Goal: Task Accomplishment & Management: Manage account settings

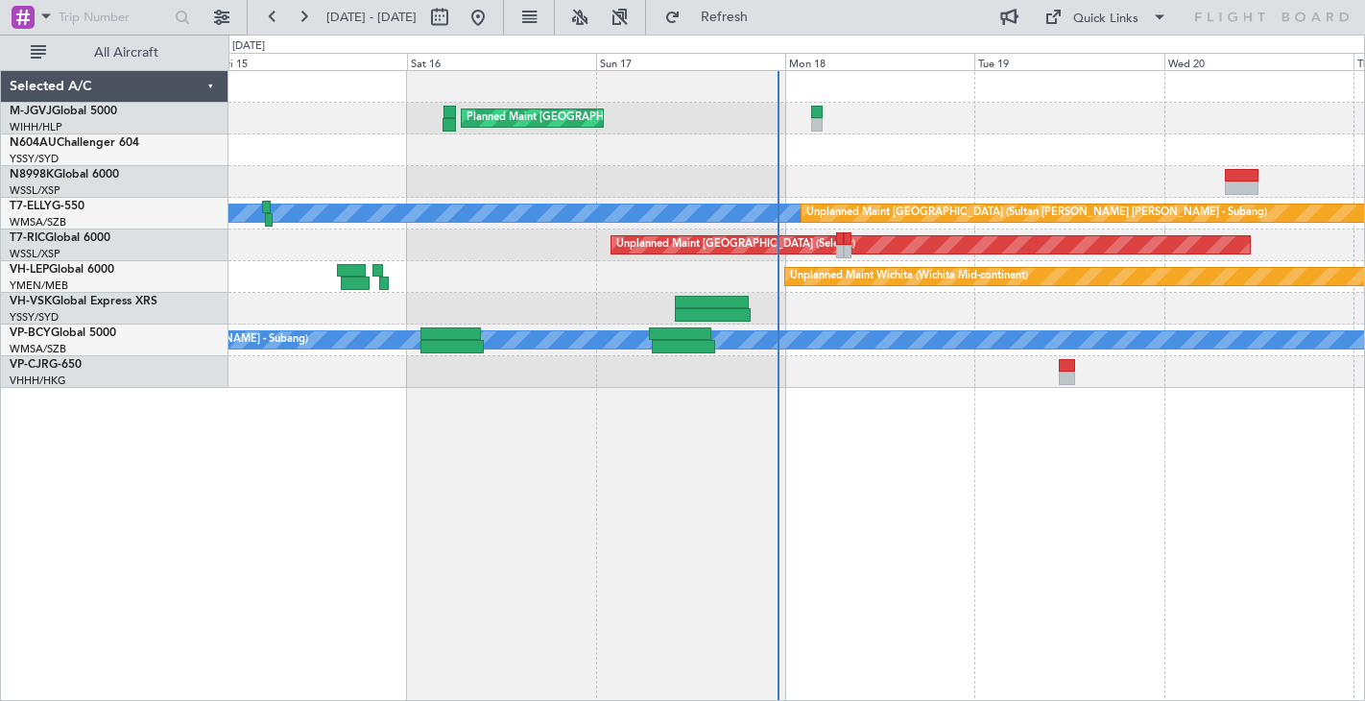
click at [865, 309] on div at bounding box center [796, 309] width 1136 height 32
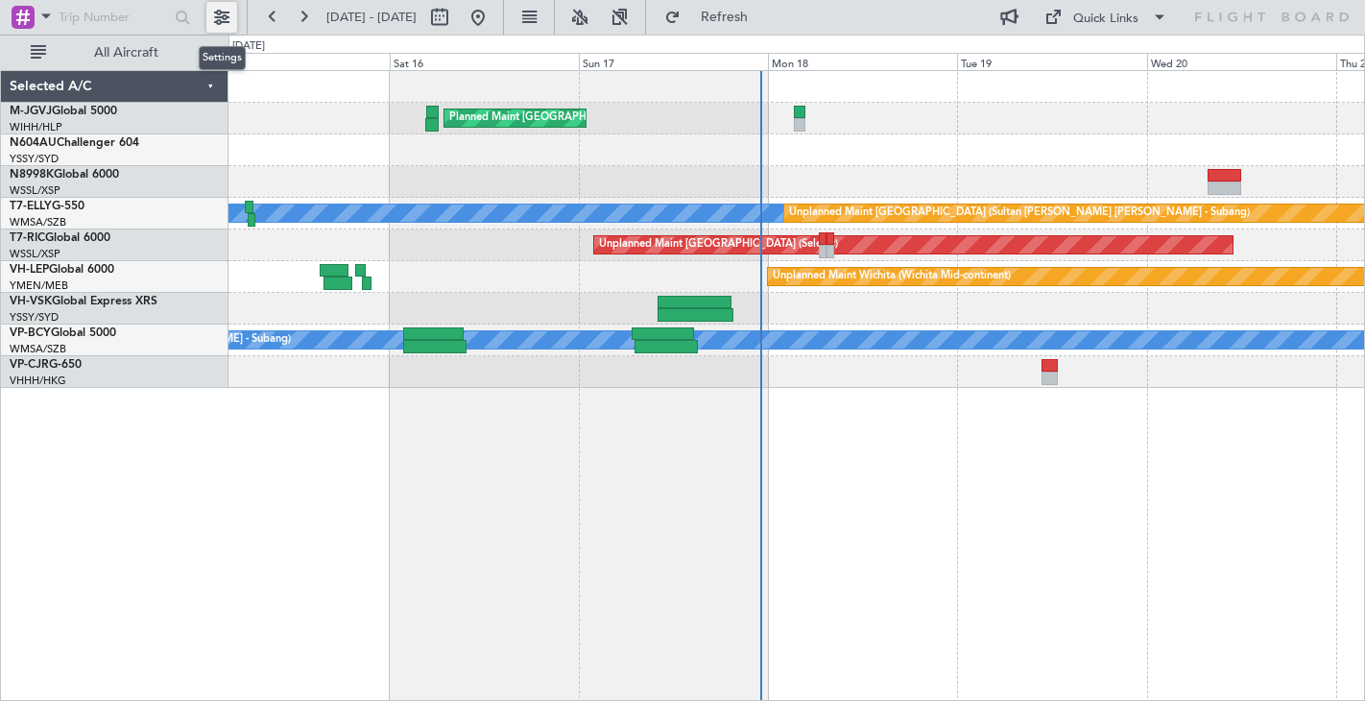
click at [218, 13] on button at bounding box center [221, 17] width 31 height 31
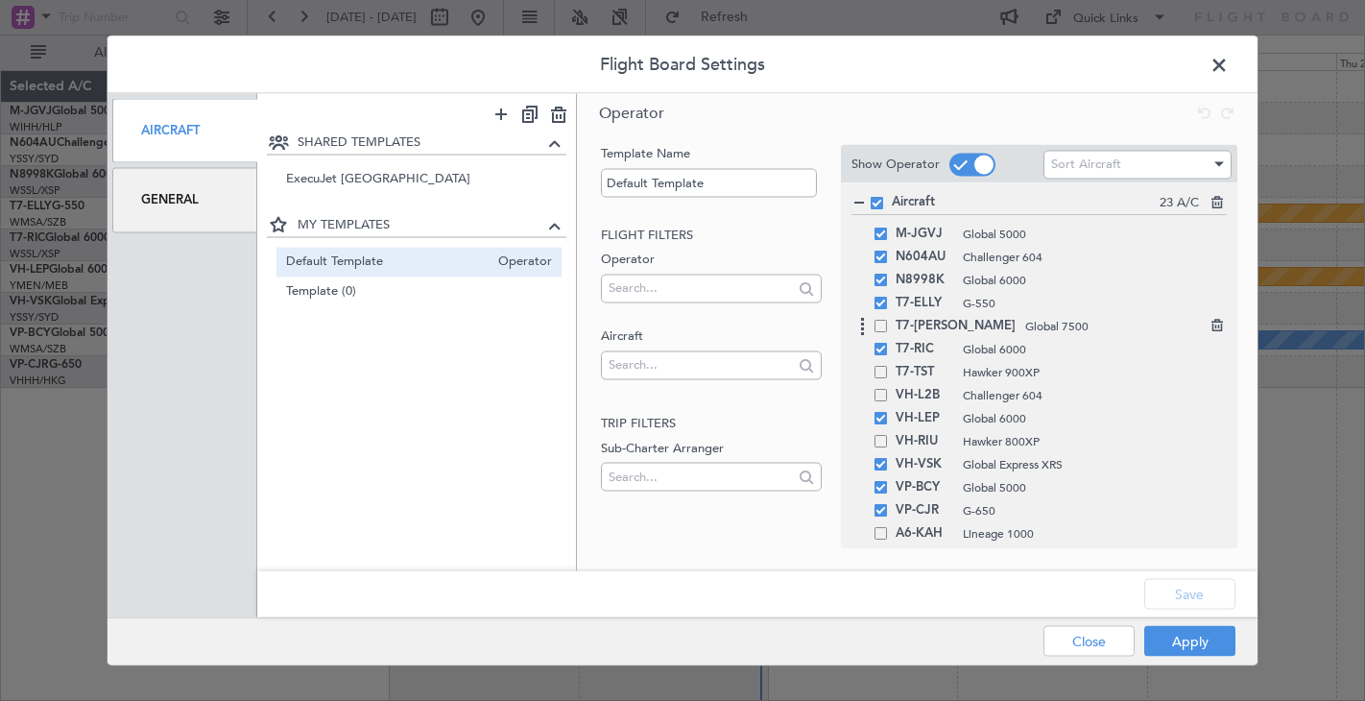
click at [880, 332] on div "T7-[PERSON_NAME] Global 7500" at bounding box center [1038, 326] width 375 height 23
click at [878, 322] on span at bounding box center [881, 326] width 12 height 12
click at [888, 320] on input "checkbox" at bounding box center [888, 320] width 0 height 0
click at [1091, 560] on button "Save" at bounding box center [1189, 594] width 91 height 31
click at [1091, 560] on button "Apply" at bounding box center [1189, 641] width 91 height 31
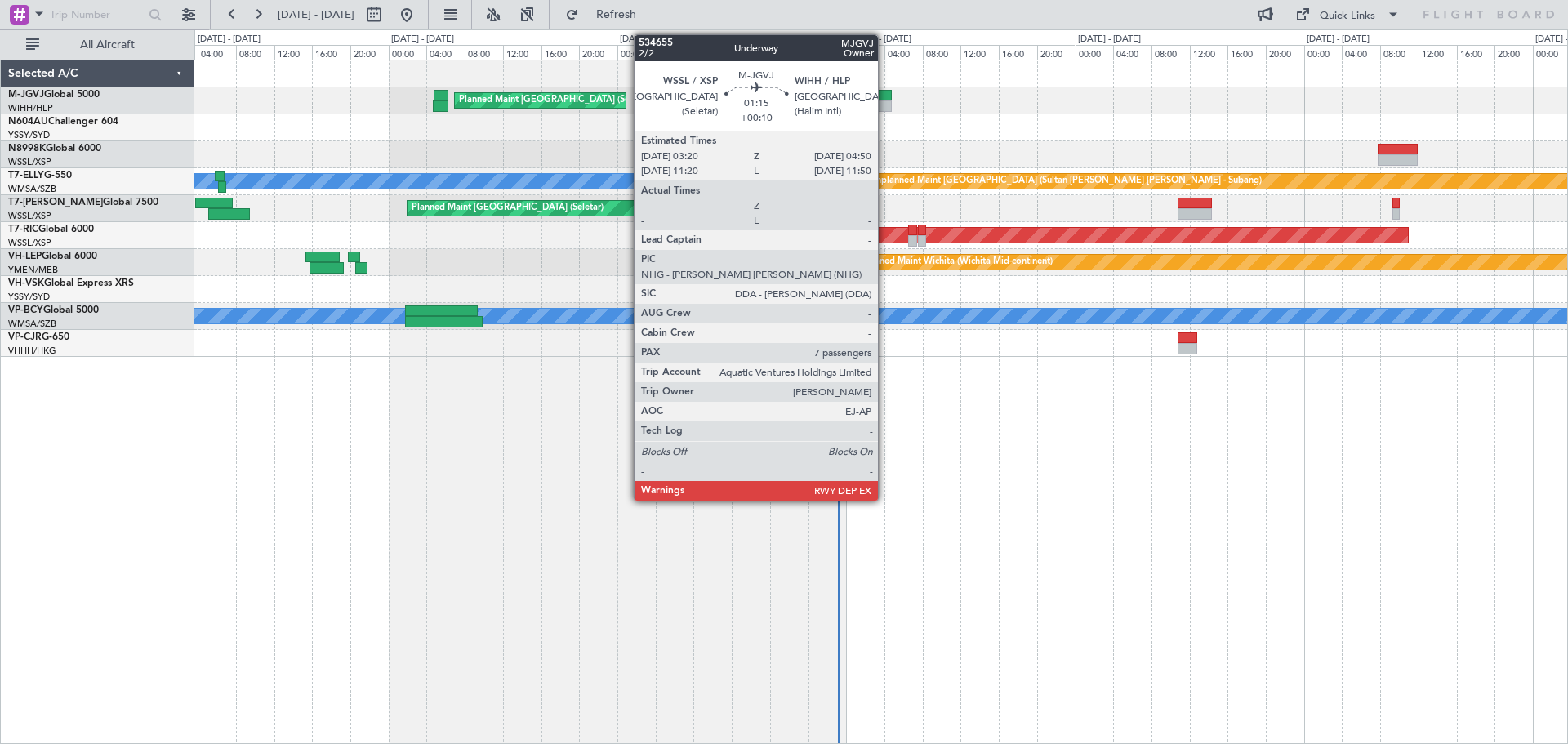
click at [886, 97] on div at bounding box center [884, 95] width 14 height 11
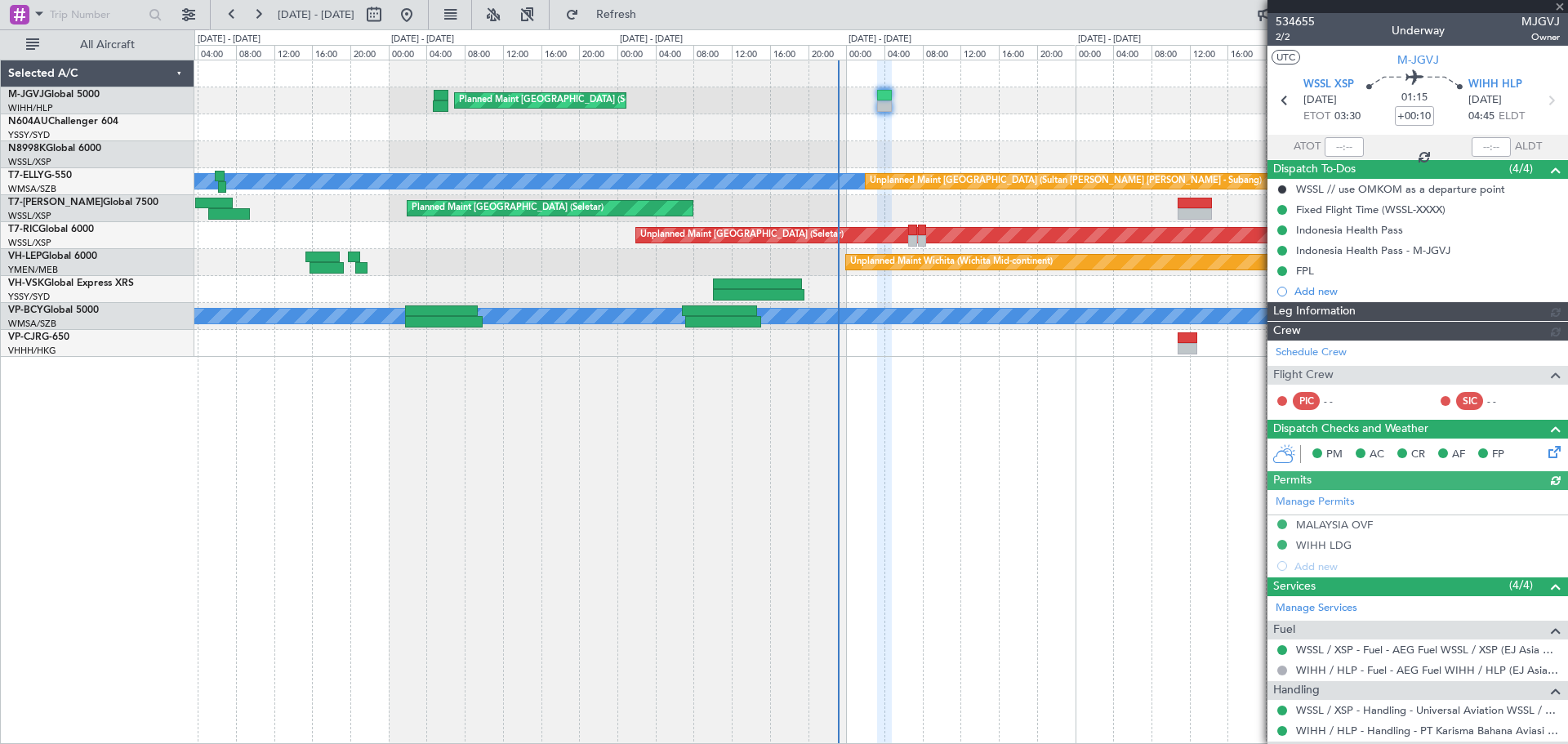
type input "[PERSON_NAME] (LEU)"
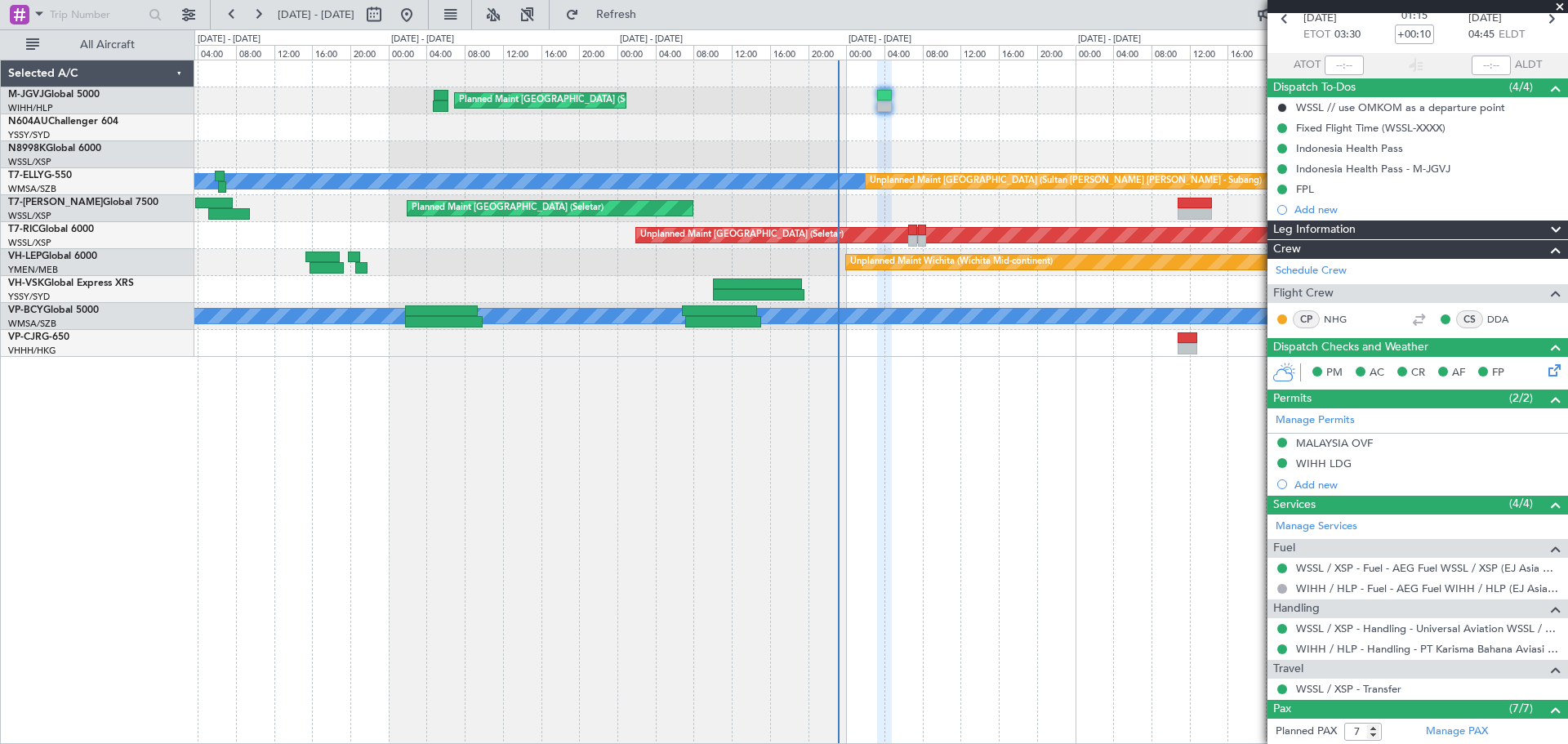
scroll to position [68, 0]
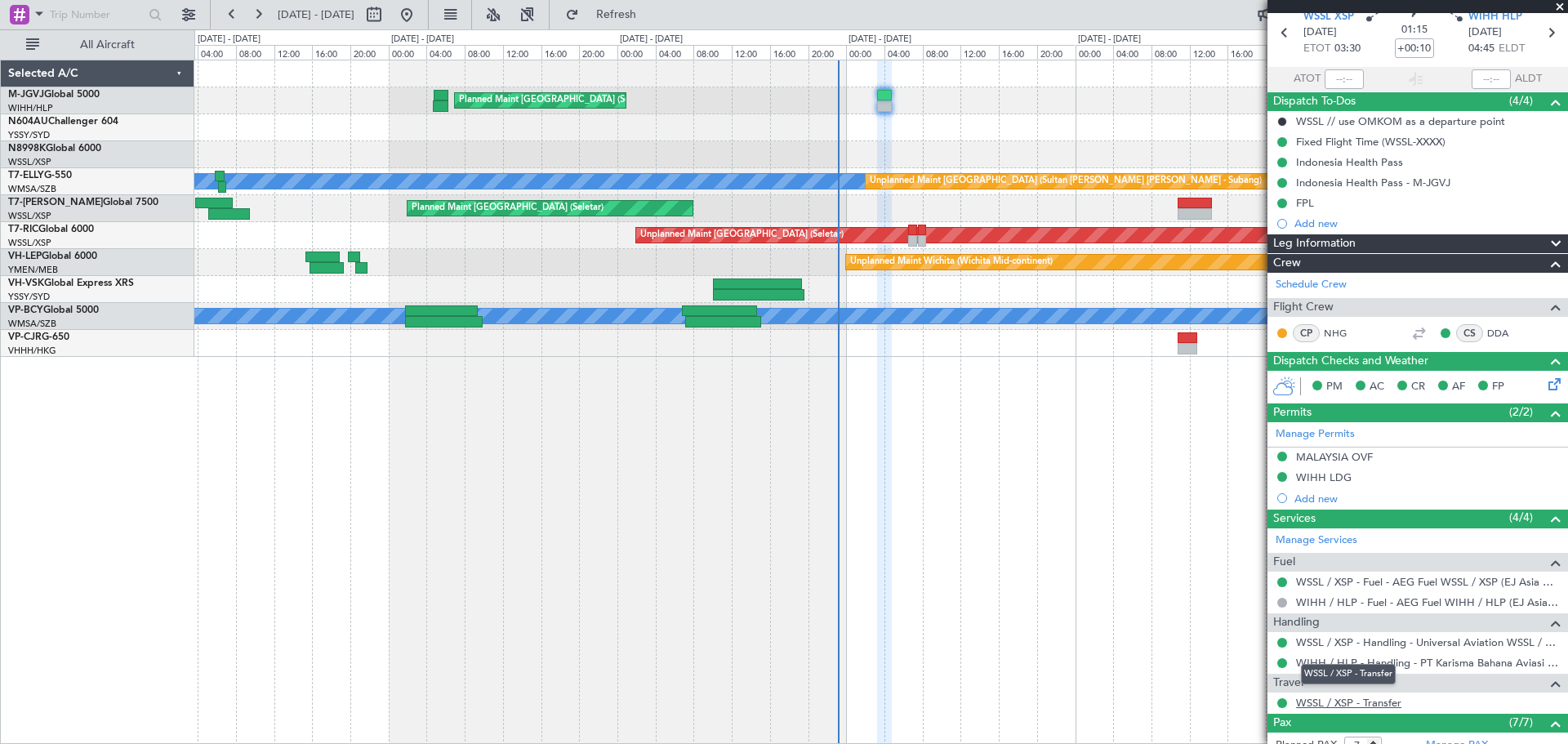
click at [928, 476] on link "WSSL / XSP - Transfer" at bounding box center [1348, 702] width 105 height 14
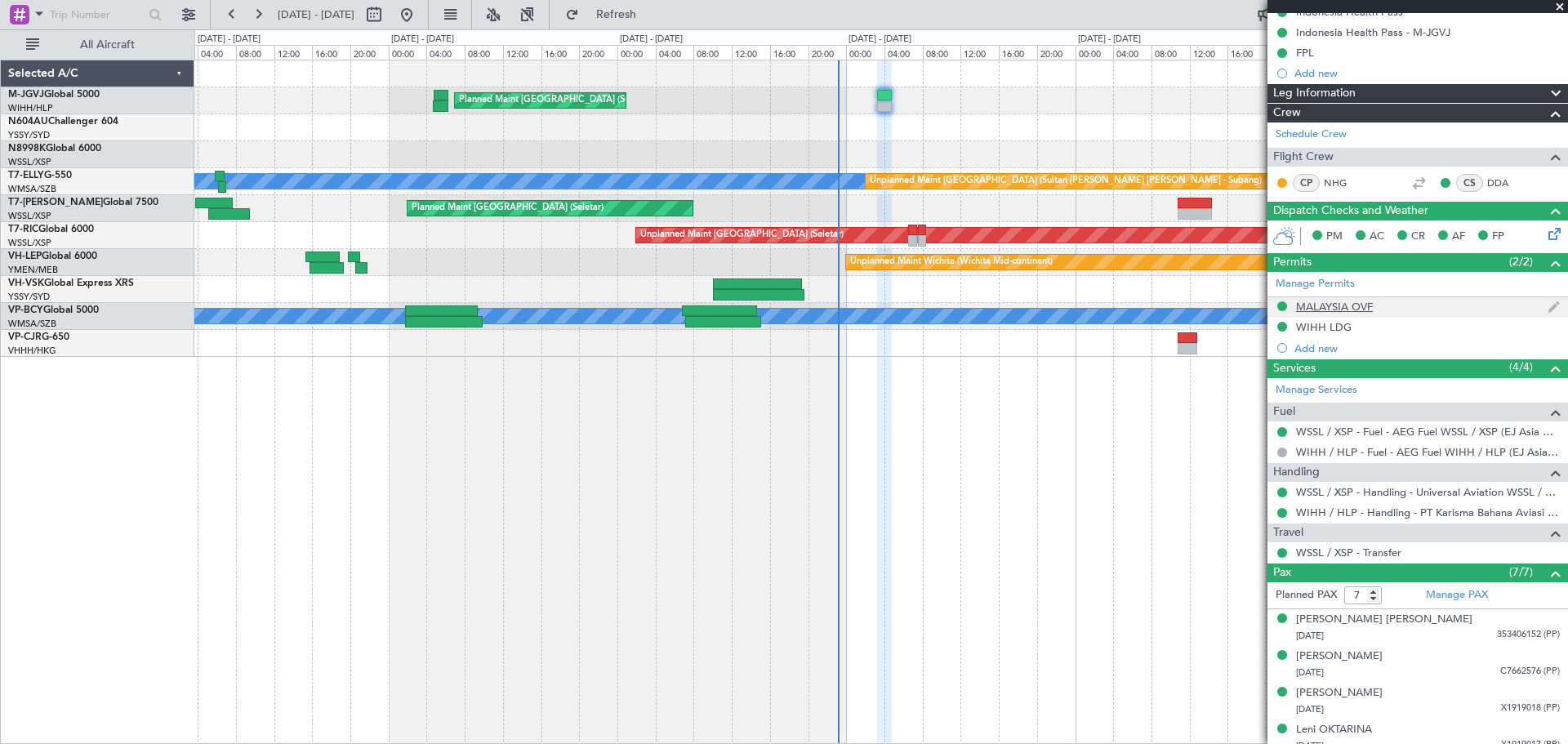
scroll to position [339, 0]
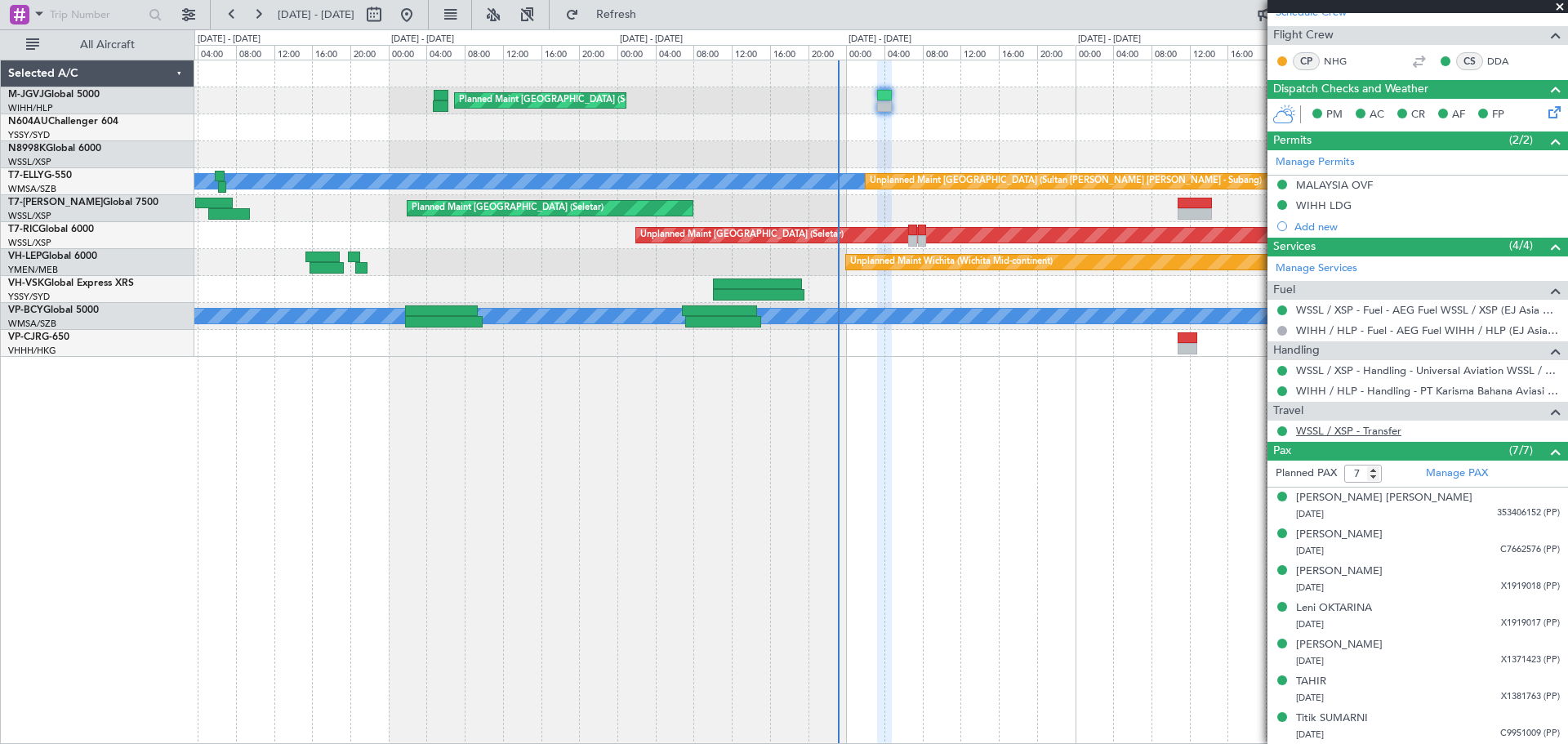
click at [928, 429] on link "WSSL / XSP - Transfer" at bounding box center [1348, 430] width 105 height 14
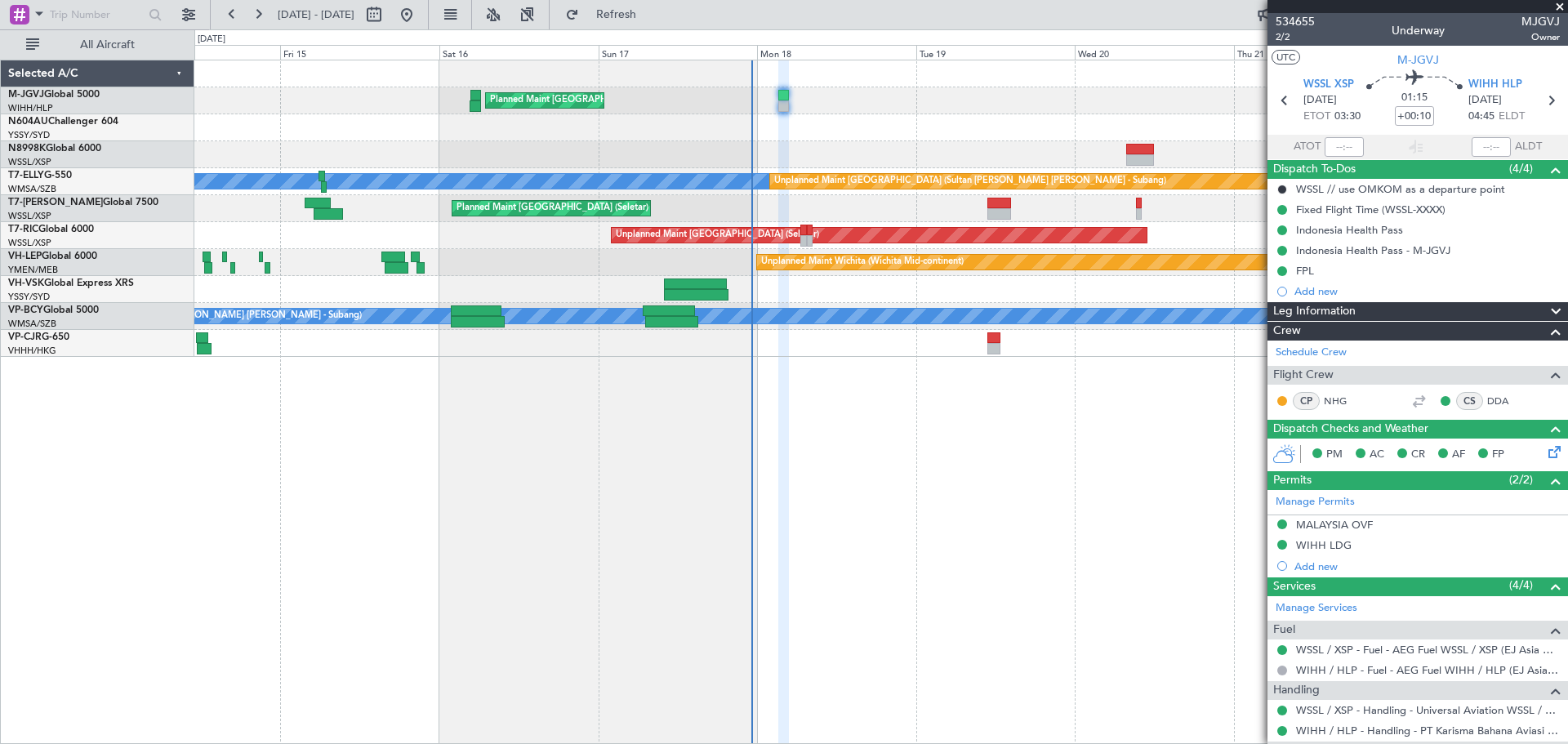
click at [862, 458] on div "Planned Maint Singapore (Seletar) MEL Unplanned Maint Kuala Lumpur (Sultan Abdu…" at bounding box center [881, 401] width 1374 height 684
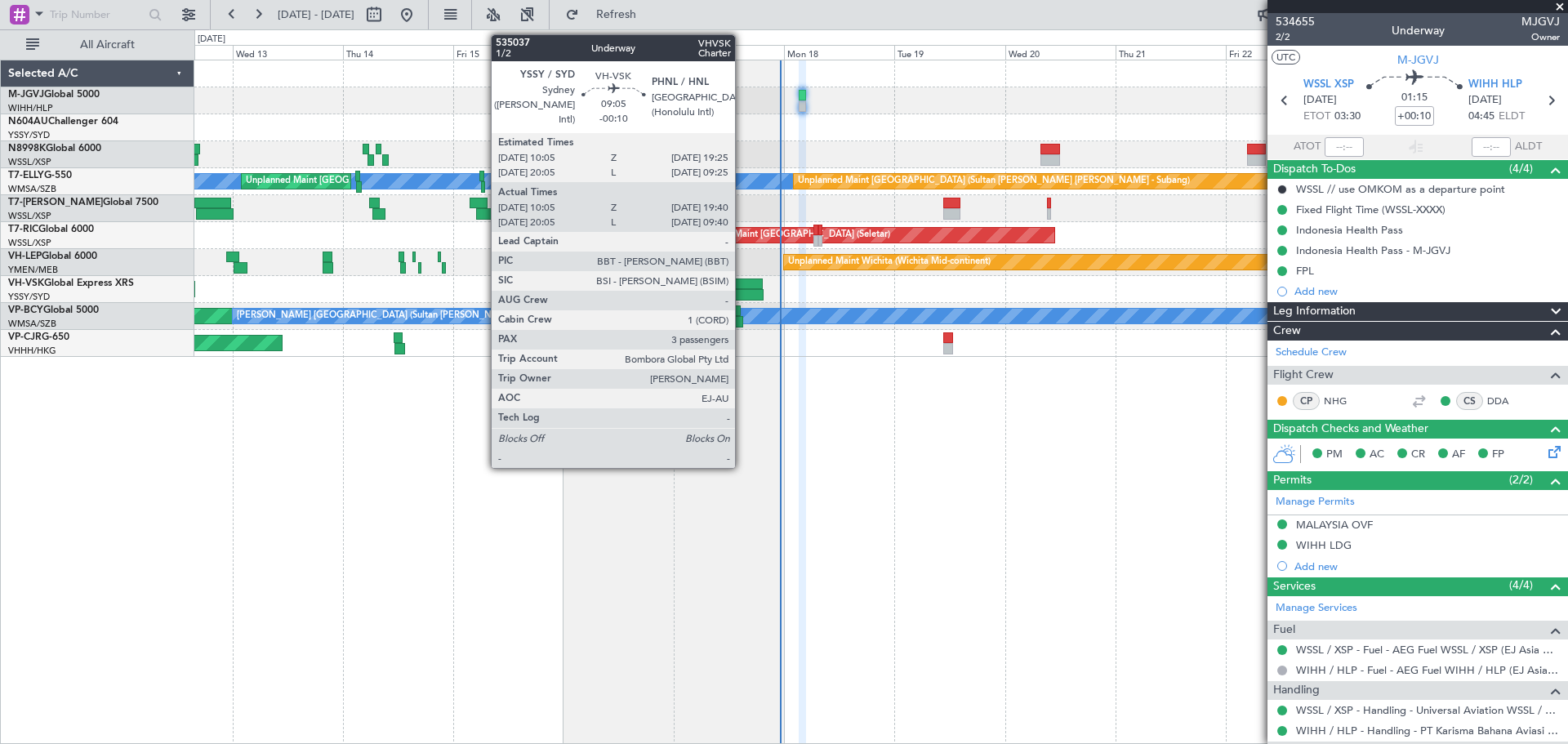
click at [743, 287] on div at bounding box center [741, 283] width 43 height 11
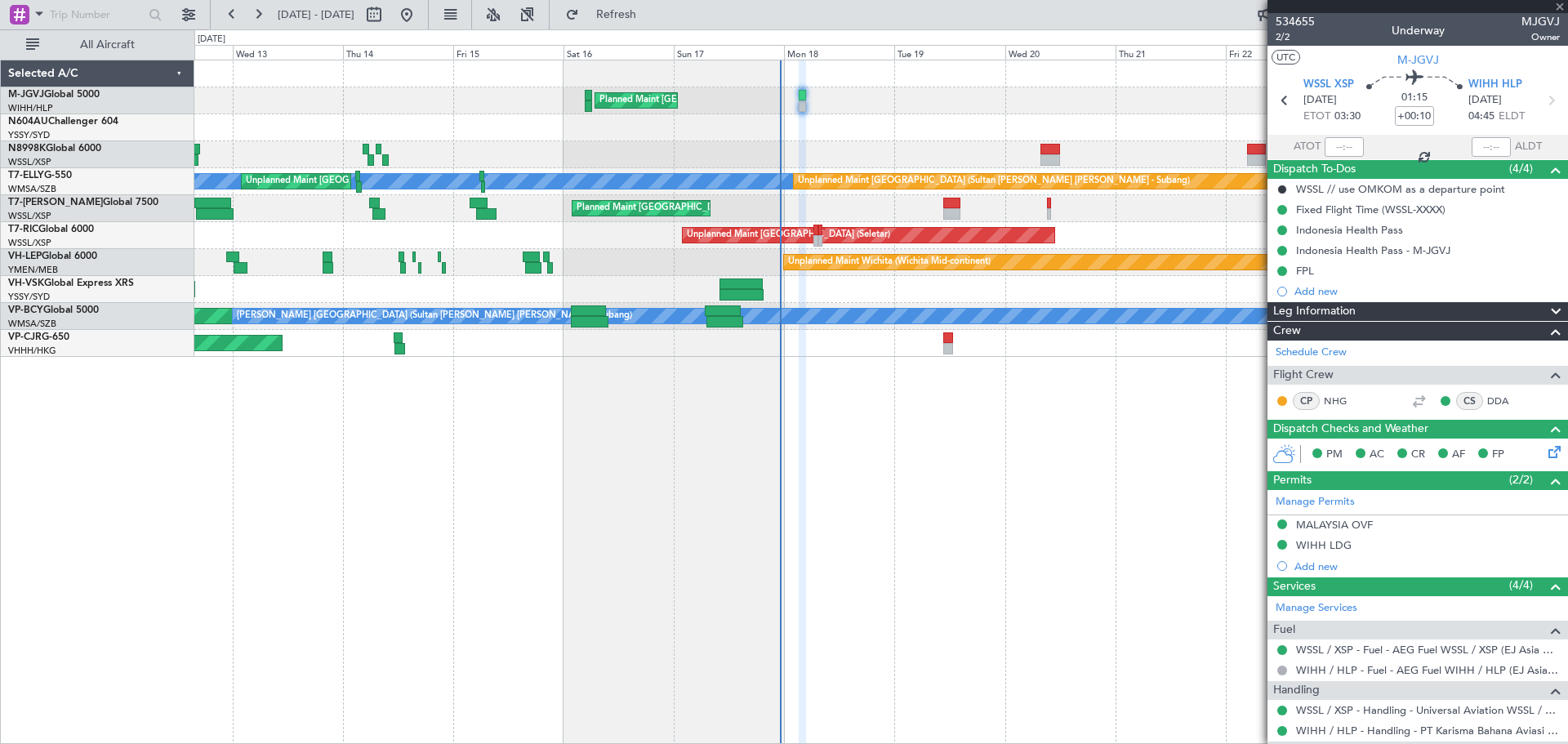
type input "-00:10"
type input "10:15"
type input "19:35"
type input "3"
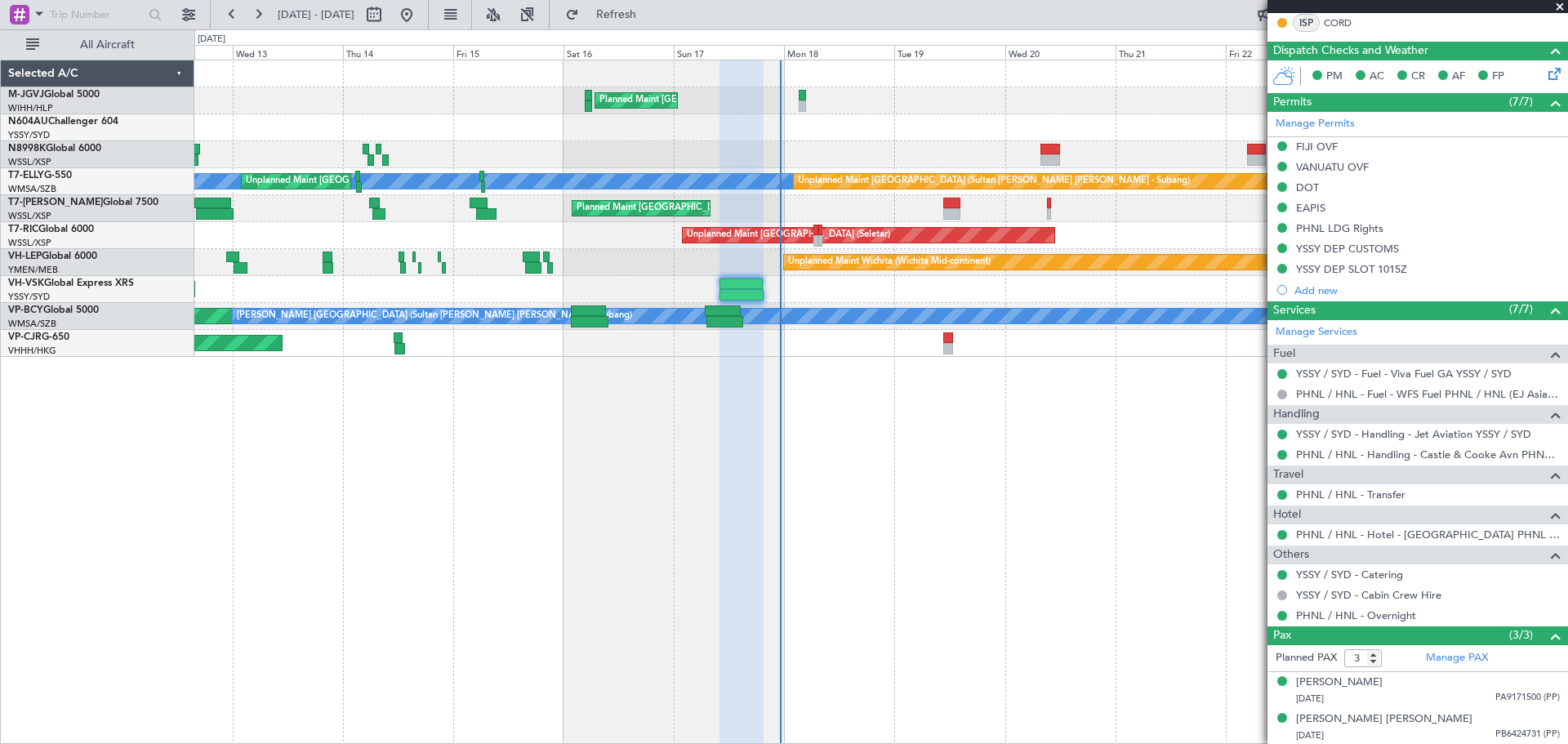
scroll to position [388, 0]
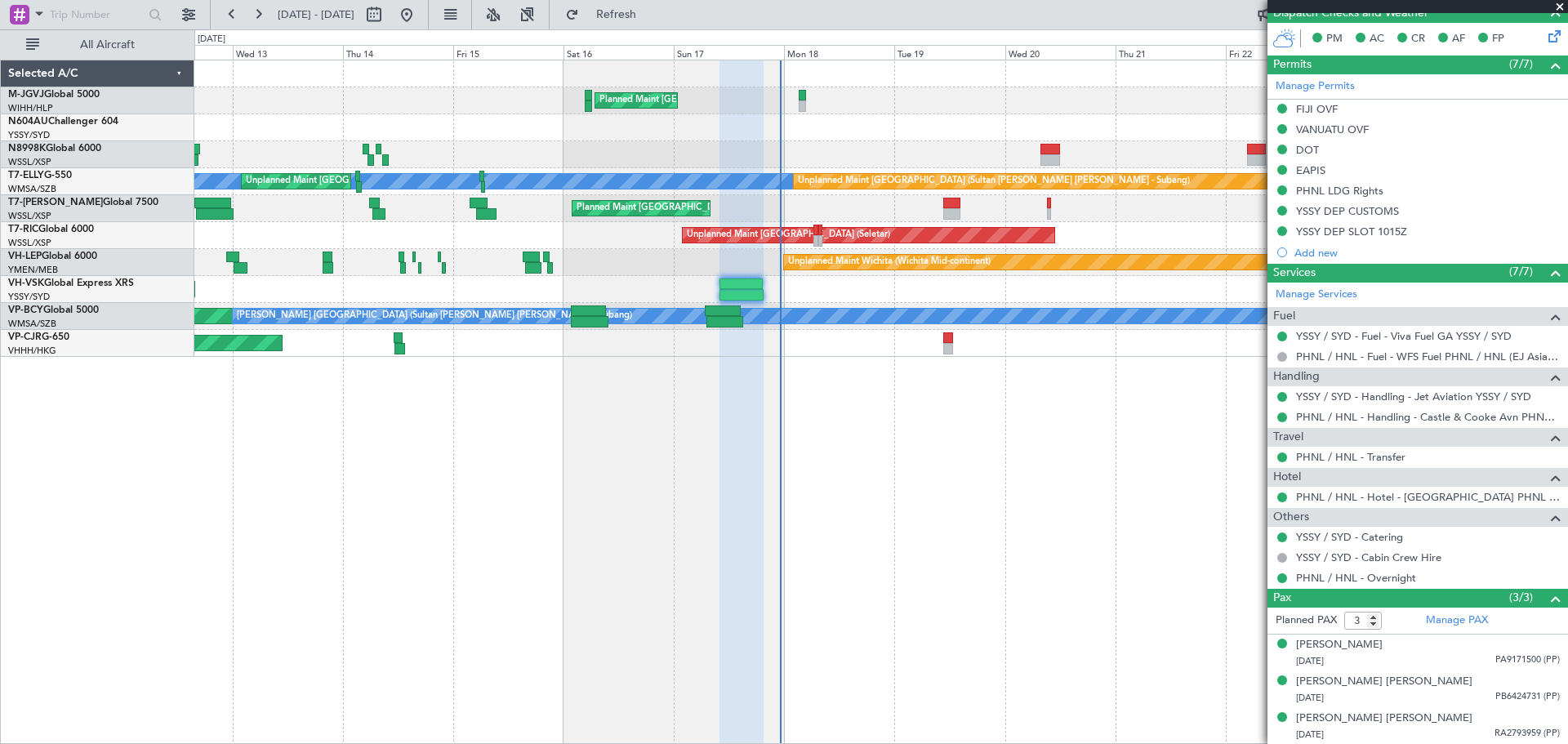
click at [794, 134] on div "Planned Maint [GEOGRAPHIC_DATA] (Seletar) [PERSON_NAME] Unplanned Maint [GEOGRA…" at bounding box center [881, 208] width 1373 height 296
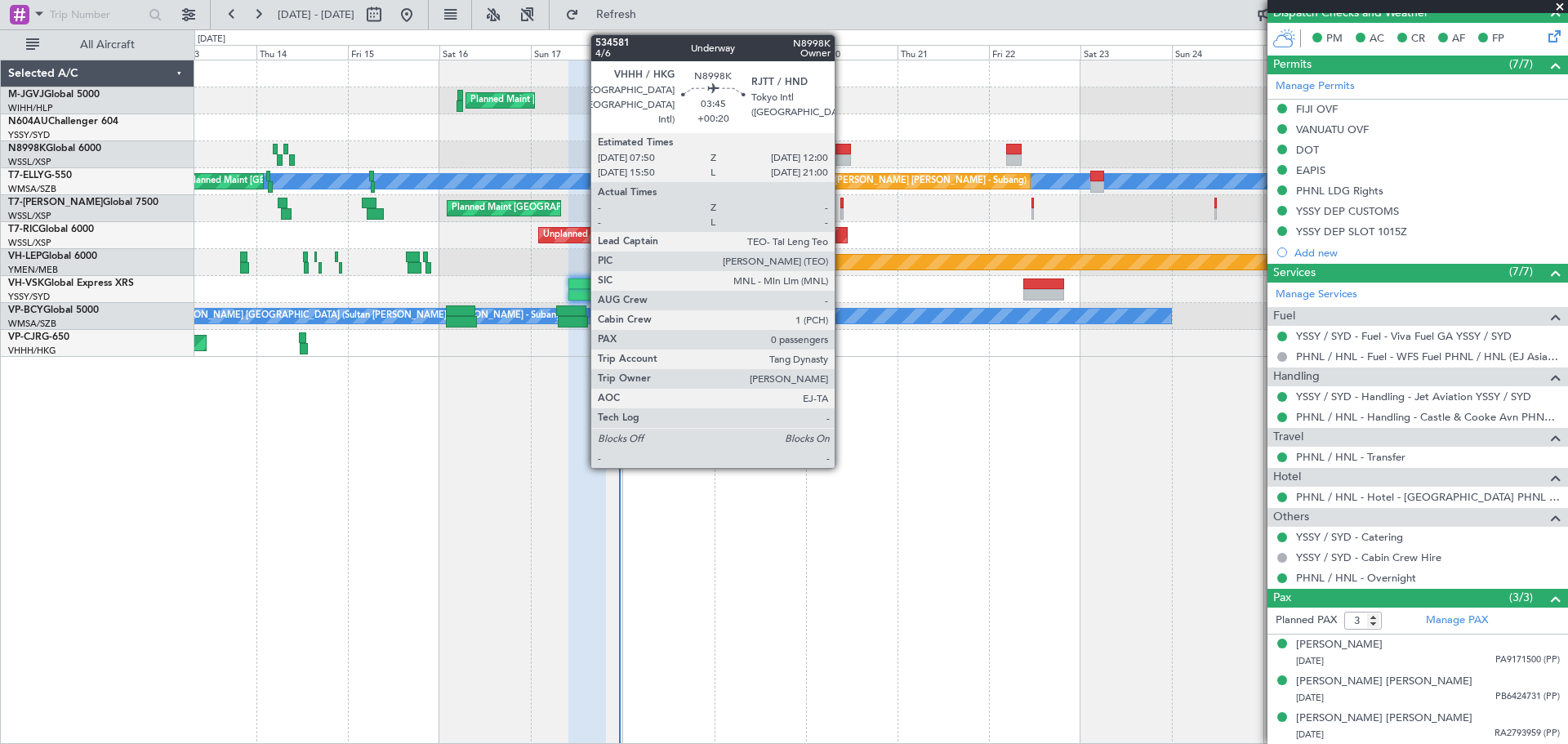
click at [842, 151] on div at bounding box center [842, 149] width 16 height 11
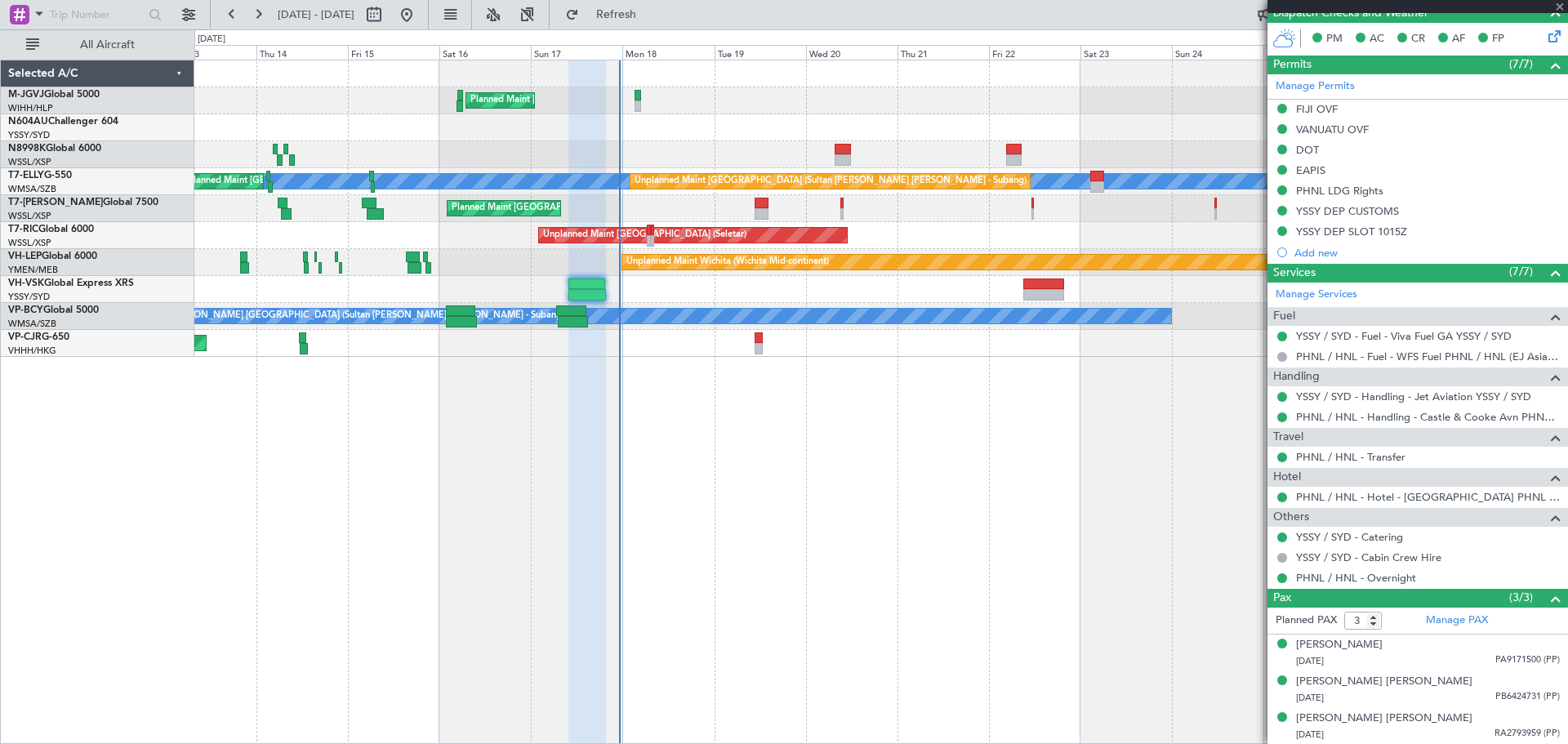
type input "+00:20"
type input "0"
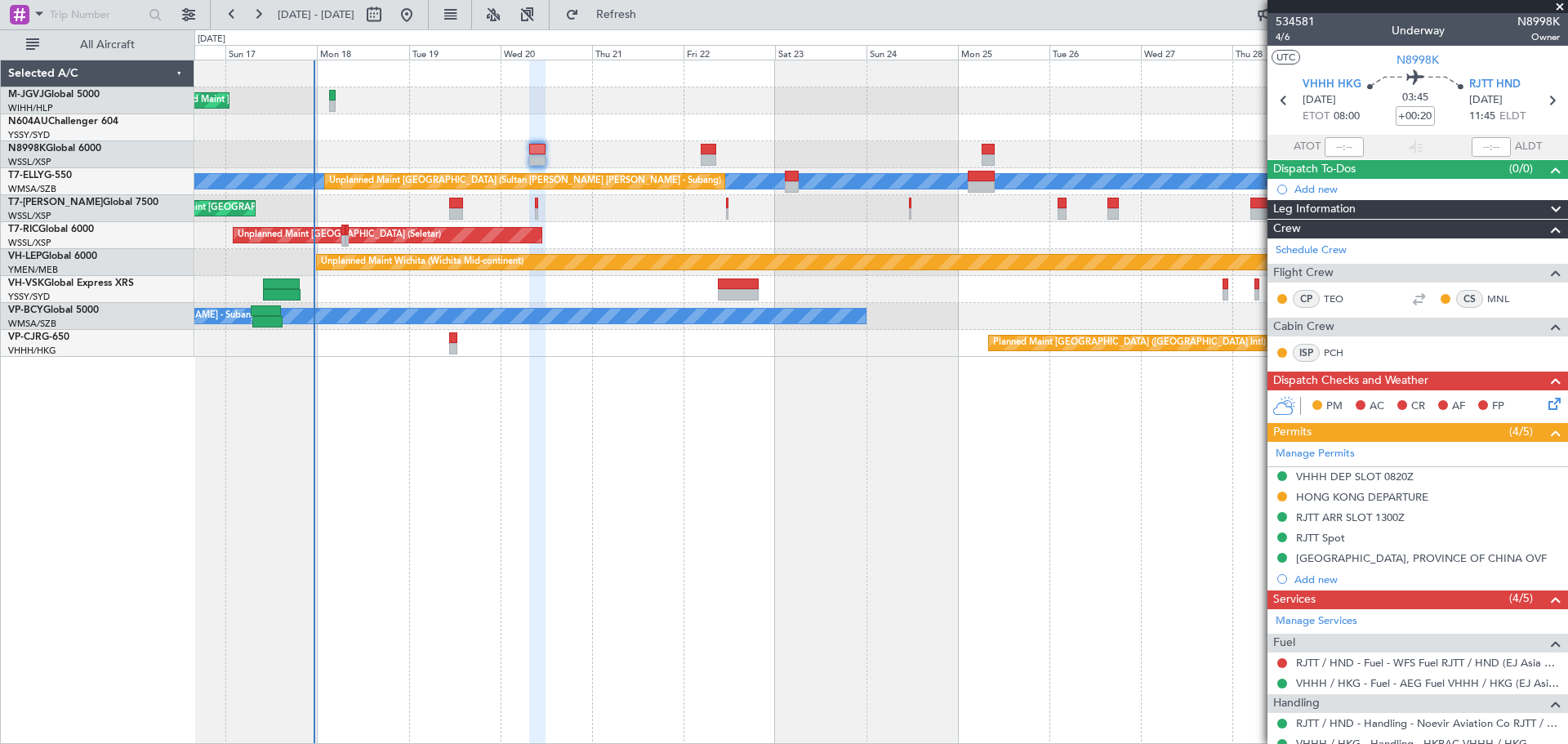
click at [826, 172] on div "Planned Maint [GEOGRAPHIC_DATA] (Seletar) [PERSON_NAME] Unplanned Maint [GEOGRA…" at bounding box center [881, 208] width 1373 height 296
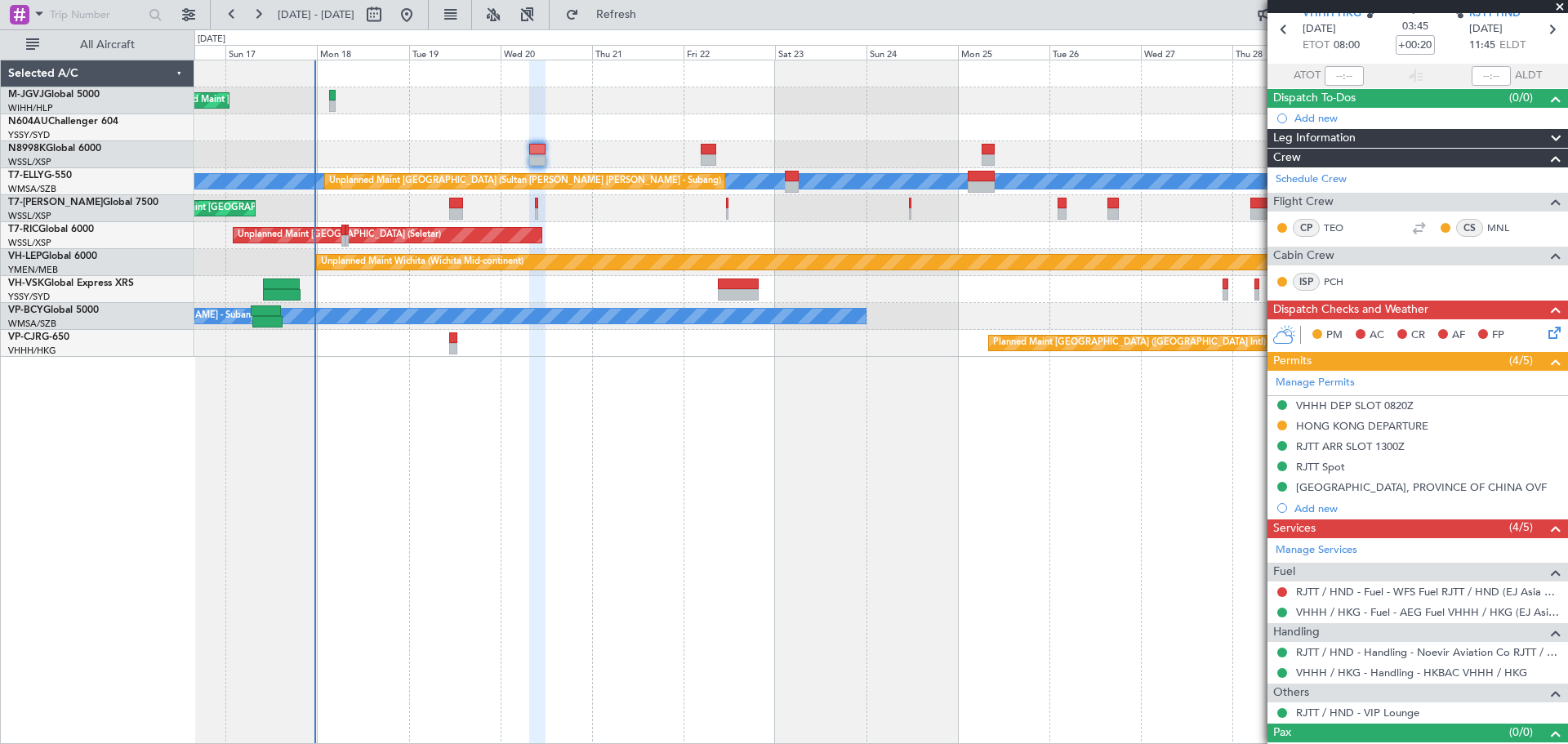
scroll to position [95, 0]
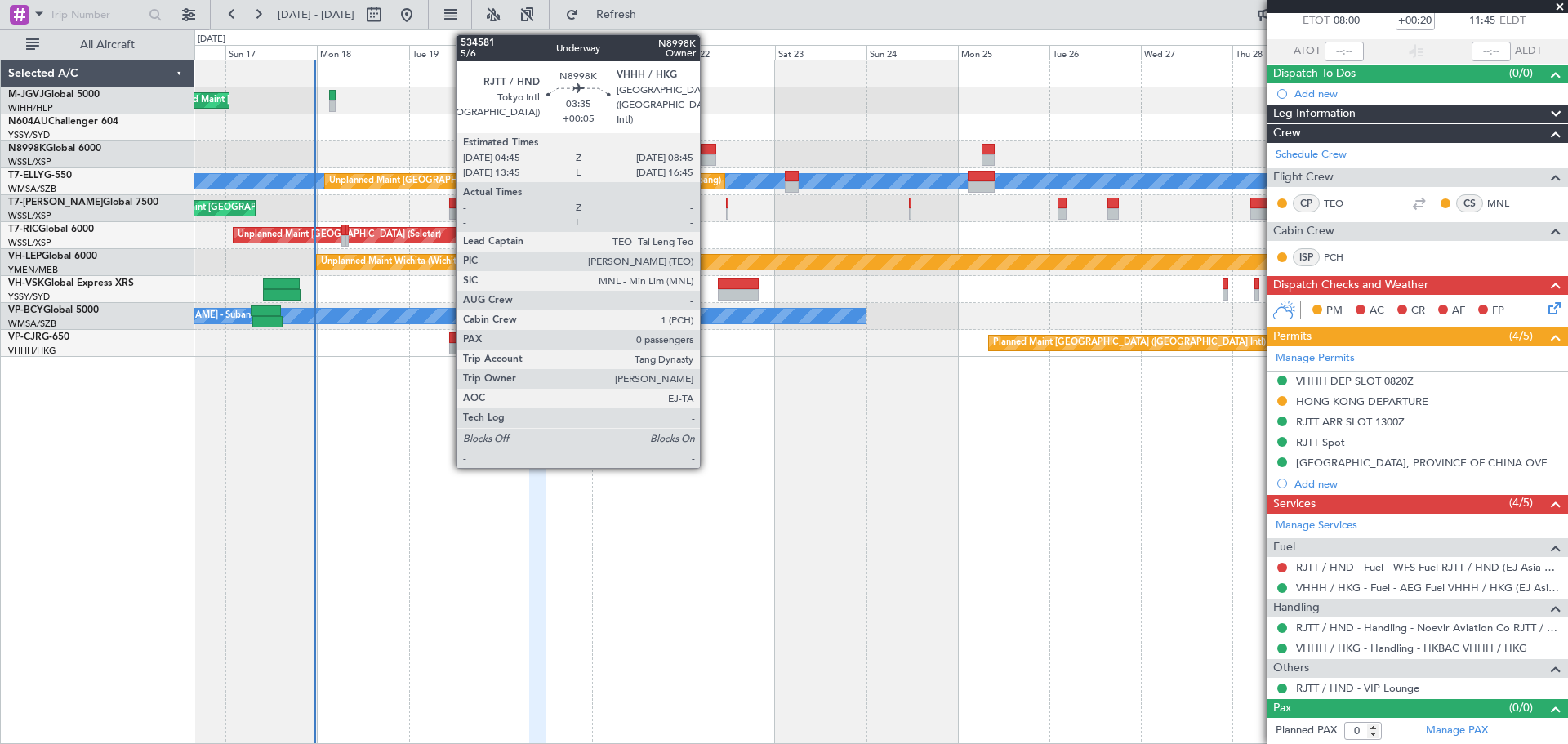
click at [707, 152] on div at bounding box center [709, 149] width 15 height 11
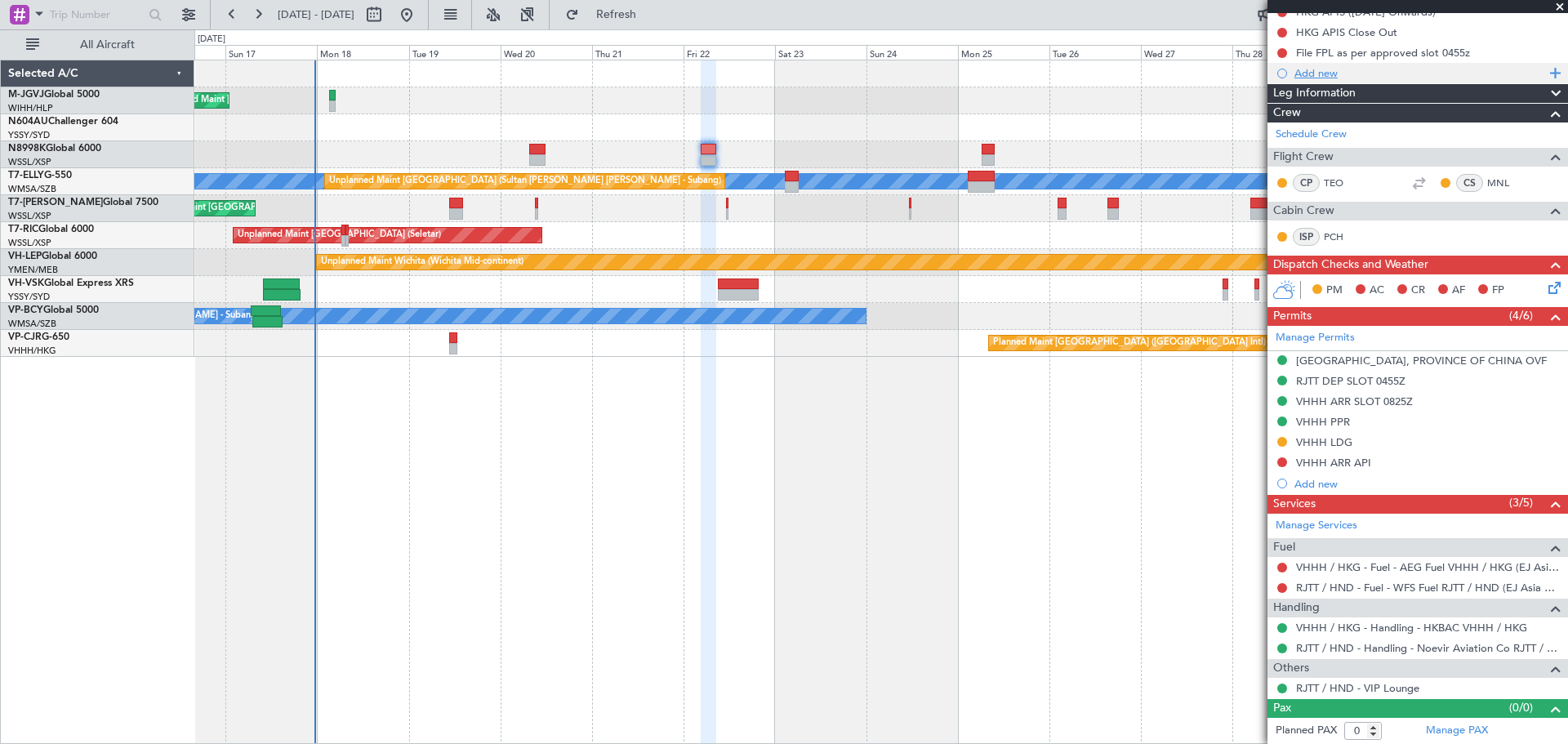
scroll to position [0, 0]
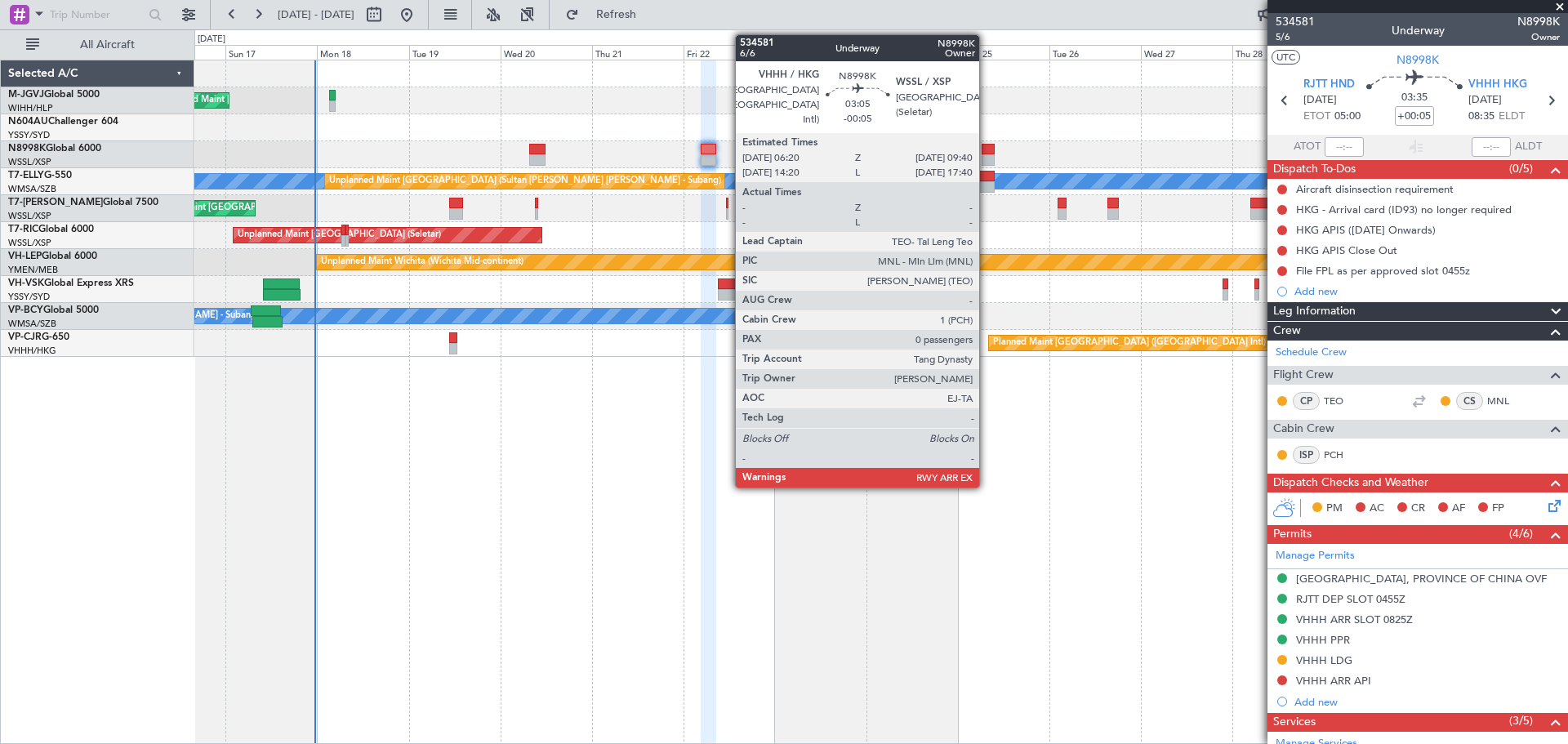
click at [928, 155] on div at bounding box center [988, 159] width 13 height 11
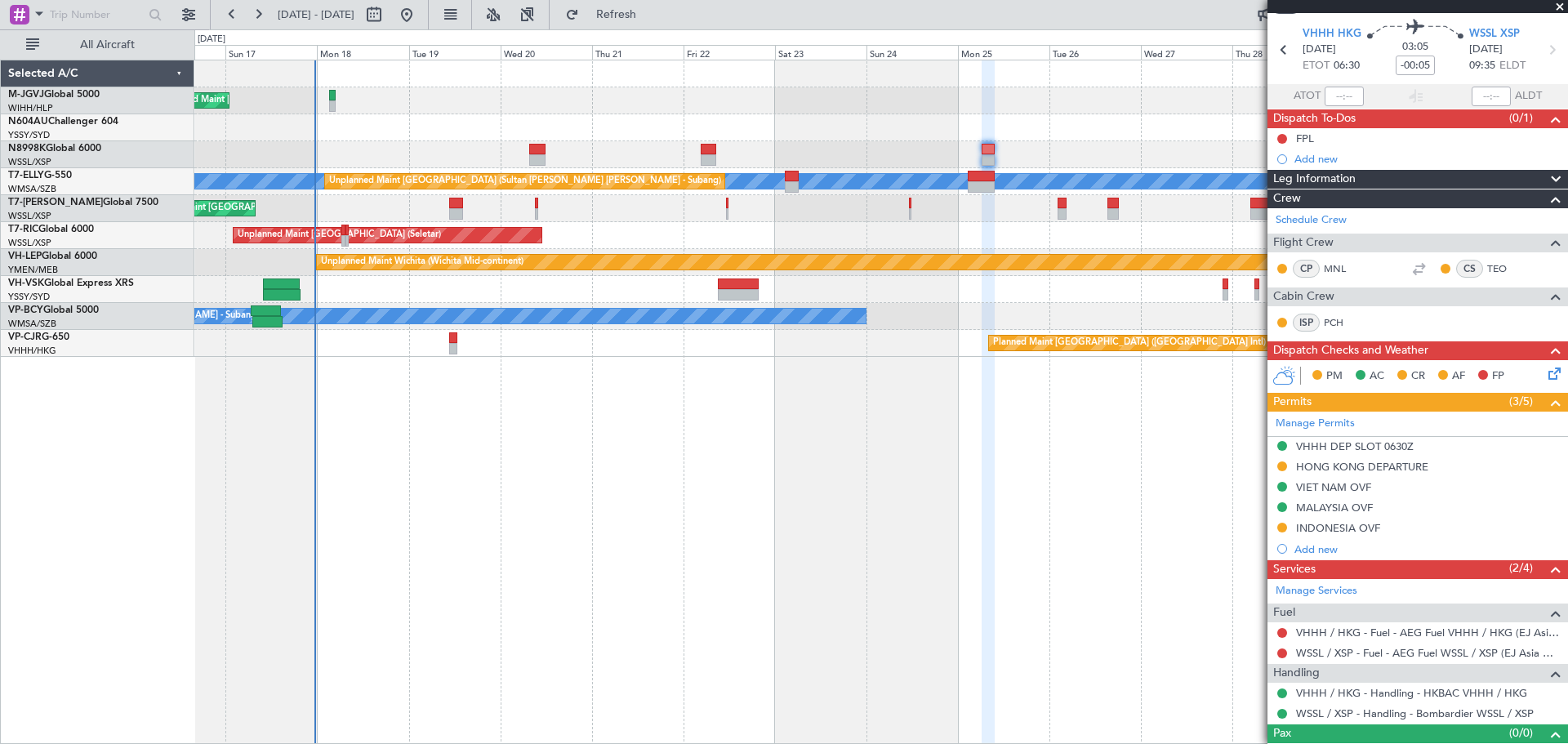
scroll to position [76, 0]
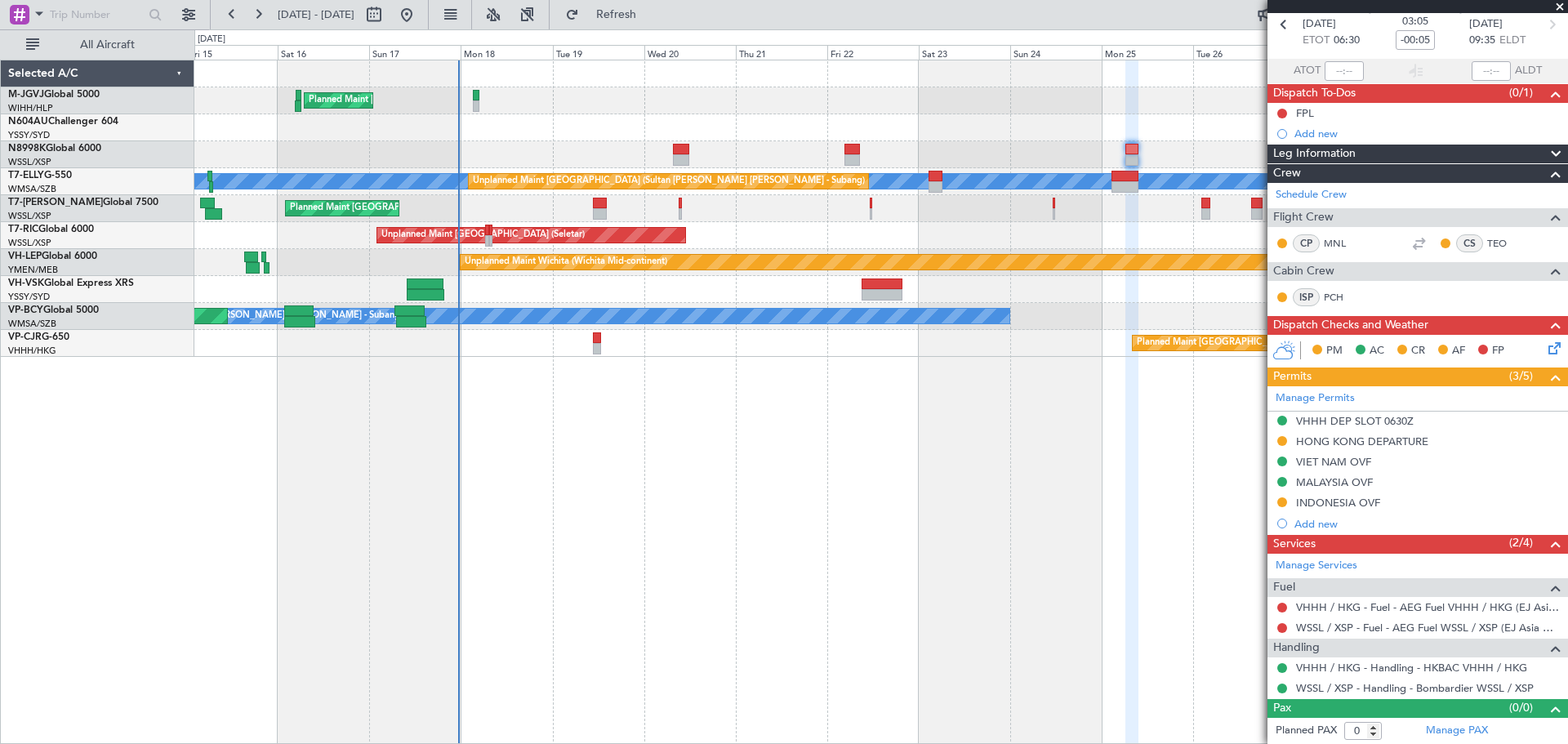
click at [744, 225] on div "Planned Maint [GEOGRAPHIC_DATA] (Seletar) [PERSON_NAME] Unplanned Maint [GEOGRA…" at bounding box center [881, 208] width 1373 height 296
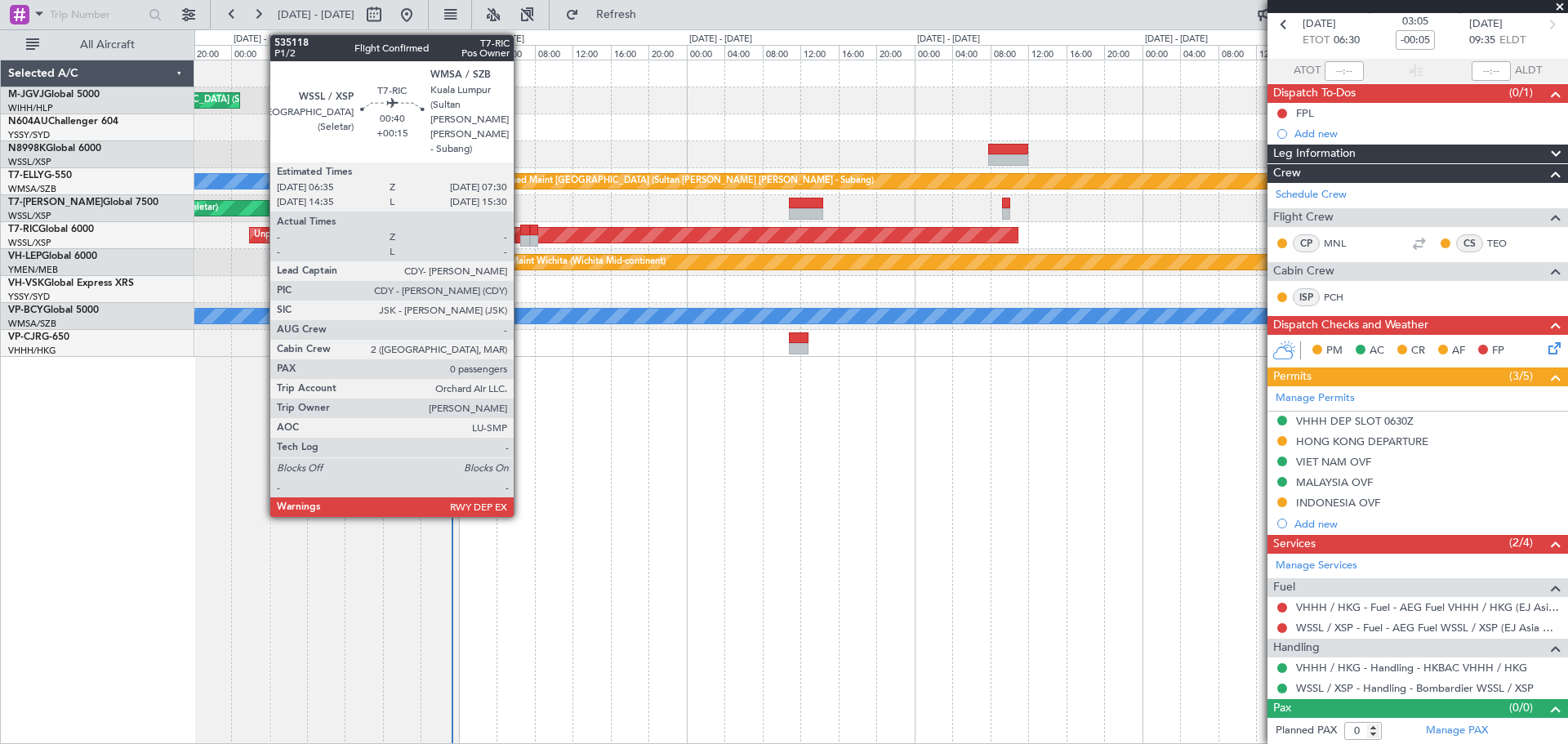
click at [521, 234] on div at bounding box center [524, 230] width 9 height 11
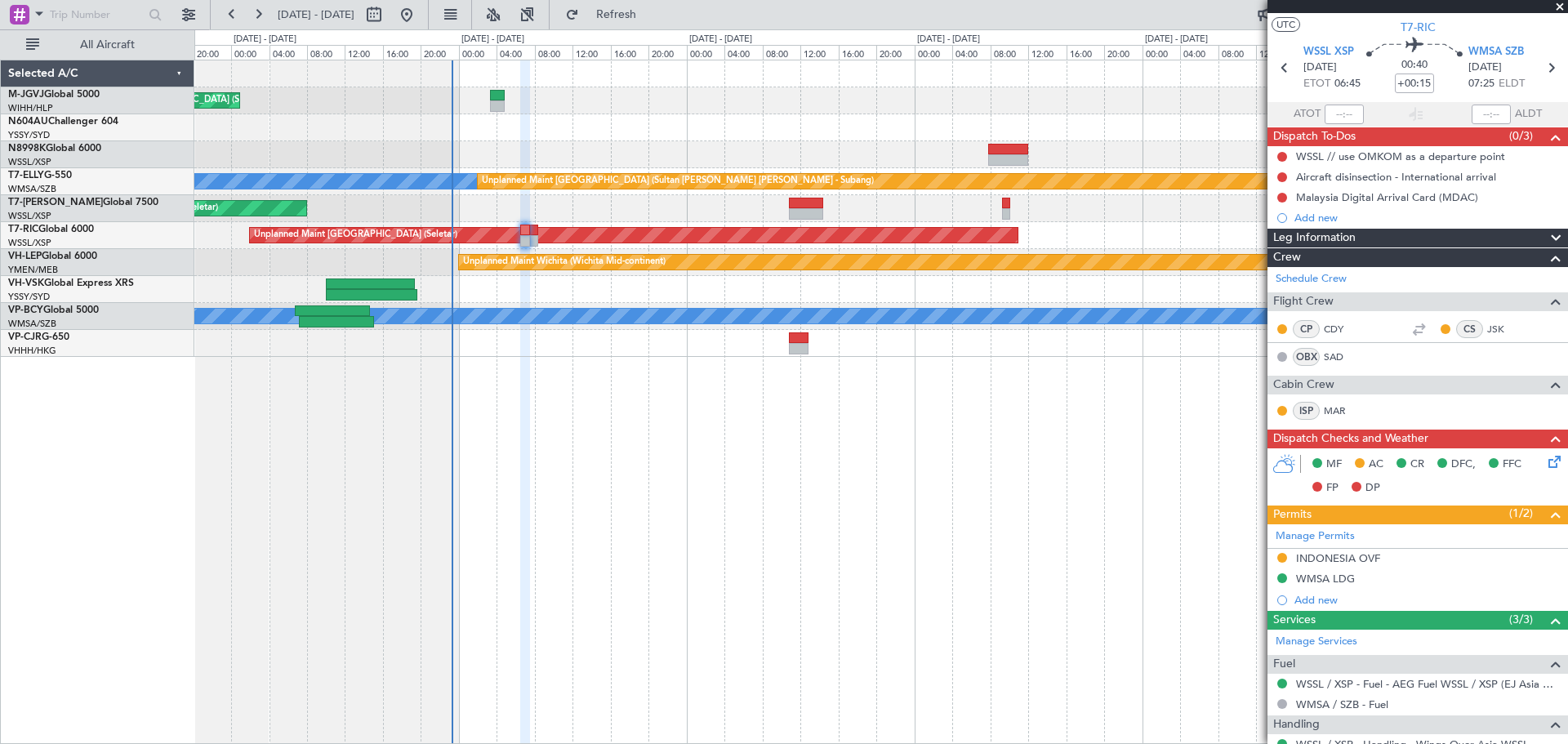
scroll to position [0, 0]
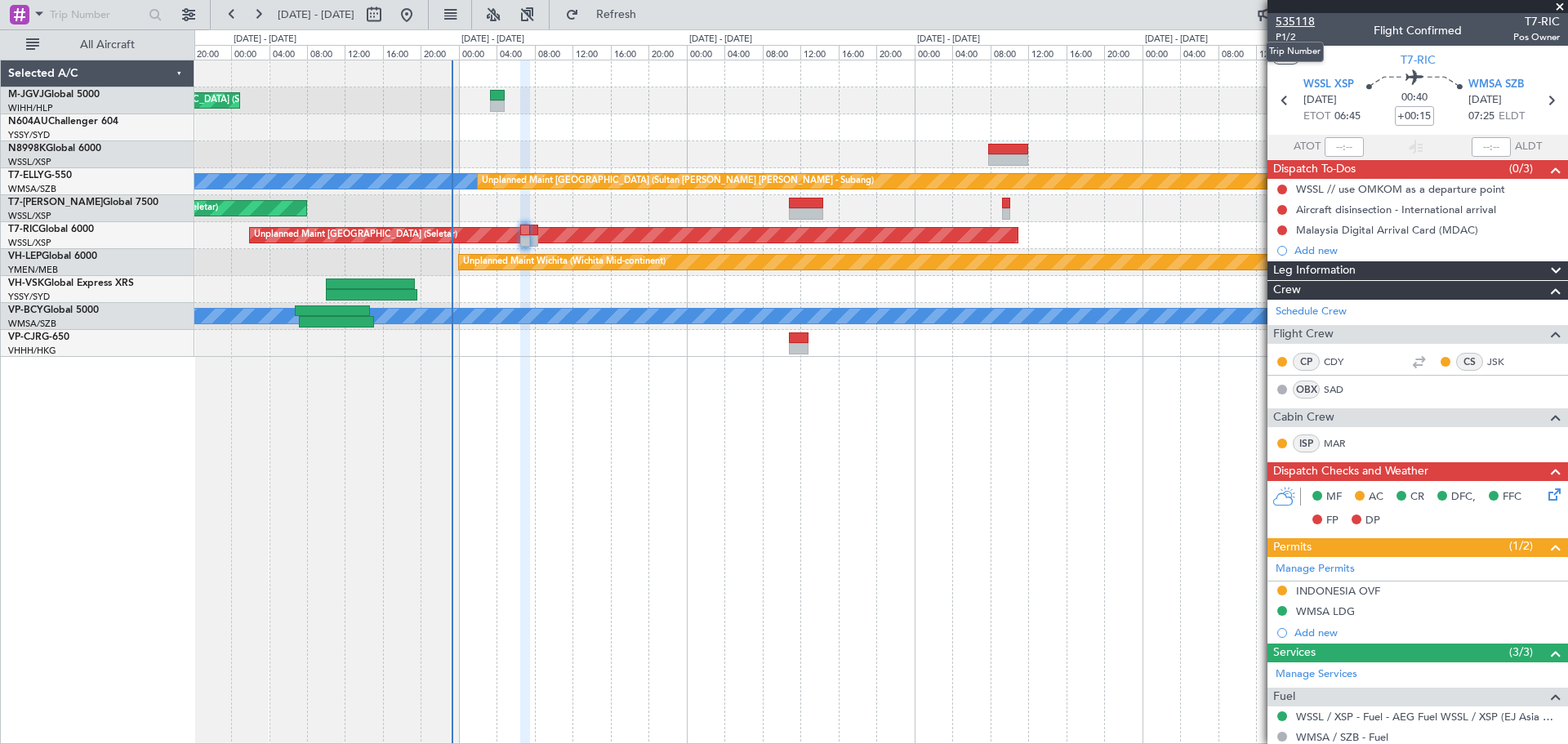
click at [928, 21] on span "535118" at bounding box center [1295, 21] width 39 height 17
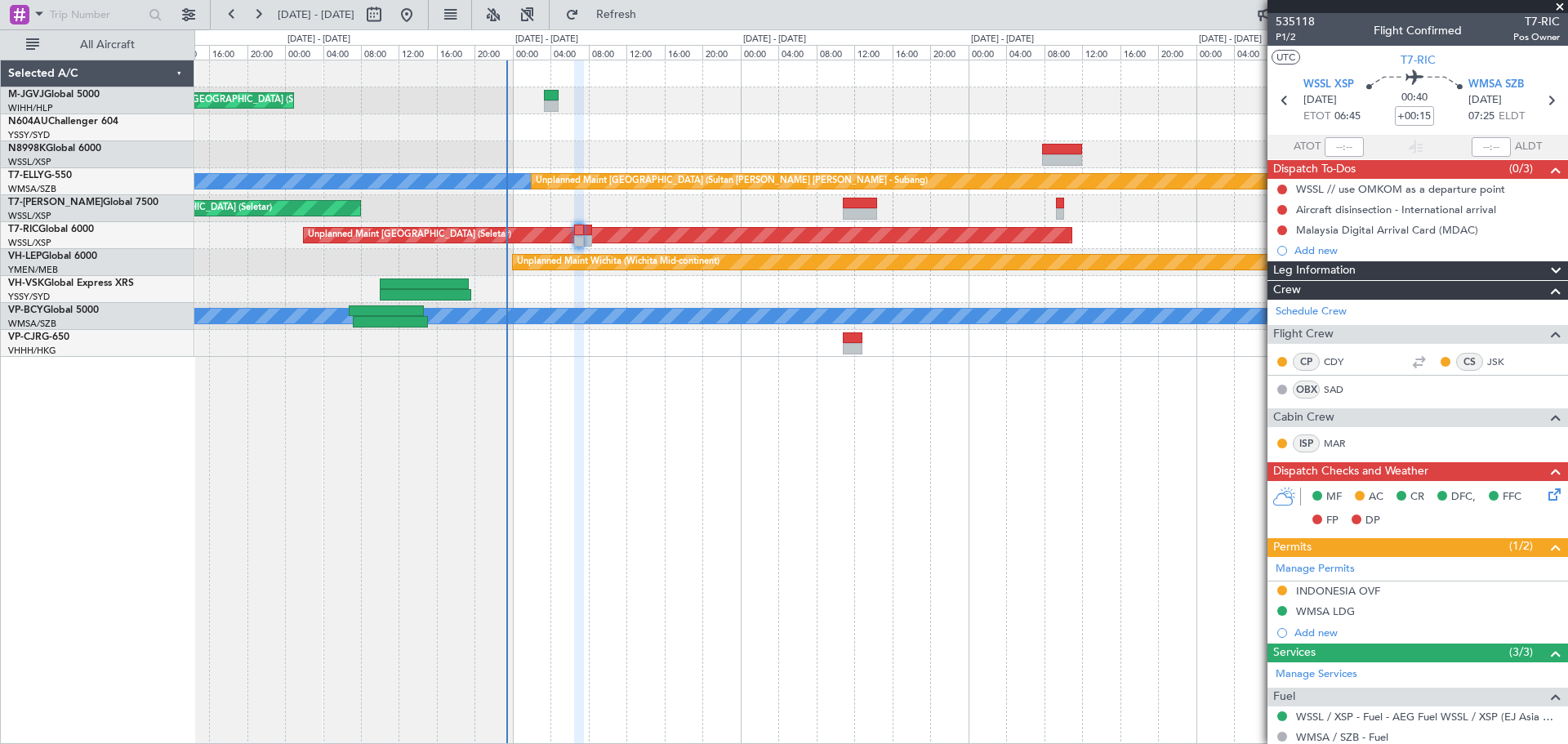
click at [415, 270] on div "Unplanned Maint Wichita (Wichita Mid-continent)" at bounding box center [881, 263] width 1373 height 27
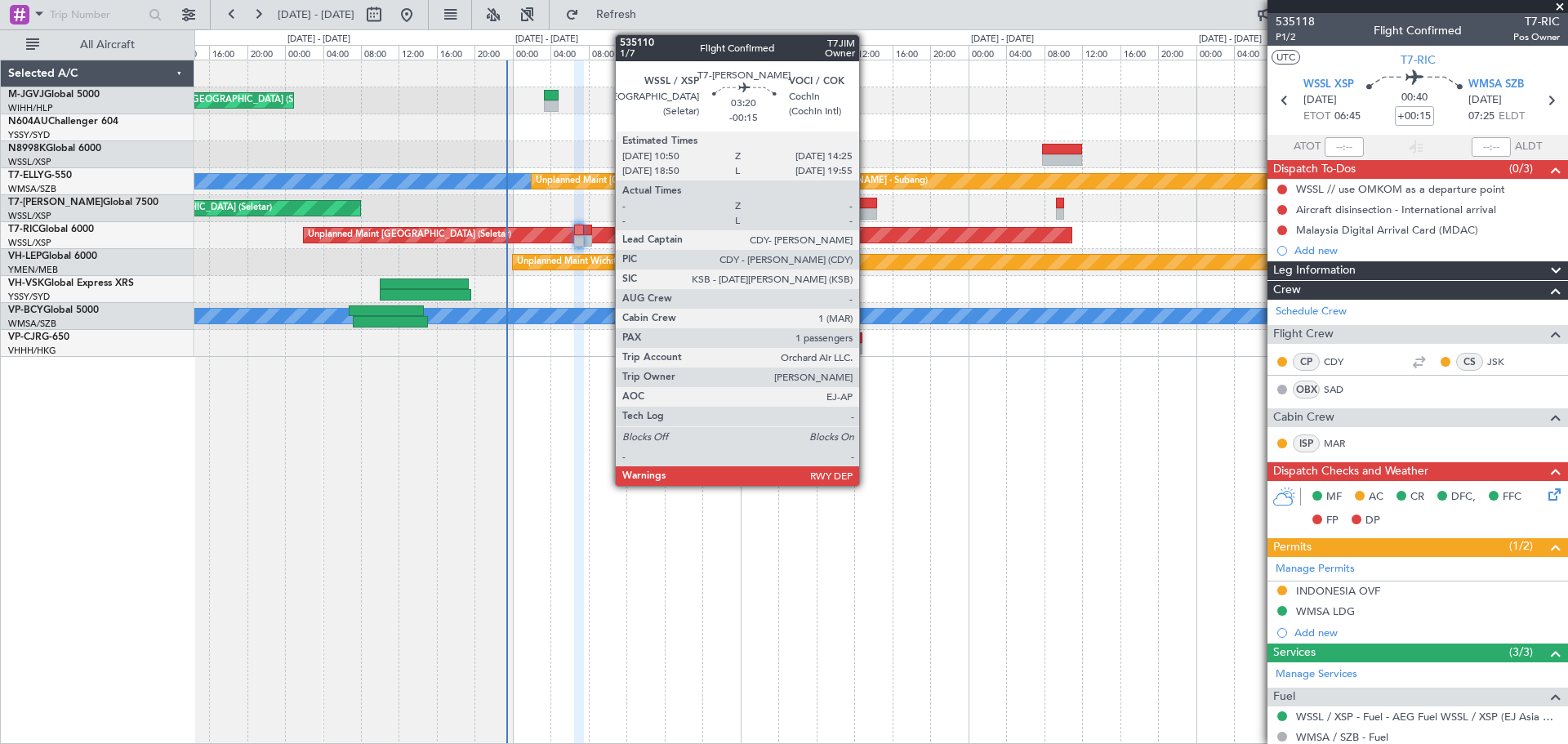
click at [866, 202] on div at bounding box center [860, 202] width 34 height 11
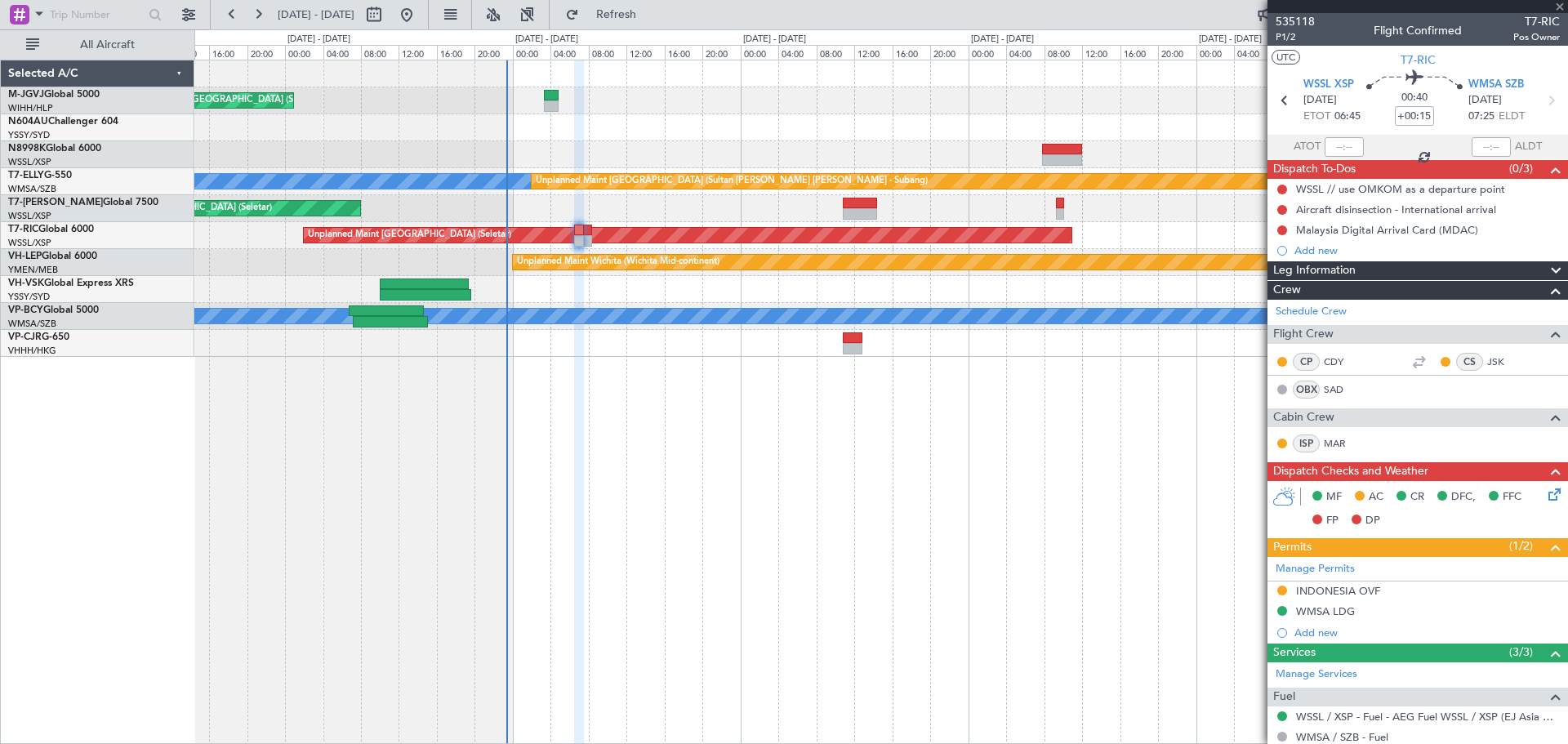
type input "-00:15"
type input "1"
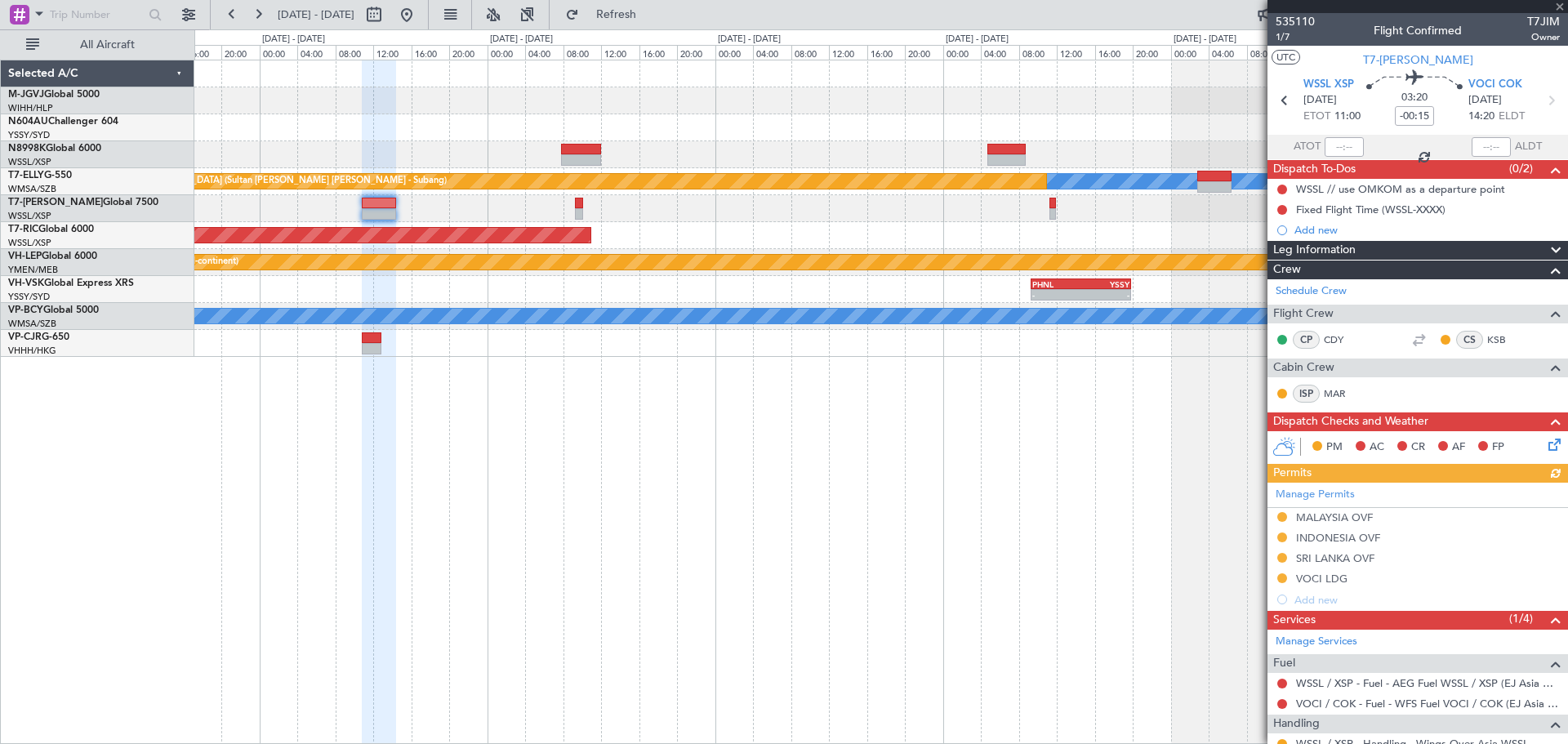
click at [681, 280] on div "MEL Unplanned Maint Kuala Lumpur (Sultan Abdul Aziz Shah - Subang) Planned Main…" at bounding box center [881, 208] width 1373 height 296
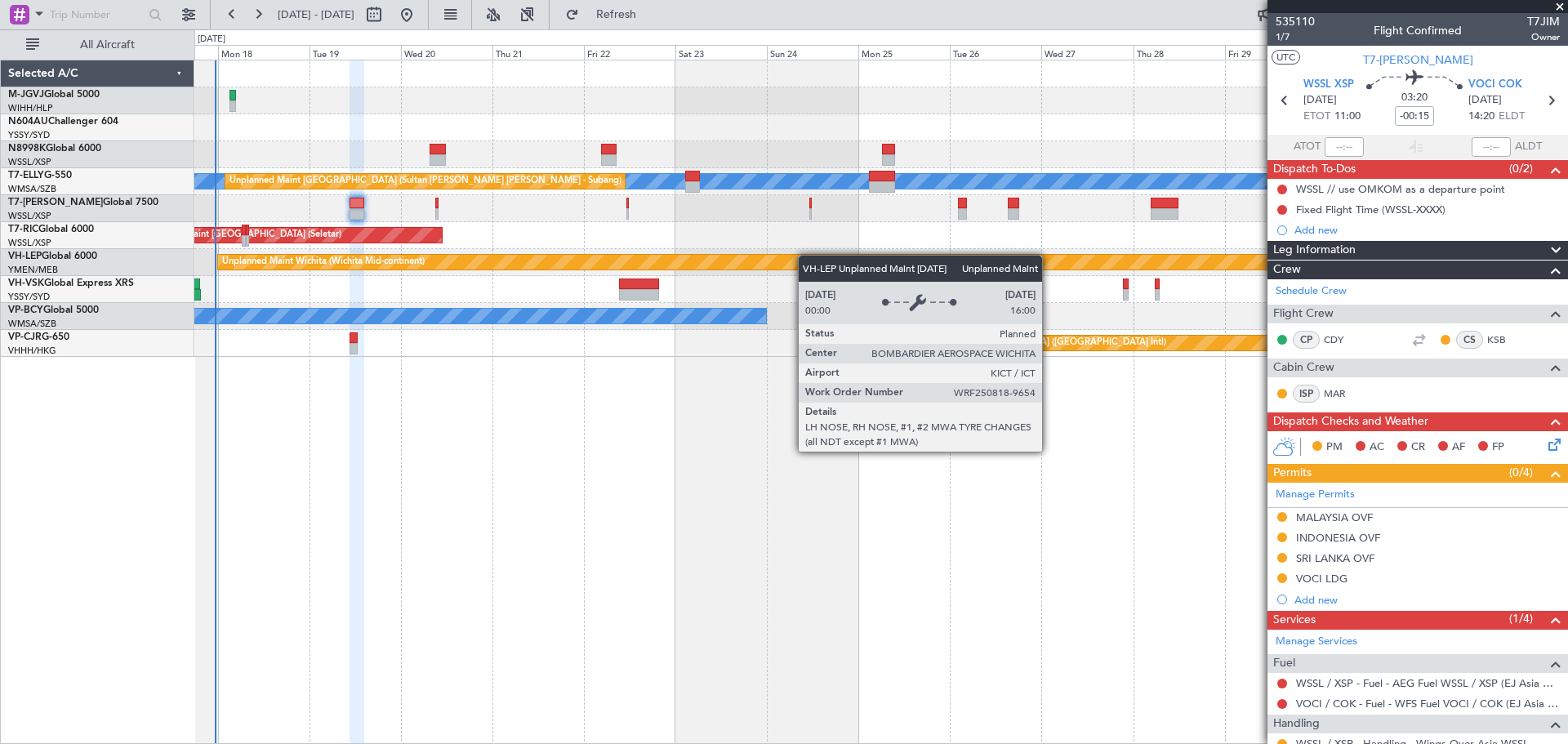
click at [787, 256] on div "Planned Maint Singapore (Seletar) MEL Unplanned Maint Kuala Lumpur (Sultan Abdu…" at bounding box center [881, 208] width 1373 height 296
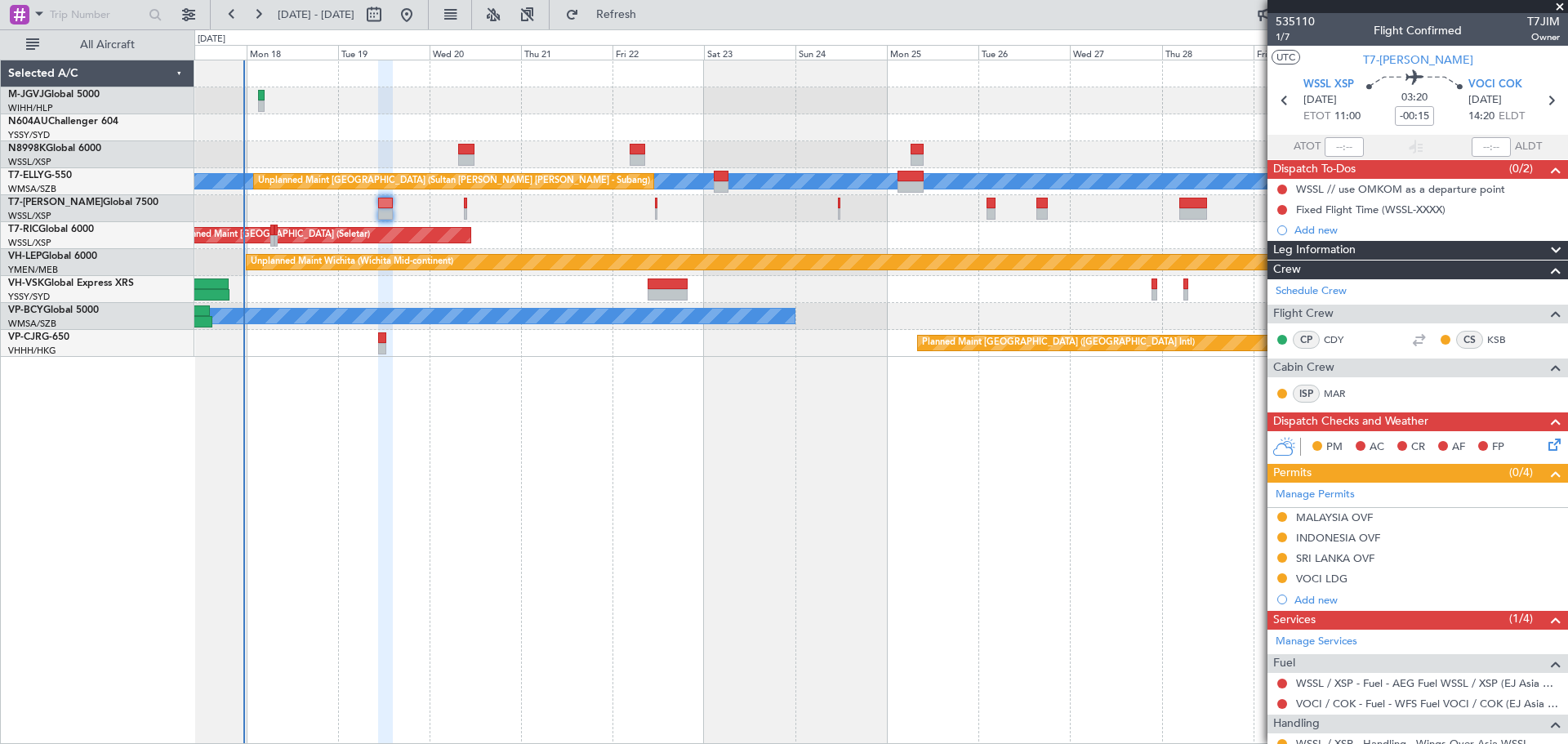
click at [328, 213] on div "Planned Maint [GEOGRAPHIC_DATA] (Seletar)" at bounding box center [881, 208] width 1373 height 27
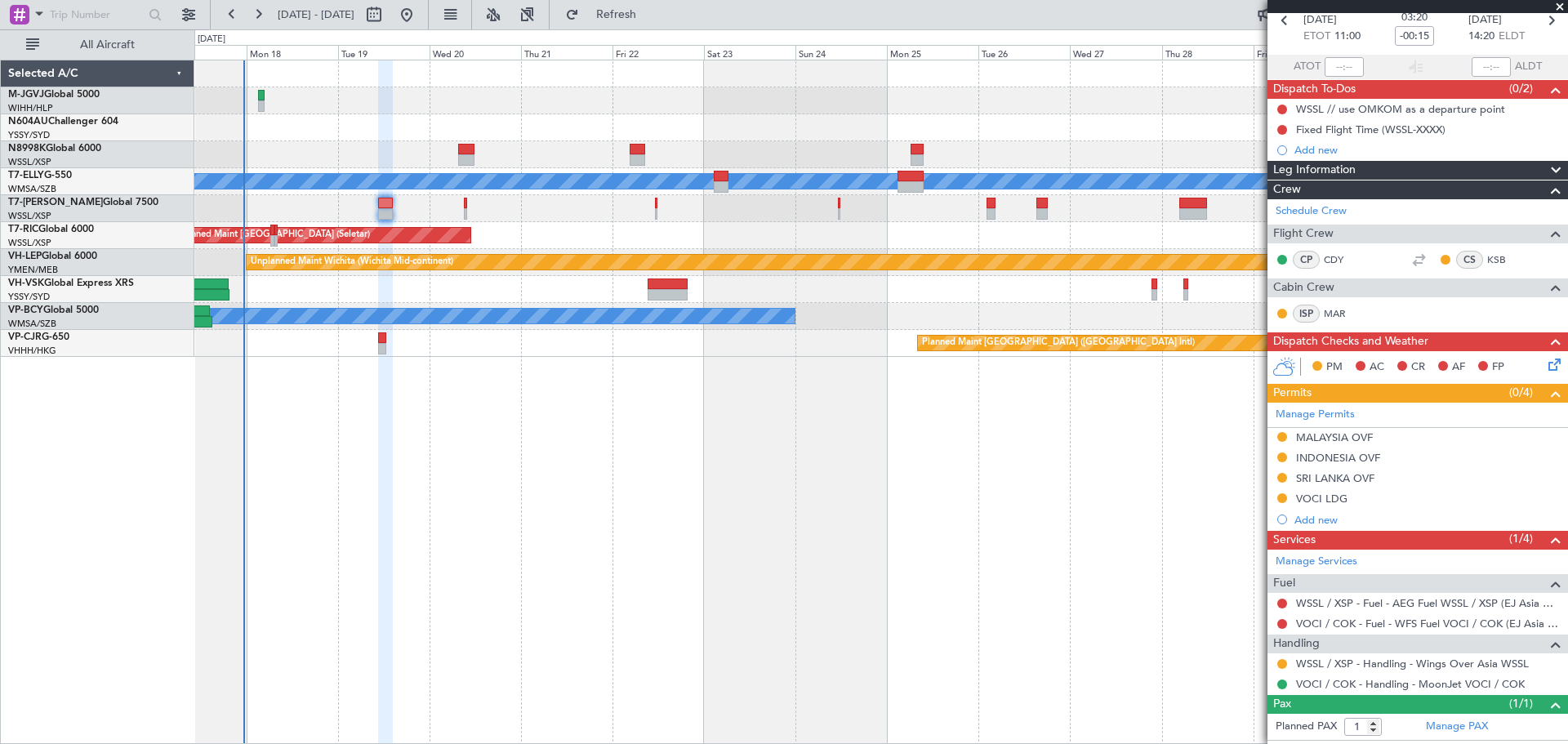
scroll to position [112, 0]
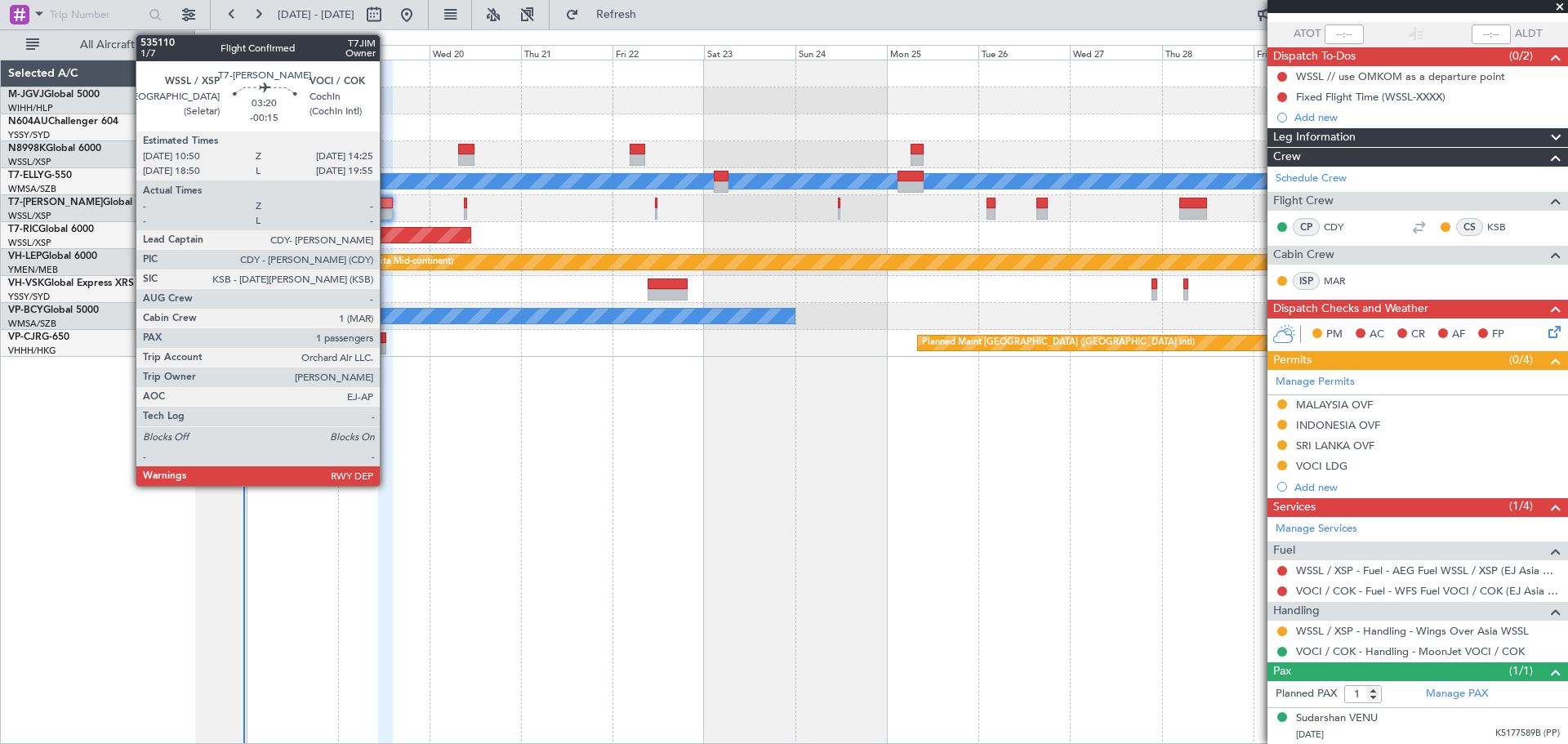
click at [387, 206] on div at bounding box center [385, 202] width 14 height 11
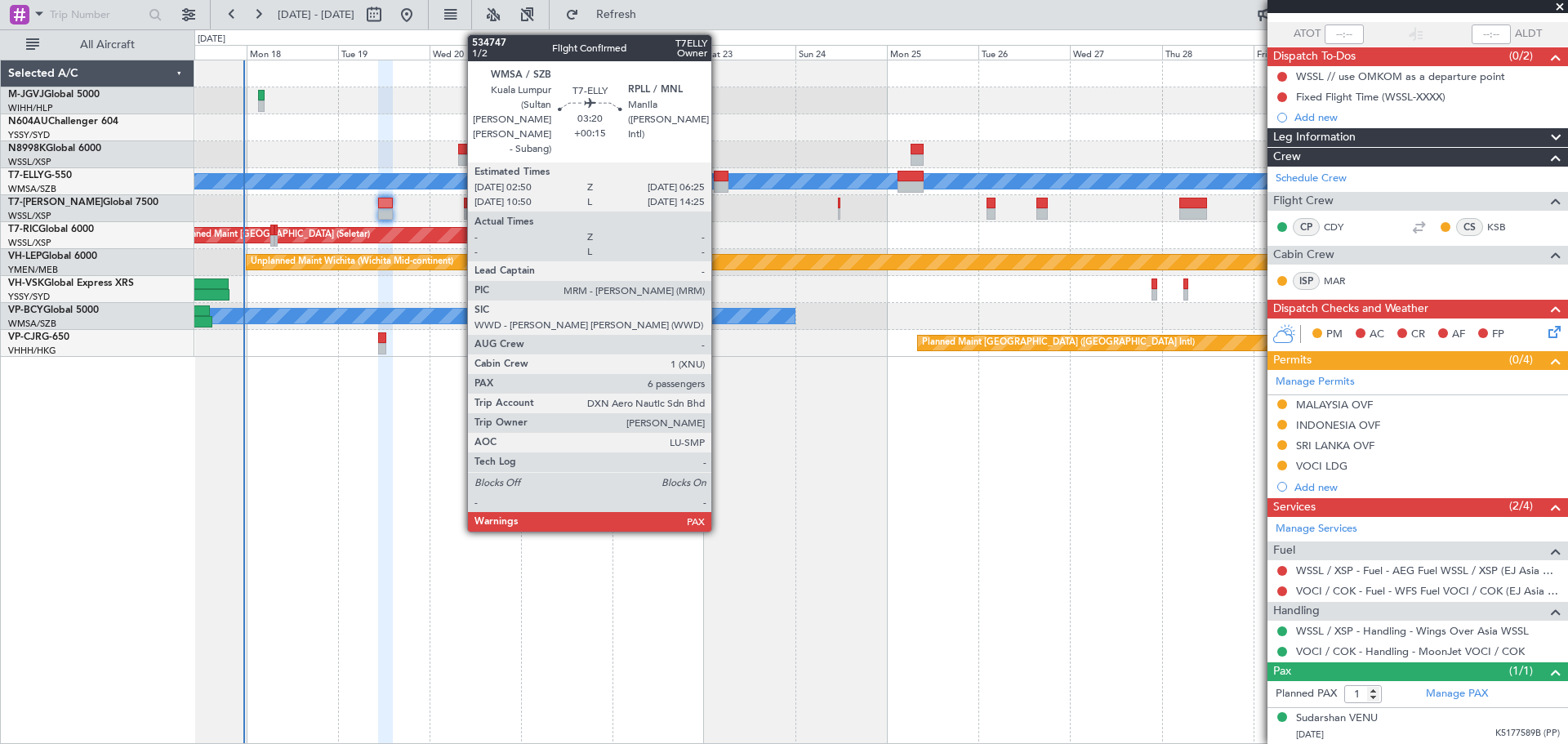
click at [719, 179] on div at bounding box center [721, 176] width 14 height 11
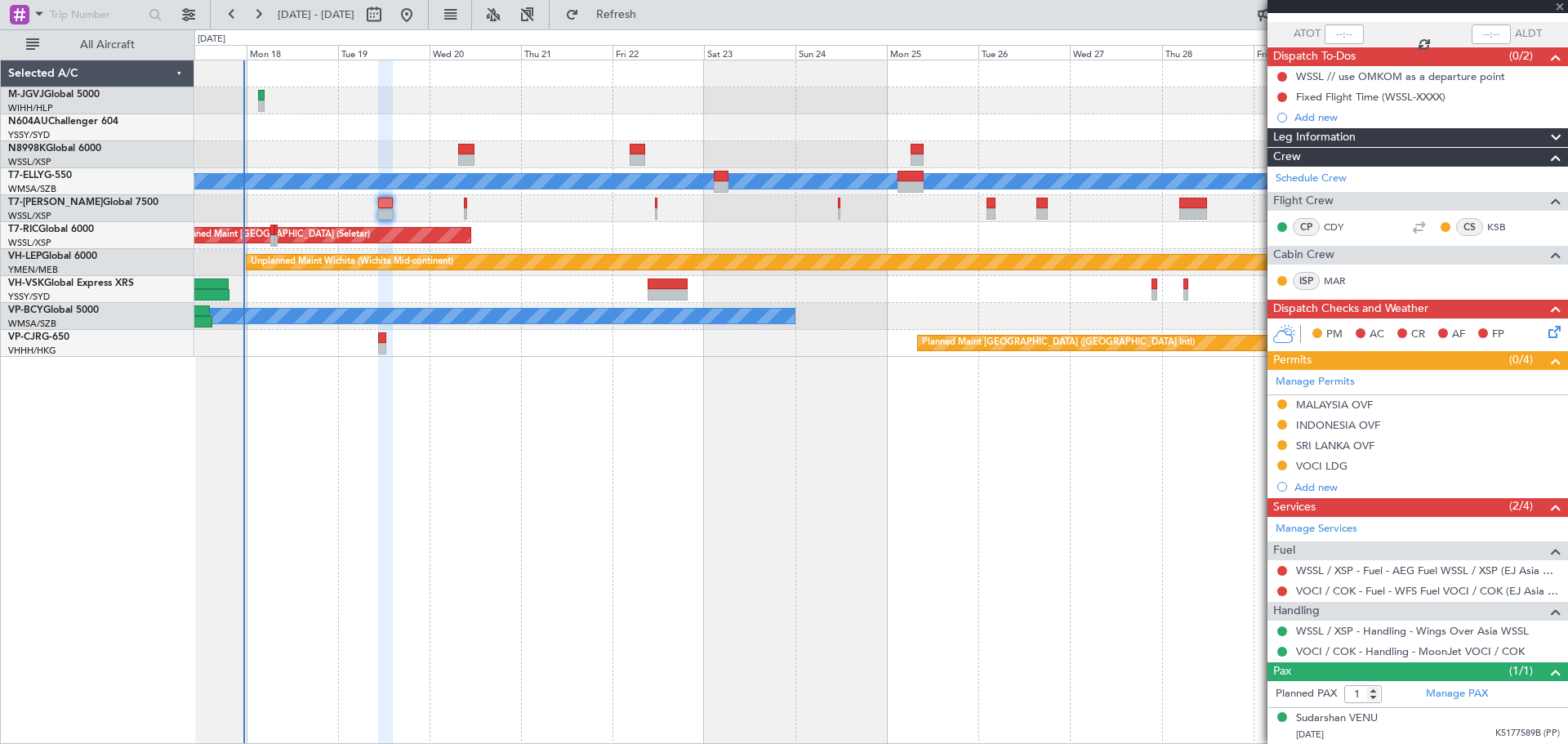
type input "+00:15"
type input "6"
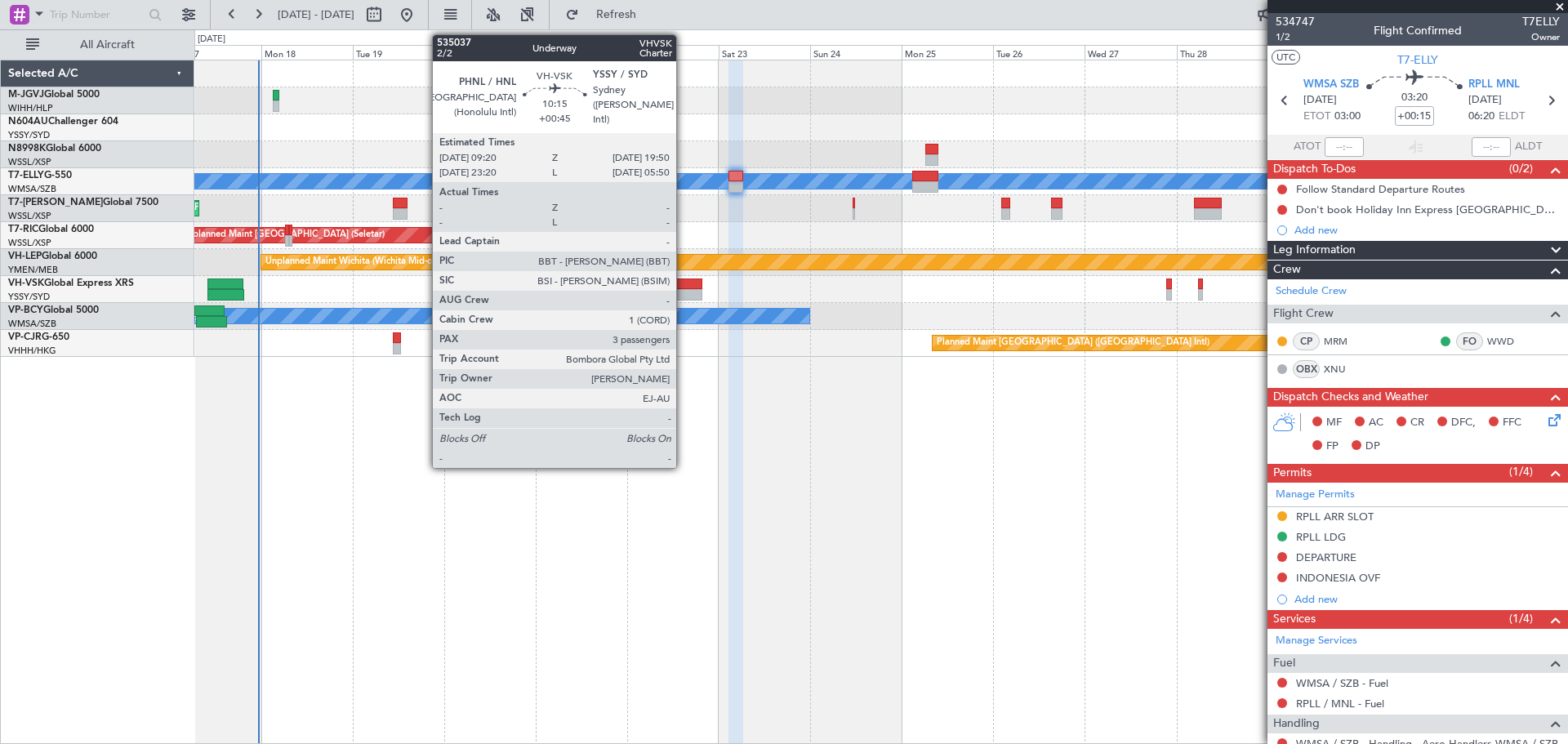
click at [683, 286] on div at bounding box center [683, 283] width 41 height 11
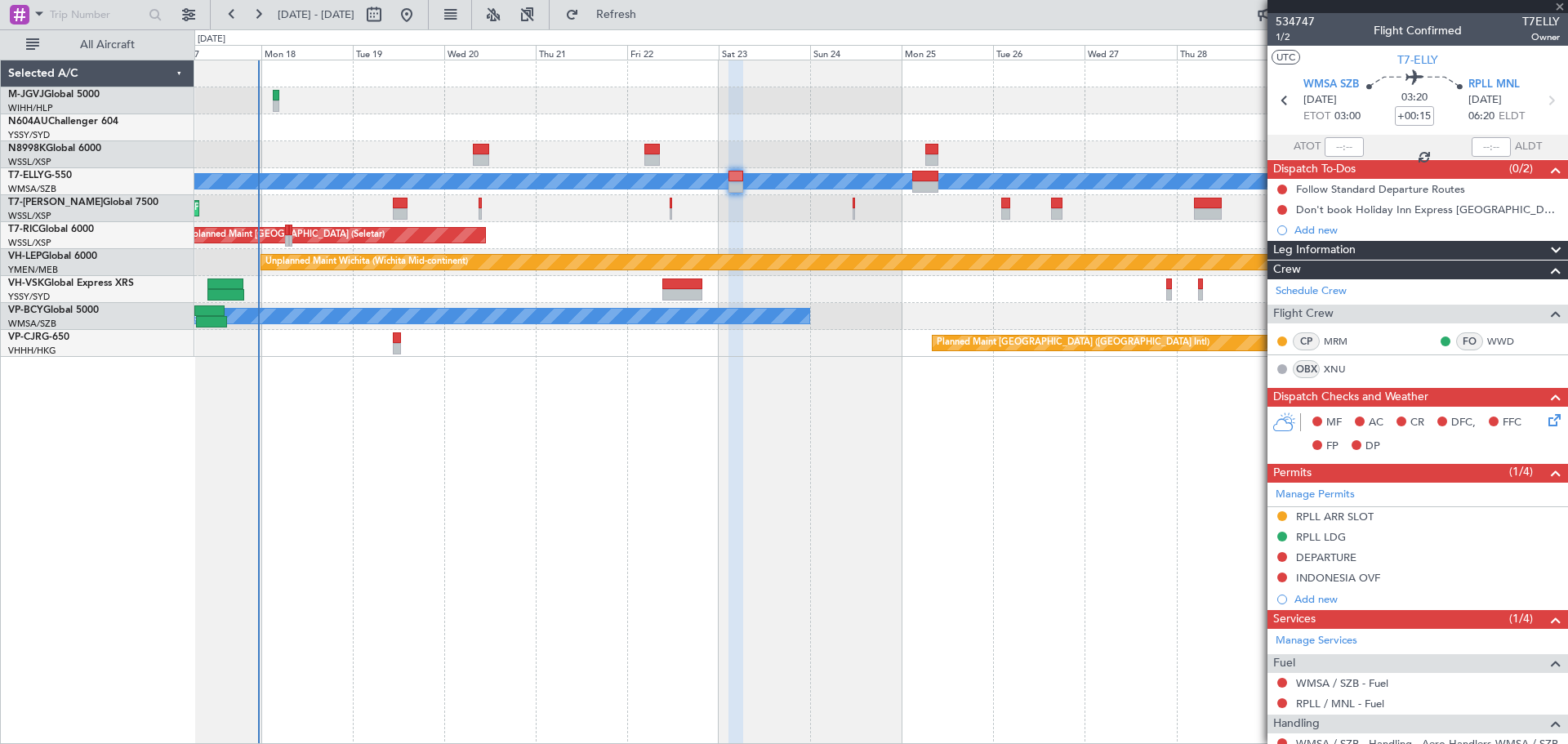
type input "+00:45"
type input "3"
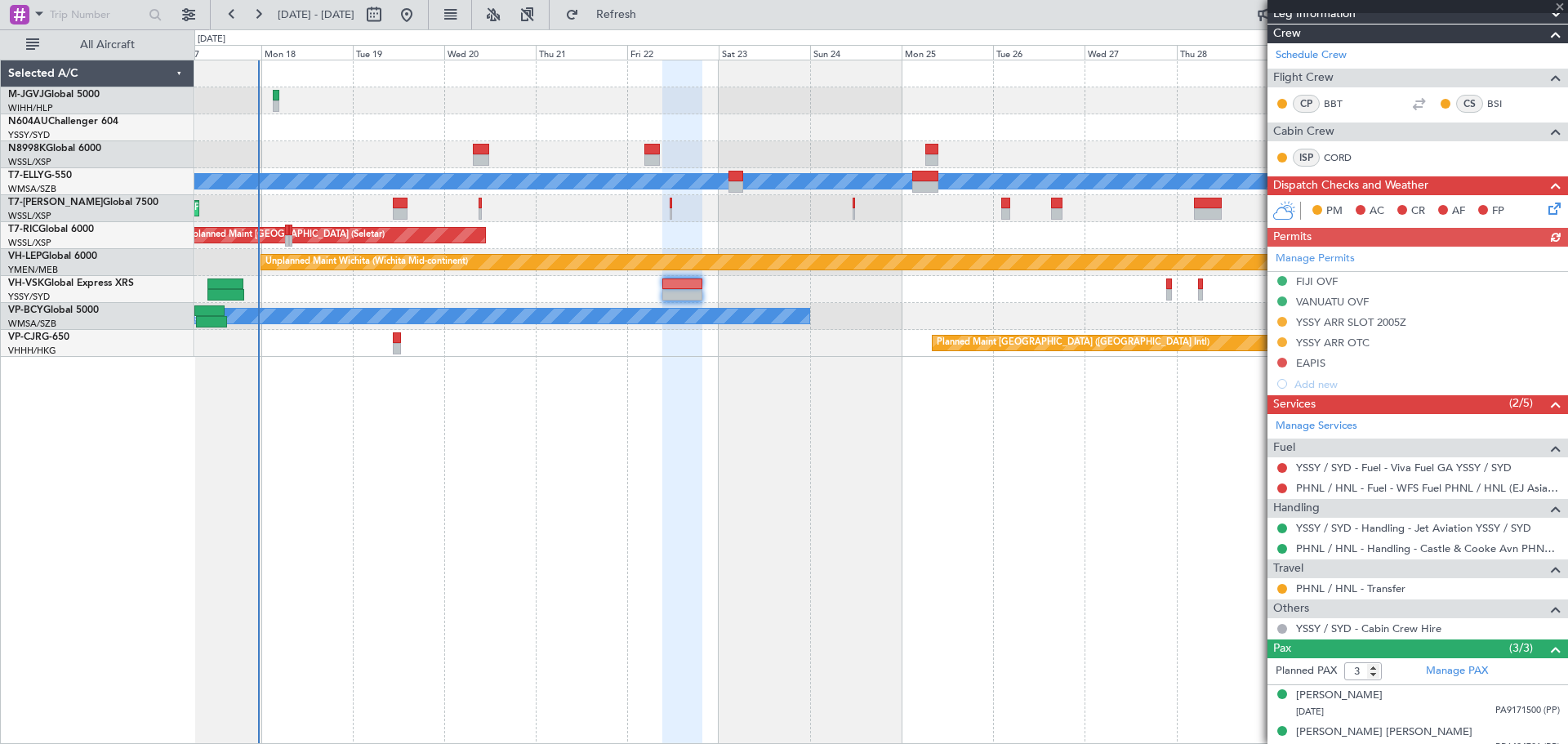
scroll to position [266, 0]
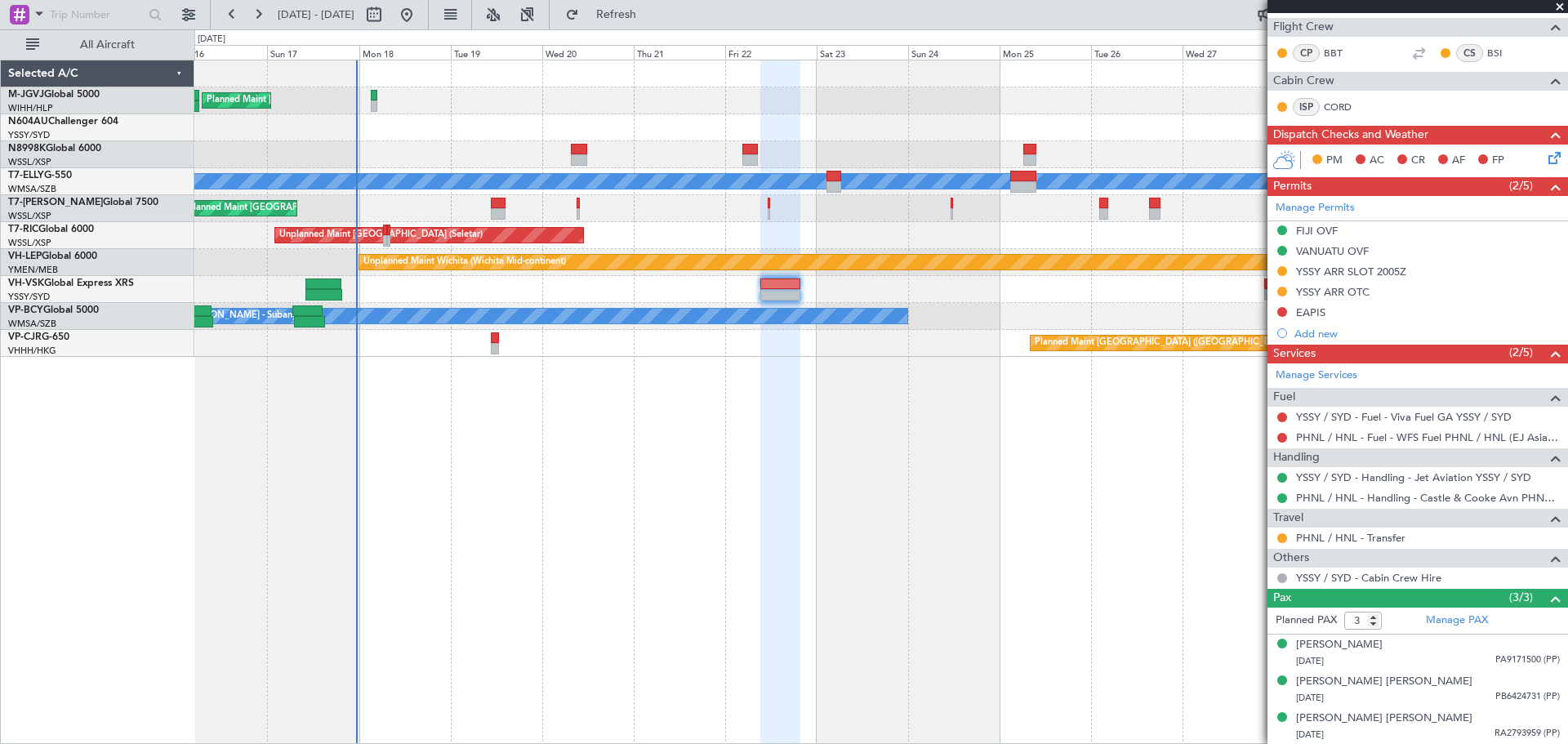
click at [422, 399] on div "Planned Maint Singapore (Seletar) Unplanned Maint Kuala Lumpur (Sultan Abdul Az…" at bounding box center [881, 401] width 1374 height 684
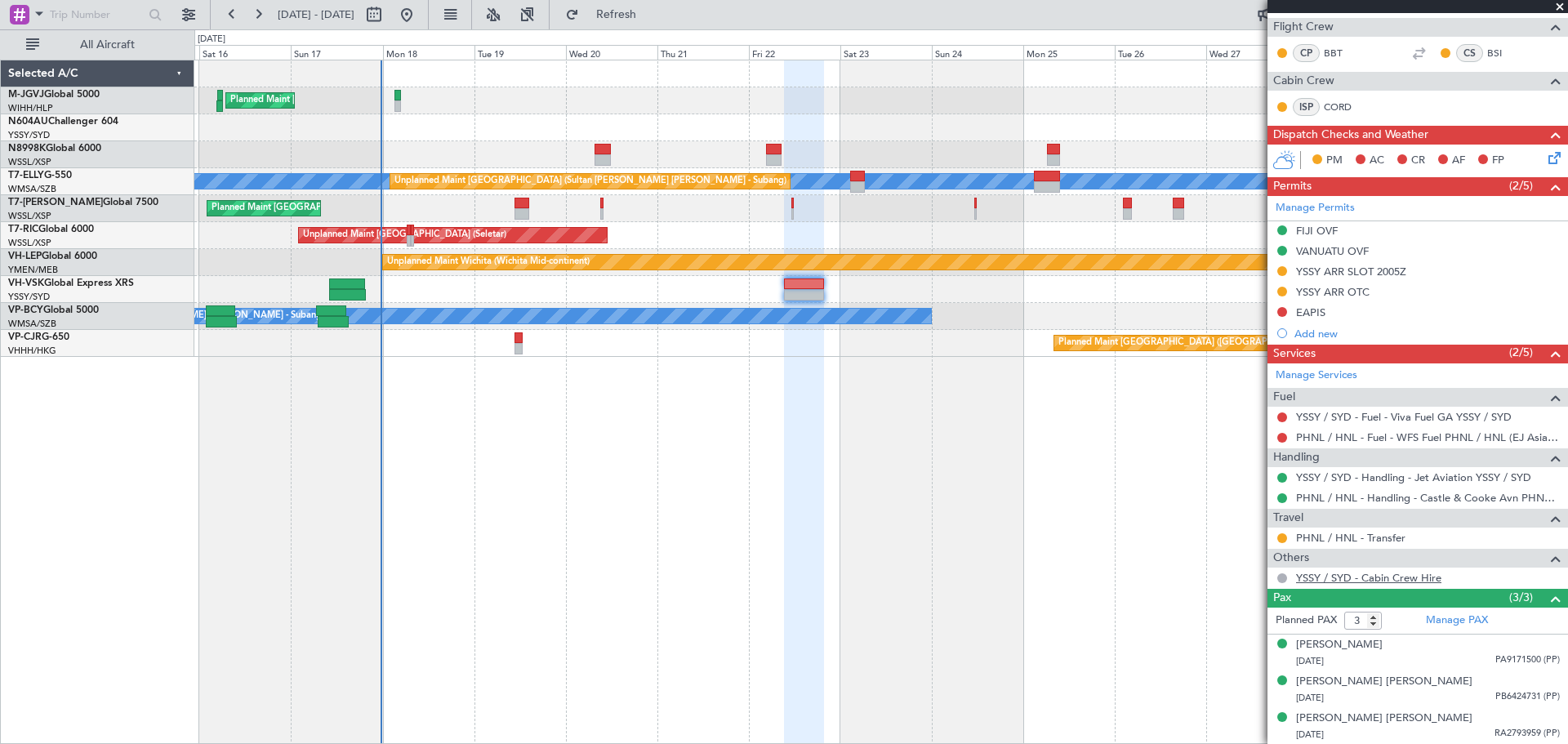
click at [928, 476] on link "YSSY / SYD - Cabin Crew Hire" at bounding box center [1368, 577] width 145 height 14
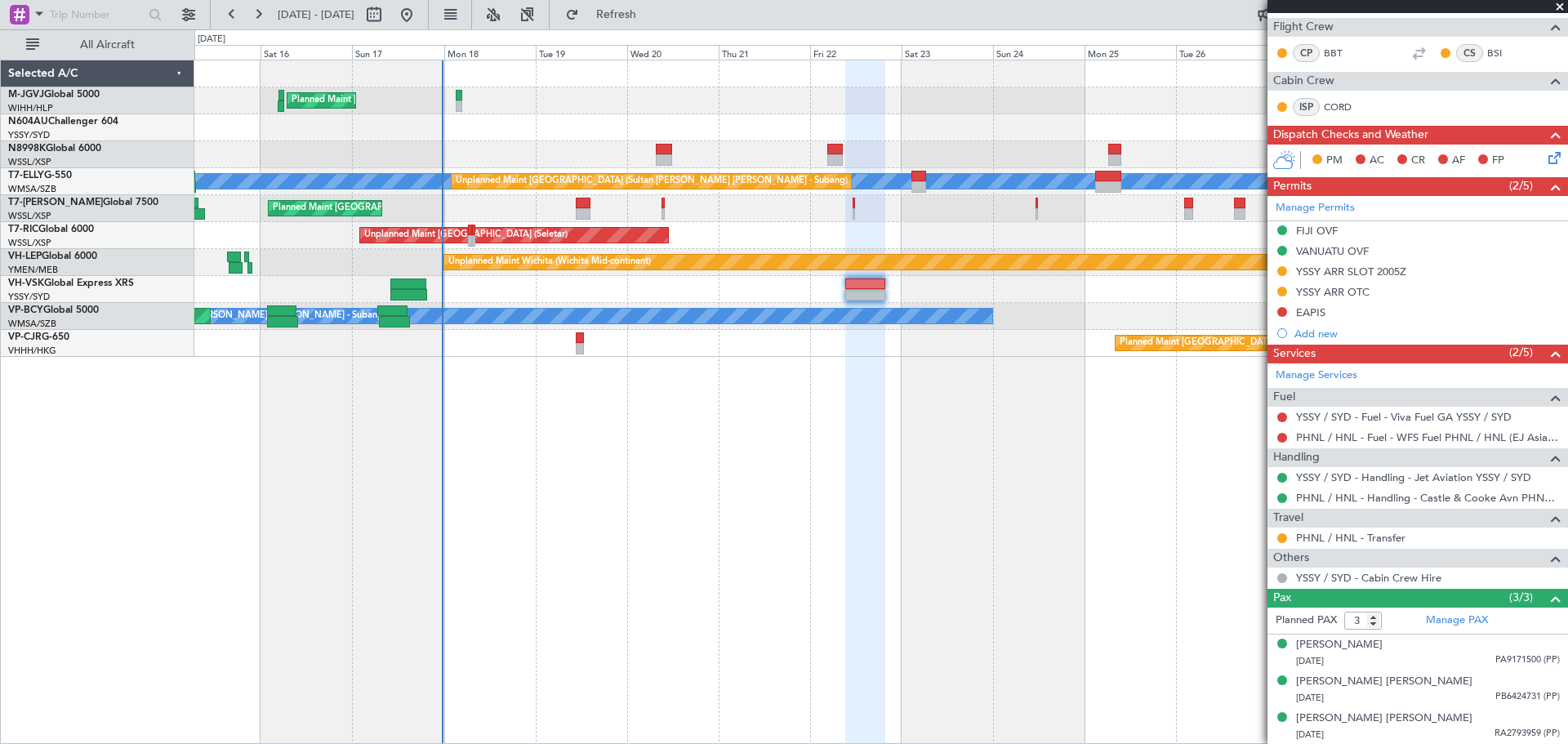
click at [502, 287] on div "Unplanned Maint Sydney ([PERSON_NAME] Intl)" at bounding box center [881, 289] width 1373 height 27
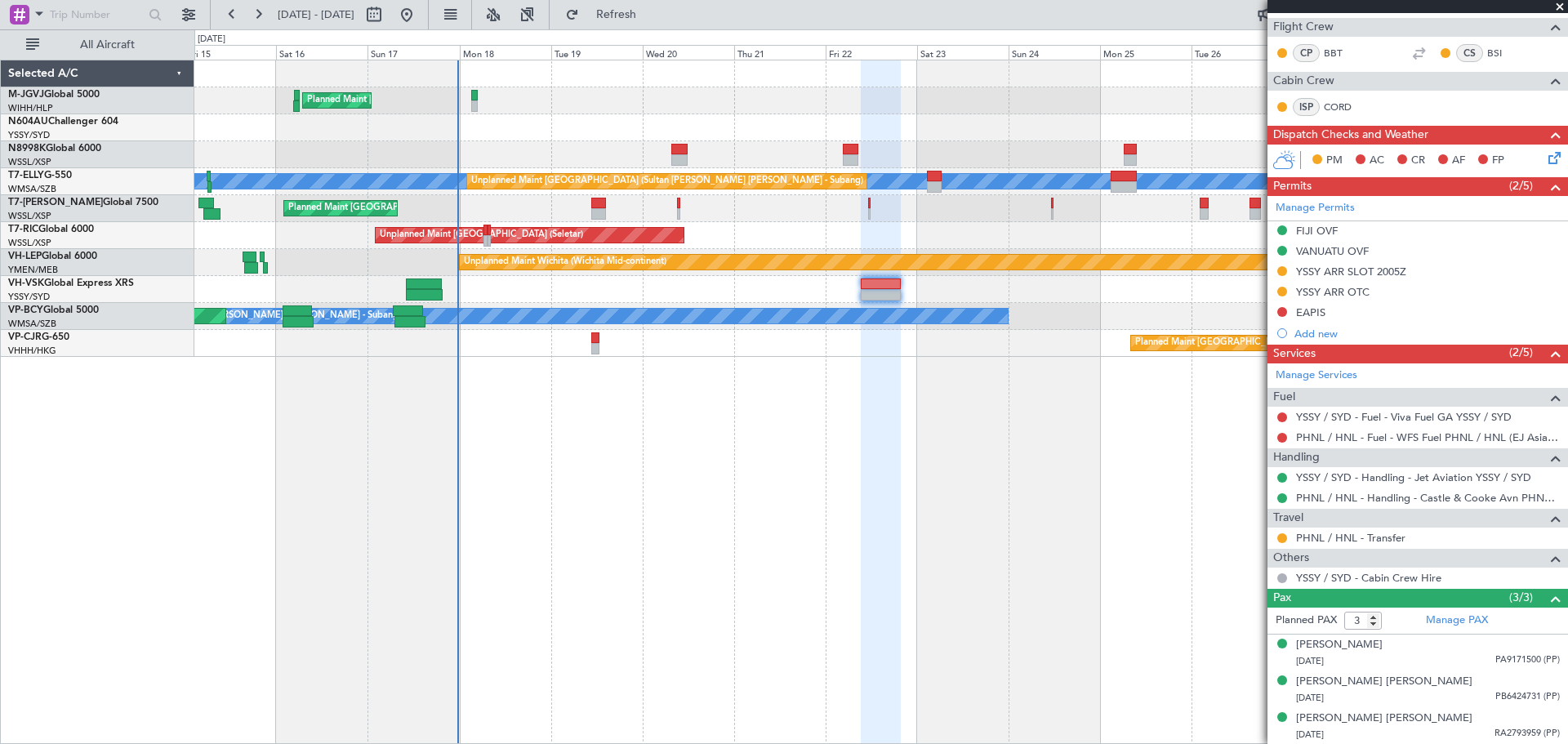
click at [518, 290] on div "Unplanned Maint Sydney ([PERSON_NAME] Intl)" at bounding box center [881, 289] width 1373 height 27
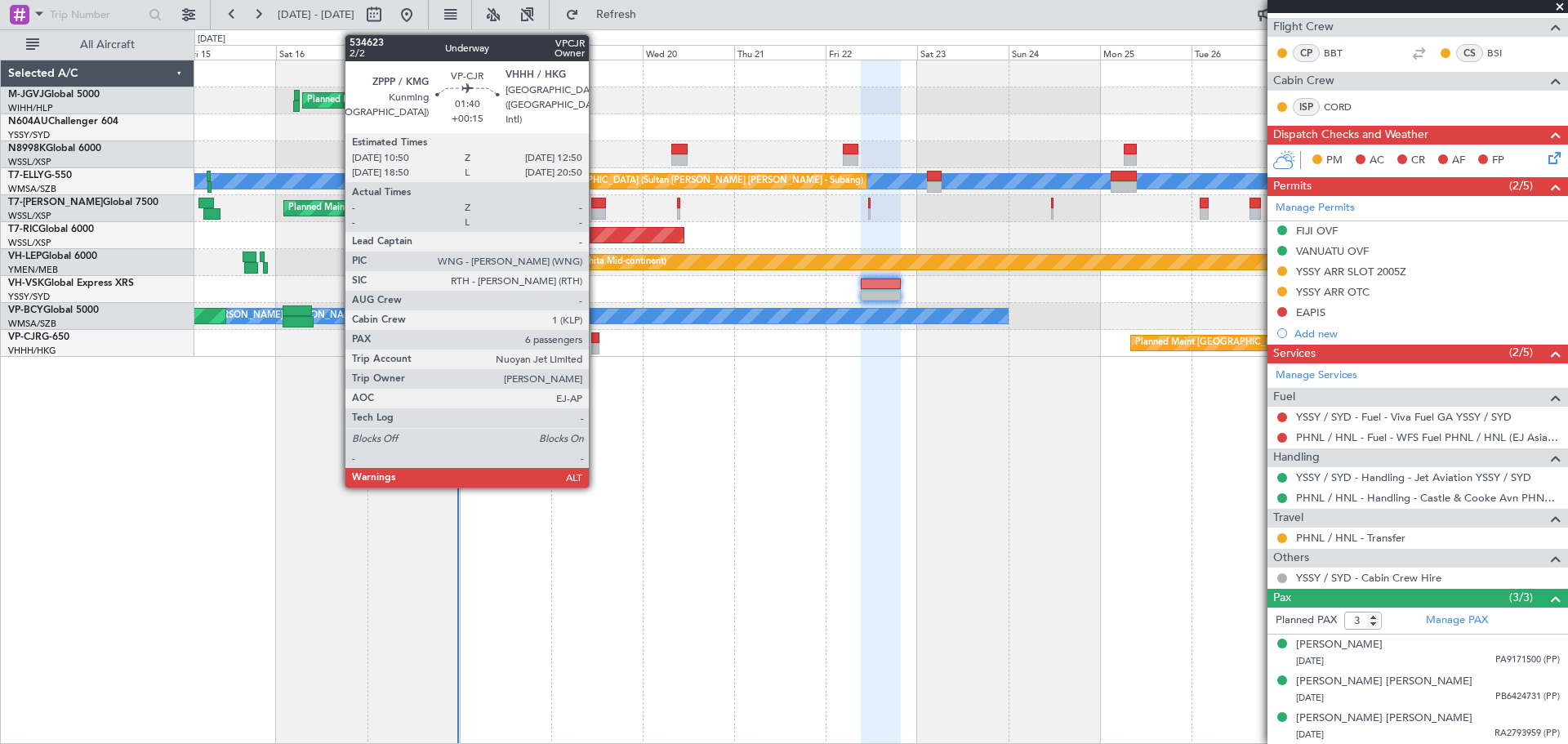
click at [596, 338] on div at bounding box center [596, 338] width 9 height 11
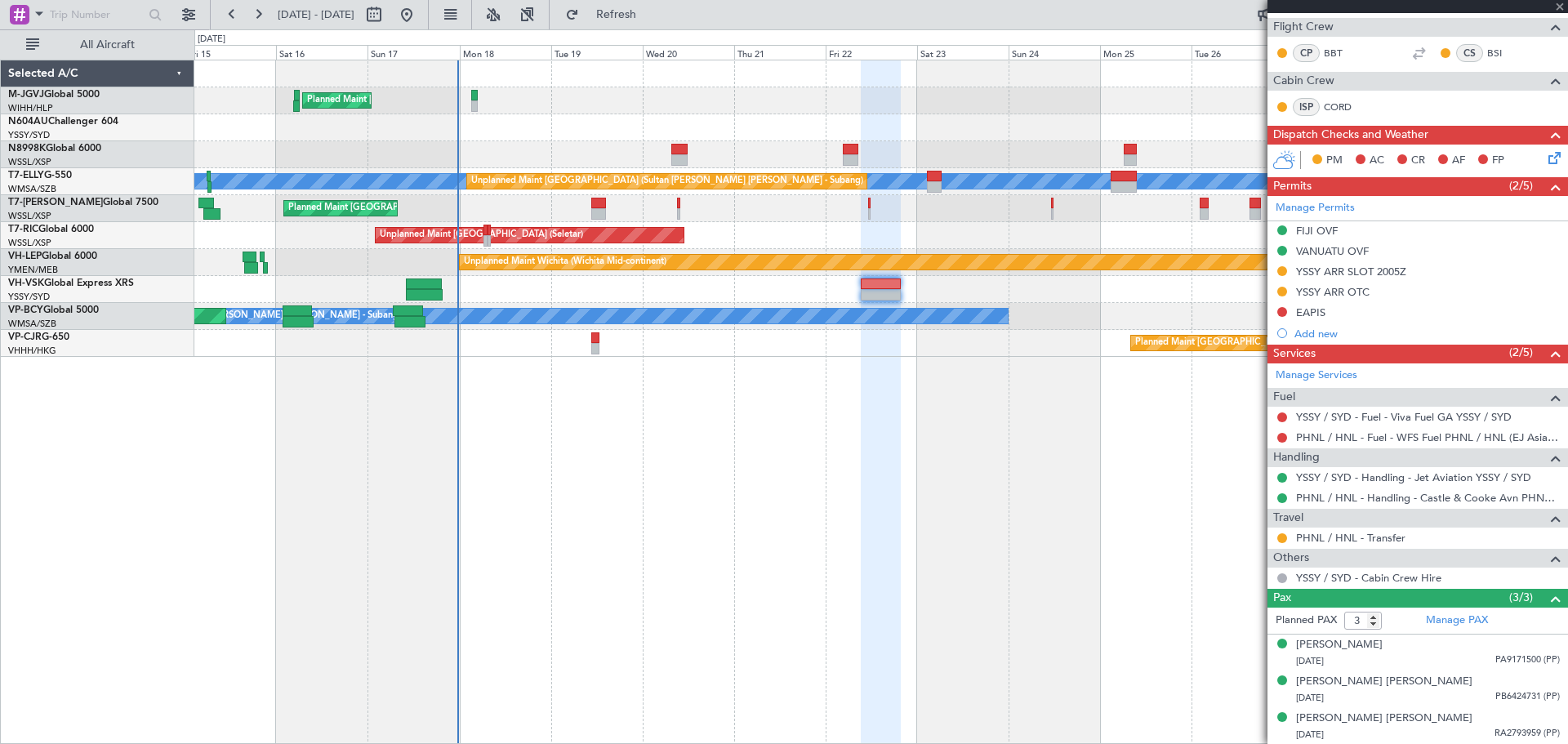
type input "+00:15"
type input "6"
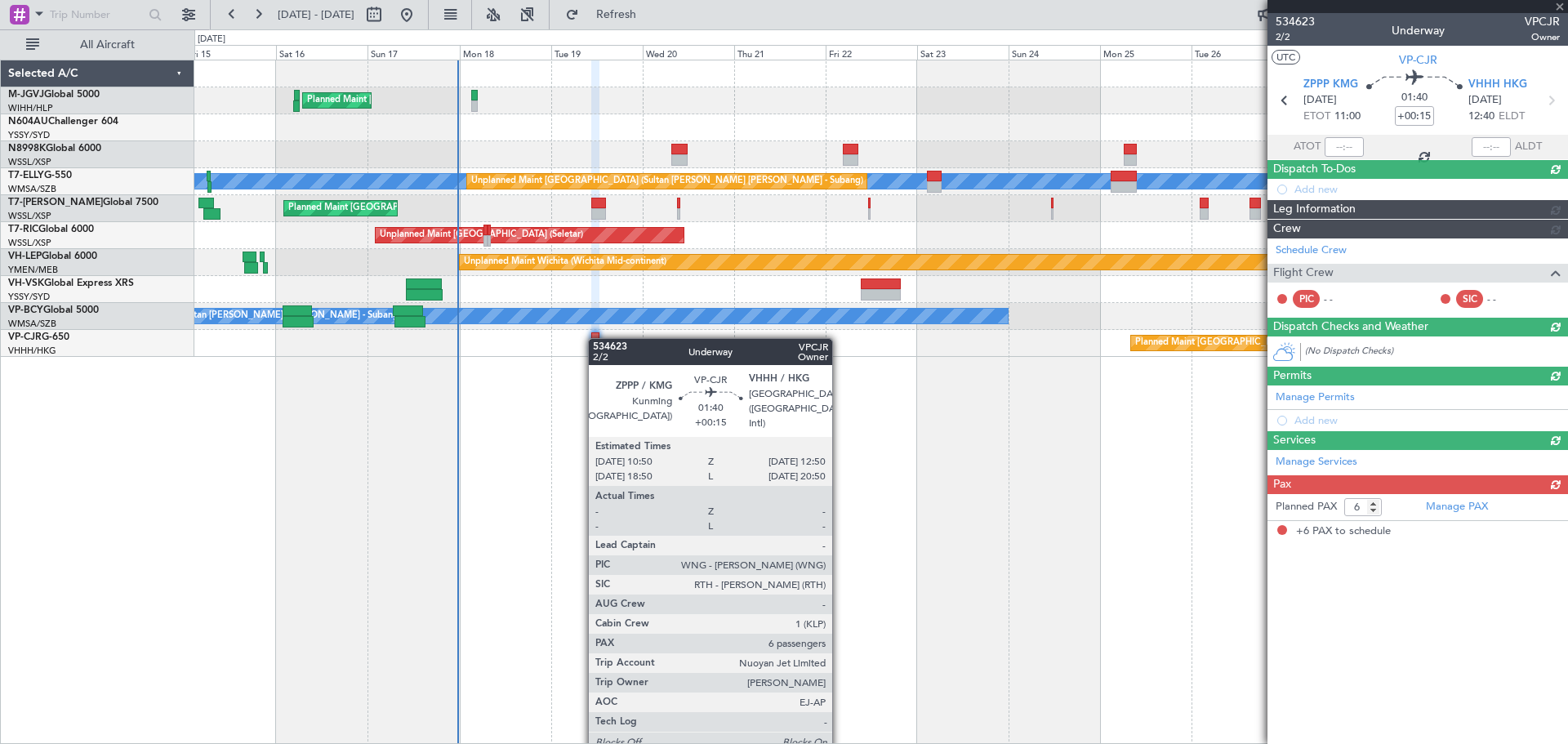
scroll to position [0, 0]
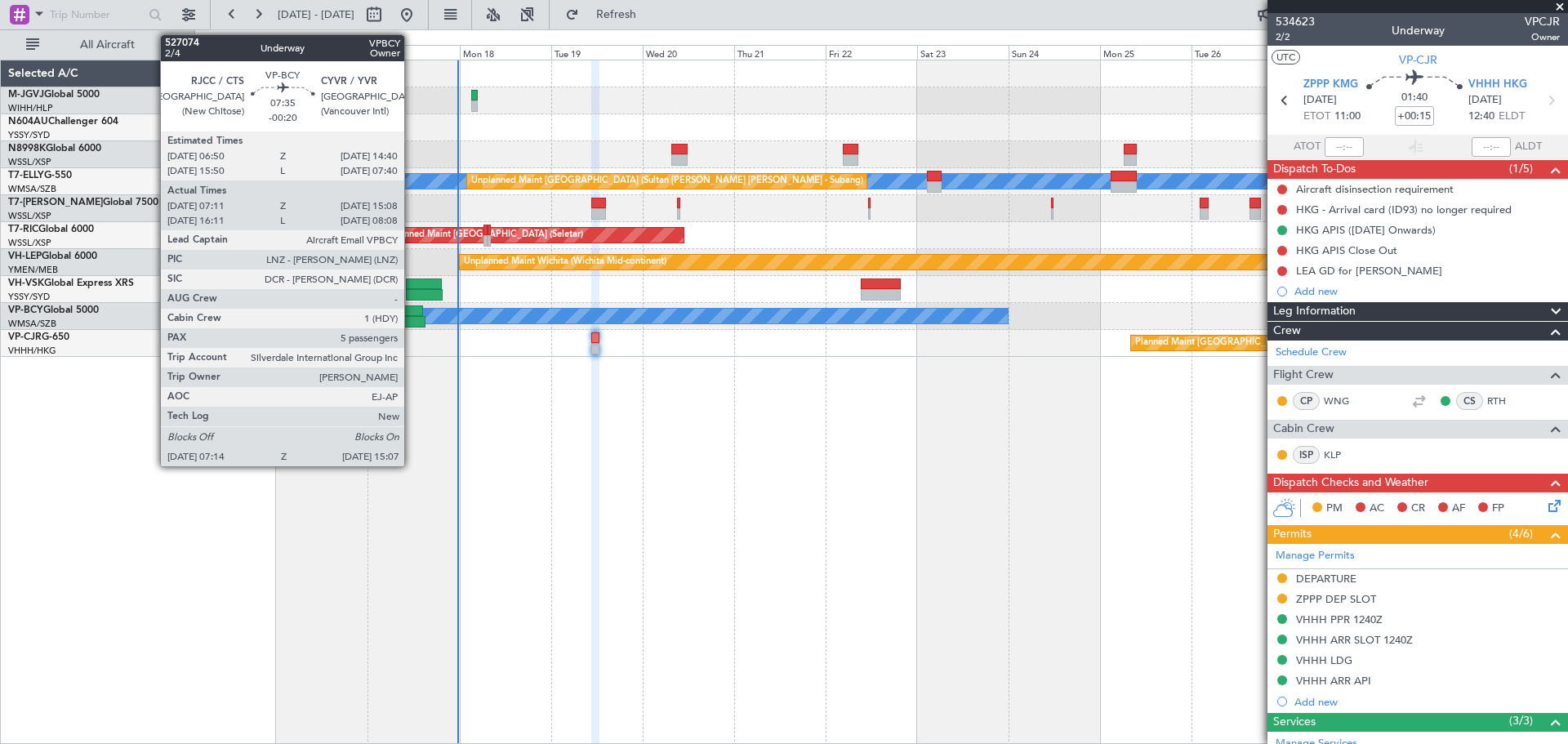
click at [412, 314] on div at bounding box center [408, 310] width 31 height 11
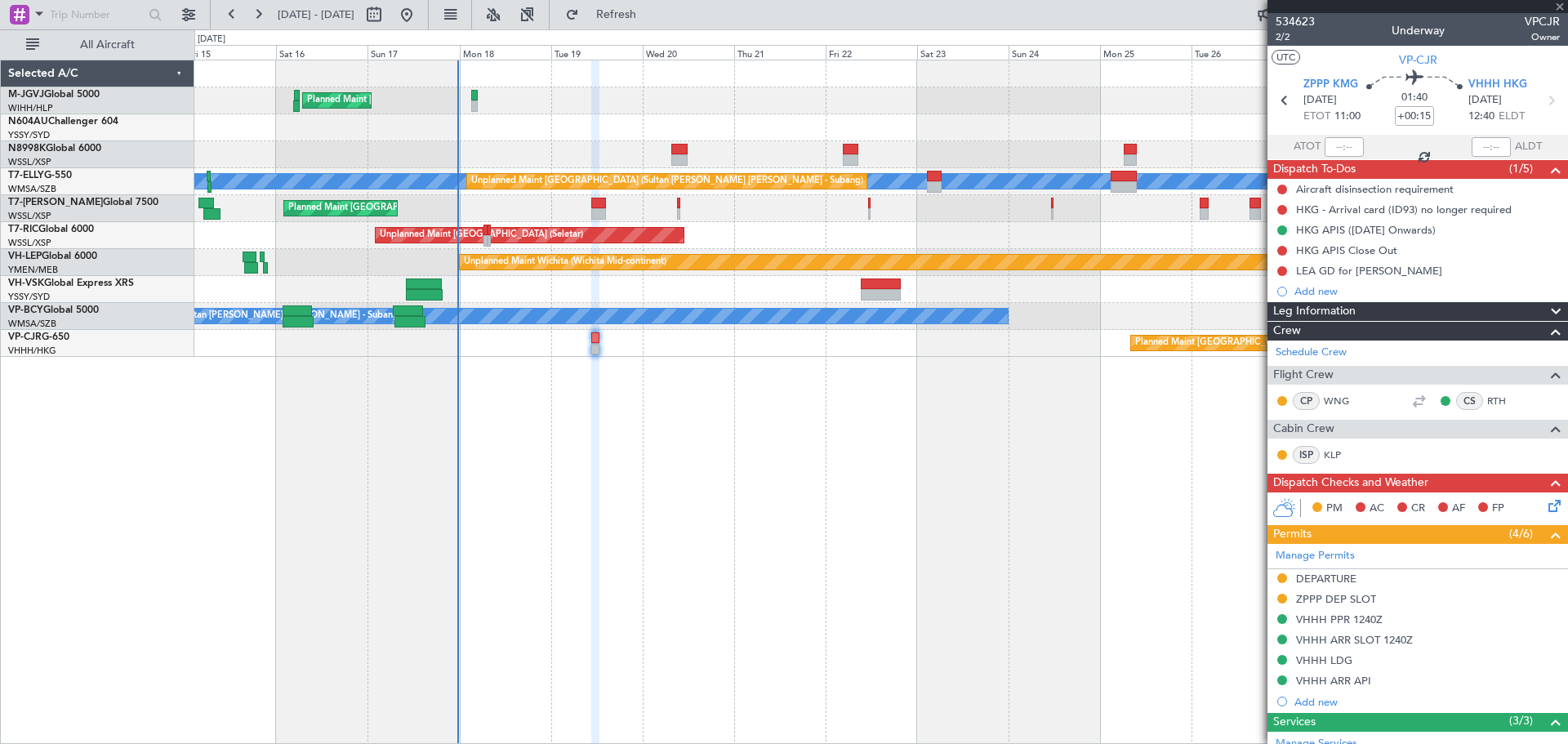
type input "-00:20"
type input "07:21"
type input "15:03"
type input "5"
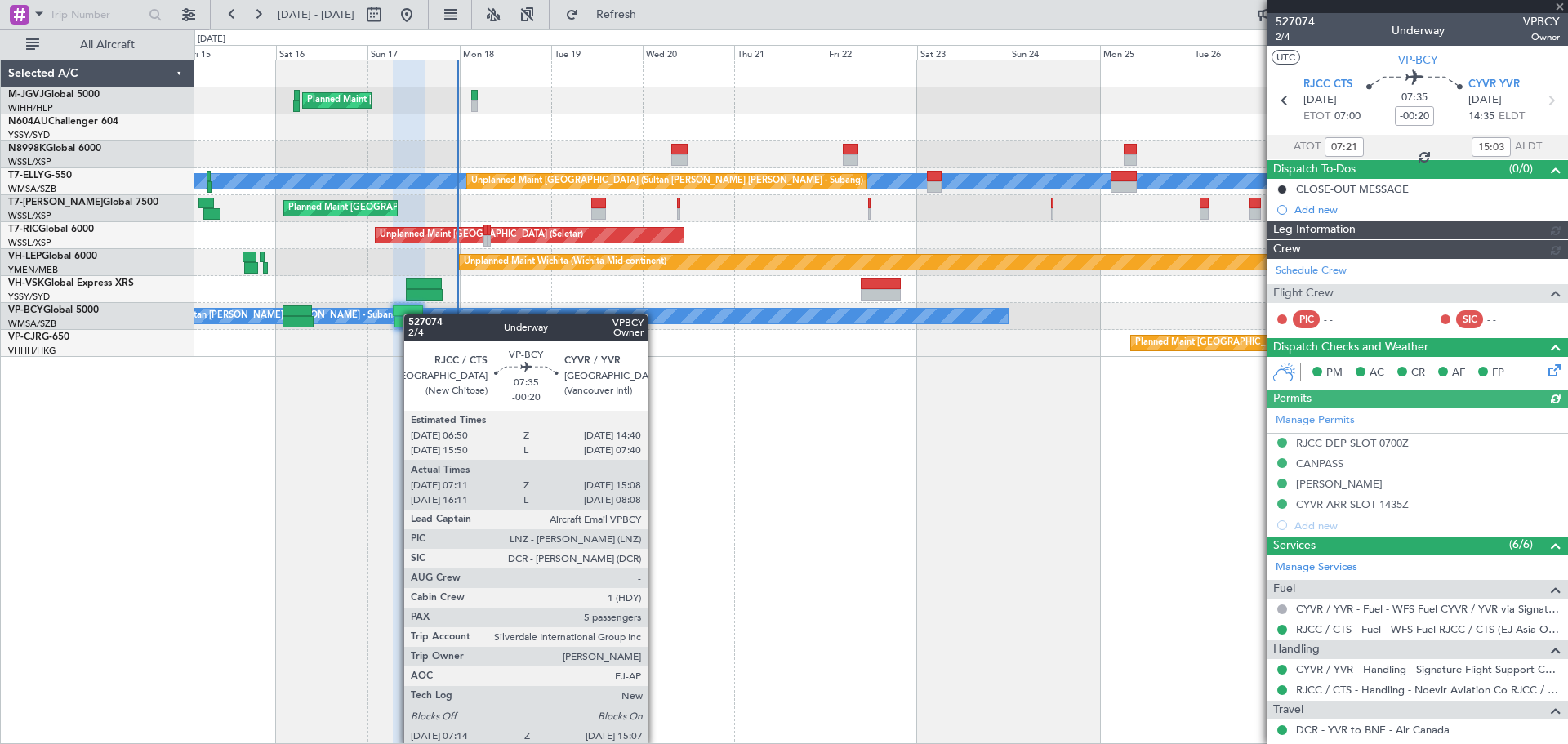
type input "Kennis Yau (KYA)"
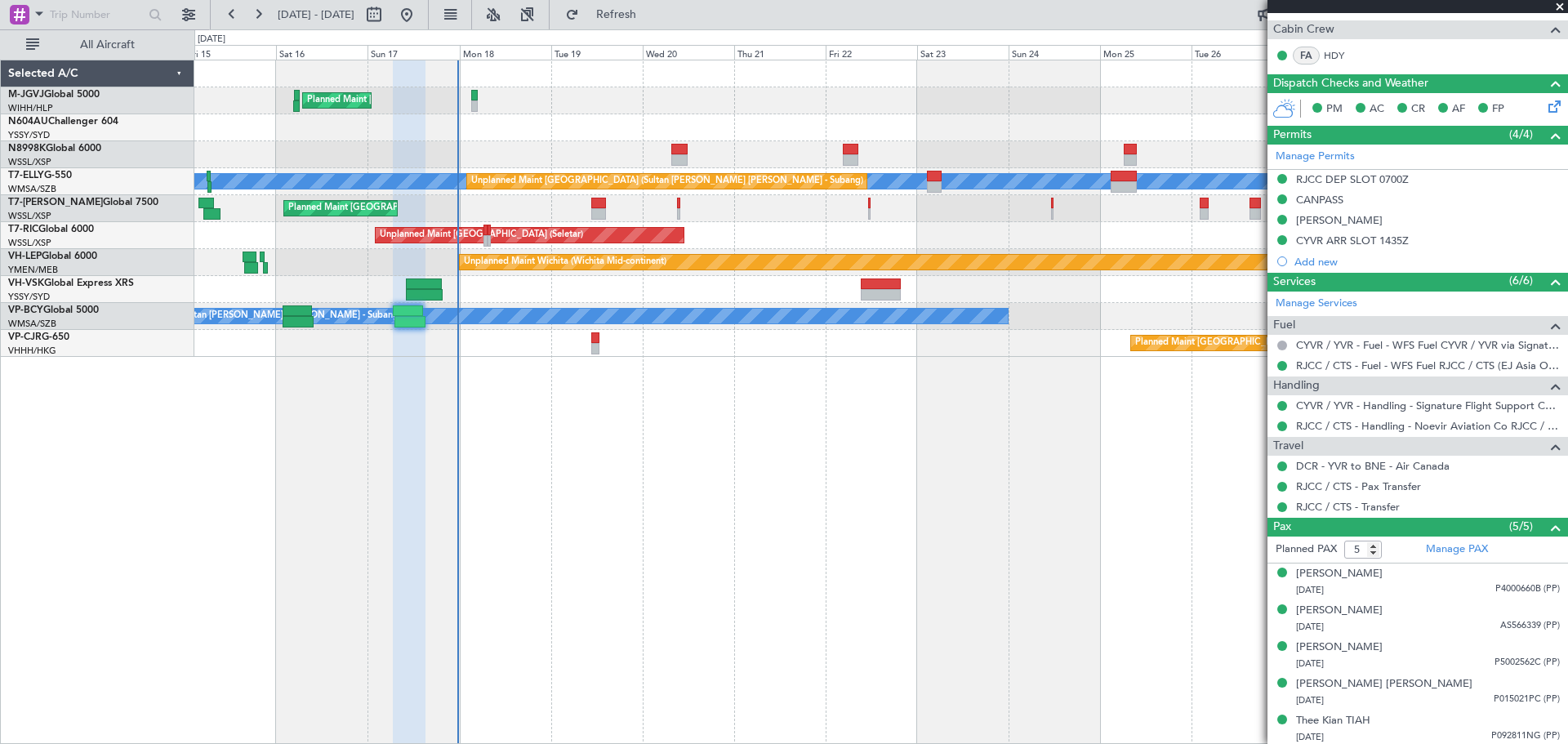
scroll to position [320, 0]
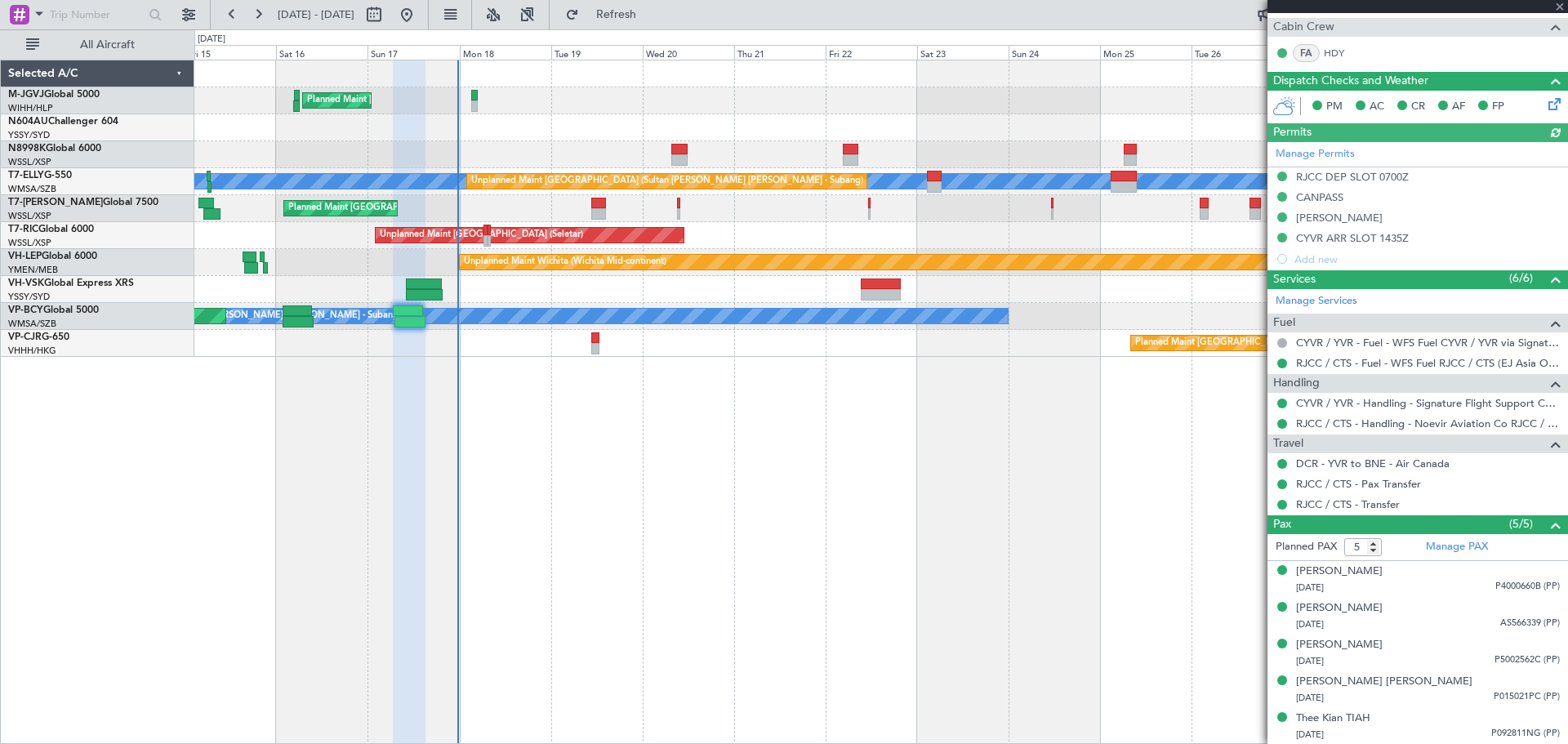
type input "Kennis Yau (KYA)"
click at [928, 476] on div "Planned Maint [GEOGRAPHIC_DATA] (Seletar) [PERSON_NAME] Unplanned Maint [GEOGRA…" at bounding box center [881, 401] width 1374 height 684
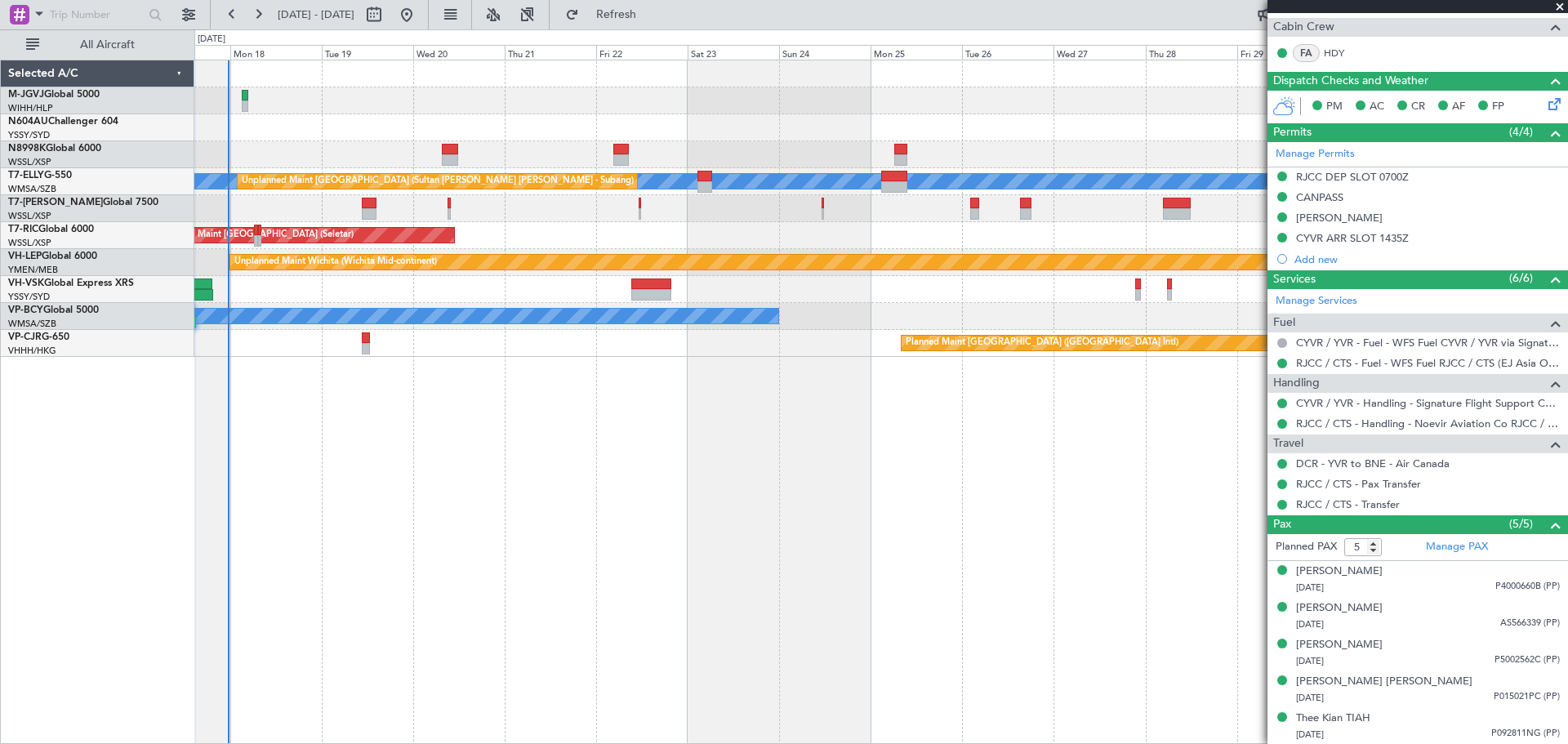
click at [830, 412] on div "Planned Maint Singapore (Seletar) MEL Unplanned Maint Kuala Lumpur (Sultan Abdu…" at bounding box center [881, 401] width 1374 height 684
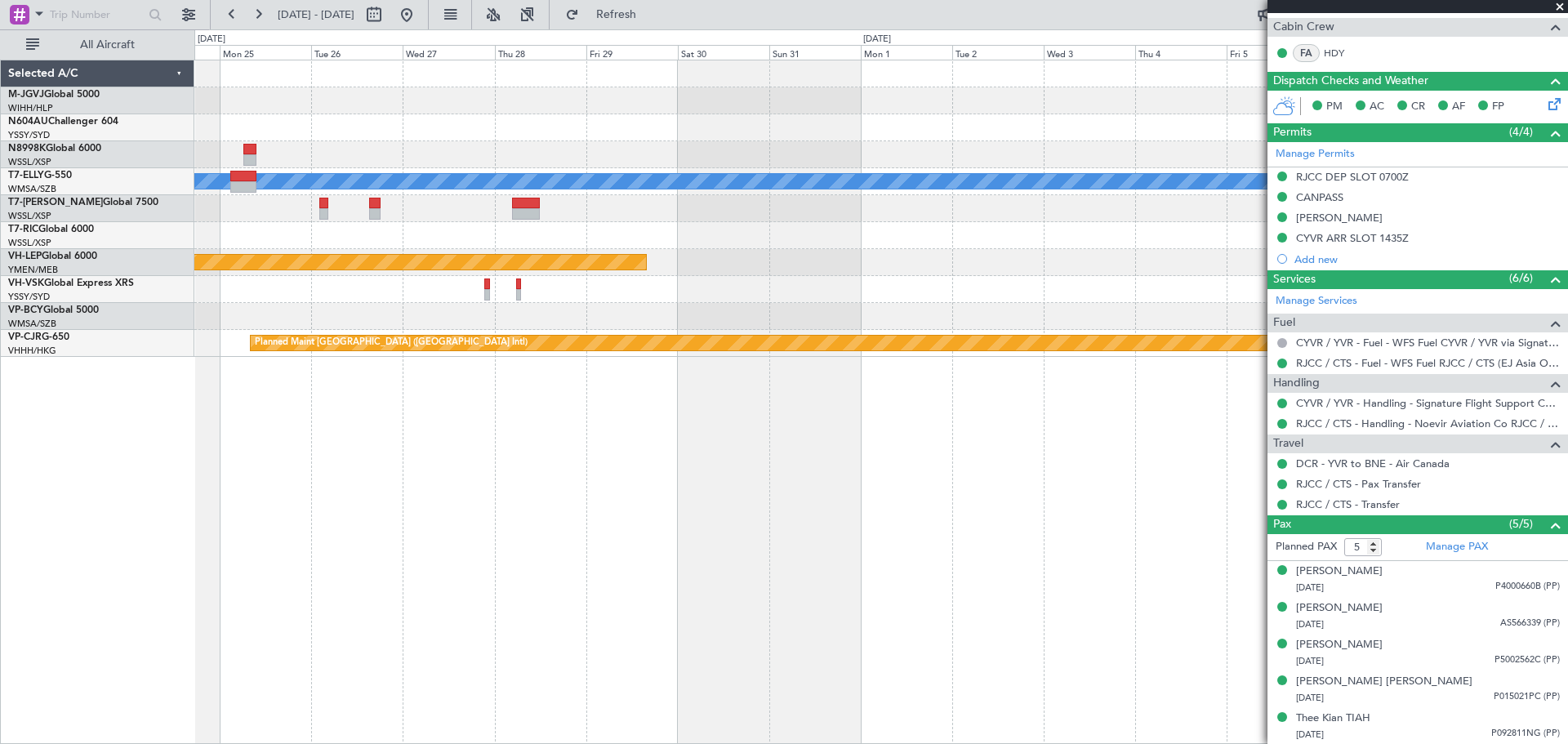
click at [408, 476] on div "MEL Unplanned Maint Kuala Lumpur (Sultan Abdul Aziz Shah - Subang) Unplanned Ma…" at bounding box center [881, 401] width 1374 height 684
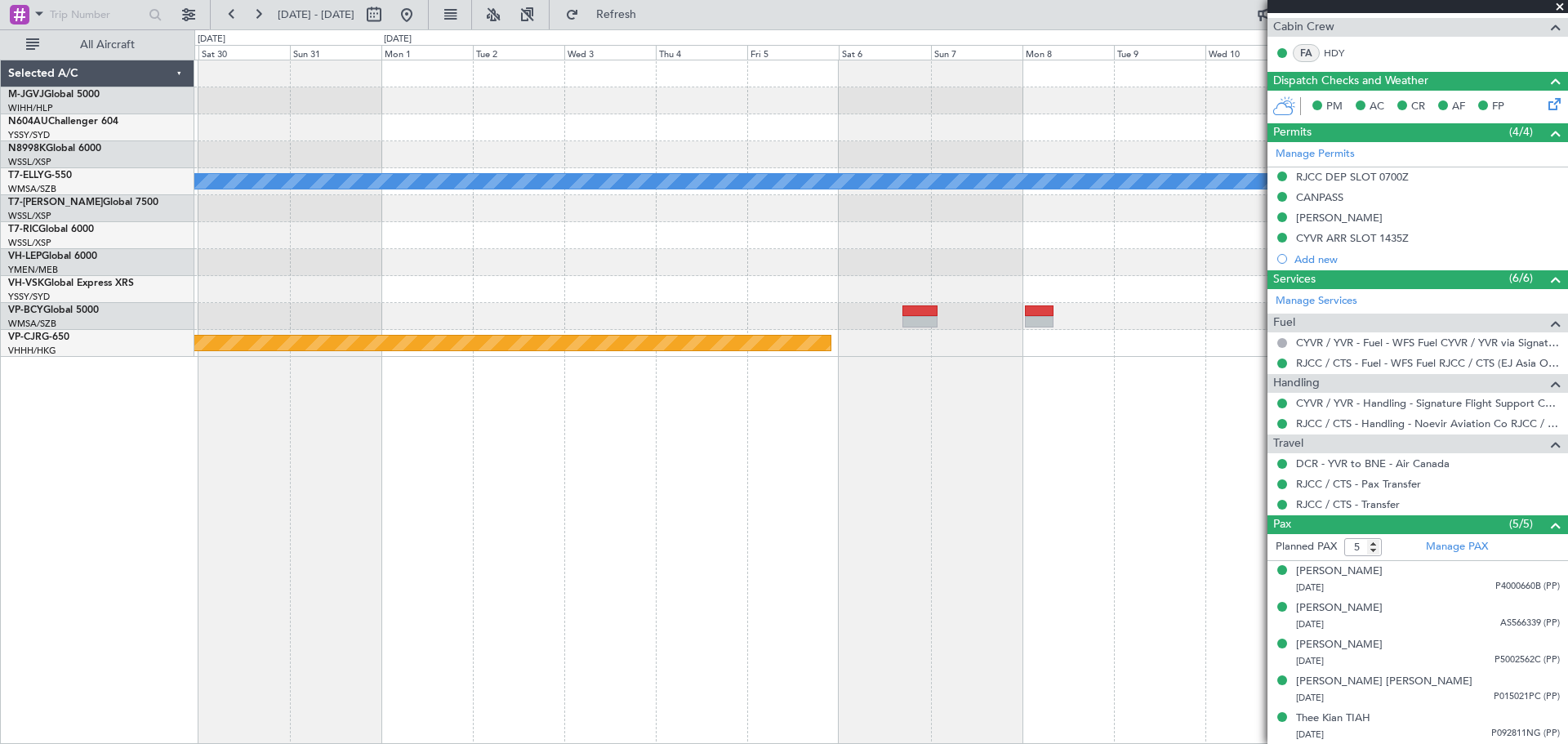
click at [571, 476] on div "MEL Unplanned Maint Wichita (Wichita Mid-continent) Planned Maint Hong Kong (Ho…" at bounding box center [881, 401] width 1374 height 684
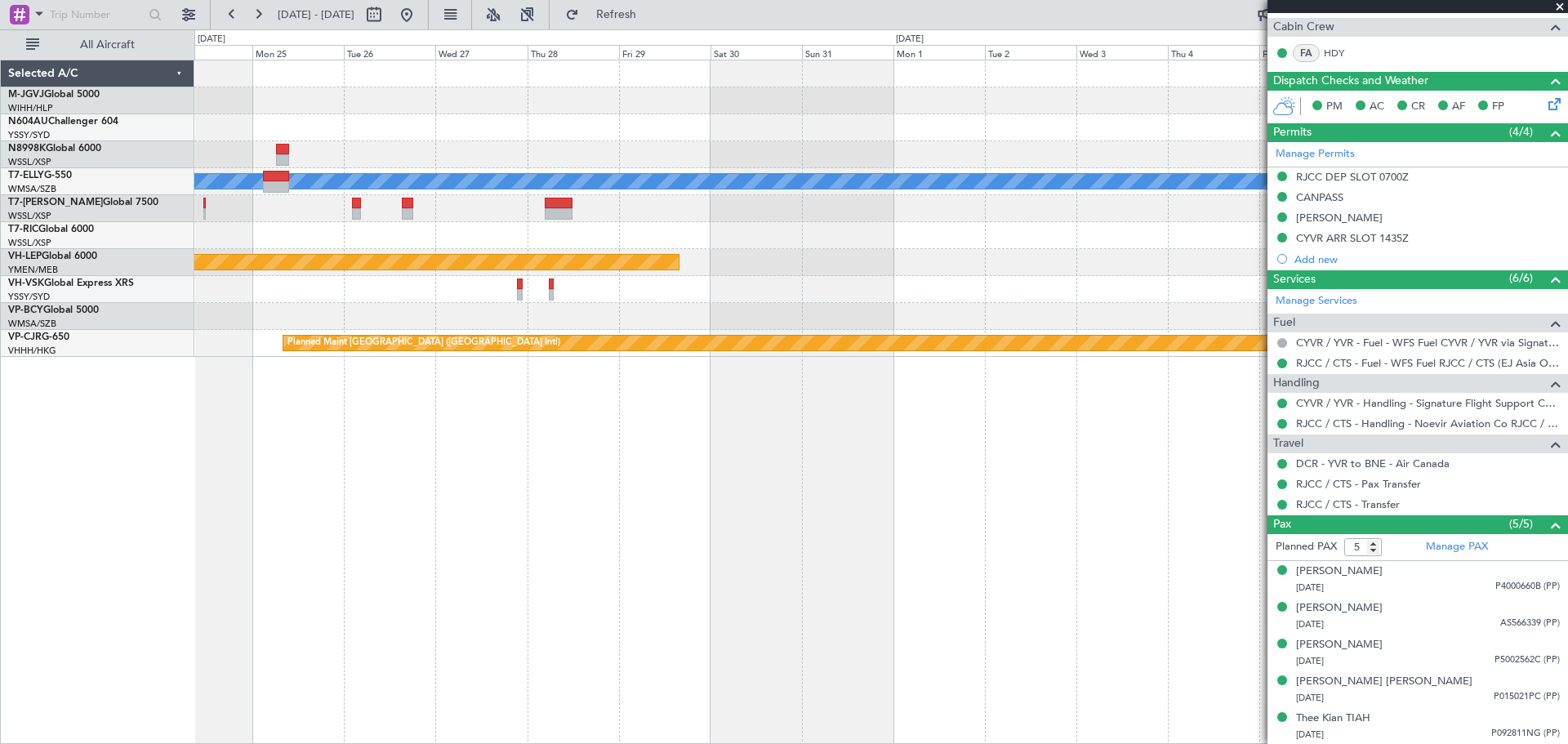
click at [928, 476] on div "MEL Planned Maint Dubai (Dubai Intl) Unplanned Maint Kuala Lumpur (Sultan Abdul…" at bounding box center [881, 401] width 1374 height 684
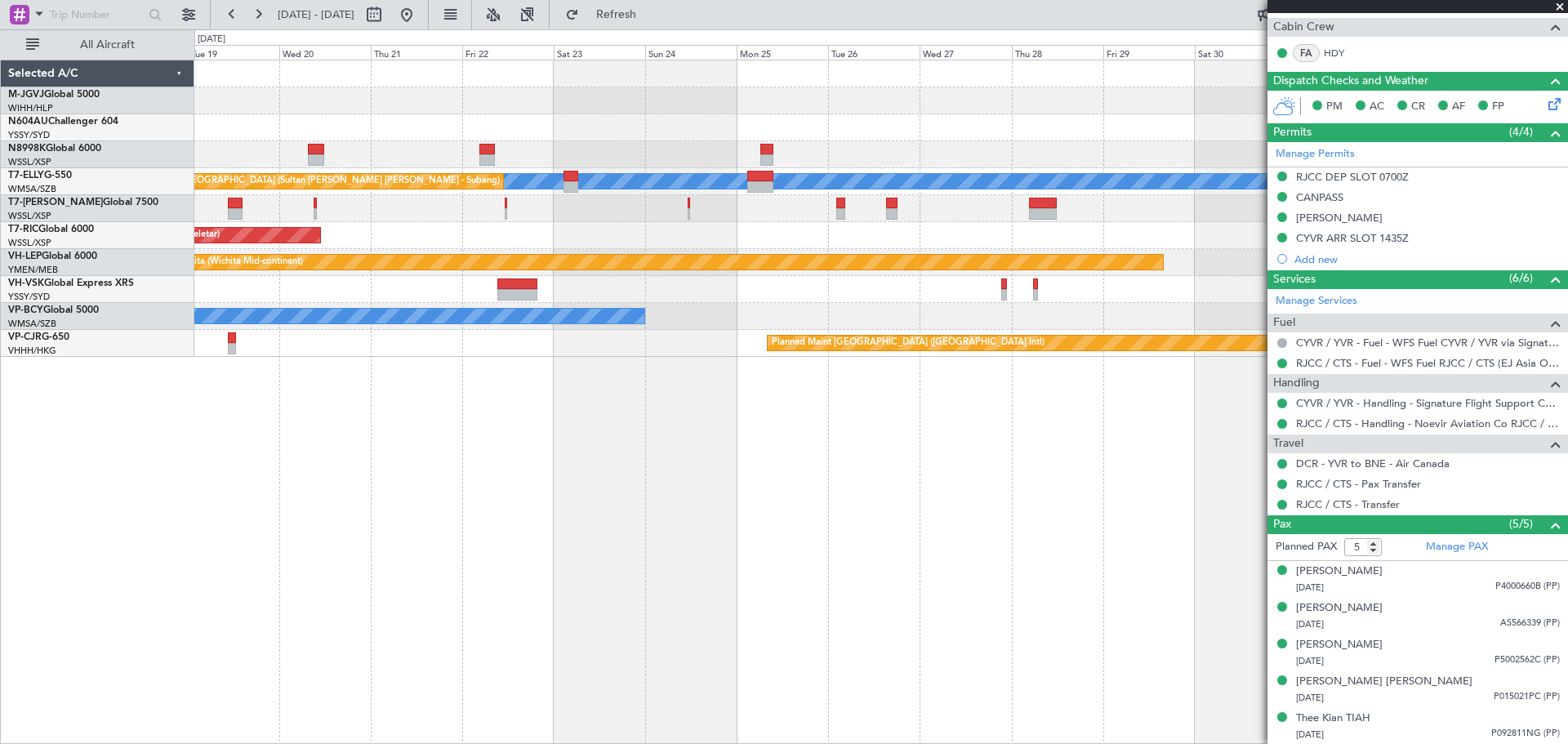
click at [830, 476] on div "Planned Maint Singapore (Seletar) MEL Unplanned Maint Kuala Lumpur (Sultan Abdu…" at bounding box center [881, 401] width 1374 height 684
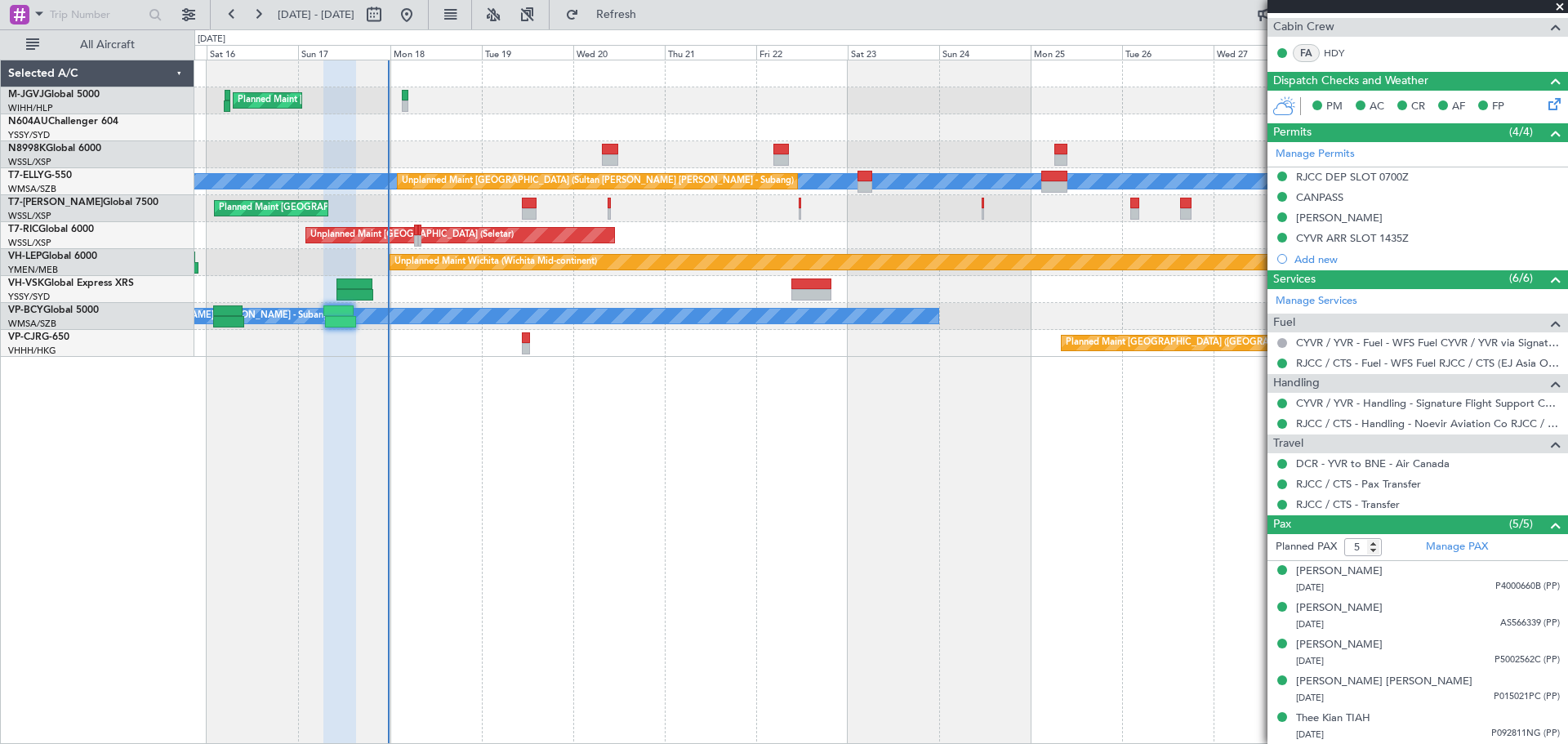
click at [928, 476] on div "Planned Maint Singapore (Seletar) MEL Unplanned Maint Kuala Lumpur (Sultan Abdu…" at bounding box center [881, 401] width 1374 height 684
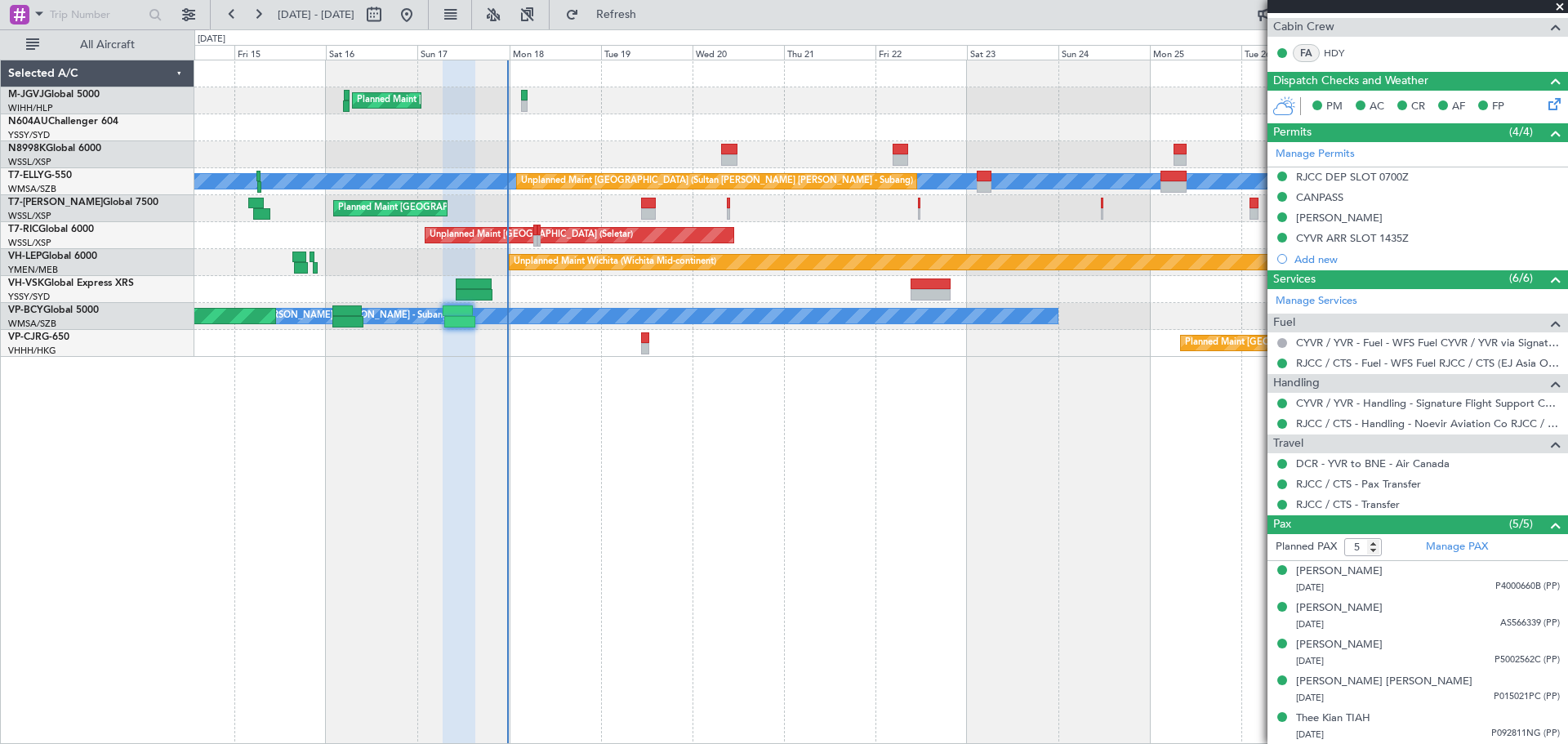
click at [674, 476] on div "Planned Maint Singapore (Seletar) MEL Unplanned Maint Kuala Lumpur (Sultan Abdu…" at bounding box center [881, 401] width 1374 height 684
click at [928, 476] on div "Planned Maint [GEOGRAPHIC_DATA] (Seletar) [PERSON_NAME] Unplanned Maint [GEOGRA…" at bounding box center [881, 401] width 1374 height 684
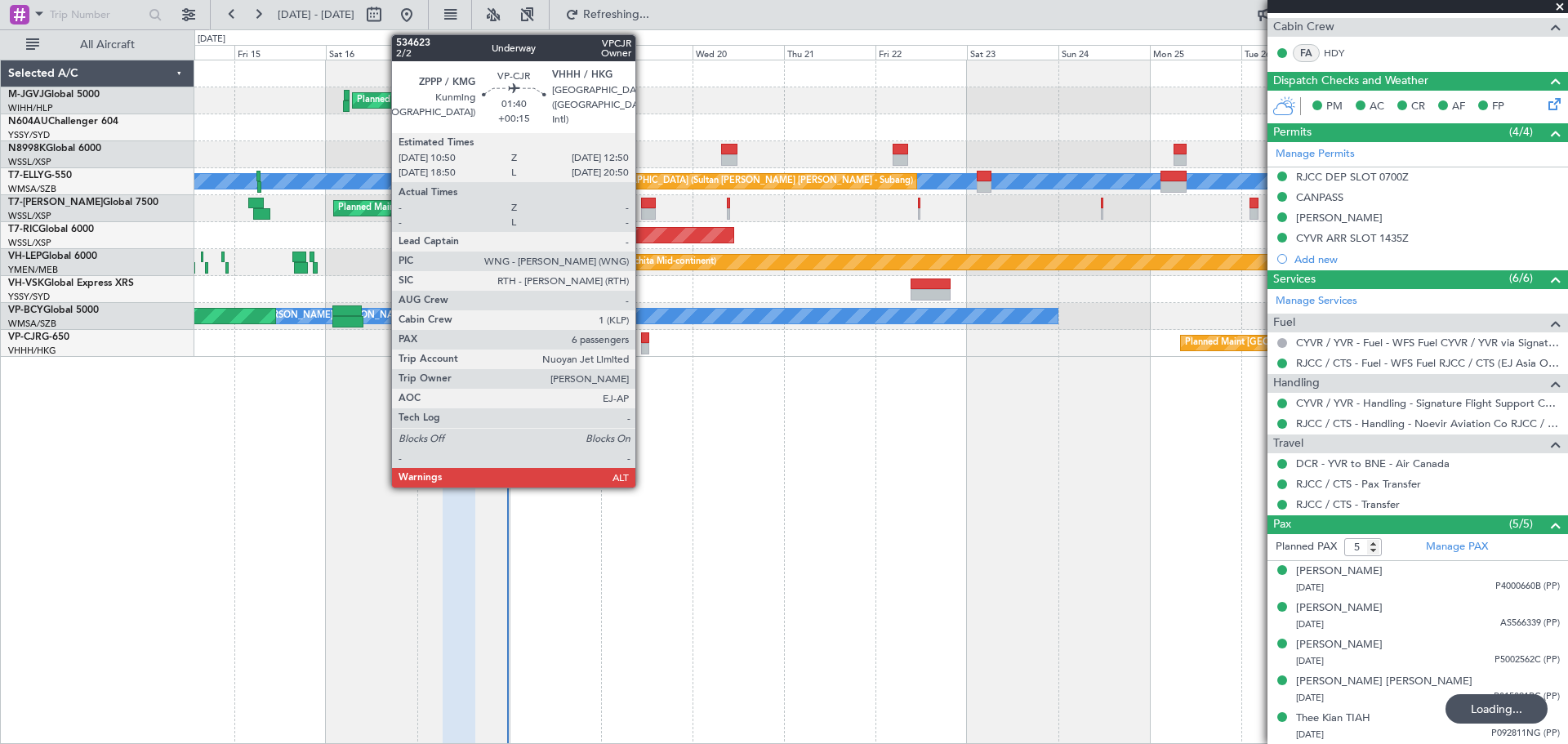
click at [642, 344] on div at bounding box center [646, 348] width 9 height 11
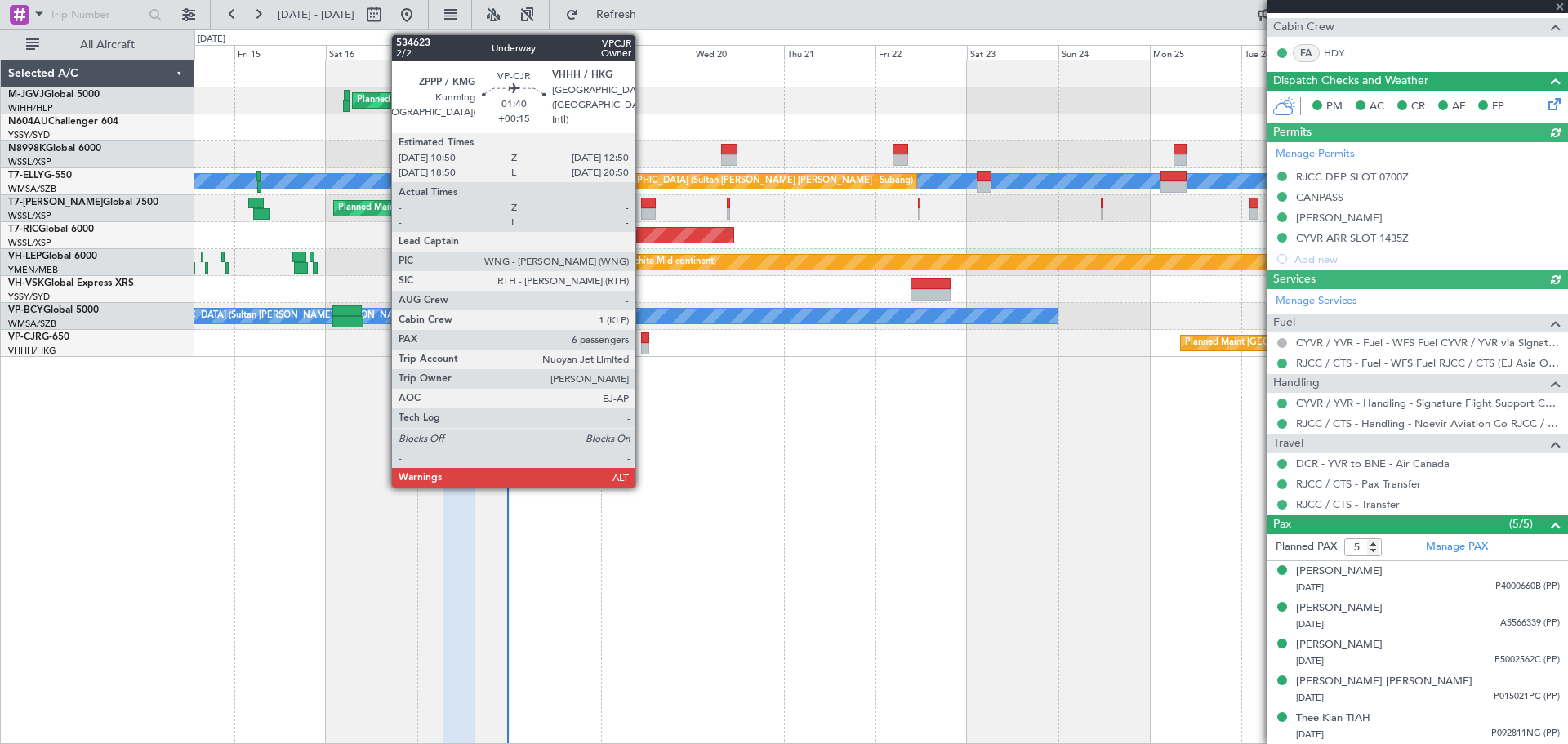
type input "+00:15"
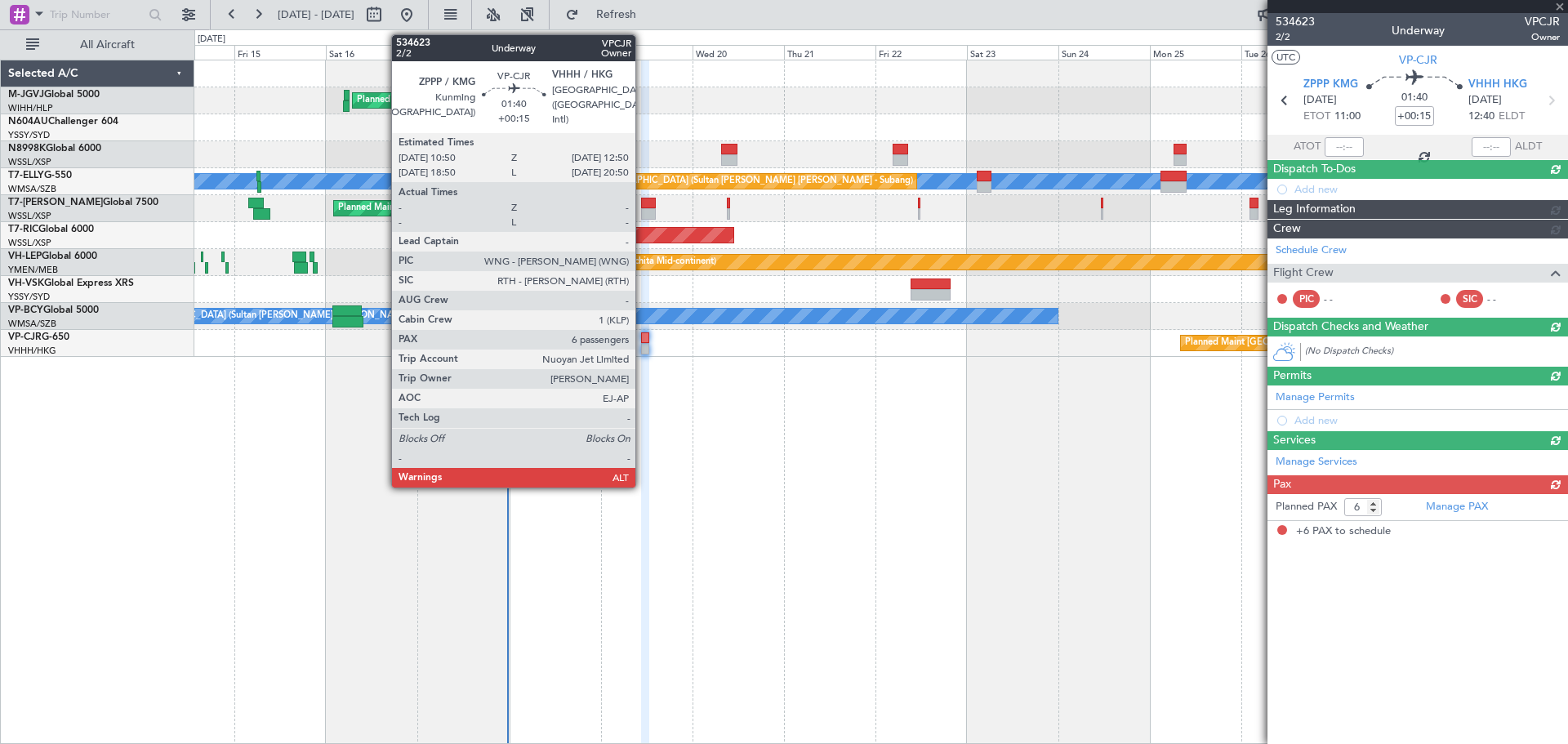
scroll to position [0, 0]
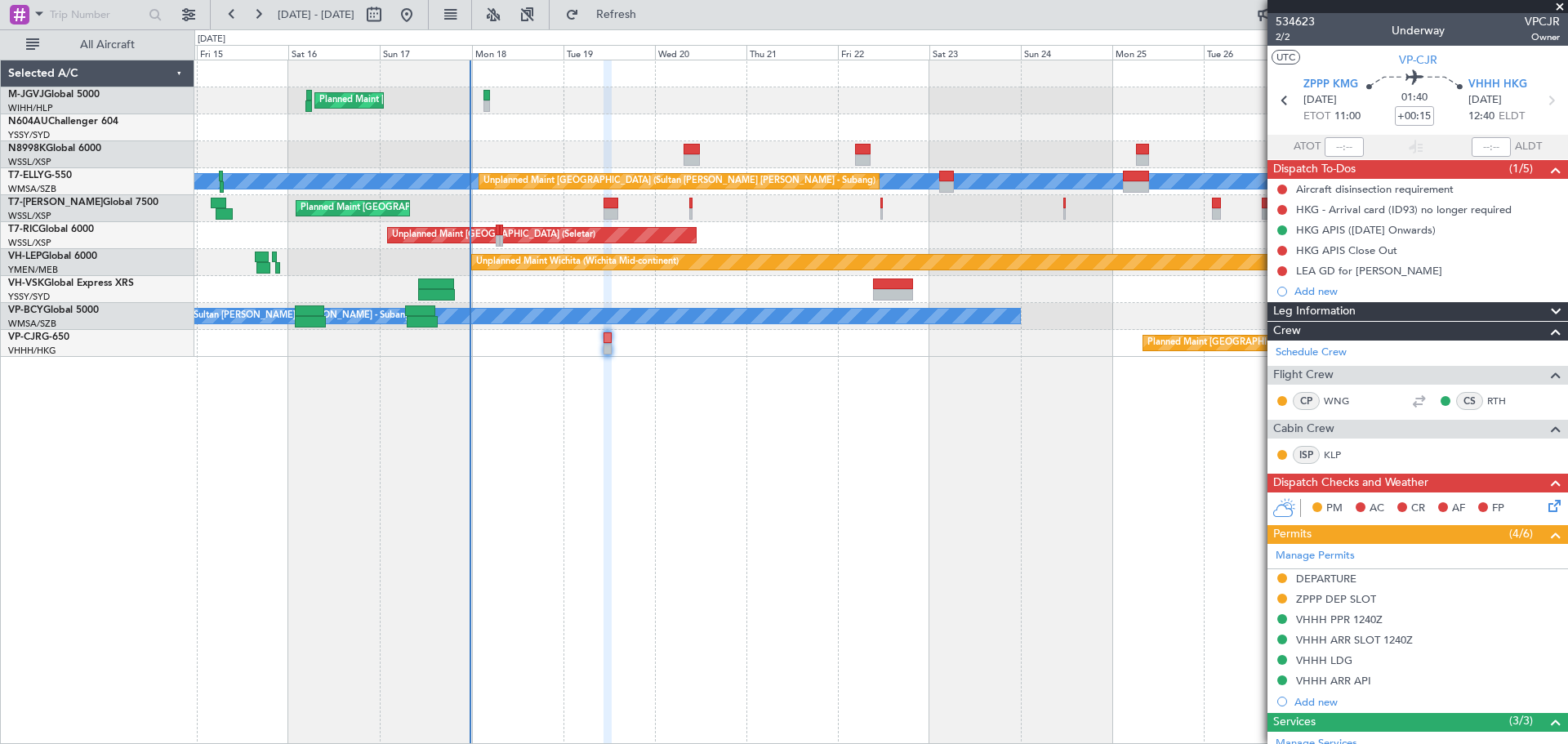
click at [761, 476] on div "Planned Maint Singapore (Seletar) MEL Unplanned Maint Kuala Lumpur (Sultan Abdu…" at bounding box center [881, 401] width 1374 height 684
click at [542, 423] on div "Planned Maint Singapore (Seletar) MEL Unplanned Maint Kuala Lumpur (Sultan Abdu…" at bounding box center [881, 401] width 1374 height 684
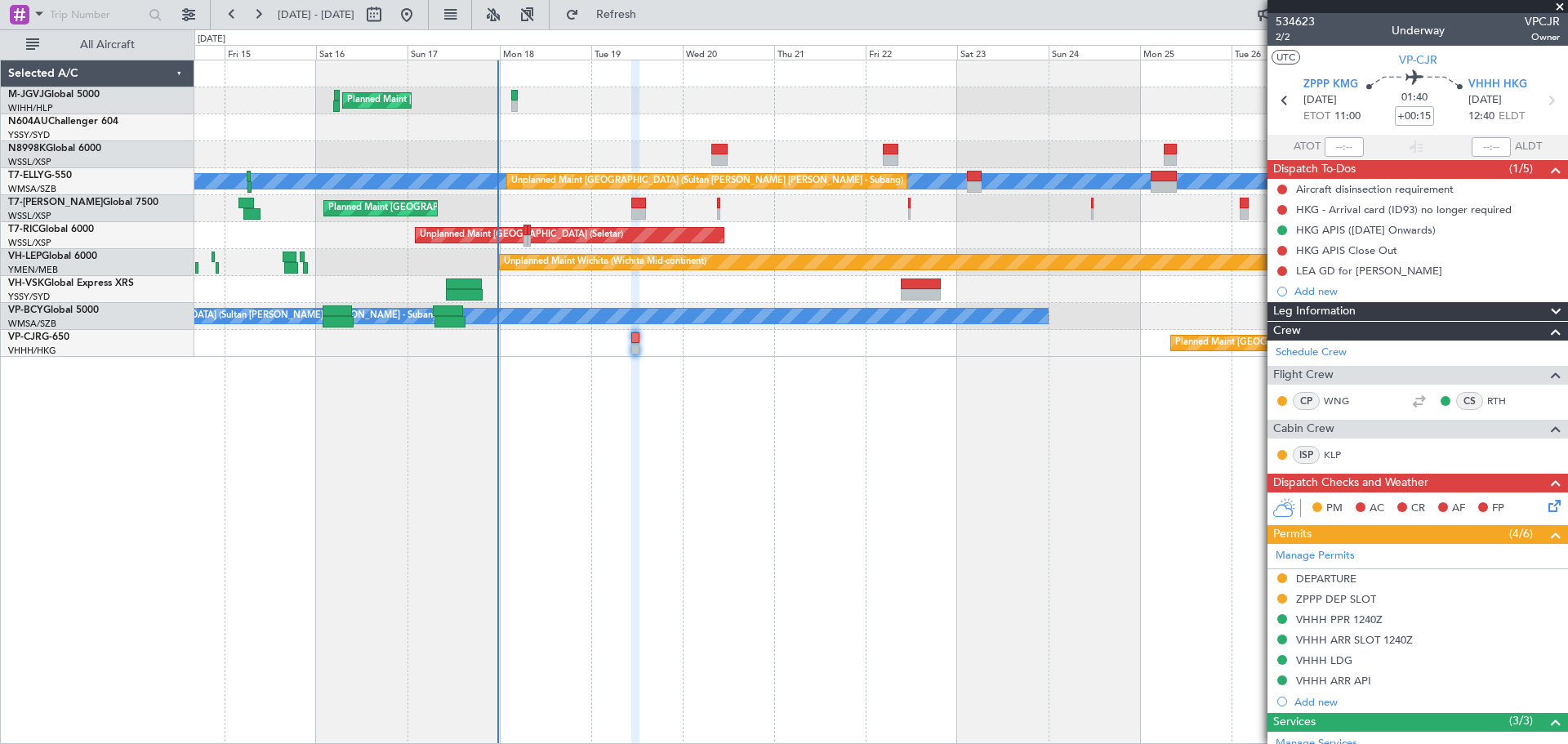
click at [572, 429] on div "Planned Maint Singapore (Seletar) MEL Unplanned Maint Kuala Lumpur (Sultan Abdu…" at bounding box center [881, 401] width 1374 height 684
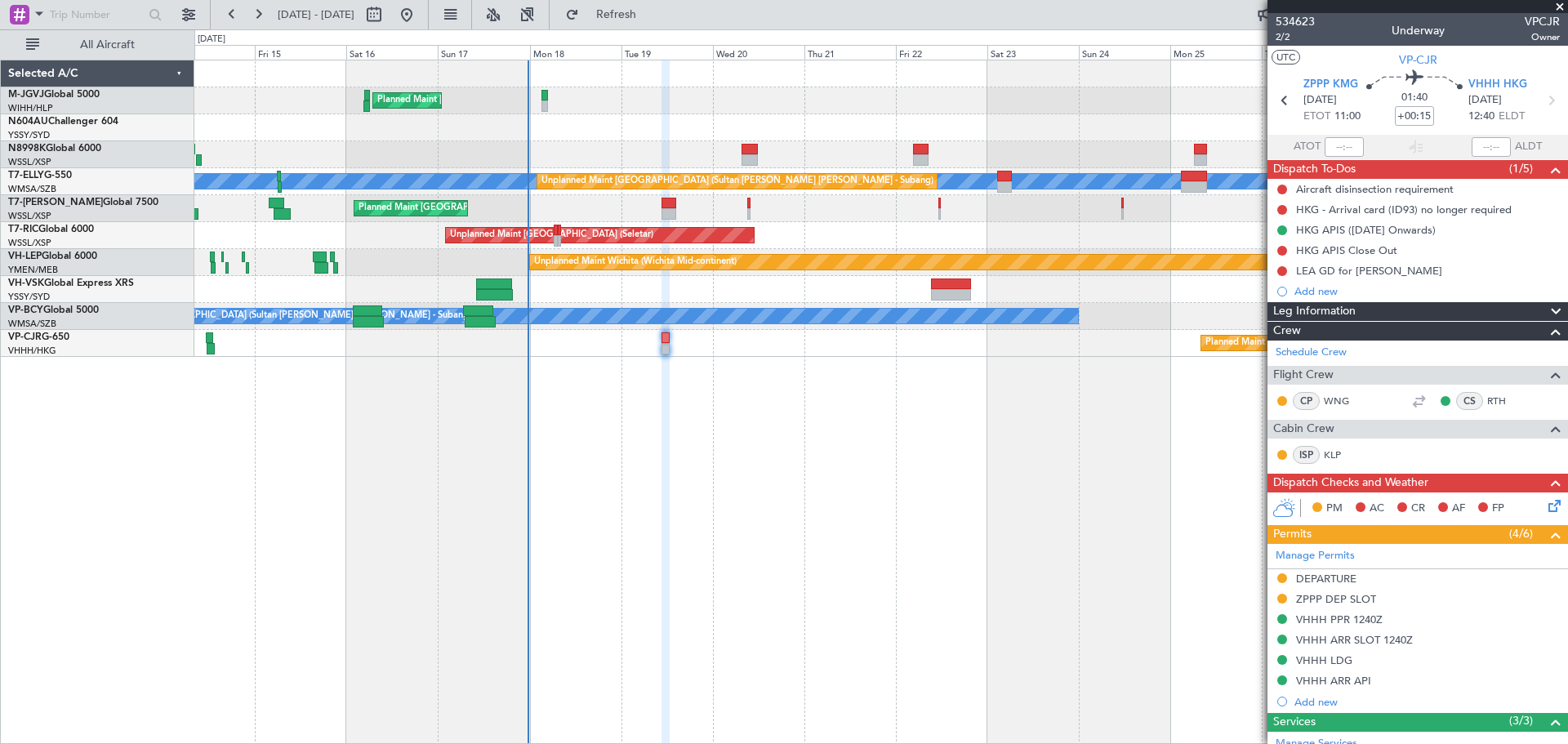
click at [605, 429] on div "Planned Maint [GEOGRAPHIC_DATA] (Seletar) [PERSON_NAME] Unplanned Maint [GEOGRA…" at bounding box center [881, 401] width 1374 height 684
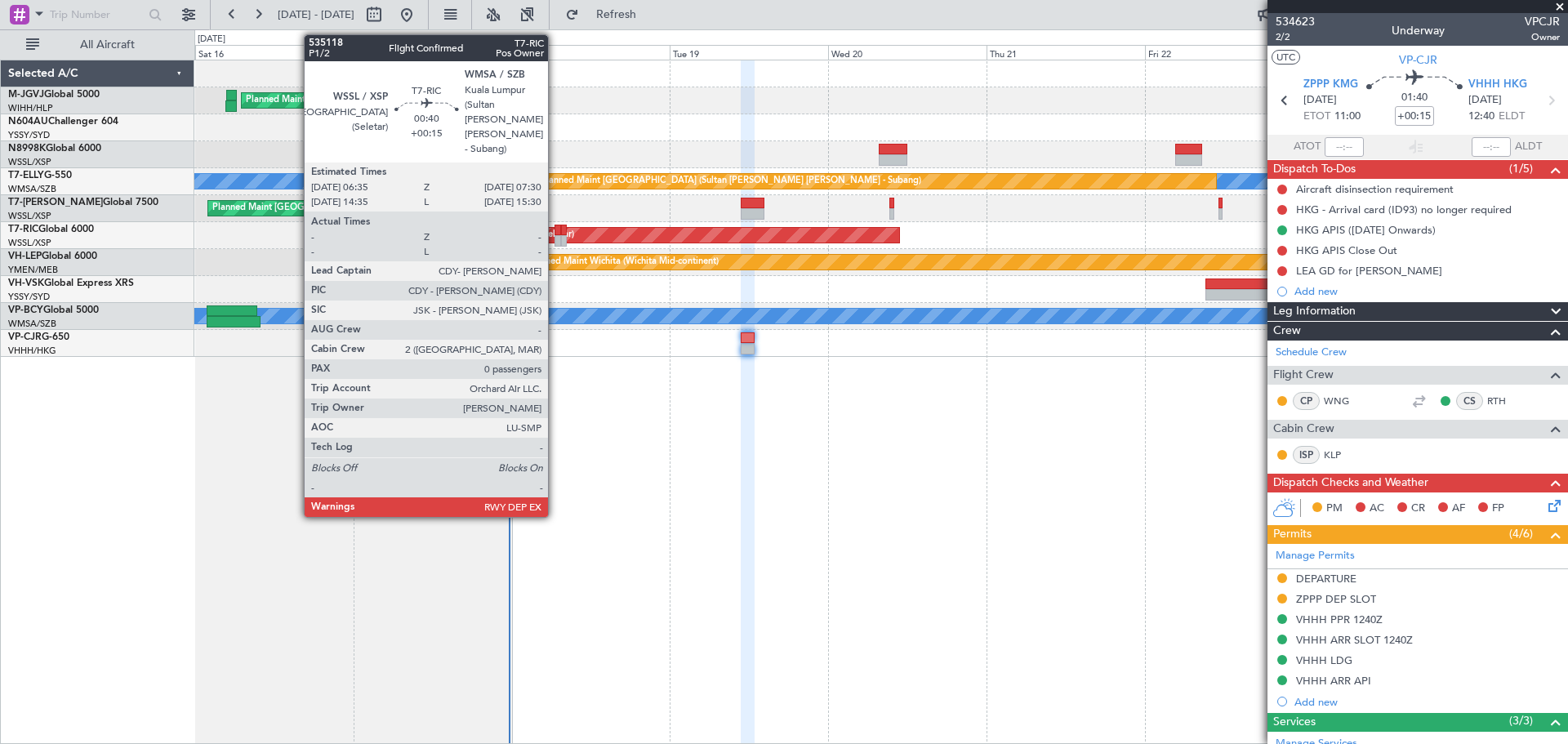
click at [556, 238] on div at bounding box center [558, 240] width 7 height 11
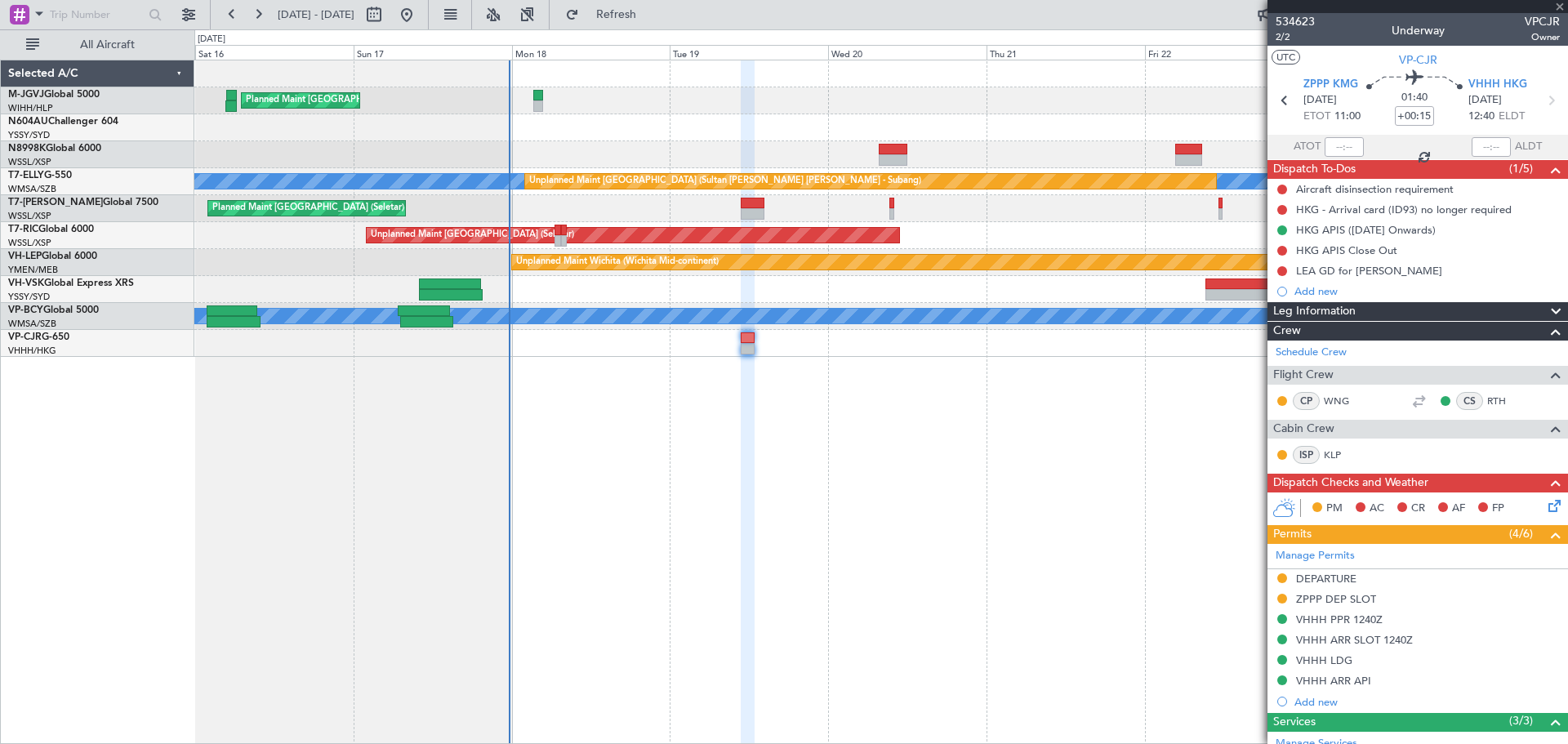
type input "0"
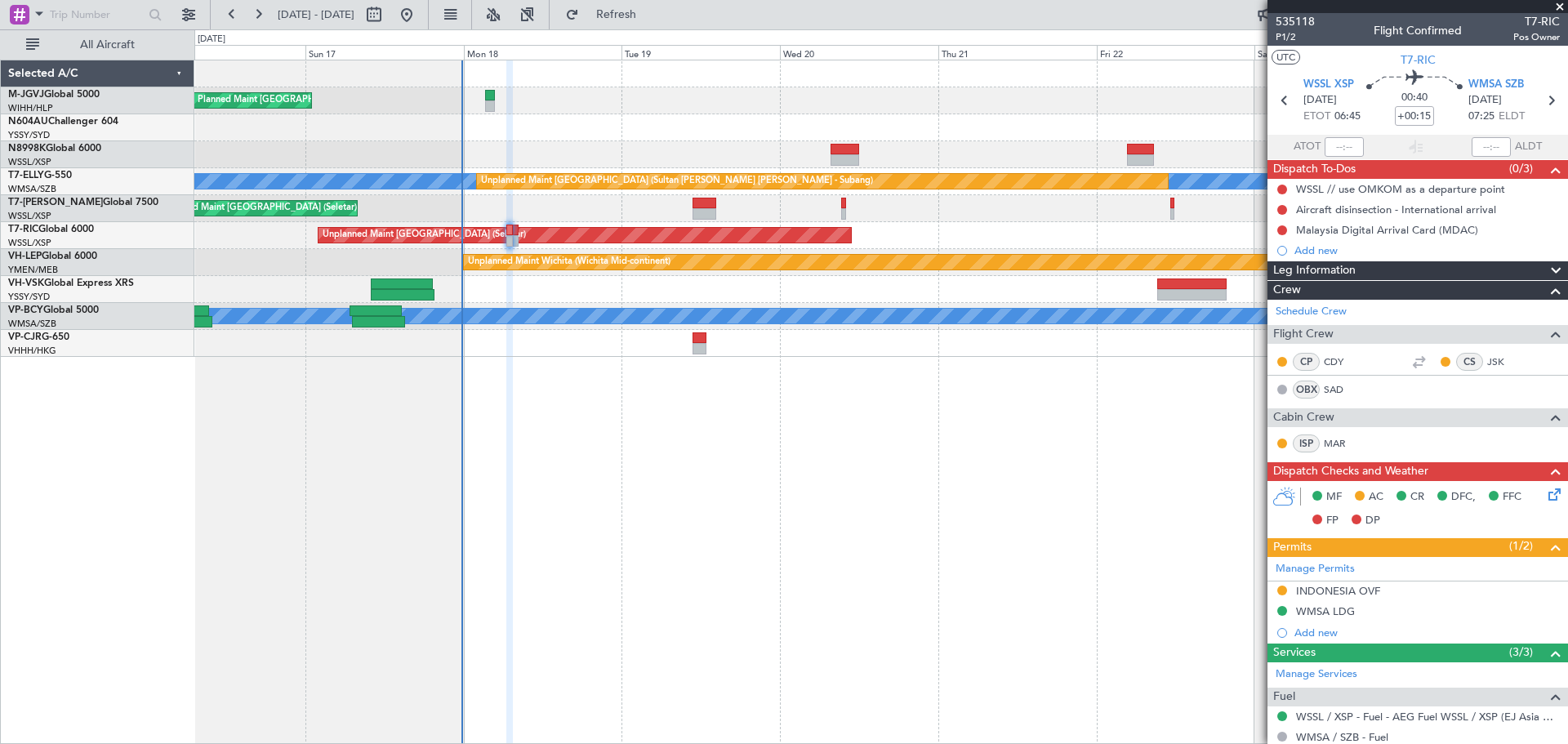
click at [716, 468] on div "Planned Maint Singapore (Seletar) MEL Unplanned Maint Kuala Lumpur (Sultan Abdu…" at bounding box center [881, 401] width 1374 height 684
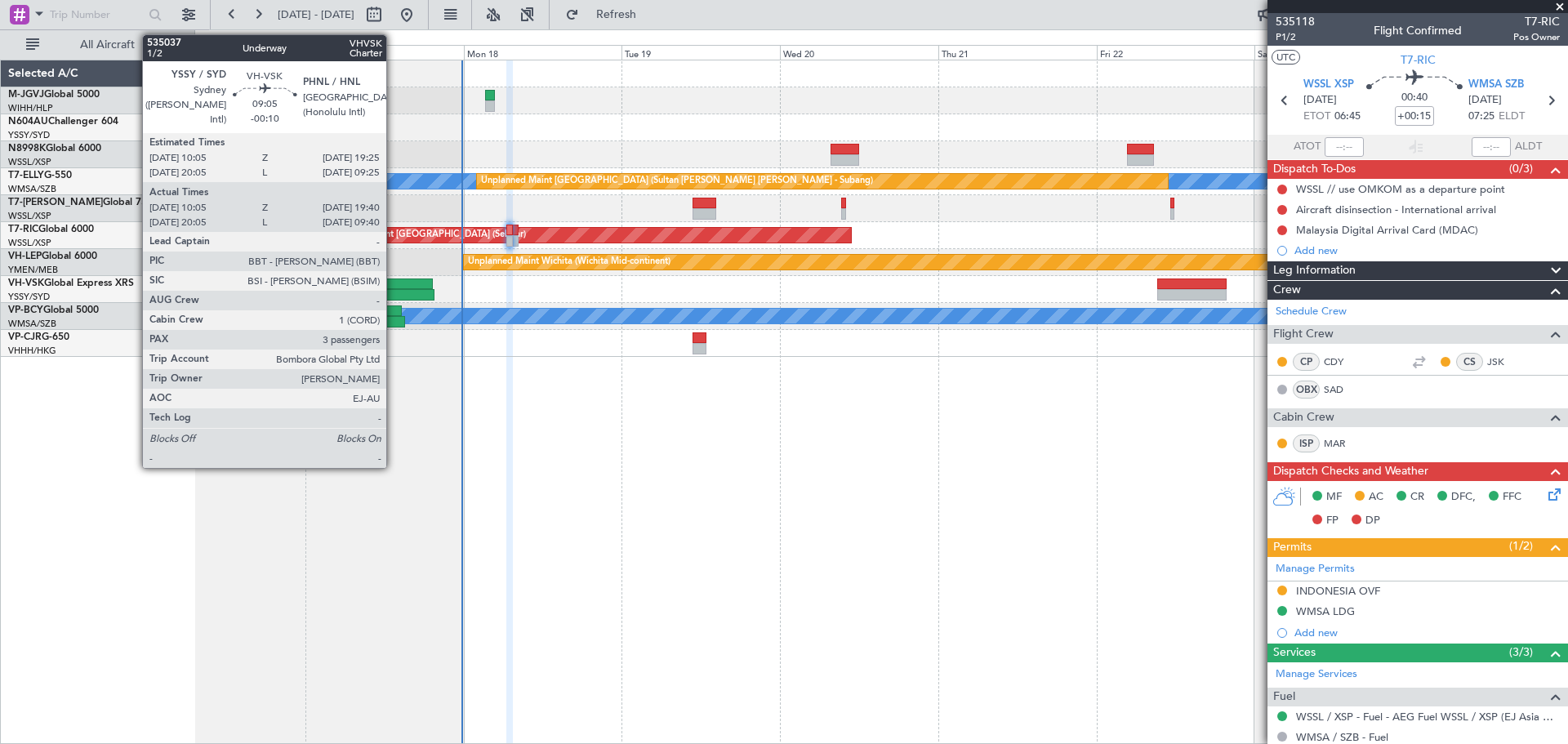
click at [394, 288] on div at bounding box center [402, 283] width 62 height 11
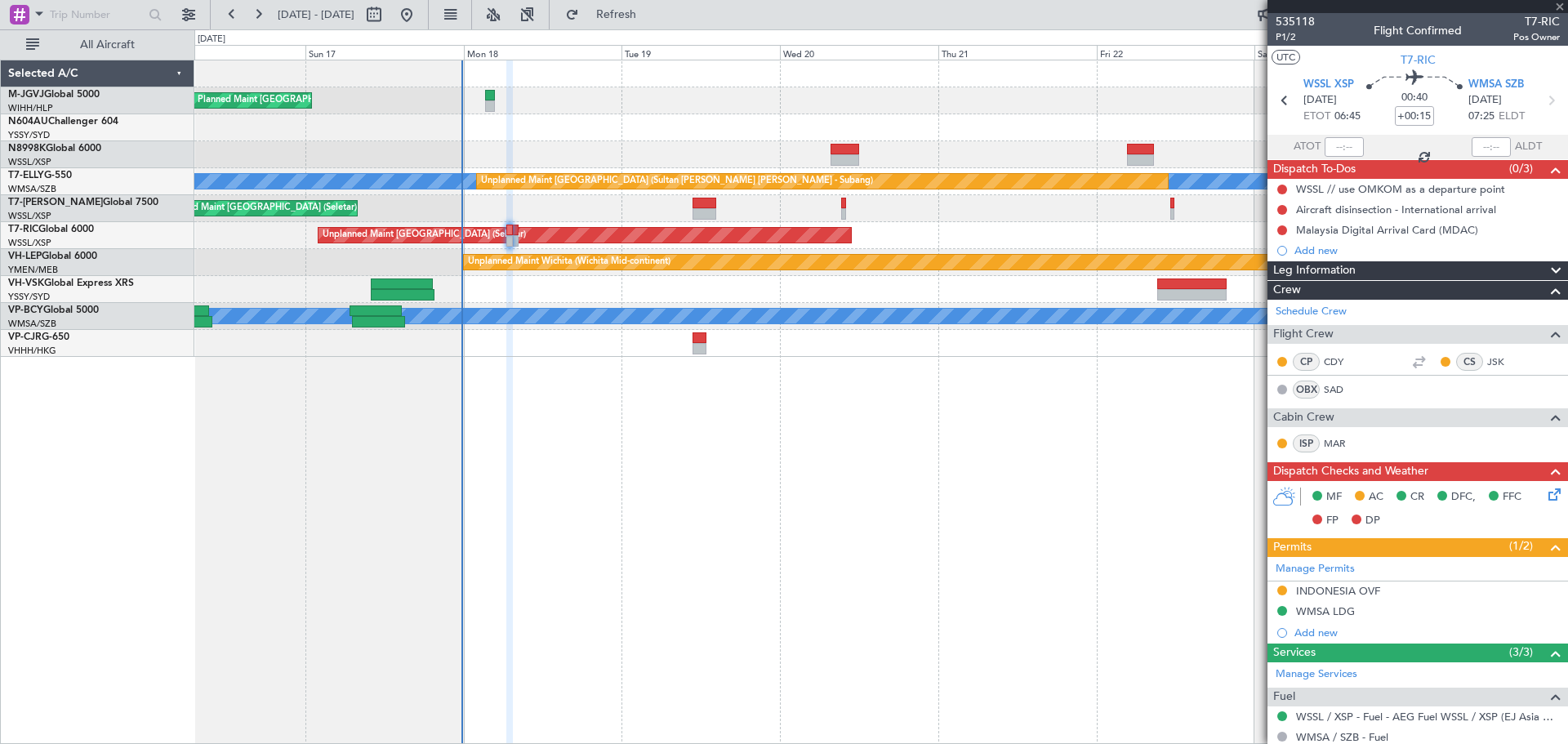
type input "-00:10"
type input "10:15"
type input "19:35"
type input "3"
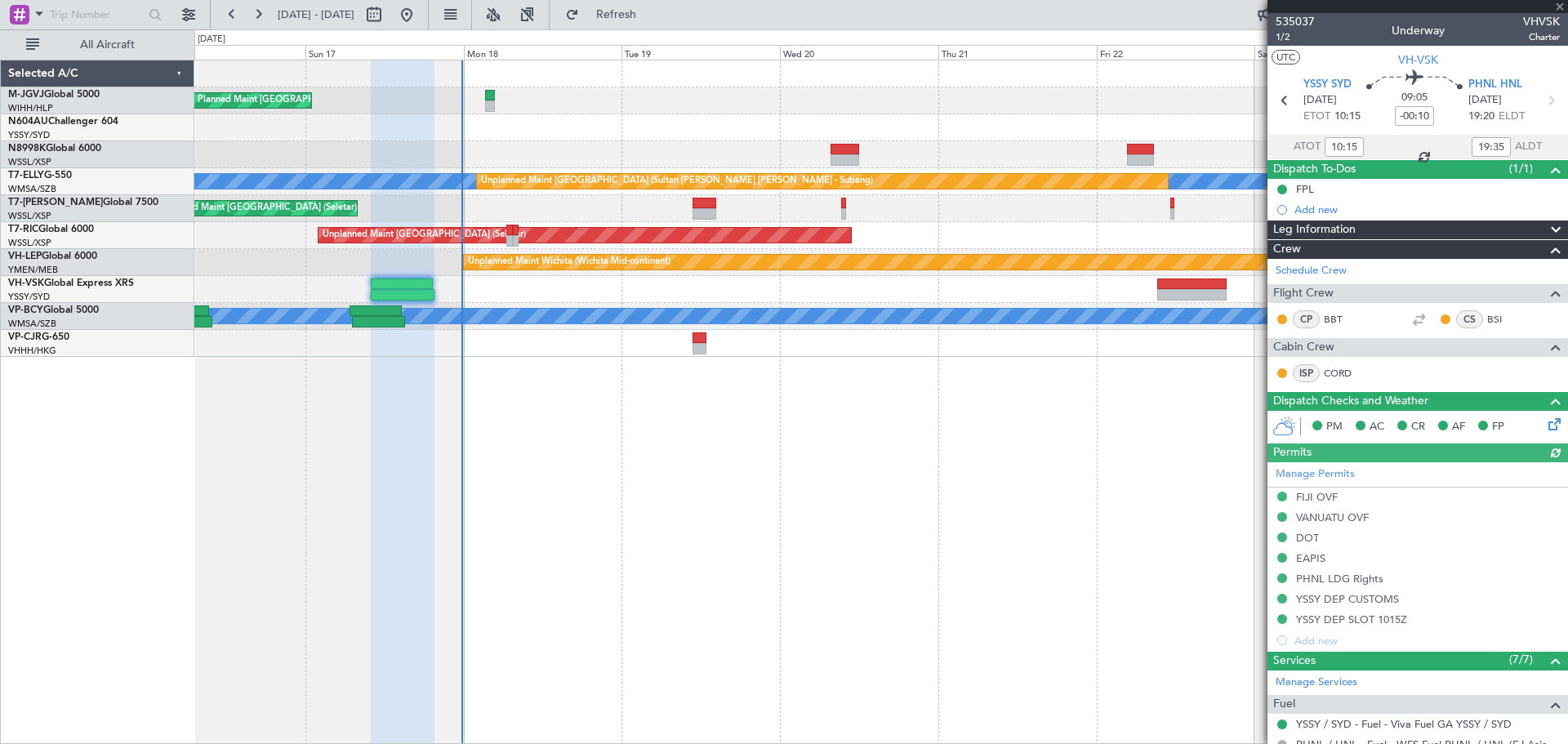
type input "20:15"
type input "09:35"
type input "10:15"
type input "19:35"
click at [641, 476] on div "Planned Maint Singapore (Seletar) MEL Unplanned Maint Kuala Lumpur (Sultan Abdu…" at bounding box center [881, 401] width 1374 height 684
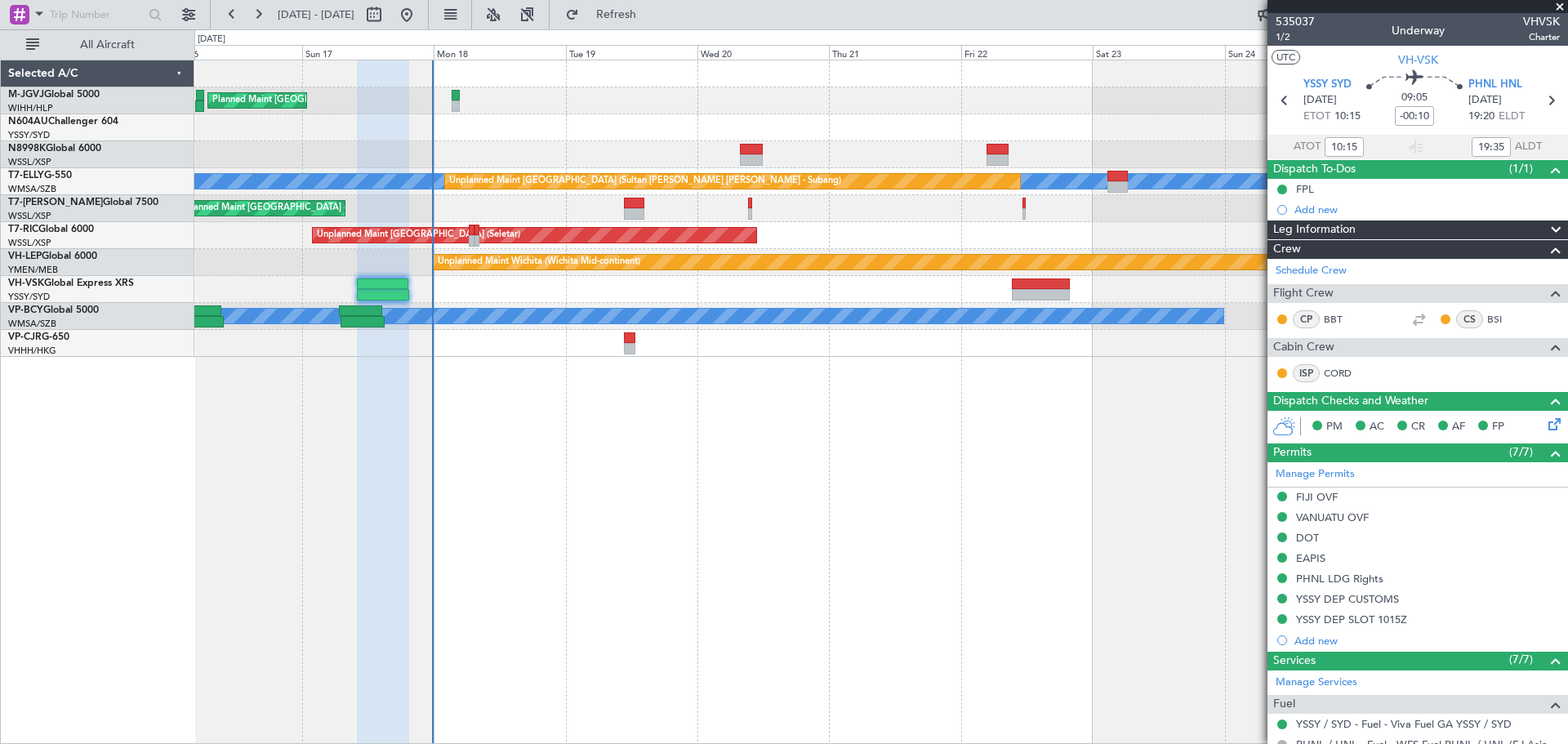
click at [581, 476] on div "Planned Maint Singapore (Seletar) MEL Unplanned Maint Kuala Lumpur (Sultan Abdu…" at bounding box center [881, 401] width 1374 height 684
click at [849, 476] on div "Planned Maint Singapore (Seletar) MEL Unplanned Maint Kuala Lumpur (Sultan Abdu…" at bounding box center [881, 401] width 1374 height 684
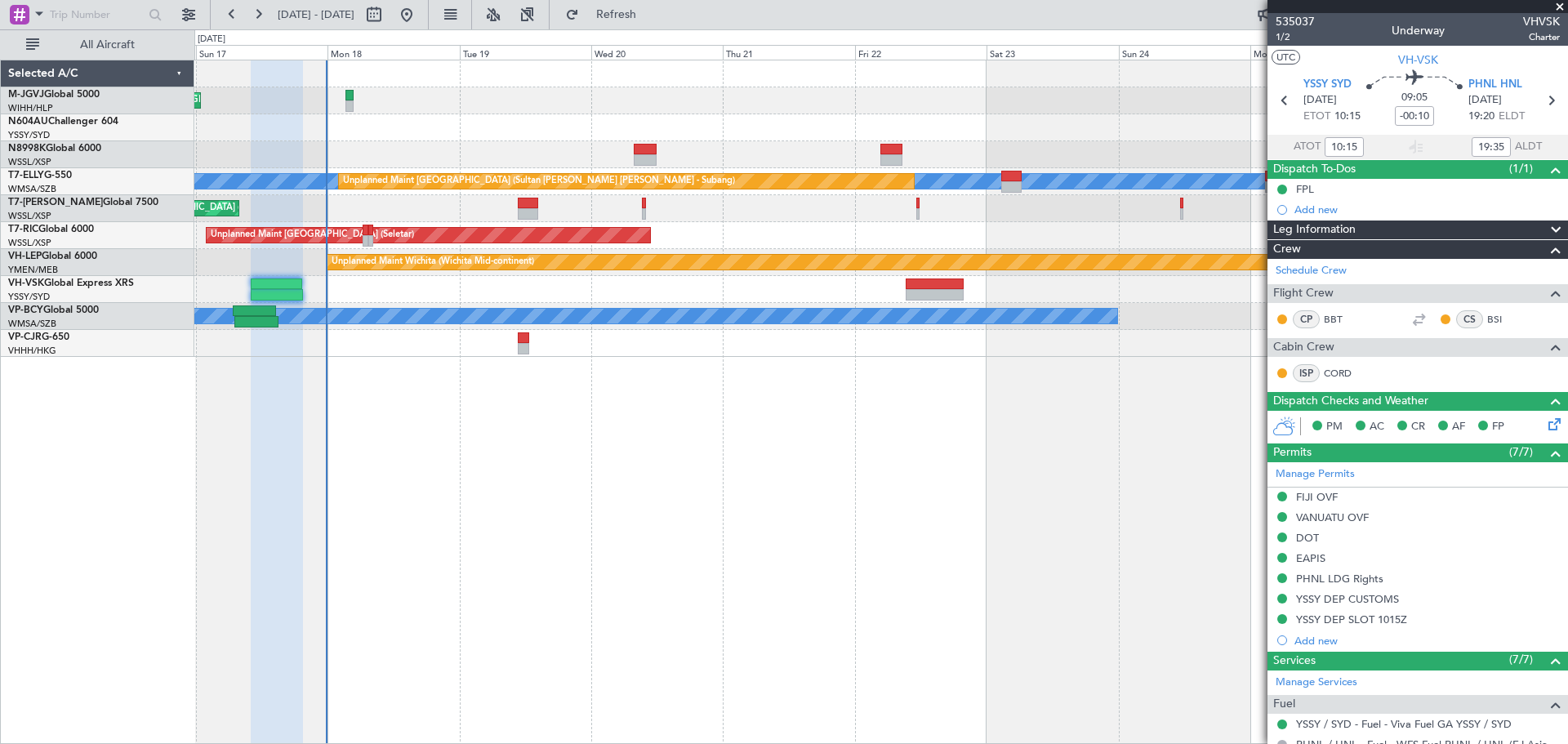
click at [807, 476] on div "Planned Maint Singapore (Seletar) MEL Unplanned Maint Kuala Lumpur (Sultan Abdu…" at bounding box center [881, 401] width 1374 height 684
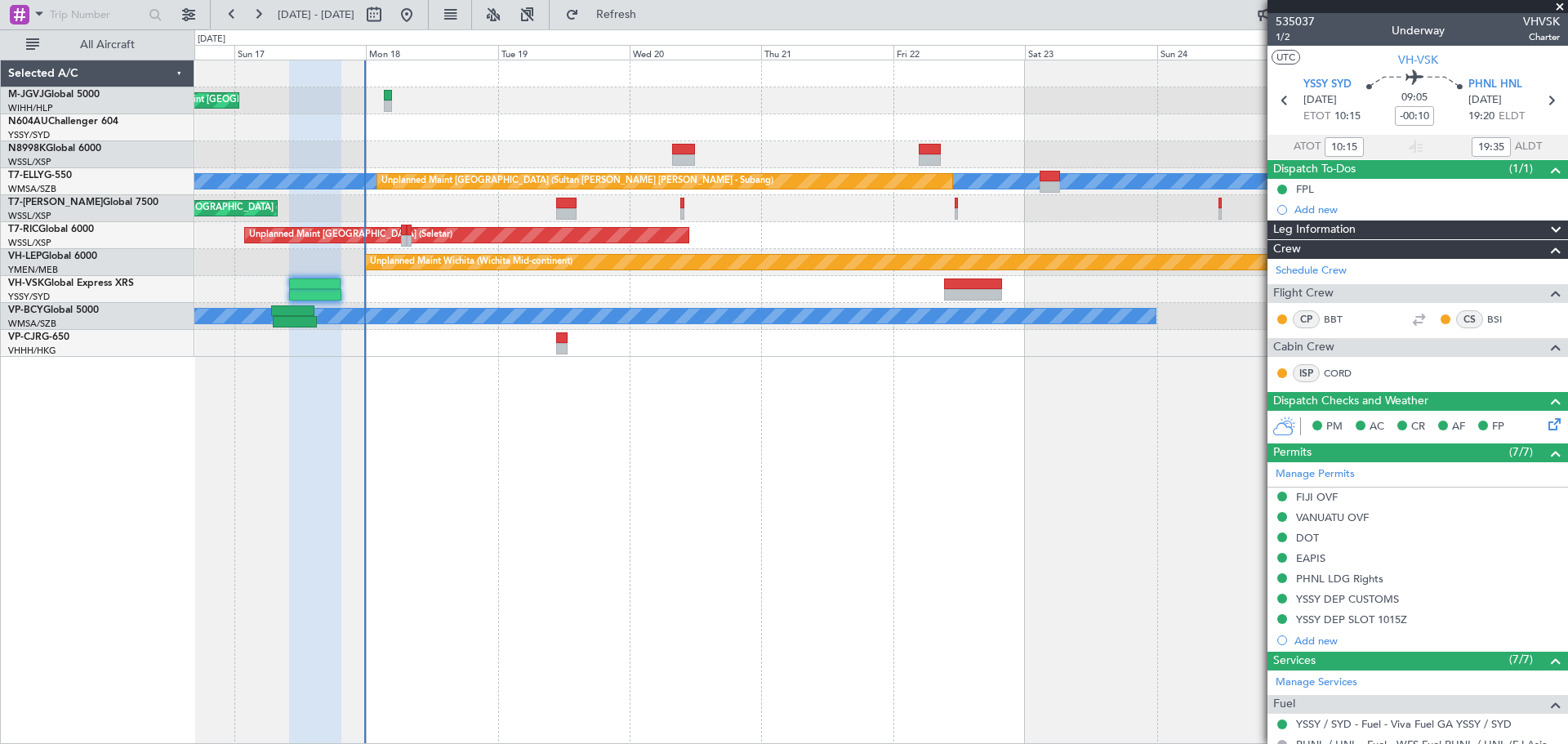
click at [345, 388] on div "Planned Maint Singapore (Seletar) MEL Unplanned Maint Kuala Lumpur (Sultan Abdu…" at bounding box center [881, 401] width 1374 height 684
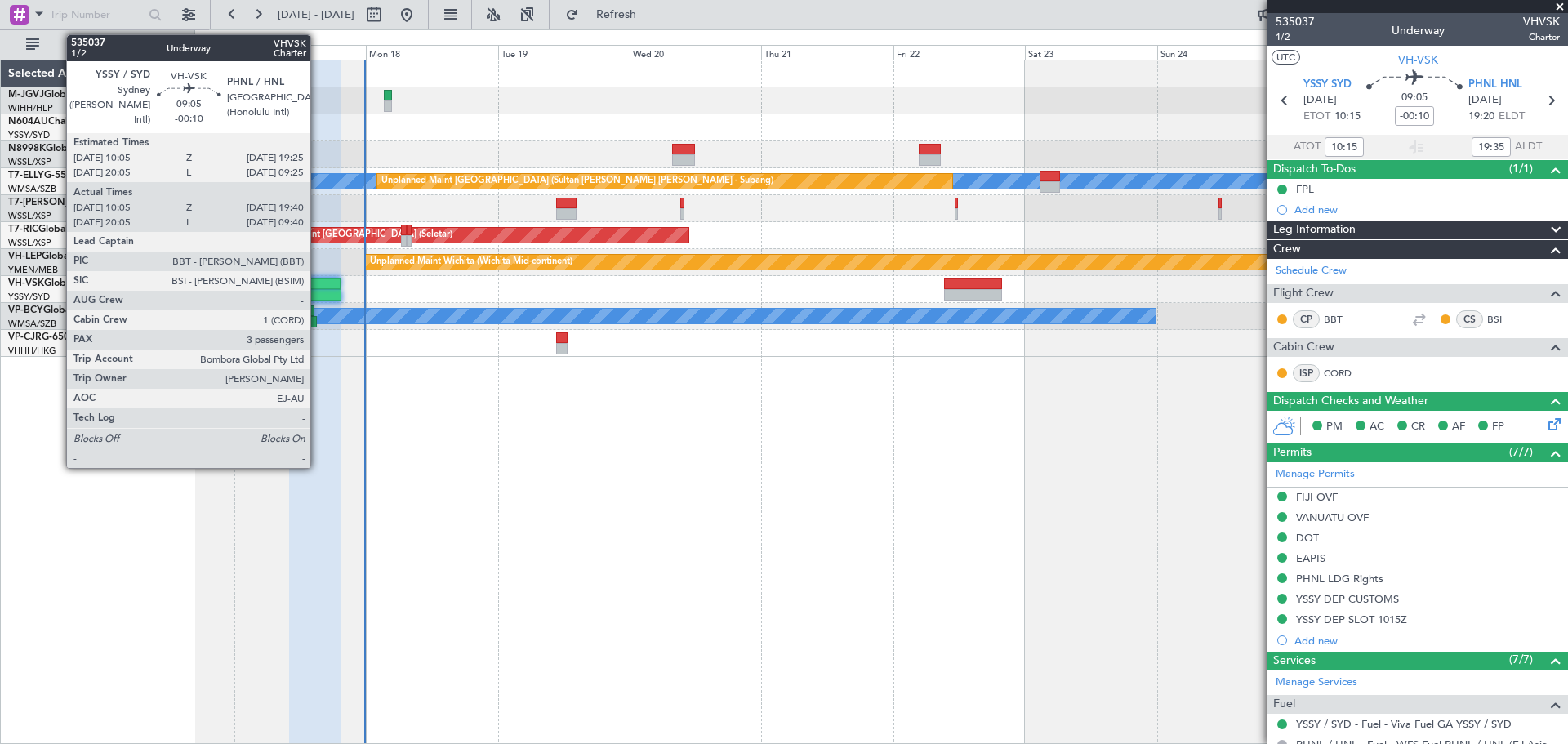
click at [317, 292] on div at bounding box center [316, 294] width 53 height 11
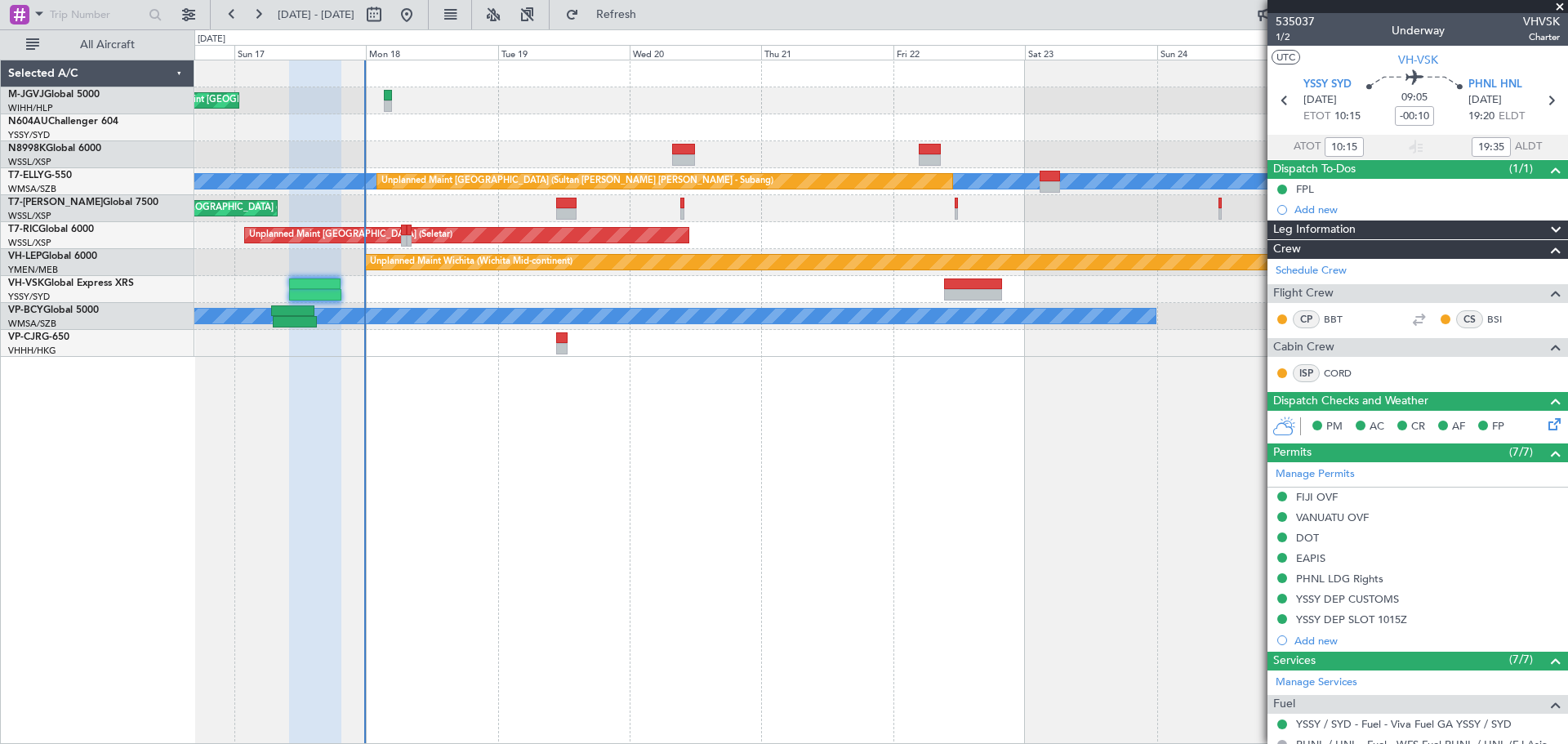
type input "20:15"
type input "09:35"
type input "10:15"
type input "19:35"
type input "20:15"
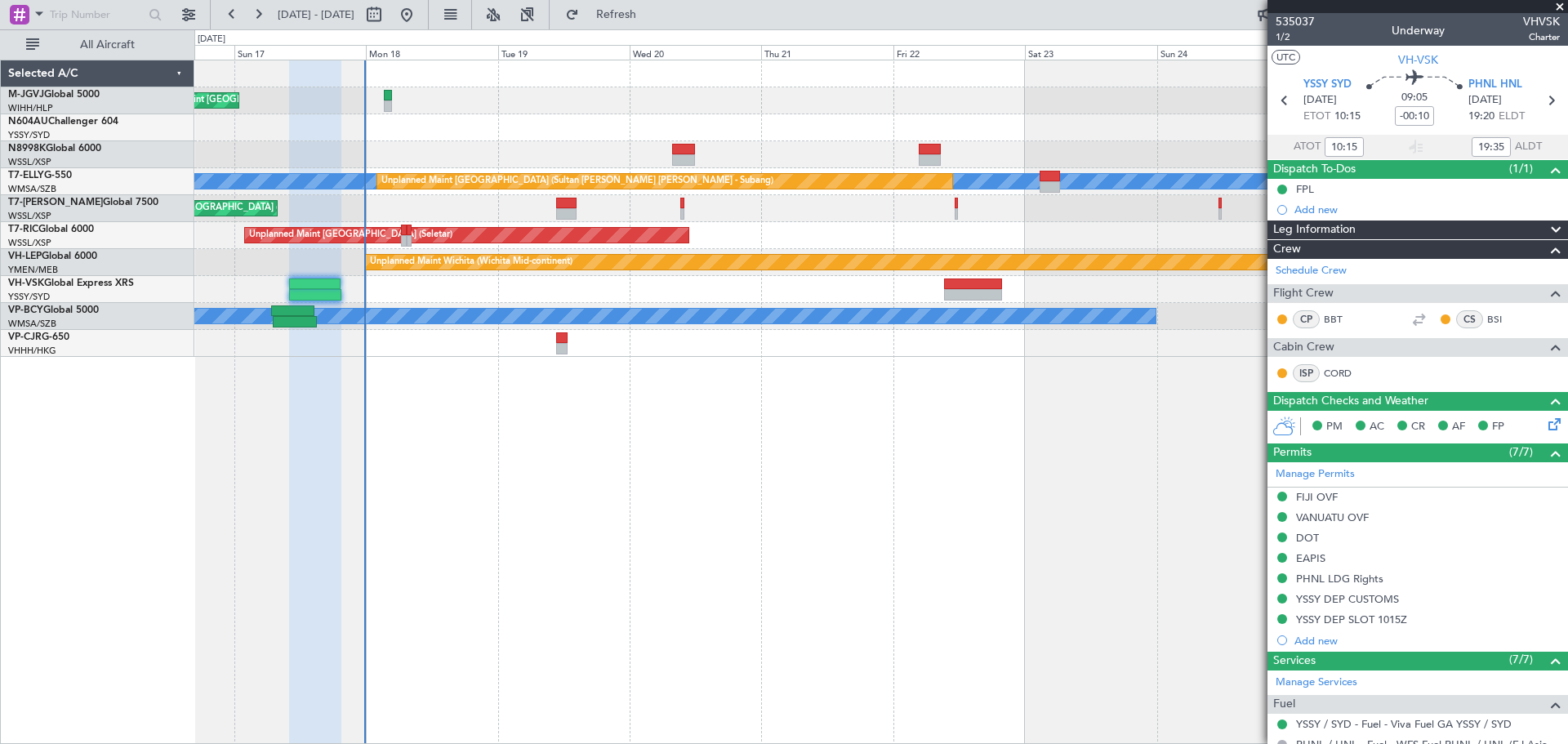
type input "09:35"
type input "10:15"
type input "19:35"
type input "20:15"
type input "09:35"
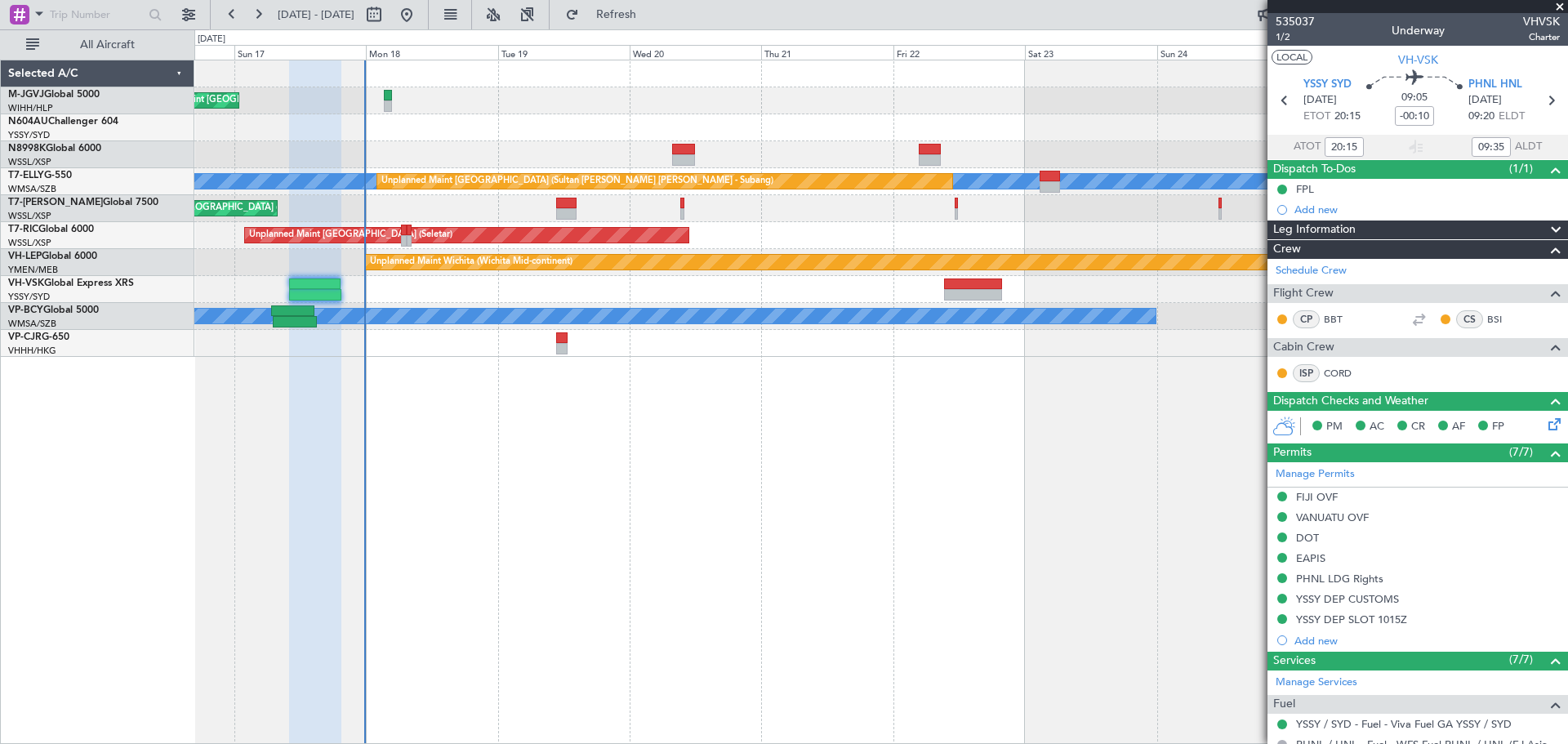
type input "10:15"
type input "19:35"
type input "20:15"
type input "09:35"
type input "10:15"
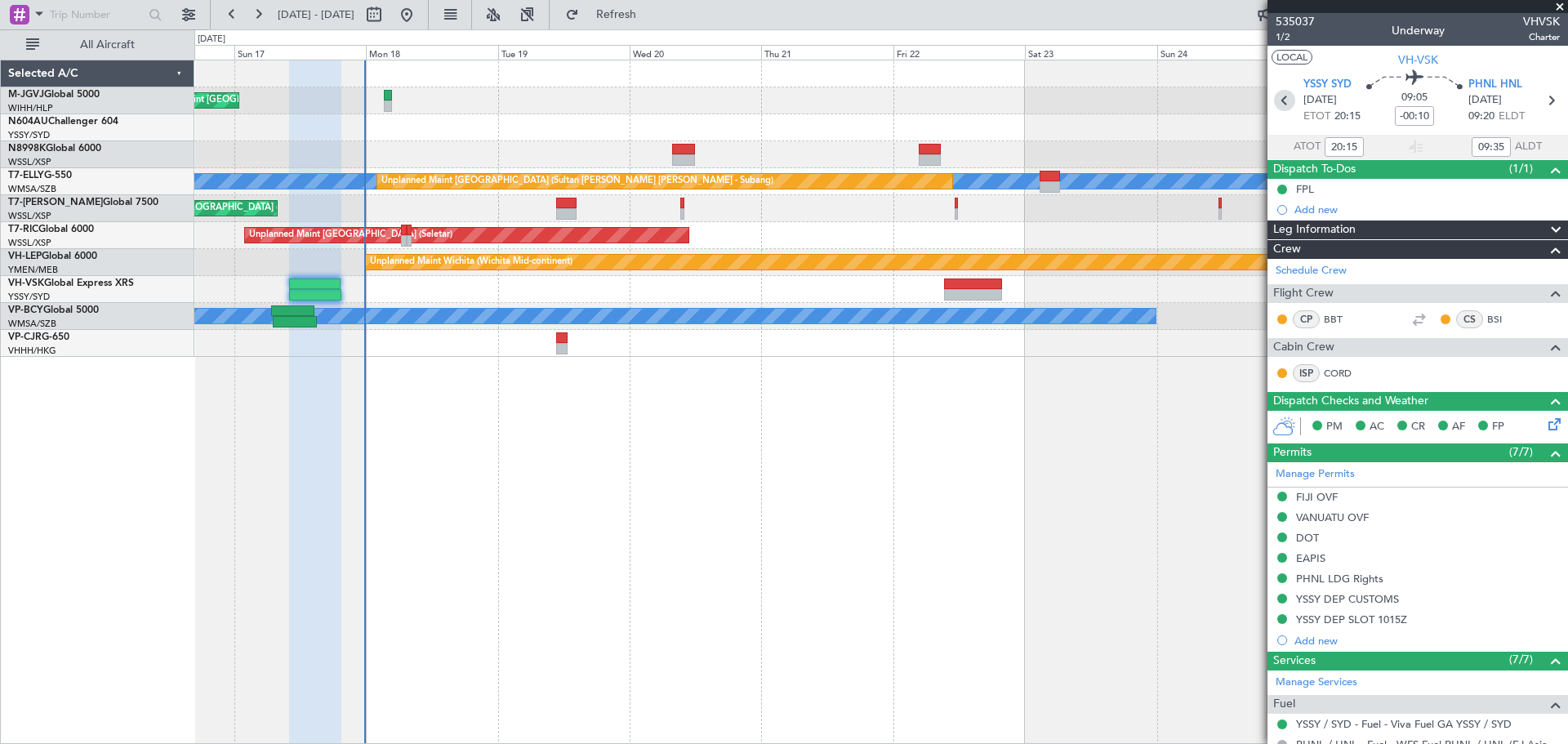
type input "19:35"
type input "20:15"
type input "09:35"
type input "10:15"
type input "19:35"
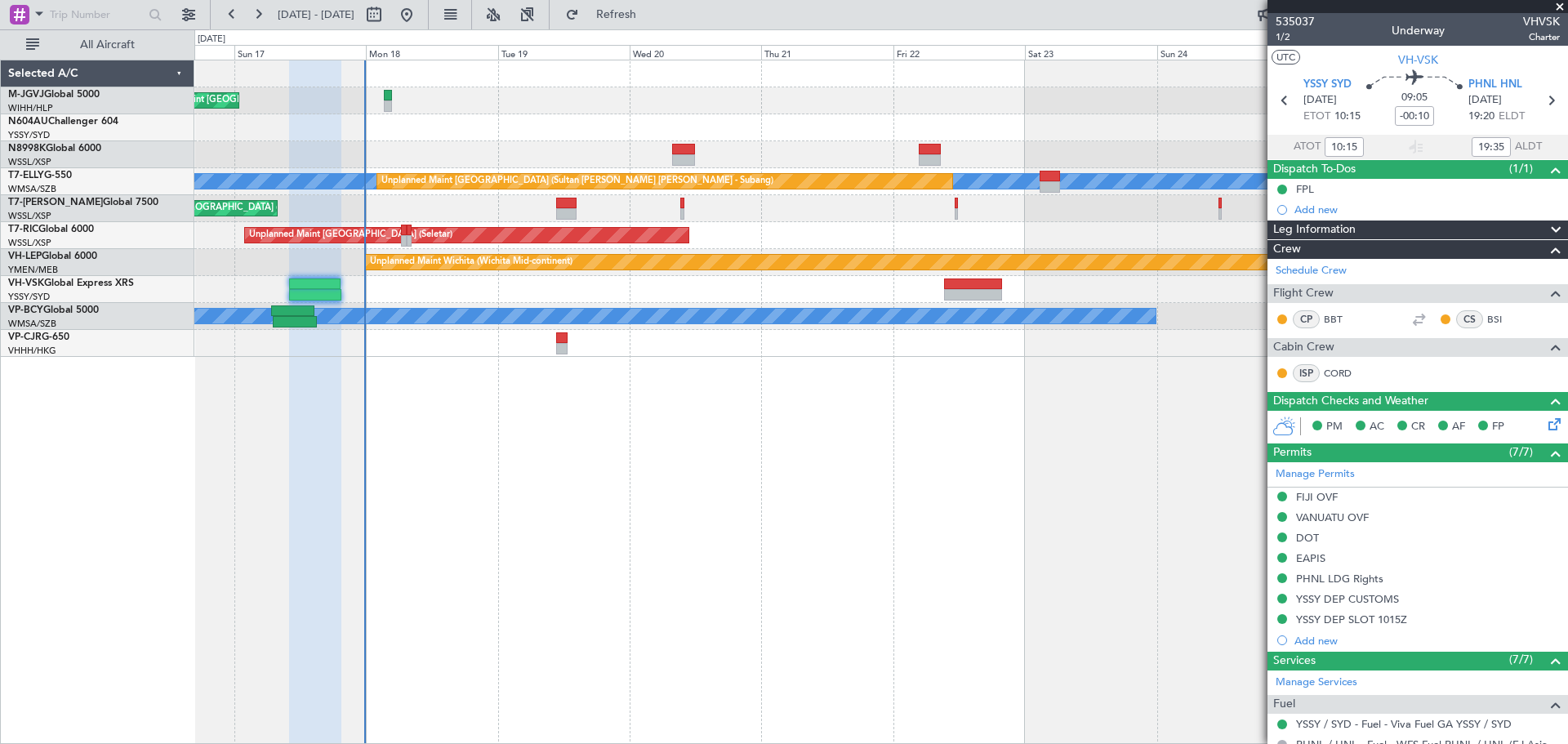
type input "20:15"
type input "09:35"
type input "10:15"
type input "19:35"
type input "20:15"
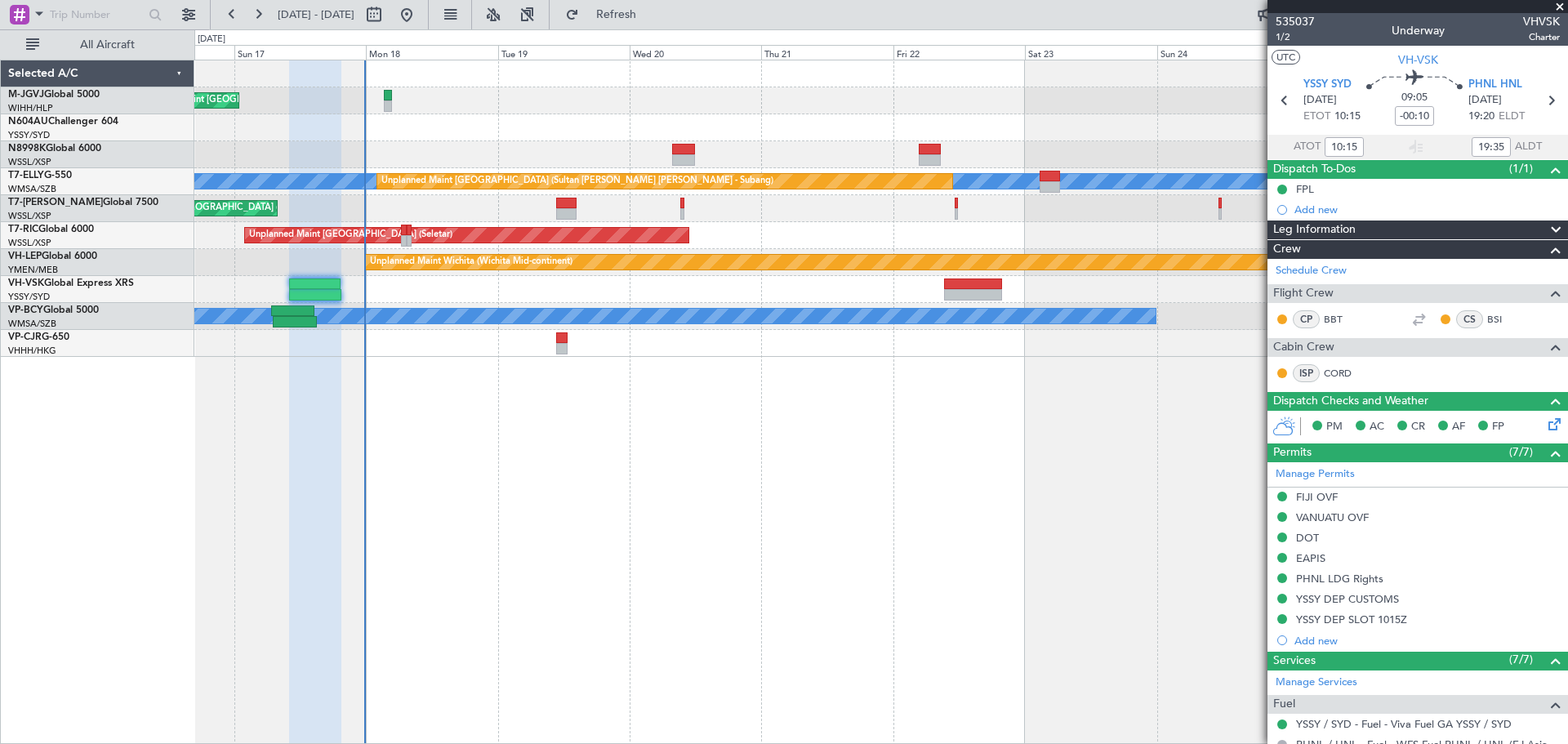
type input "09:35"
type input "10:15"
type input "19:35"
type input "20:15"
type input "09:35"
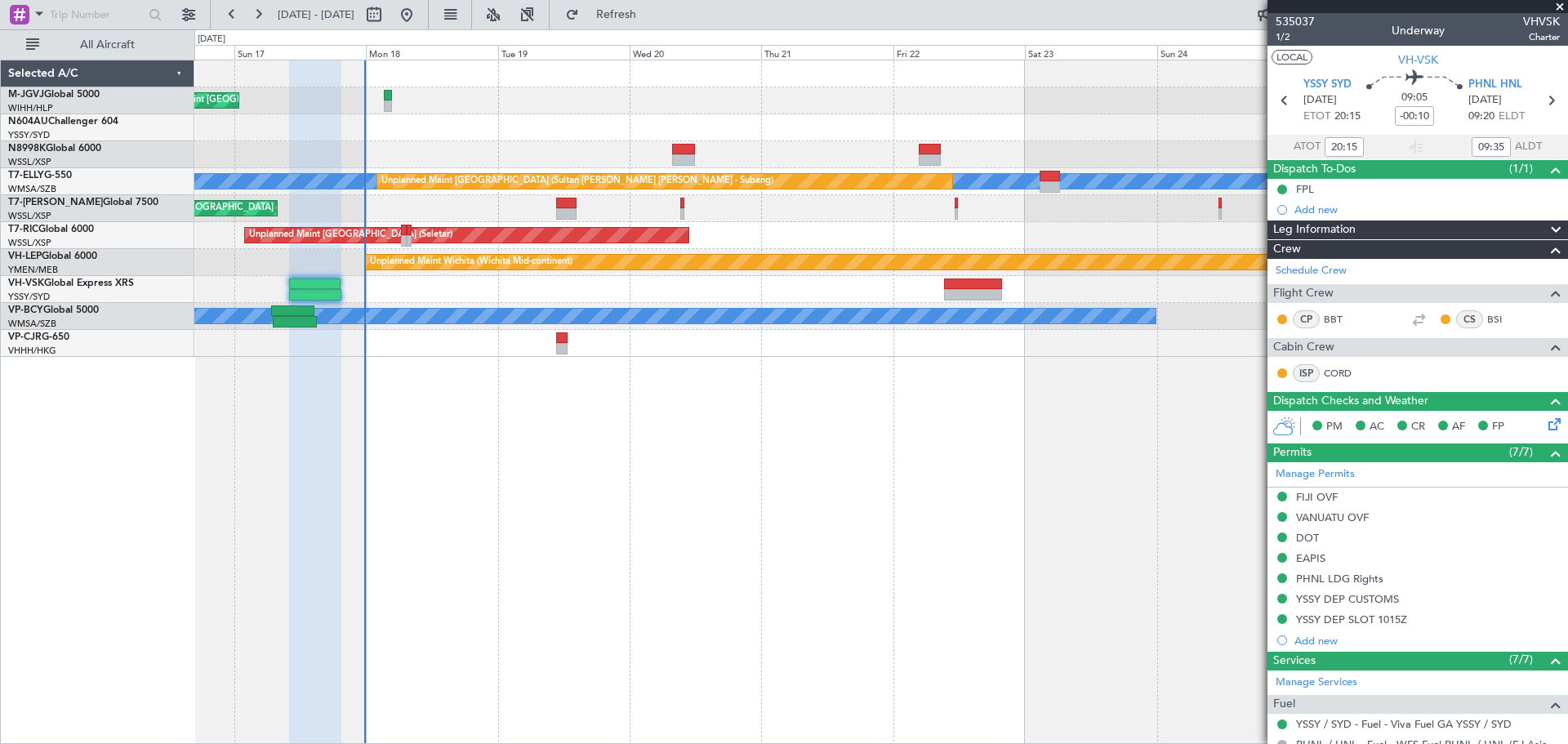
type input "10:15"
type input "19:35"
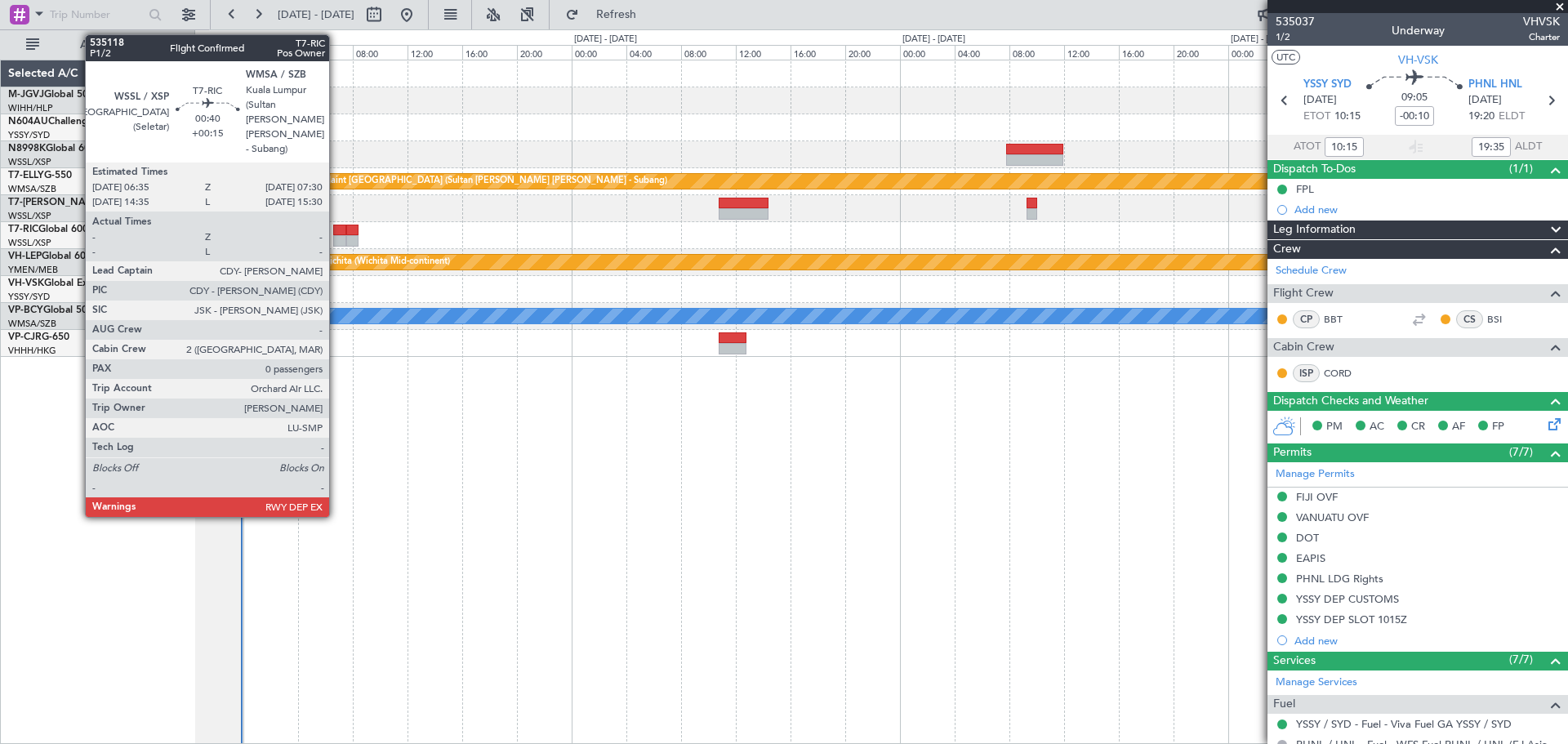
click at [336, 234] on div at bounding box center [339, 230] width 13 height 11
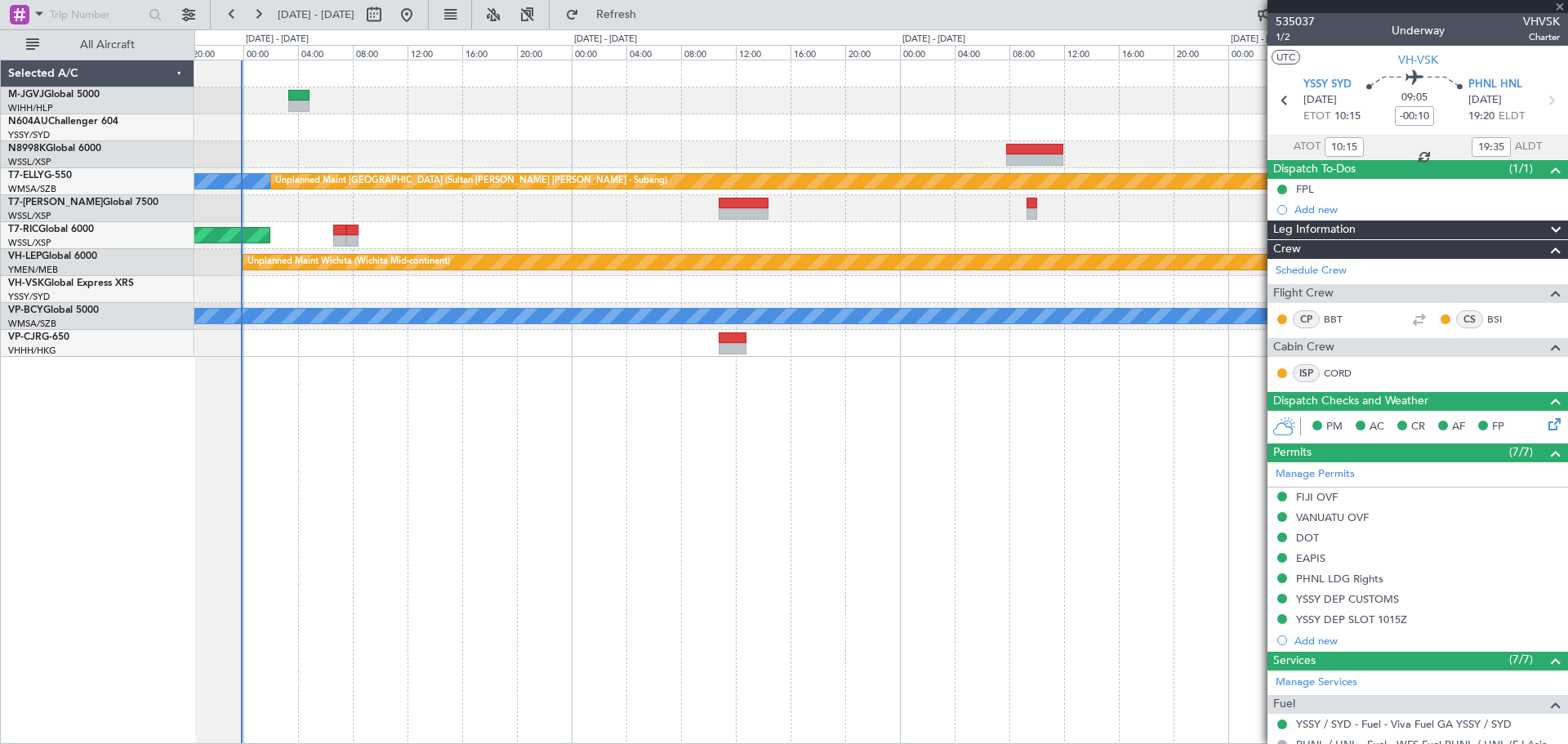
type input "+00:15"
type input "0"
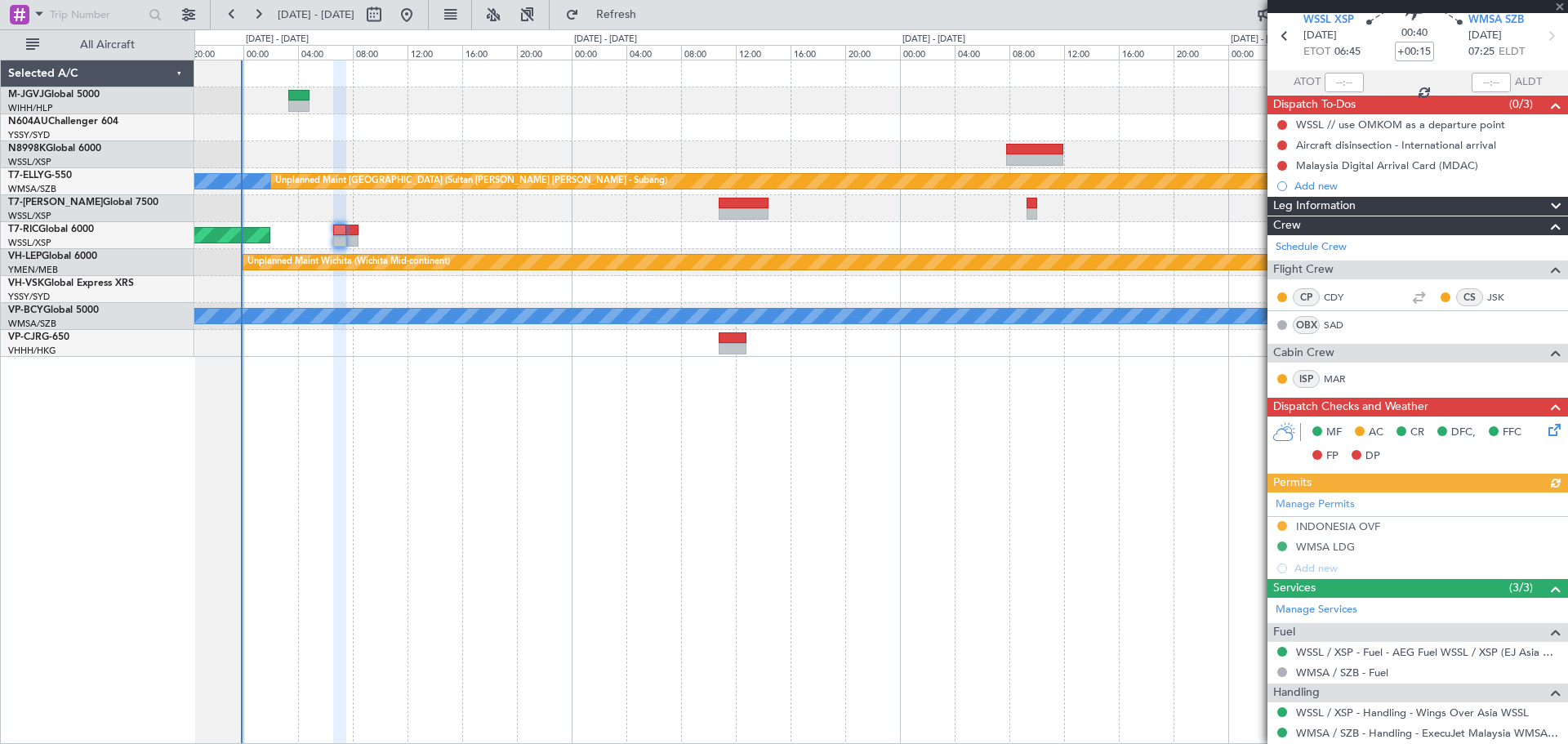
scroll to position [110, 0]
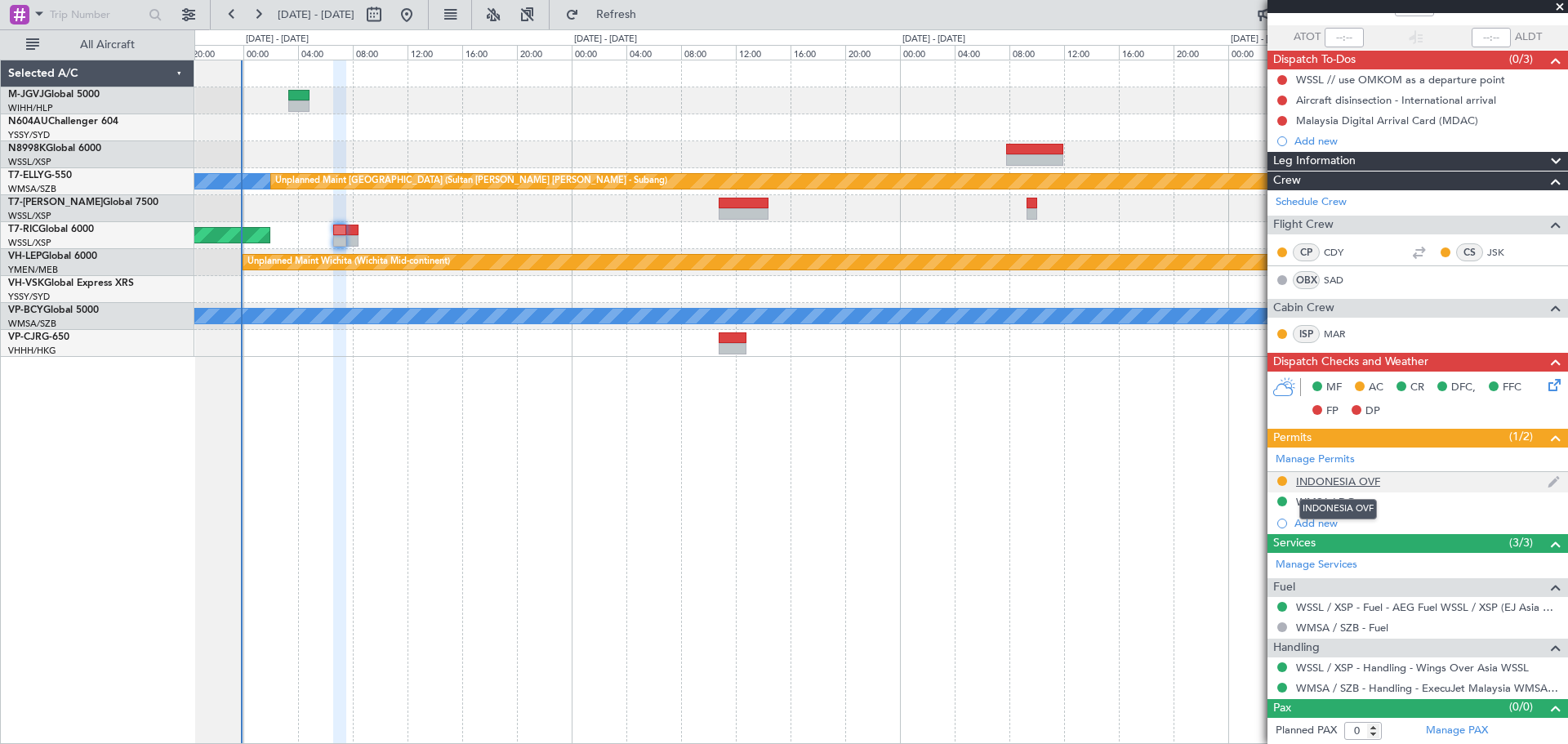
click at [928, 476] on div "INDONESIA OVF" at bounding box center [1337, 481] width 84 height 14
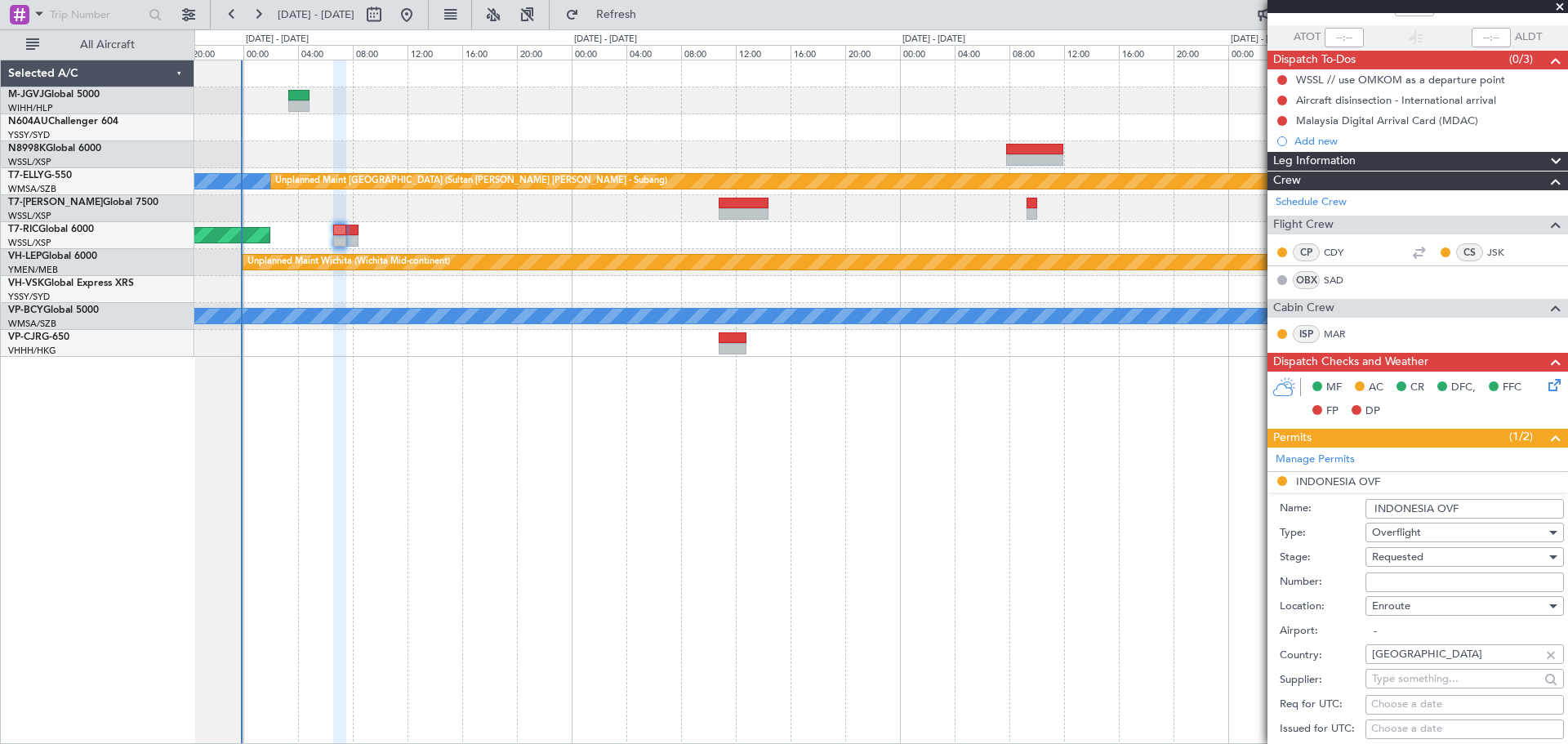
click at [928, 476] on input "Number:" at bounding box center [1464, 582] width 198 height 20
paste input "SH11840"
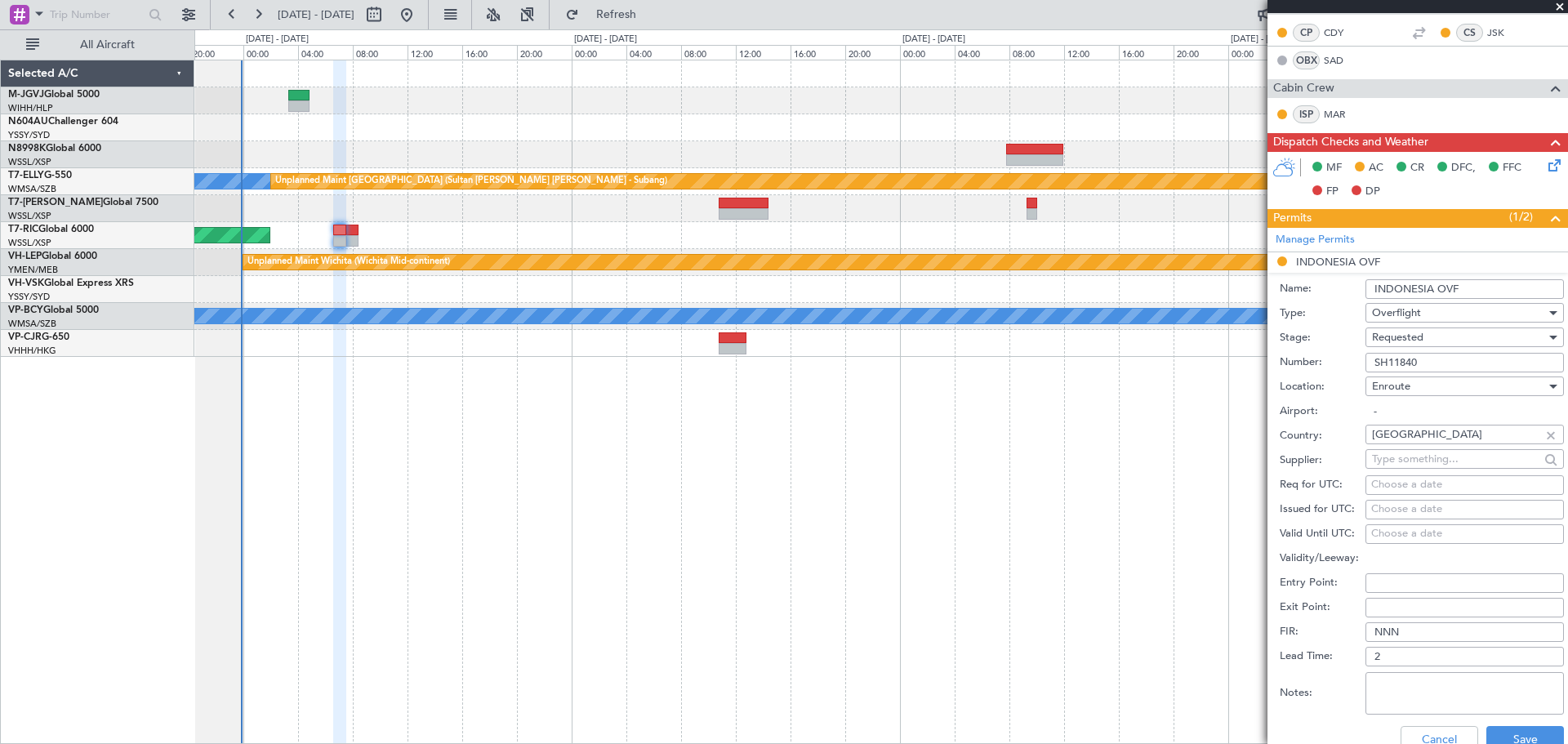
scroll to position [544, 0]
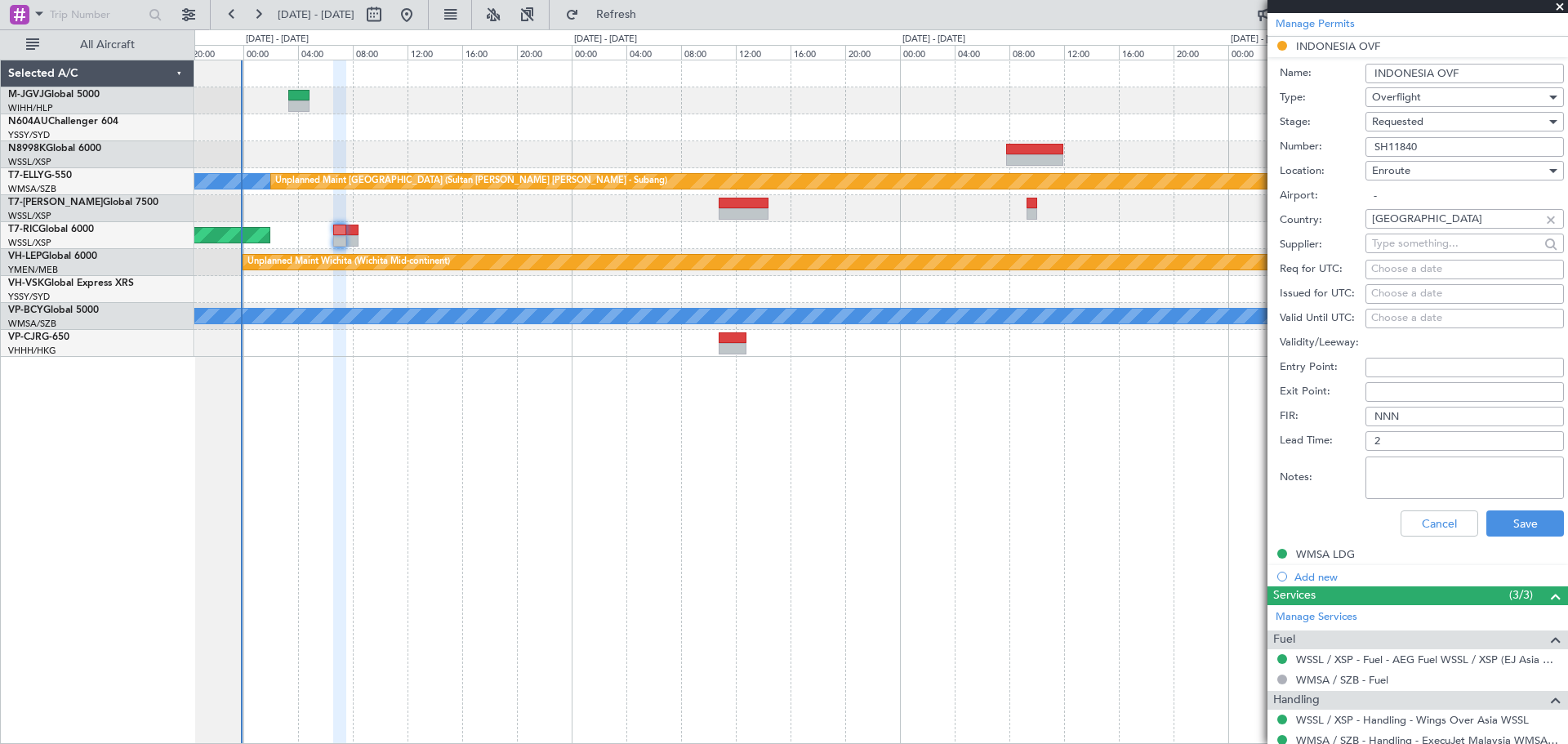
type input "SH11840"
click at [928, 290] on div "Choose a date" at bounding box center [1465, 293] width 187 height 16
select select "8"
select select "2025"
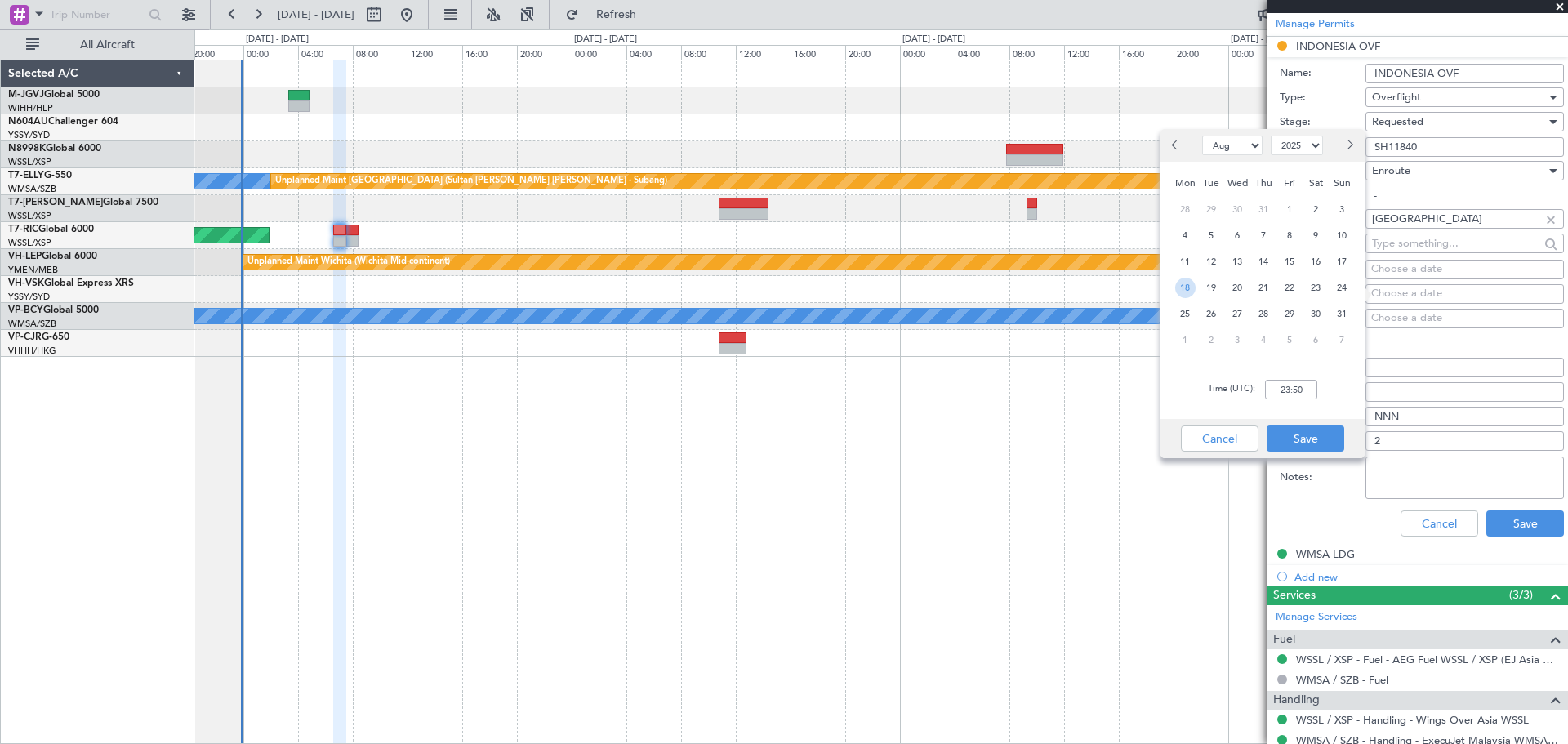
click at [928, 285] on span "18" at bounding box center [1185, 287] width 20 height 20
click at [928, 391] on input "00:00" at bounding box center [1291, 389] width 52 height 20
type input "06:45"
click at [928, 436] on button "Save" at bounding box center [1305, 438] width 77 height 26
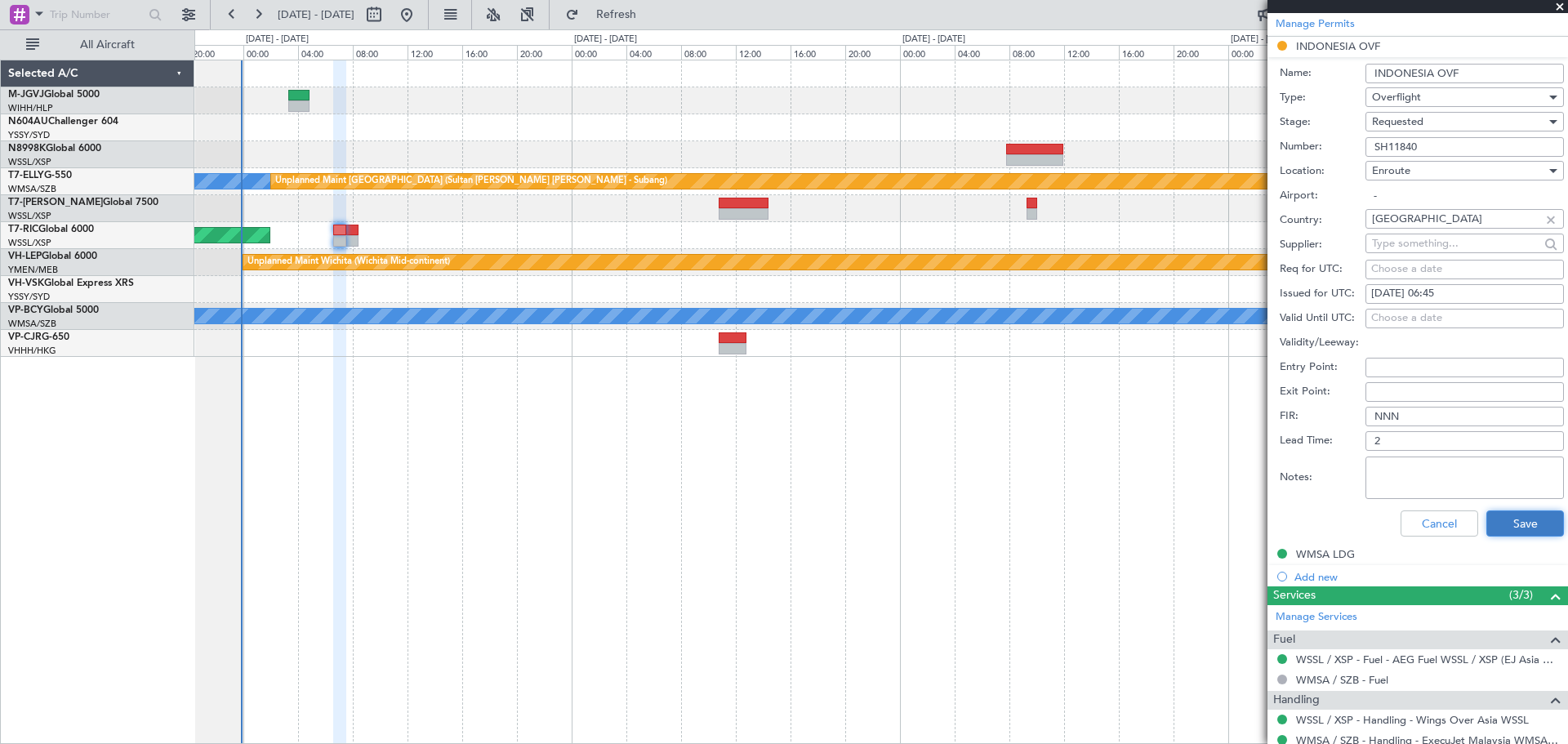
click at [928, 476] on button "Save" at bounding box center [1525, 523] width 77 height 26
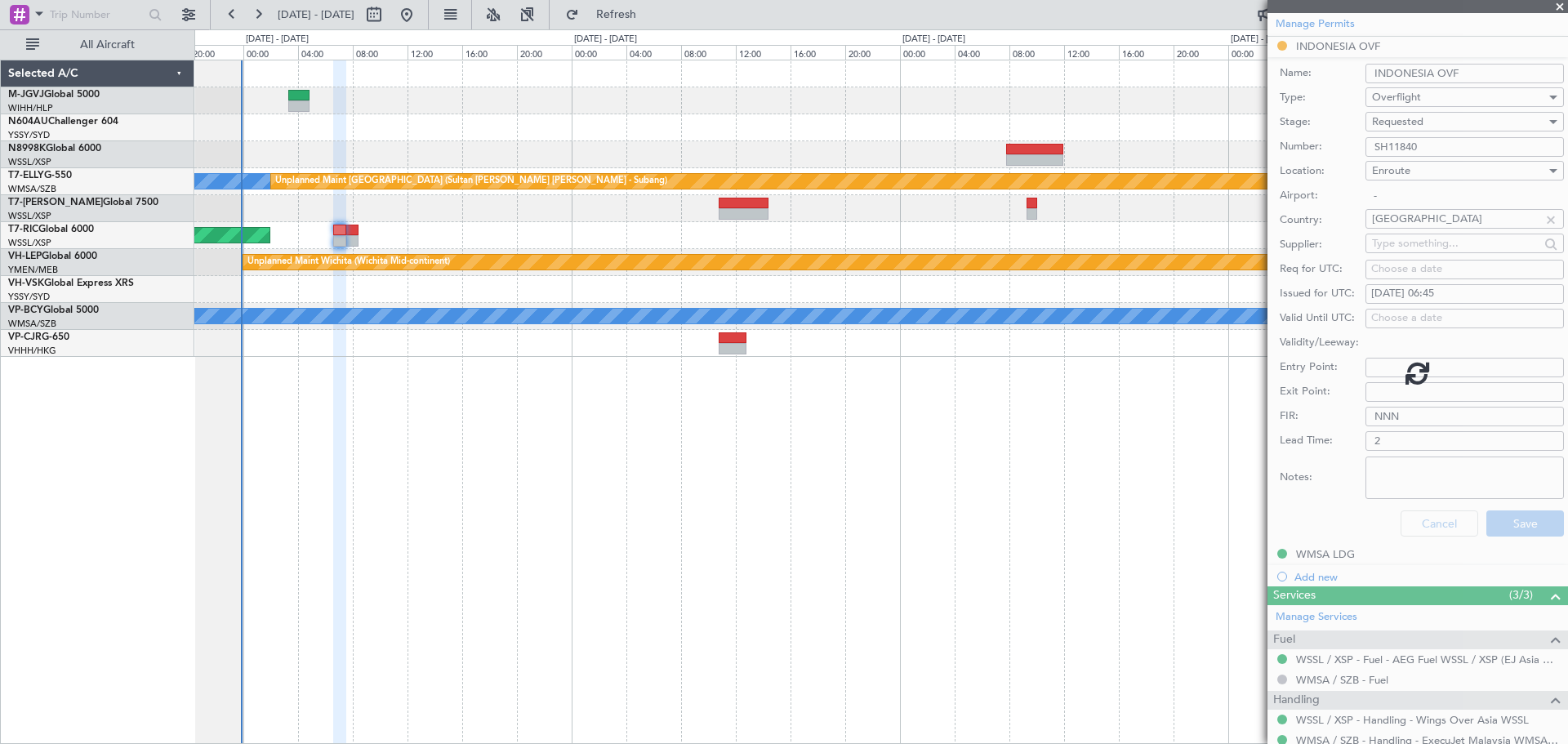
scroll to position [110, 0]
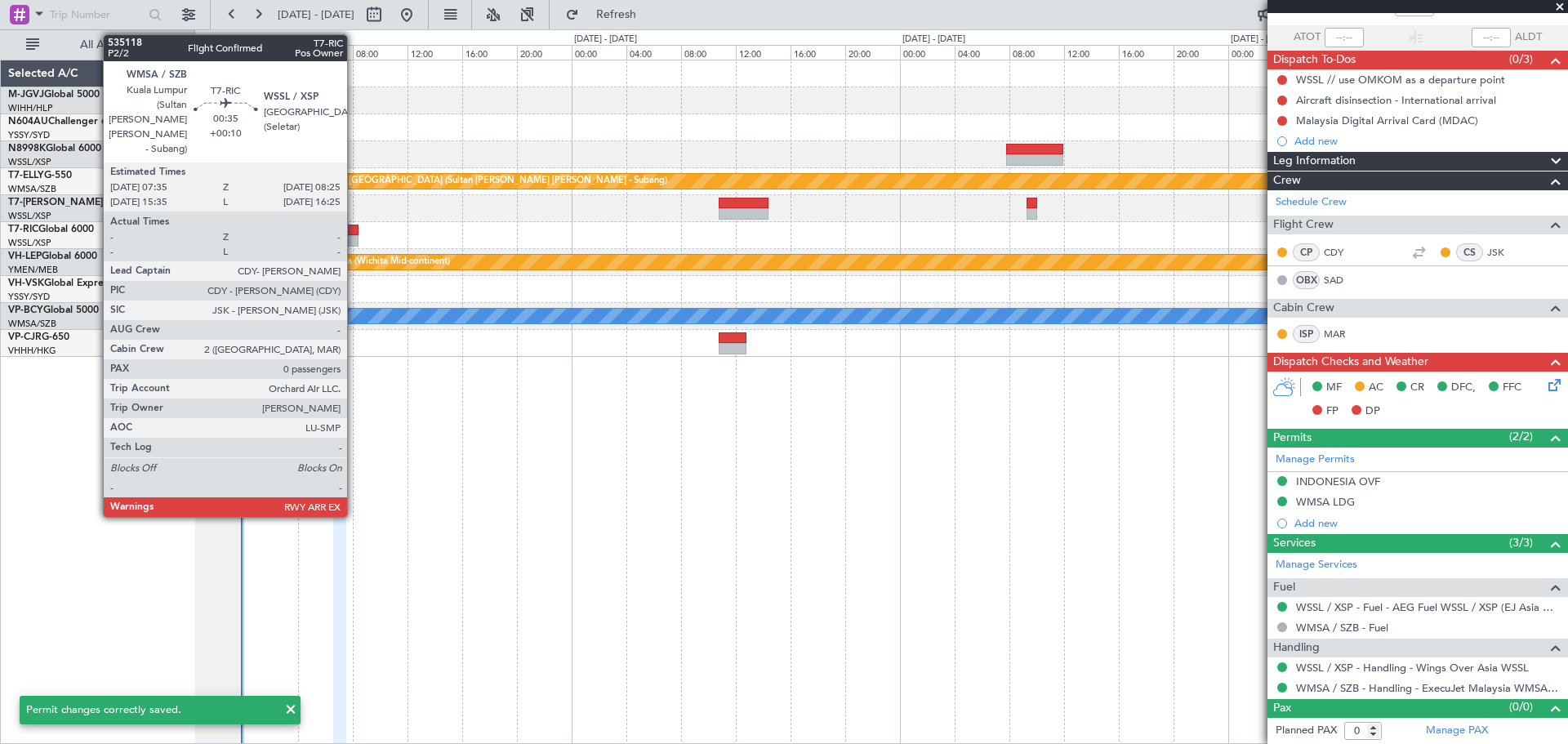
click at [355, 233] on div at bounding box center [351, 230] width 11 height 11
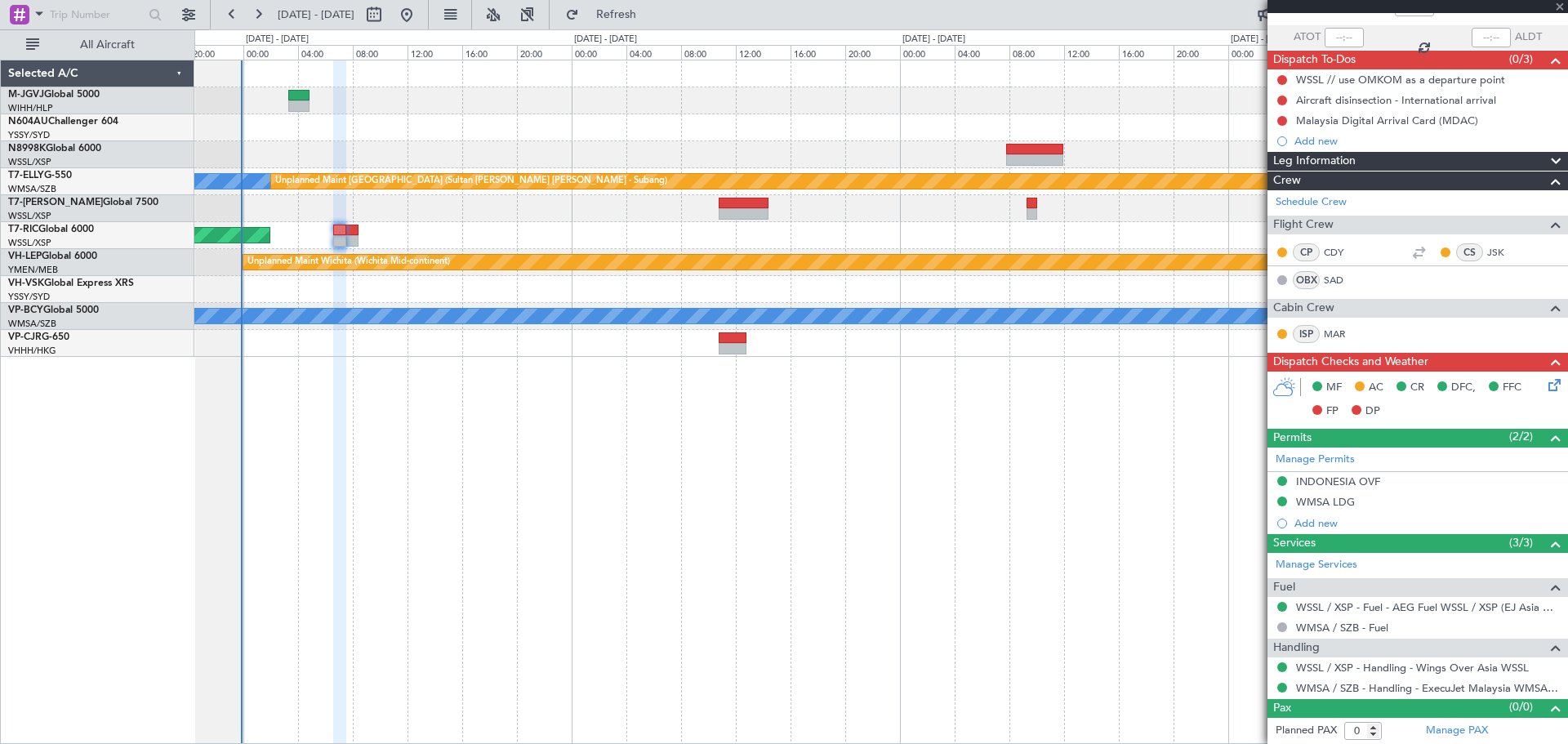
type input "+00:10"
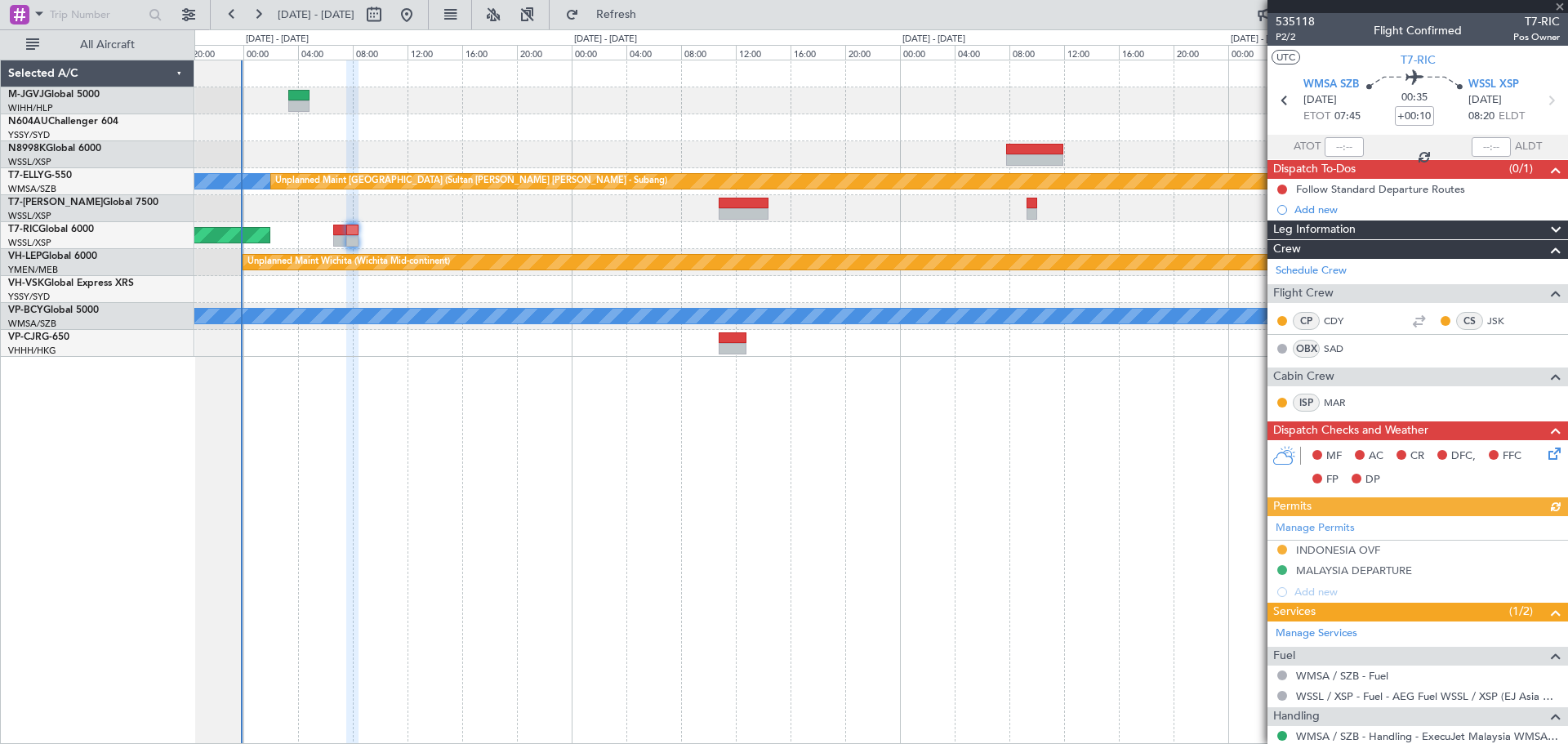
click at [928, 476] on div "Manage Permits INDONESIA OVF MALAYSIA DEPARTURE Add new" at bounding box center [1417, 559] width 300 height 87
click at [928, 476] on div "INDONESIA OVF" at bounding box center [1337, 549] width 84 height 14
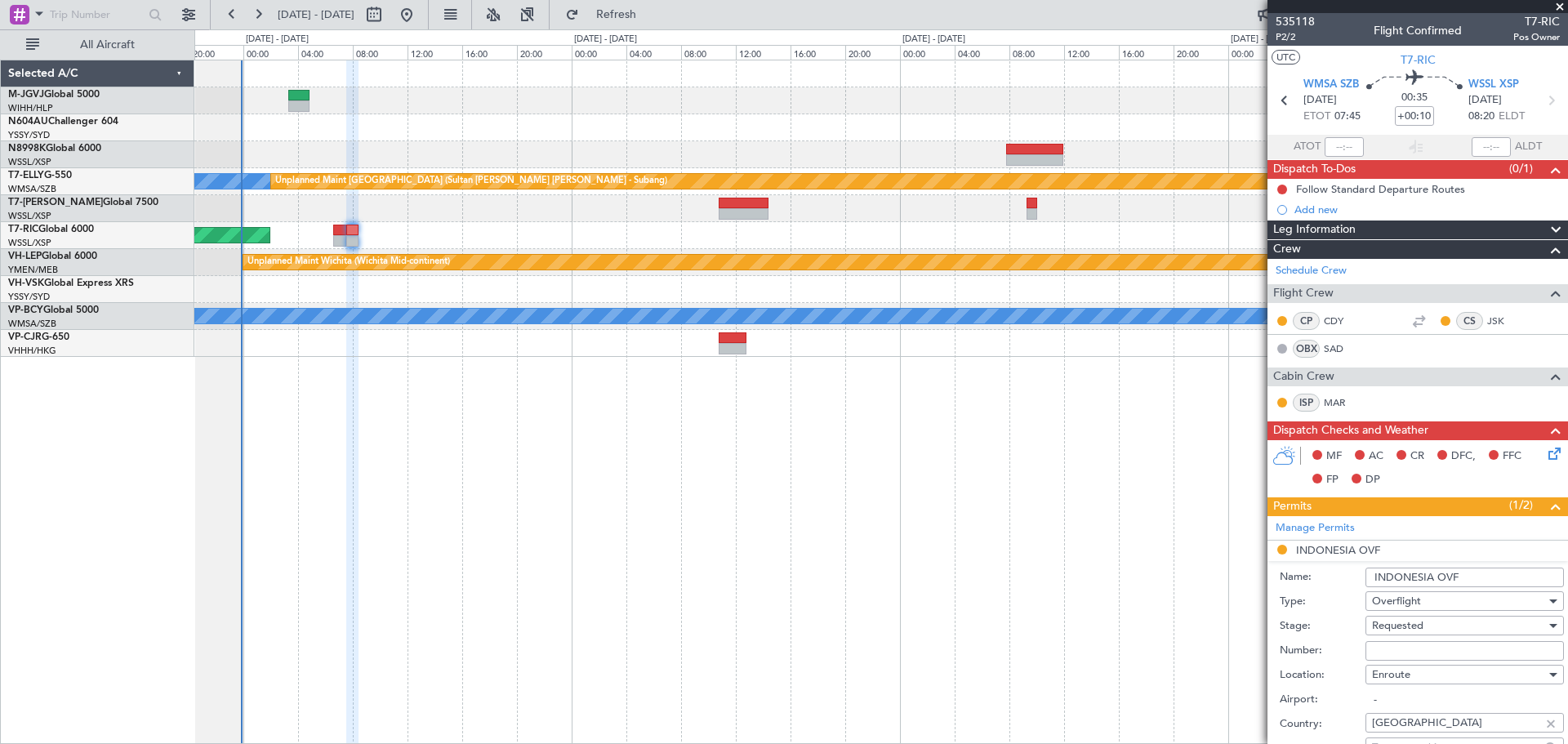
click at [928, 476] on input "Number:" at bounding box center [1464, 650] width 198 height 20
paste input "SH11838"
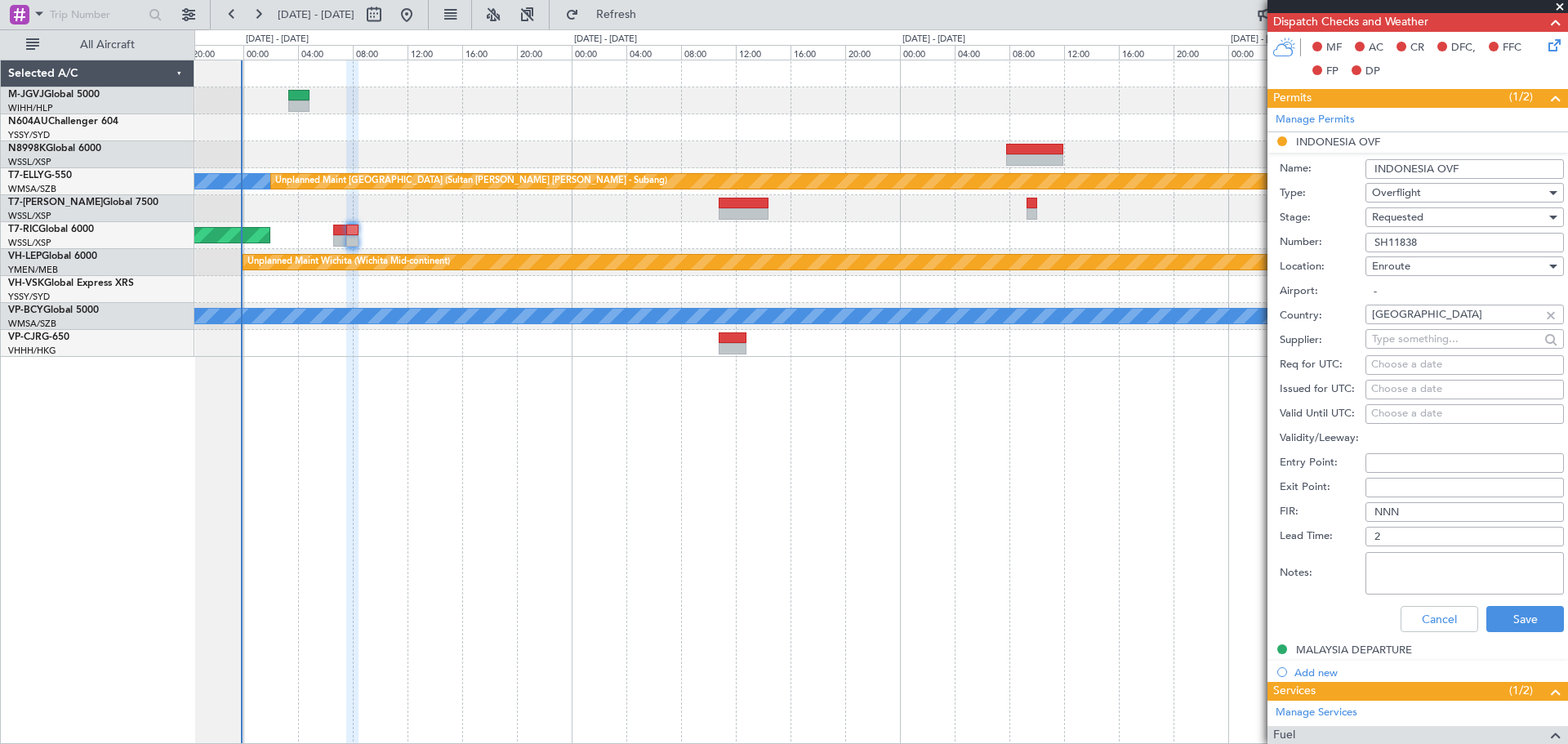
type input "SH11838"
click at [928, 391] on div "Choose a date" at bounding box center [1465, 389] width 187 height 16
select select "8"
select select "2025"
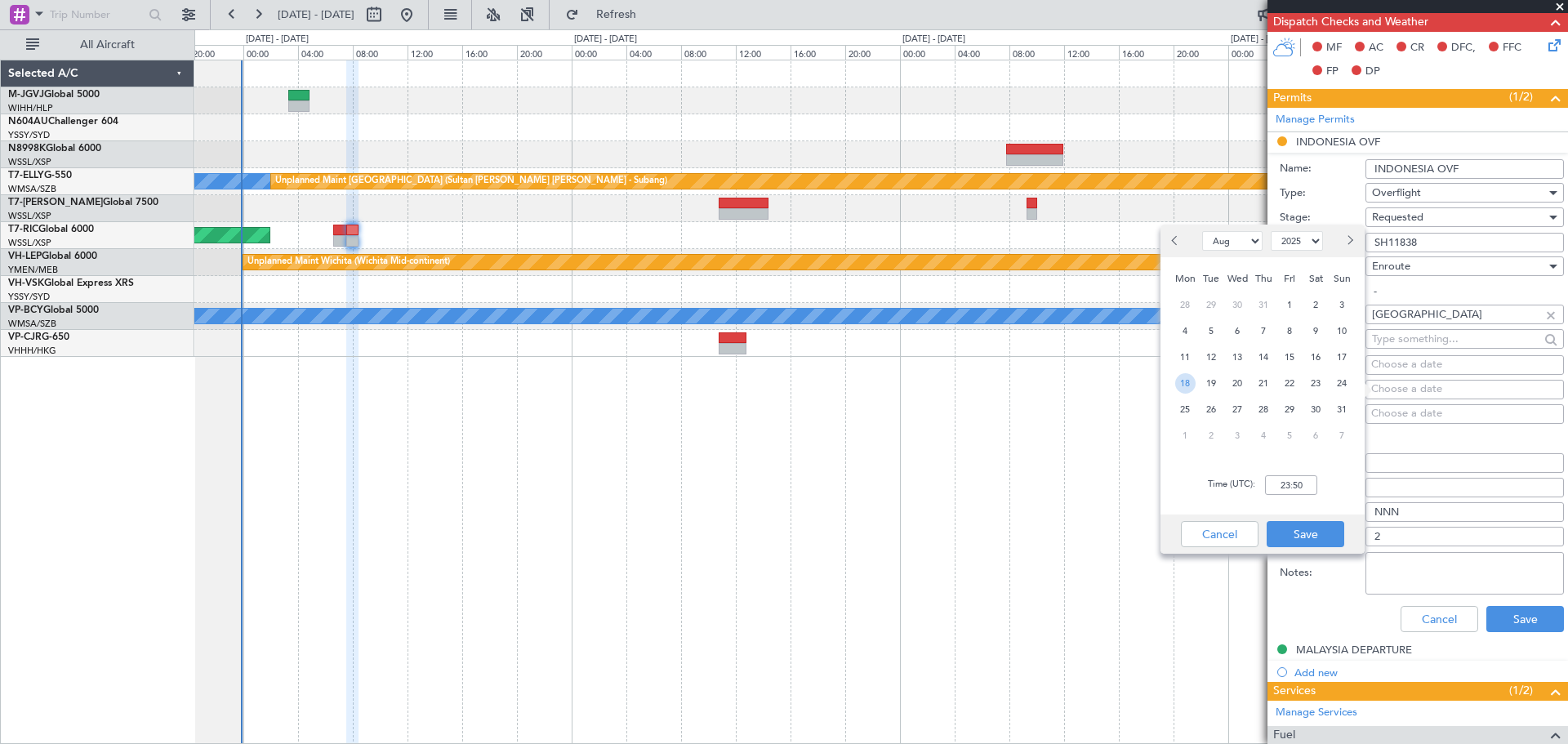
click at [928, 382] on span "18" at bounding box center [1185, 383] width 20 height 20
click at [928, 476] on input "00:00" at bounding box center [1291, 485] width 52 height 20
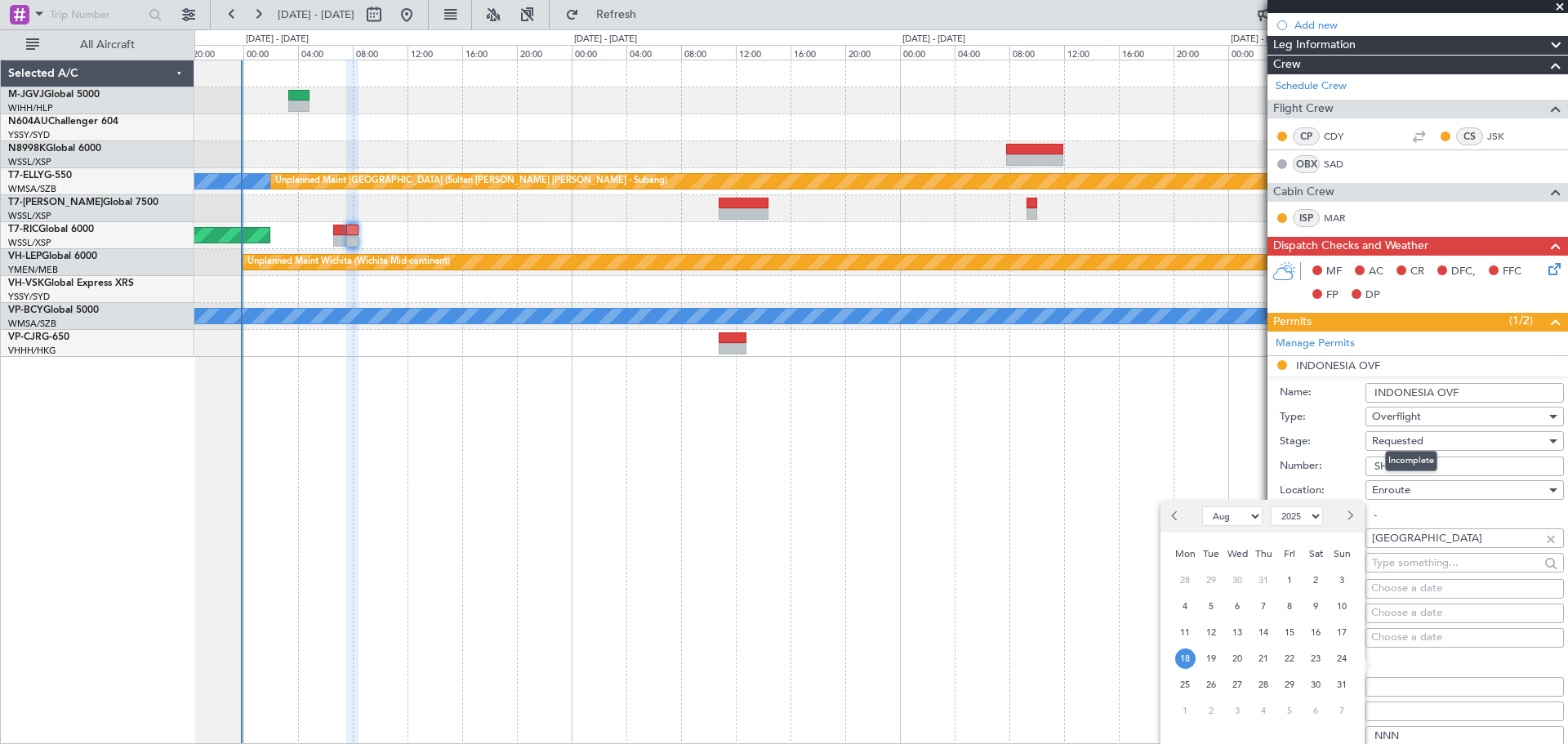
scroll to position [272, 0]
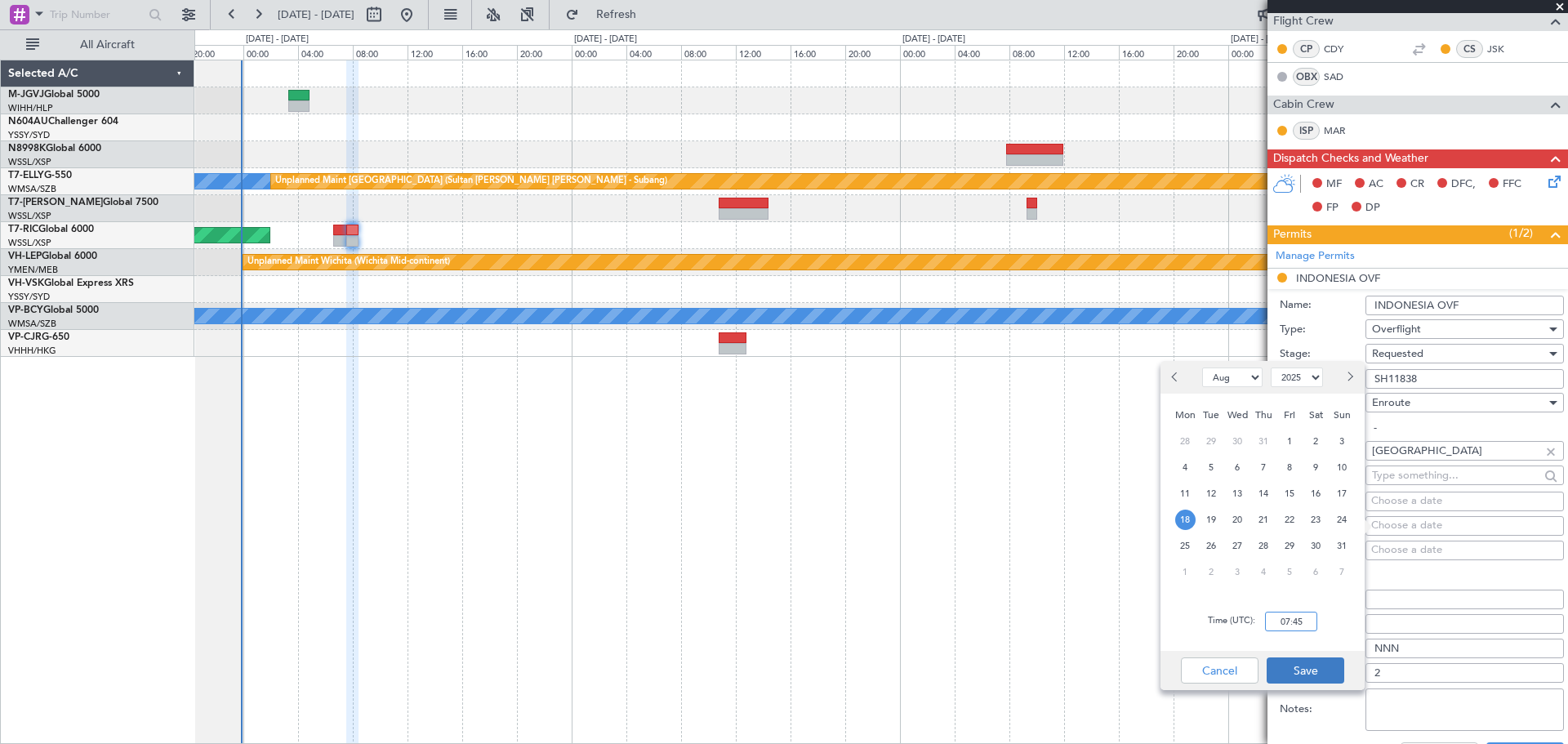
type input "07:45"
click at [928, 476] on button "Save" at bounding box center [1305, 670] width 77 height 26
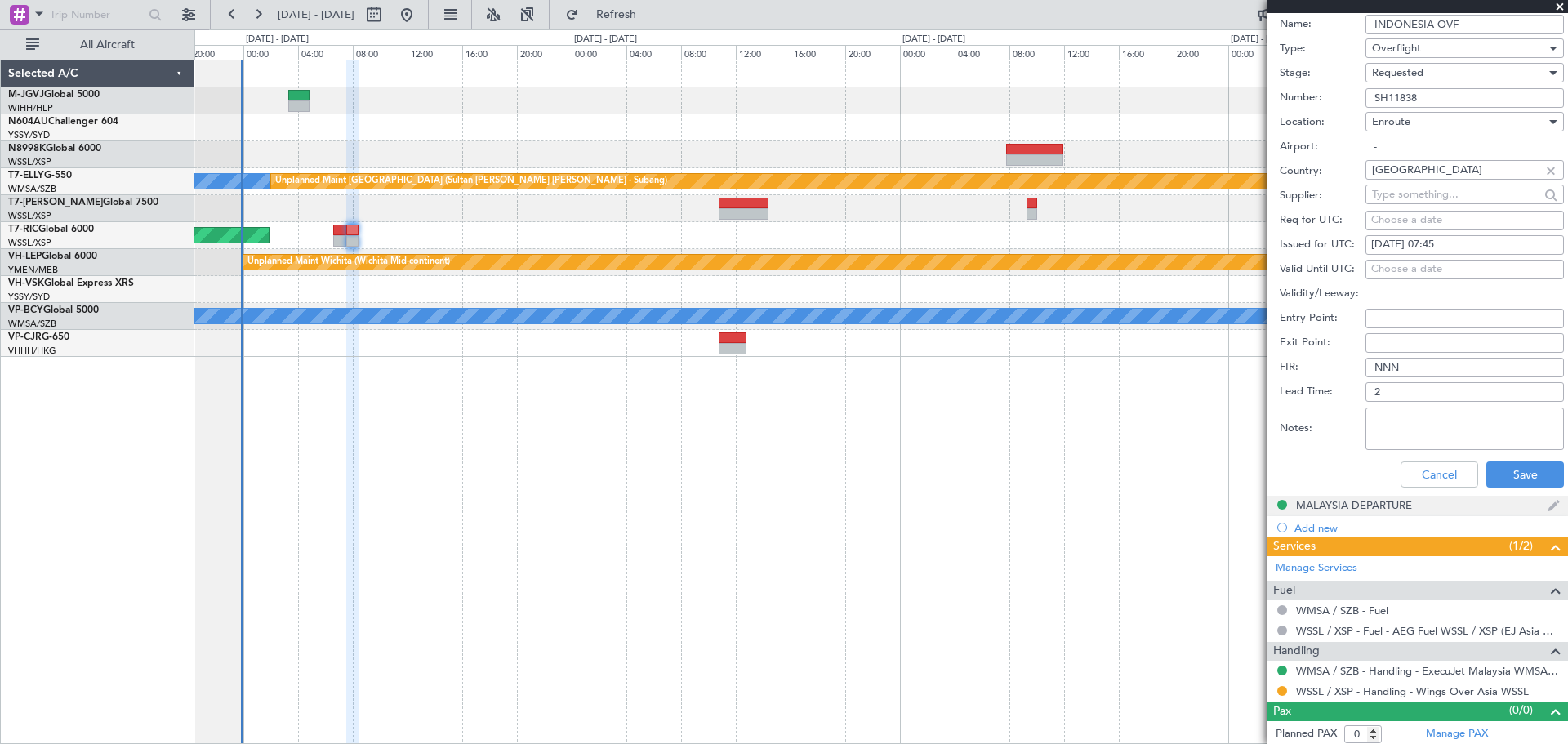
scroll to position [556, 0]
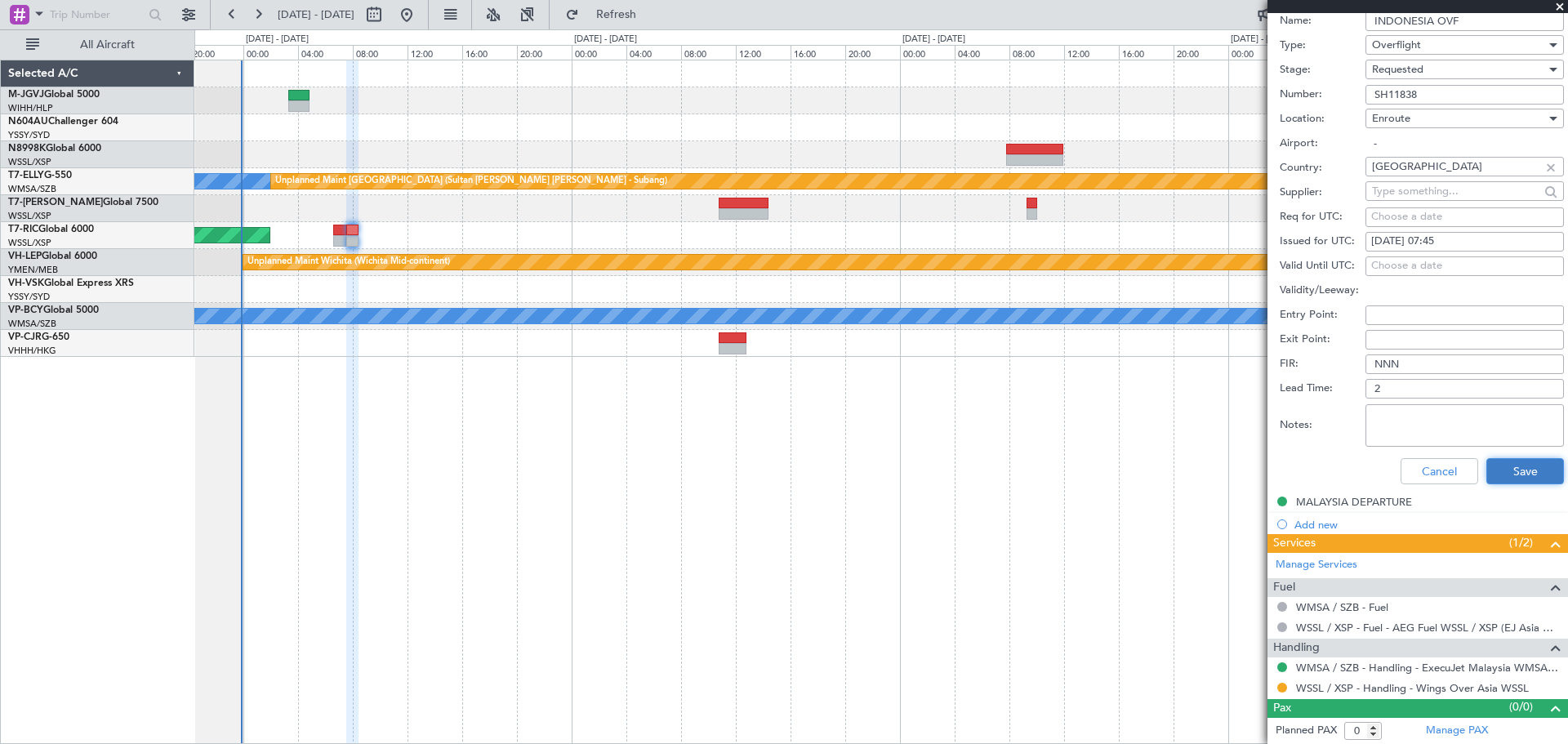
click at [928, 465] on button "Save" at bounding box center [1525, 471] width 77 height 26
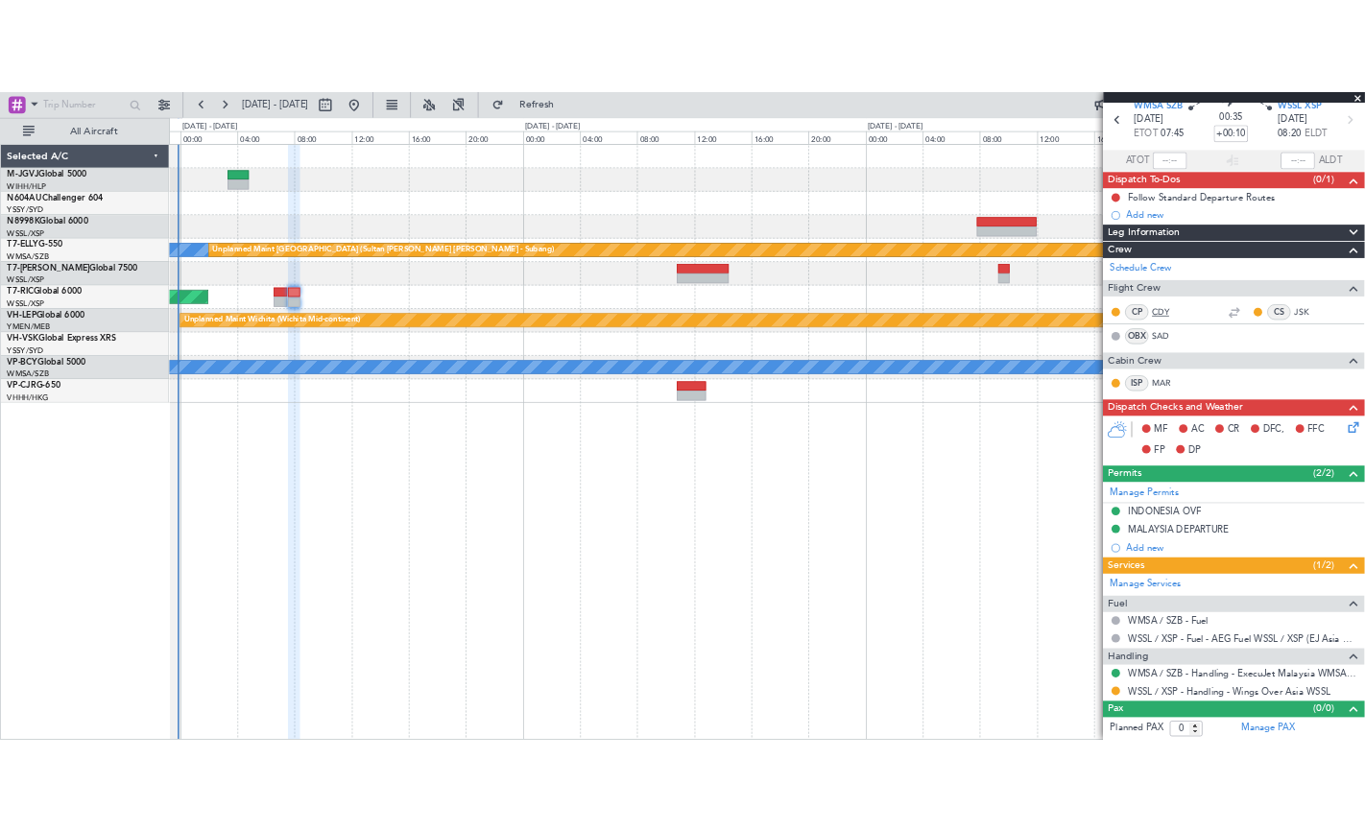
scroll to position [0, 0]
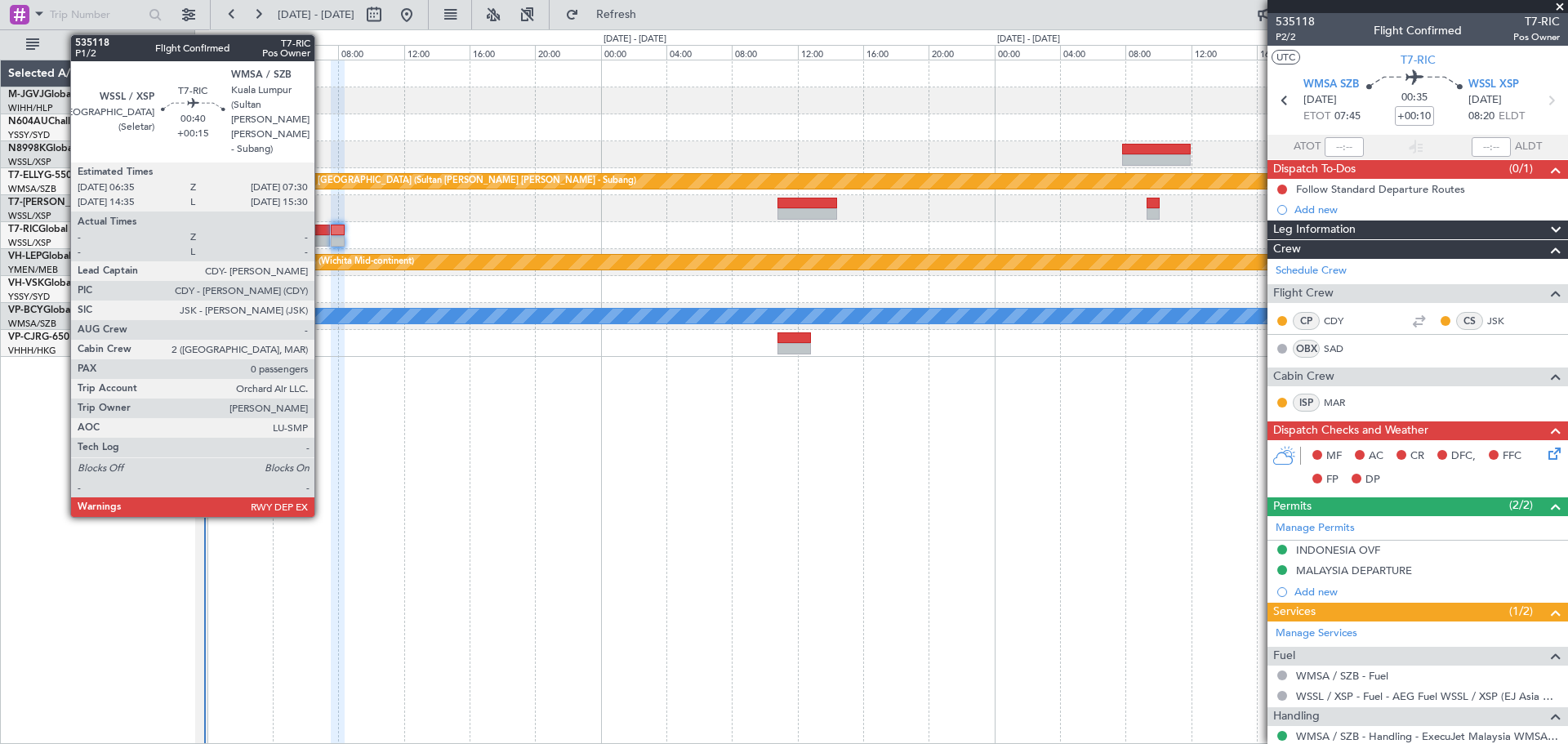
click at [322, 236] on div at bounding box center [322, 240] width 15 height 11
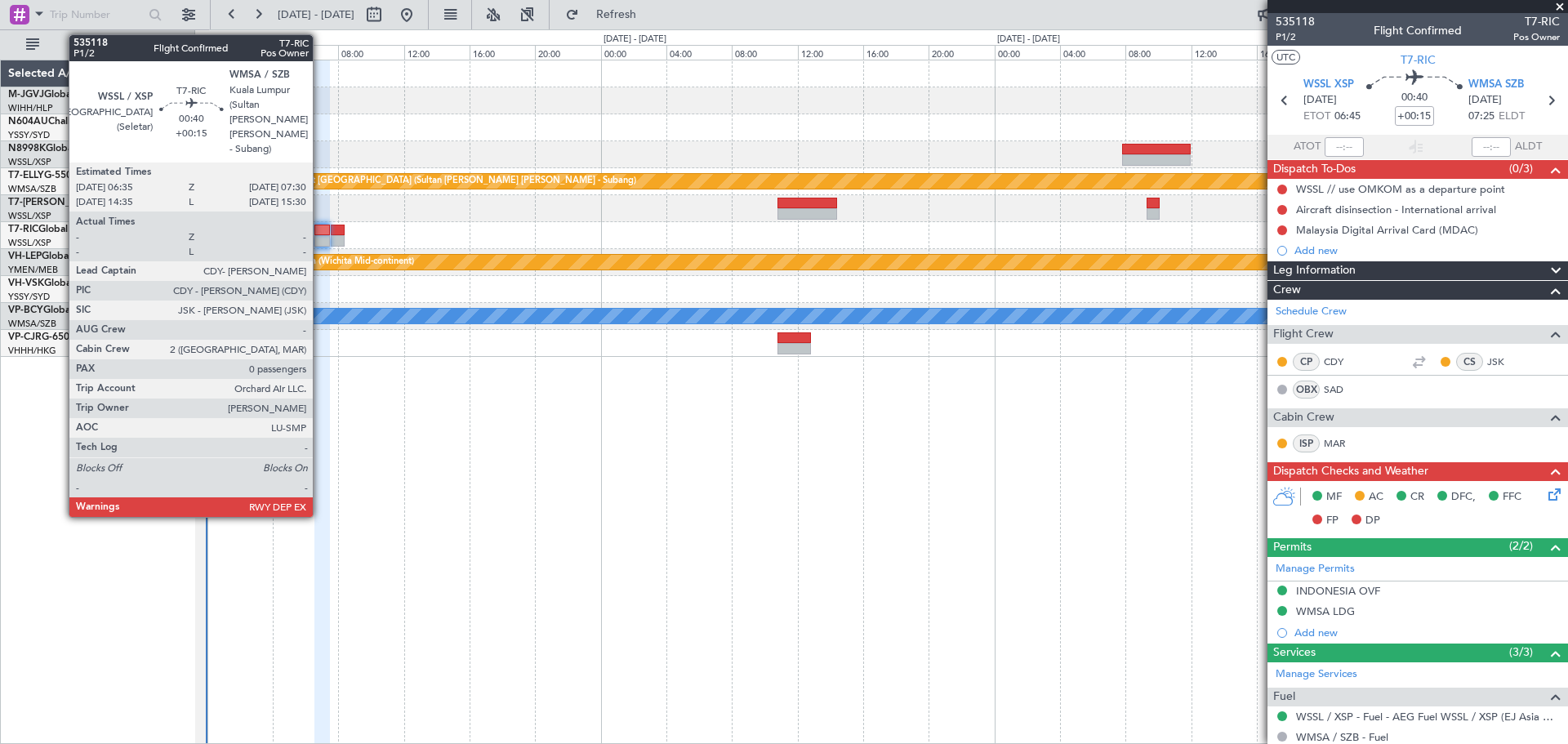
click at [320, 232] on div at bounding box center [322, 230] width 15 height 11
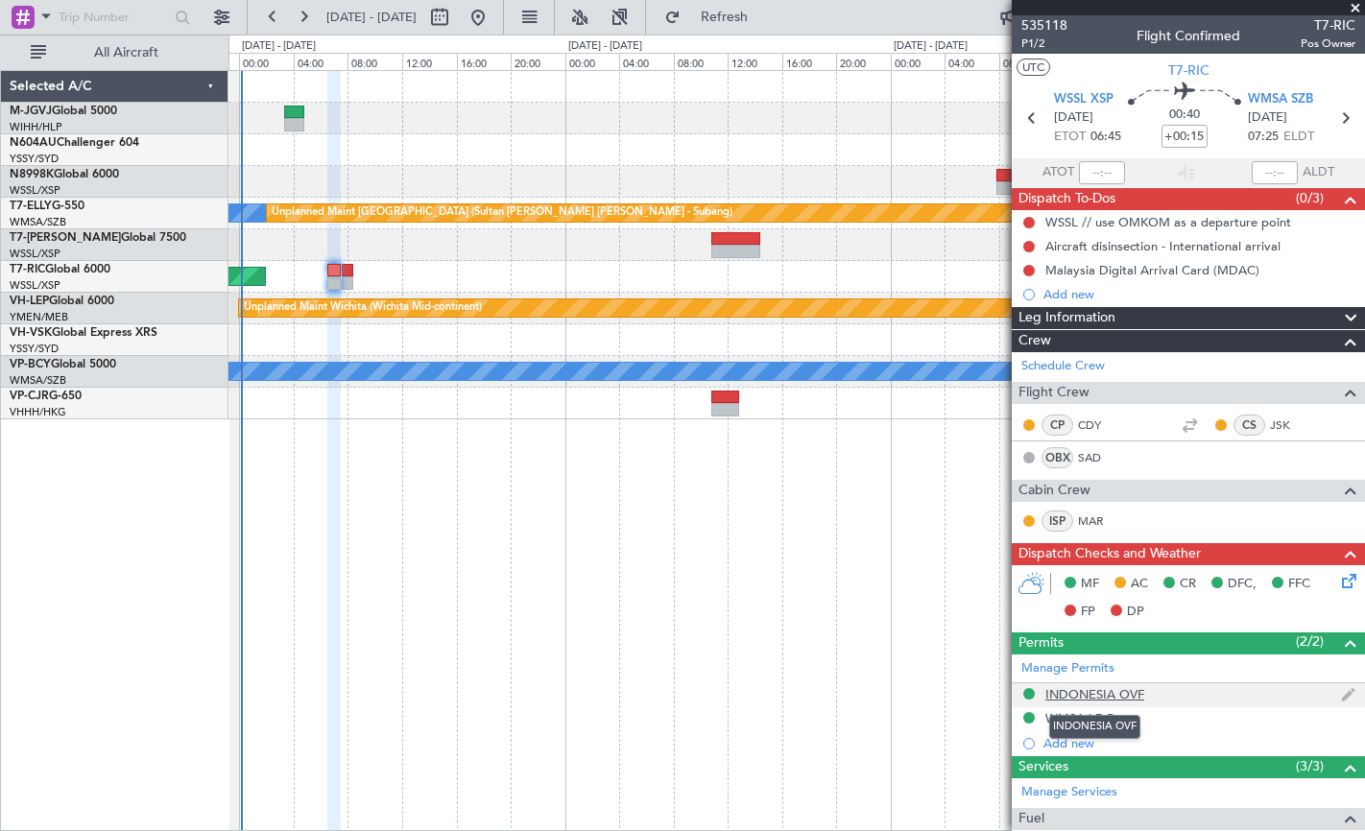
click at [1086, 560] on div "INDONESIA OVF" at bounding box center [1094, 694] width 99 height 16
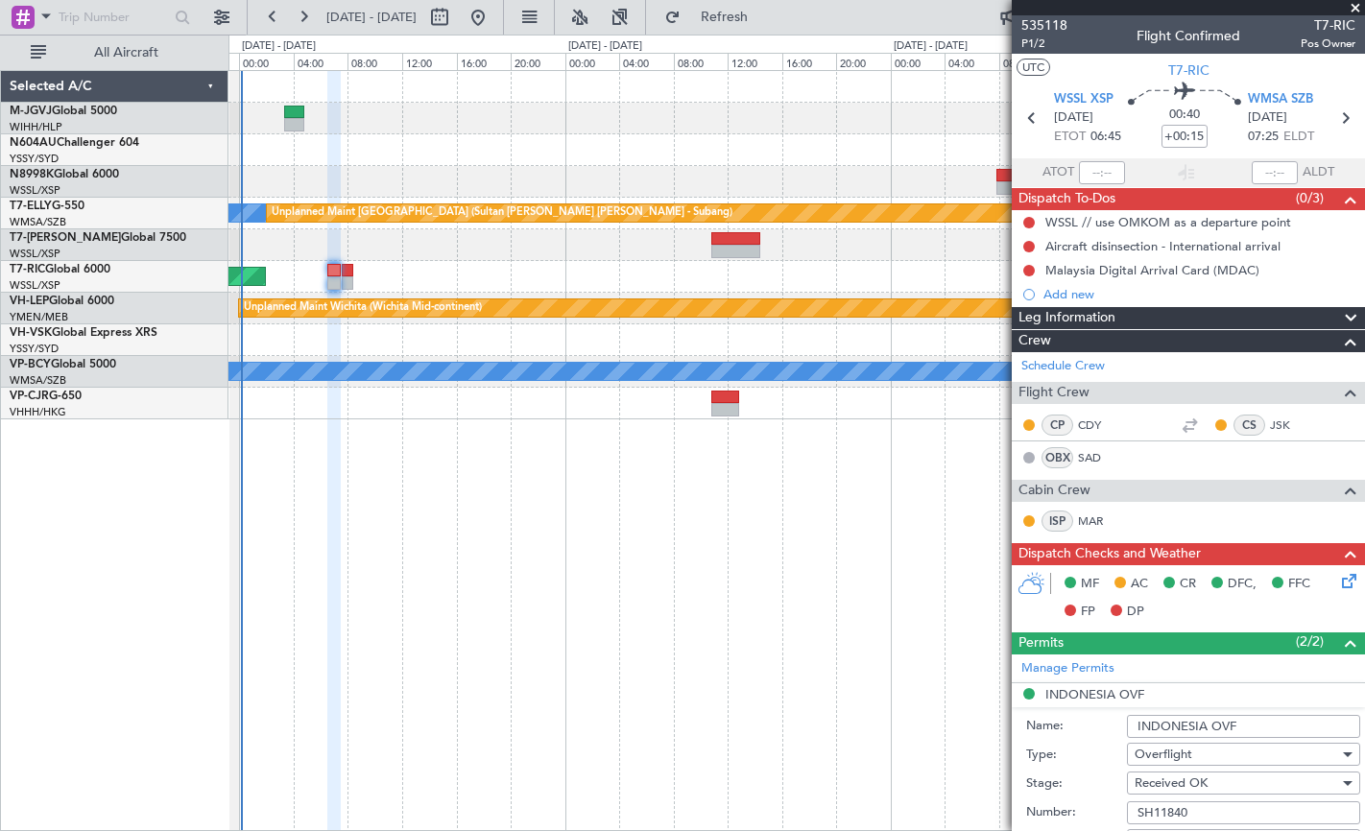
scroll to position [160, 0]
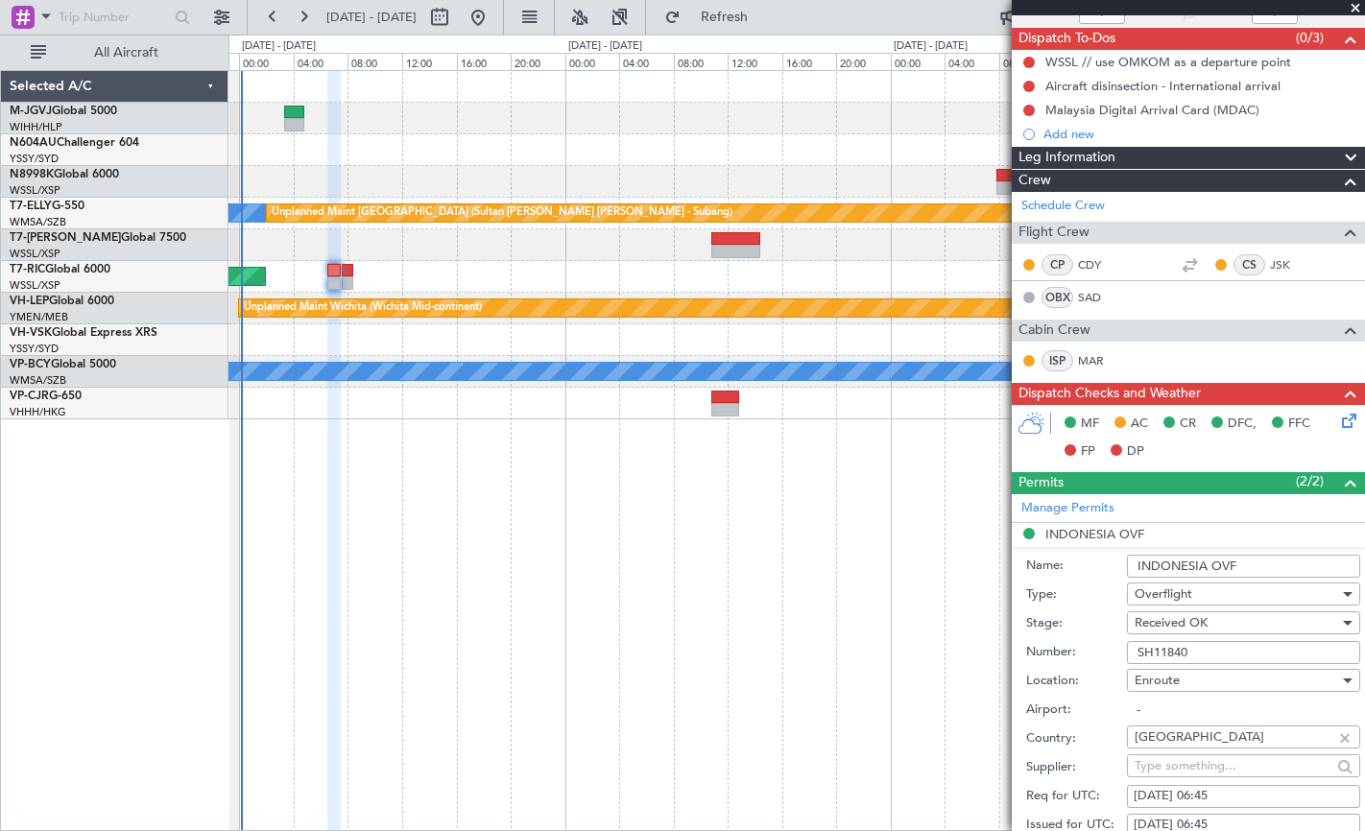
click at [1091, 560] on input "SH11840" at bounding box center [1243, 652] width 233 height 23
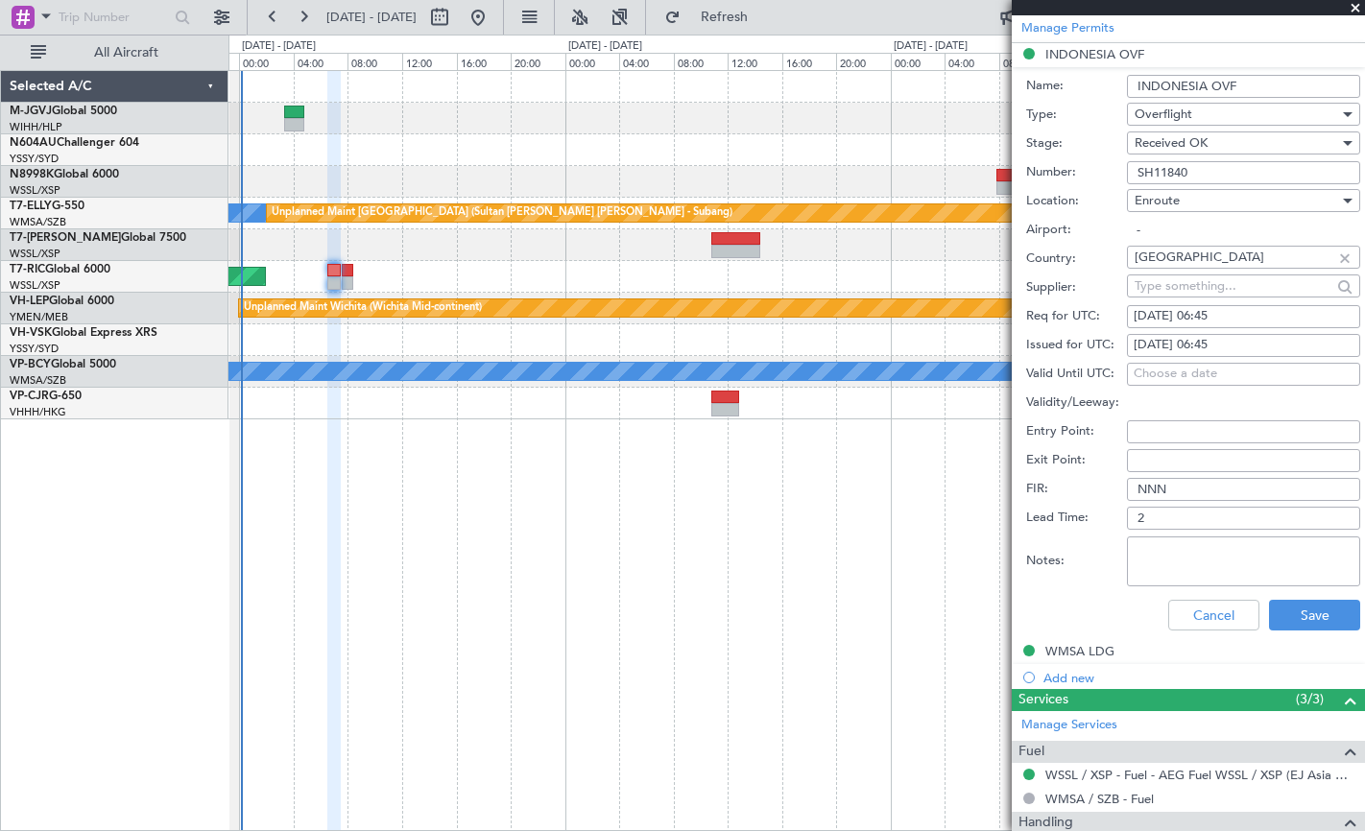
scroll to position [745, 0]
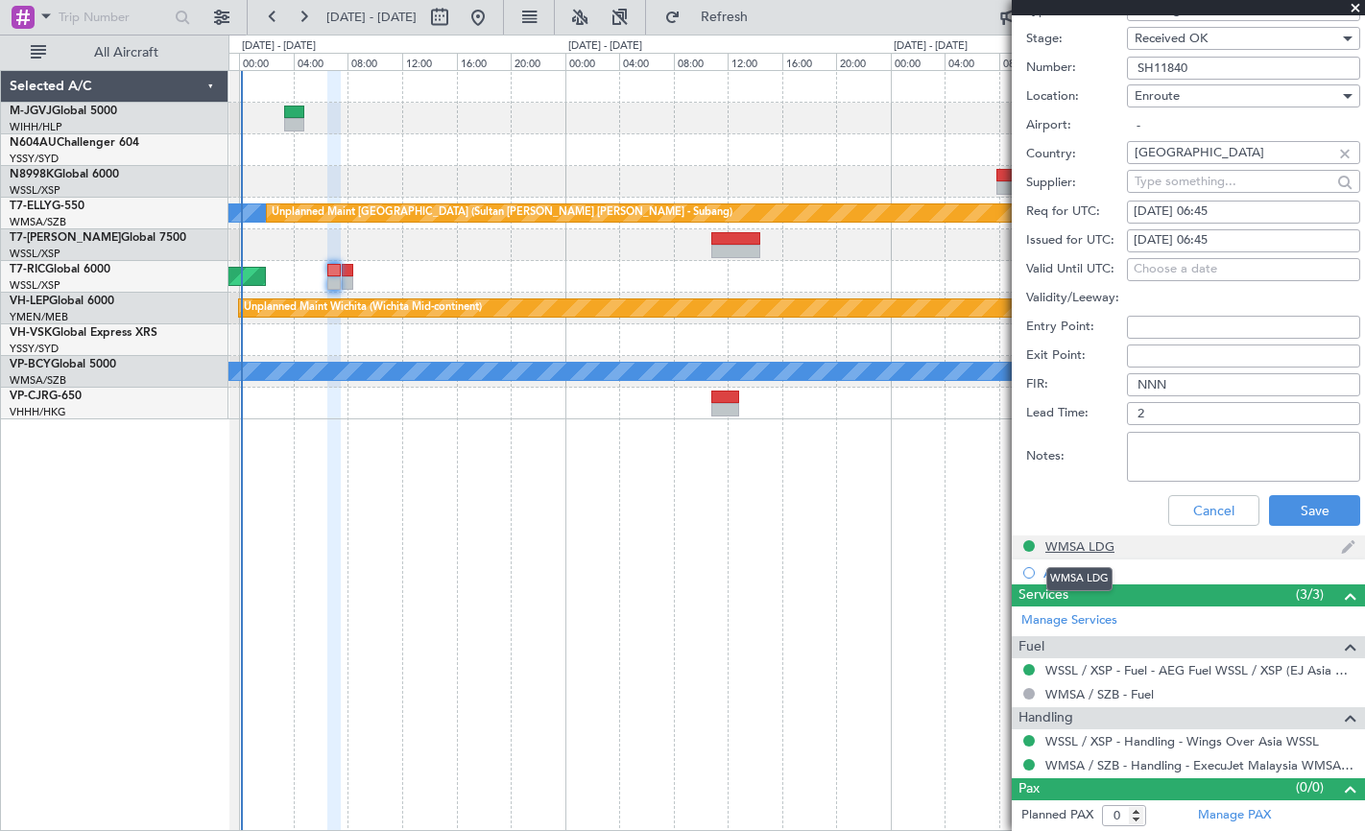
click at [1091, 546] on div "WMSA LDG" at bounding box center [1079, 547] width 69 height 16
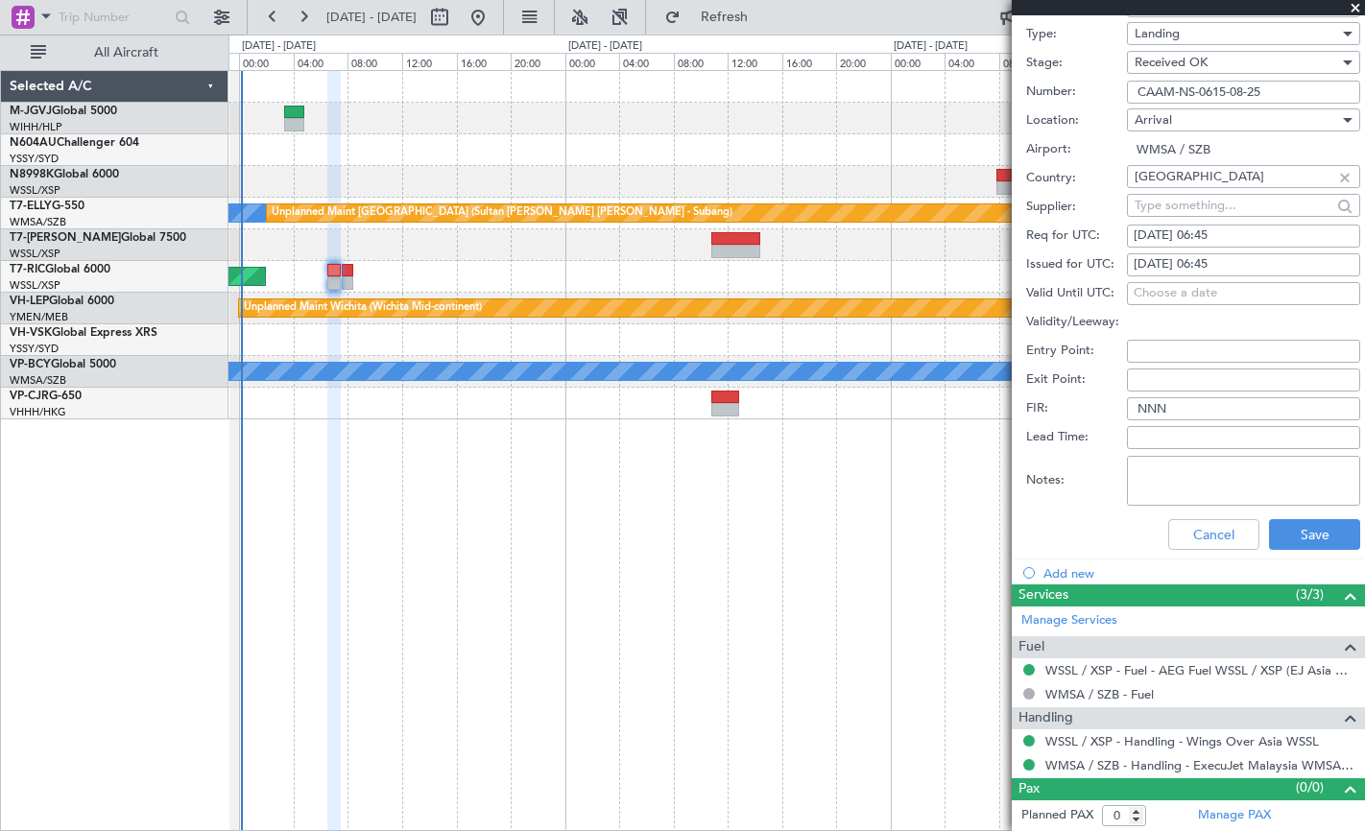
click at [1091, 96] on input "CAAM-NS-0615-08-25" at bounding box center [1243, 92] width 233 height 23
click at [1091, 542] on button "Cancel" at bounding box center [1213, 534] width 91 height 31
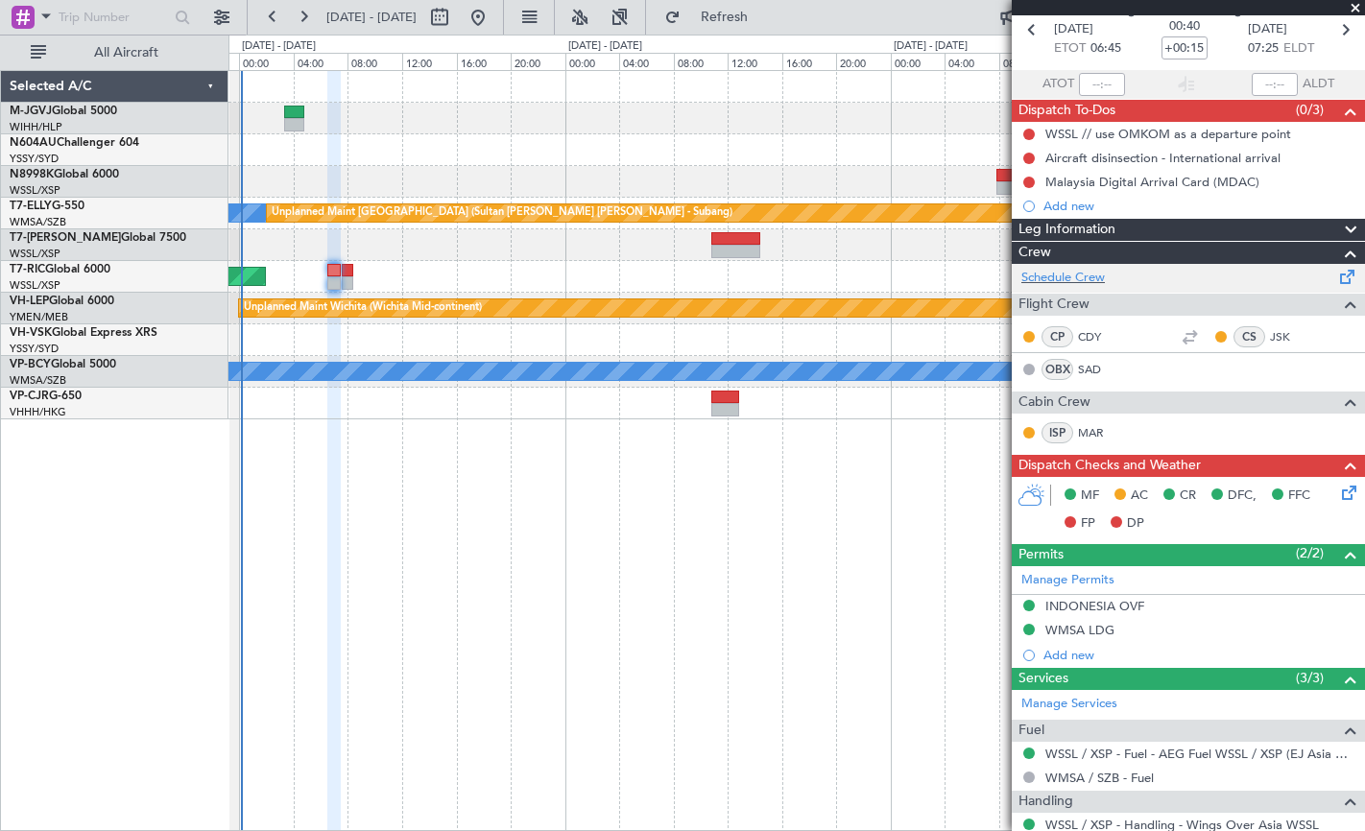
scroll to position [0, 0]
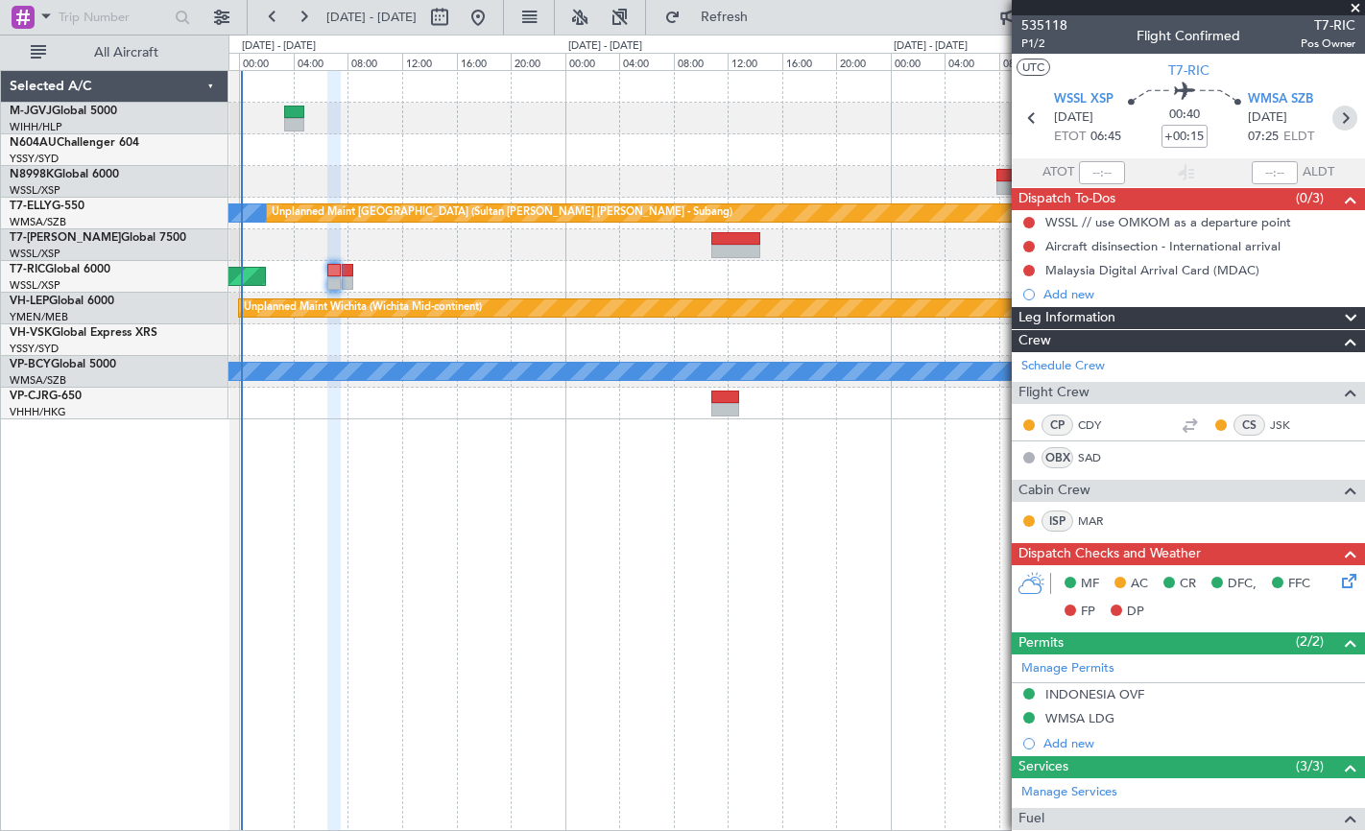
click at [1091, 114] on icon at bounding box center [1344, 118] width 25 height 25
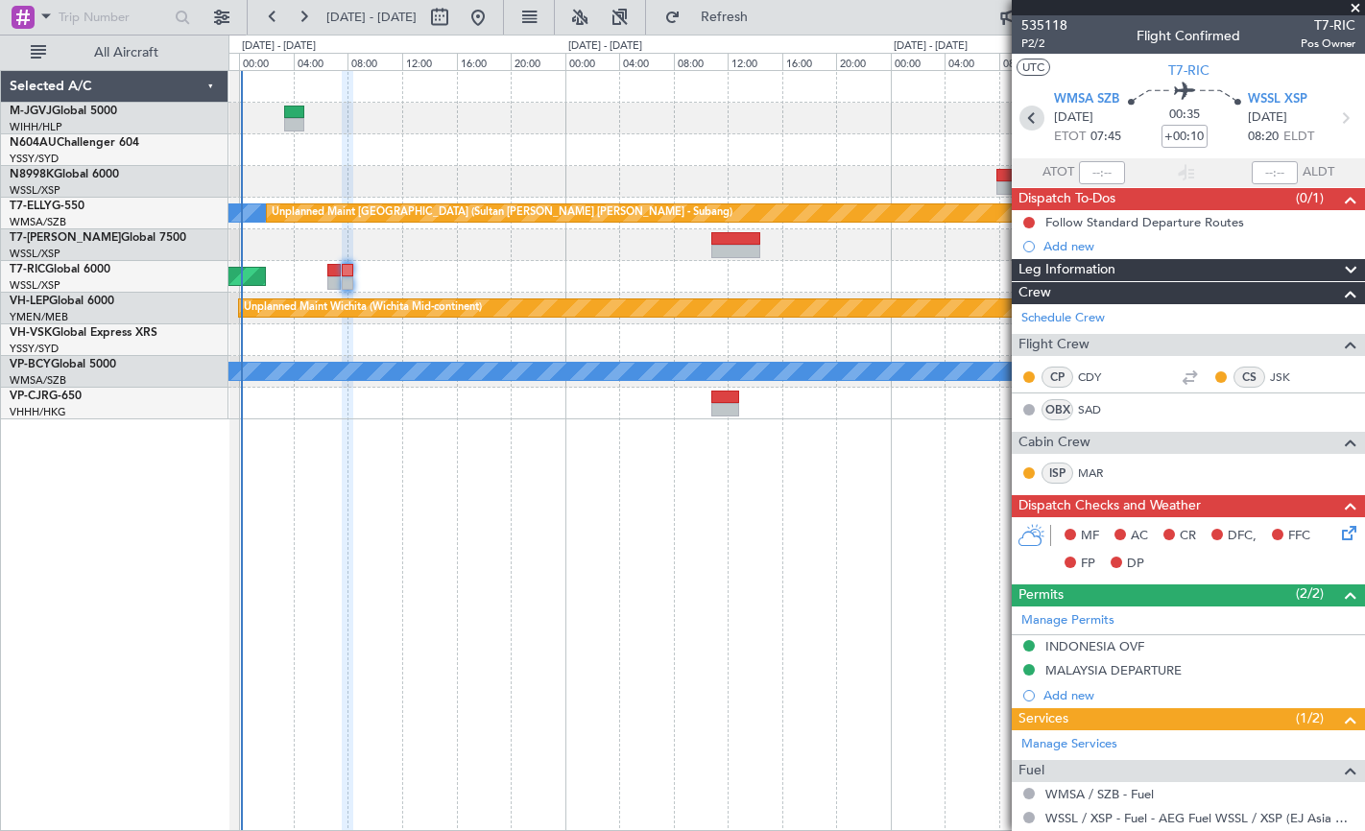
click at [1027, 113] on icon at bounding box center [1031, 118] width 25 height 25
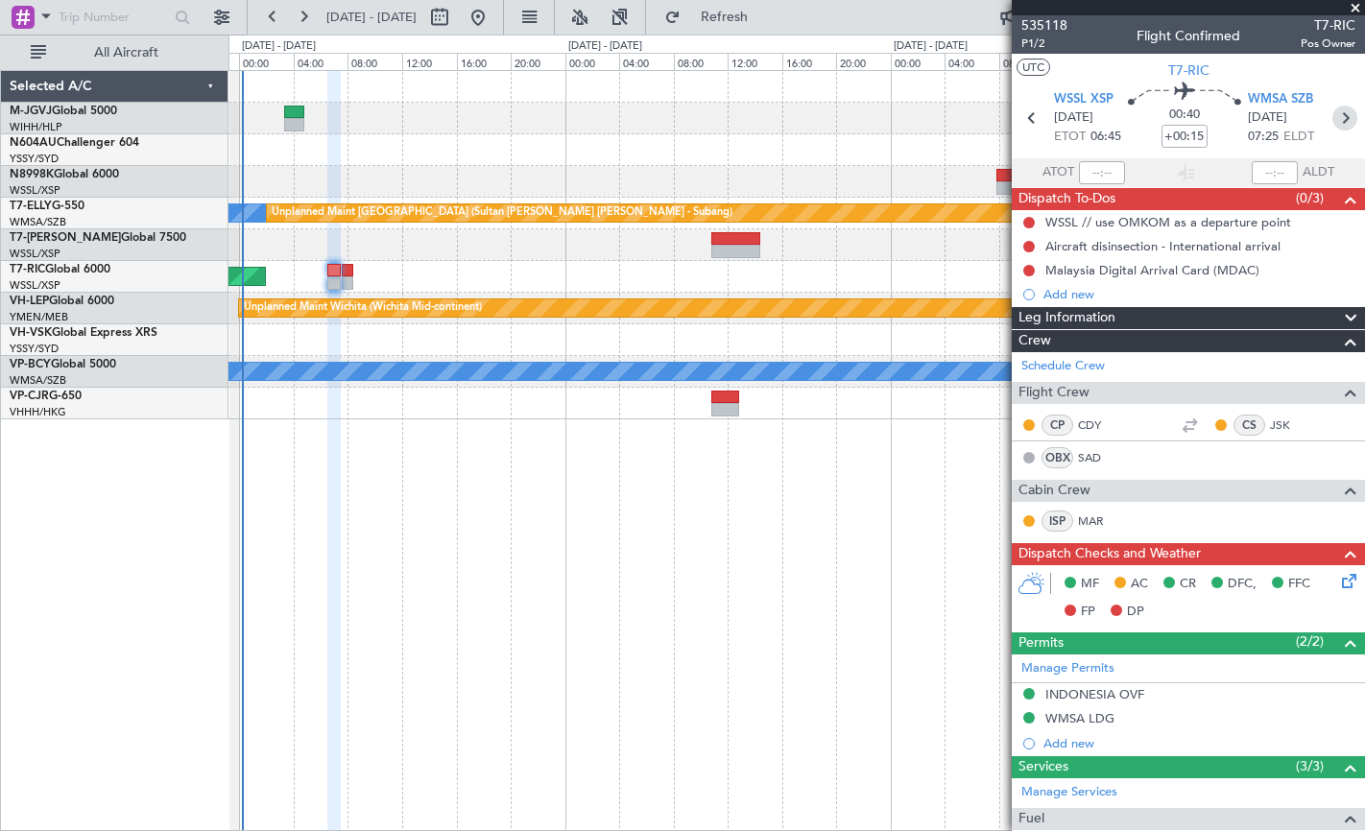
click at [1091, 117] on icon at bounding box center [1344, 118] width 25 height 25
type input "+00:10"
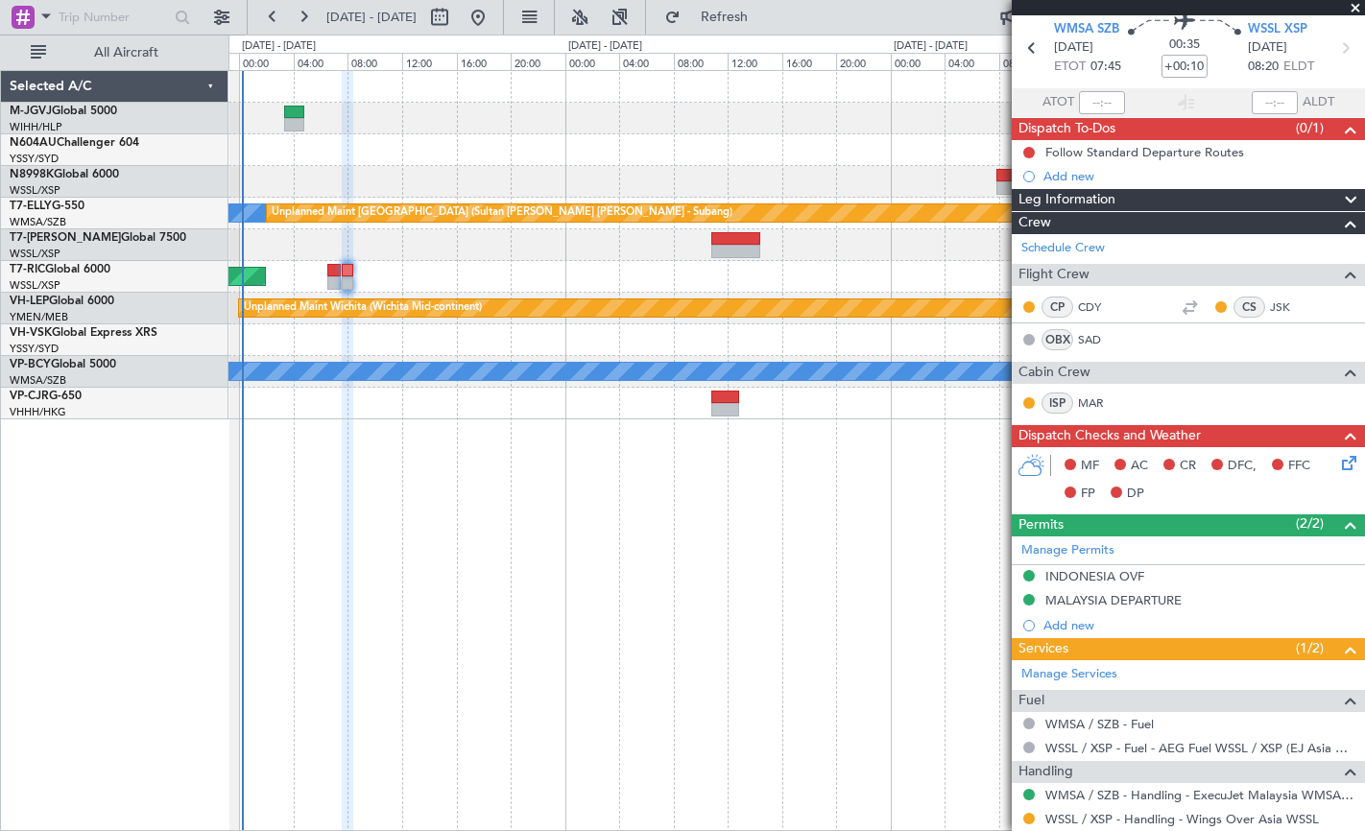
scroll to position [124, 0]
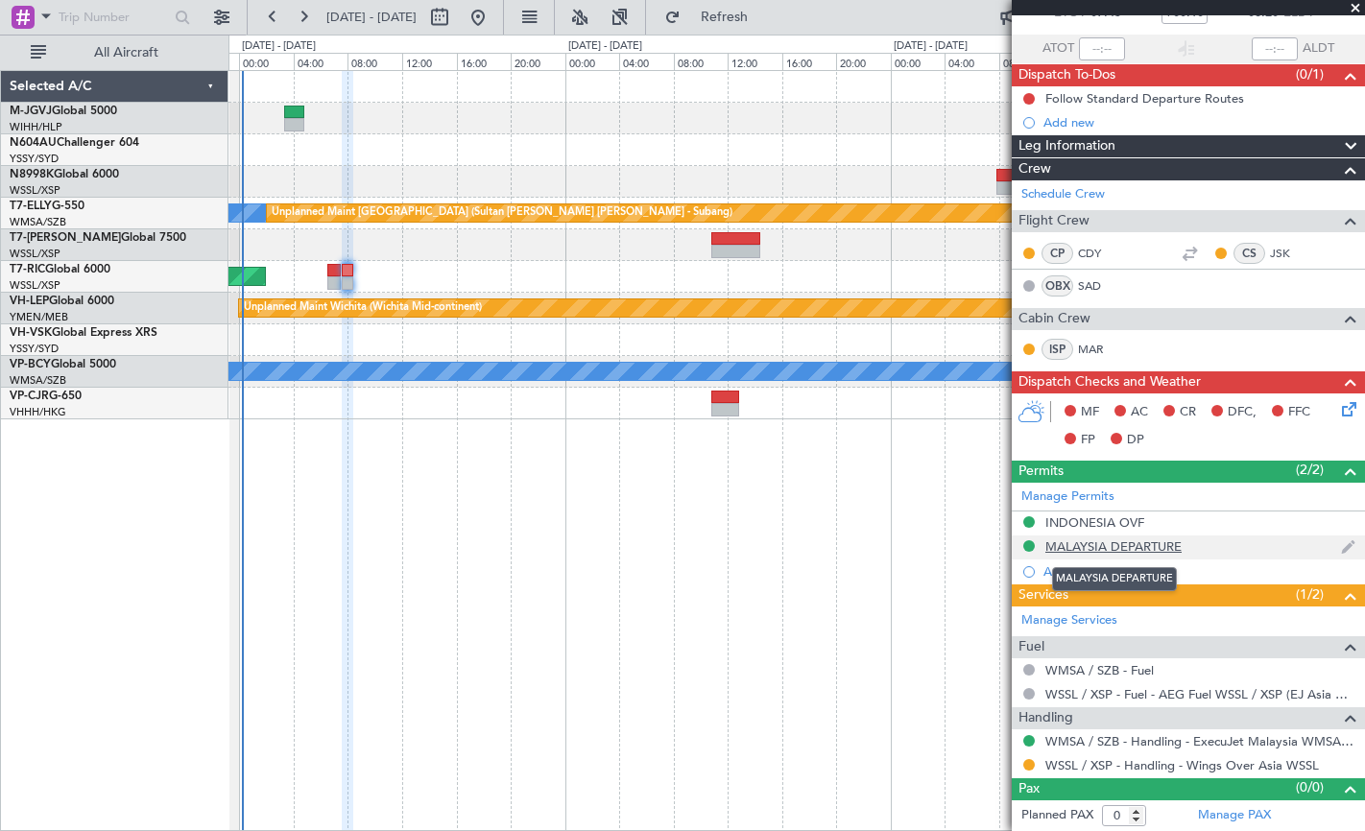
click at [1091, 546] on div "MALAYSIA DEPARTURE" at bounding box center [1113, 547] width 136 height 16
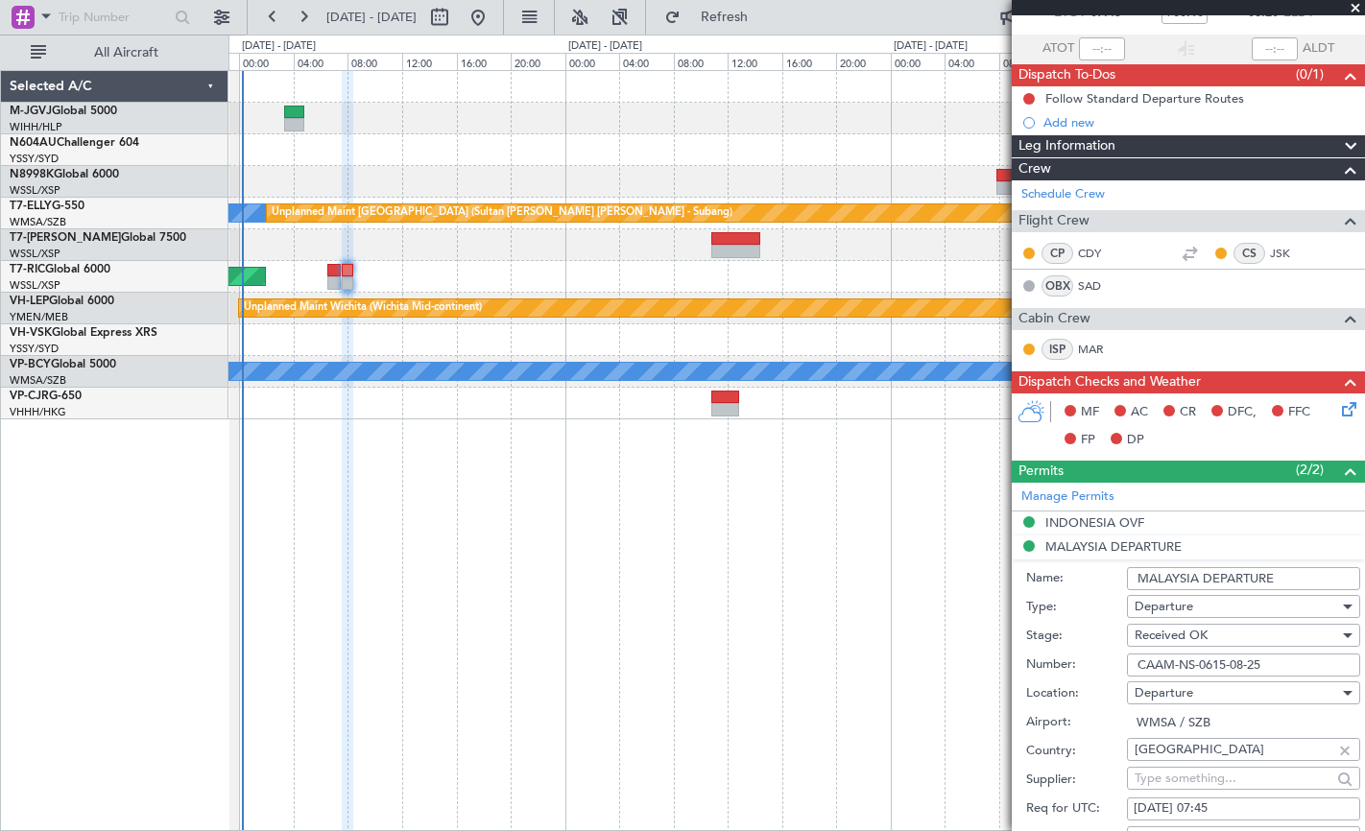
click at [1091, 560] on input "CAAM-NS-0615-08-25" at bounding box center [1243, 665] width 233 height 23
click at [1090, 517] on div "INDONESIA OVF" at bounding box center [1094, 523] width 99 height 16
click at [1091, 560] on input "SH11838" at bounding box center [1243, 641] width 233 height 23
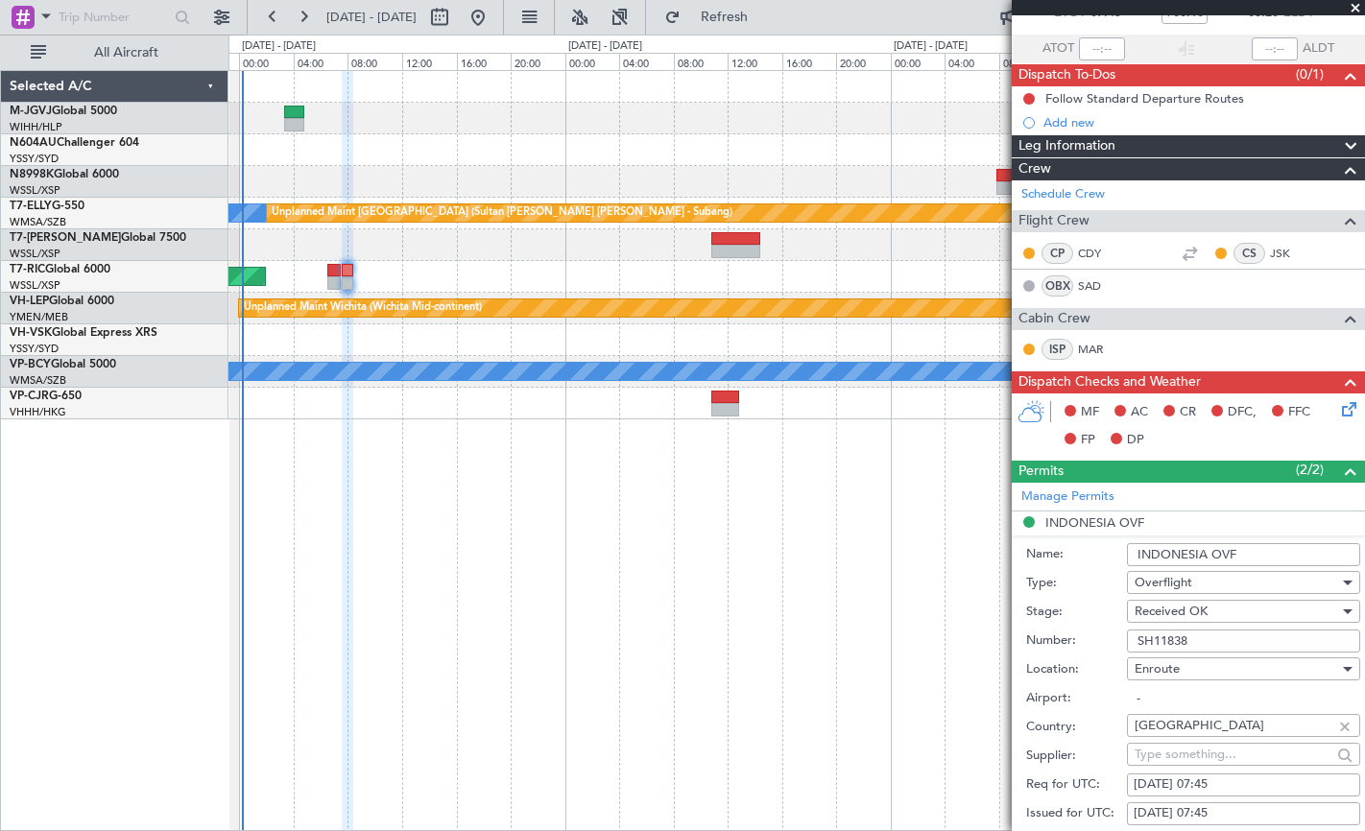
click at [1091, 560] on input "SH11838" at bounding box center [1243, 641] width 233 height 23
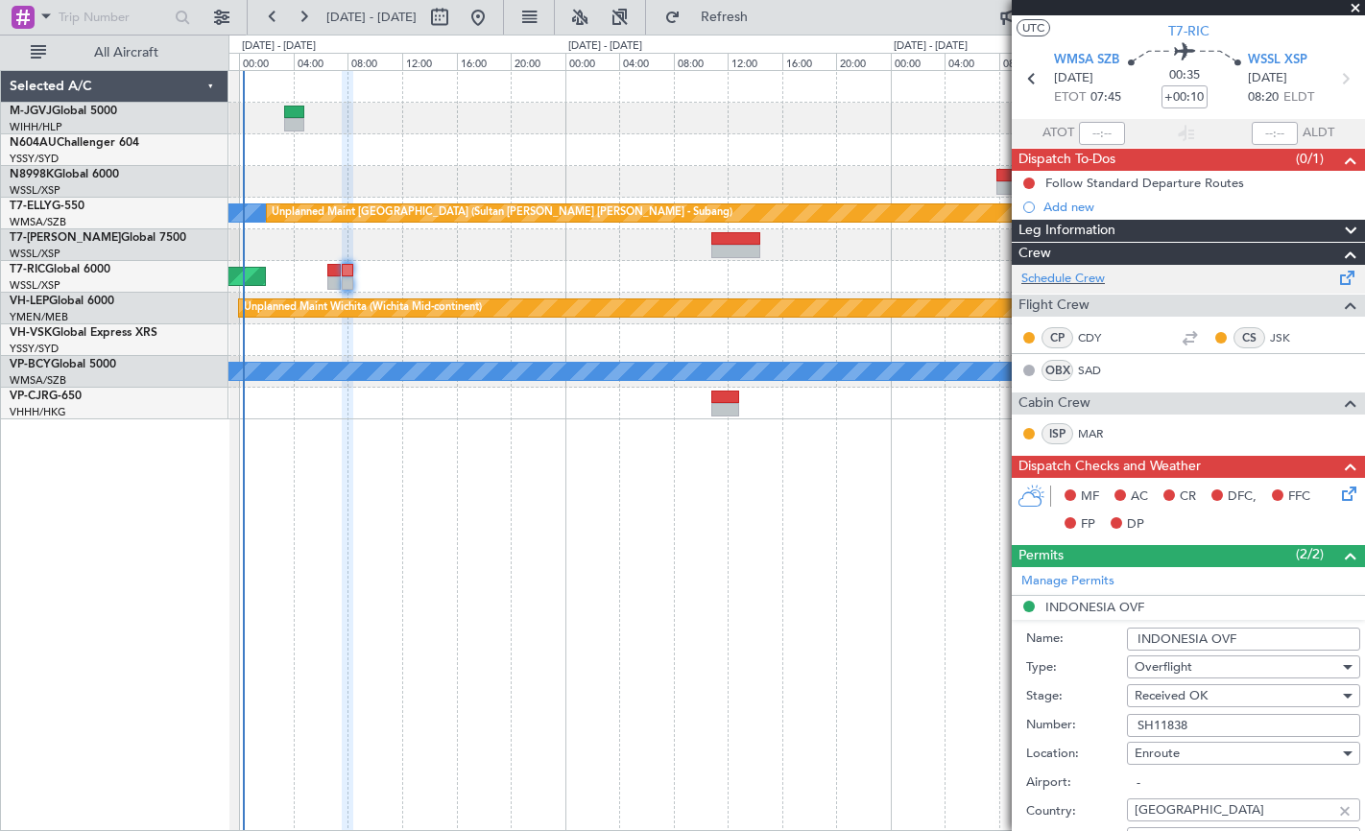
scroll to position [0, 0]
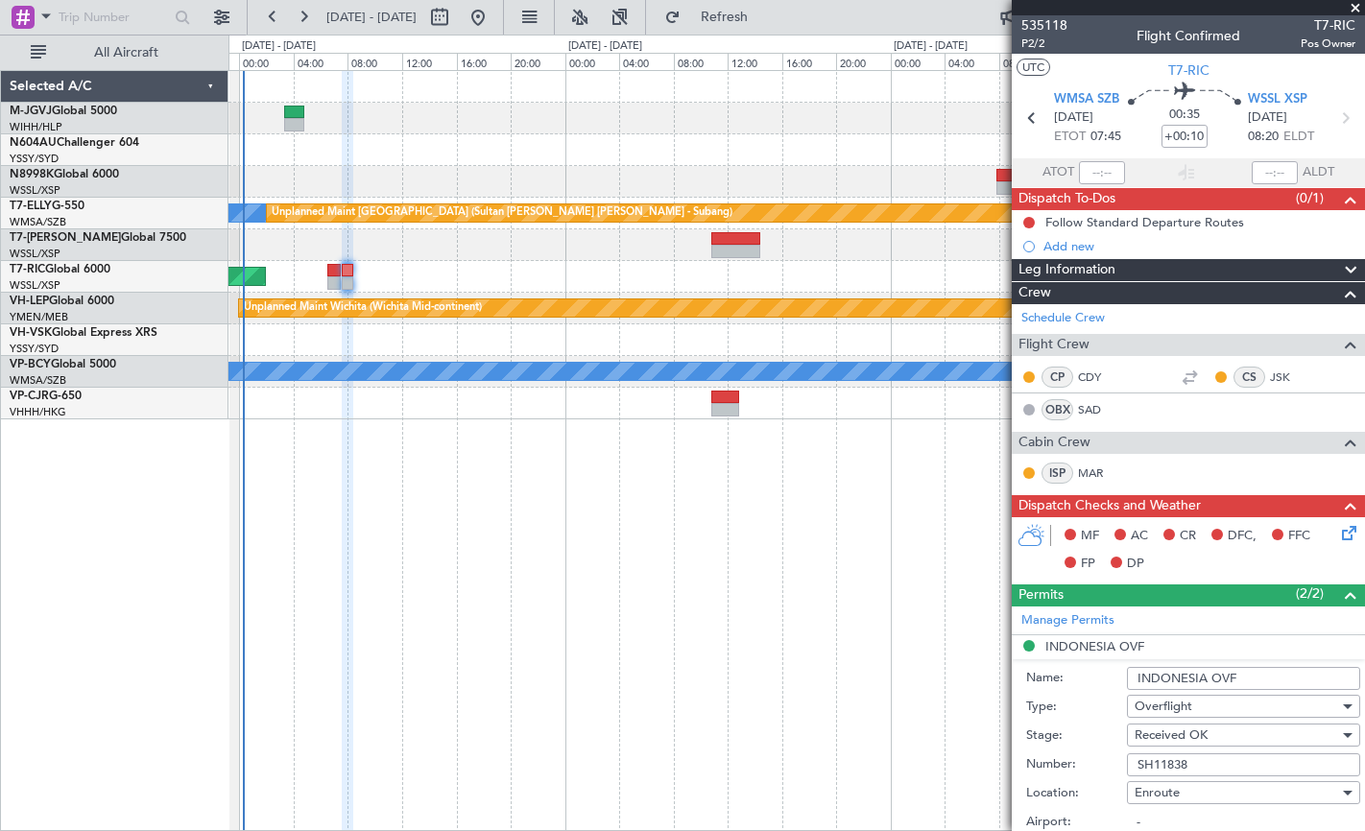
click at [946, 156] on div at bounding box center [796, 150] width 1136 height 32
click at [430, 560] on div "MEL Unplanned Maint Kuala Lumpur (Sultan Abdul Aziz Shah - Subang) Planned Main…" at bounding box center [796, 450] width 1137 height 761
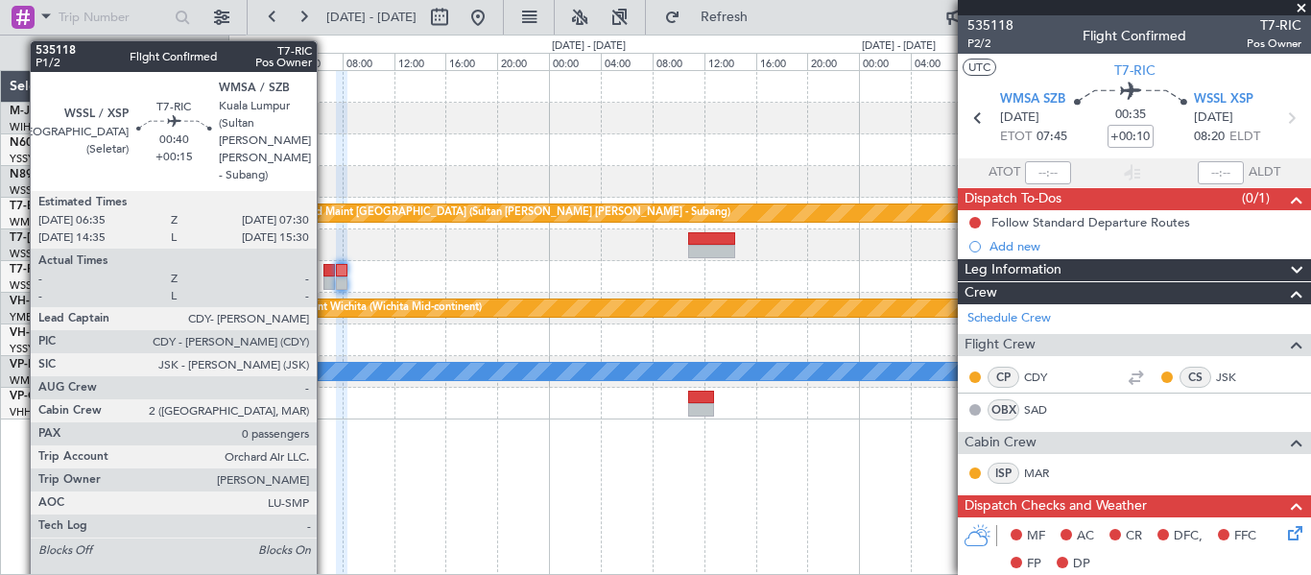
click at [325, 273] on div at bounding box center [330, 270] width 12 height 13
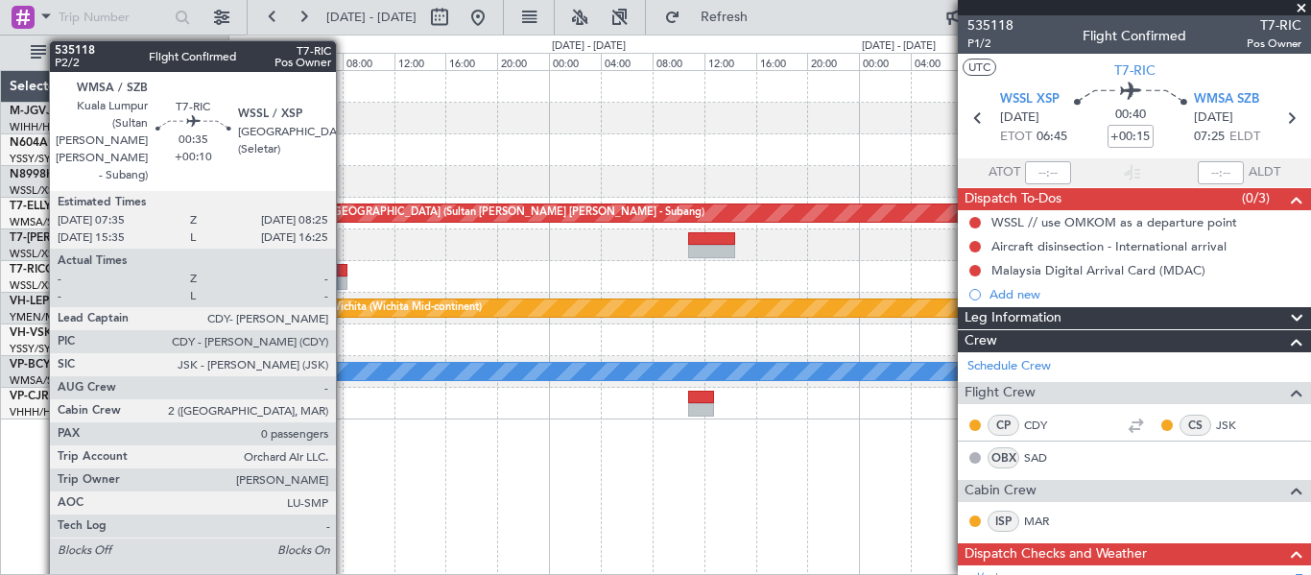
click at [345, 277] on div at bounding box center [342, 282] width 12 height 13
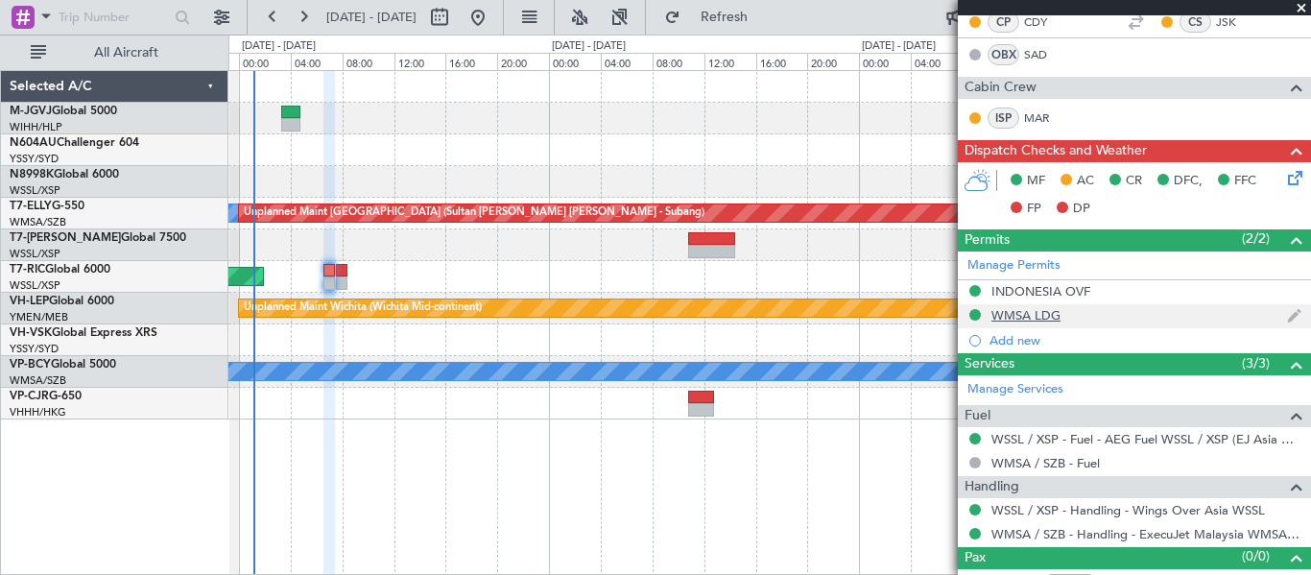
scroll to position [428, 0]
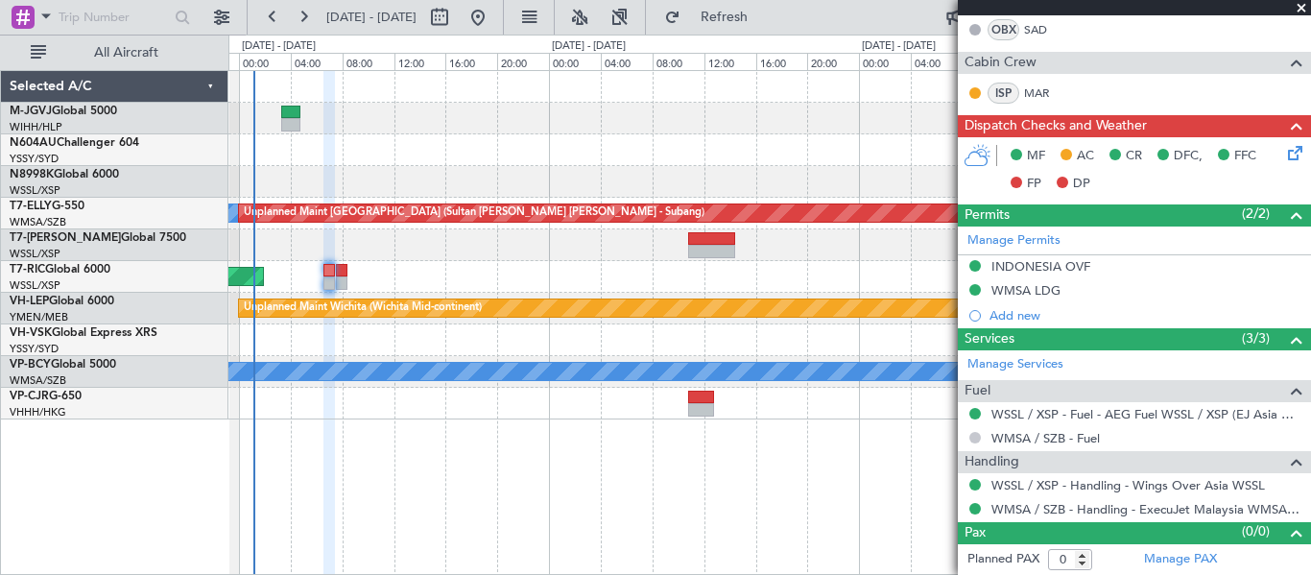
click at [974, 436] on button at bounding box center [976, 438] width 12 height 12
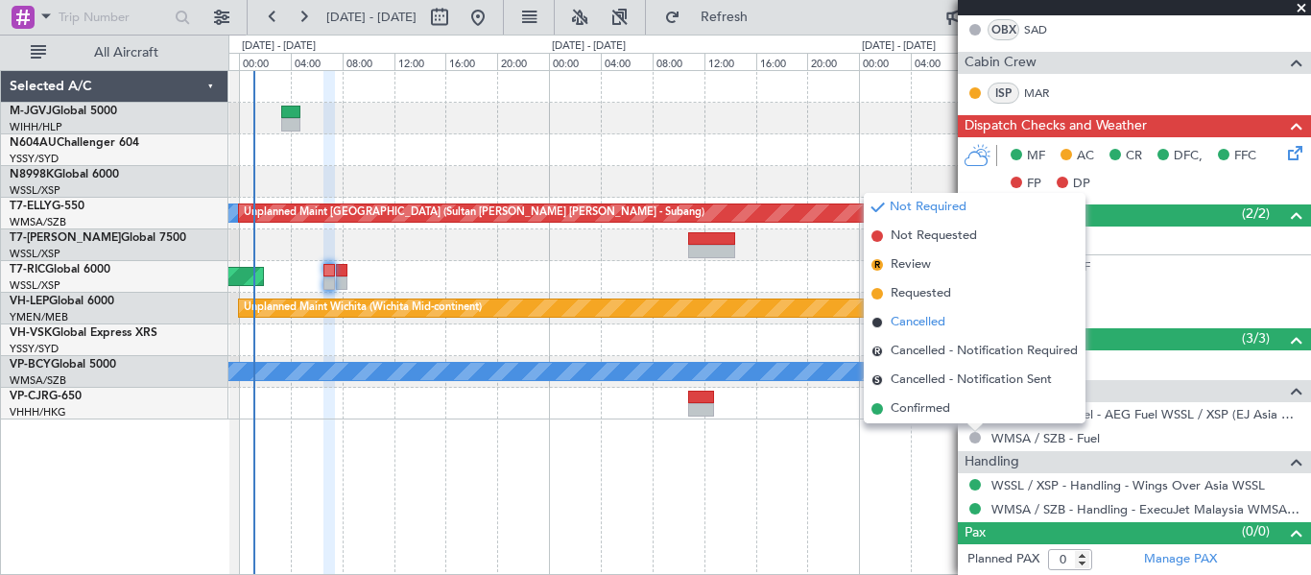
click at [929, 320] on span "Cancelled" at bounding box center [918, 322] width 55 height 19
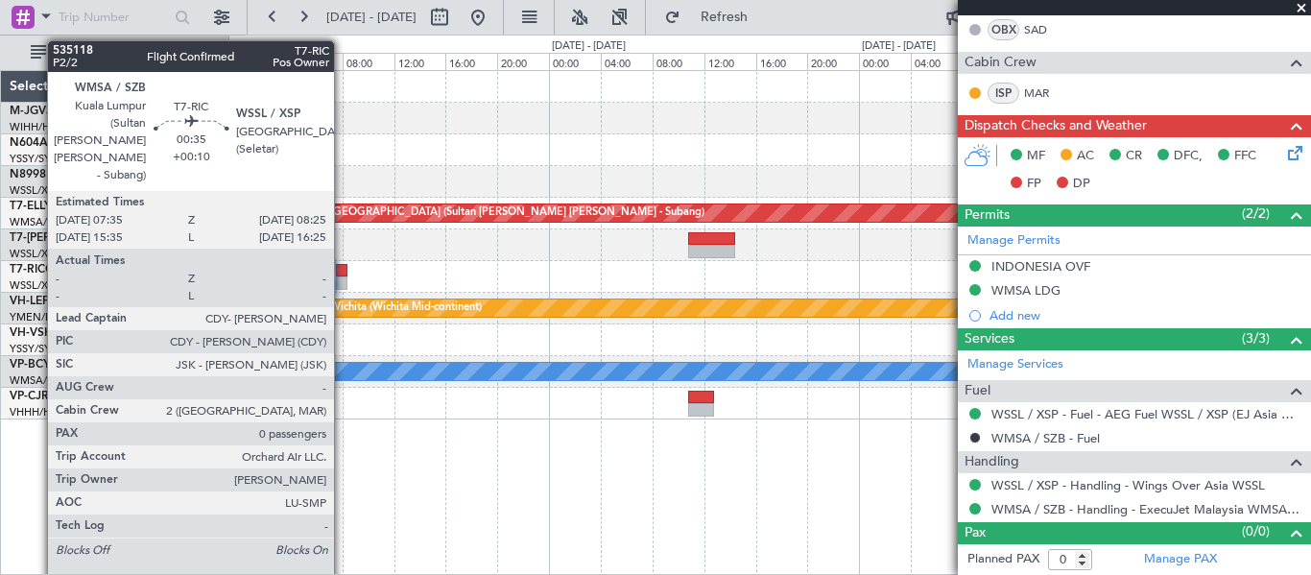
click at [343, 269] on div at bounding box center [342, 270] width 12 height 13
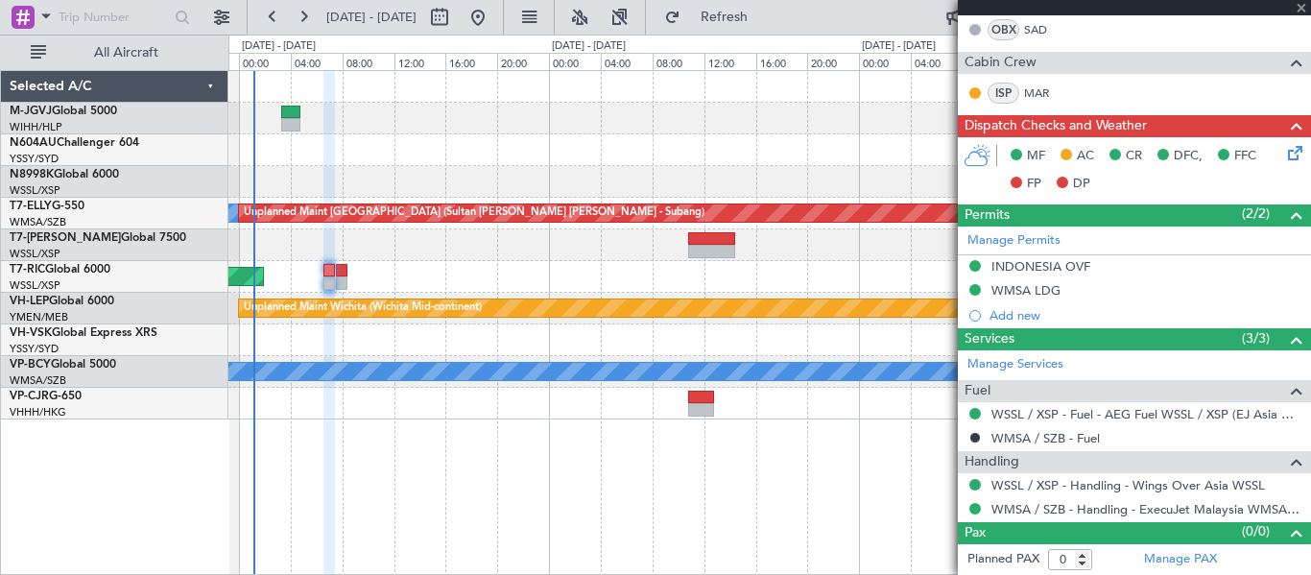
type input "+00:10"
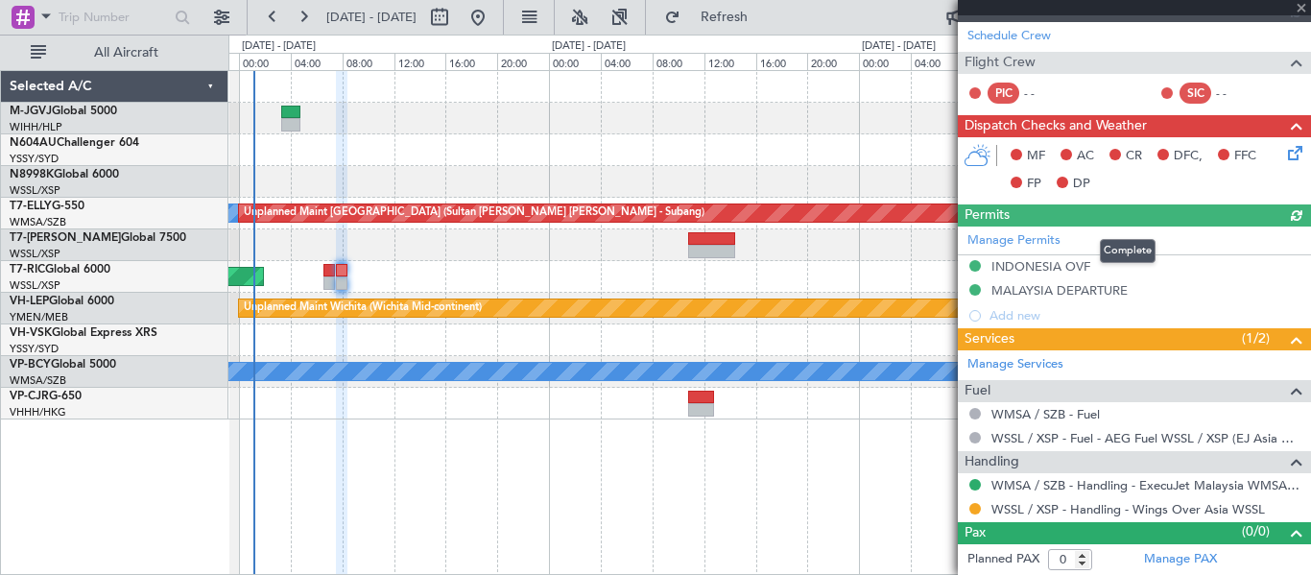
type input "[PERSON_NAME] (EYU)"
type input "A0728"
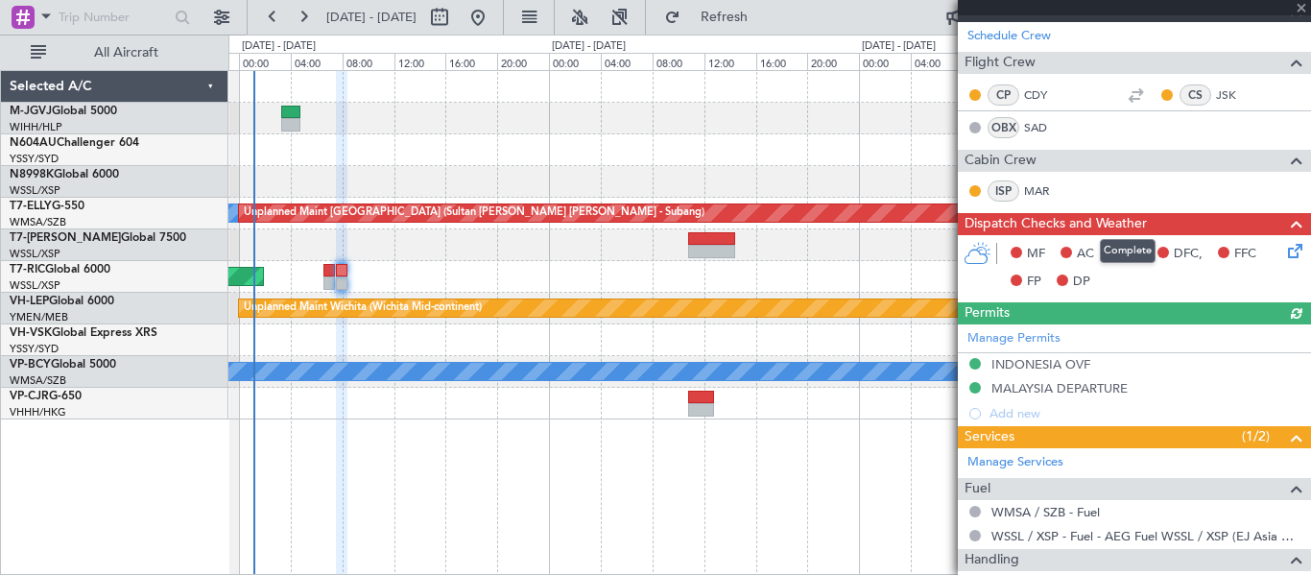
scroll to position [380, 0]
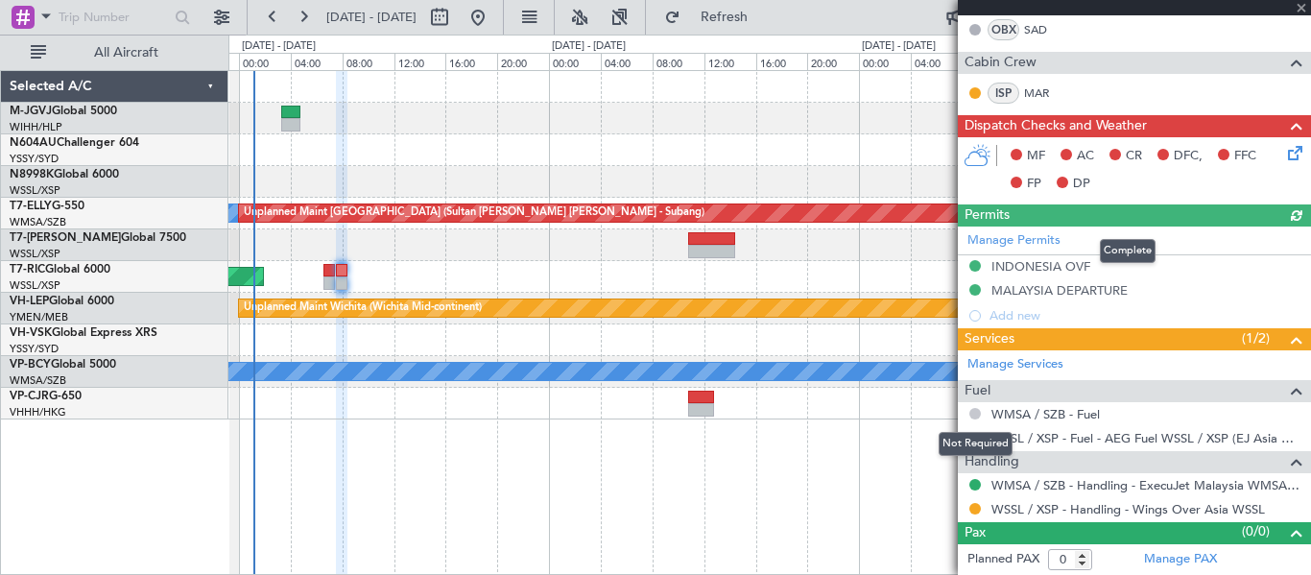
click at [973, 411] on button at bounding box center [976, 414] width 12 height 12
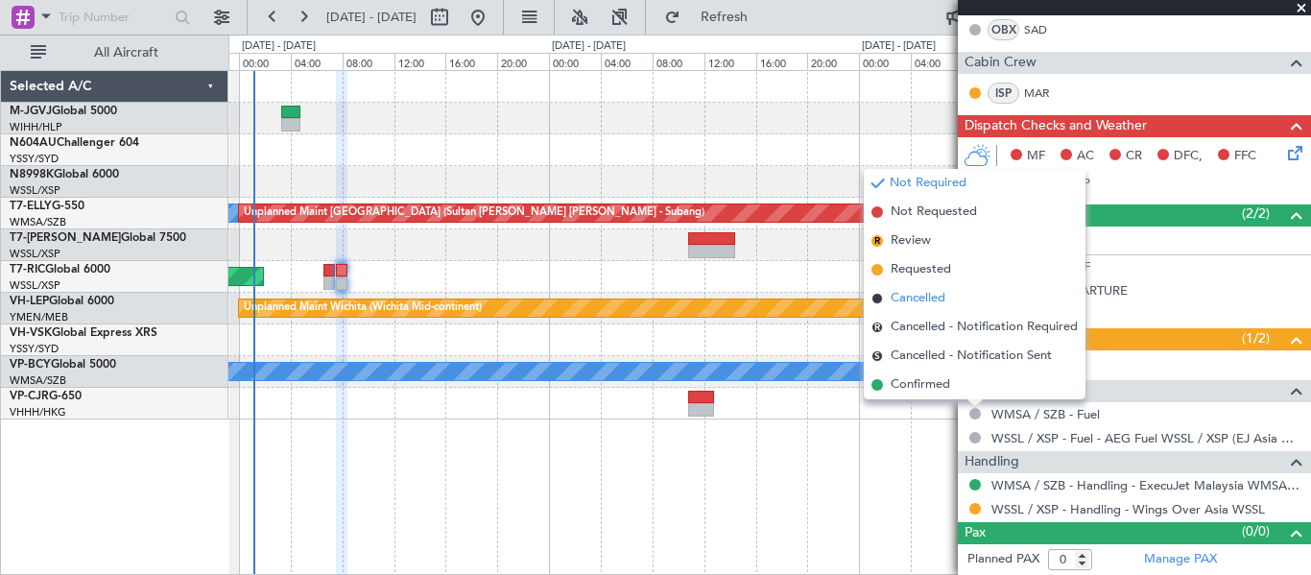
click at [925, 300] on span "Cancelled" at bounding box center [918, 298] width 55 height 19
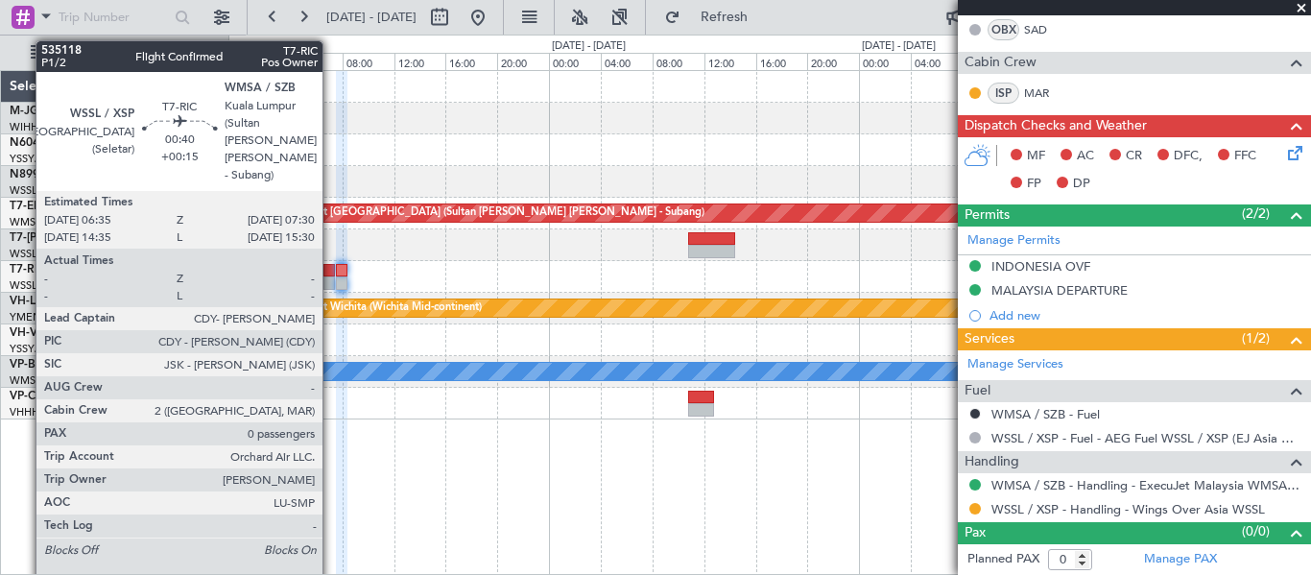
click at [331, 282] on div at bounding box center [330, 282] width 12 height 13
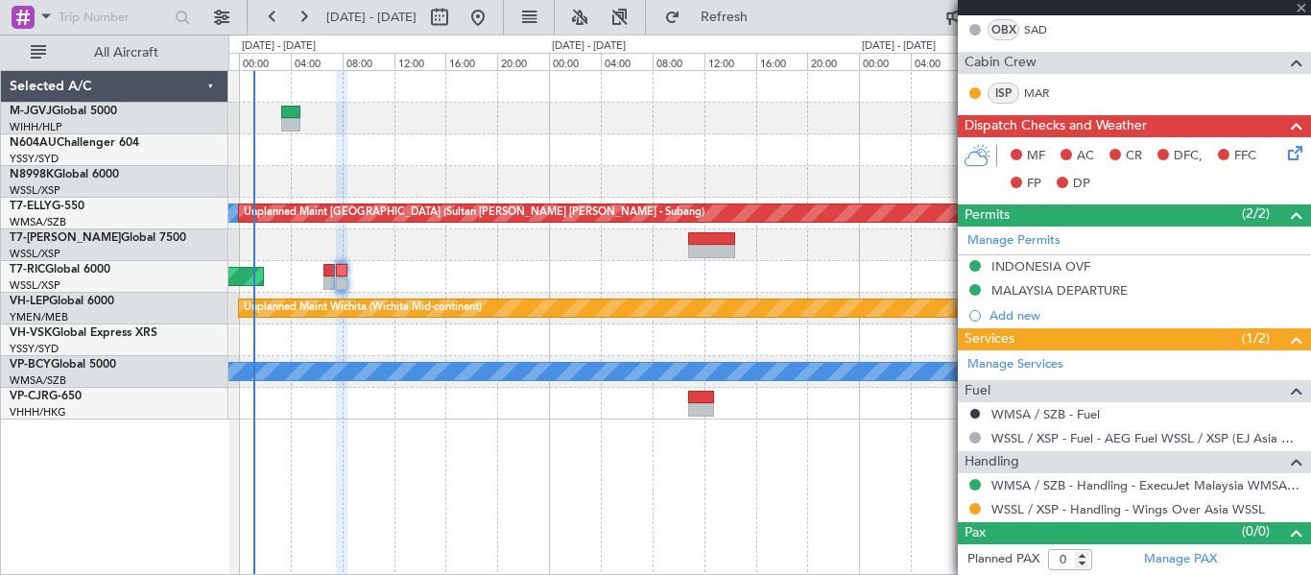
type input "+00:15"
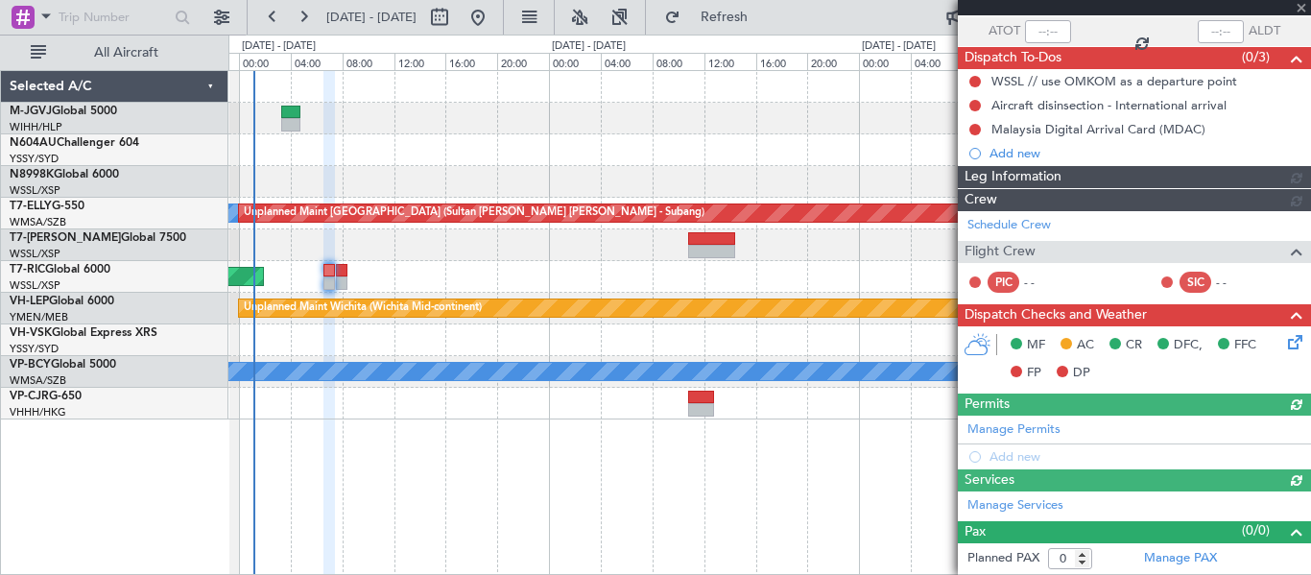
type input "[PERSON_NAME] (EYU)"
type input "A0727"
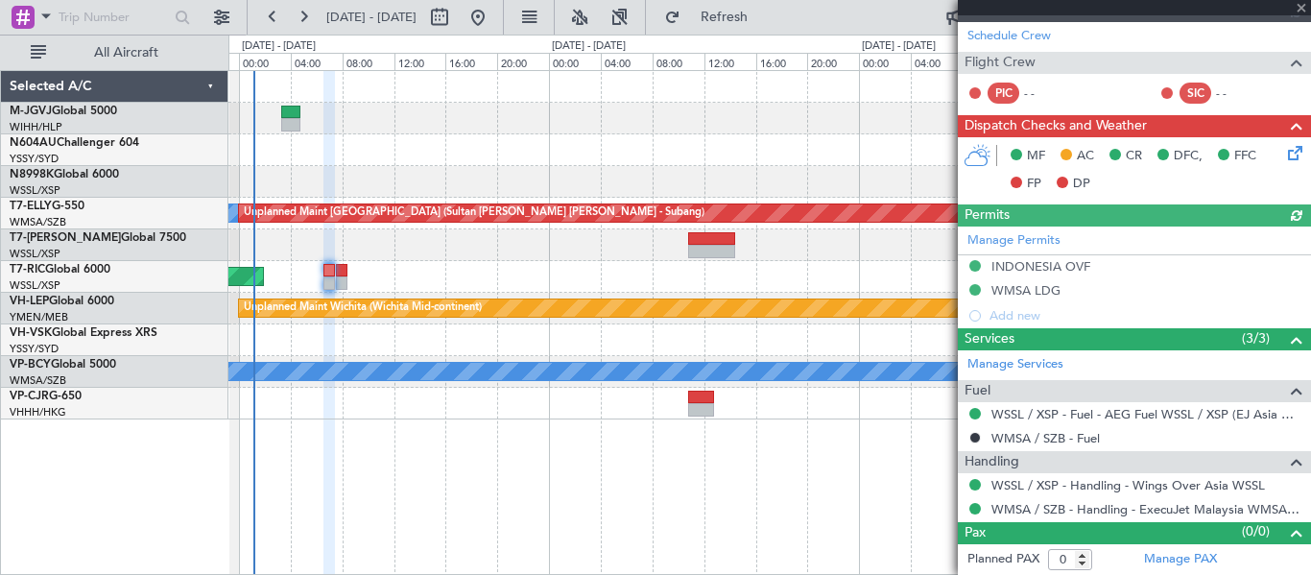
scroll to position [428, 0]
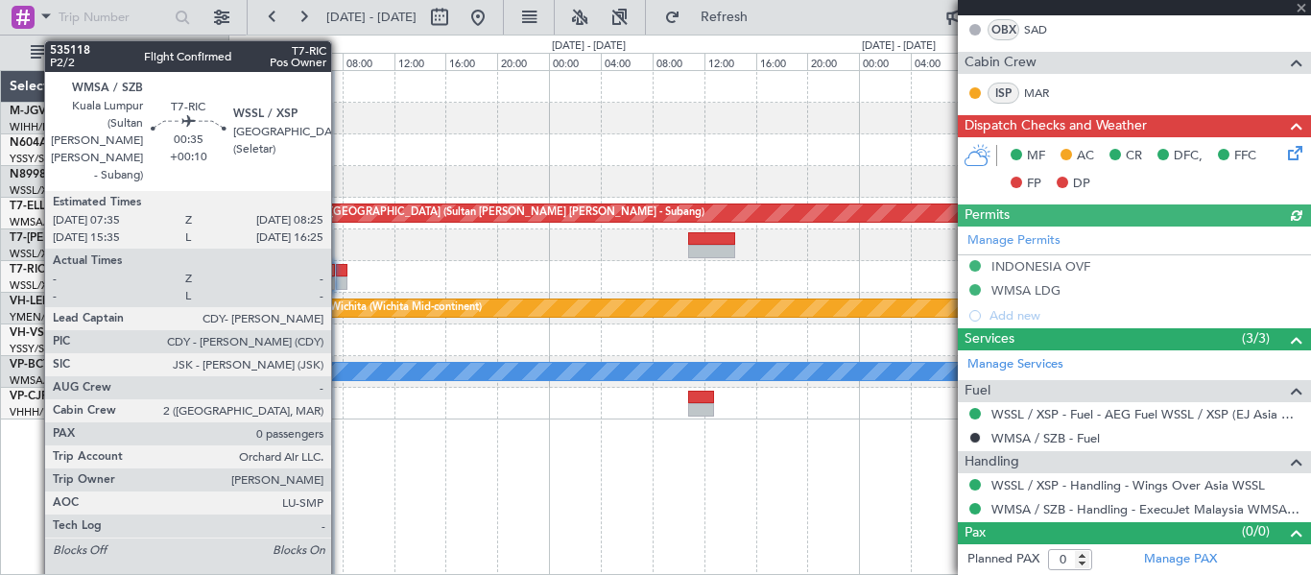
click at [340, 278] on div at bounding box center [342, 282] width 12 height 13
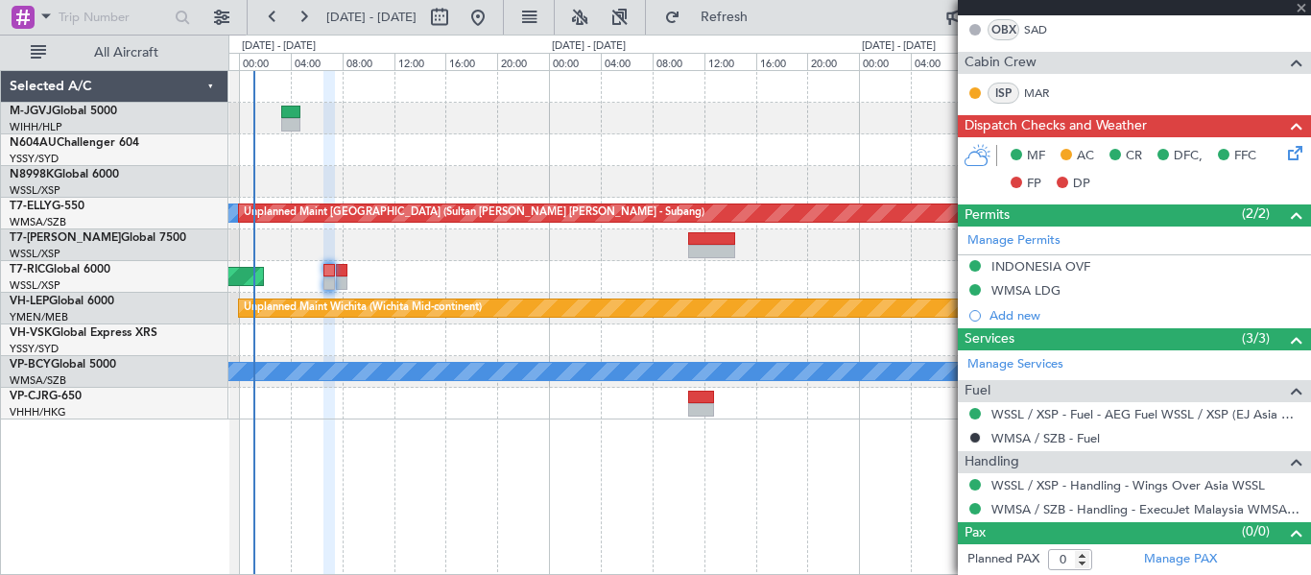
type input "+00:10"
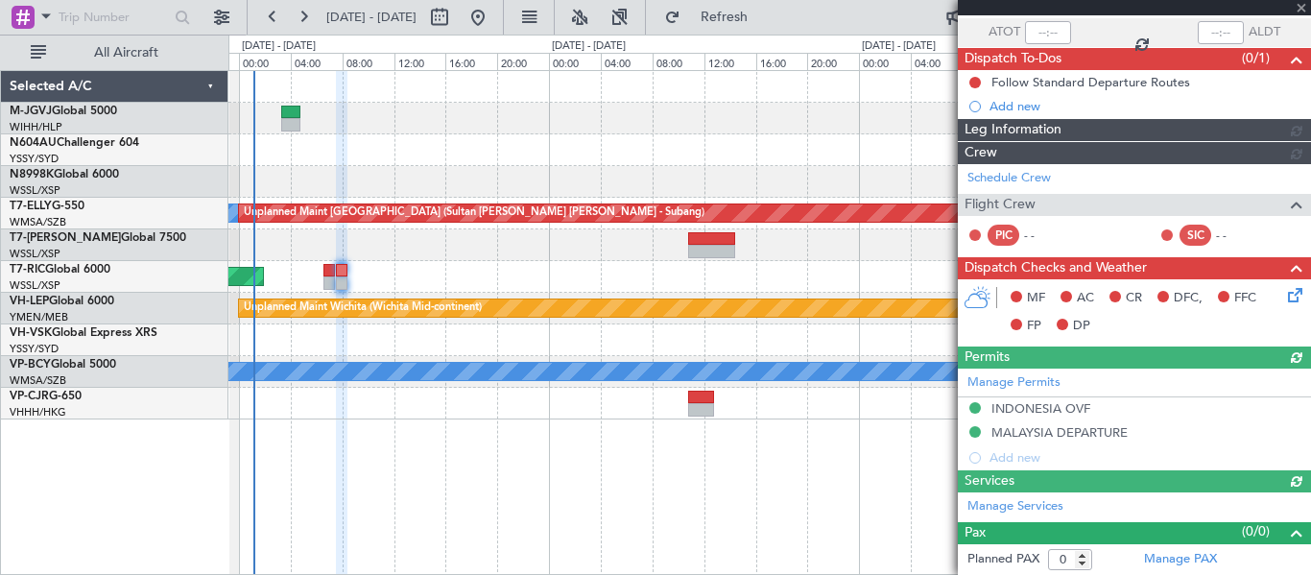
type input "[PERSON_NAME] (EYU)"
type input "A0728"
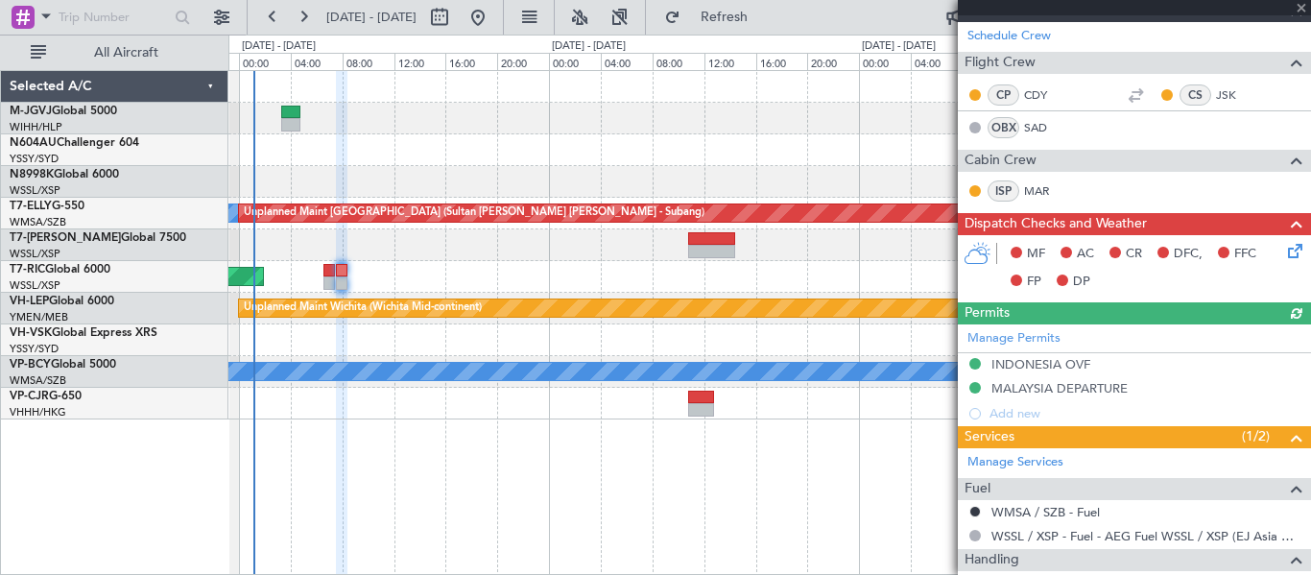
scroll to position [380, 0]
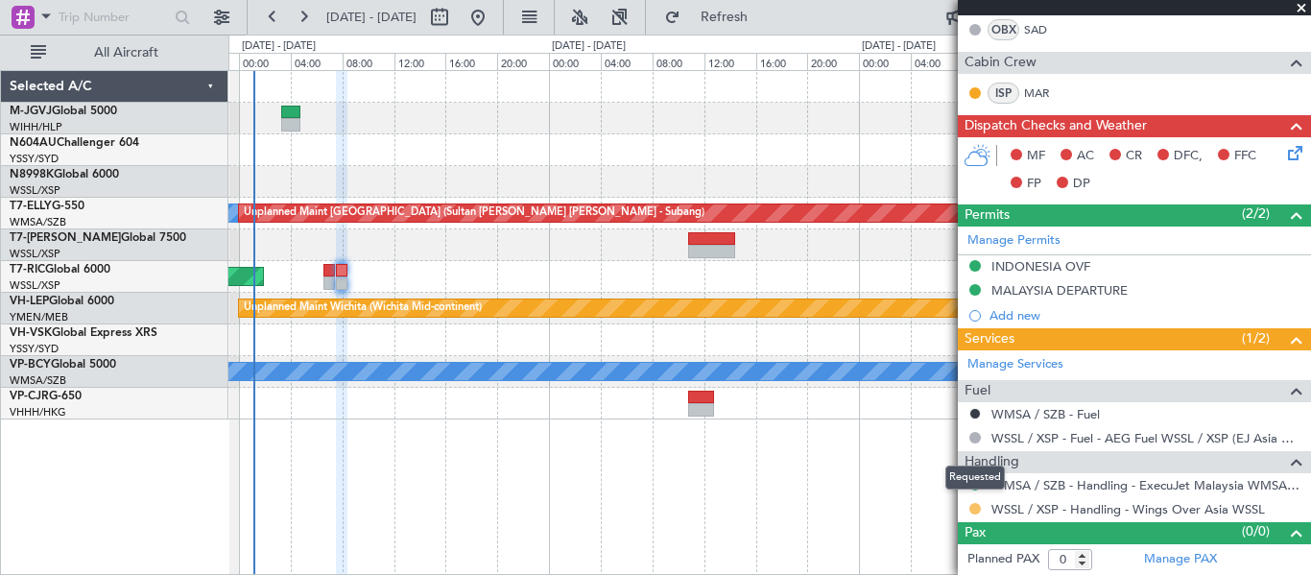
click at [976, 508] on button at bounding box center [976, 509] width 12 height 12
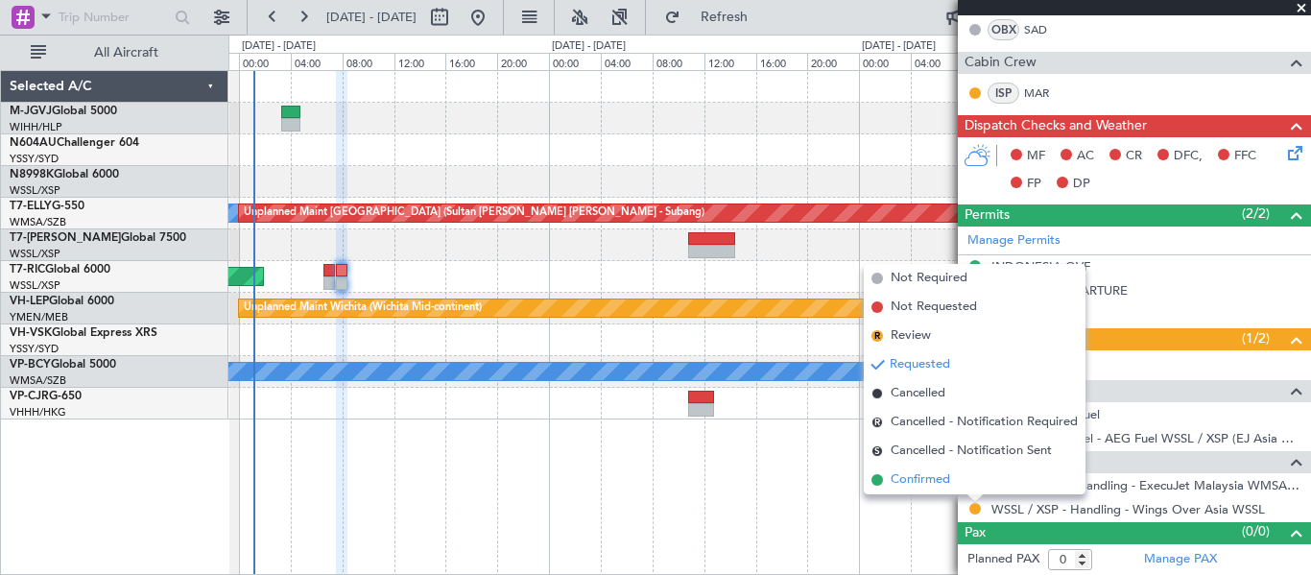
click at [960, 484] on li "Confirmed" at bounding box center [975, 480] width 222 height 29
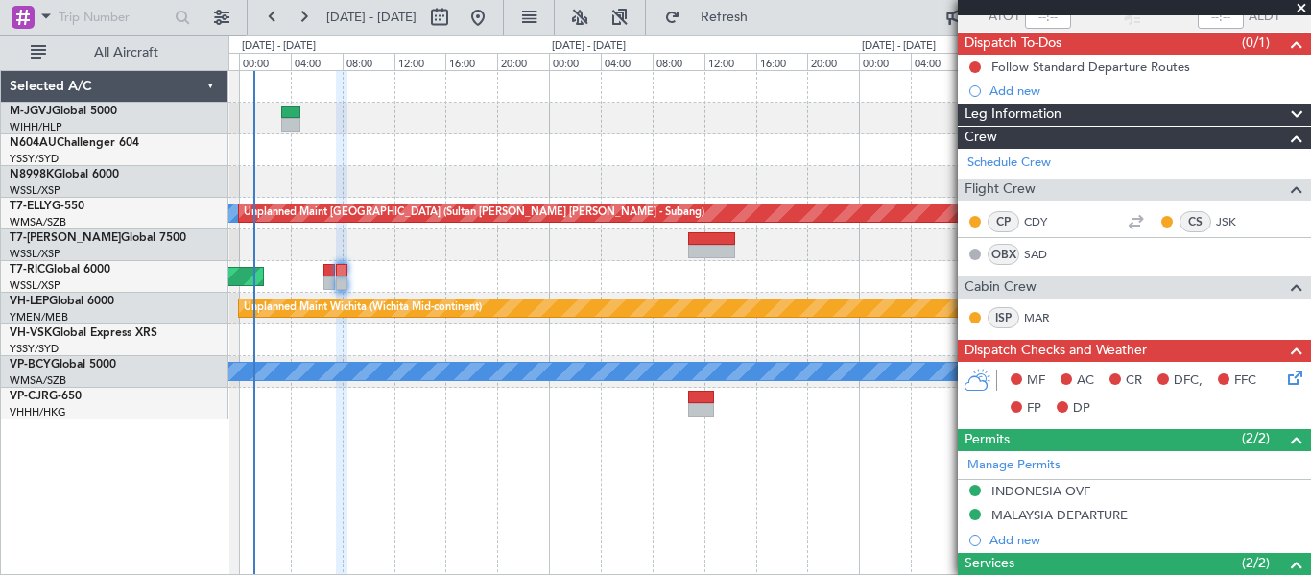
scroll to position [0, 0]
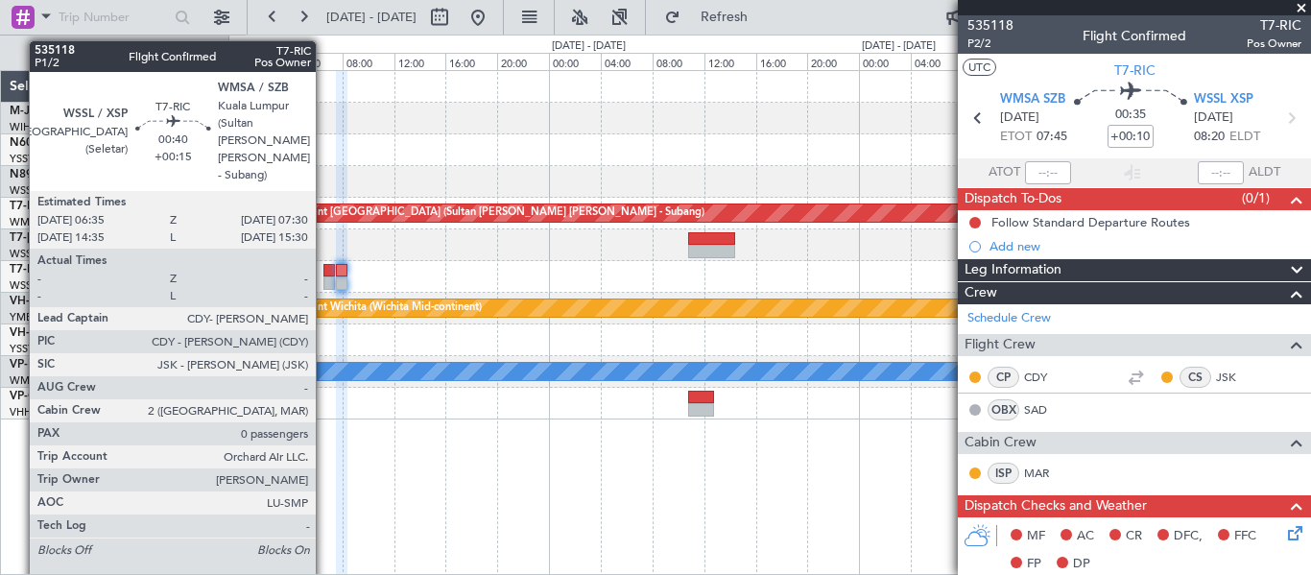
click at [324, 276] on div at bounding box center [330, 270] width 12 height 13
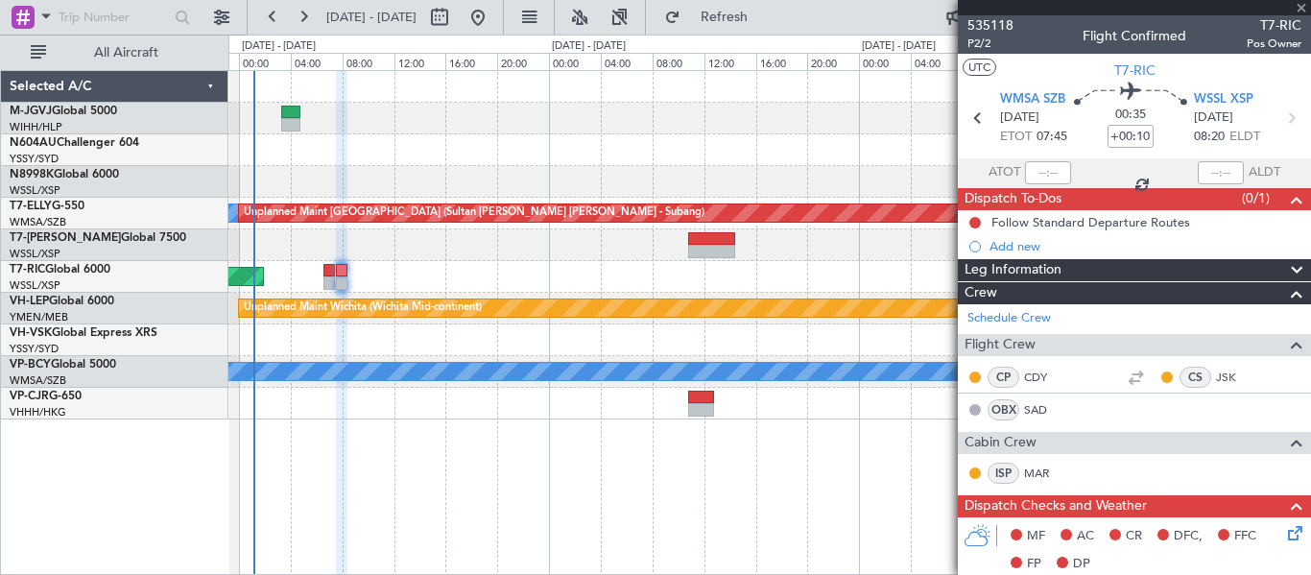
type input "+00:15"
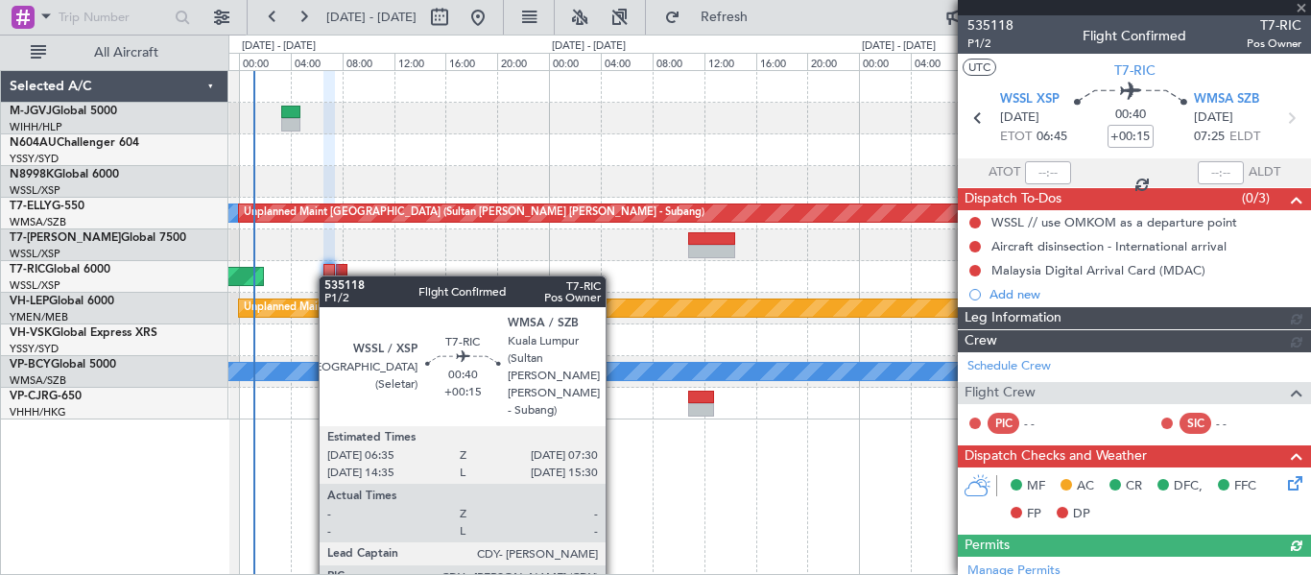
type input "[PERSON_NAME] (EYU)"
type input "A0727"
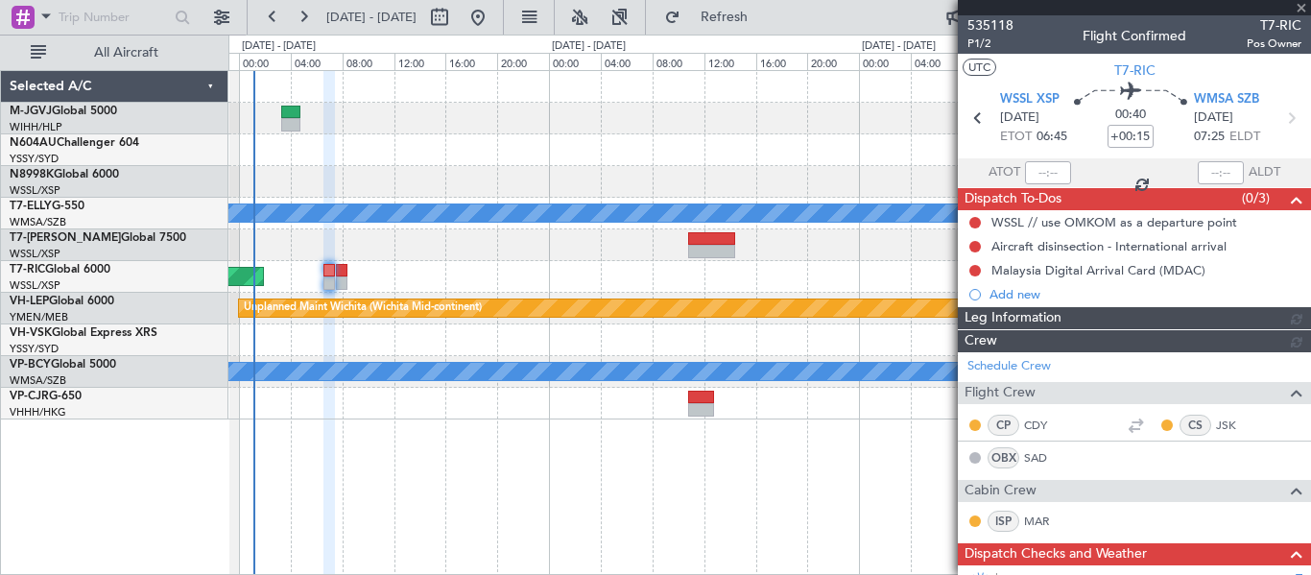
type input "[PERSON_NAME] (EYU)"
type input "A0727"
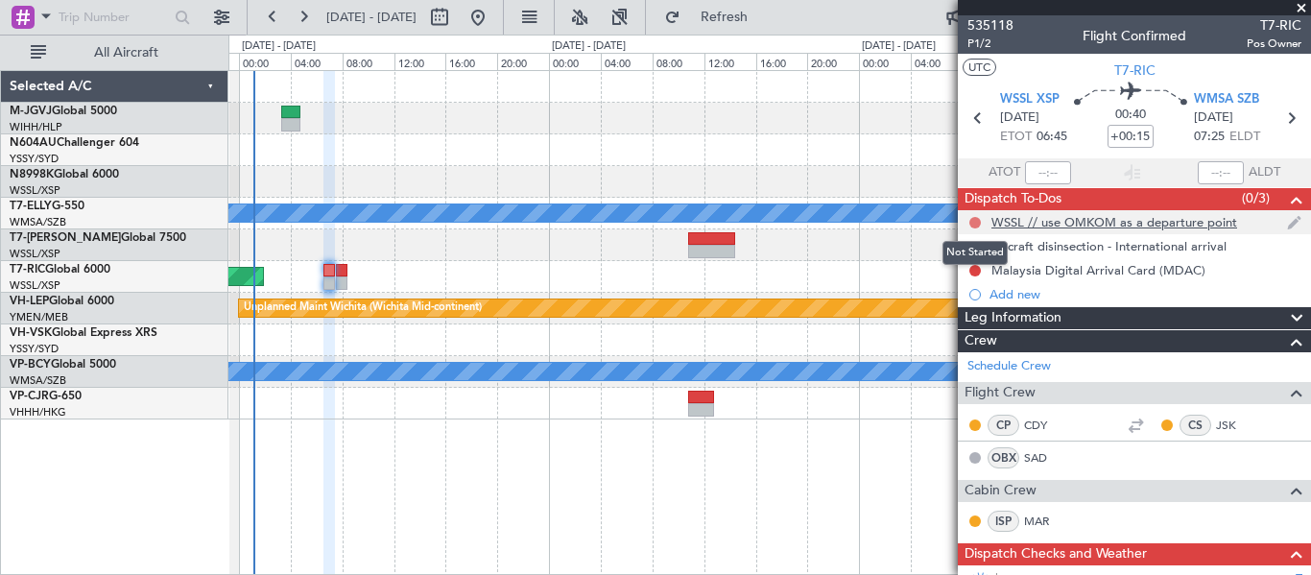
click at [971, 220] on button at bounding box center [976, 223] width 12 height 12
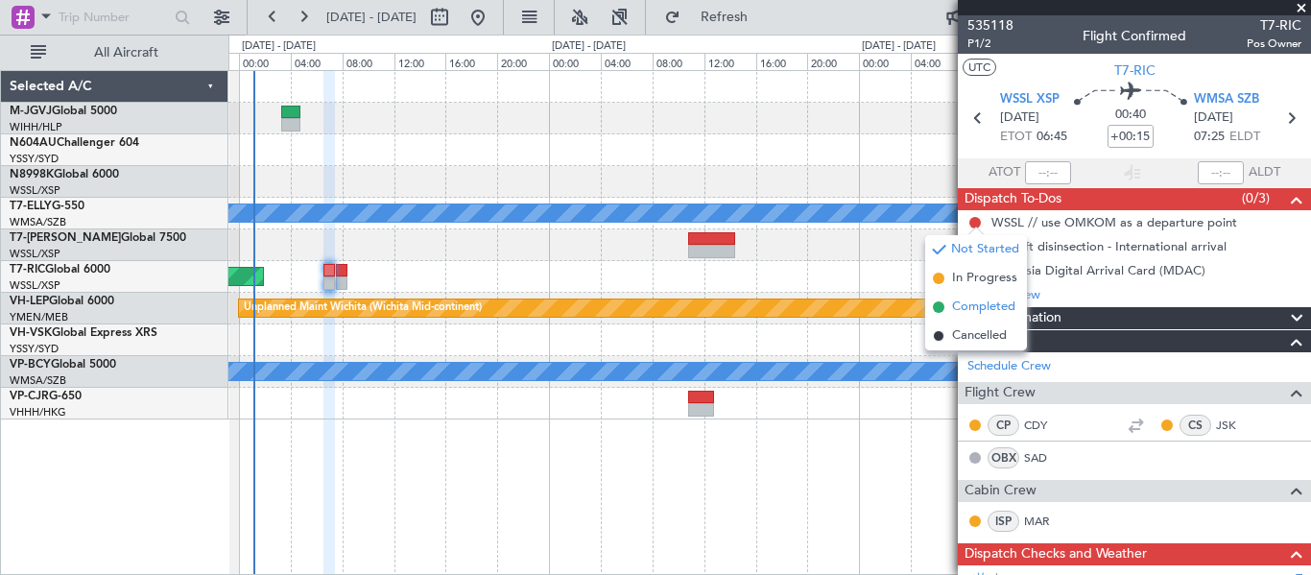
click at [968, 301] on span "Completed" at bounding box center [983, 307] width 63 height 19
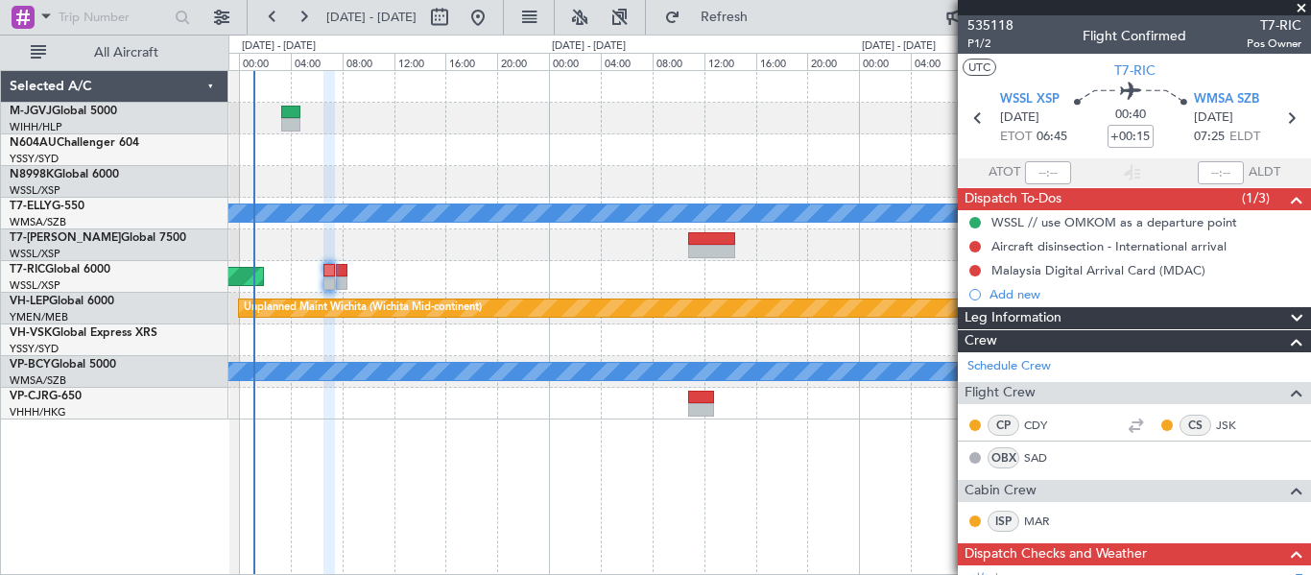
click at [971, 252] on mat-tooltip-component "Not Started" at bounding box center [975, 277] width 92 height 51
click at [974, 244] on button at bounding box center [976, 247] width 12 height 12
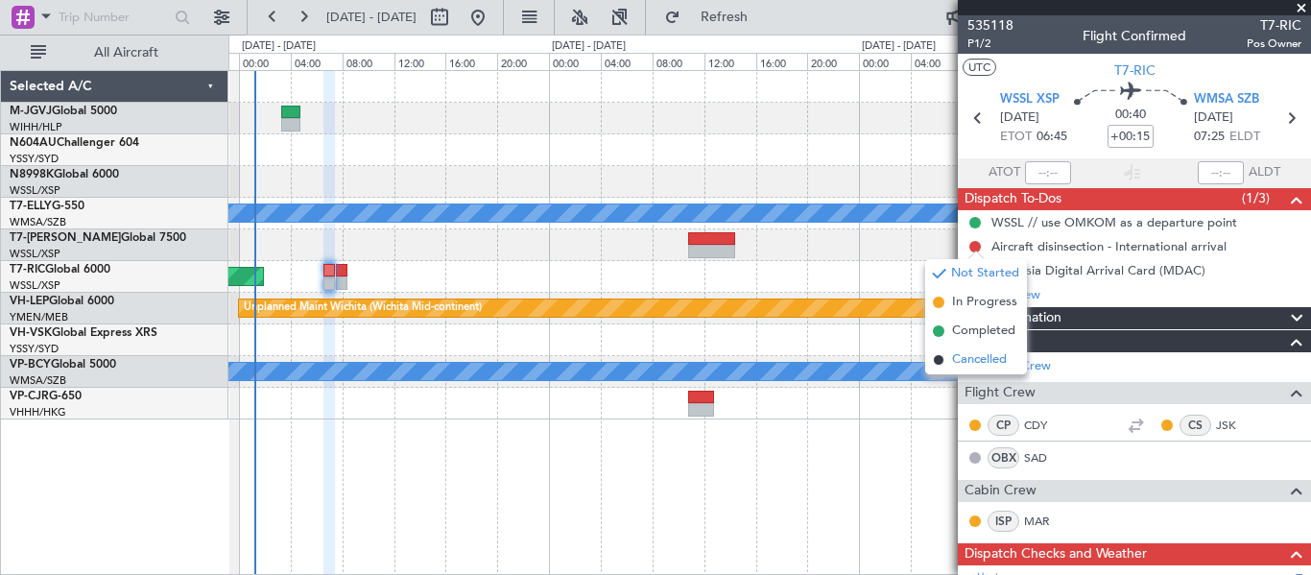
click at [969, 351] on span "Cancelled" at bounding box center [979, 359] width 55 height 19
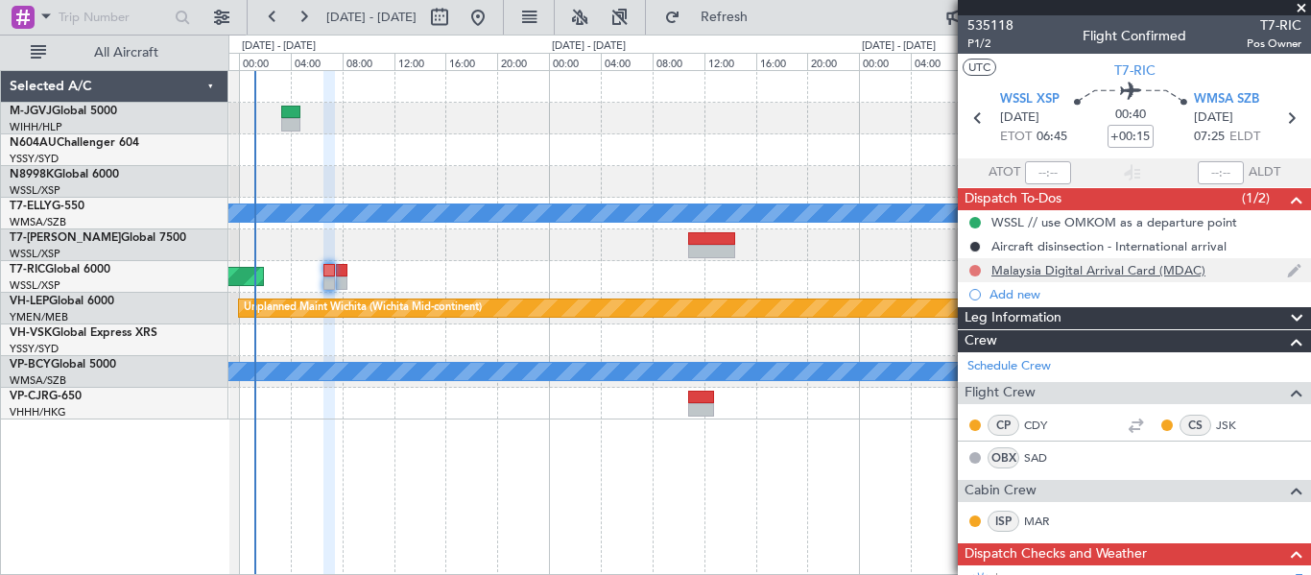
click at [972, 268] on button at bounding box center [976, 271] width 12 height 12
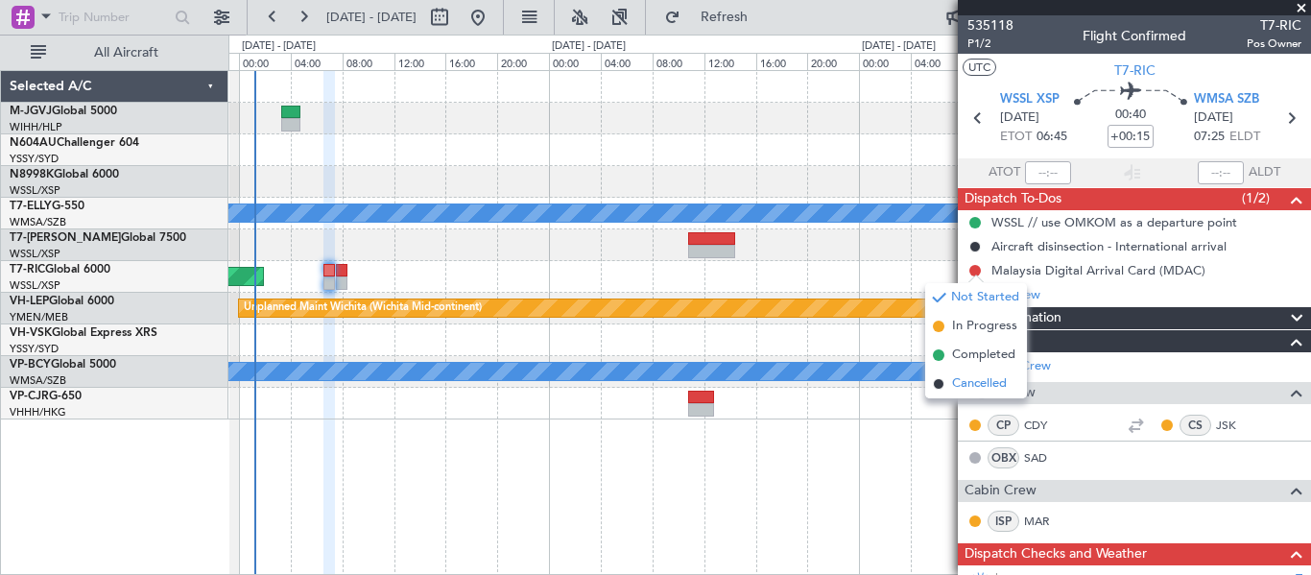
click at [962, 383] on span "Cancelled" at bounding box center [979, 383] width 55 height 19
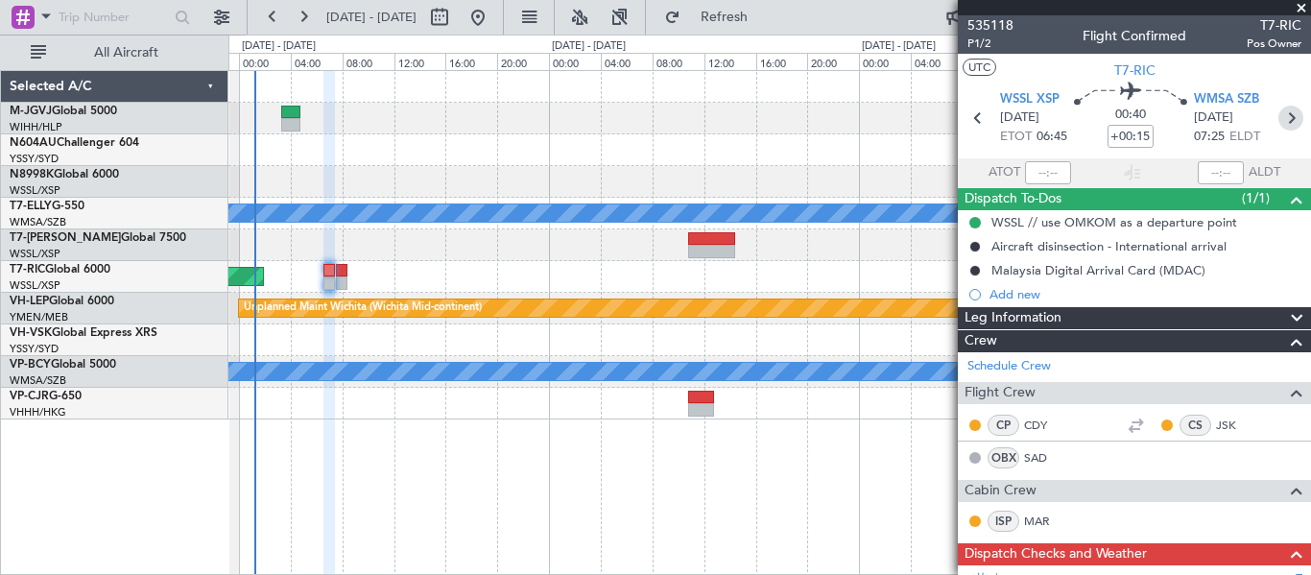
click at [1279, 117] on icon at bounding box center [1291, 118] width 25 height 25
type input "+00:10"
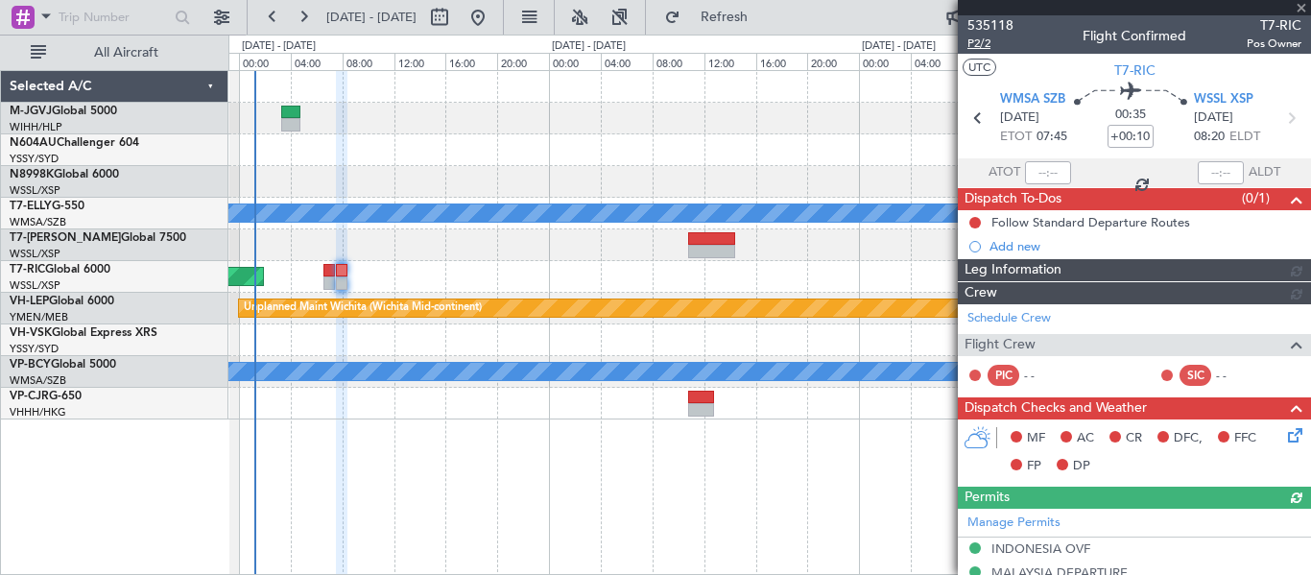
type input "[PERSON_NAME] (EYU)"
type input "A0728"
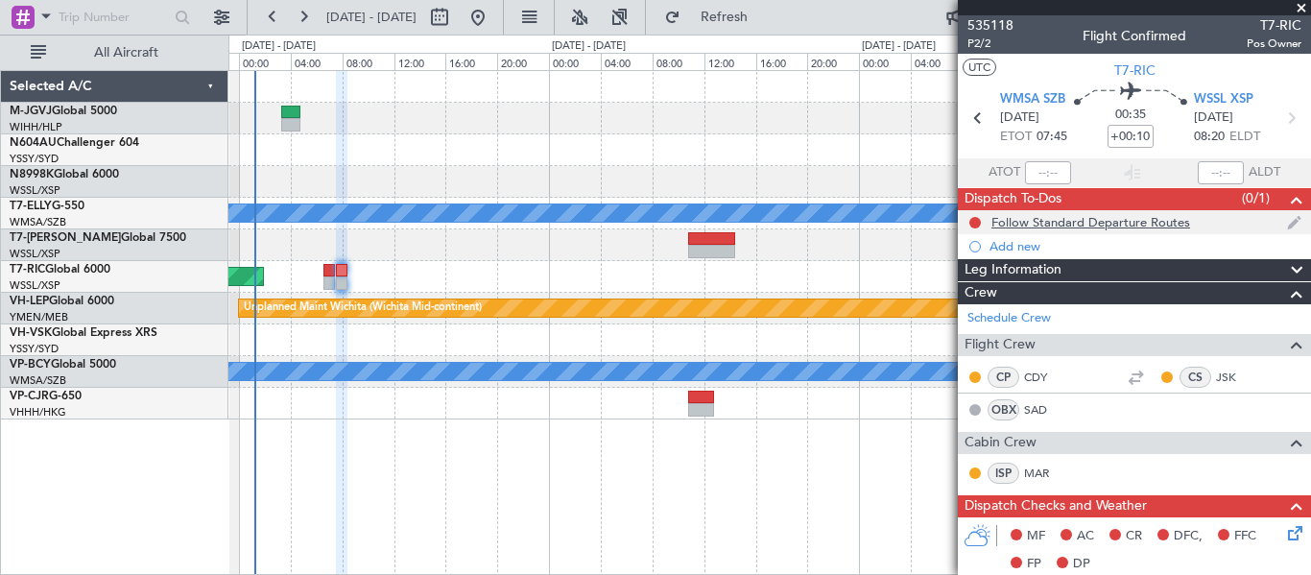
click at [969, 220] on div at bounding box center [975, 222] width 15 height 15
click at [975, 220] on button at bounding box center [976, 223] width 12 height 12
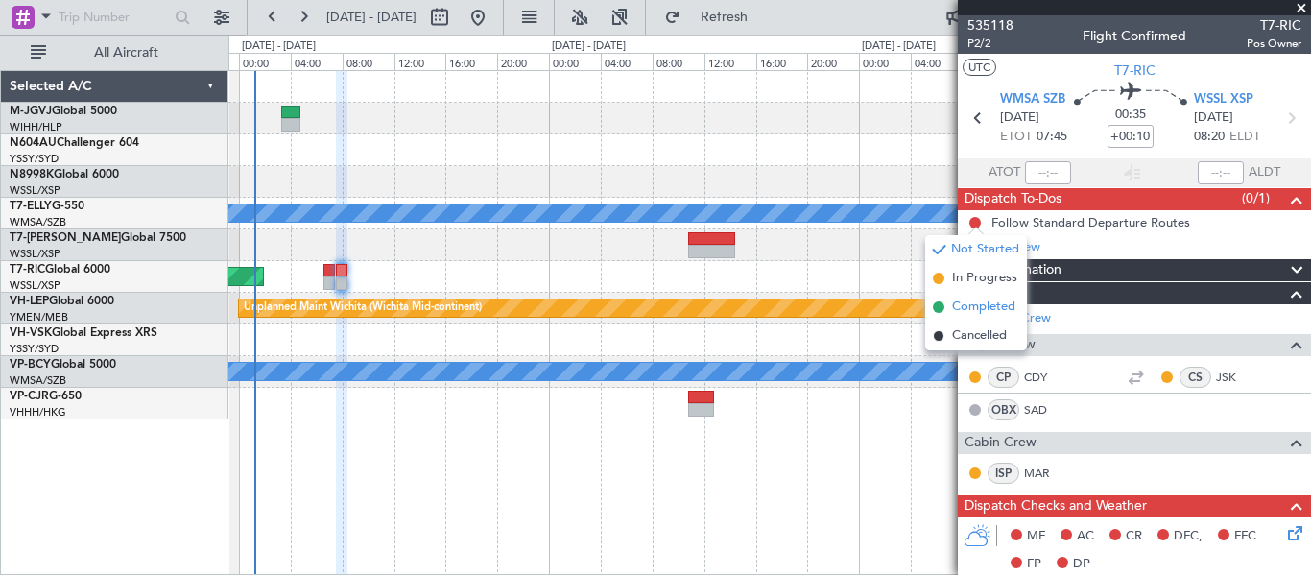
click at [967, 301] on span "Completed" at bounding box center [983, 307] width 63 height 19
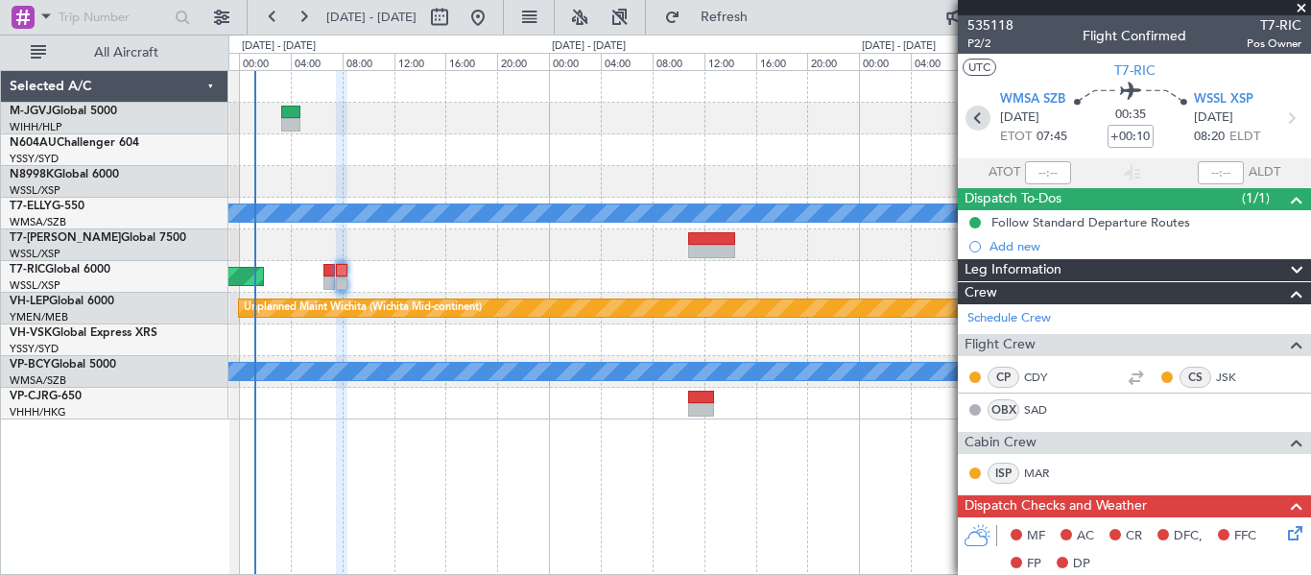
click at [969, 115] on icon at bounding box center [978, 118] width 25 height 25
type input "+00:15"
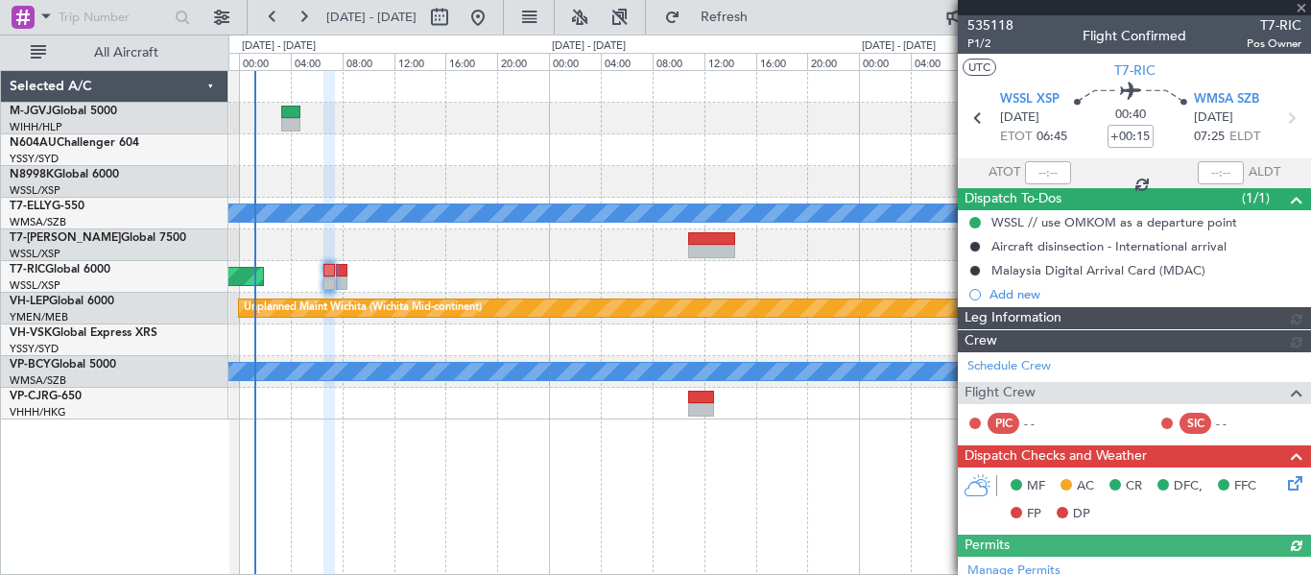
type input "[PERSON_NAME] (EYU)"
type input "A0727"
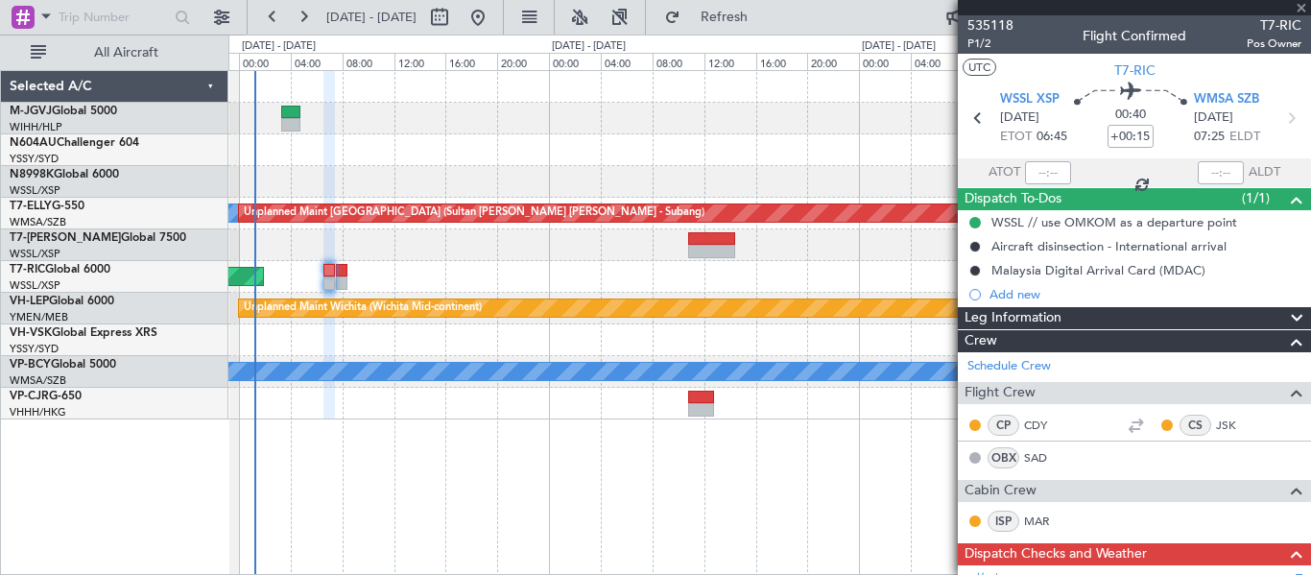
type input "[PERSON_NAME] (EYU)"
type input "A0727"
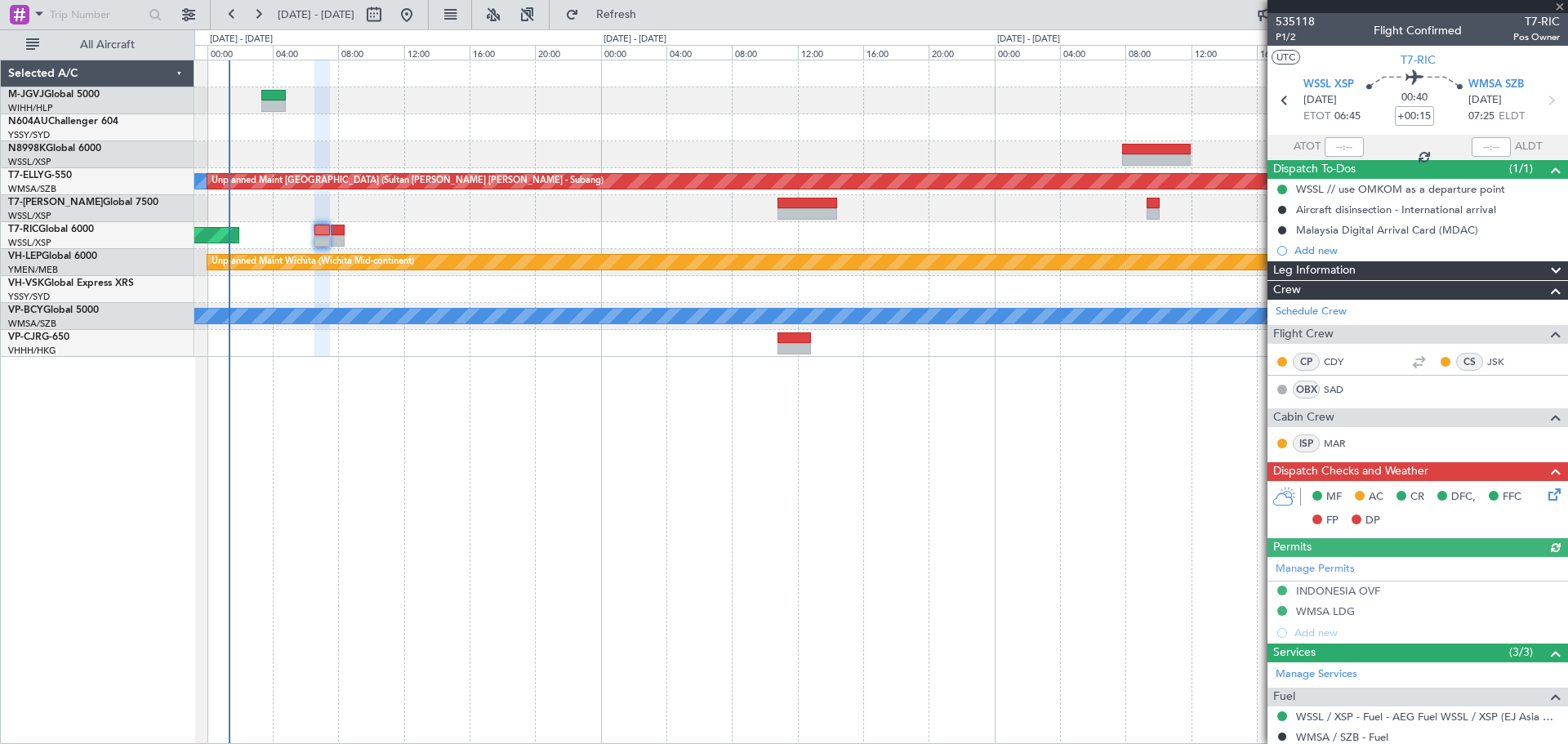
type input "[PERSON_NAME] (EYU)"
type input "A0727"
click at [1160, 496] on icon at bounding box center [1551, 491] width 13 height 13
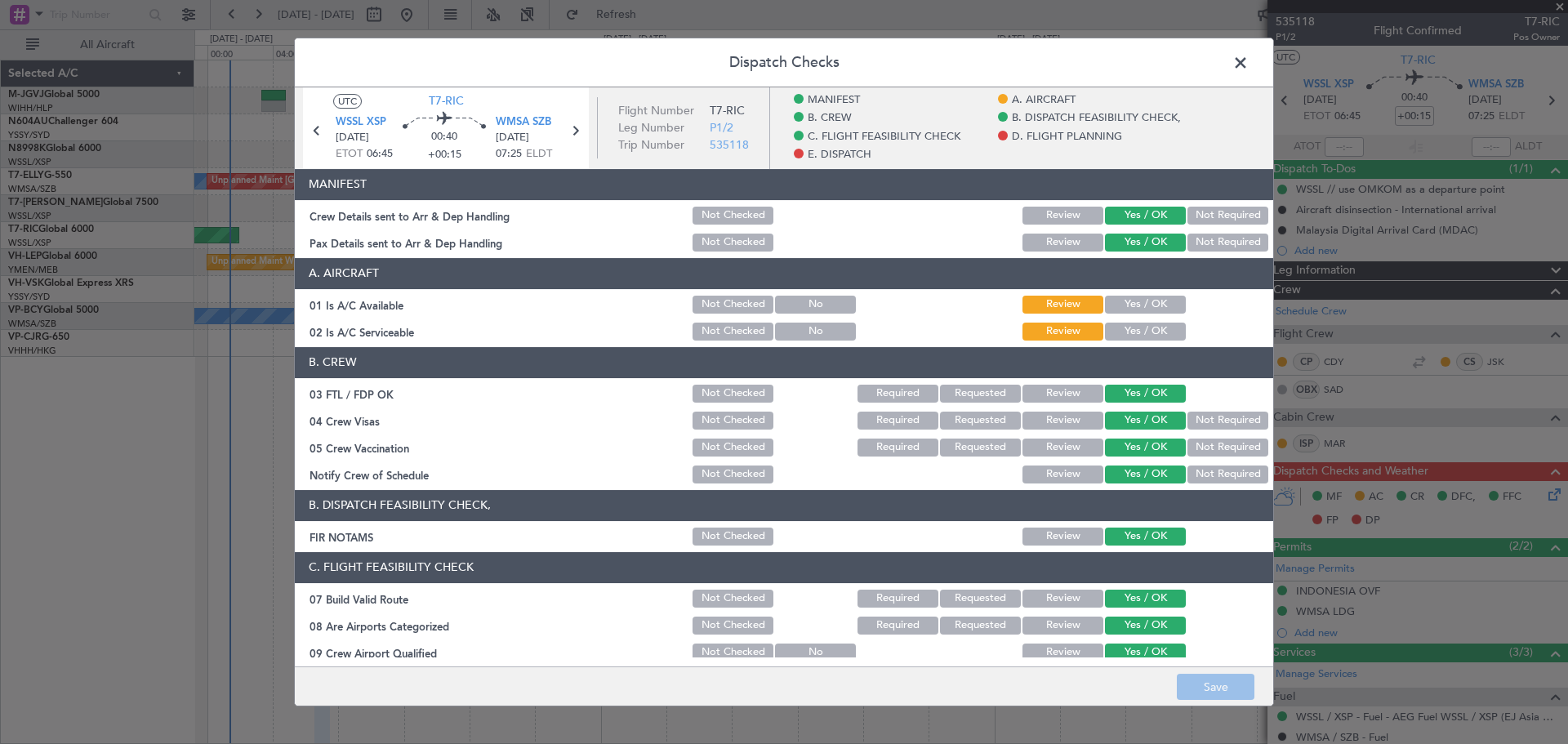
drag, startPoint x: 1126, startPoint y: 298, endPoint x: 1119, endPoint y: 314, distance: 17.5
click at [1123, 304] on button "Yes / OK" at bounding box center [1145, 304] width 81 height 18
click at [1117, 333] on button "Yes / OK" at bounding box center [1145, 331] width 81 height 18
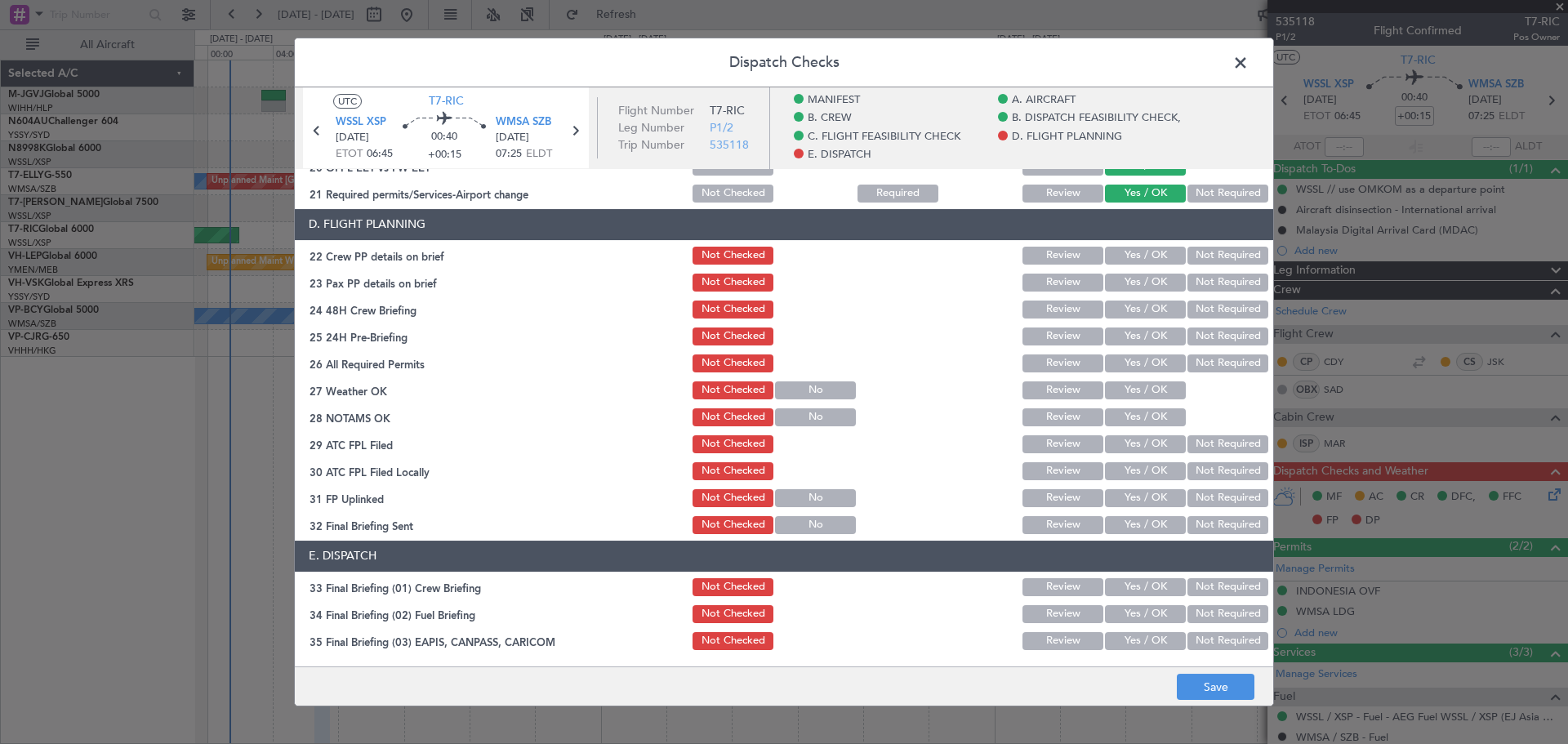
scroll to position [752, 0]
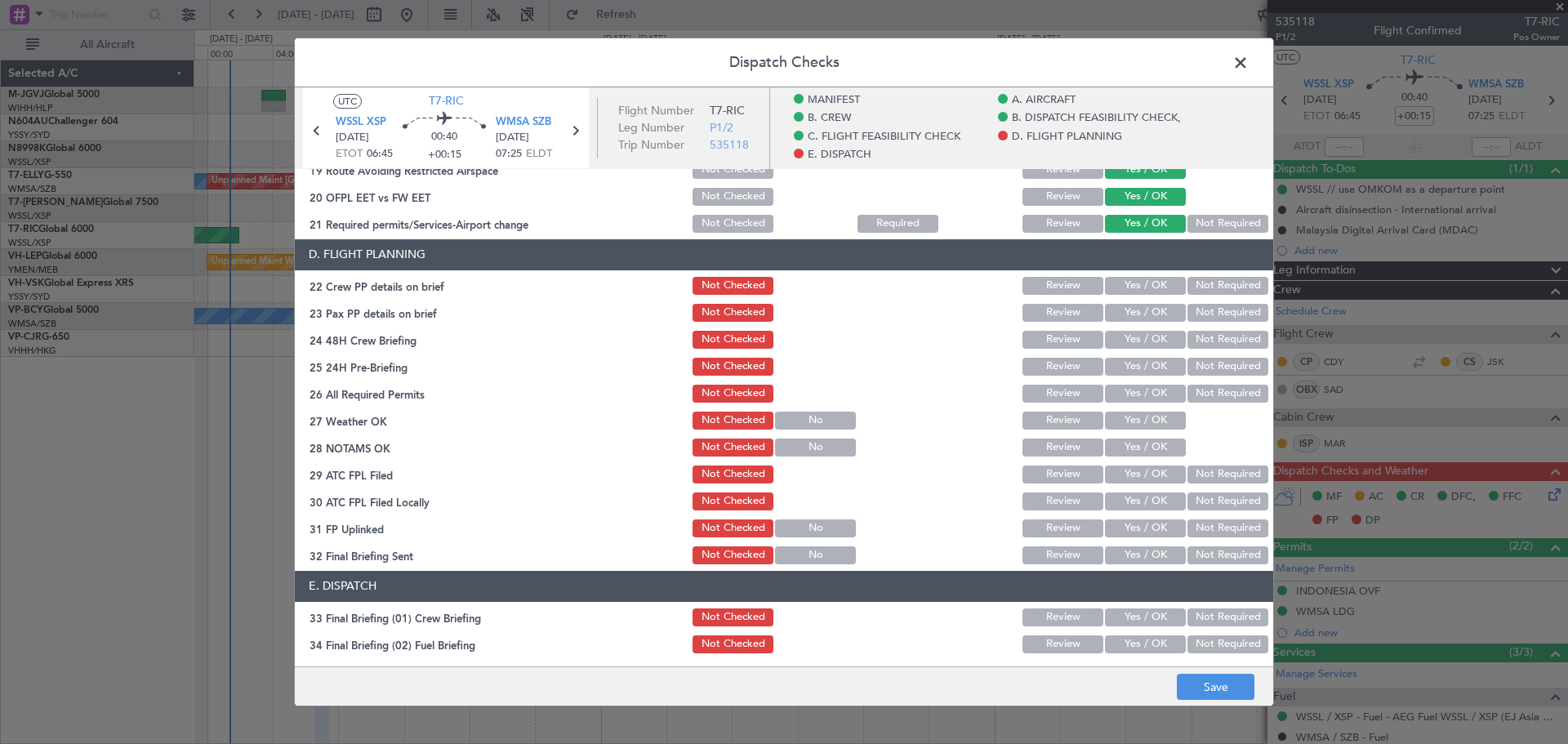
click at [1125, 287] on button "Yes / OK" at bounding box center [1145, 285] width 81 height 18
click at [1124, 307] on button "Yes / OK" at bounding box center [1145, 312] width 81 height 18
click at [1122, 341] on button "Yes / OK" at bounding box center [1145, 339] width 81 height 18
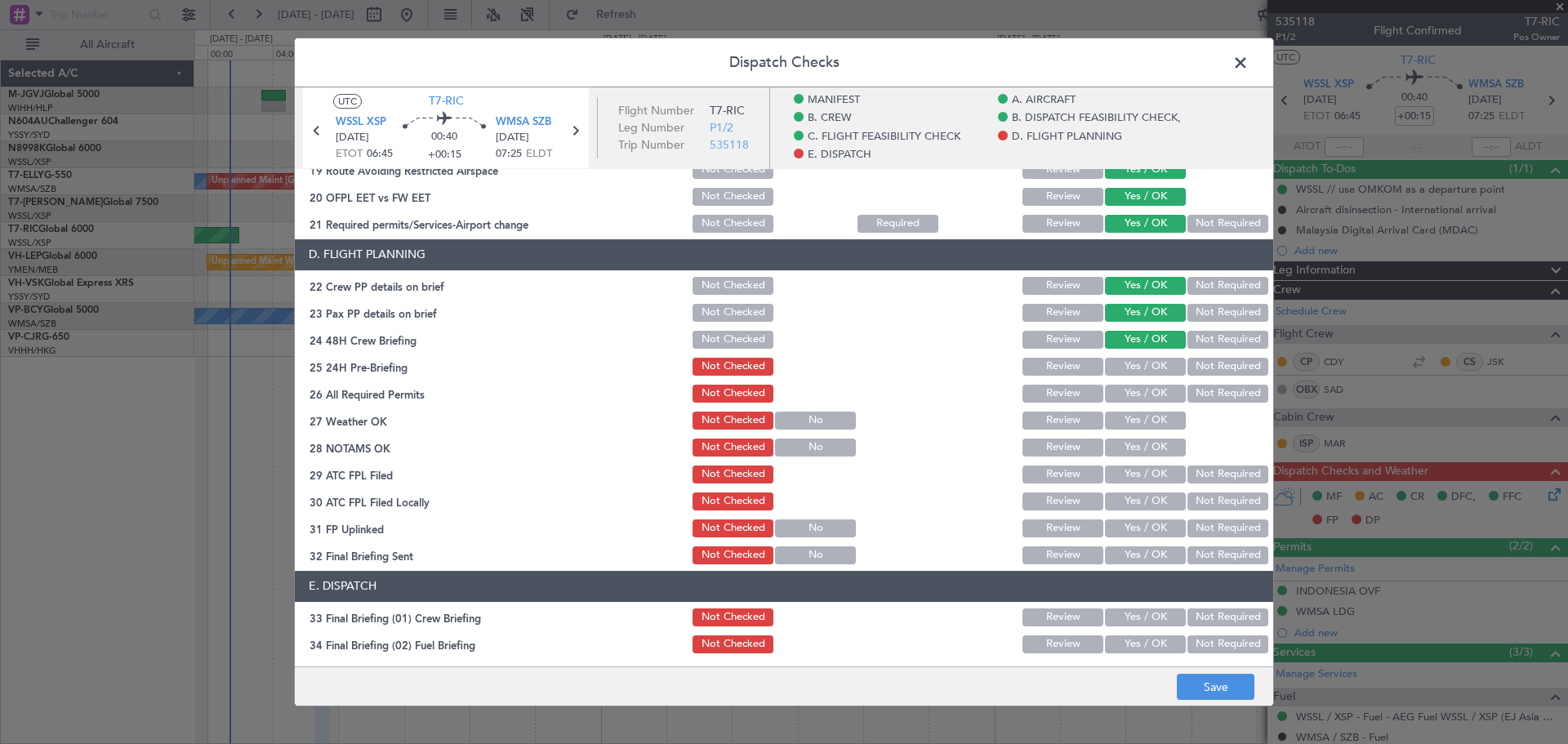
drag, startPoint x: 1124, startPoint y: 363, endPoint x: 1124, endPoint y: 395, distance: 32.0
click at [1124, 372] on button "Yes / OK" at bounding box center [1145, 366] width 81 height 18
click at [1124, 395] on button "Yes / OK" at bounding box center [1145, 393] width 81 height 18
click at [1124, 417] on button "Yes / OK" at bounding box center [1145, 420] width 81 height 18
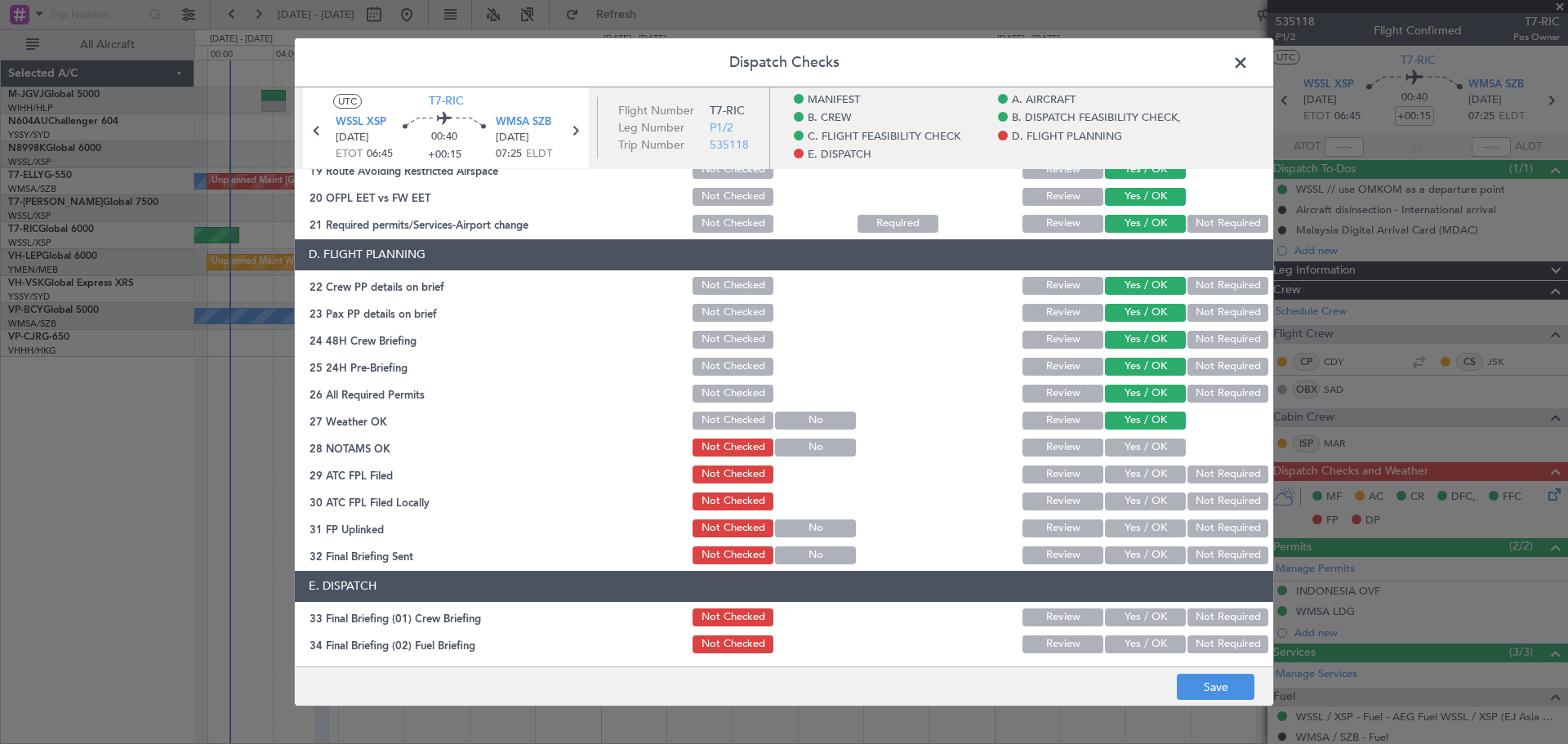
click at [1124, 447] on button "Yes / OK" at bounding box center [1145, 446] width 81 height 18
drag, startPoint x: 1124, startPoint y: 471, endPoint x: 1129, endPoint y: 494, distance: 23.5
click at [1124, 474] on button "Yes / OK" at bounding box center [1145, 474] width 81 height 18
click at [1129, 494] on button "Yes / OK" at bounding box center [1145, 501] width 81 height 18
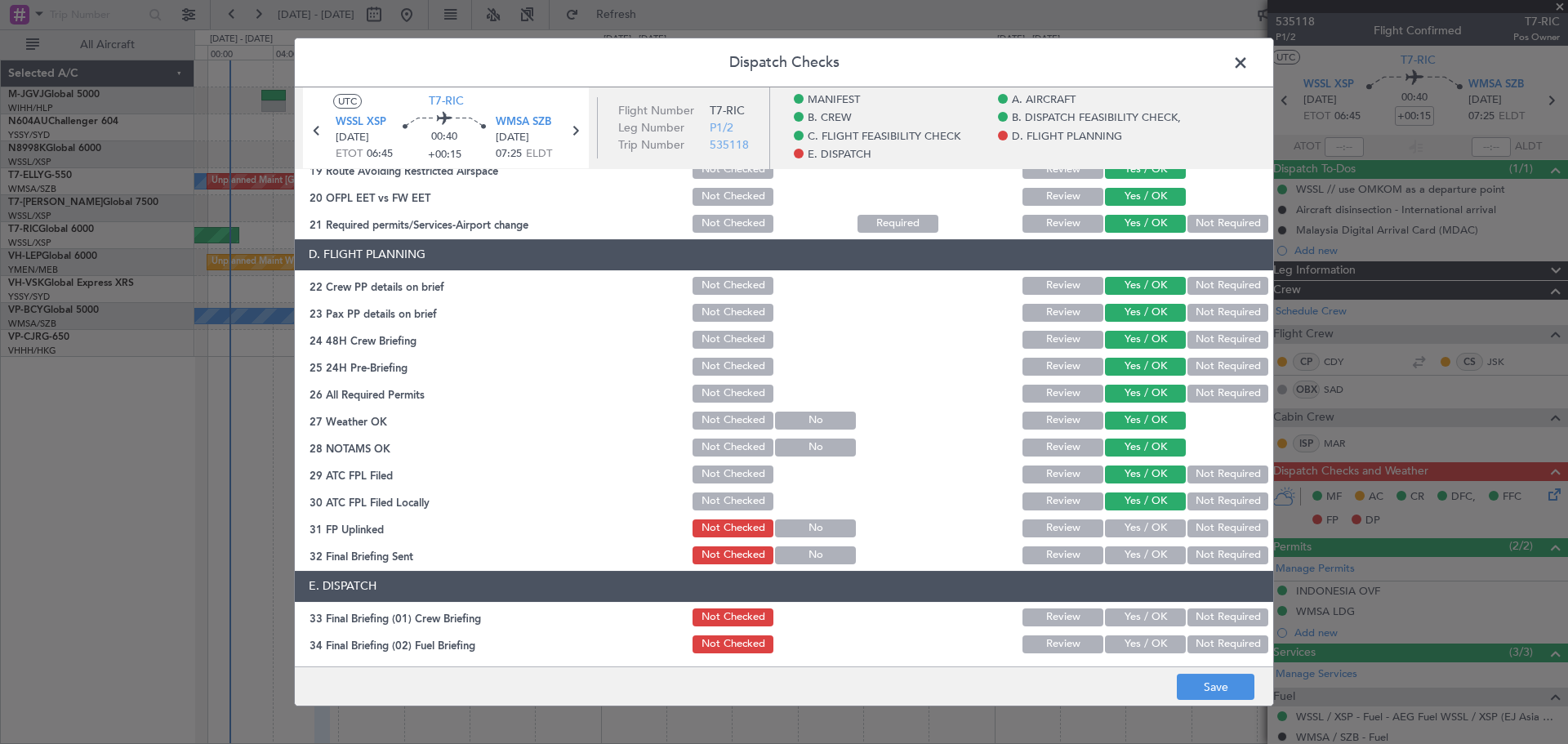
click at [1128, 531] on button "Yes / OK" at bounding box center [1145, 528] width 81 height 18
click at [1130, 549] on button "Yes / OK" at bounding box center [1145, 554] width 81 height 18
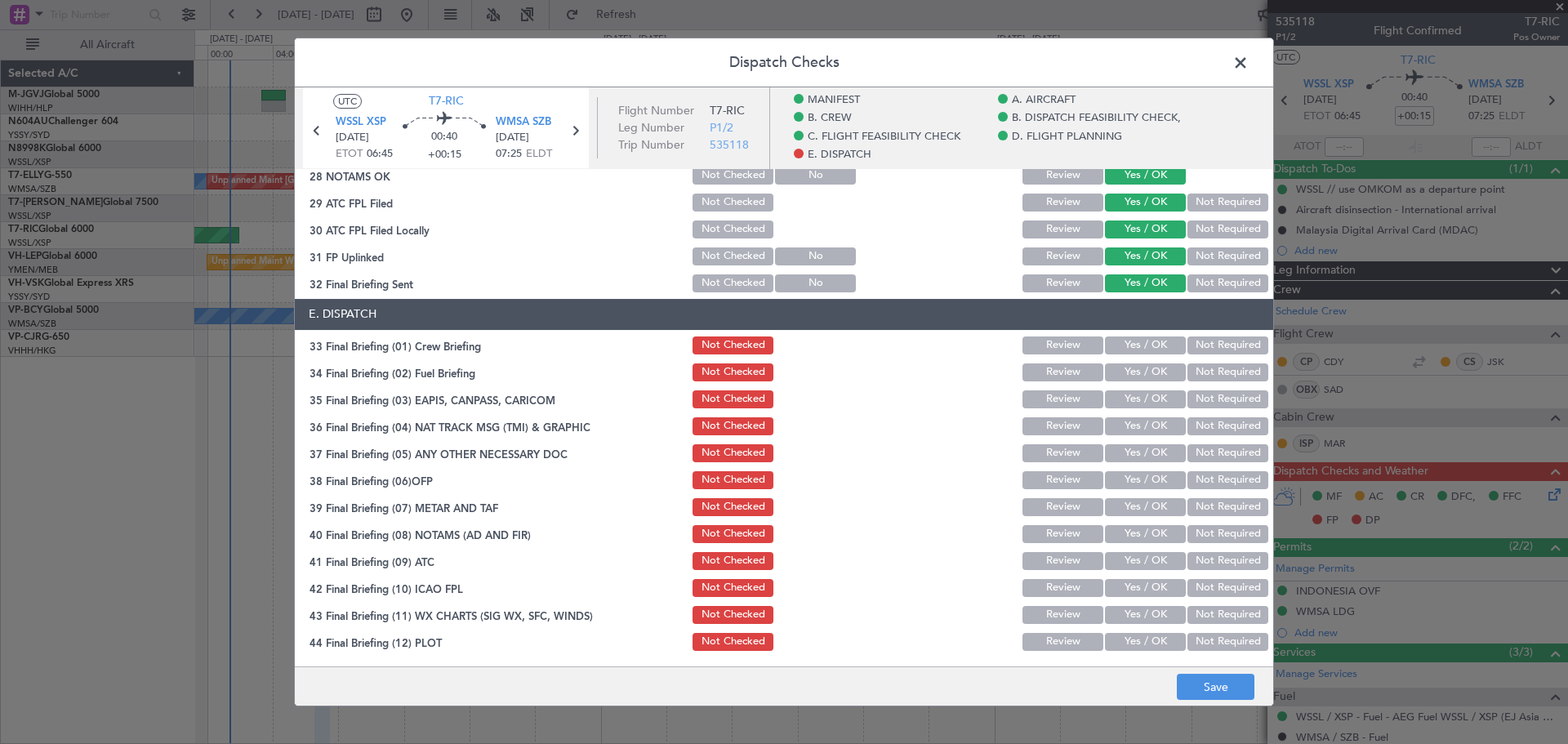
click at [1119, 344] on button "Yes / OK" at bounding box center [1145, 344] width 81 height 18
click at [1126, 379] on button "Yes / OK" at bounding box center [1145, 372] width 81 height 18
click at [1126, 398] on button "Yes / OK" at bounding box center [1145, 399] width 81 height 18
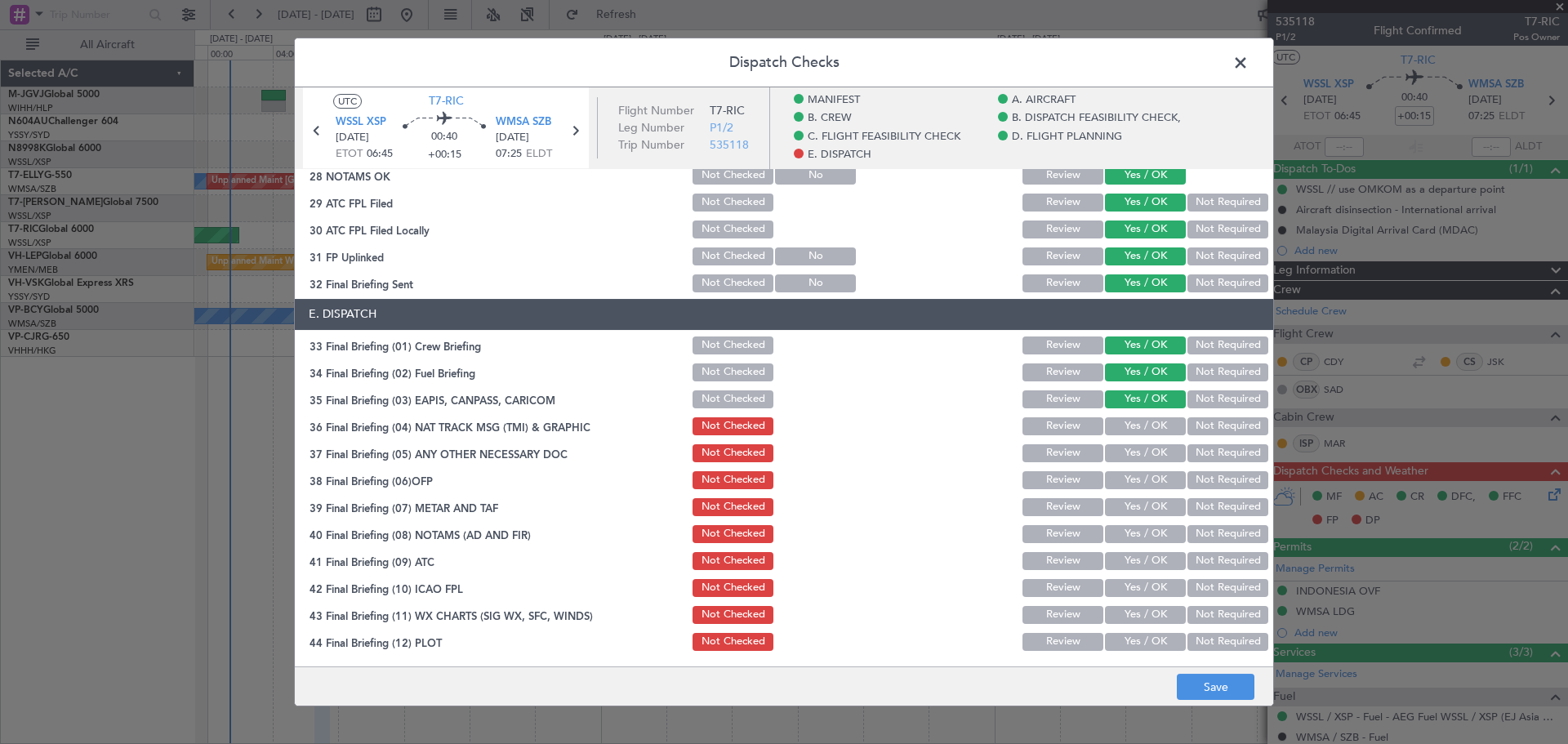
click at [1126, 427] on button "Yes / OK" at bounding box center [1145, 426] width 81 height 18
click at [1125, 452] on button "Yes / OK" at bounding box center [1145, 452] width 81 height 18
drag, startPoint x: 1124, startPoint y: 473, endPoint x: 1121, endPoint y: 502, distance: 29.2
click at [1123, 476] on button "Yes / OK" at bounding box center [1145, 480] width 81 height 18
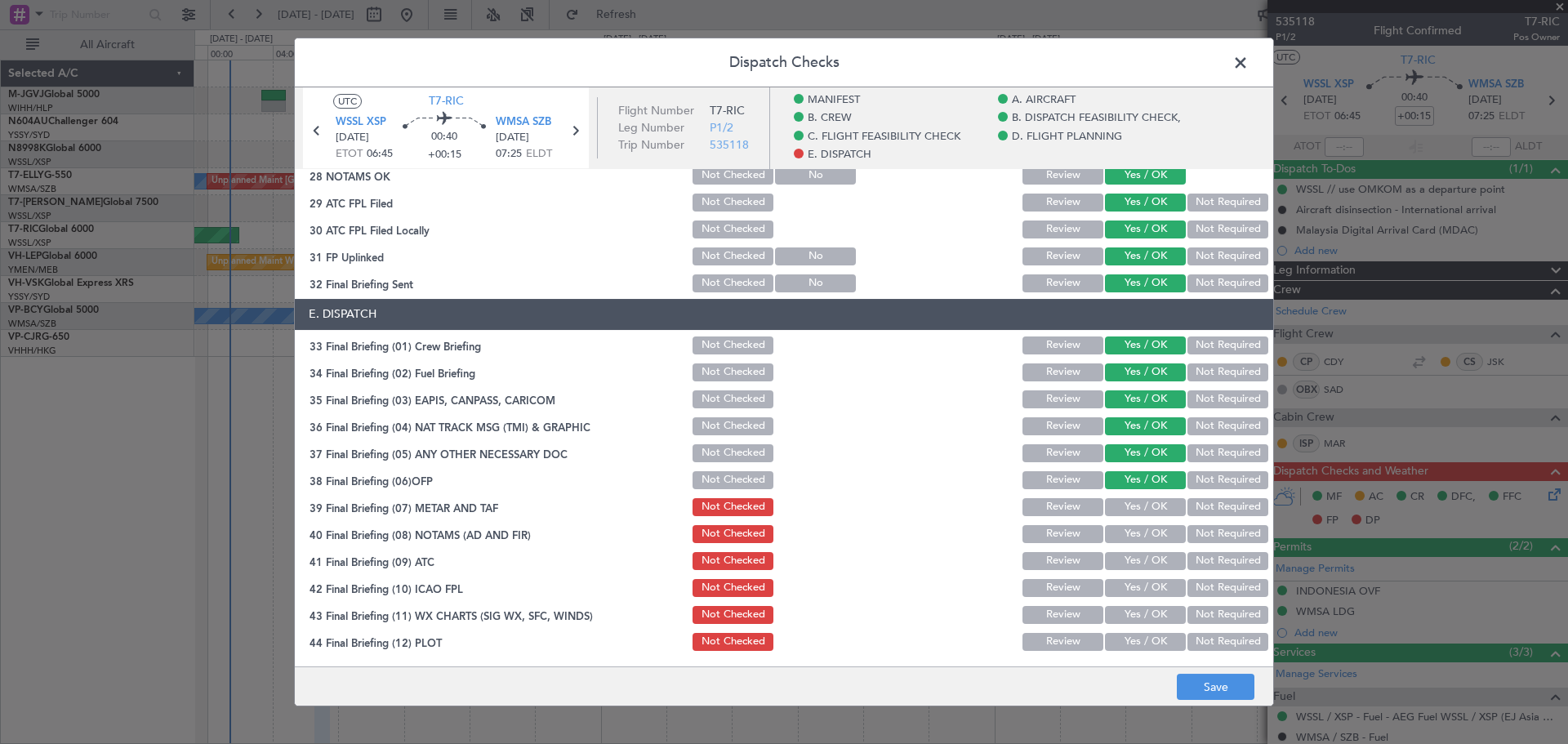
click at [1121, 504] on button "Yes / OK" at bounding box center [1145, 507] width 81 height 18
drag, startPoint x: 1121, startPoint y: 525, endPoint x: 1126, endPoint y: 561, distance: 36.3
click at [1121, 537] on button "Yes / OK" at bounding box center [1145, 533] width 81 height 18
click at [1126, 561] on button "Yes / OK" at bounding box center [1145, 560] width 81 height 18
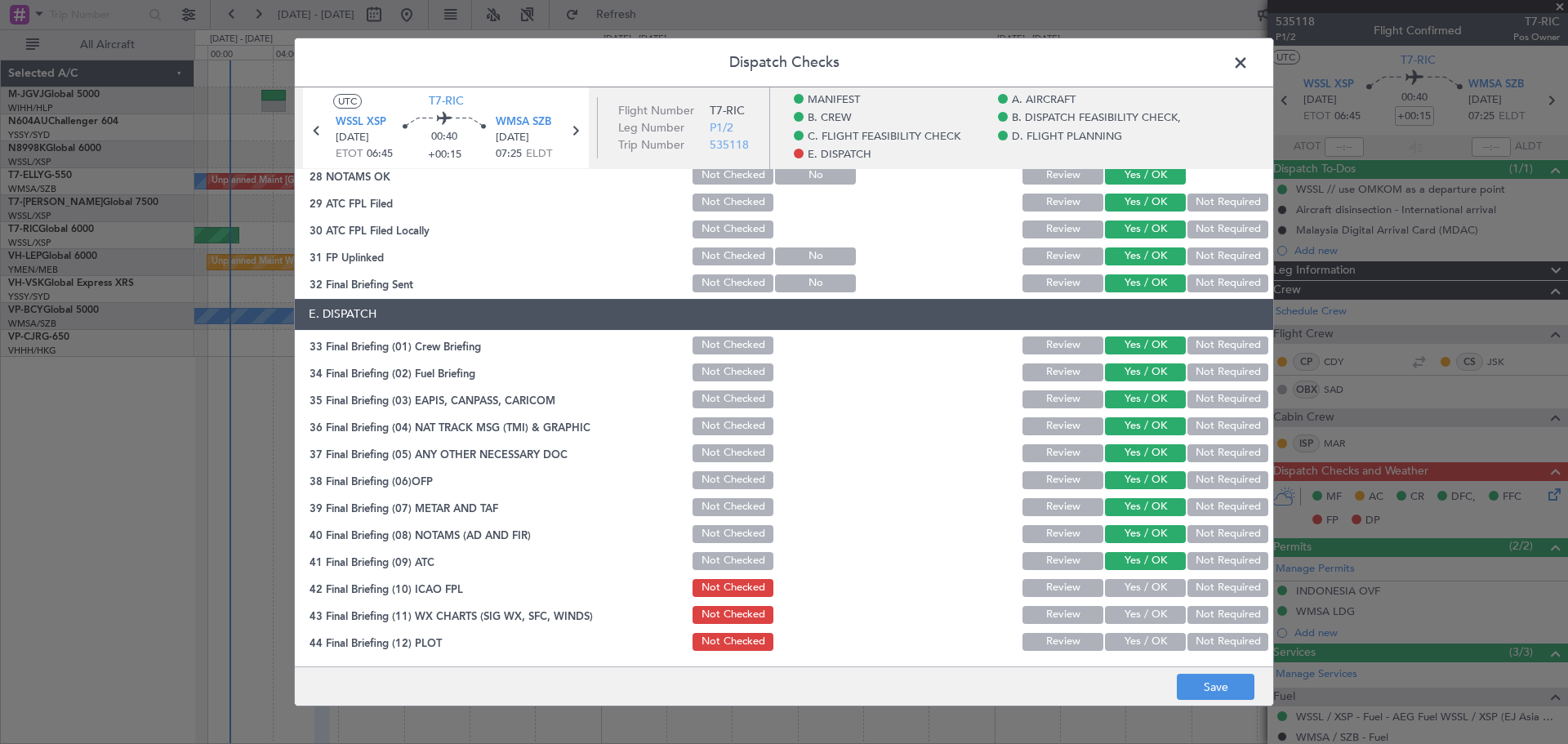
drag, startPoint x: 1124, startPoint y: 580, endPoint x: 1123, endPoint y: 613, distance: 33.0
click at [1122, 586] on button "Yes / OK" at bounding box center [1145, 588] width 81 height 18
click at [1123, 613] on button "Yes / OK" at bounding box center [1145, 614] width 81 height 18
click at [1126, 633] on div "Yes / OK" at bounding box center [1143, 641] width 83 height 23
click at [1124, 634] on button "Yes / OK" at bounding box center [1145, 641] width 81 height 18
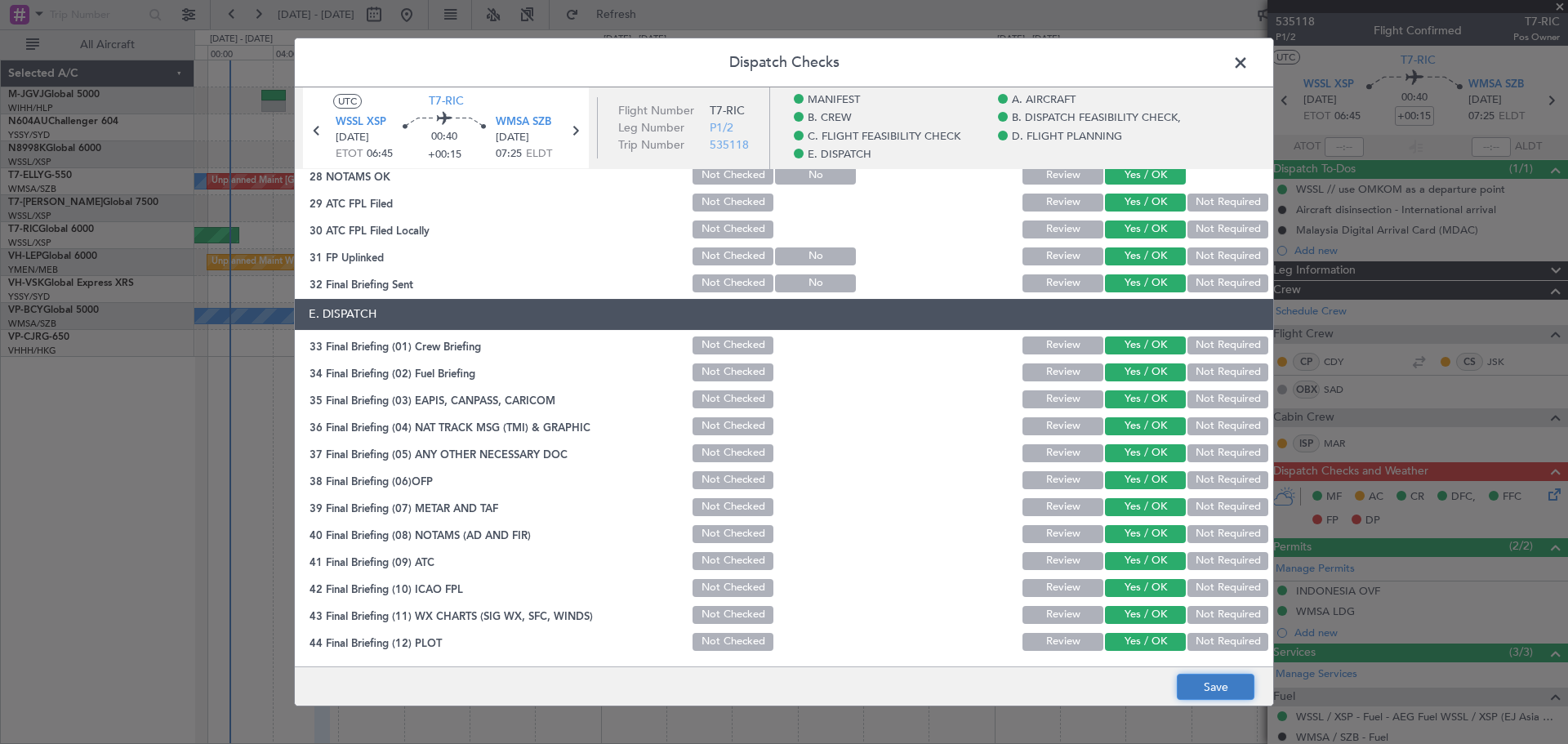
click at [1160, 689] on button "Save" at bounding box center [1215, 686] width 77 height 26
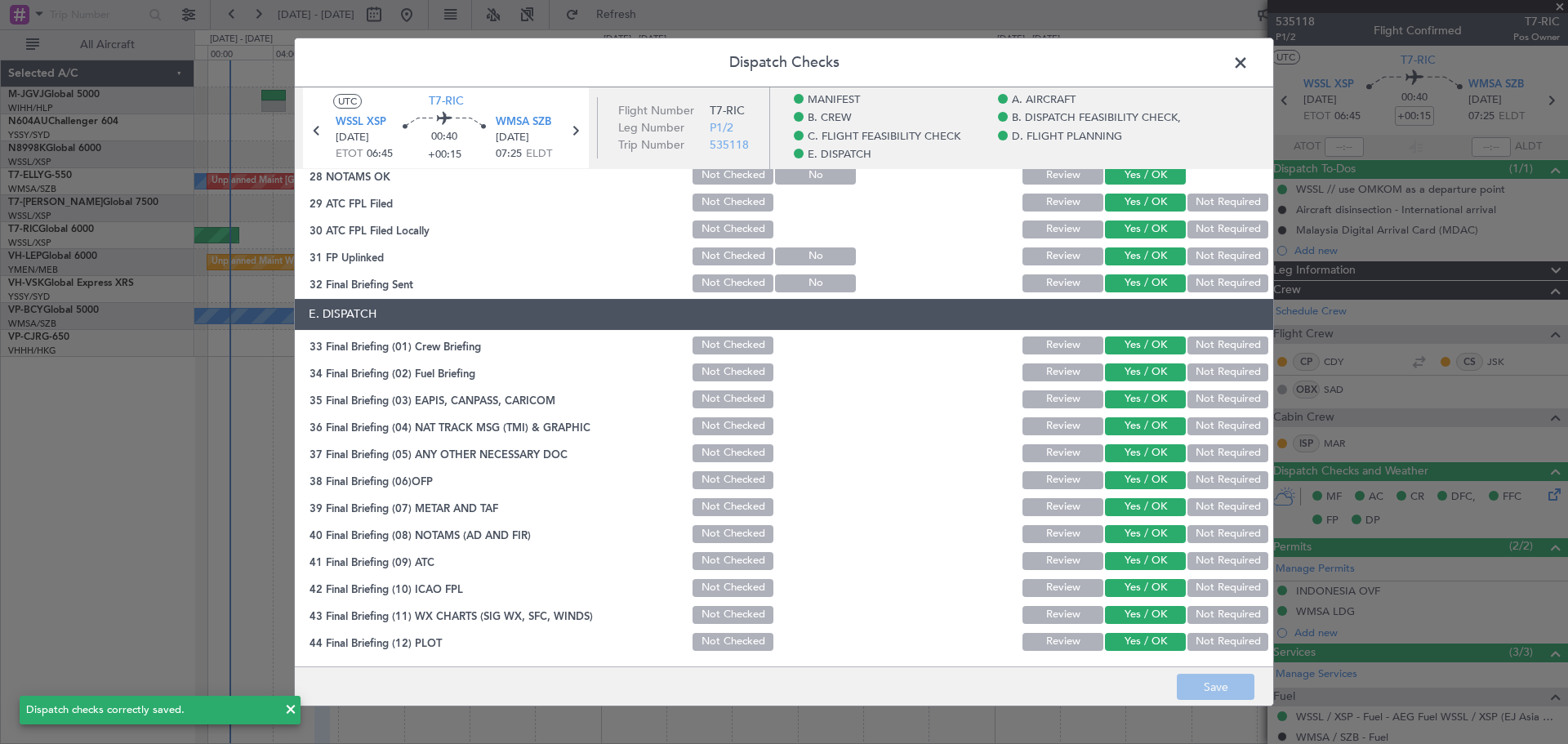
click at [1160, 62] on span at bounding box center [1249, 67] width 0 height 32
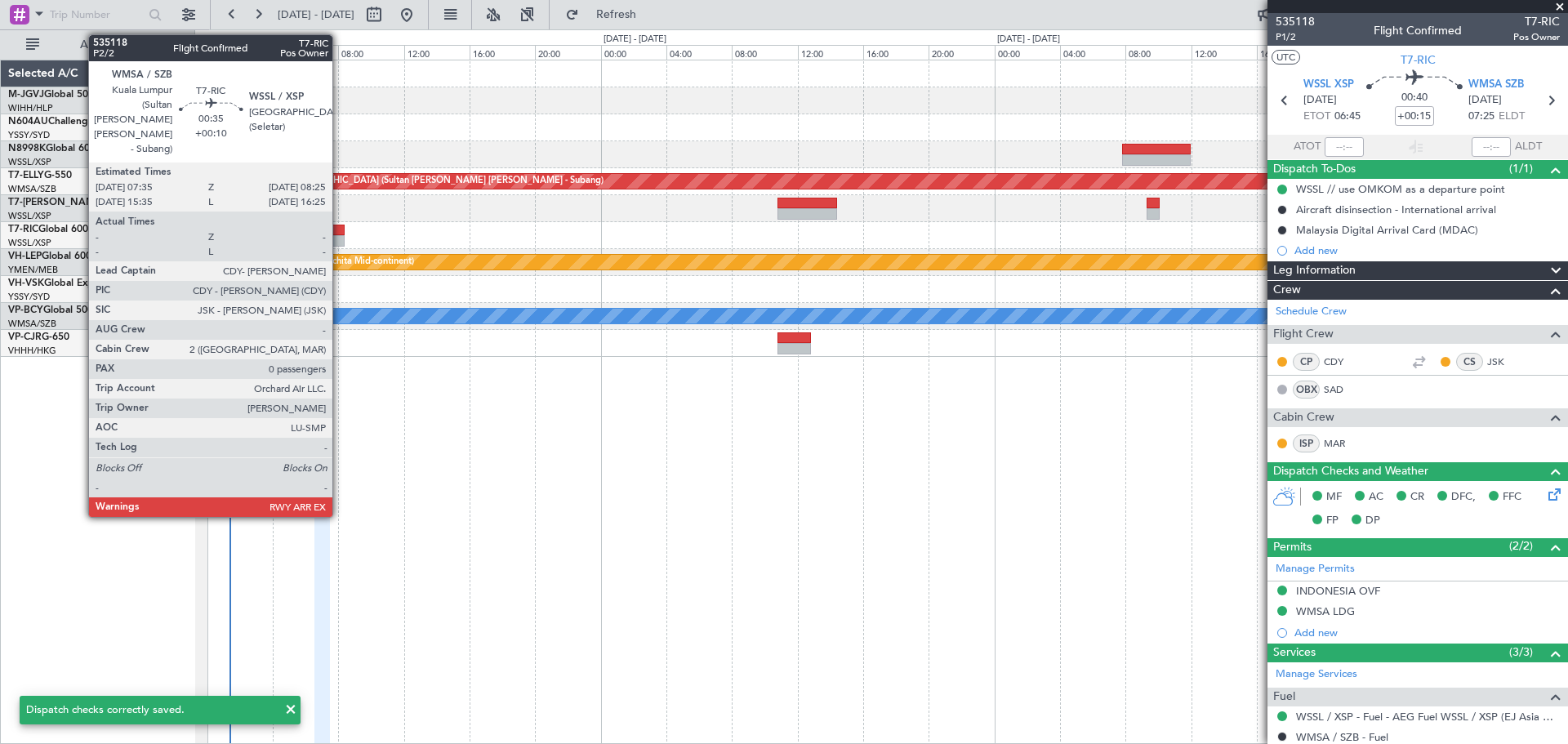
click at [339, 231] on div at bounding box center [338, 230] width 14 height 11
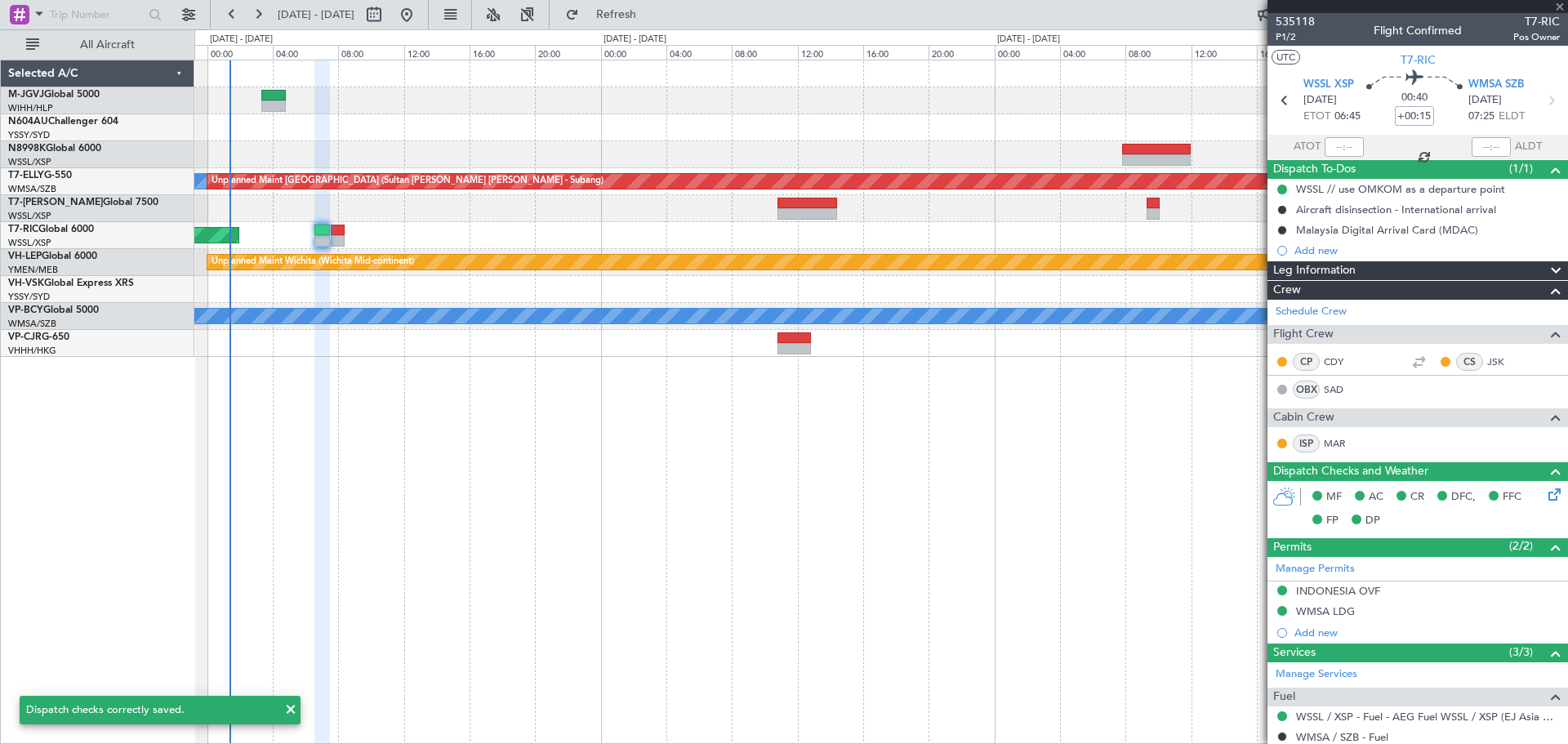
type input "+00:10"
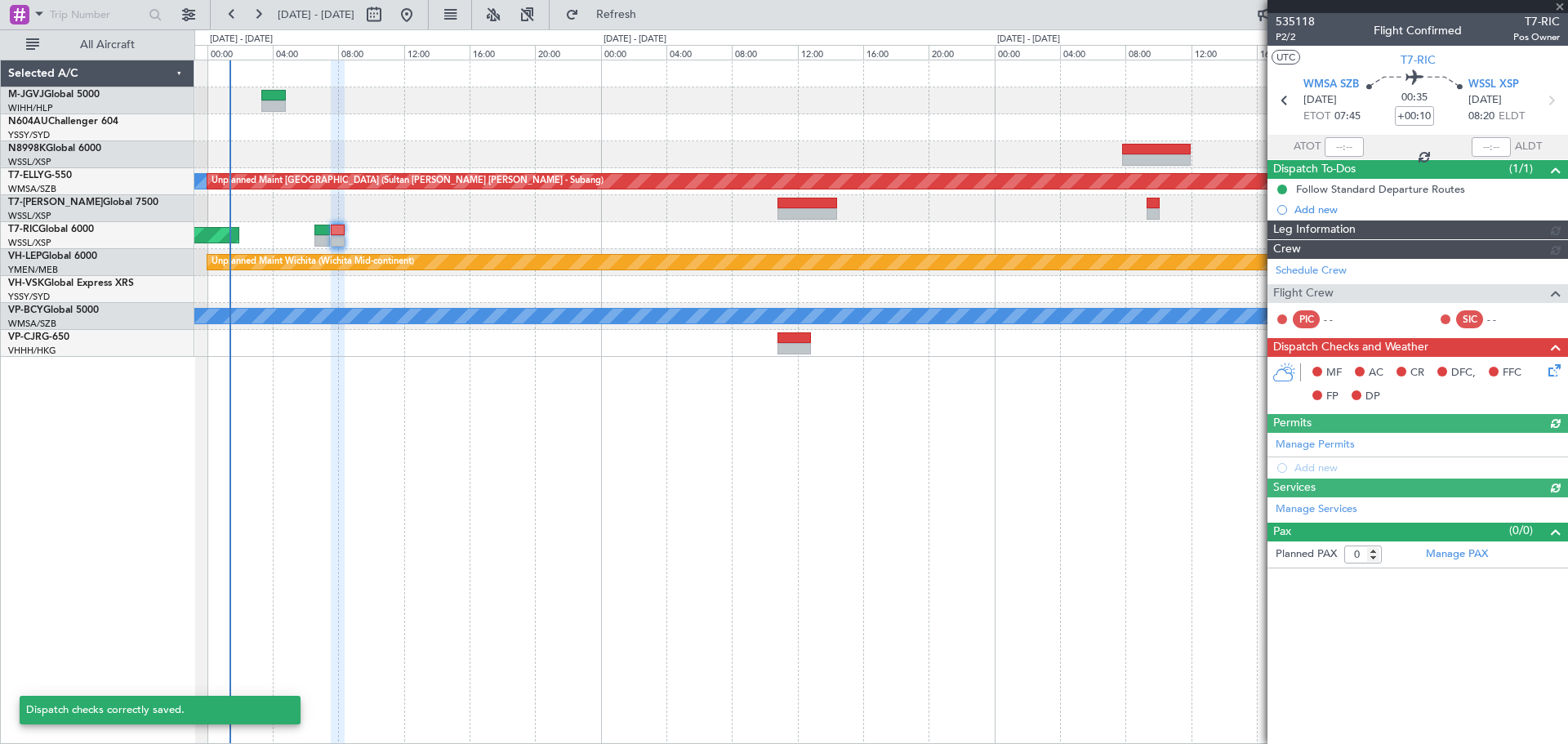
type input "[PERSON_NAME] (EYU)"
type input "A0728"
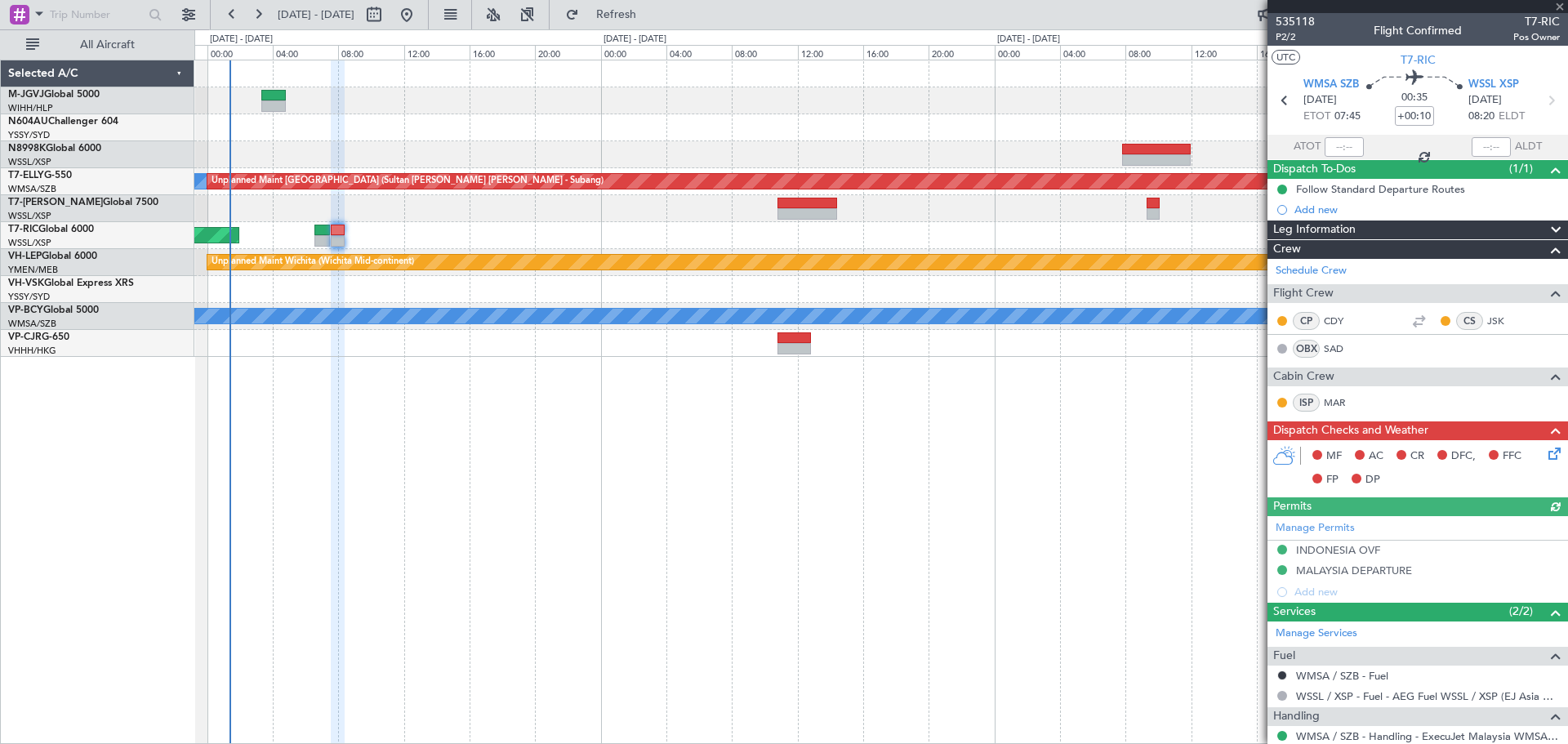
click at [1160, 451] on icon at bounding box center [1551, 450] width 13 height 13
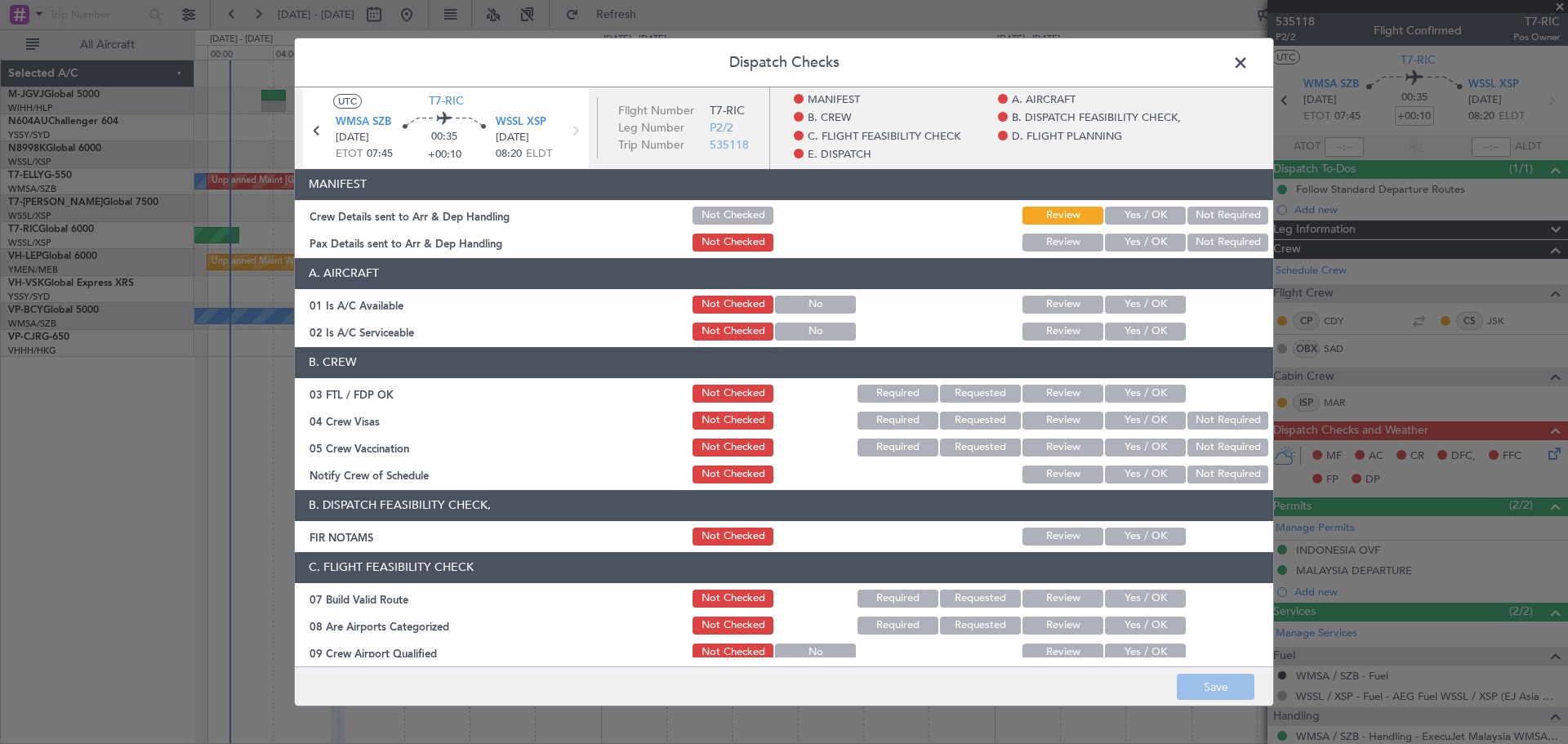
click at [1138, 214] on button "Yes / OK" at bounding box center [1145, 215] width 81 height 18
click at [1133, 240] on button "Yes / OK" at bounding box center [1145, 242] width 81 height 18
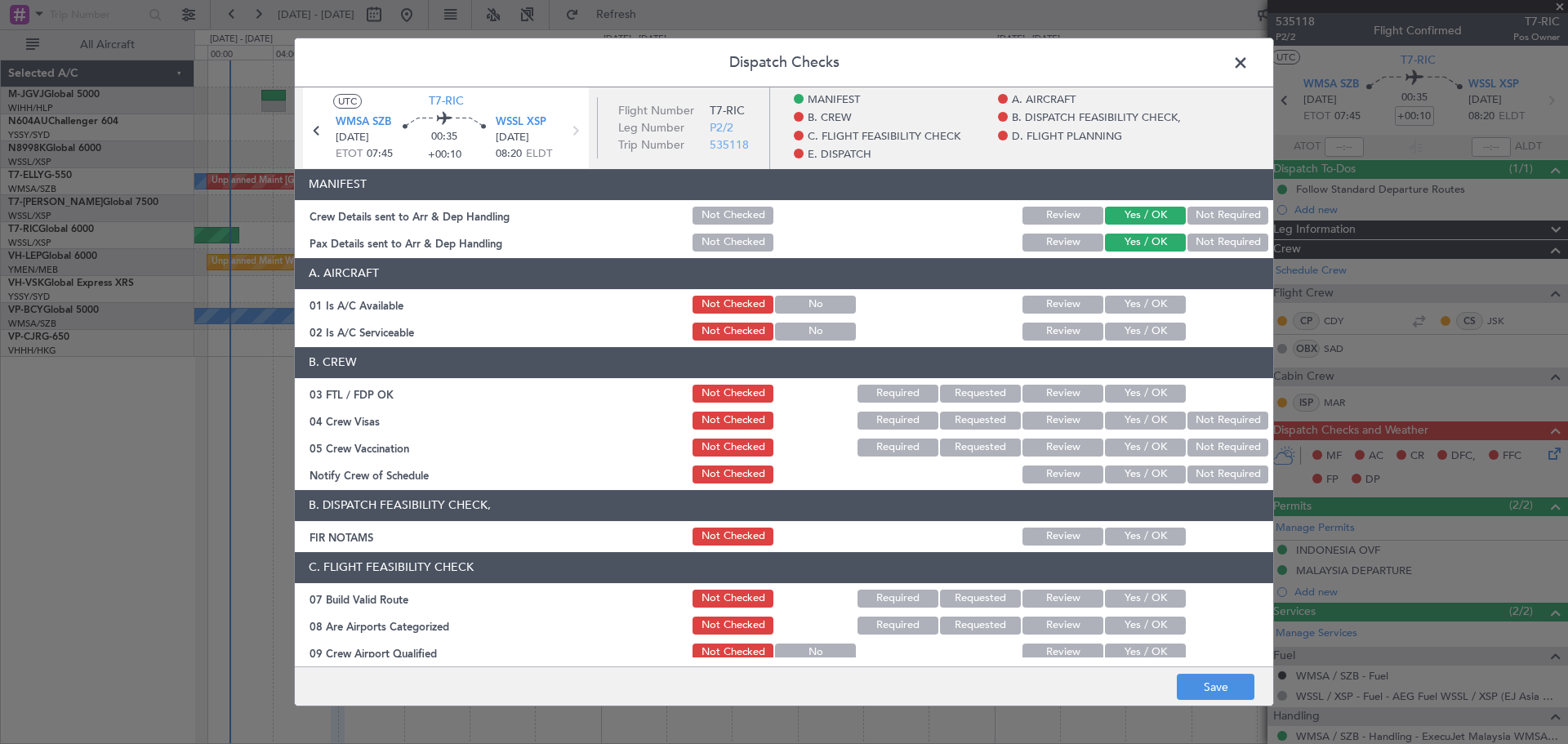
click at [1126, 308] on button "Yes / OK" at bounding box center [1145, 304] width 81 height 18
click at [1118, 330] on button "Yes / OK" at bounding box center [1145, 331] width 81 height 18
click at [1120, 389] on button "Yes / OK" at bounding box center [1145, 393] width 81 height 18
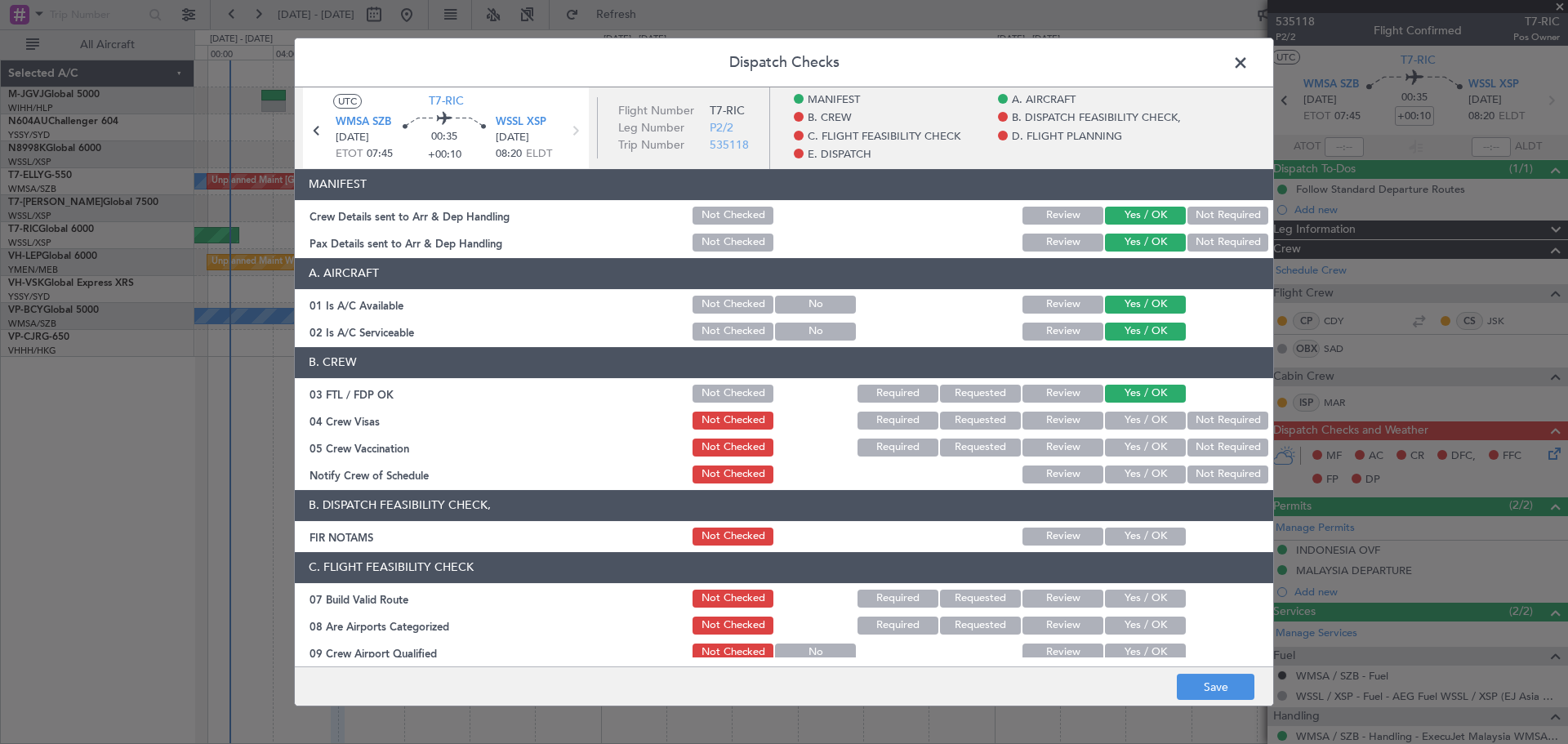
click at [1119, 421] on button "Yes / OK" at bounding box center [1145, 420] width 81 height 18
click at [1120, 446] on button "Yes / OK" at bounding box center [1145, 446] width 81 height 18
drag, startPoint x: 1120, startPoint y: 474, endPoint x: 1120, endPoint y: 508, distance: 34.0
click at [1120, 480] on button "Yes / OK" at bounding box center [1145, 474] width 81 height 18
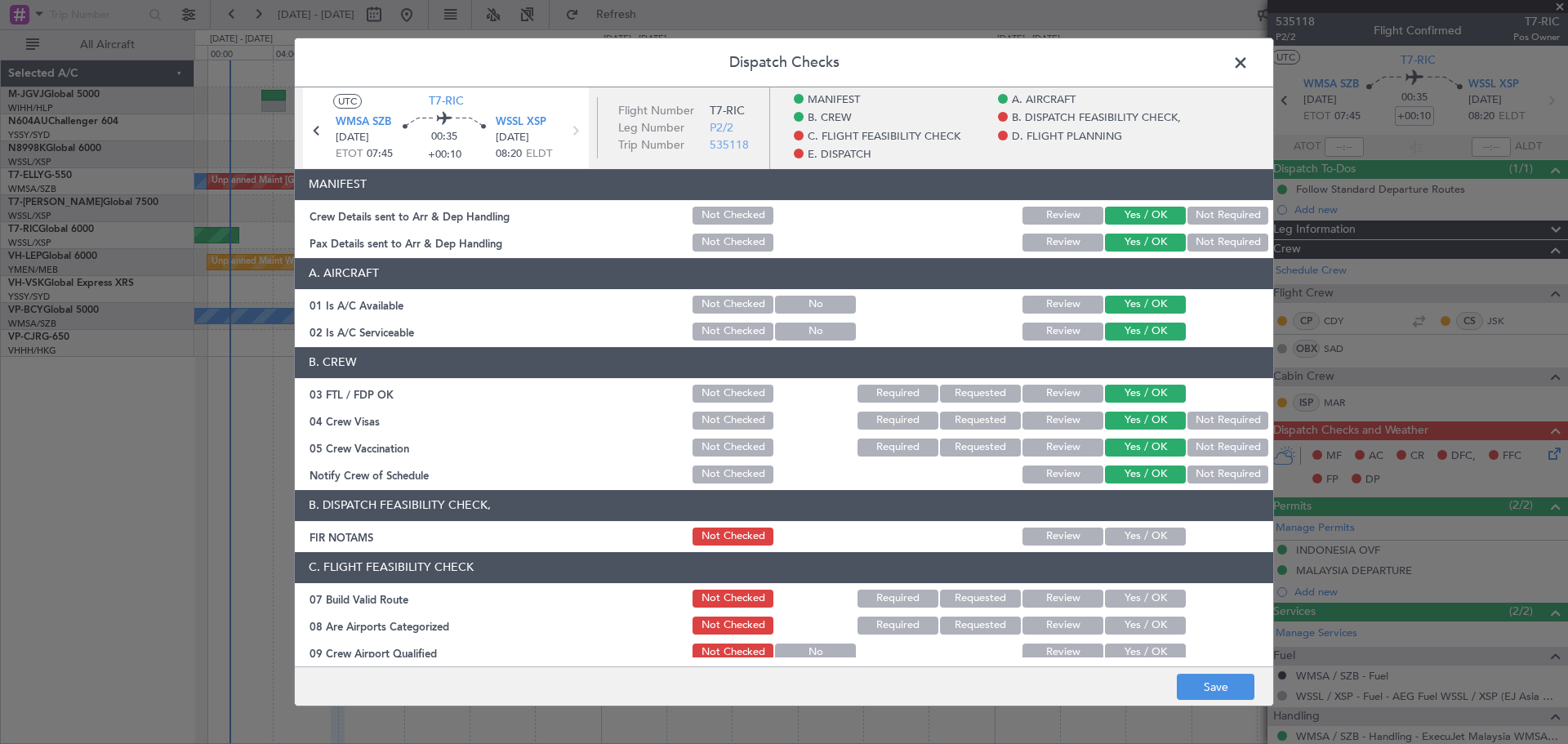
click at [1122, 536] on button "Yes / OK" at bounding box center [1145, 536] width 81 height 18
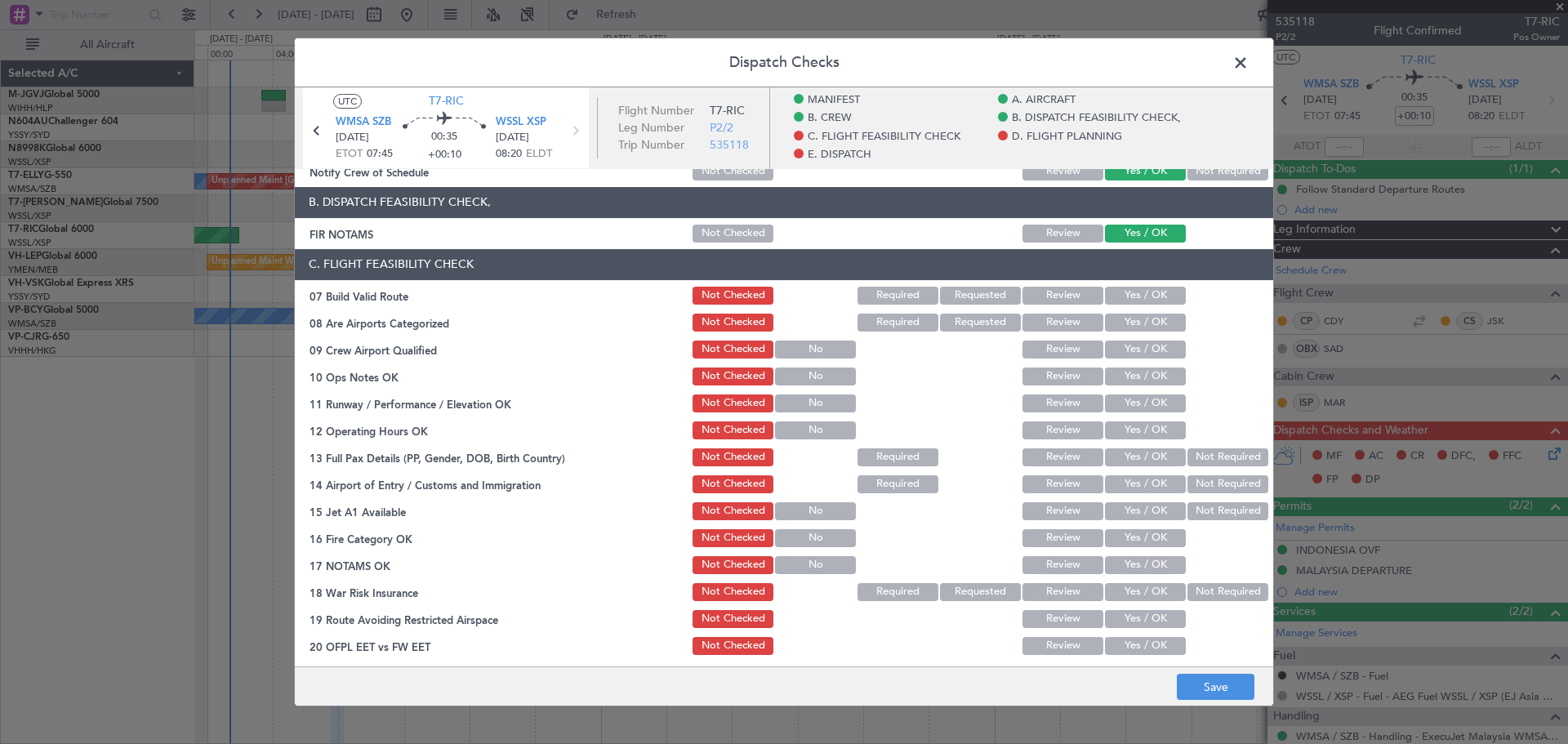
scroll to position [272, 0]
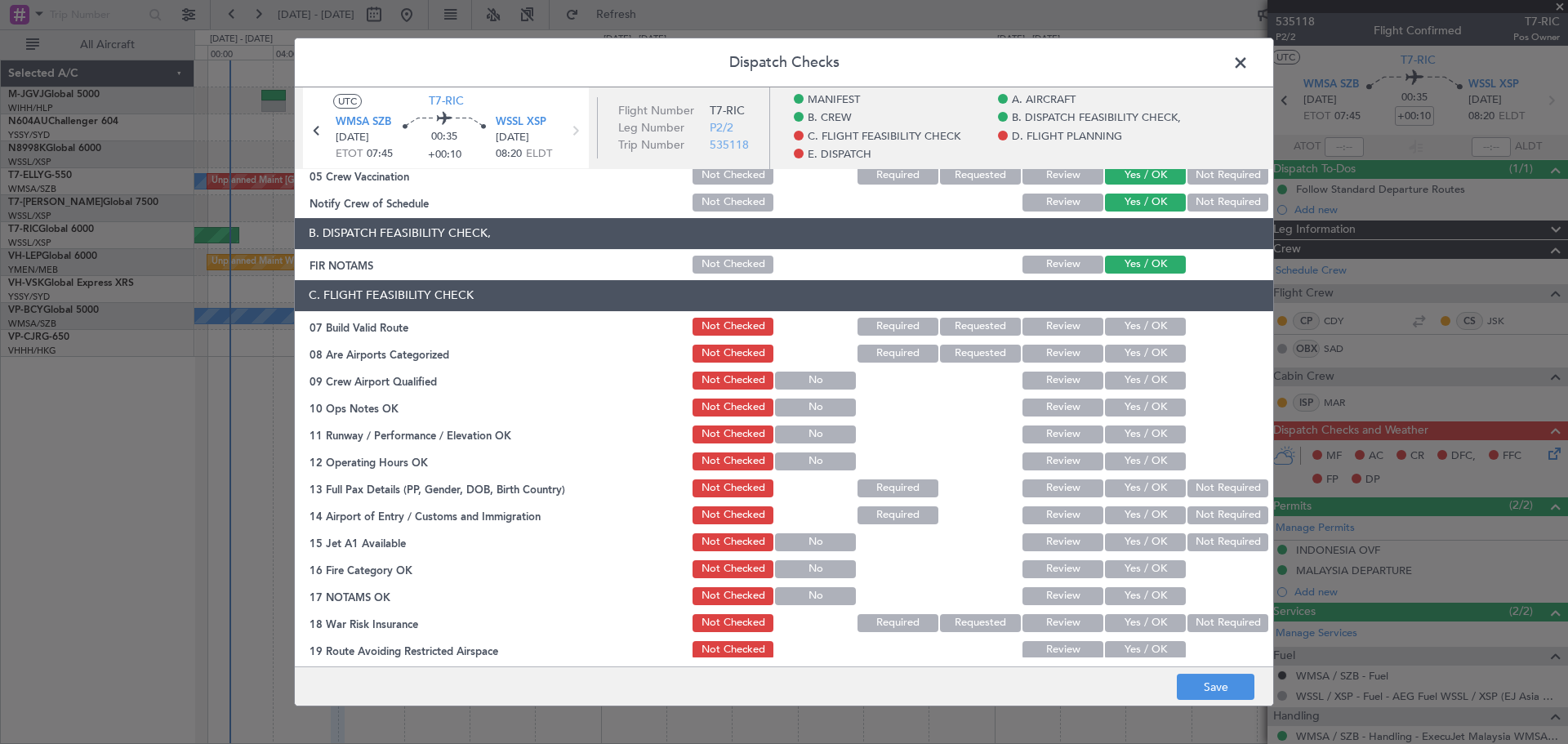
click at [1121, 327] on button "Yes / OK" at bounding box center [1145, 326] width 81 height 18
click at [1117, 357] on button "Yes / OK" at bounding box center [1145, 353] width 81 height 18
click at [1116, 378] on button "Yes / OK" at bounding box center [1145, 380] width 81 height 18
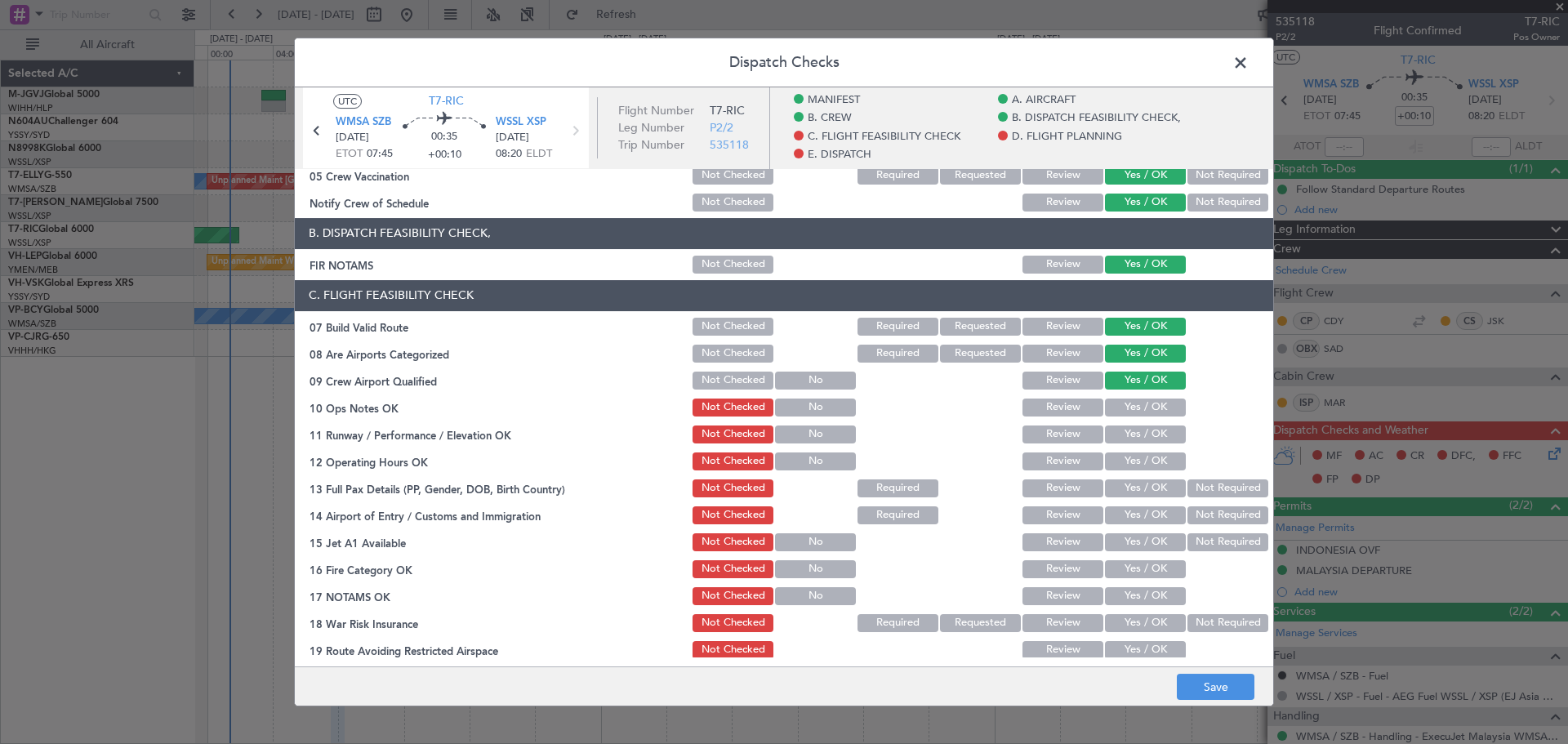
click at [1118, 405] on button "Yes / OK" at bounding box center [1145, 406] width 81 height 18
drag, startPoint x: 1116, startPoint y: 425, endPoint x: 1116, endPoint y: 466, distance: 41.0
click at [1116, 429] on button "Yes / OK" at bounding box center [1145, 434] width 81 height 18
click at [1116, 463] on button "Yes / OK" at bounding box center [1145, 461] width 81 height 18
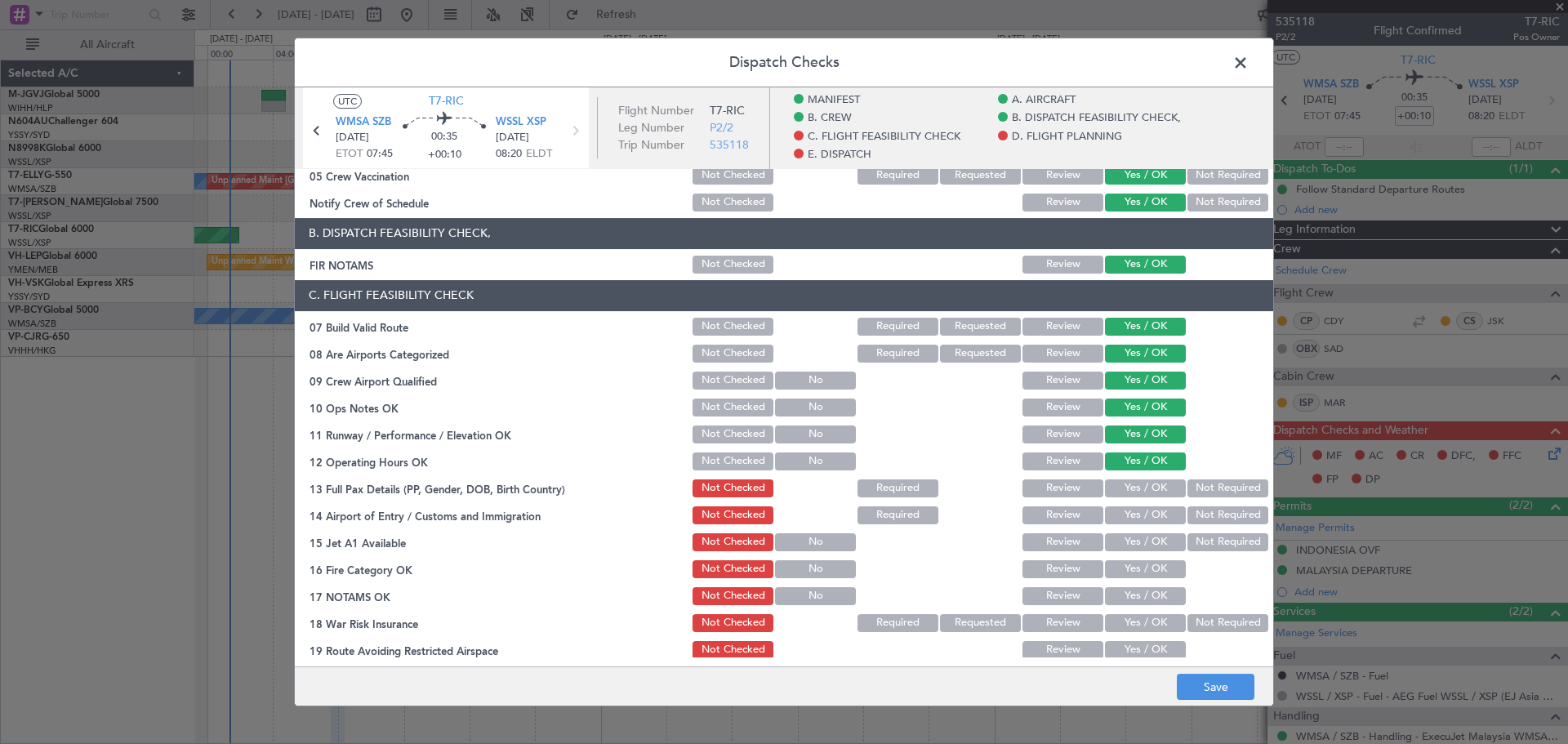
click at [1116, 493] on button "Yes / OK" at bounding box center [1145, 487] width 81 height 18
drag, startPoint x: 1116, startPoint y: 510, endPoint x: 1115, endPoint y: 531, distance: 21.0
click at [1115, 512] on button "Yes / OK" at bounding box center [1145, 514] width 81 height 18
click at [1116, 539] on button "Yes / OK" at bounding box center [1145, 542] width 81 height 18
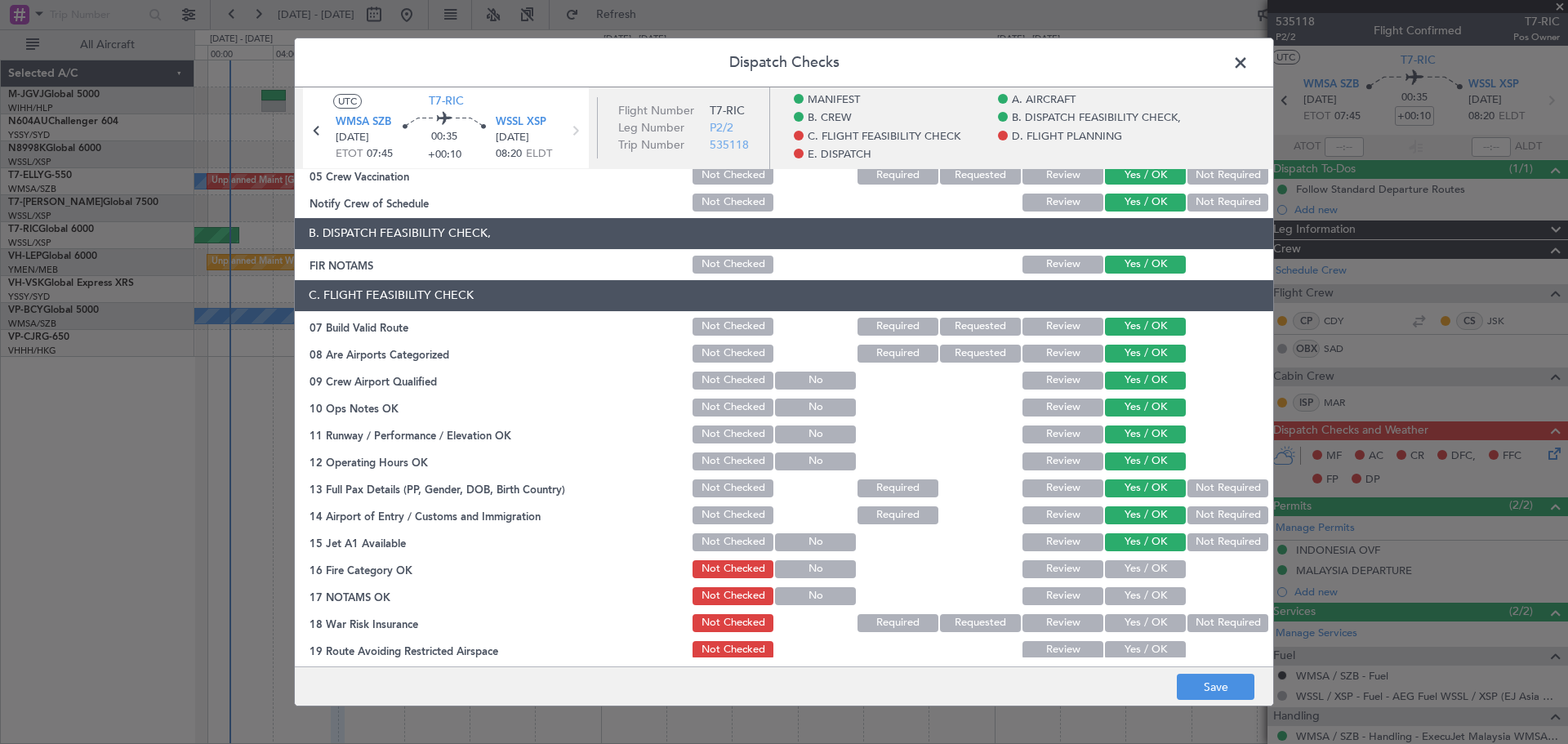
click at [1116, 569] on button "Yes / OK" at bounding box center [1145, 569] width 81 height 18
drag, startPoint x: 1116, startPoint y: 581, endPoint x: 1115, endPoint y: 596, distance: 15.0
click at [1116, 585] on section "C. FLIGHT FEASIBILITY CHECK 07 Build Valid Route Not Checked Required Requested…" at bounding box center [784, 497] width 978 height 435
click at [1115, 596] on button "Yes / OK" at bounding box center [1145, 595] width 81 height 18
drag, startPoint x: 1113, startPoint y: 612, endPoint x: 1114, endPoint y: 638, distance: 26.0
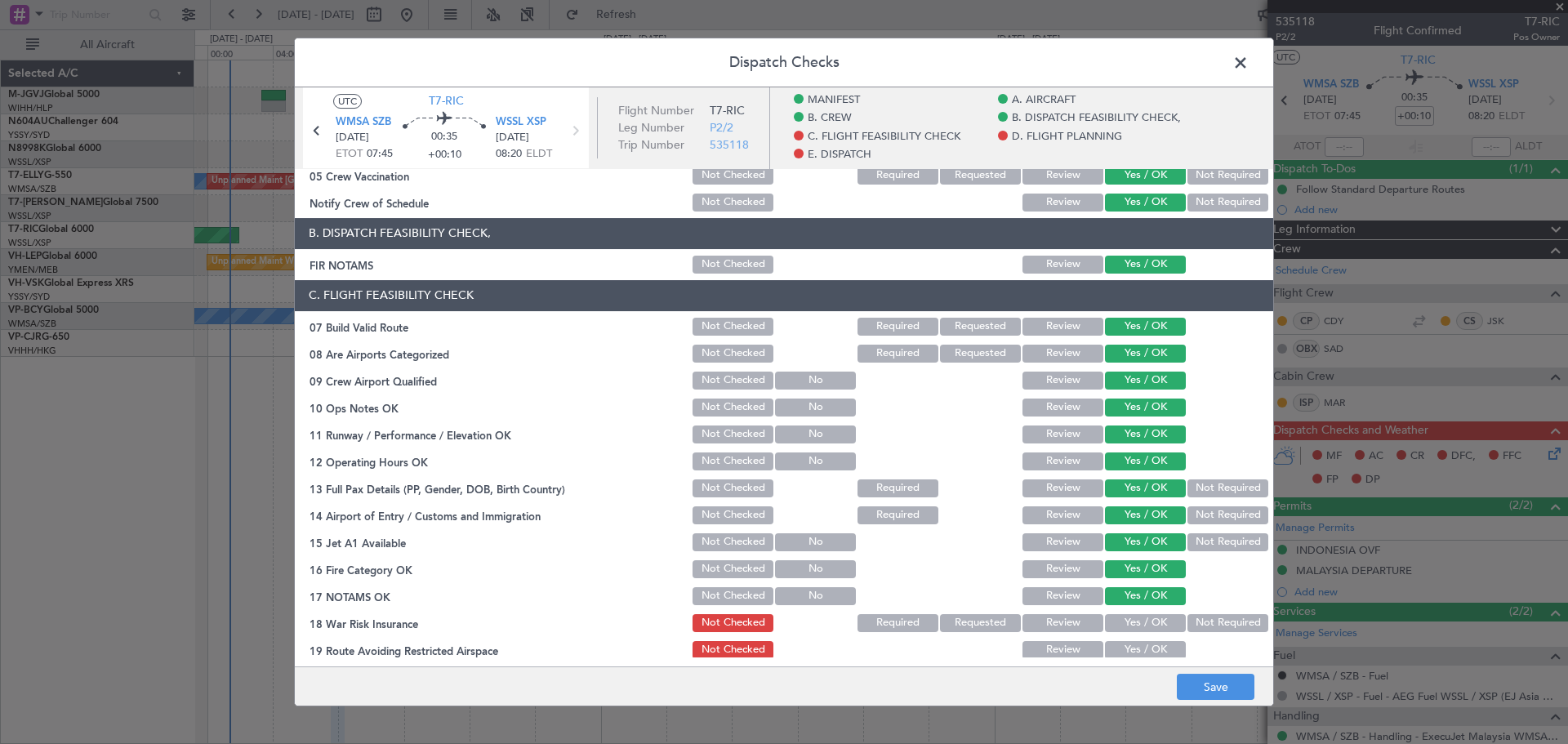
click at [1113, 622] on div "Yes / OK" at bounding box center [1143, 622] width 83 height 23
click at [1122, 616] on button "Yes / OK" at bounding box center [1145, 622] width 81 height 18
click at [1124, 646] on button "Yes / OK" at bounding box center [1145, 650] width 81 height 18
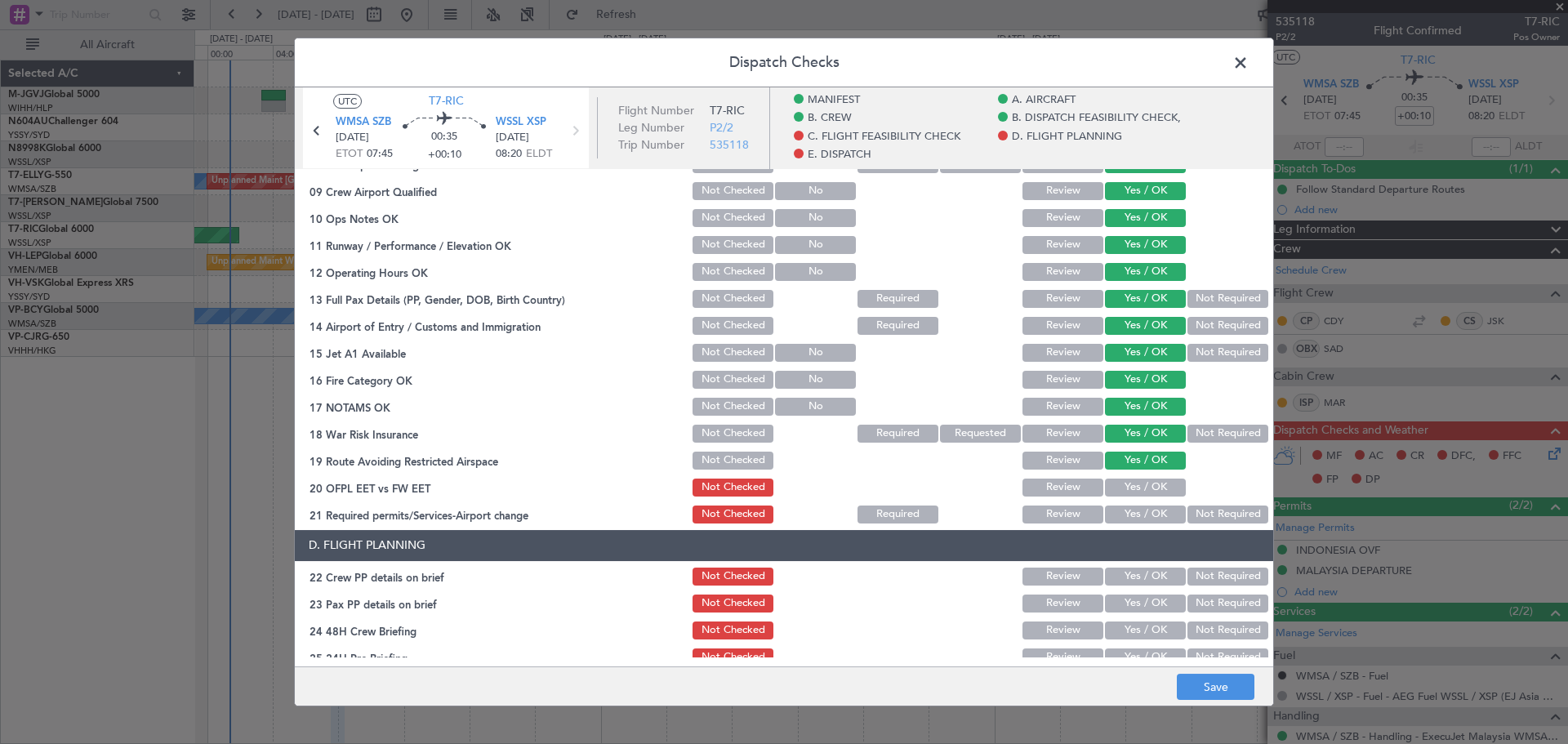
scroll to position [680, 0]
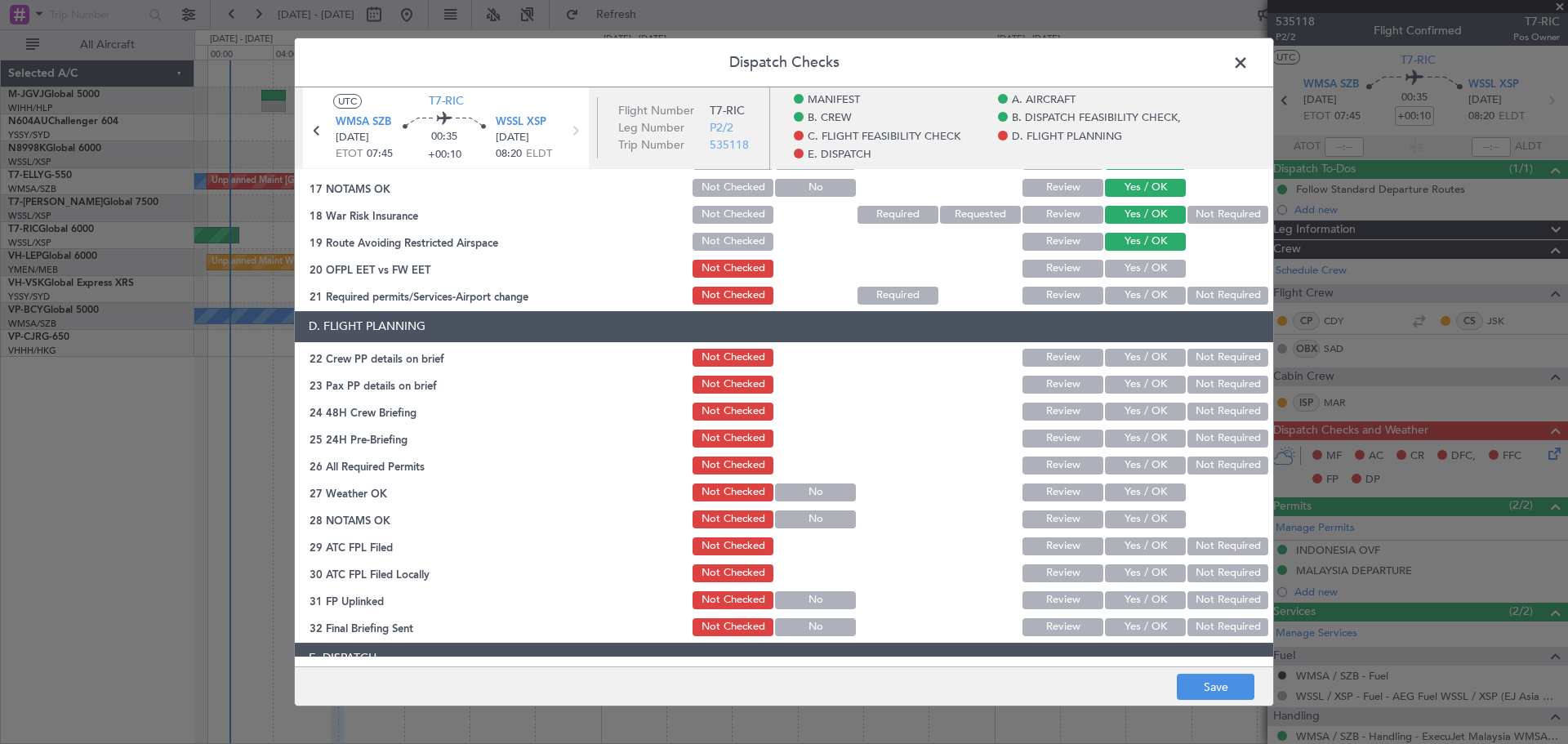
drag, startPoint x: 1115, startPoint y: 266, endPoint x: 1118, endPoint y: 285, distance: 19.2
click at [1115, 269] on button "Yes / OK" at bounding box center [1145, 268] width 81 height 18
click at [1118, 287] on button "Yes / OK" at bounding box center [1145, 295] width 81 height 18
click at [1118, 346] on div "Yes / OK" at bounding box center [1143, 357] width 83 height 23
click at [1118, 361] on button "Yes / OK" at bounding box center [1145, 357] width 81 height 18
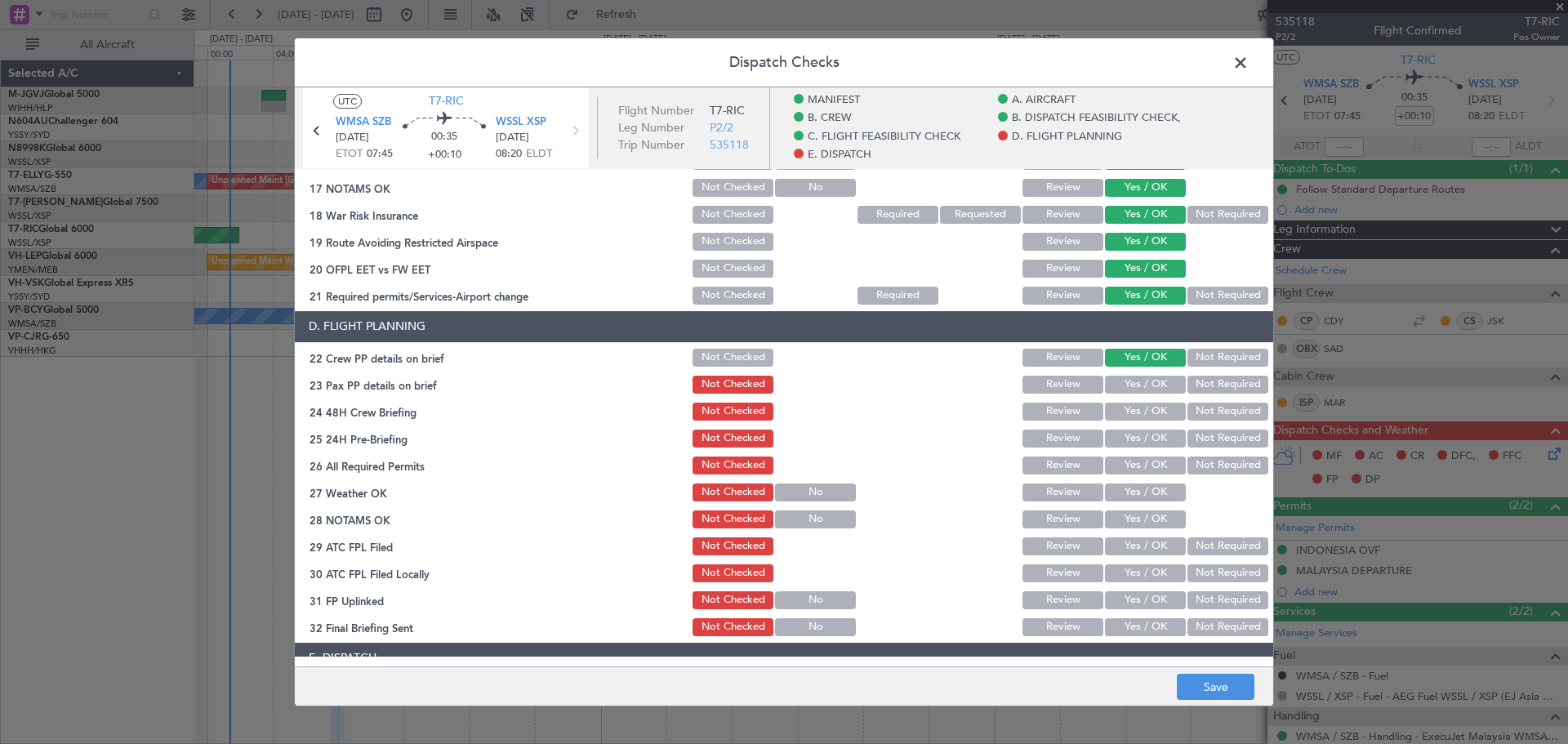
drag, startPoint x: 1121, startPoint y: 385, endPoint x: 1121, endPoint y: 411, distance: 26.0
click at [1121, 389] on button "Yes / OK" at bounding box center [1145, 384] width 81 height 18
click at [1121, 411] on button "Yes / OK" at bounding box center [1145, 411] width 81 height 18
drag, startPoint x: 1120, startPoint y: 432, endPoint x: 1120, endPoint y: 448, distance: 16.0
click at [1120, 436] on button "Yes / OK" at bounding box center [1145, 438] width 81 height 18
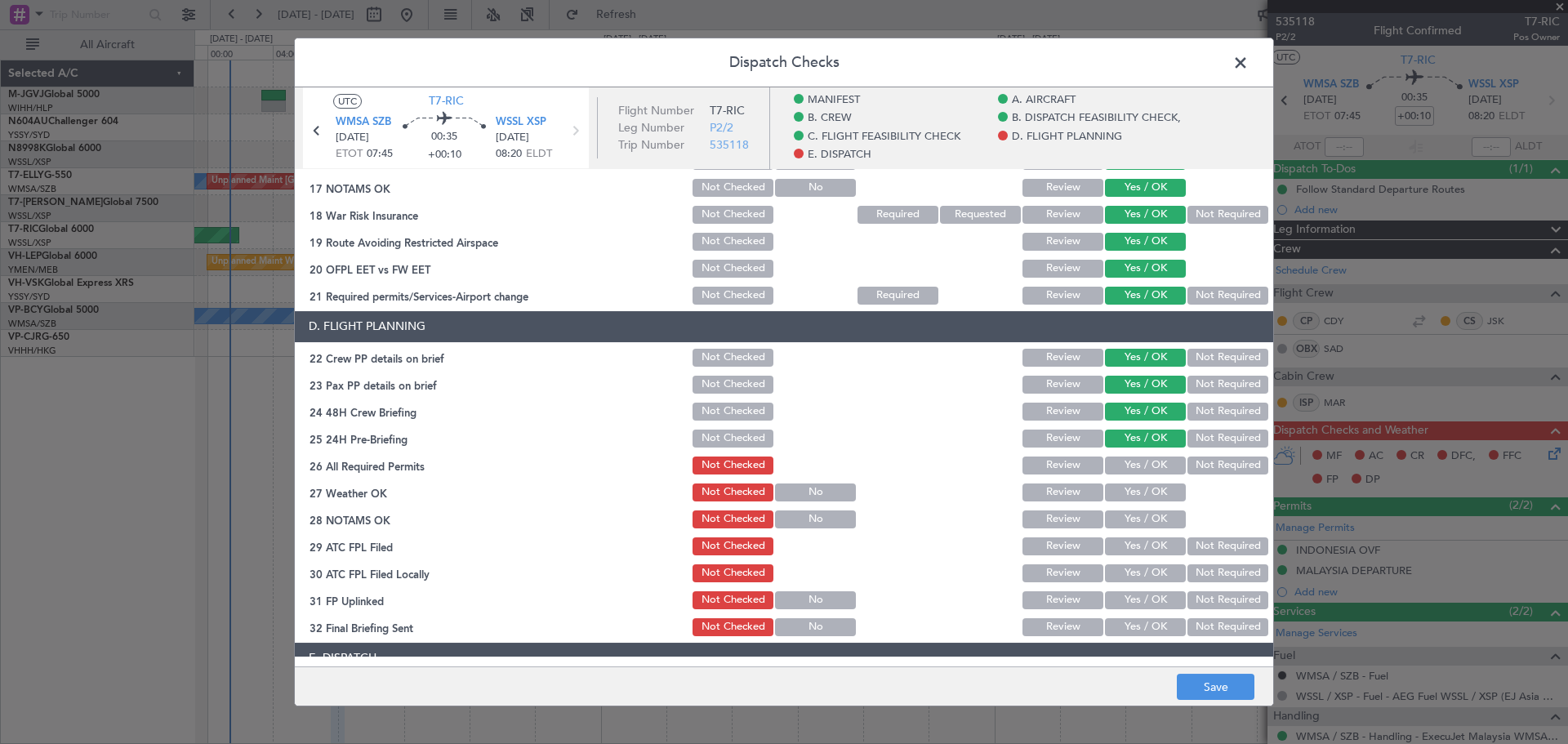
drag, startPoint x: 1120, startPoint y: 459, endPoint x: 1120, endPoint y: 478, distance: 19.0
click at [1120, 463] on button "Yes / OK" at bounding box center [1145, 465] width 81 height 18
drag, startPoint x: 1120, startPoint y: 480, endPoint x: 1118, endPoint y: 491, distance: 11.2
click at [1119, 488] on div "Yes / OK" at bounding box center [1143, 491] width 83 height 23
drag, startPoint x: 1118, startPoint y: 491, endPoint x: 1115, endPoint y: 512, distance: 21.2
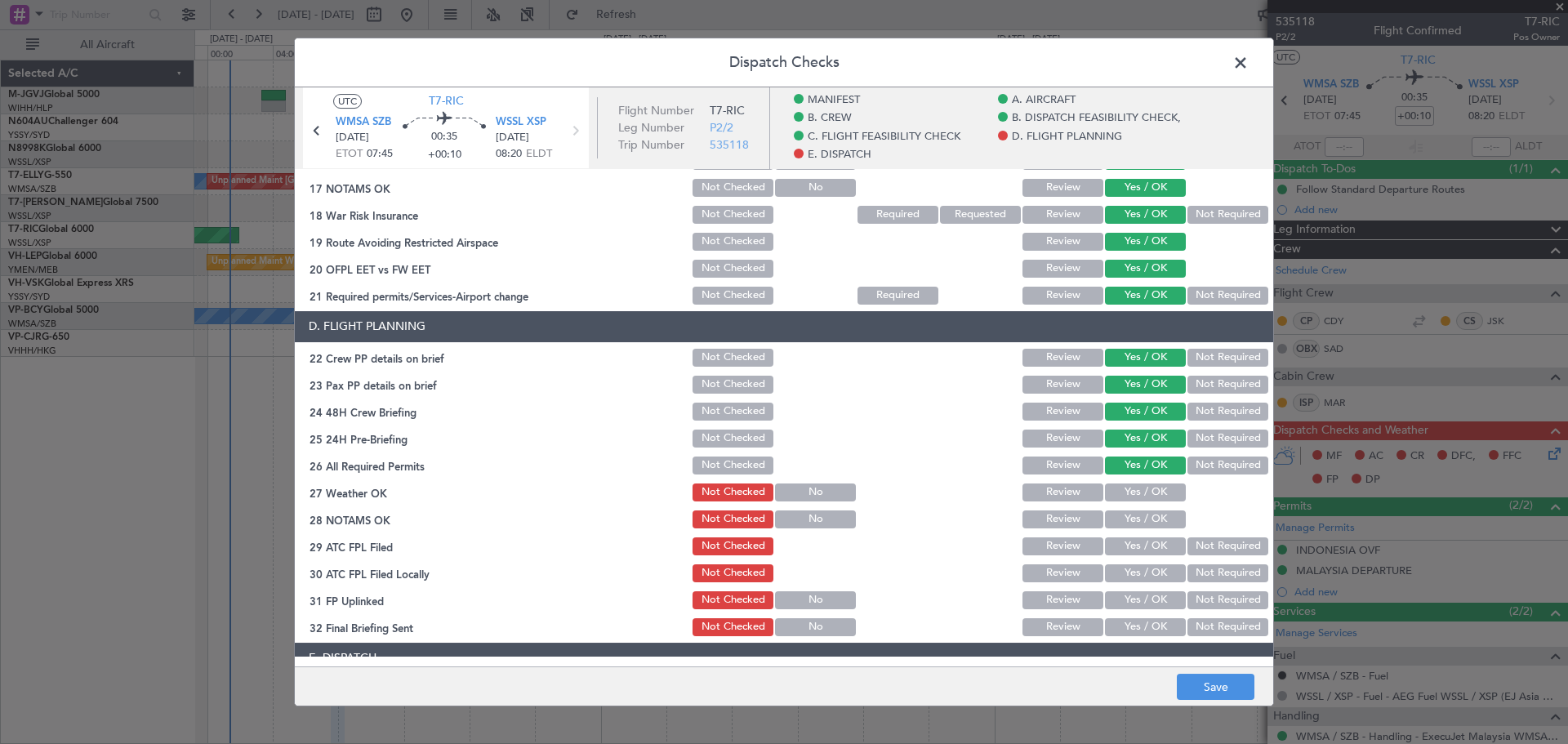
click at [1117, 493] on button "Yes / OK" at bounding box center [1145, 491] width 81 height 18
drag, startPoint x: 1115, startPoint y: 514, endPoint x: 1114, endPoint y: 542, distance: 28.0
click at [1113, 525] on button "Yes / OK" at bounding box center [1145, 519] width 81 height 18
drag, startPoint x: 1114, startPoint y: 542, endPoint x: 1114, endPoint y: 554, distance: 12.0
click at [1114, 545] on button "Yes / OK" at bounding box center [1145, 546] width 81 height 18
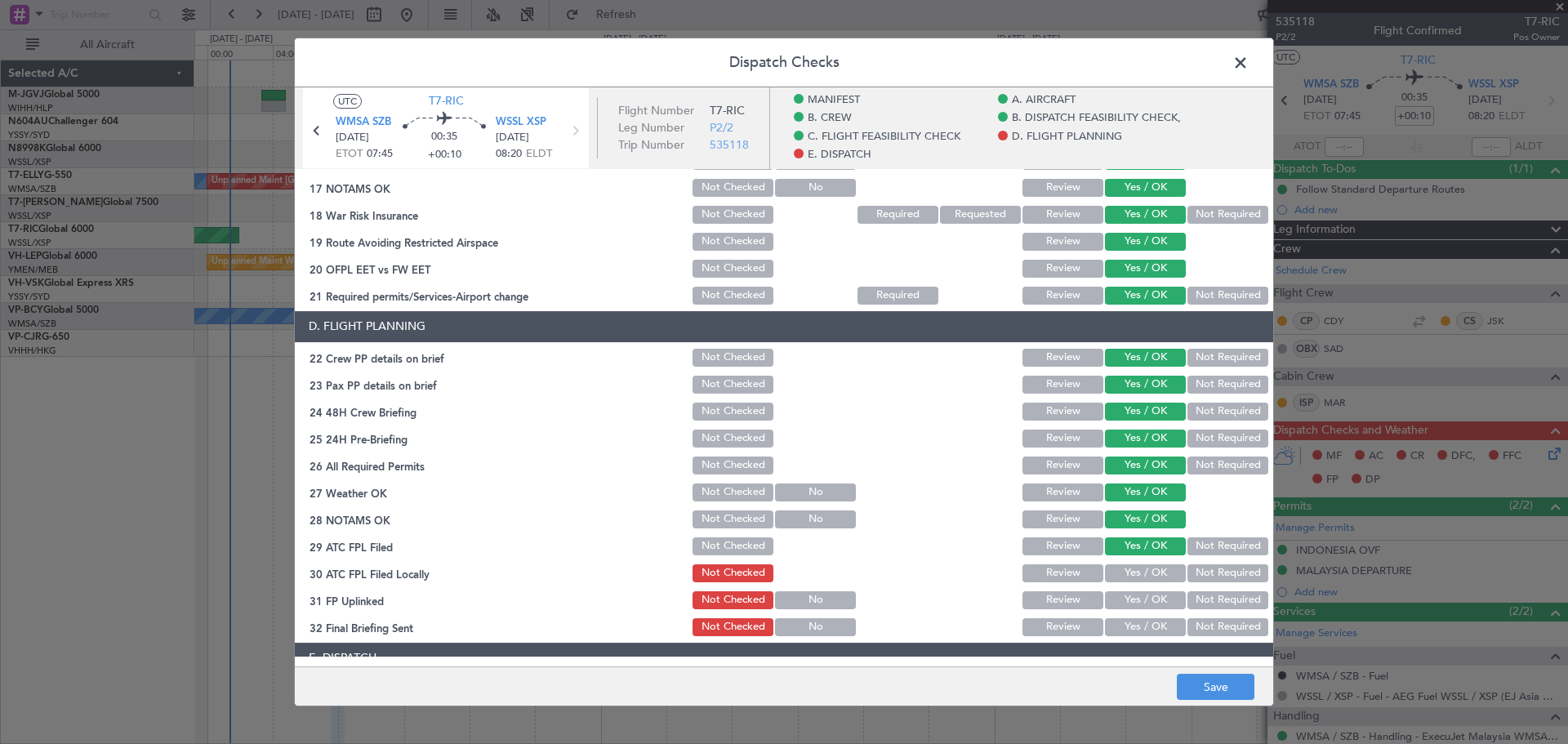
drag, startPoint x: 1114, startPoint y: 571, endPoint x: 1115, endPoint y: 603, distance: 32.0
click at [1113, 577] on button "Yes / OK" at bounding box center [1145, 572] width 81 height 18
click at [1115, 603] on button "Yes / OK" at bounding box center [1145, 599] width 81 height 18
drag, startPoint x: 1118, startPoint y: 628, endPoint x: 1120, endPoint y: 576, distance: 52.0
click at [1119, 628] on button "Yes / OK" at bounding box center [1145, 627] width 81 height 18
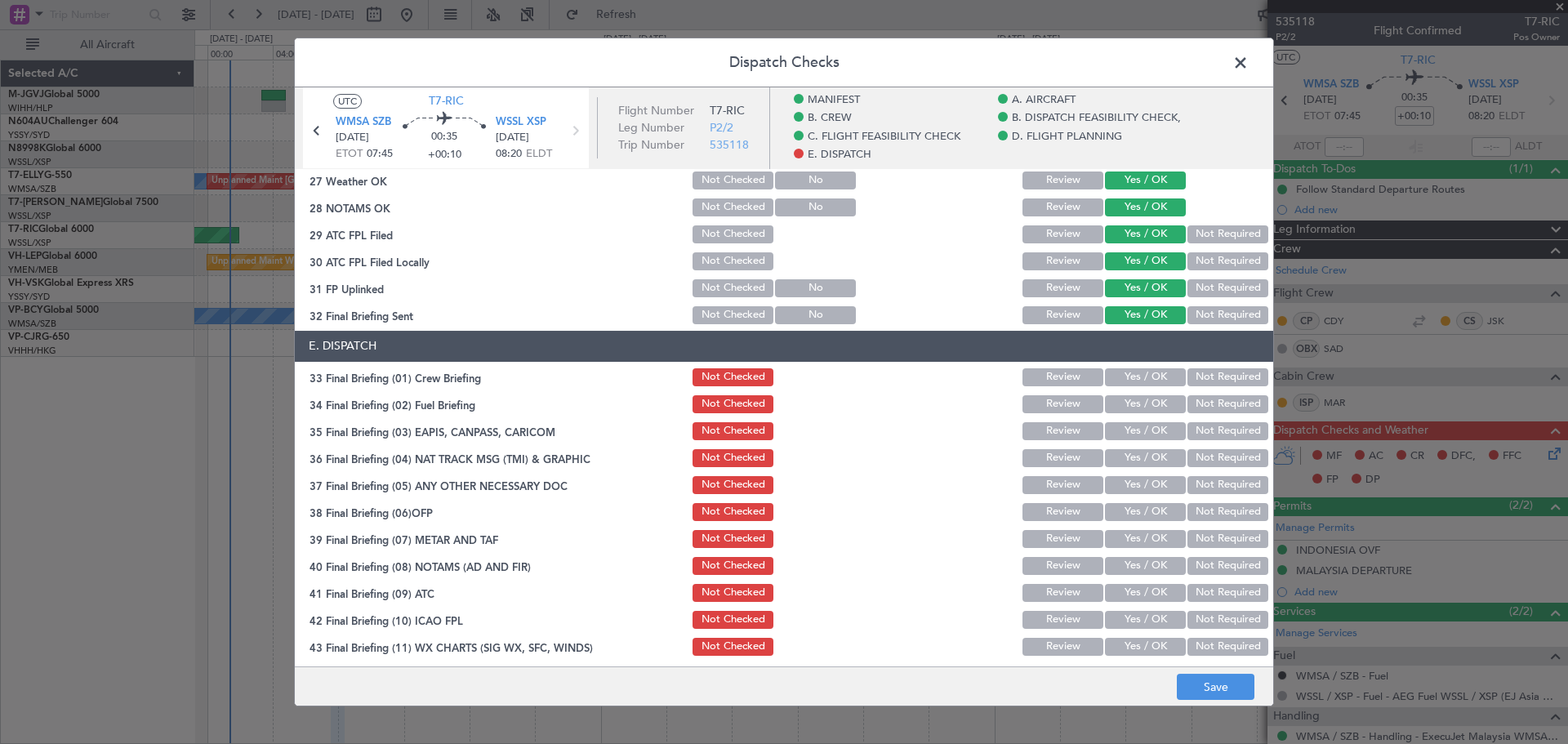
scroll to position [1024, 0]
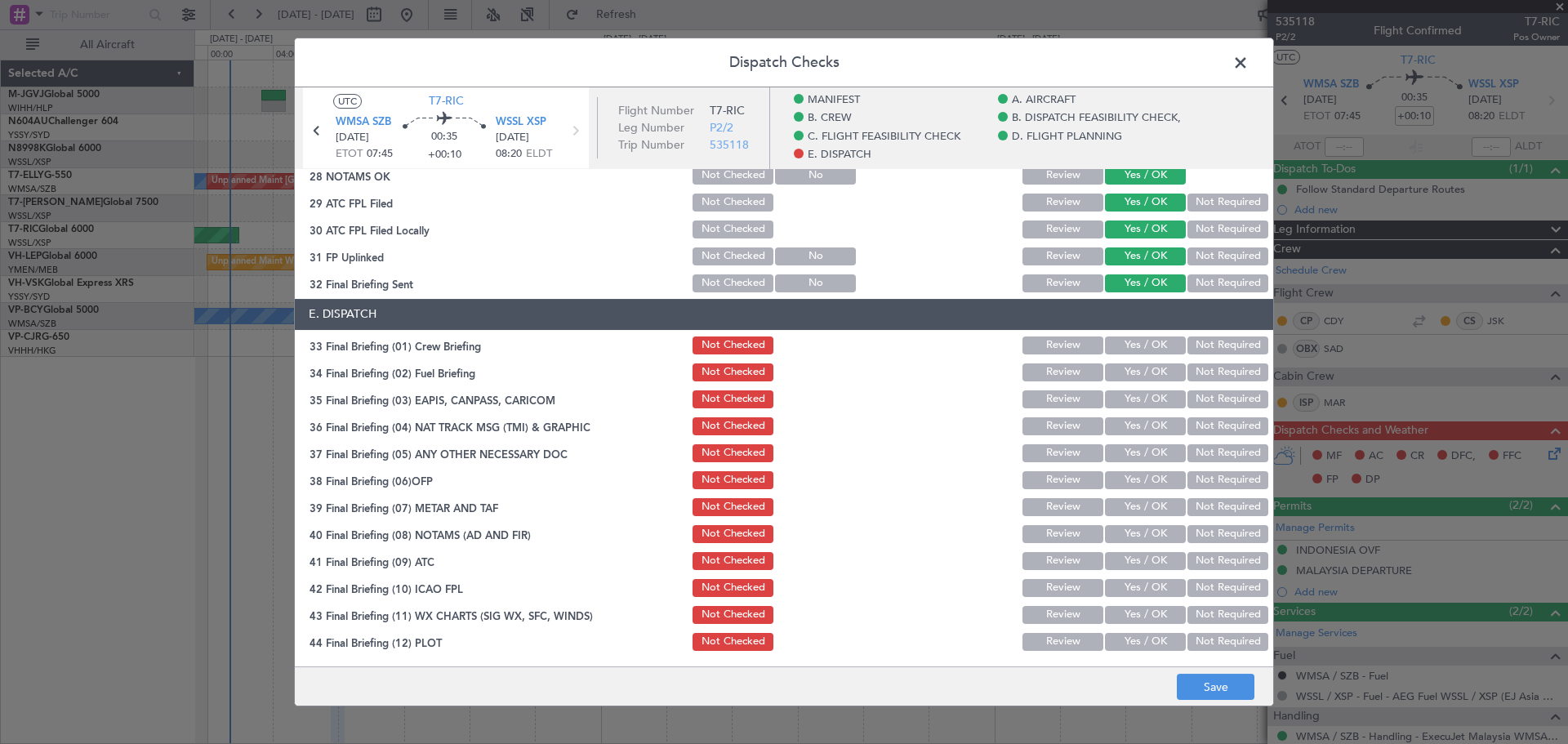
click at [1137, 340] on button "Yes / OK" at bounding box center [1145, 344] width 81 height 18
click at [1137, 374] on button "Yes / OK" at bounding box center [1145, 372] width 81 height 18
click at [1133, 403] on button "Yes / OK" at bounding box center [1145, 399] width 81 height 18
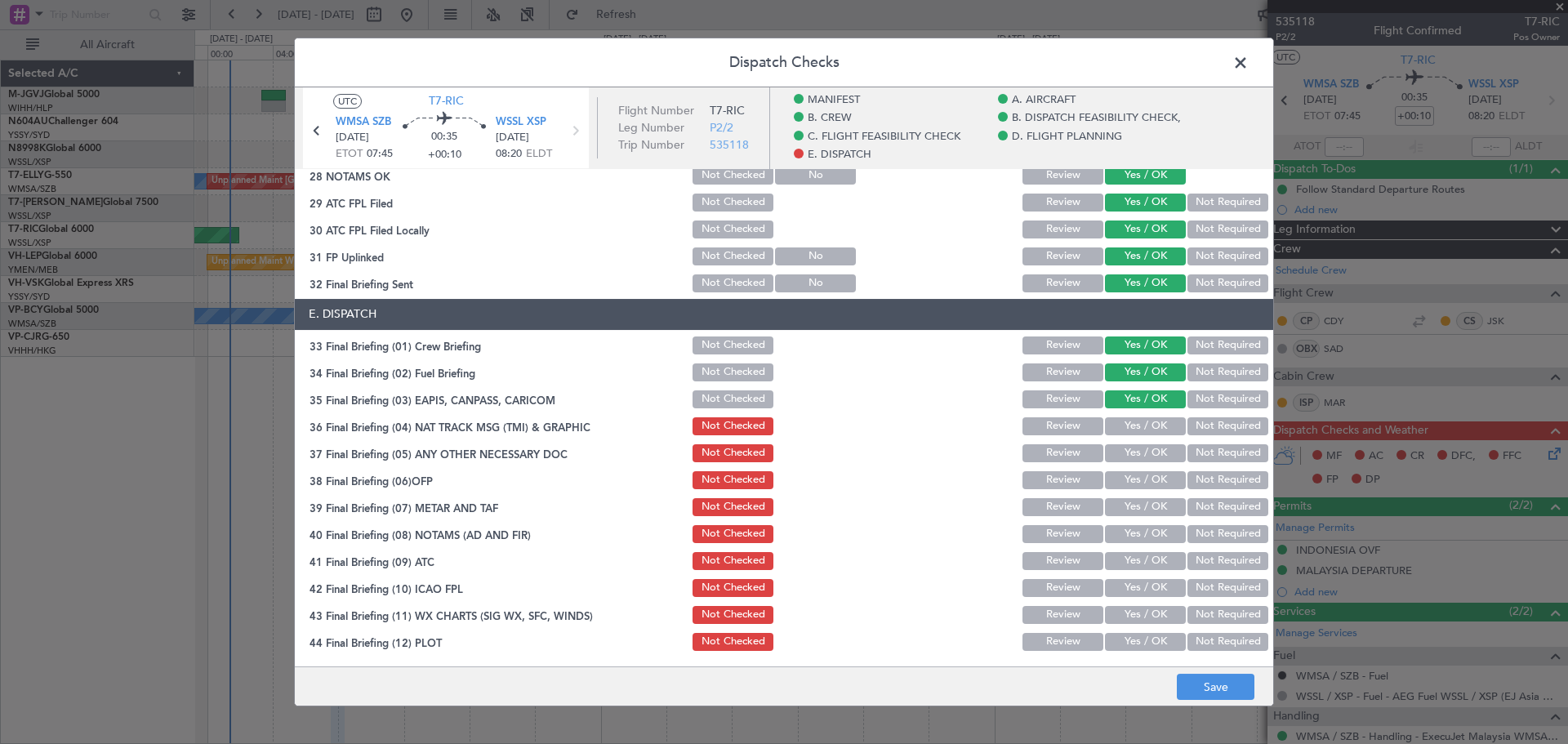
click at [1128, 420] on button "Yes / OK" at bounding box center [1145, 426] width 81 height 18
click at [1126, 457] on button "Yes / OK" at bounding box center [1145, 452] width 81 height 18
click at [1126, 483] on button "Yes / OK" at bounding box center [1145, 480] width 81 height 18
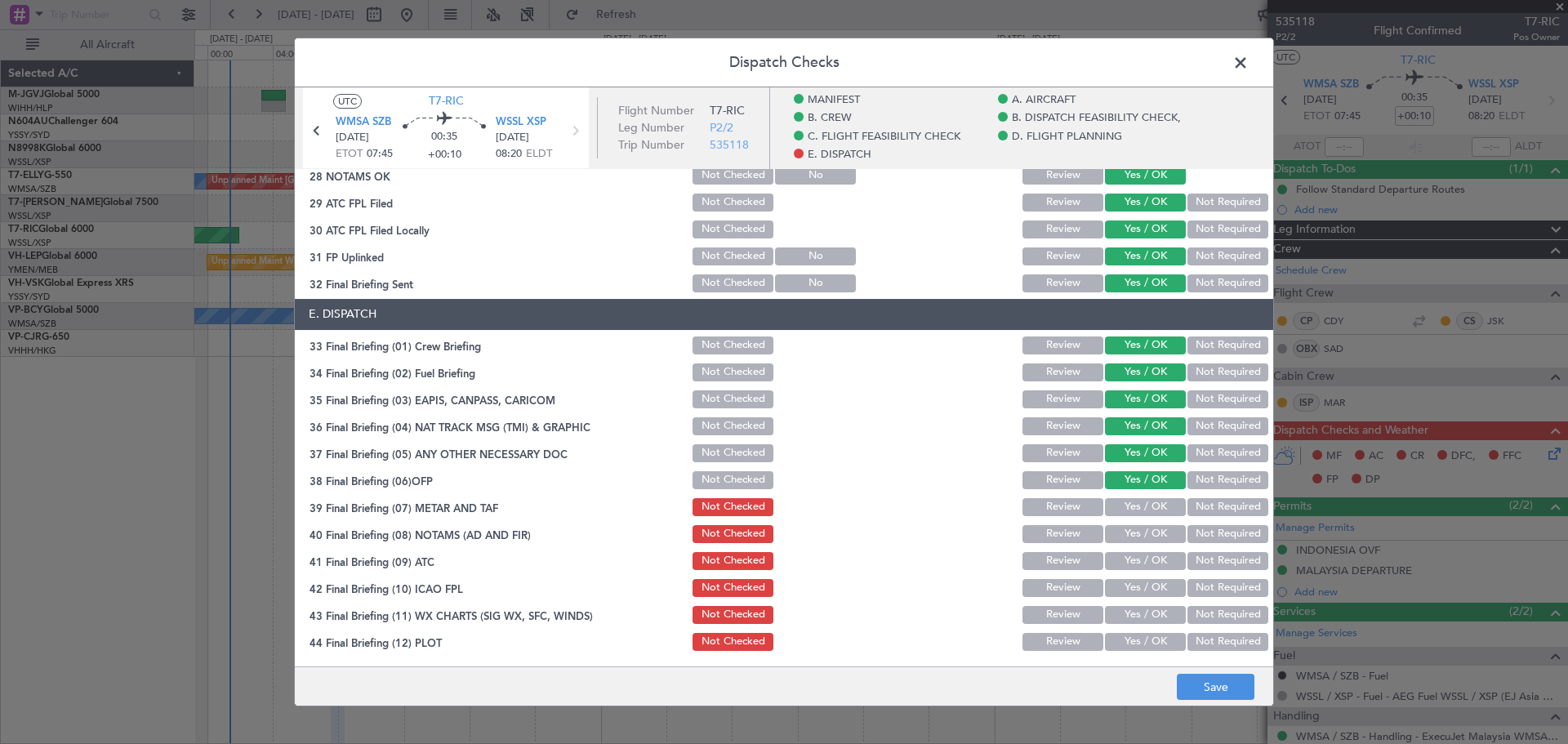
click at [1126, 506] on button "Yes / OK" at bounding box center [1145, 507] width 81 height 18
drag, startPoint x: 1126, startPoint y: 524, endPoint x: 1123, endPoint y: 532, distance: 8.5
click at [1123, 531] on button "Yes / OK" at bounding box center [1145, 533] width 81 height 18
click at [1120, 553] on button "Yes / OK" at bounding box center [1145, 560] width 81 height 18
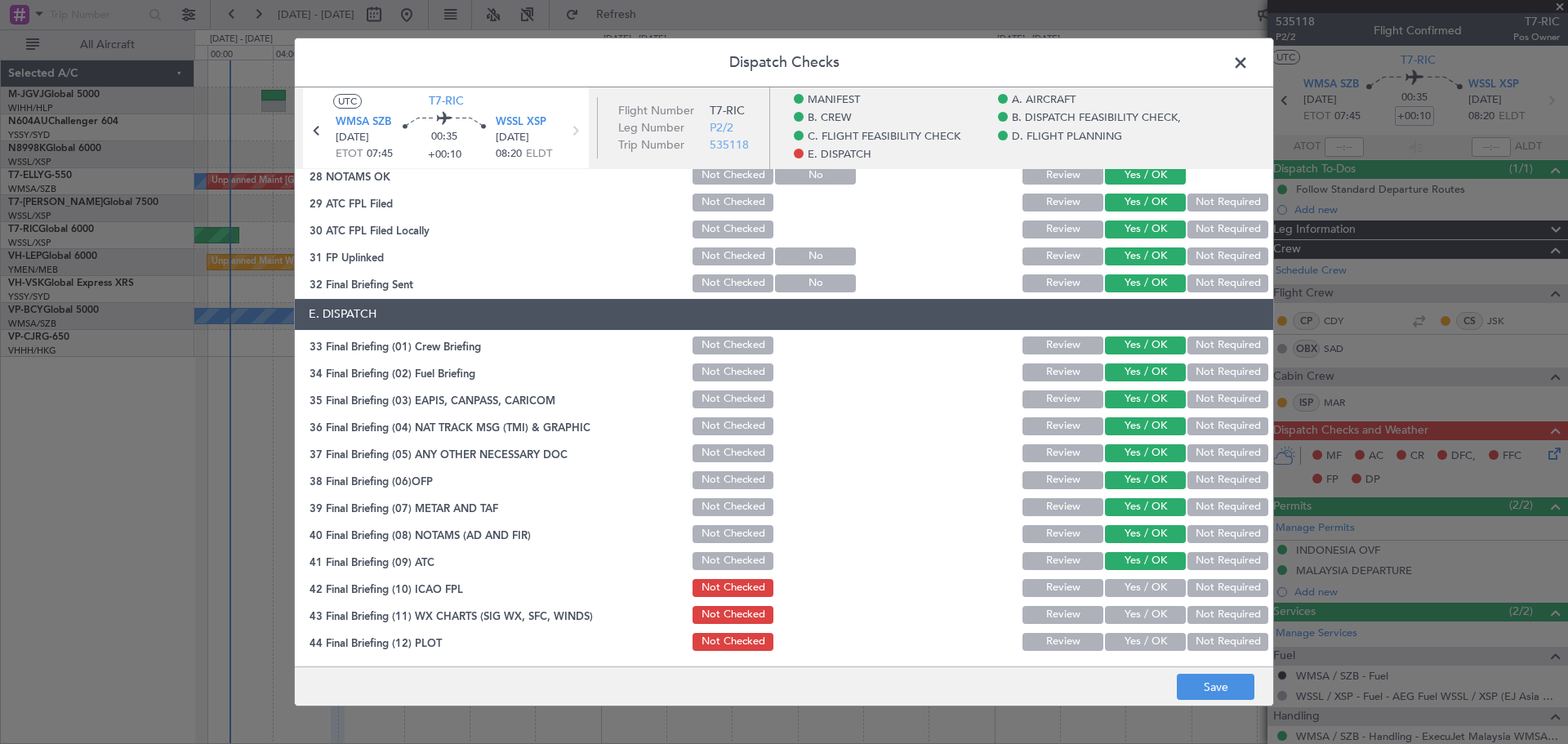
drag, startPoint x: 1120, startPoint y: 584, endPoint x: 1121, endPoint y: 612, distance: 28.0
click at [1120, 591] on button "Yes / OK" at bounding box center [1145, 588] width 81 height 18
click at [1121, 614] on button "Yes / OK" at bounding box center [1145, 614] width 81 height 18
drag, startPoint x: 1121, startPoint y: 635, endPoint x: 1133, endPoint y: 588, distance: 48.5
click at [1122, 634] on button "Yes / OK" at bounding box center [1145, 641] width 81 height 18
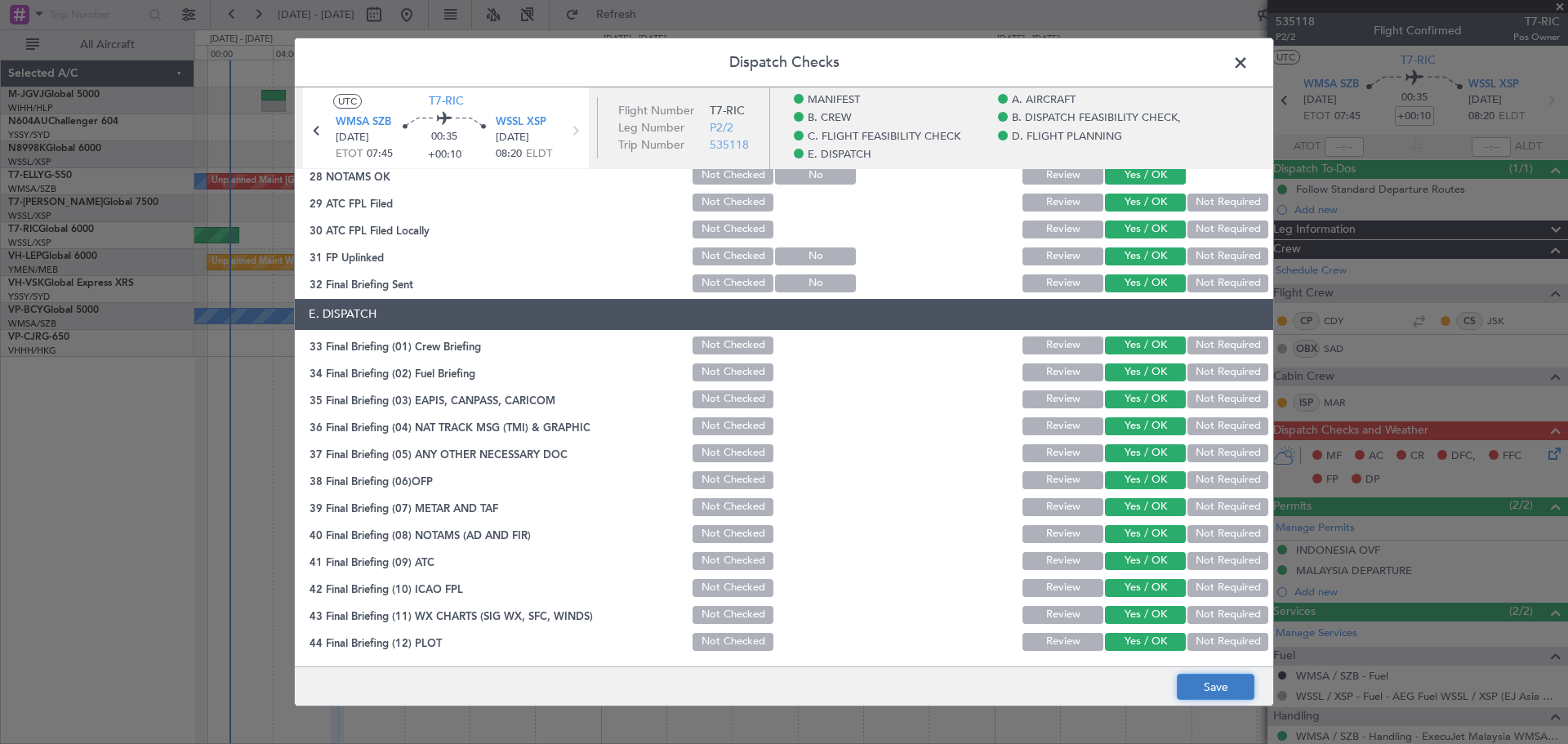
click at [1160, 680] on button "Save" at bounding box center [1215, 686] width 77 height 26
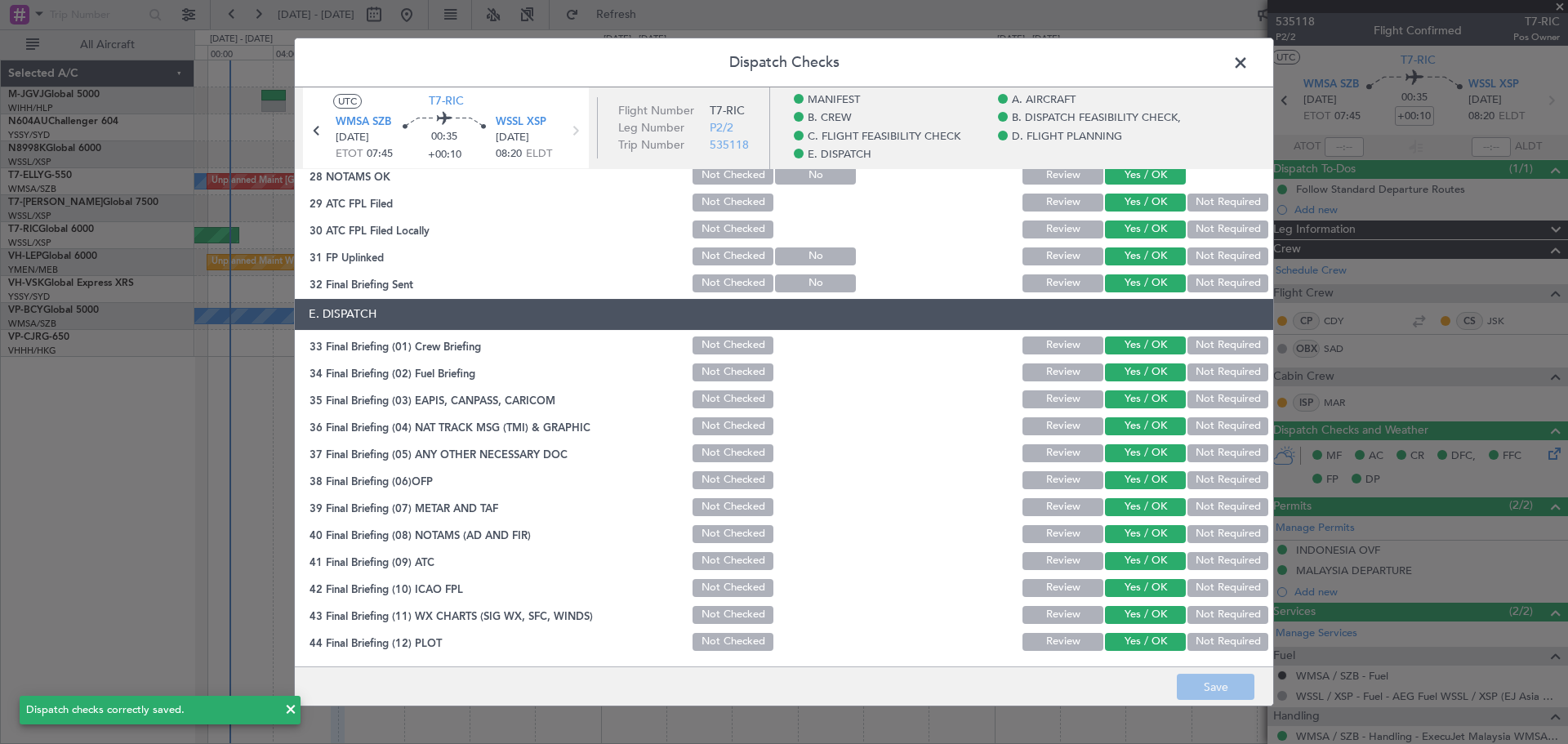
click at [1160, 60] on span at bounding box center [1249, 67] width 0 height 32
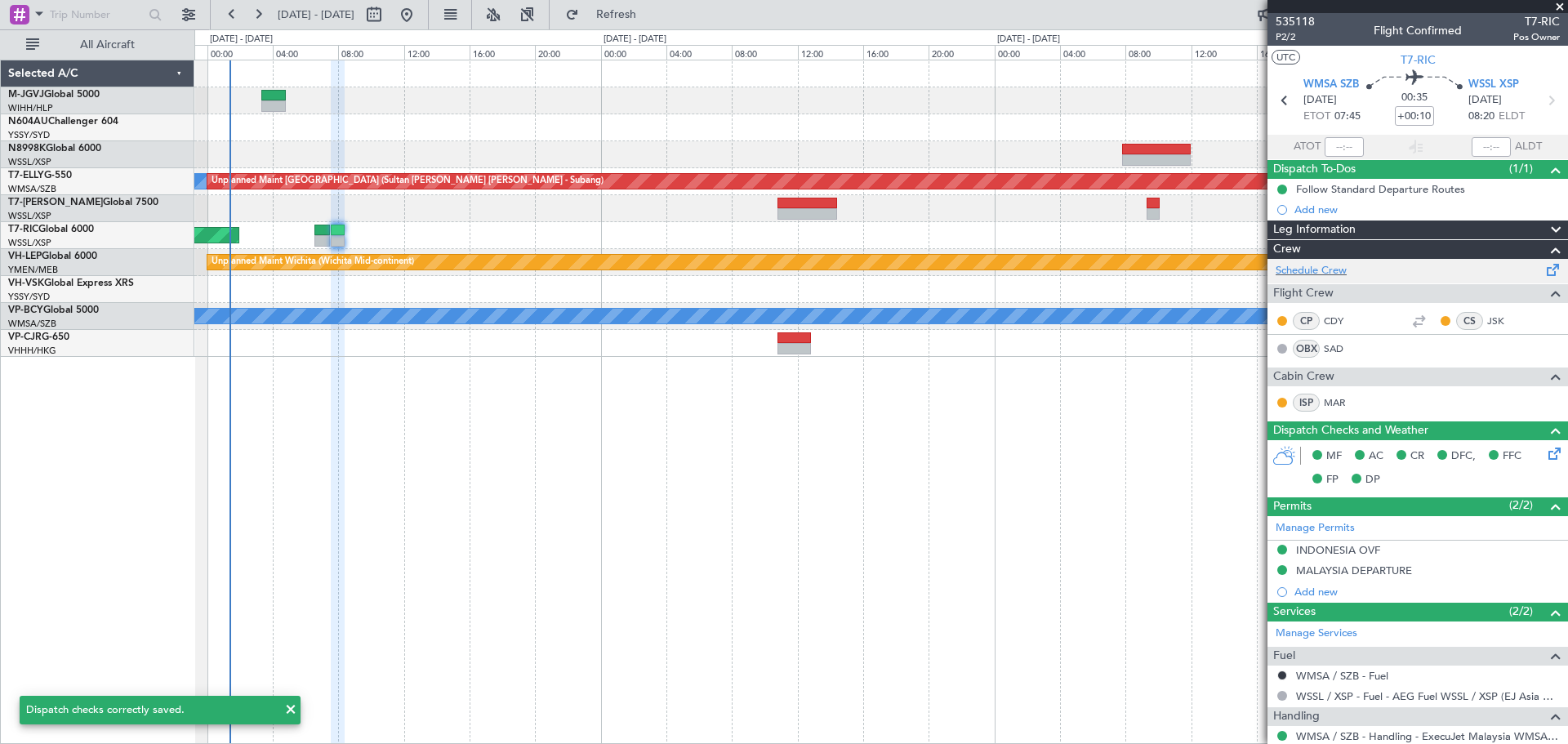
scroll to position [69, 0]
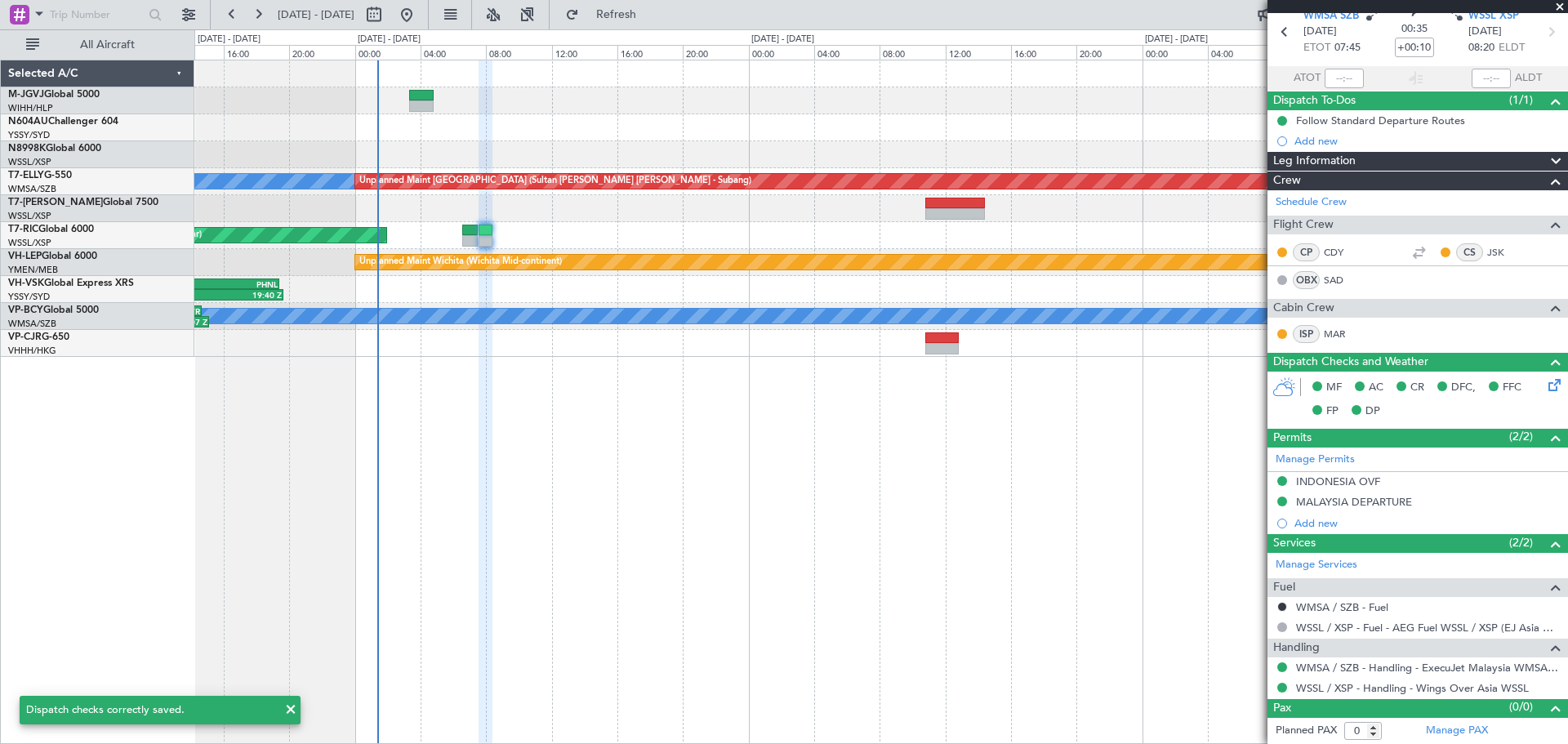
click at [617, 127] on div "Planned Maint [GEOGRAPHIC_DATA] (Seletar) [PERSON_NAME] Unplanned Maint [GEOGRA…" at bounding box center [881, 208] width 1373 height 296
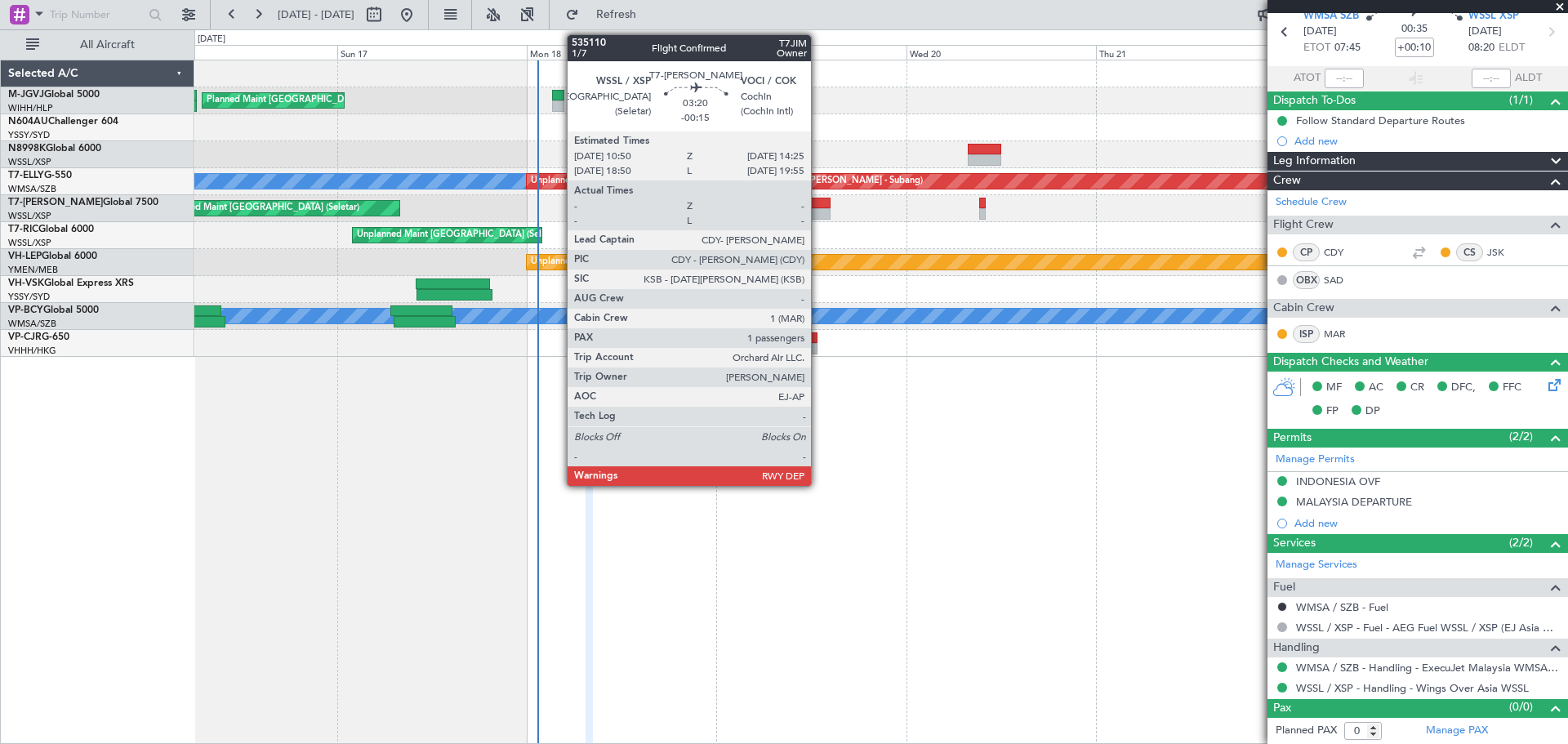
click at [815, 211] on div at bounding box center [816, 213] width 29 height 11
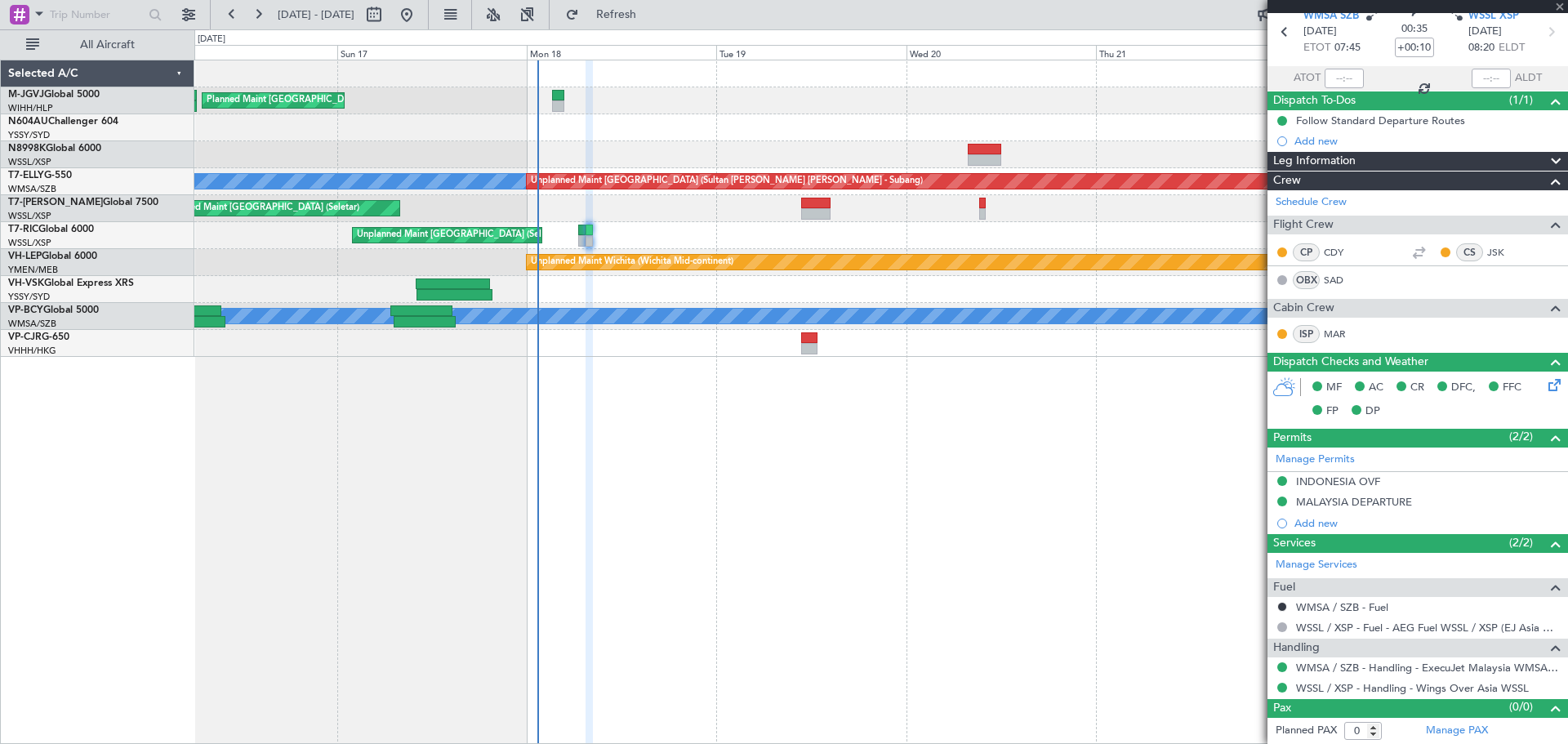
type input "-00:15"
type input "1"
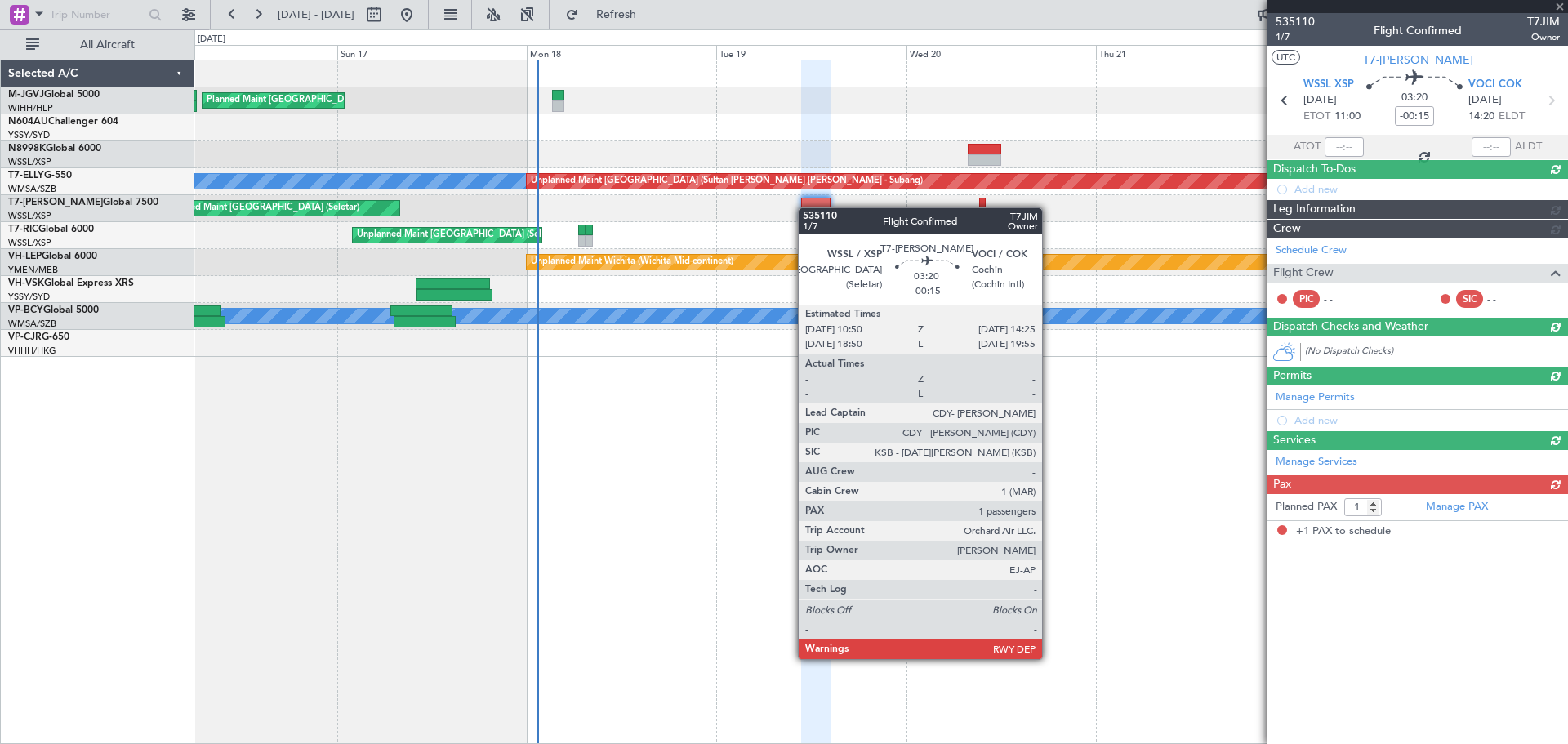
scroll to position [0, 0]
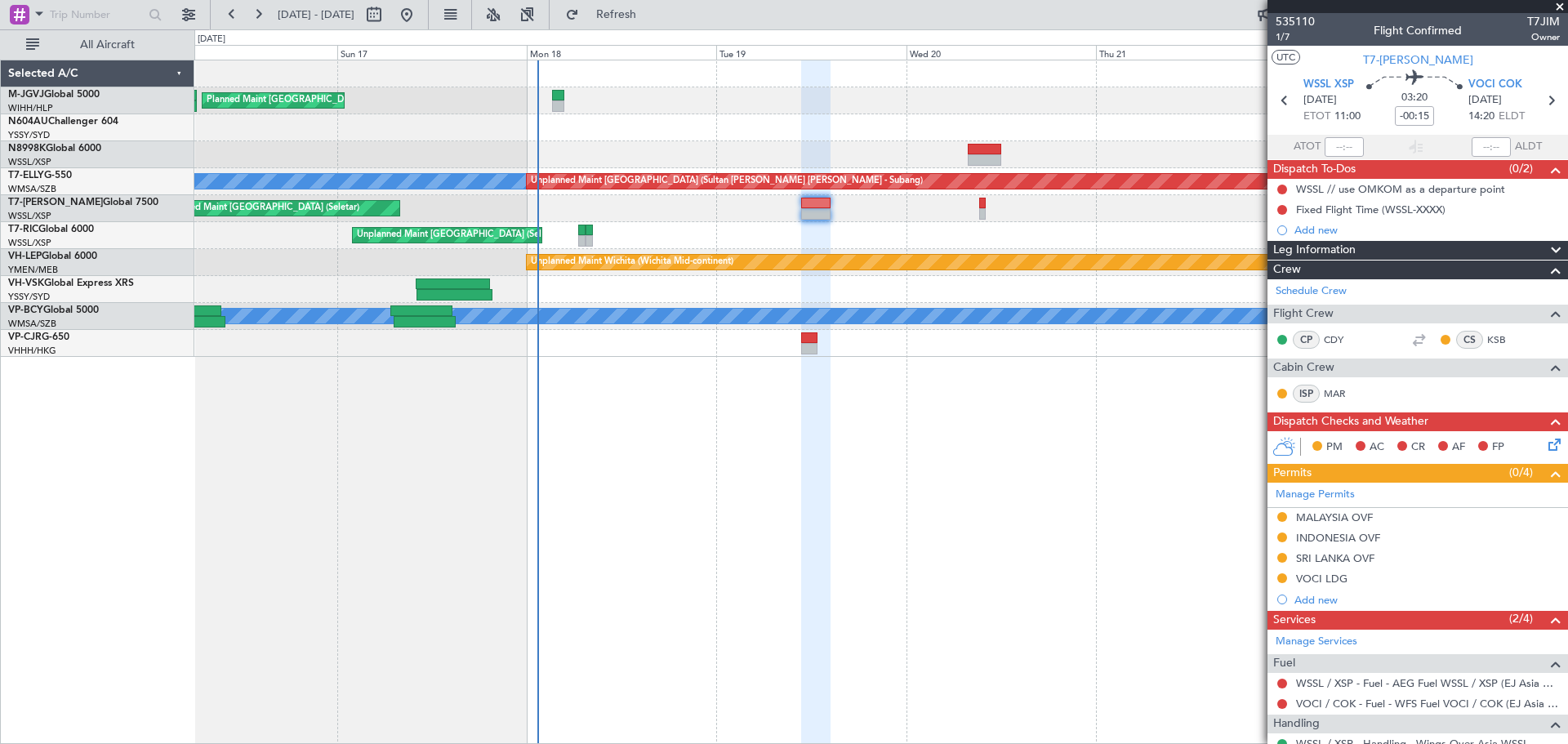
click at [938, 631] on div "Planned Maint [GEOGRAPHIC_DATA] (Seletar) [PERSON_NAME] Unplanned Maint [GEOGRA…" at bounding box center [881, 401] width 1374 height 684
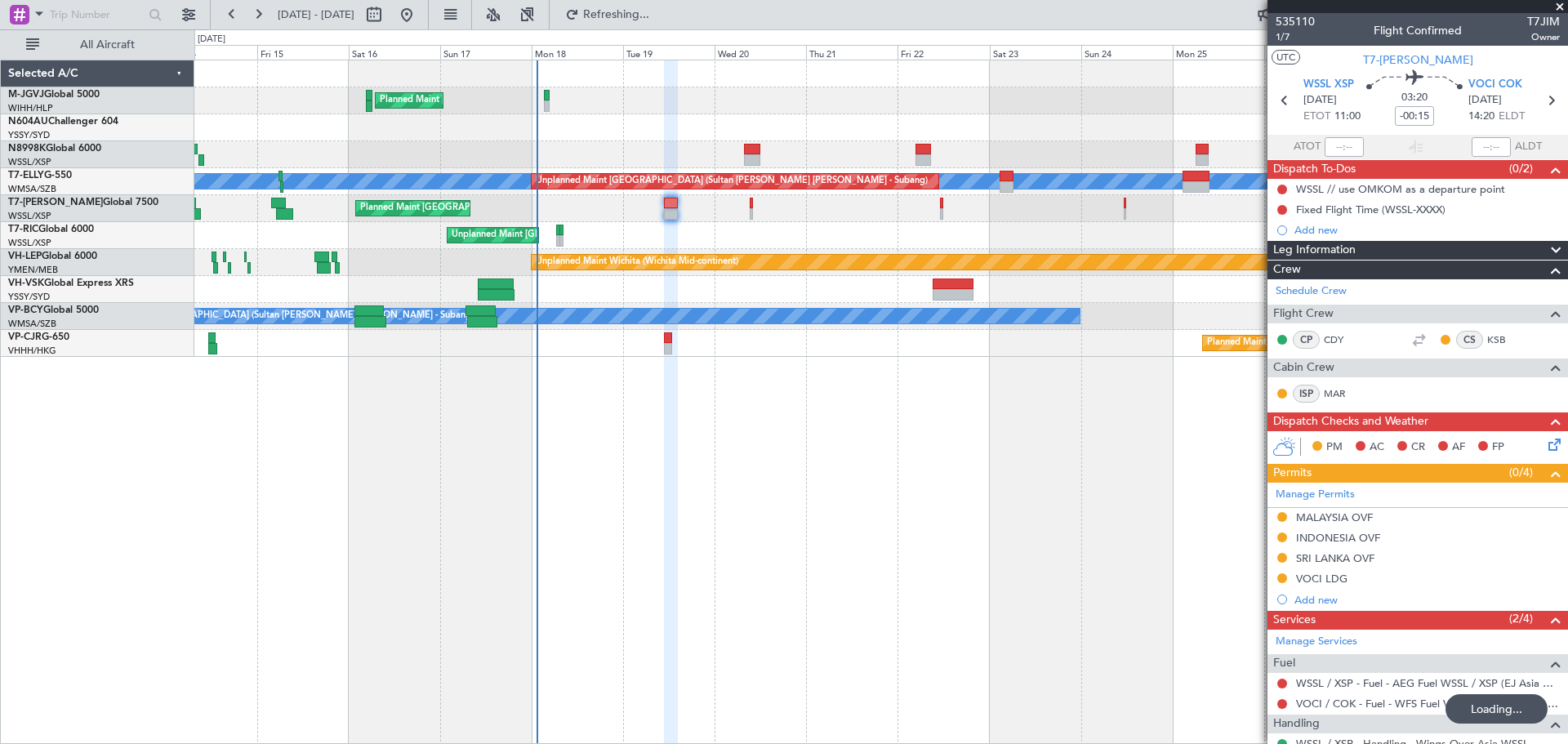
click at [779, 432] on div "Planned Maint [GEOGRAPHIC_DATA] (Seletar) [PERSON_NAME] Unplanned Maint [GEOGRA…" at bounding box center [881, 401] width 1374 height 684
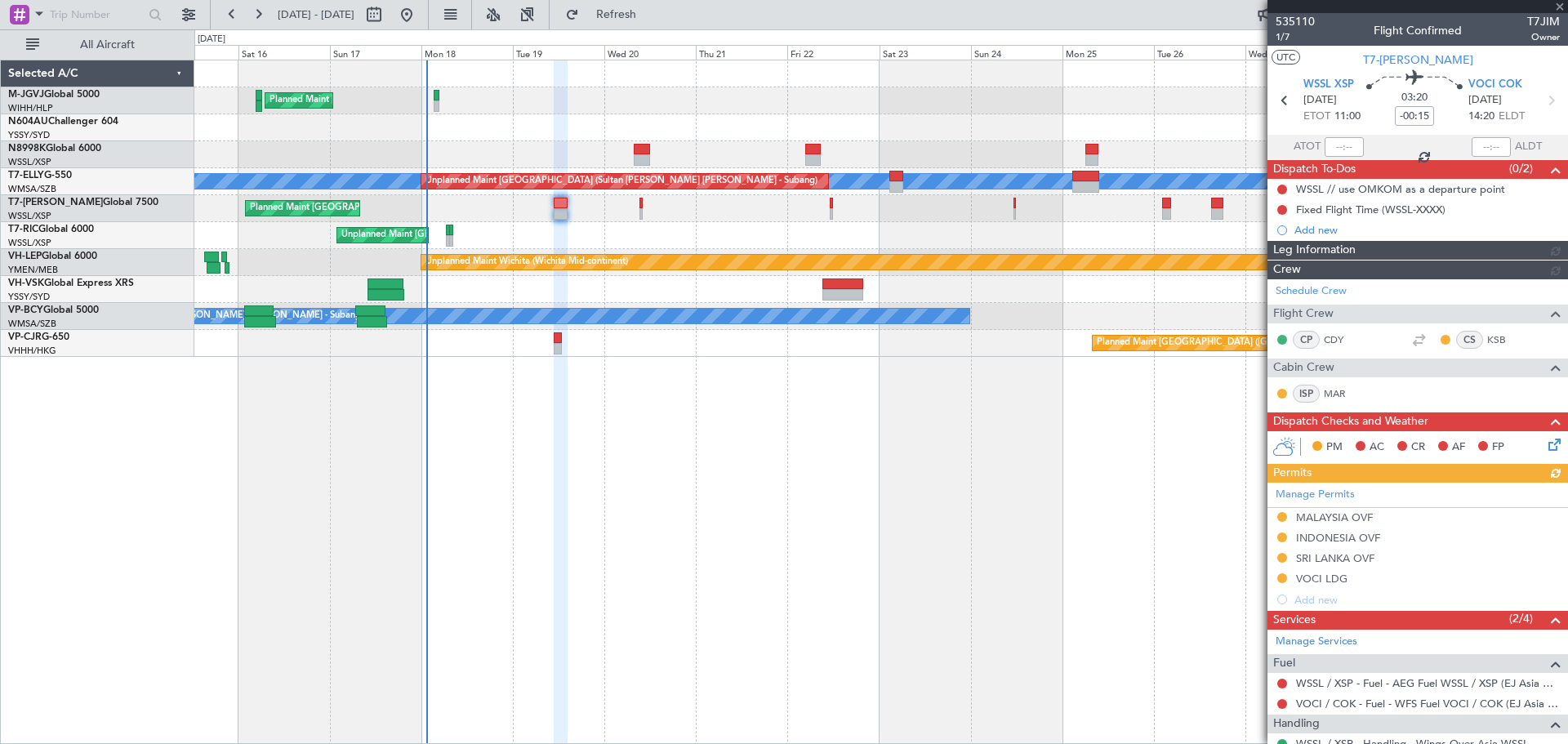
click at [713, 438] on div "Planned Maint [GEOGRAPHIC_DATA] (Seletar) [PERSON_NAME] Unplanned Maint [GEOGRA…" at bounding box center [881, 401] width 1374 height 684
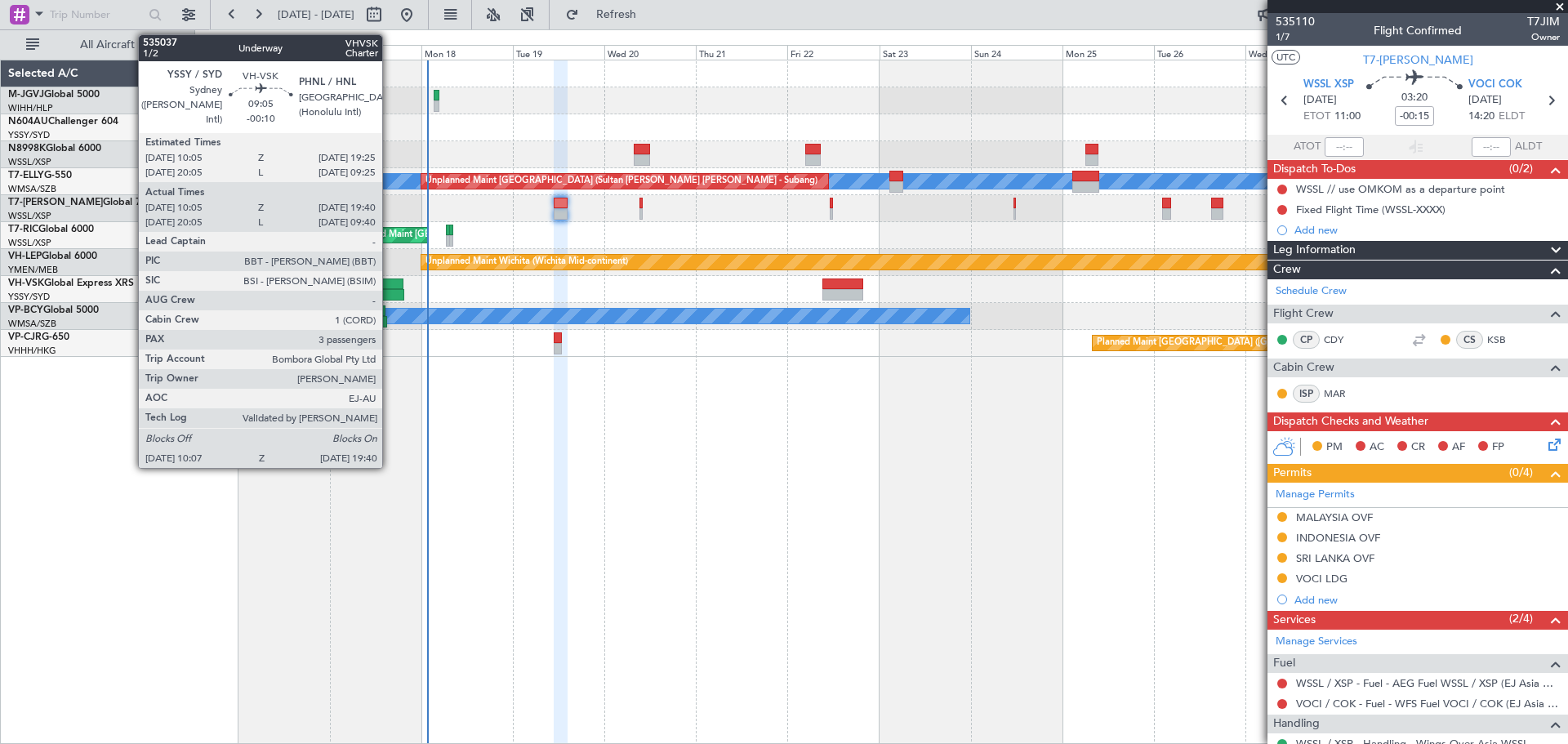
click at [390, 290] on div at bounding box center [385, 294] width 37 height 11
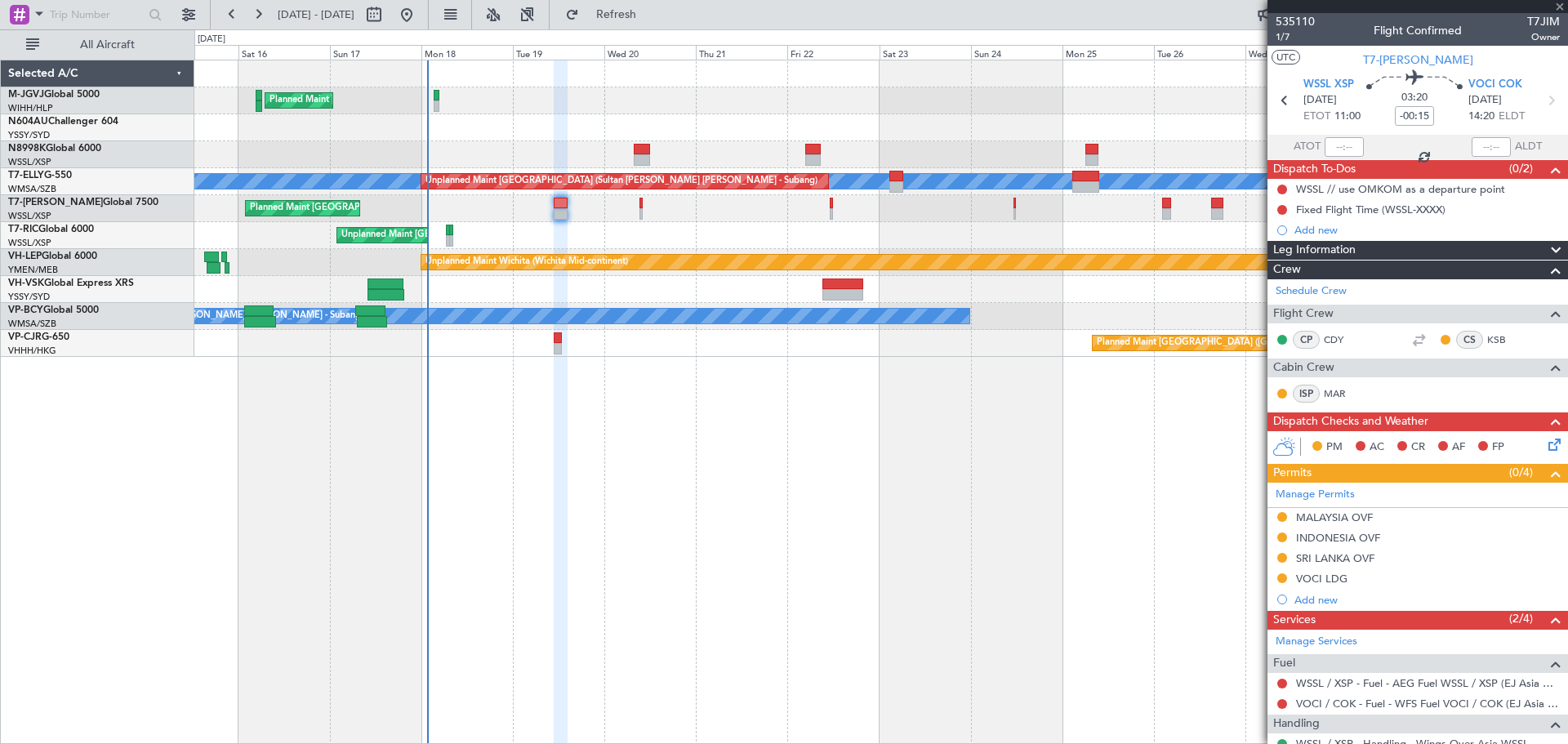
type input "-00:10"
type input "10:15"
type input "19:35"
type input "3"
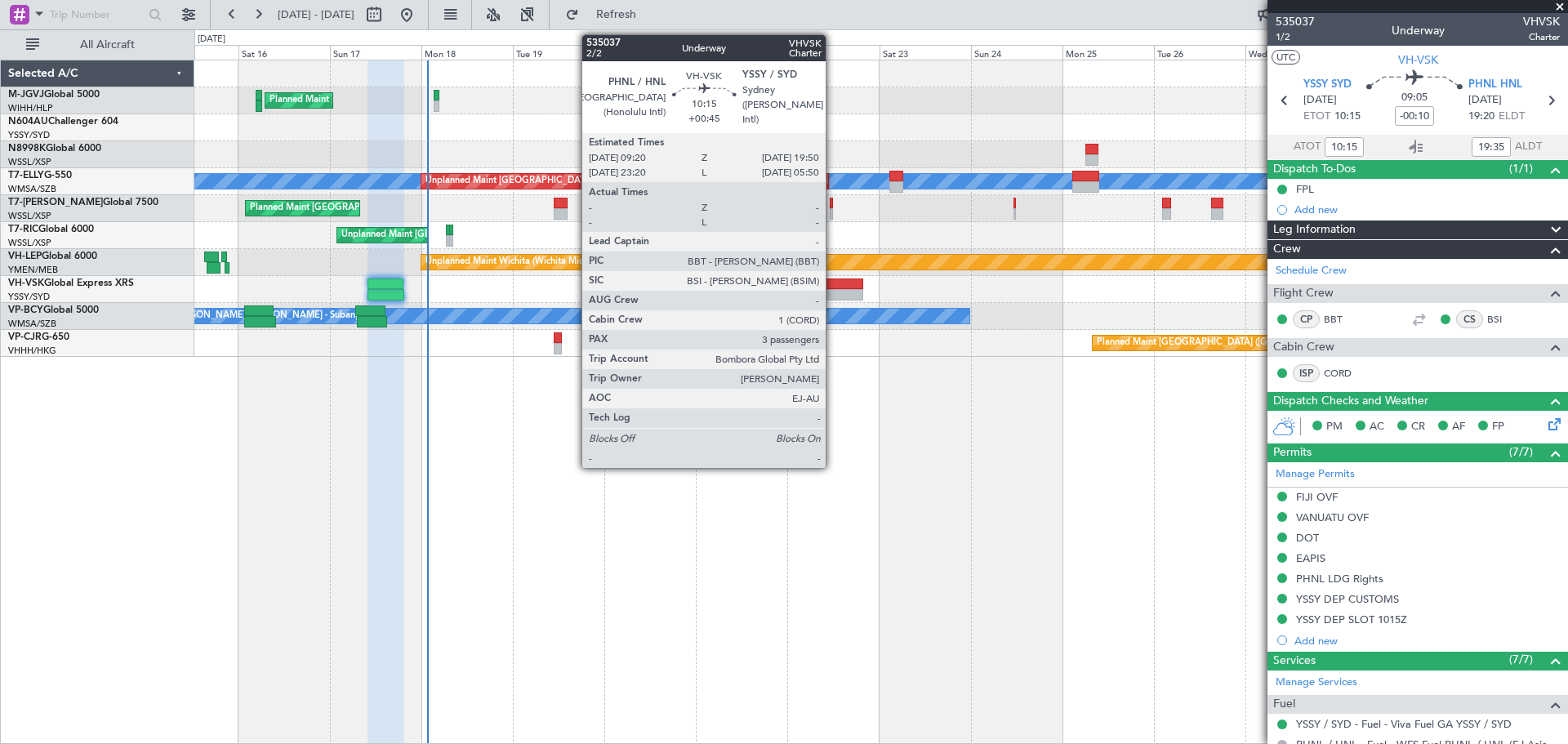
click at [833, 285] on div at bounding box center [843, 283] width 41 height 11
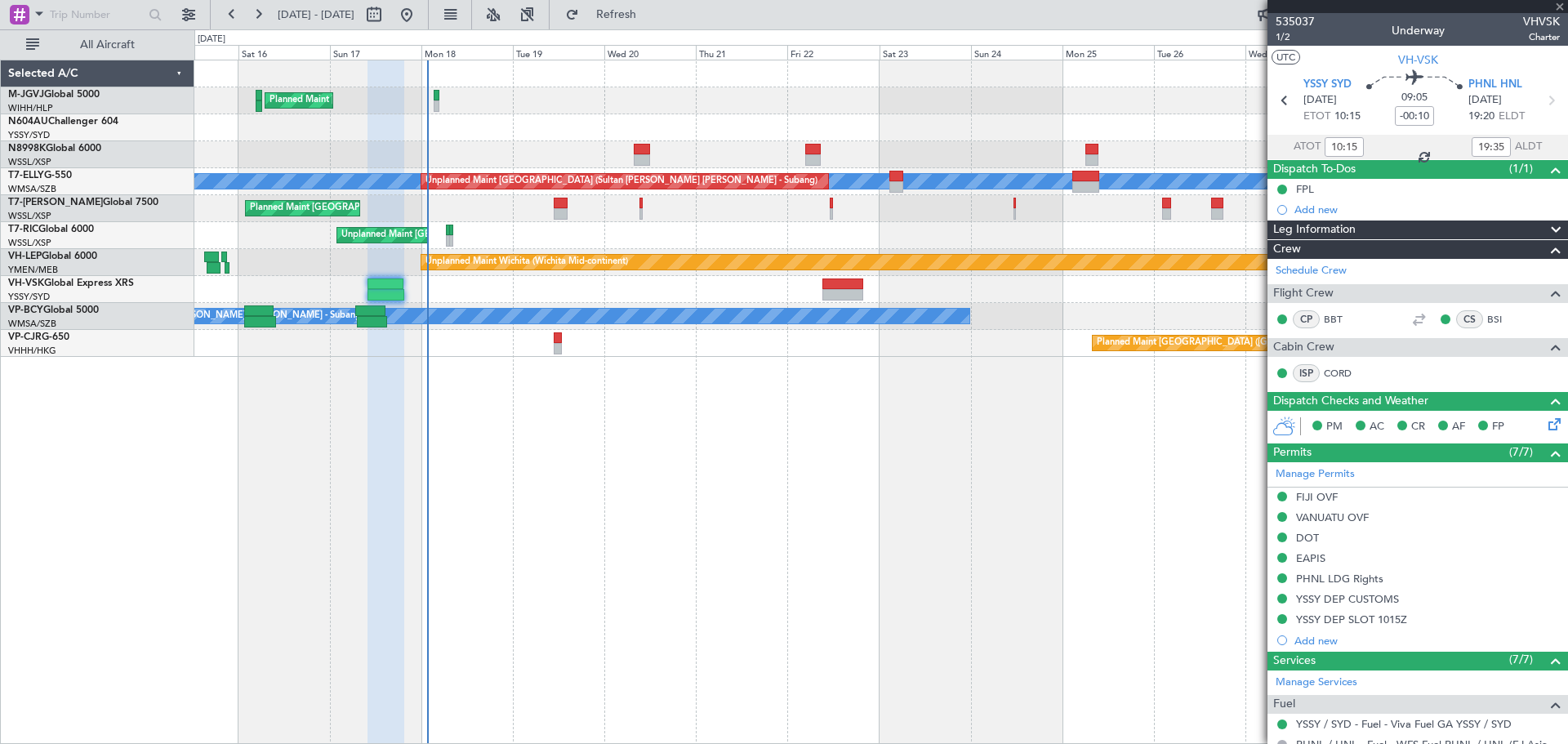
type input "+00:45"
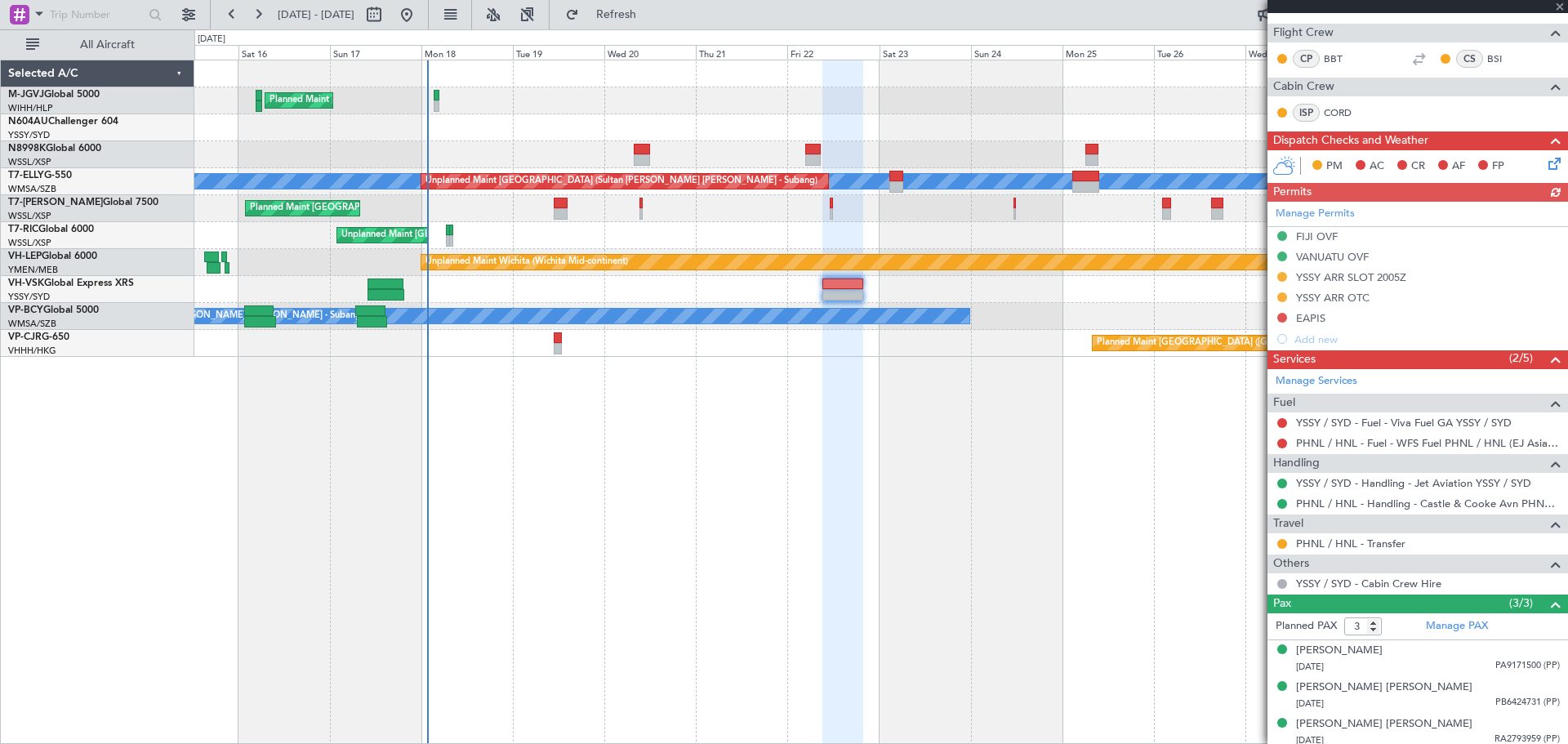
scroll to position [266, 0]
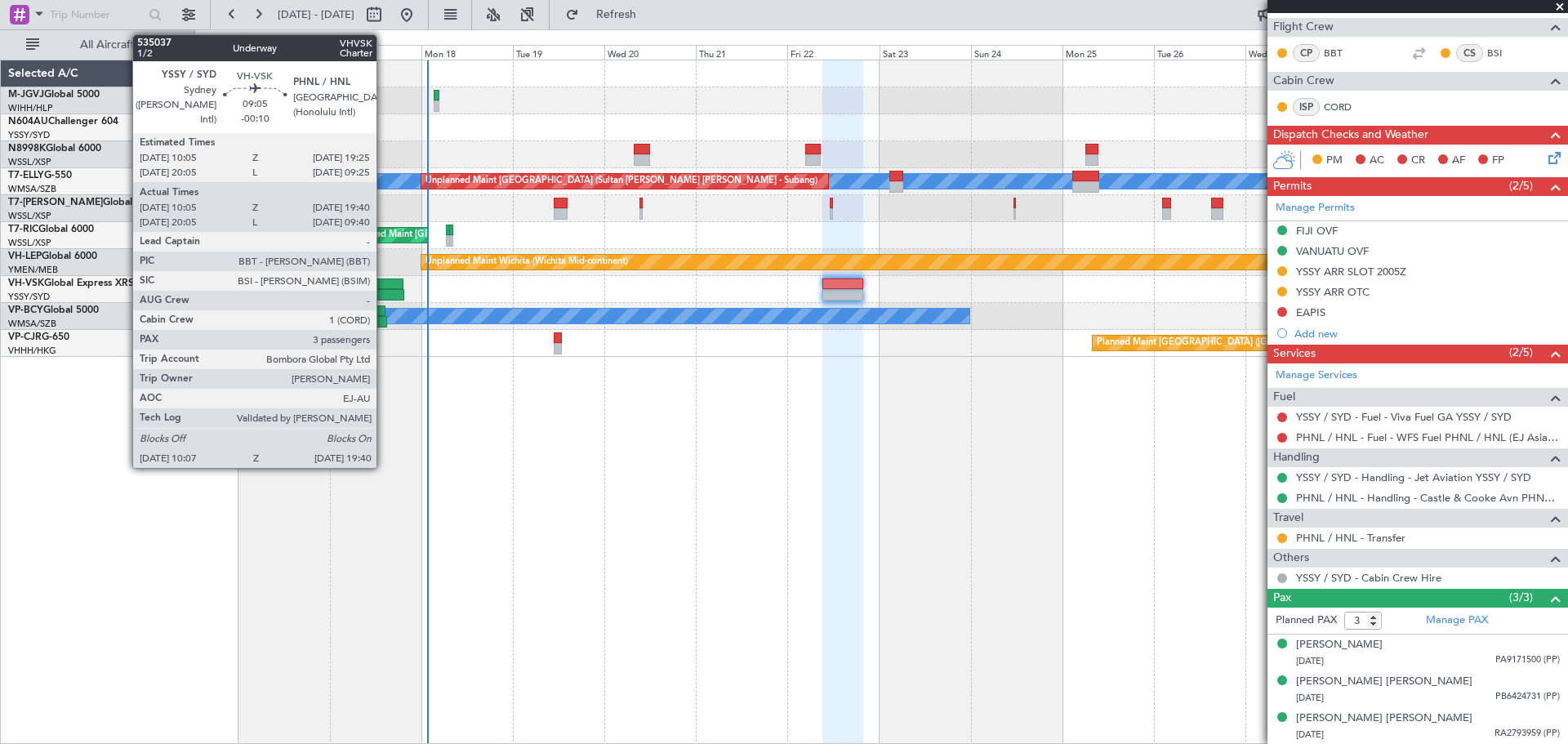
click at [384, 291] on div at bounding box center [385, 294] width 37 height 11
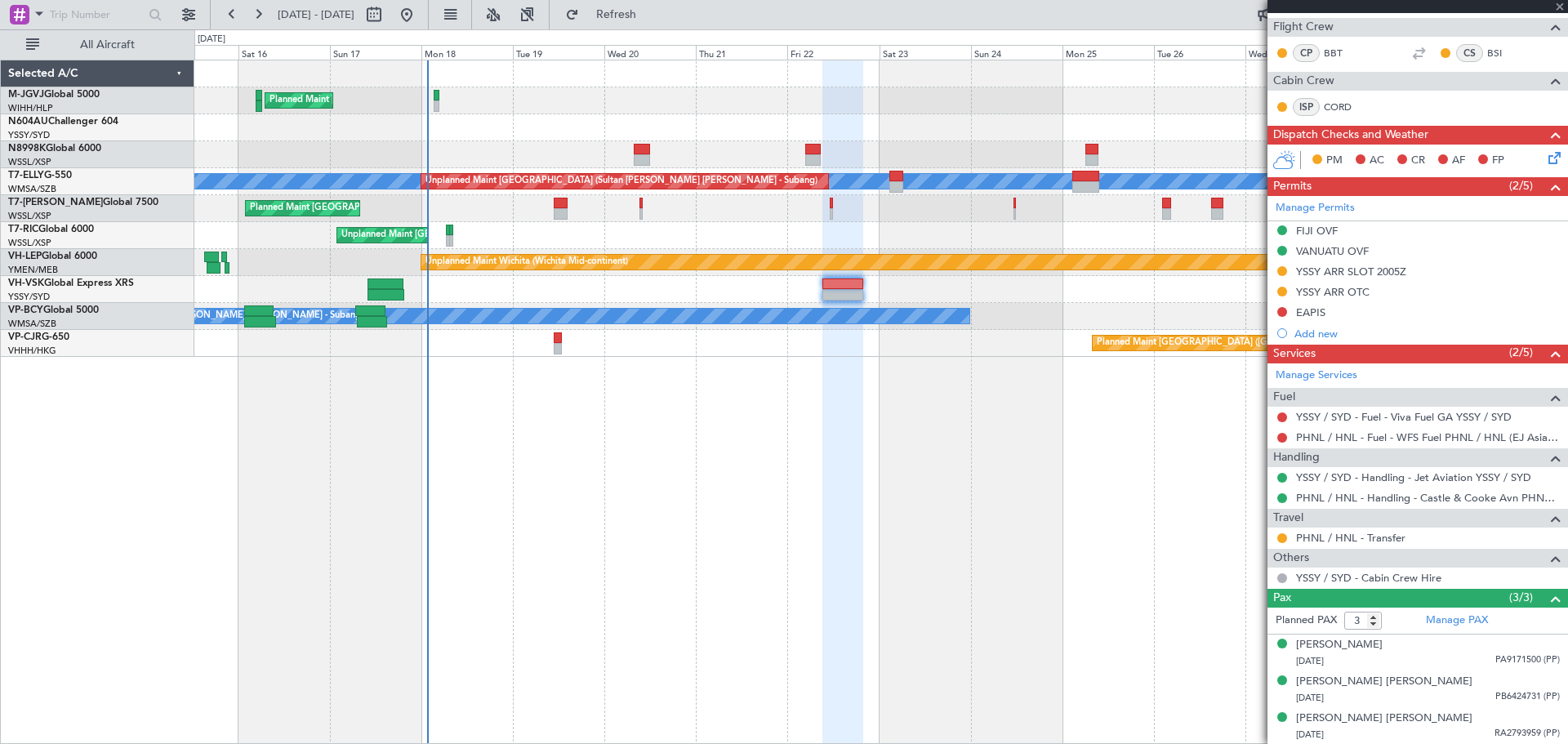
type input "-00:10"
type input "10:15"
type input "19:35"
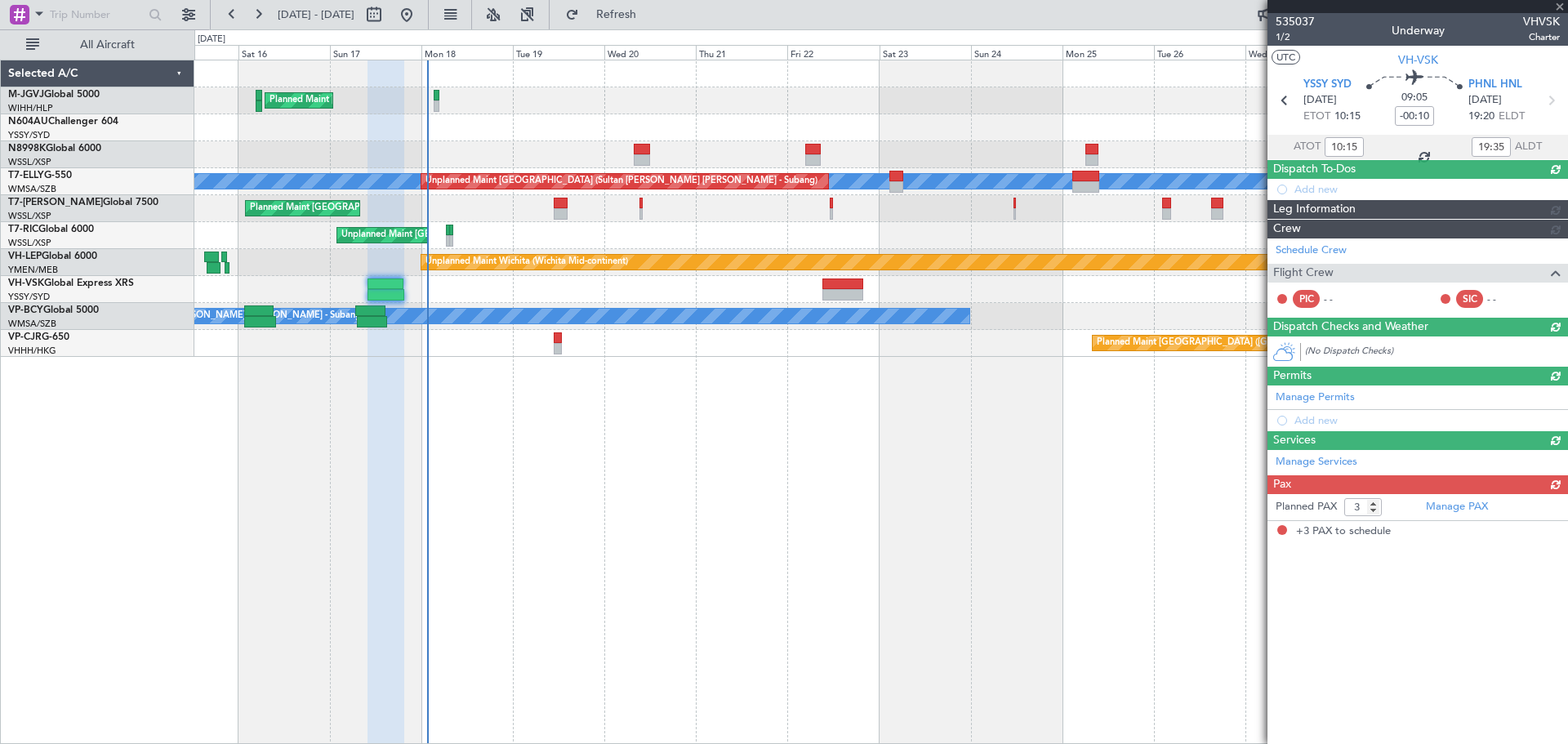
scroll to position [0, 0]
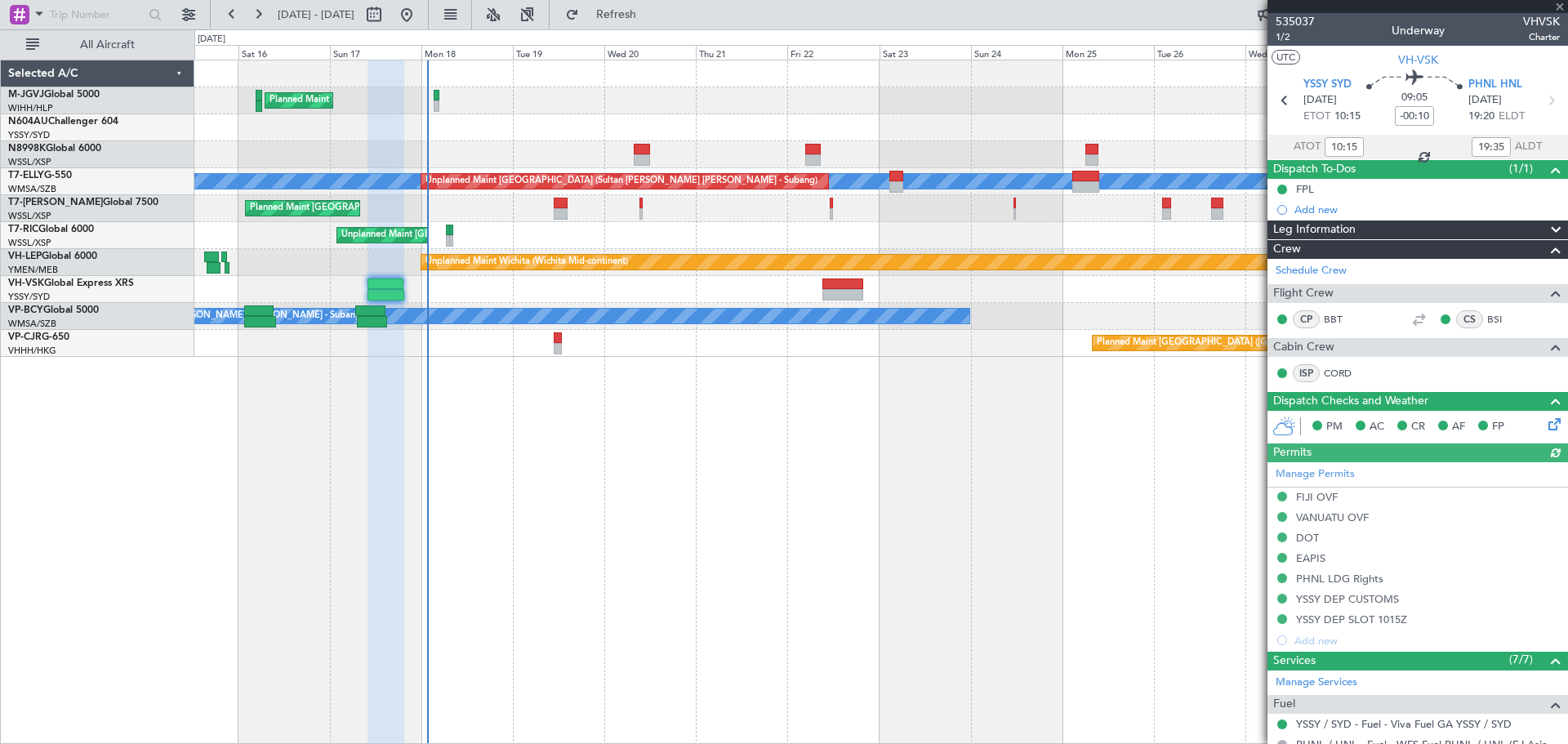
type input "20:15"
type input "09:35"
type input "10:15"
type input "19:35"
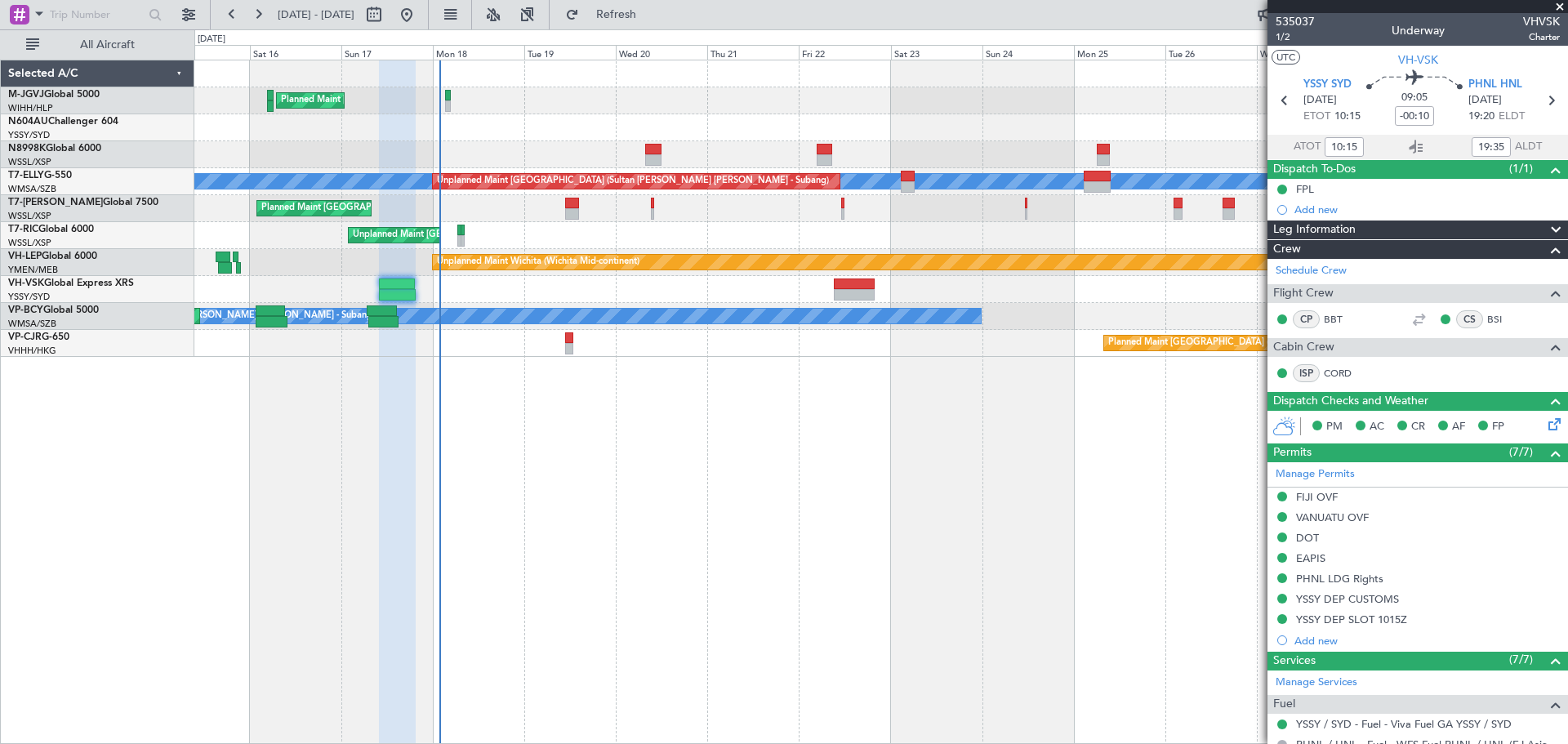
click at [469, 286] on div "Unplanned Maint Sydney ([PERSON_NAME] Intl)" at bounding box center [881, 289] width 1373 height 27
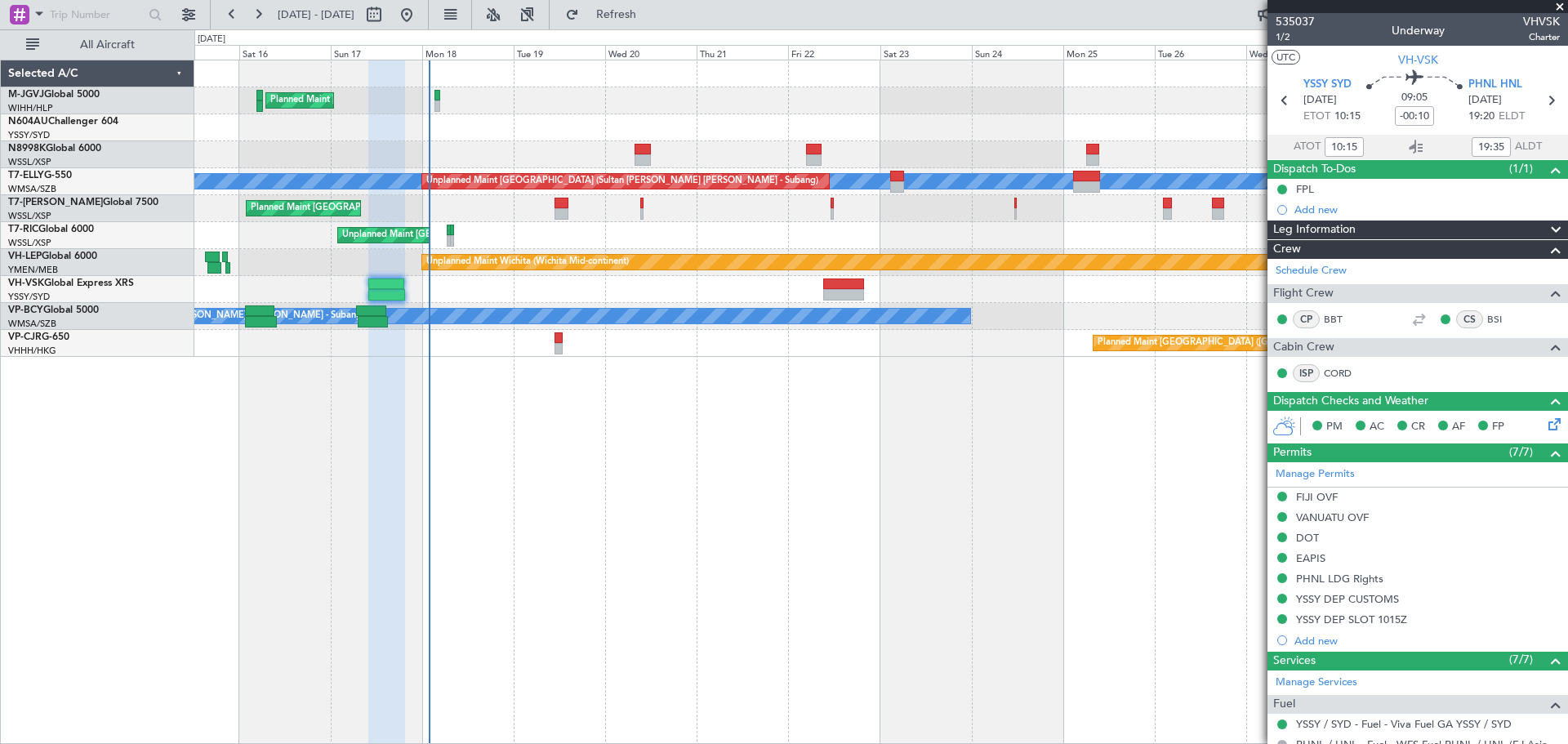
click at [676, 99] on div "Planned Maint [GEOGRAPHIC_DATA] (Seletar)" at bounding box center [881, 101] width 1373 height 27
click at [755, 108] on div "Planned Maint [GEOGRAPHIC_DATA] (Seletar)" at bounding box center [881, 101] width 1373 height 27
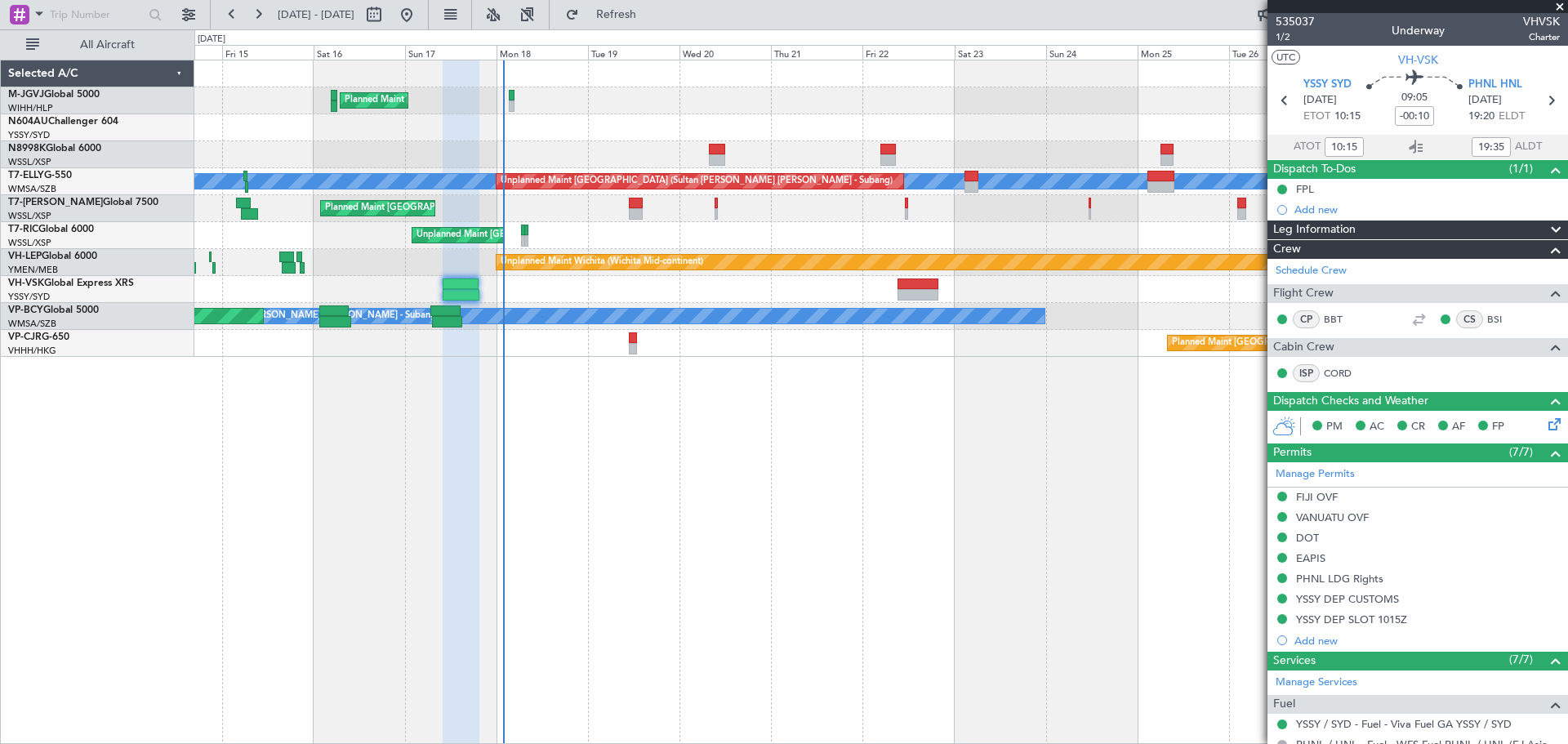
click at [871, 99] on div "Planned Maint [GEOGRAPHIC_DATA] (Seletar)" at bounding box center [881, 101] width 1373 height 27
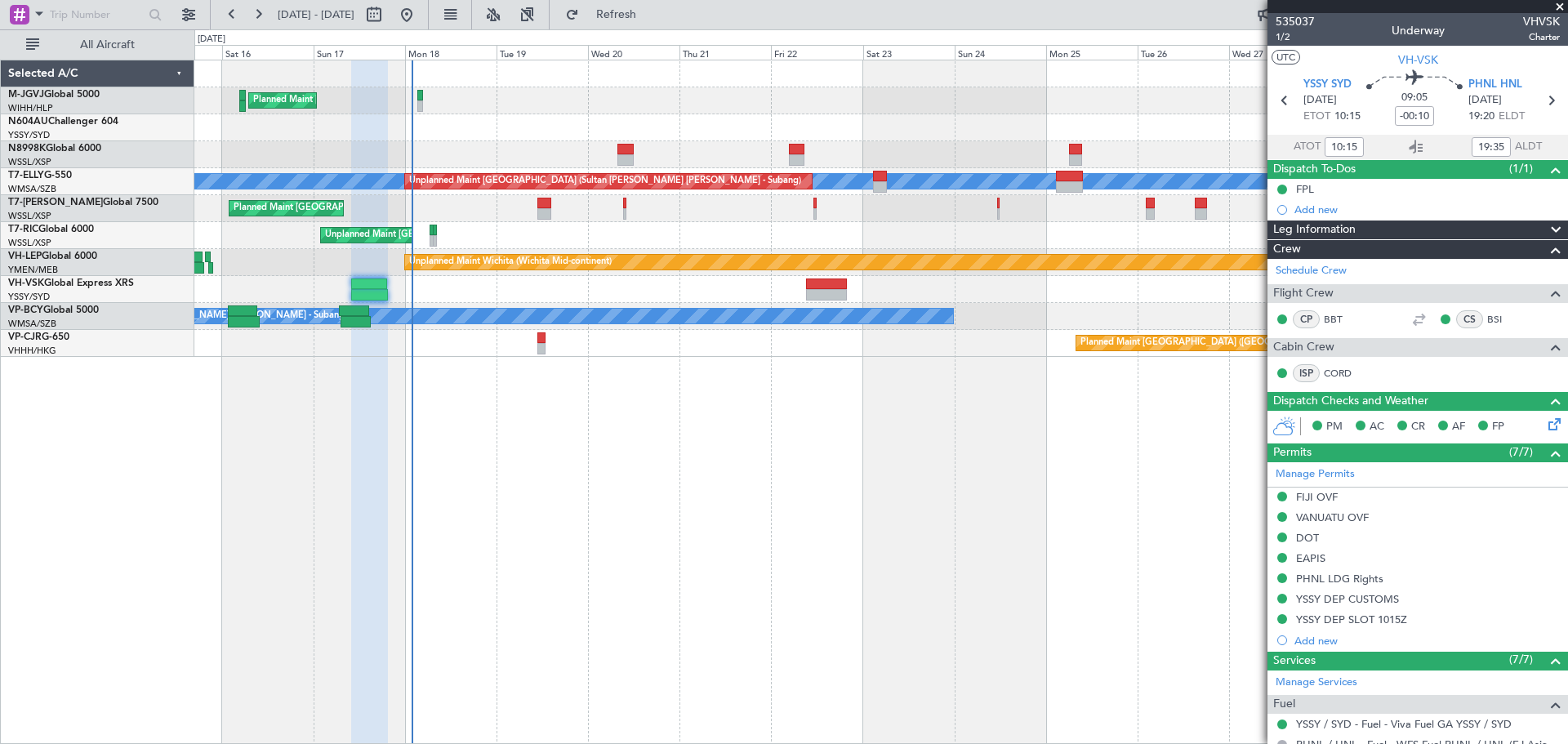
click at [711, 110] on div "Planned Maint [GEOGRAPHIC_DATA] (Seletar)" at bounding box center [881, 101] width 1373 height 27
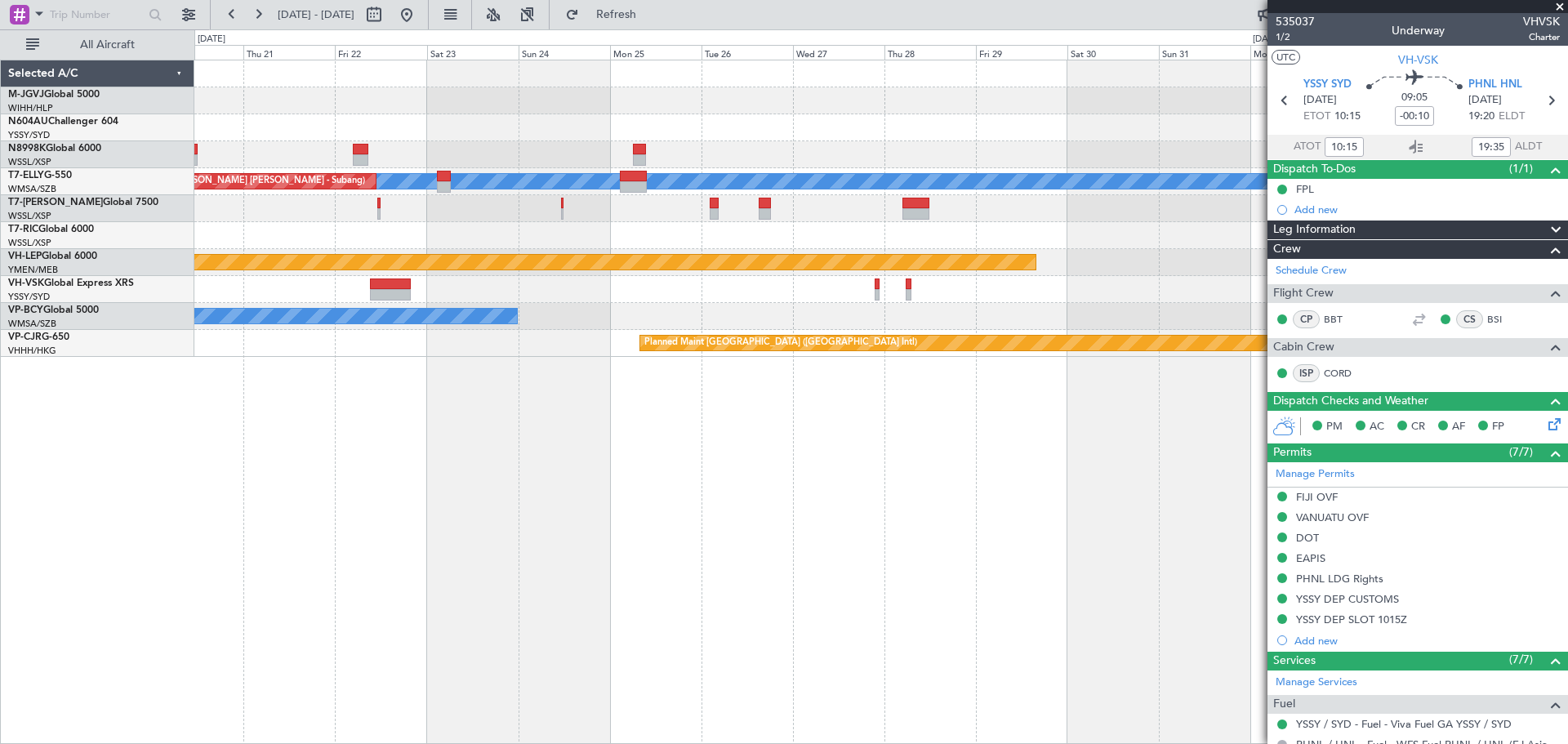
click at [679, 103] on div "Planned Maint [GEOGRAPHIC_DATA] (Seletar)" at bounding box center [881, 101] width 1373 height 27
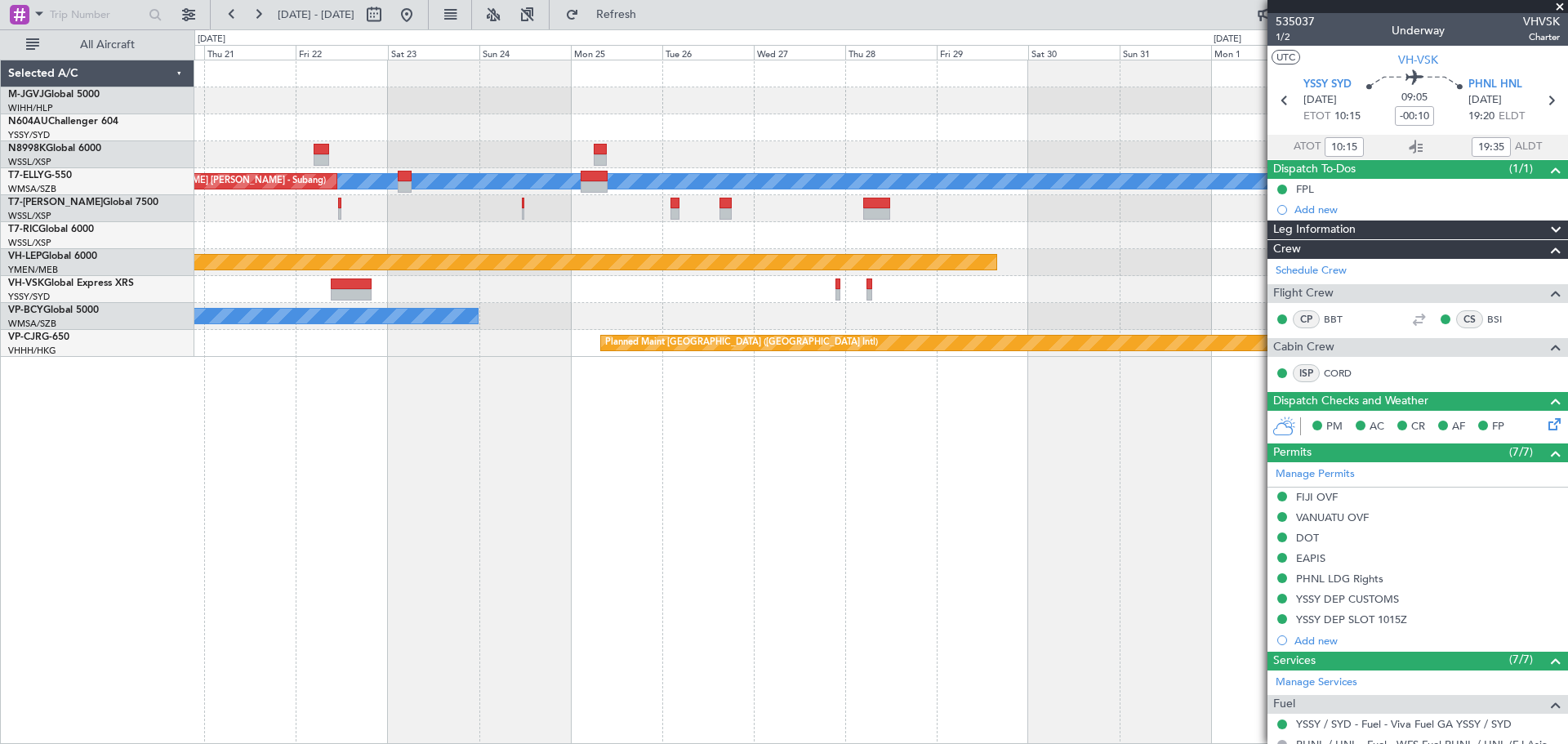
click at [830, 91] on div at bounding box center [881, 101] width 1373 height 27
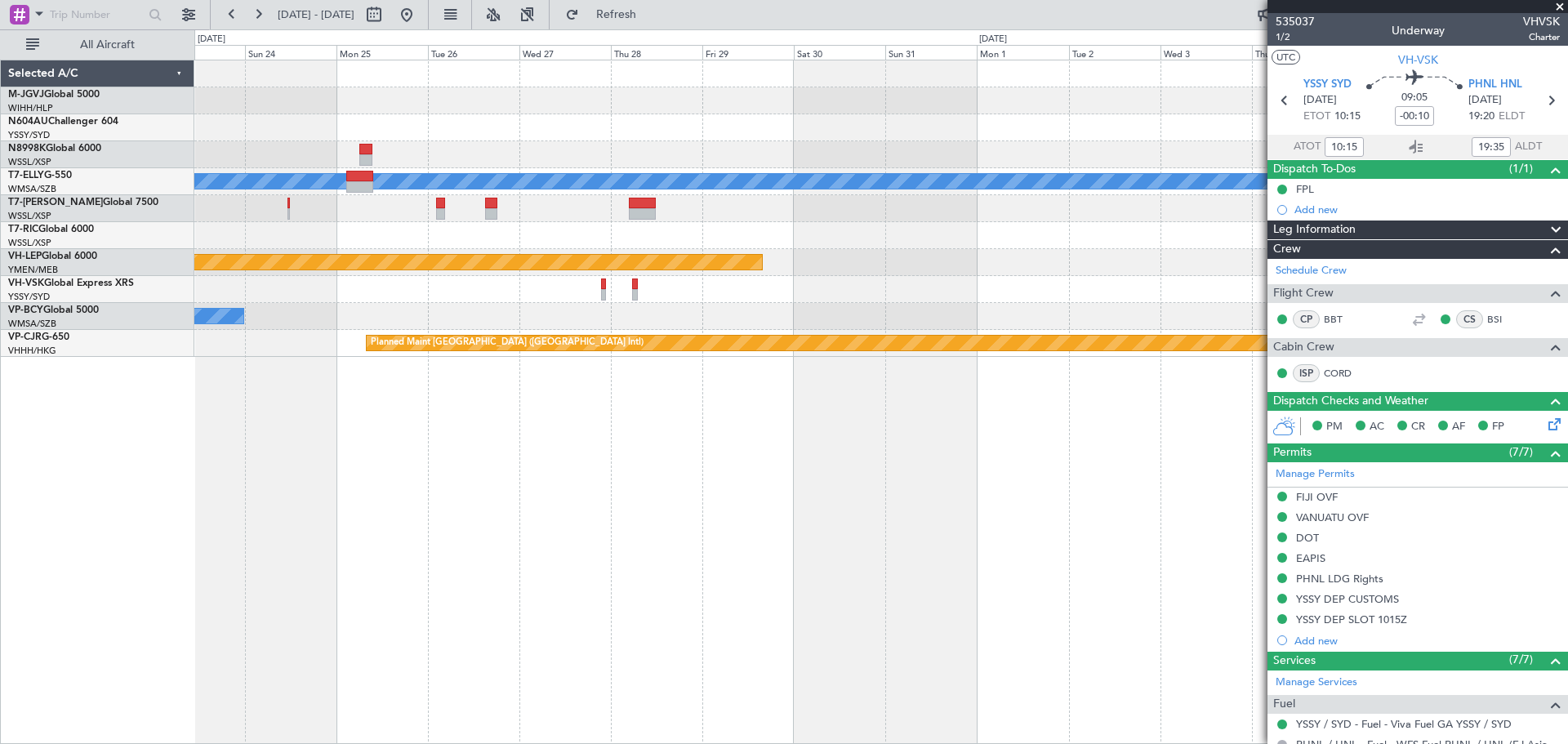
click at [676, 102] on div at bounding box center [881, 101] width 1373 height 27
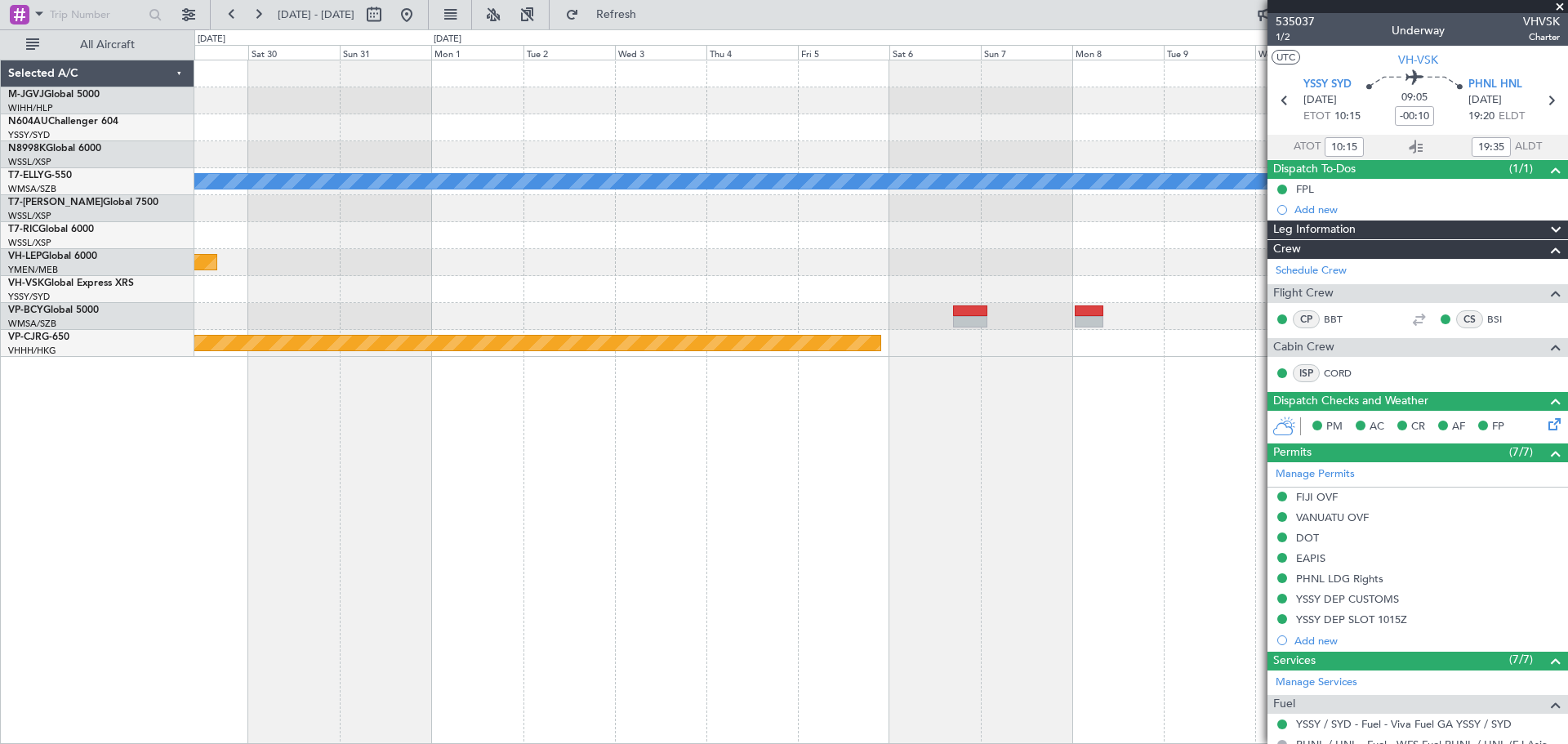
click at [550, 111] on div at bounding box center [881, 101] width 1373 height 27
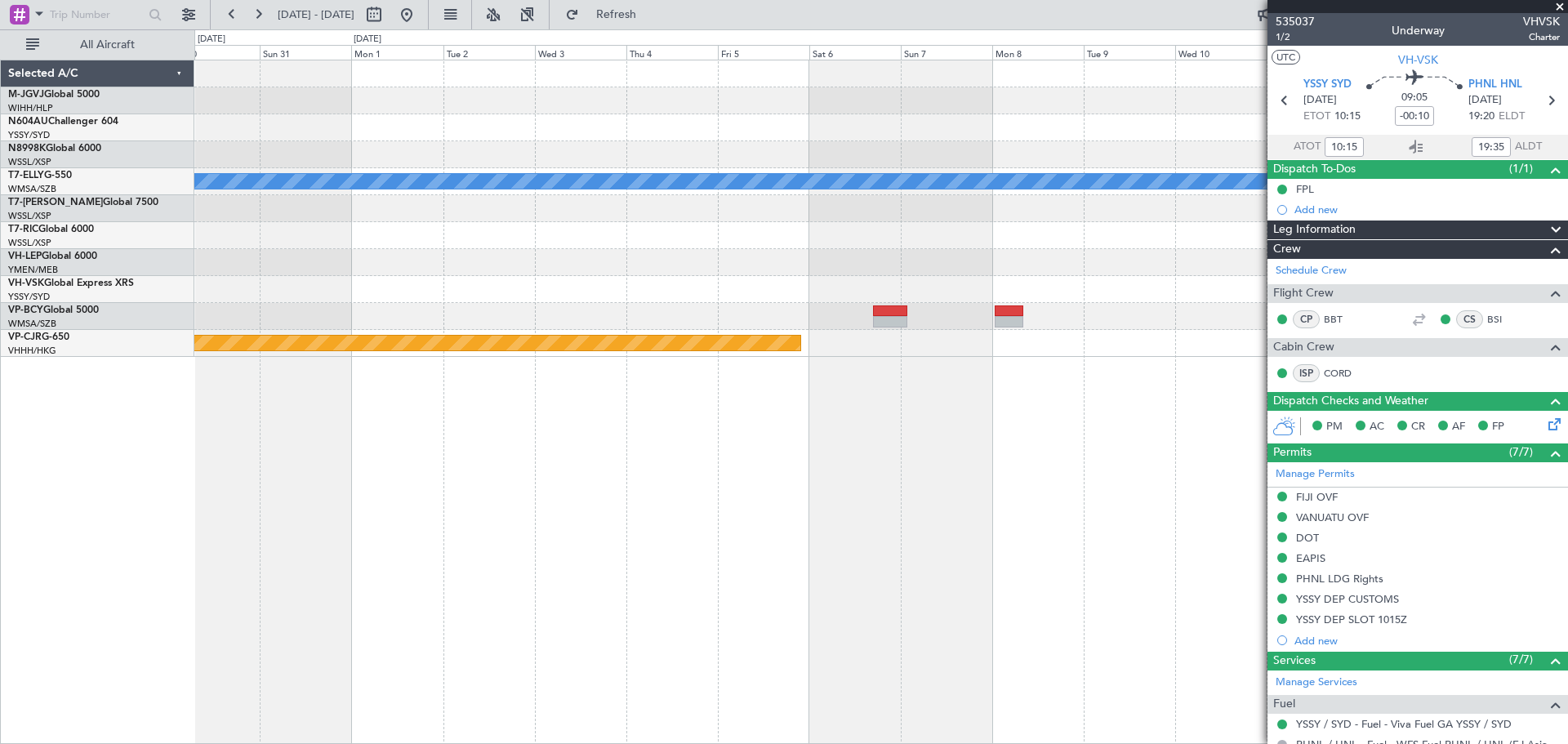
click at [901, 136] on div "Planned Maint [GEOGRAPHIC_DATA] ([GEOGRAPHIC_DATA] Intl) [PERSON_NAME] Unplanne…" at bounding box center [881, 208] width 1373 height 296
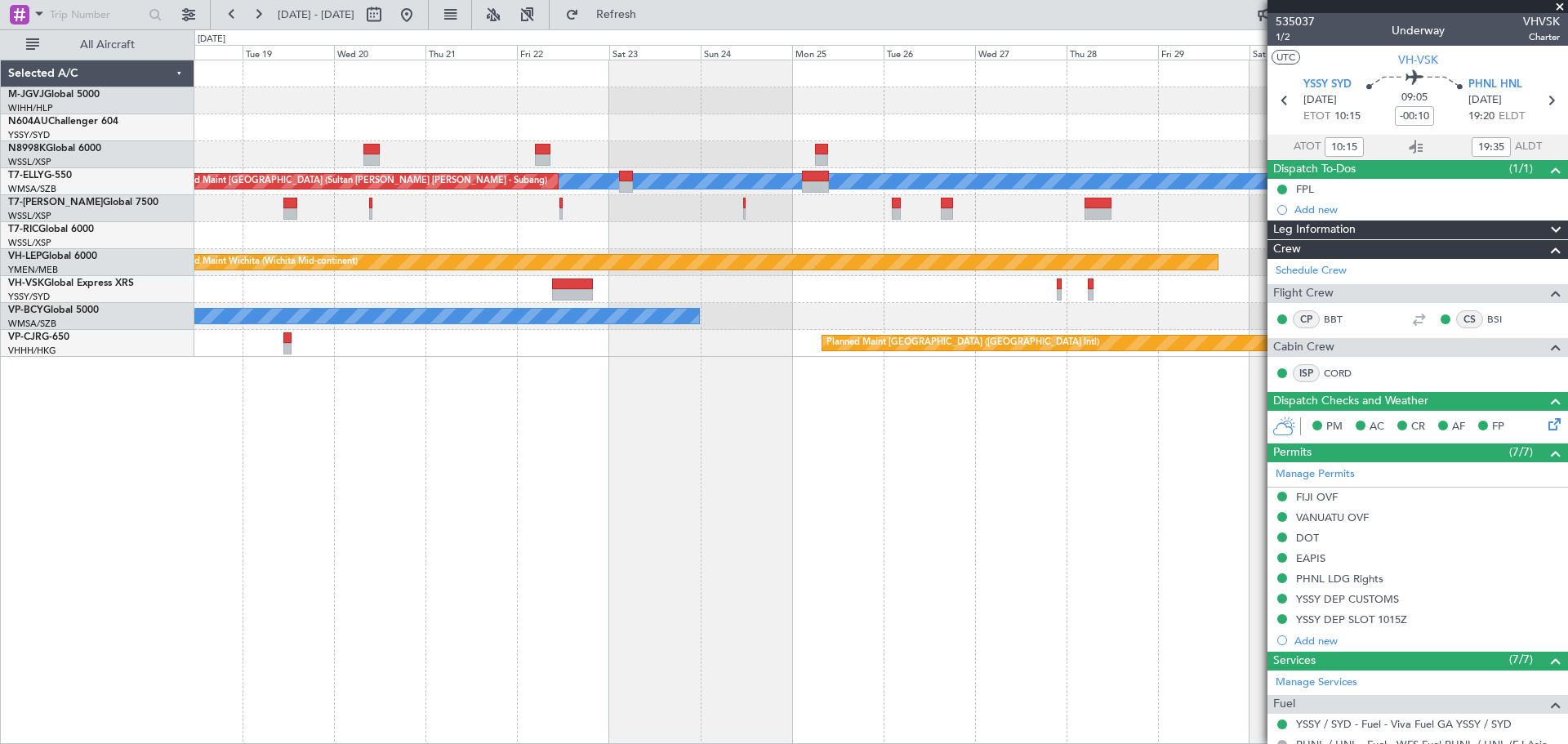
click at [1052, 116] on div at bounding box center [881, 128] width 1373 height 27
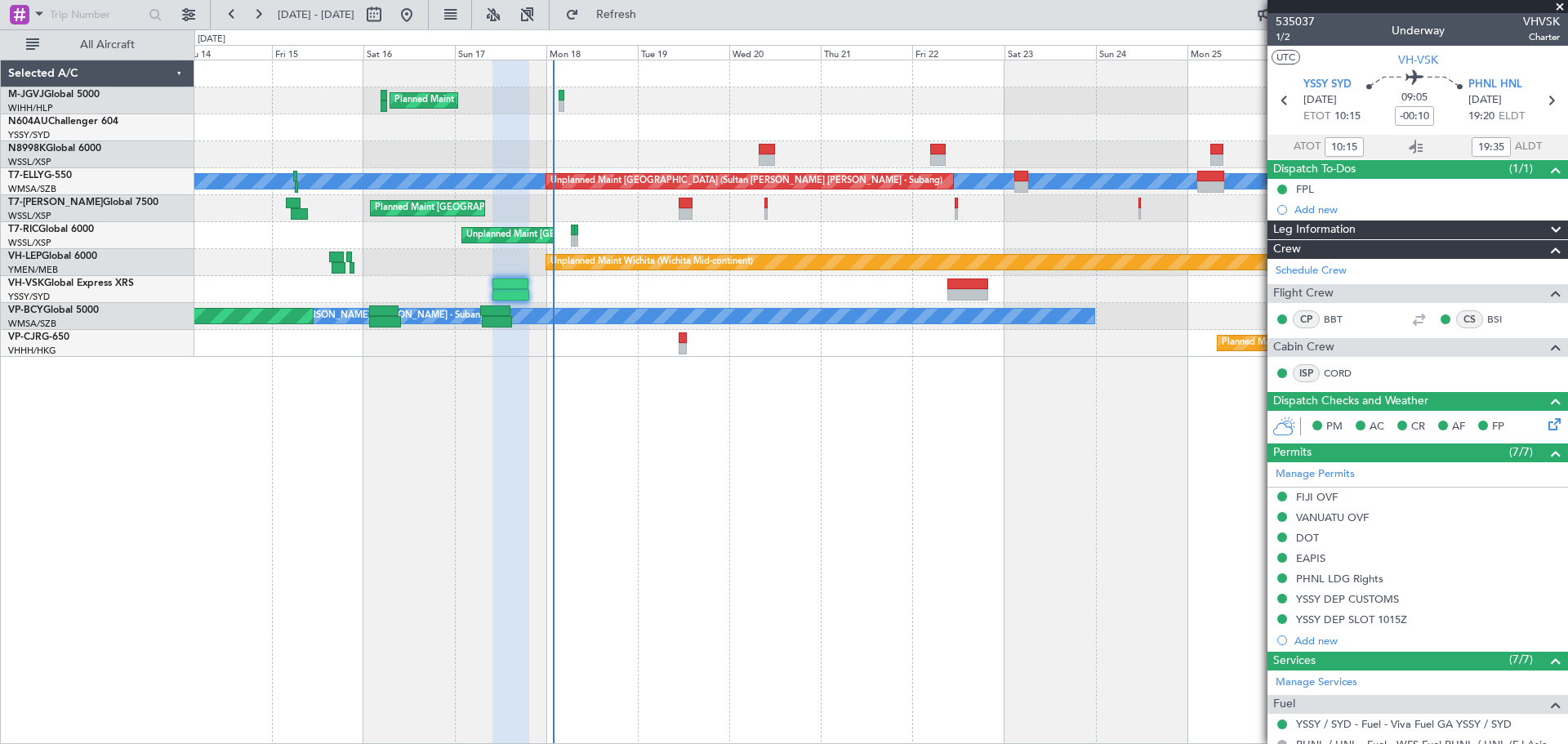
click at [996, 105] on div "Planned Maint [GEOGRAPHIC_DATA] (Seletar)" at bounding box center [881, 101] width 1373 height 27
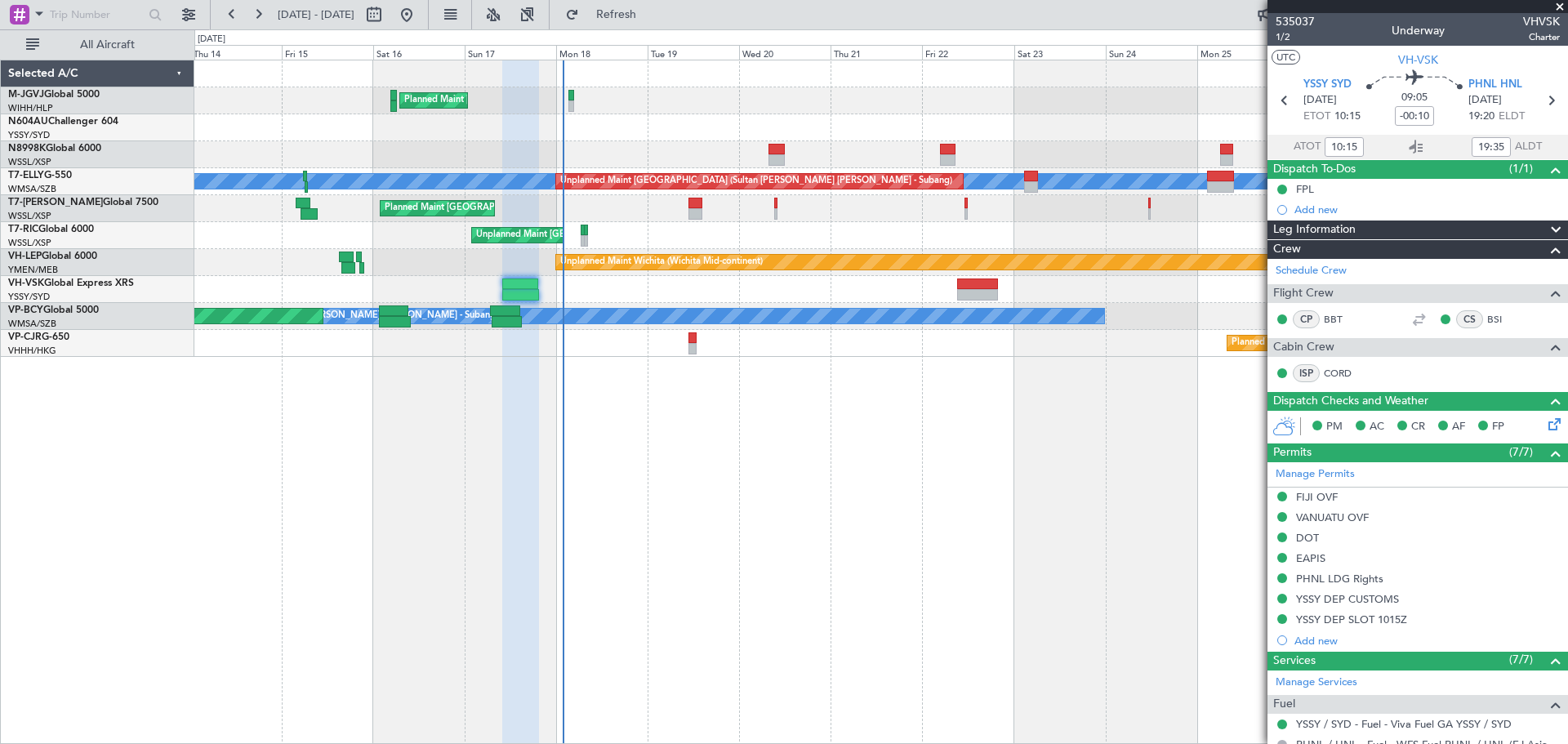
click at [588, 109] on div "Planned Maint [GEOGRAPHIC_DATA] (Seletar)" at bounding box center [881, 101] width 1373 height 27
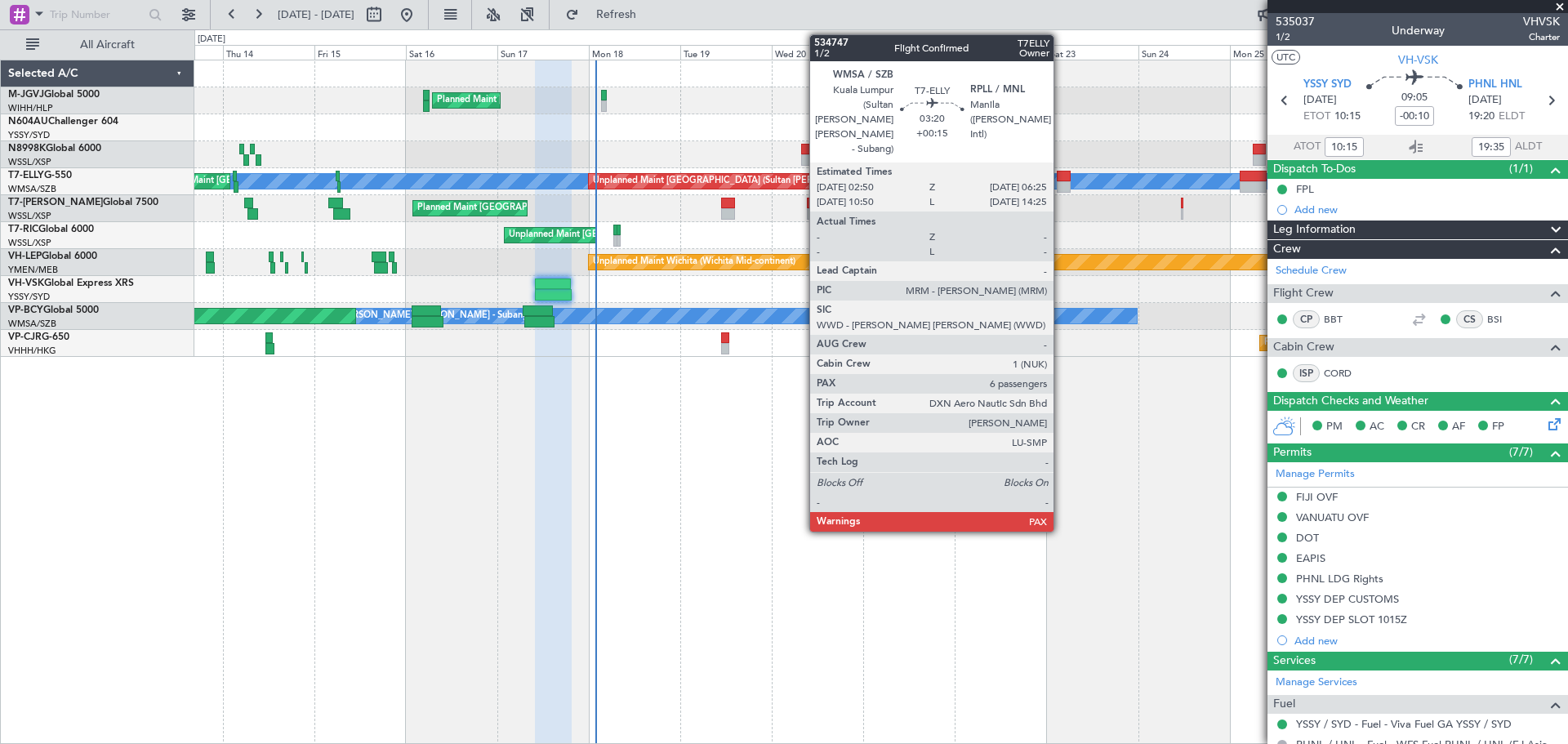
click at [1061, 179] on div at bounding box center [1063, 176] width 14 height 11
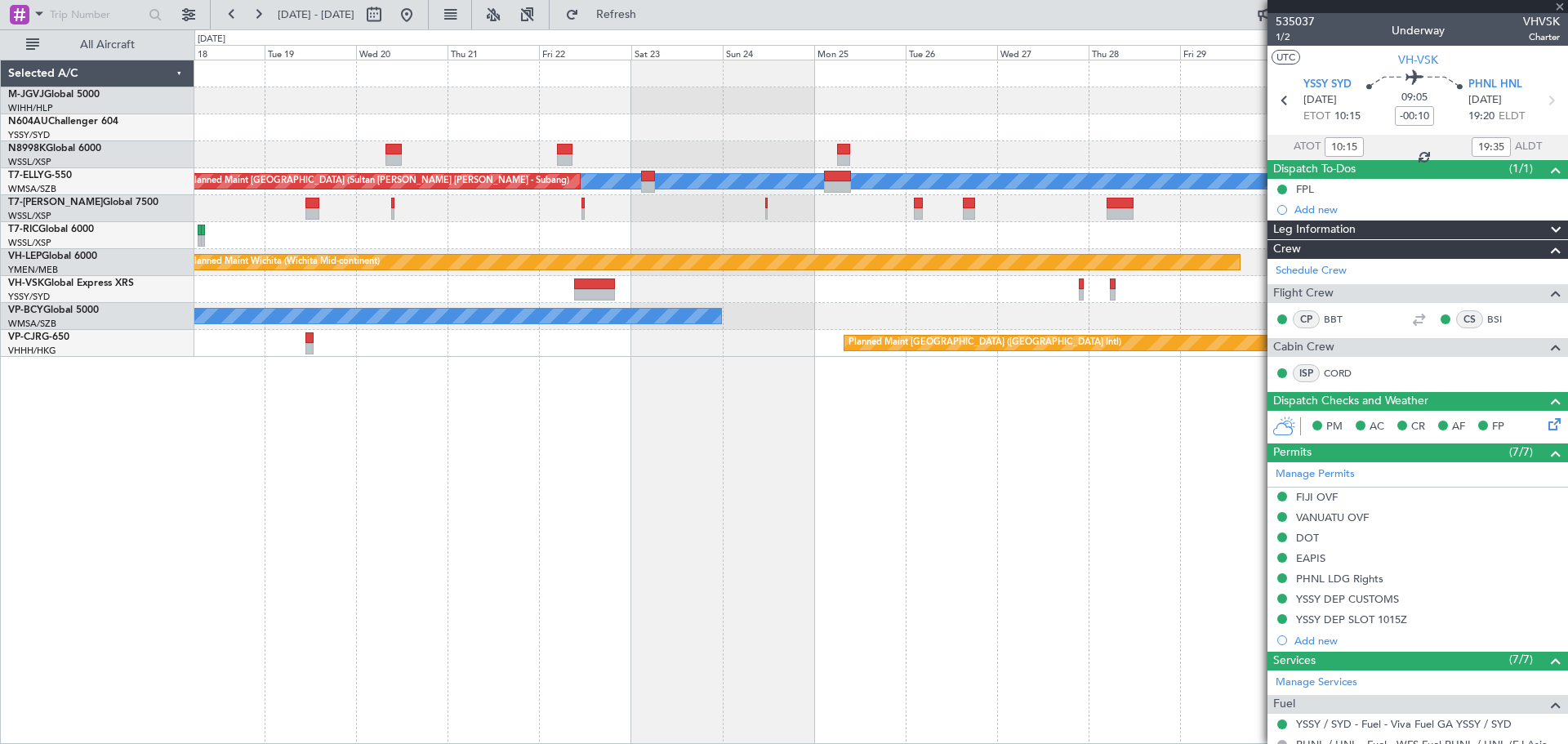
click at [650, 132] on div at bounding box center [881, 128] width 1373 height 27
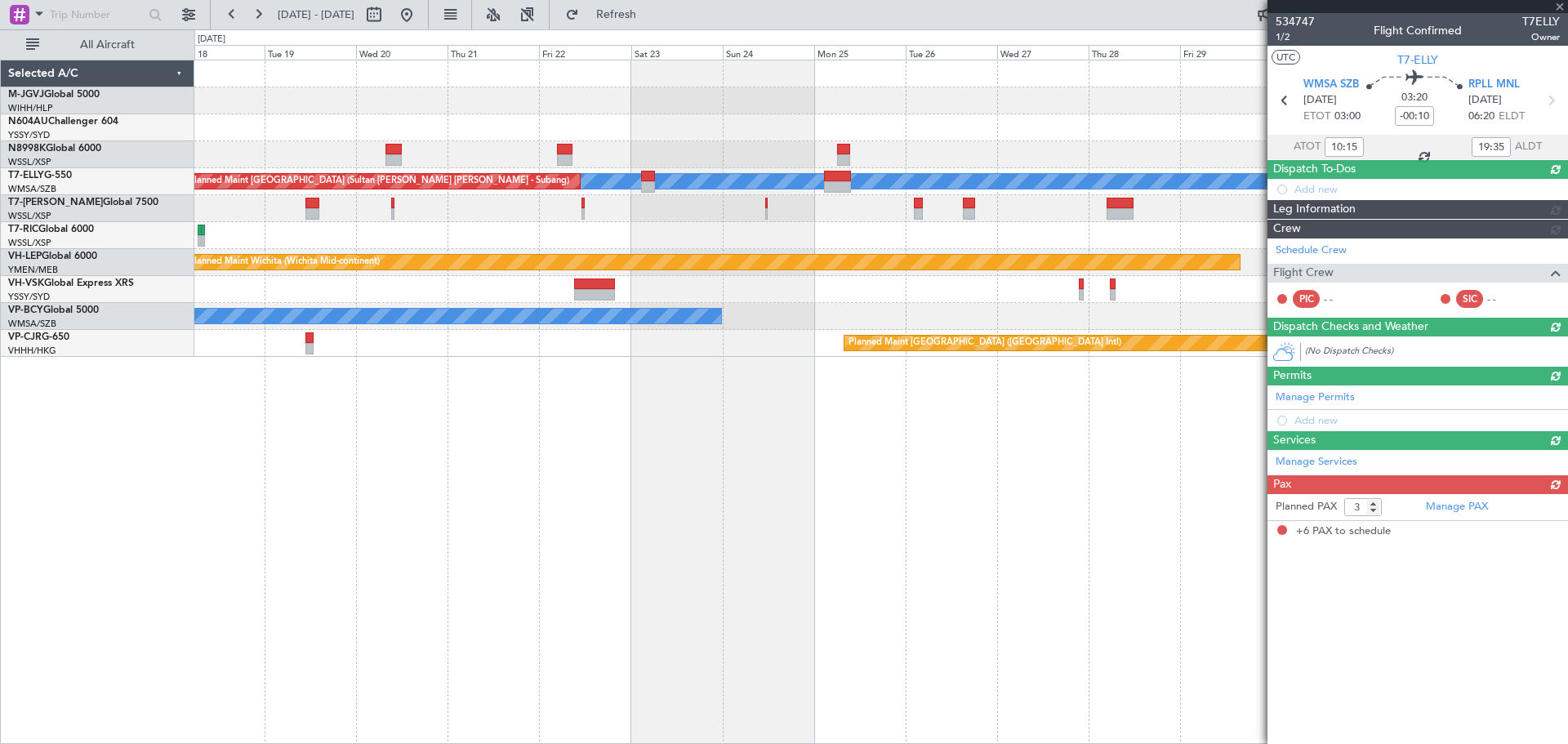
type input "+00:15"
type input "6"
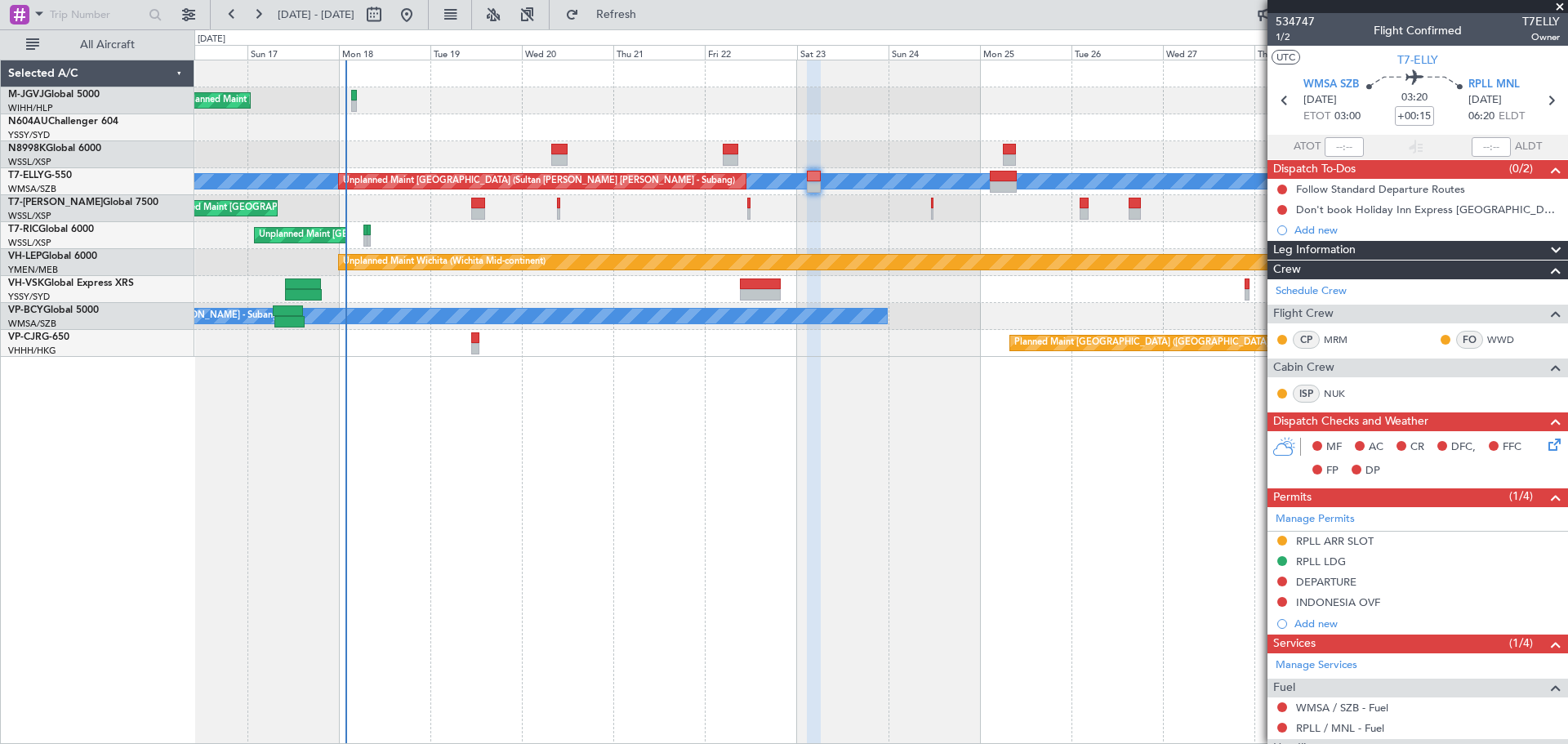
click at [641, 251] on div "Planned Maint [GEOGRAPHIC_DATA] (Seletar) [PERSON_NAME] Unplanned Maint [GEOGRA…" at bounding box center [881, 208] width 1373 height 296
click at [835, 235] on div "Unplanned Maint [GEOGRAPHIC_DATA] (Seletar)" at bounding box center [881, 236] width 1373 height 27
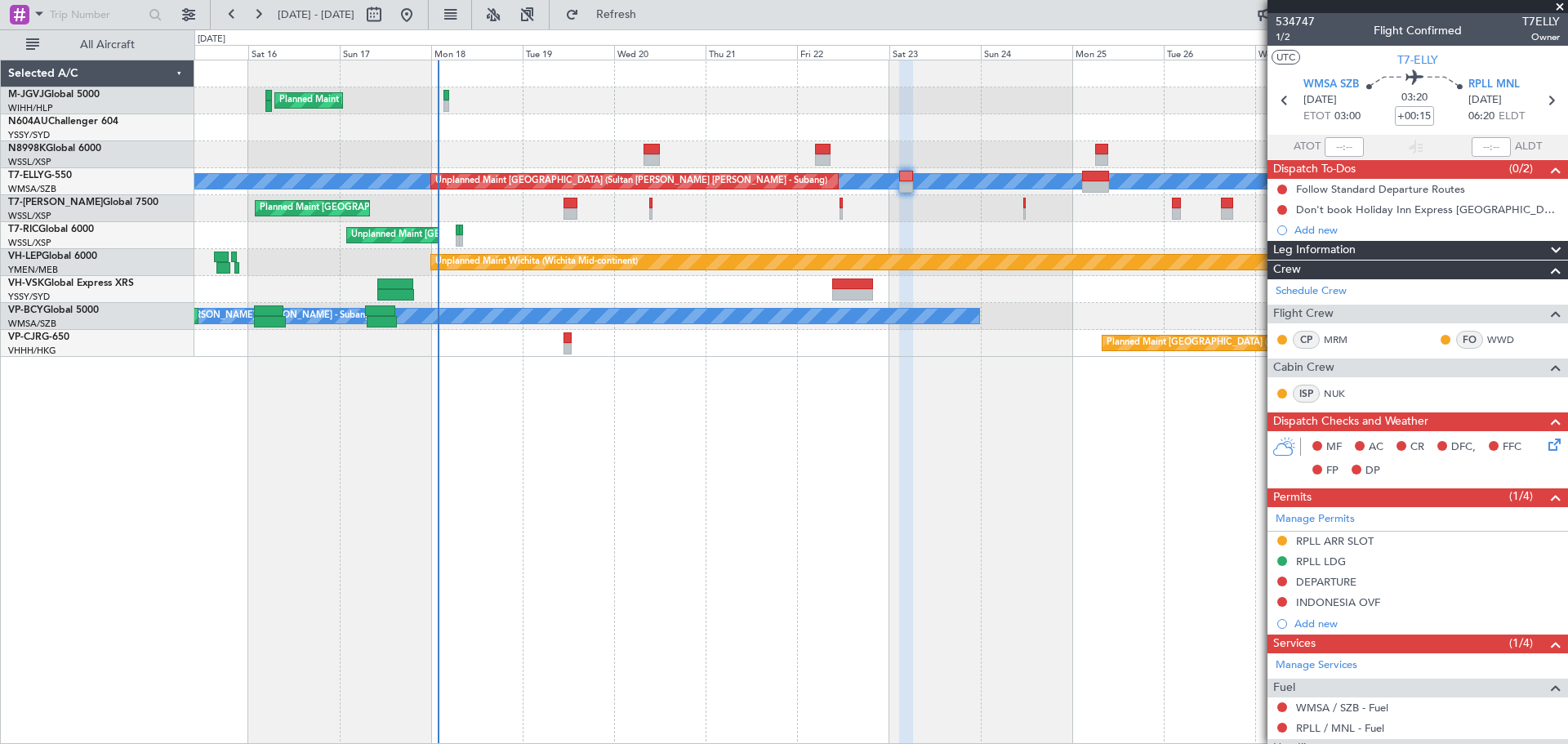
click at [721, 205] on div "Planned Maint [GEOGRAPHIC_DATA] (Seletar)" at bounding box center [881, 208] width 1373 height 27
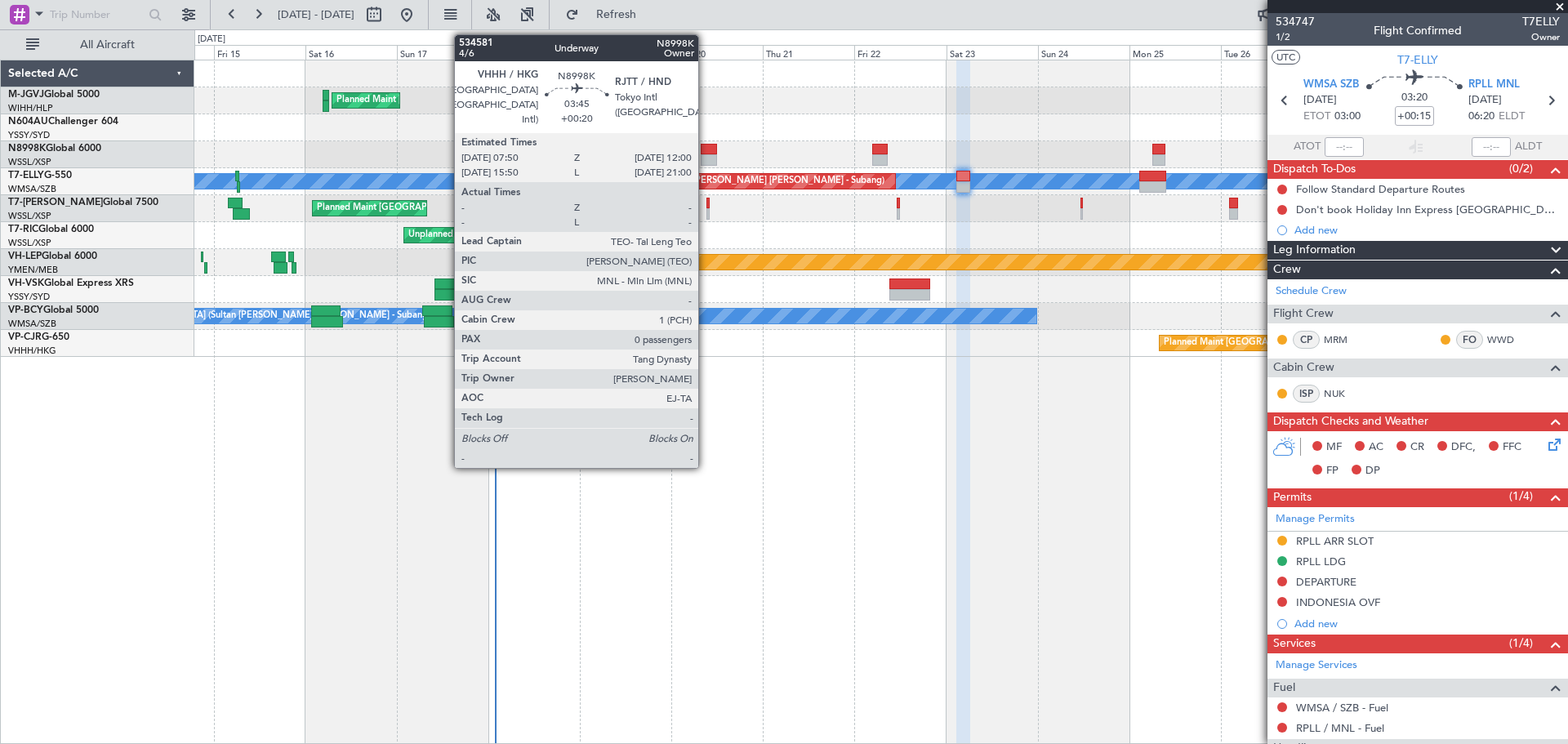
click at [705, 152] on div at bounding box center [709, 149] width 16 height 11
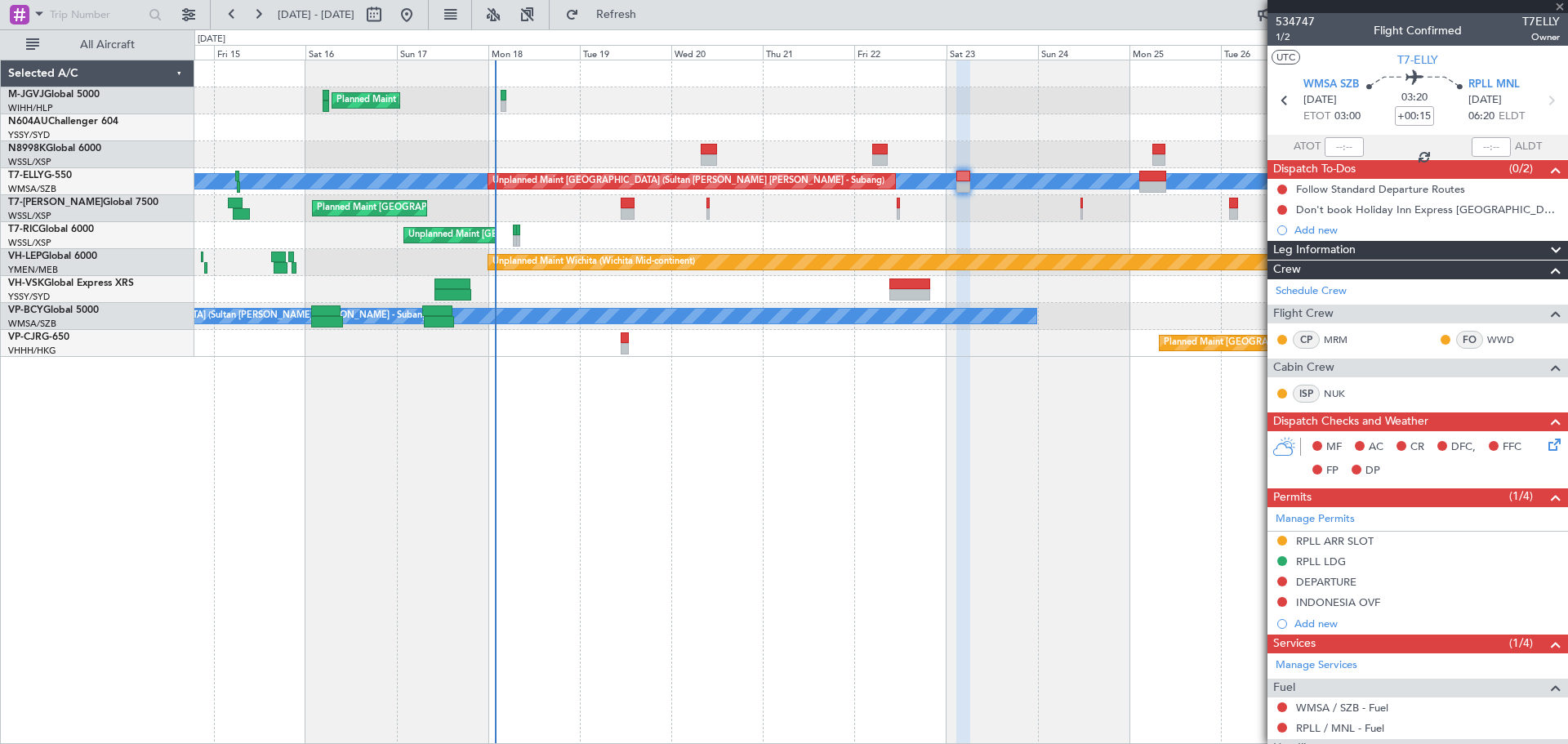
type input "+00:20"
type input "0"
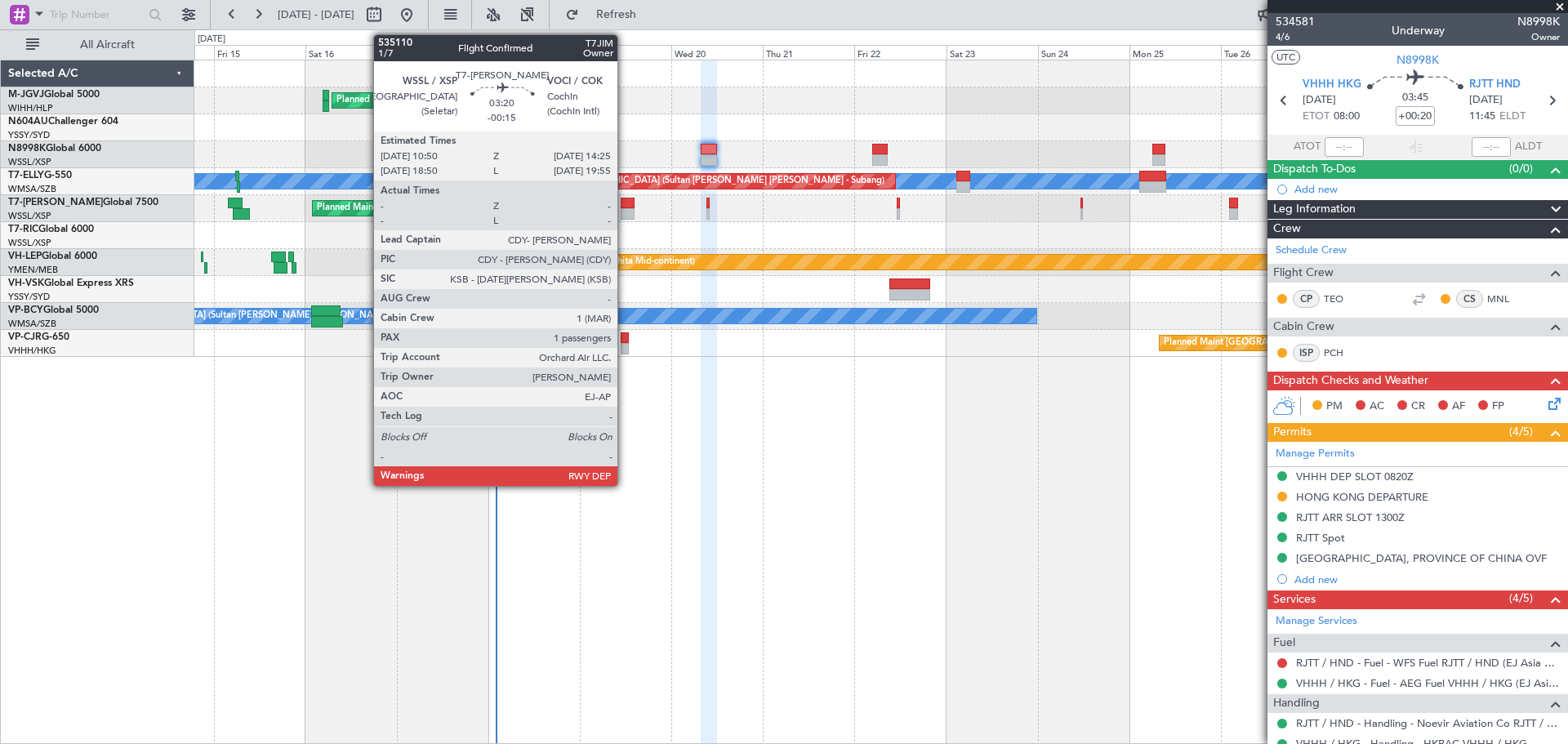
click at [624, 216] on div at bounding box center [628, 213] width 14 height 11
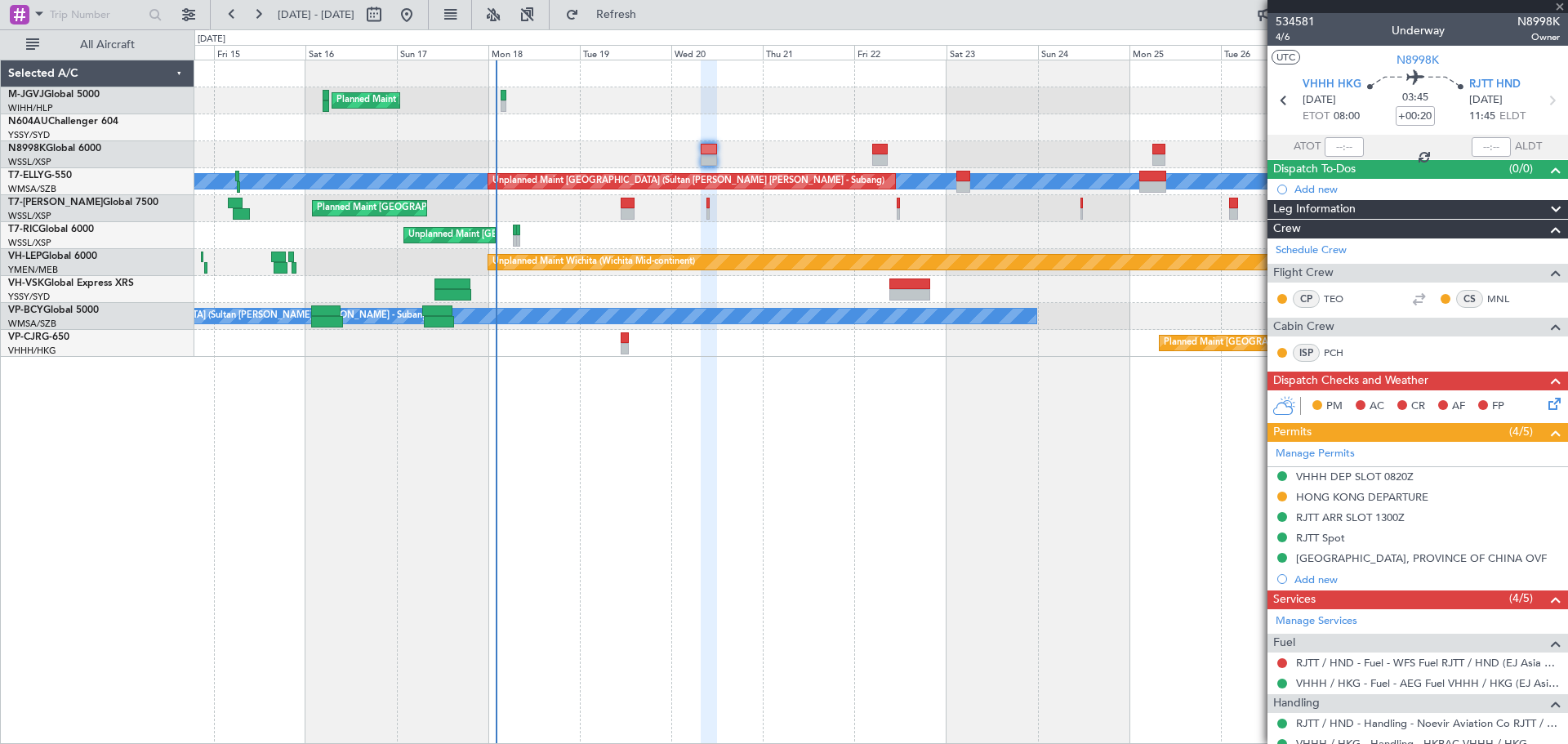
type input "-00:15"
type input "1"
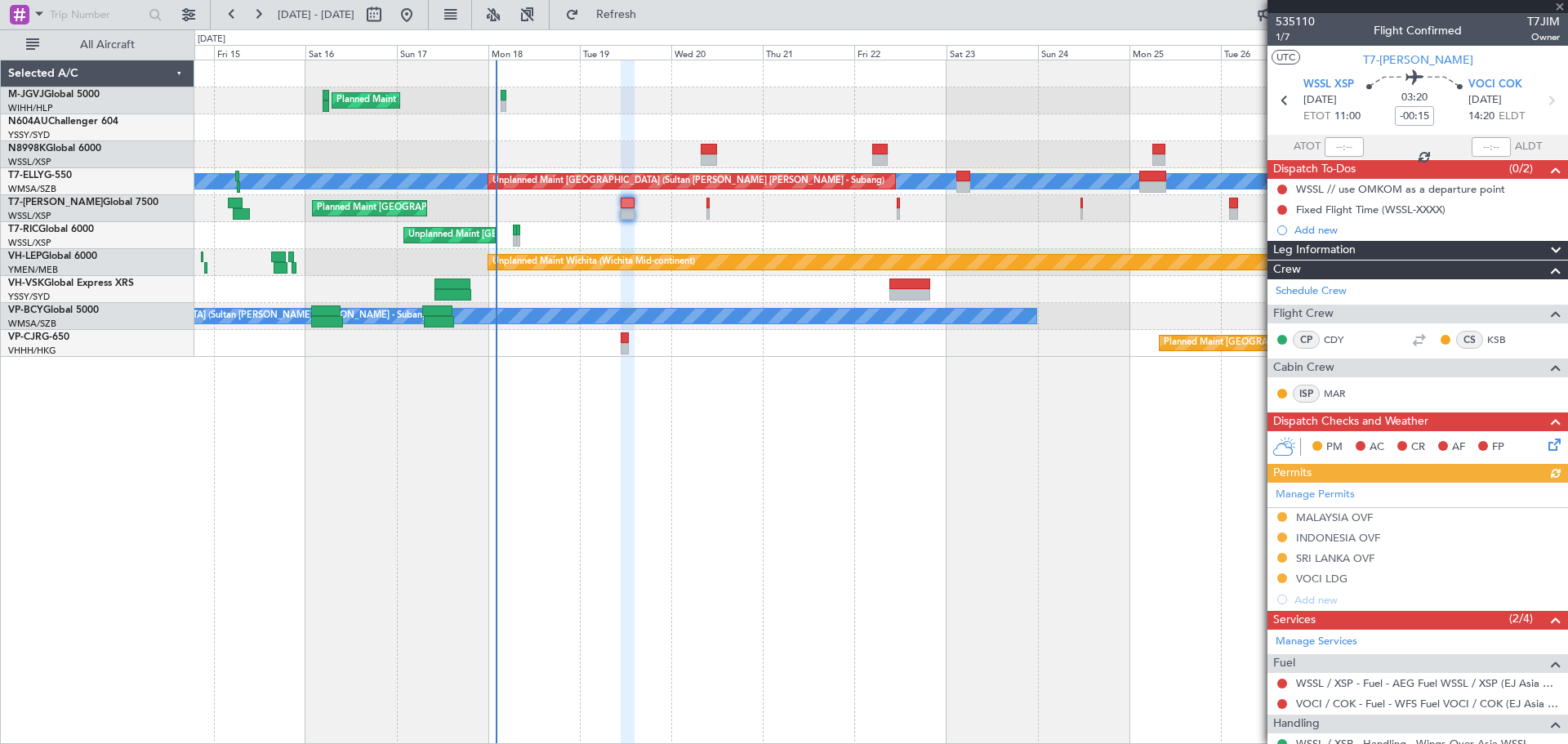
click at [1160, 518] on div "Manage Permits [GEOGRAPHIC_DATA] OVF [GEOGRAPHIC_DATA] OVF SRI LANKA OVF VOCI L…" at bounding box center [1417, 546] width 300 height 128
click at [1160, 518] on div "MALAYSIA OVF" at bounding box center [1334, 517] width 77 height 14
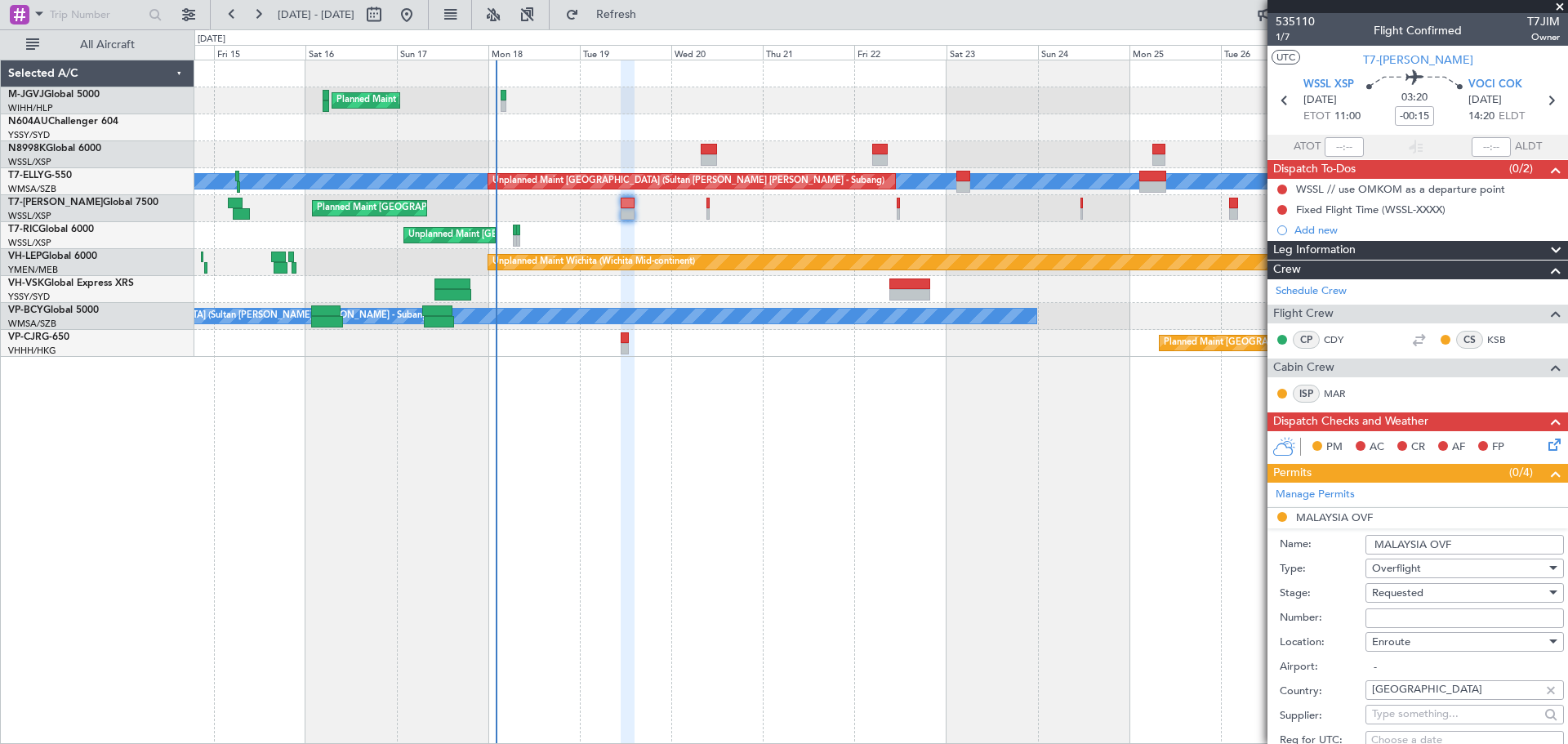
click at [1160, 620] on input "Number:" at bounding box center [1464, 617] width 198 height 20
paste input "CAAM-NS-0705-08-25"
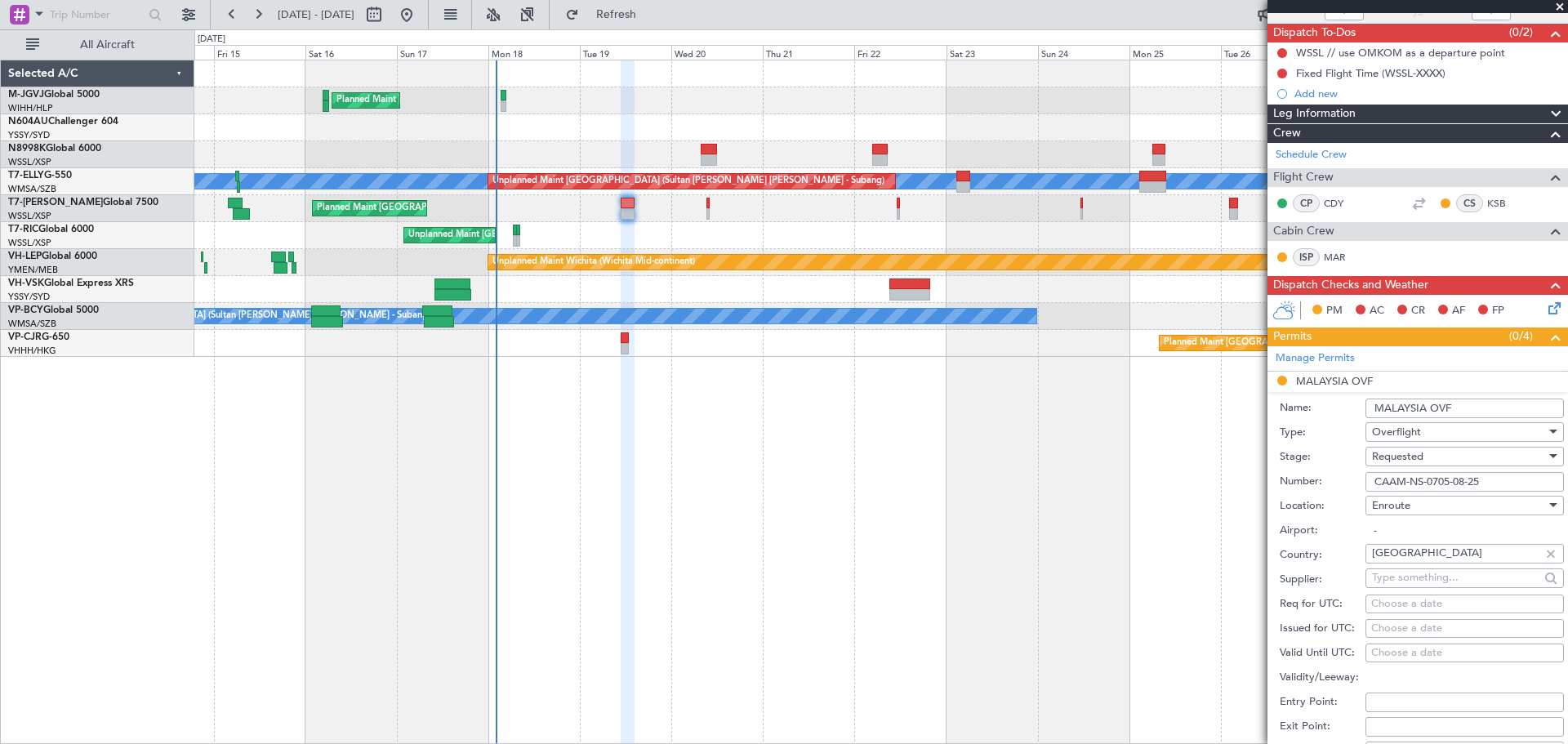
type input "CAAM-NS-0705-08-25"
click at [1160, 631] on div "Choose a date" at bounding box center [1465, 628] width 187 height 16
select select "8"
select select "2025"
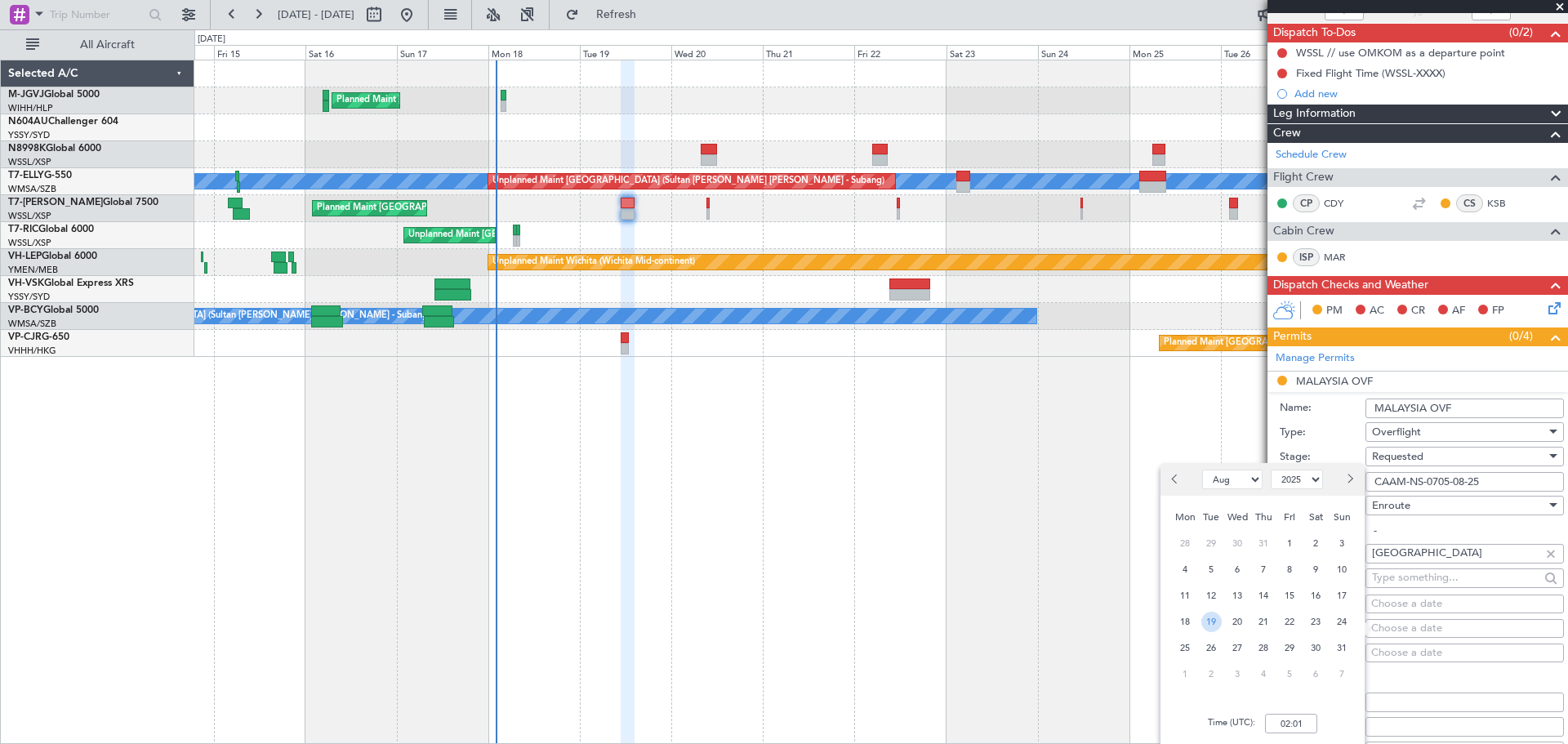
click at [1160, 622] on span "19" at bounding box center [1212, 622] width 20 height 20
click at [1160, 706] on input "00:00" at bounding box center [1291, 723] width 52 height 20
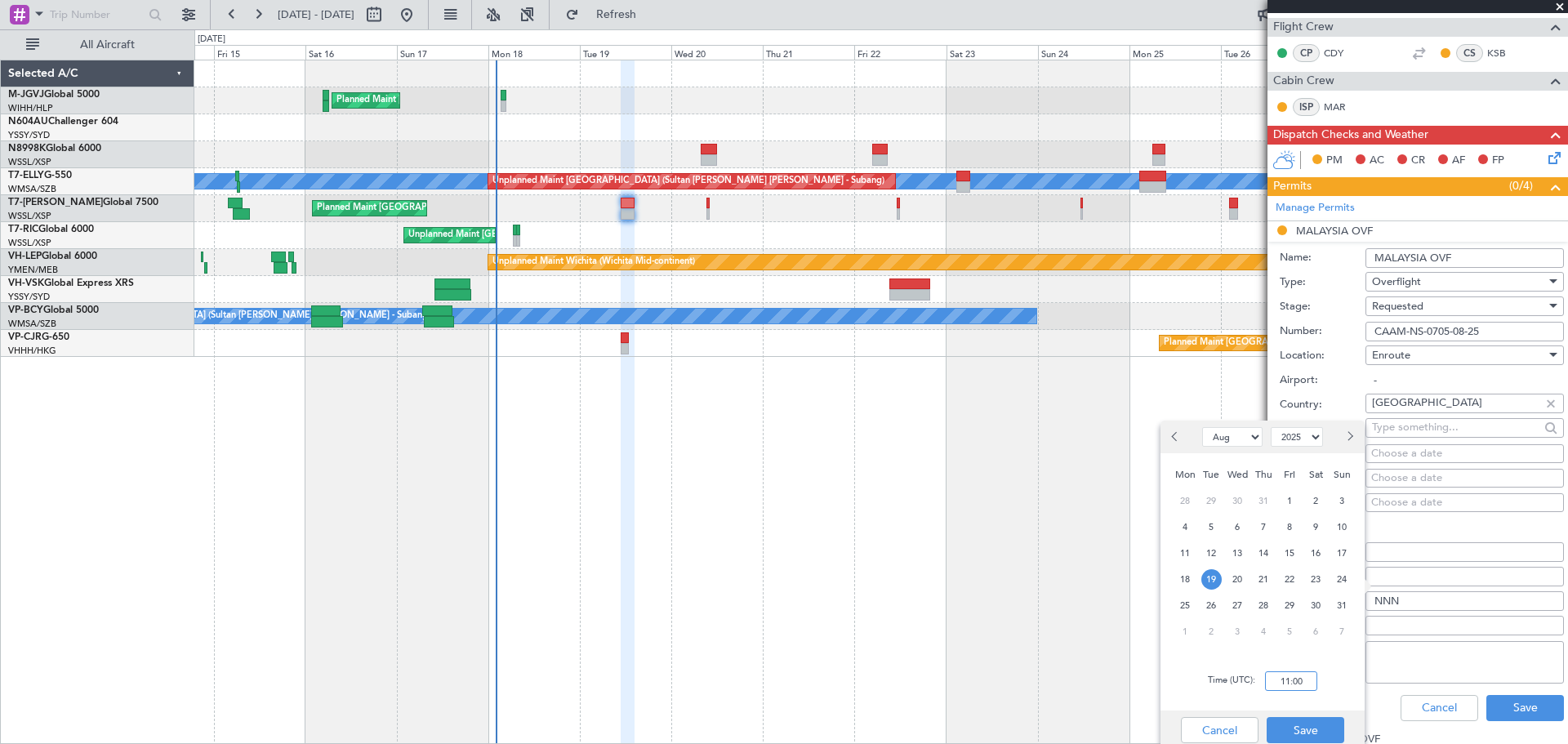
scroll to position [408, 0]
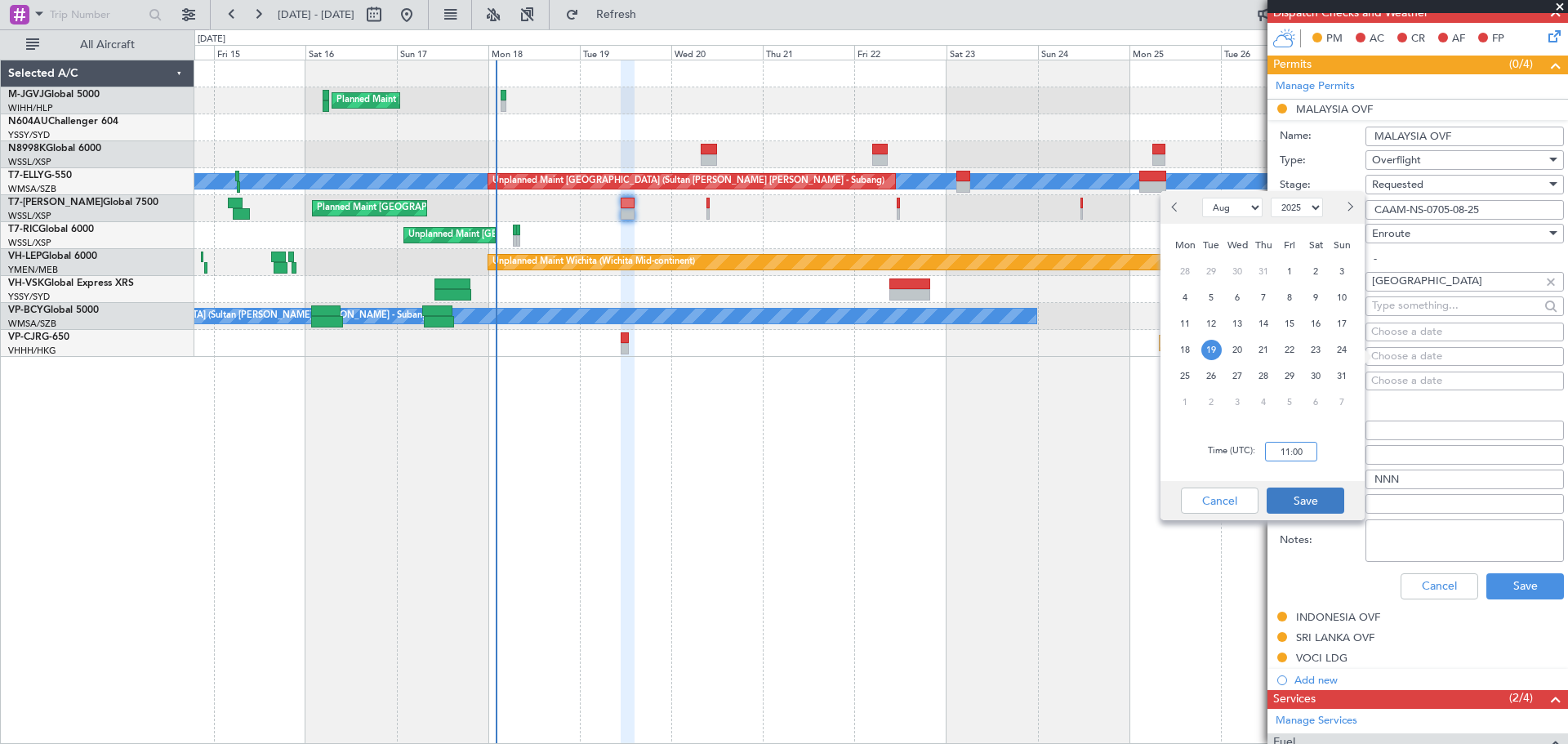
type input "11:00"
click at [1160, 497] on button "Save" at bounding box center [1305, 500] width 77 height 26
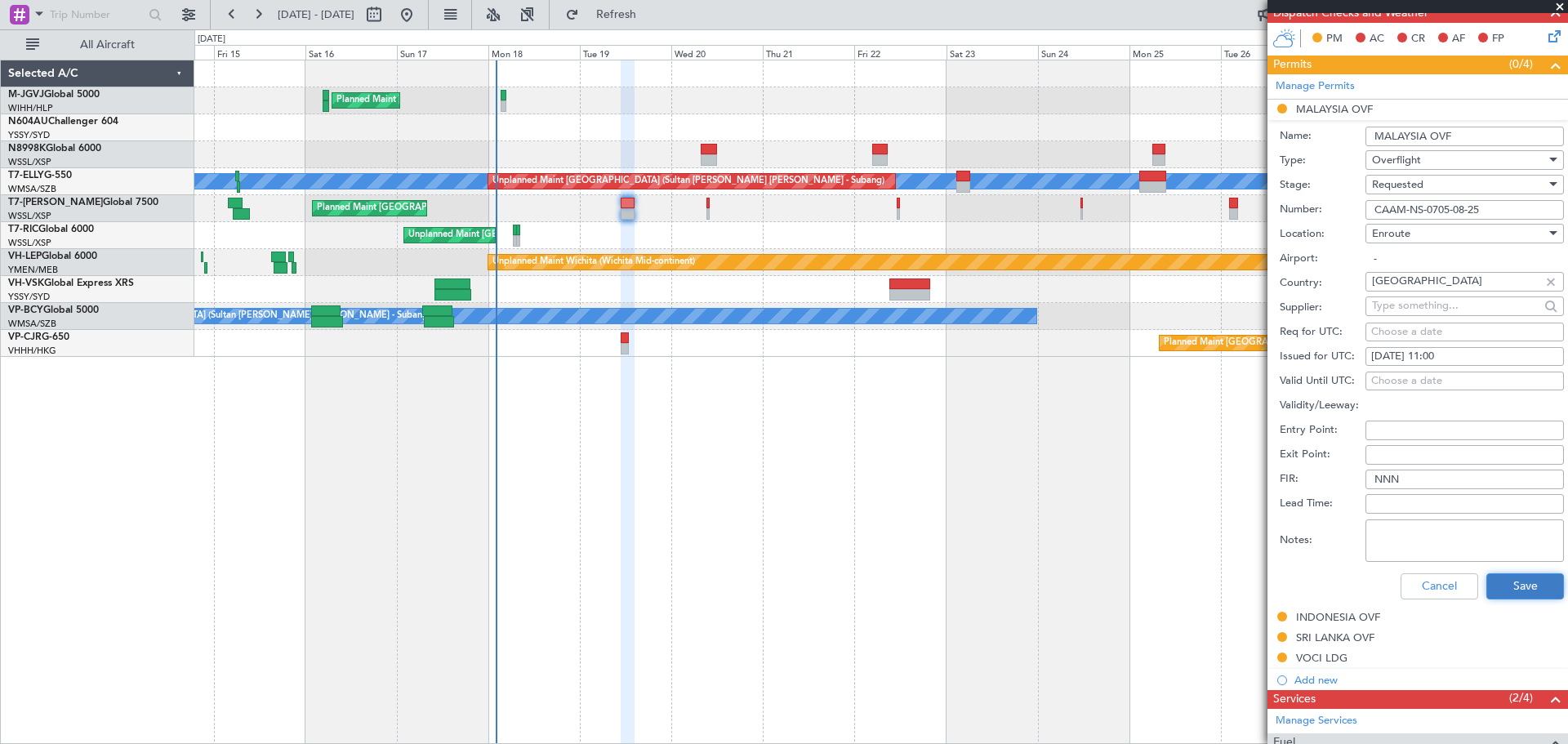
click at [1160, 598] on button "Save" at bounding box center [1525, 586] width 77 height 26
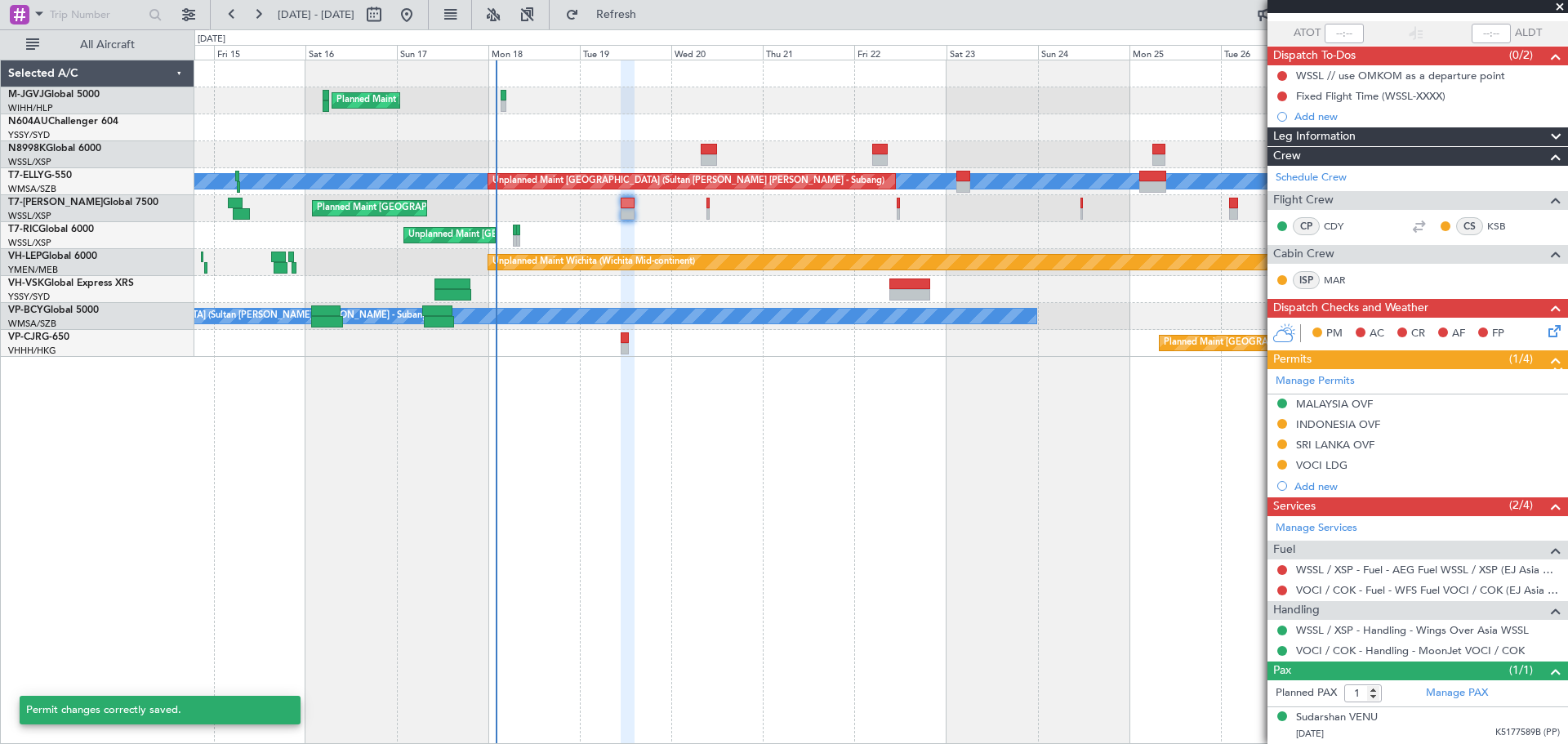
scroll to position [112, 0]
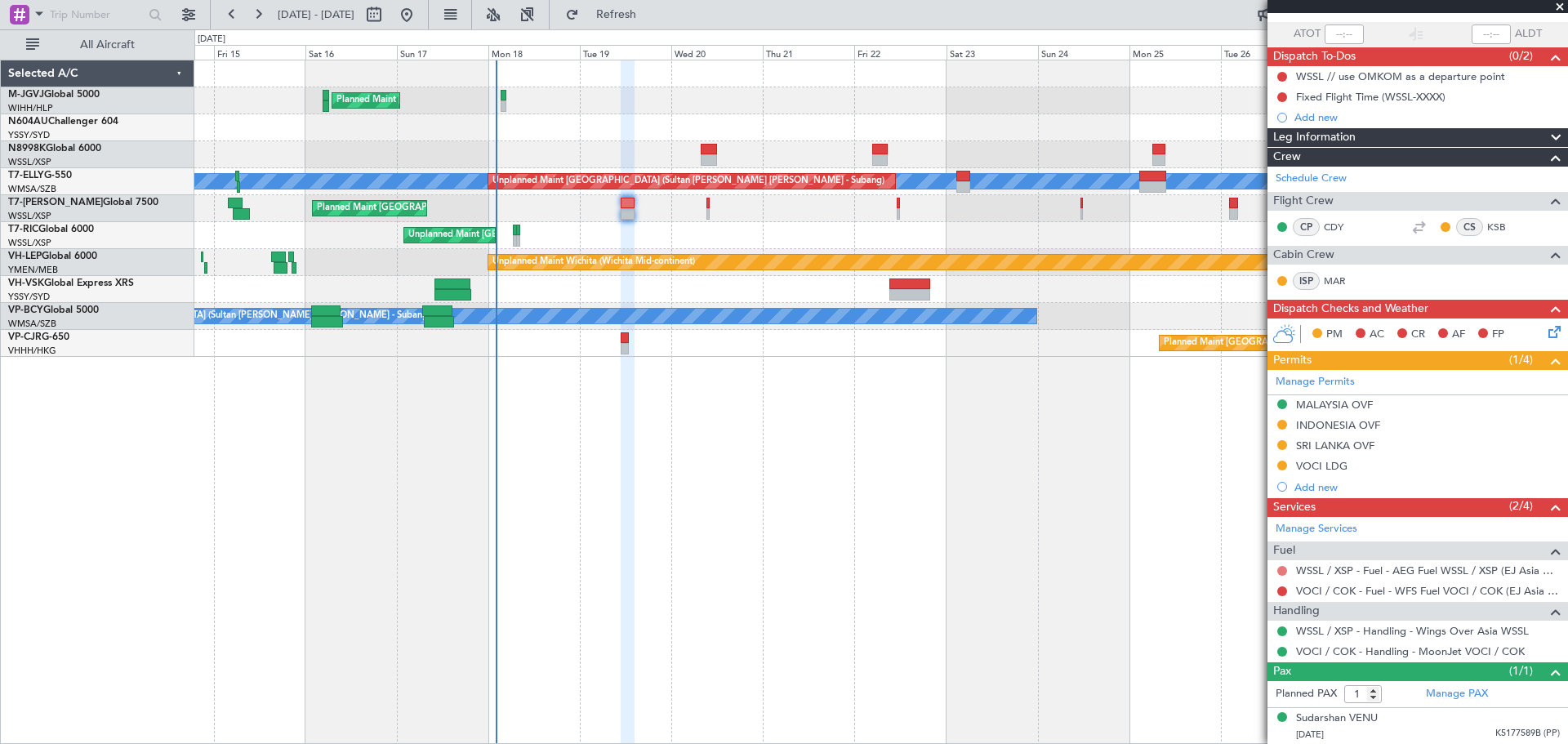
click at [1160, 569] on button at bounding box center [1282, 571] width 10 height 10
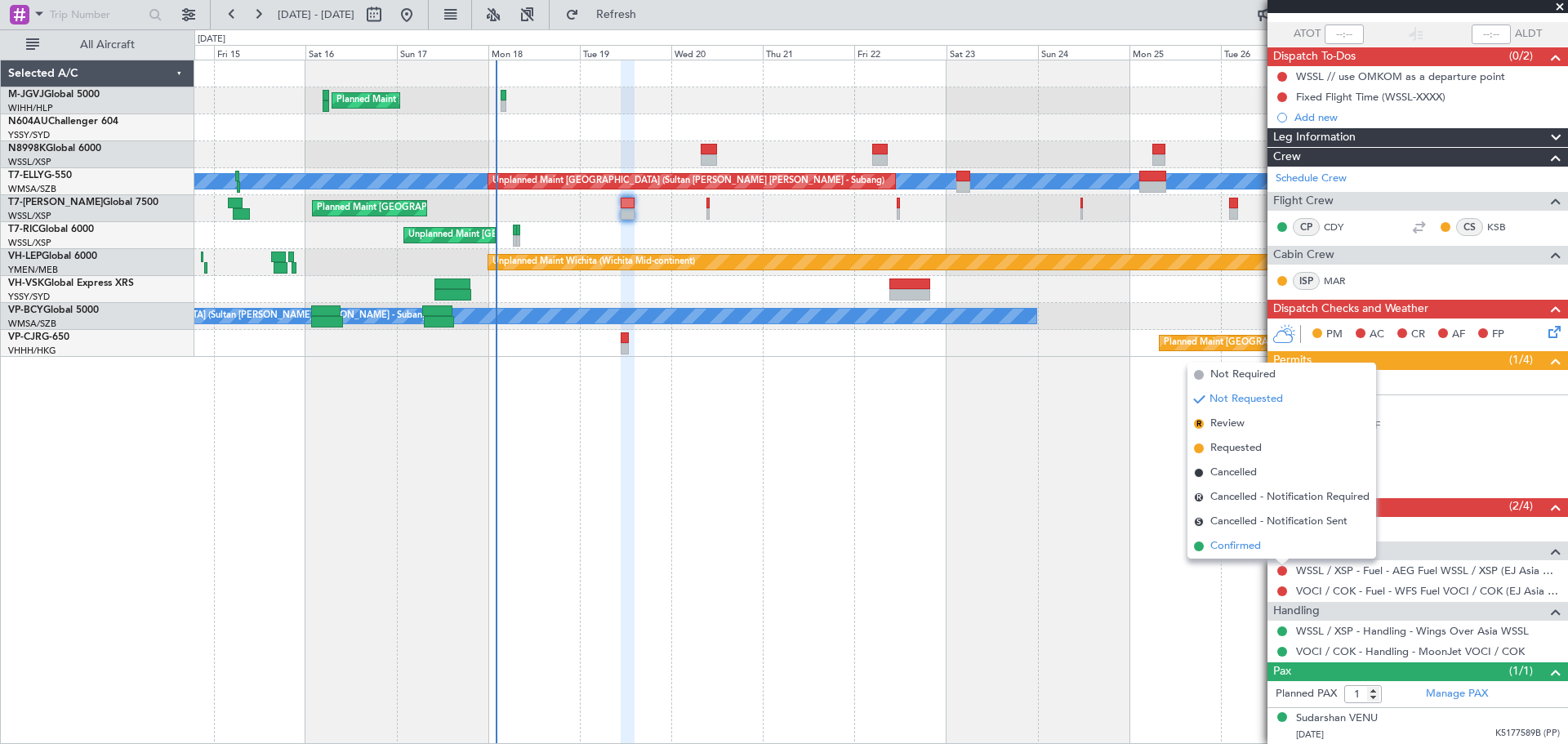
click at [1160, 544] on span "Confirmed" at bounding box center [1236, 546] width 51 height 16
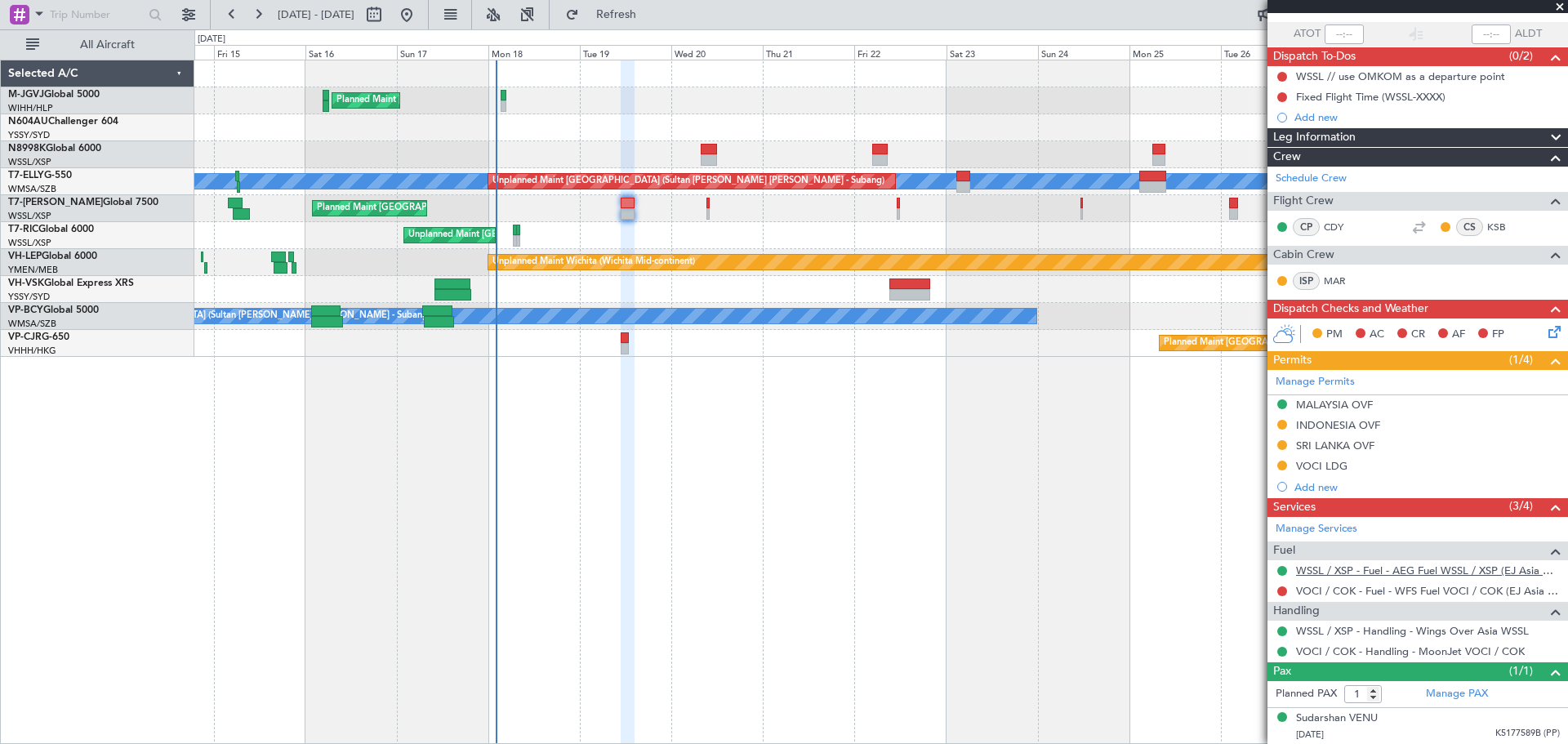
click at [1160, 568] on link "WSSL / XSP - Fuel - AEG Fuel WSSL / XSP (EJ Asia Only)" at bounding box center [1428, 570] width 264 height 14
click at [1160, 594] on link "VOCI / COK - Fuel - WFS Fuel VOCI / COK (EJ Asia Only)" at bounding box center [1428, 590] width 264 height 14
click at [1160, 597] on div "VOCI / COK - Fuel - WFS Fuel VOCI / COK (EJ Asia Only)" at bounding box center [1417, 591] width 300 height 20
click at [1160, 591] on link "VOCI / COK - Fuel - WFS Fuel VOCI / COK (EJ Asia Only)" at bounding box center [1428, 590] width 264 height 14
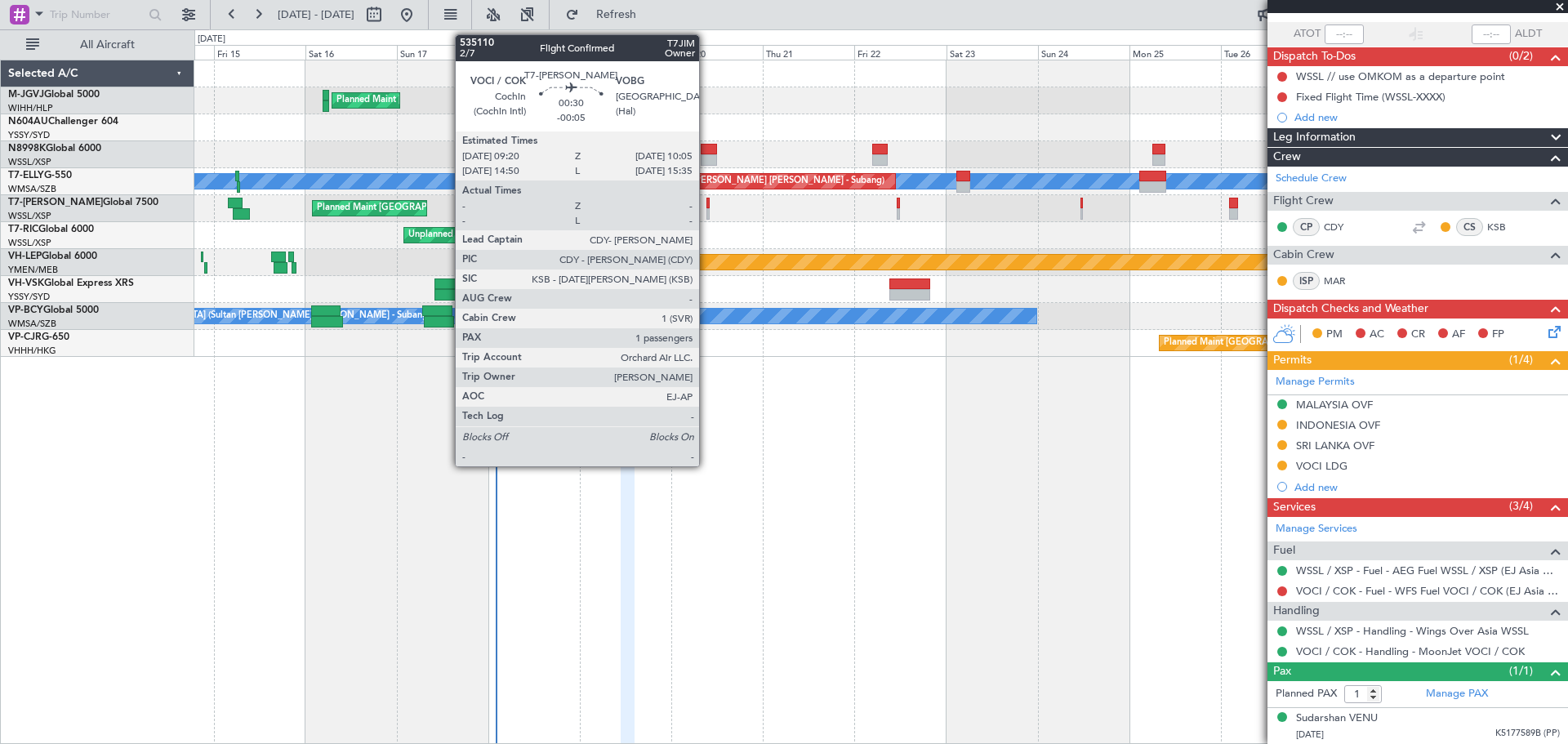
click at [706, 201] on div at bounding box center [708, 202] width 3 height 11
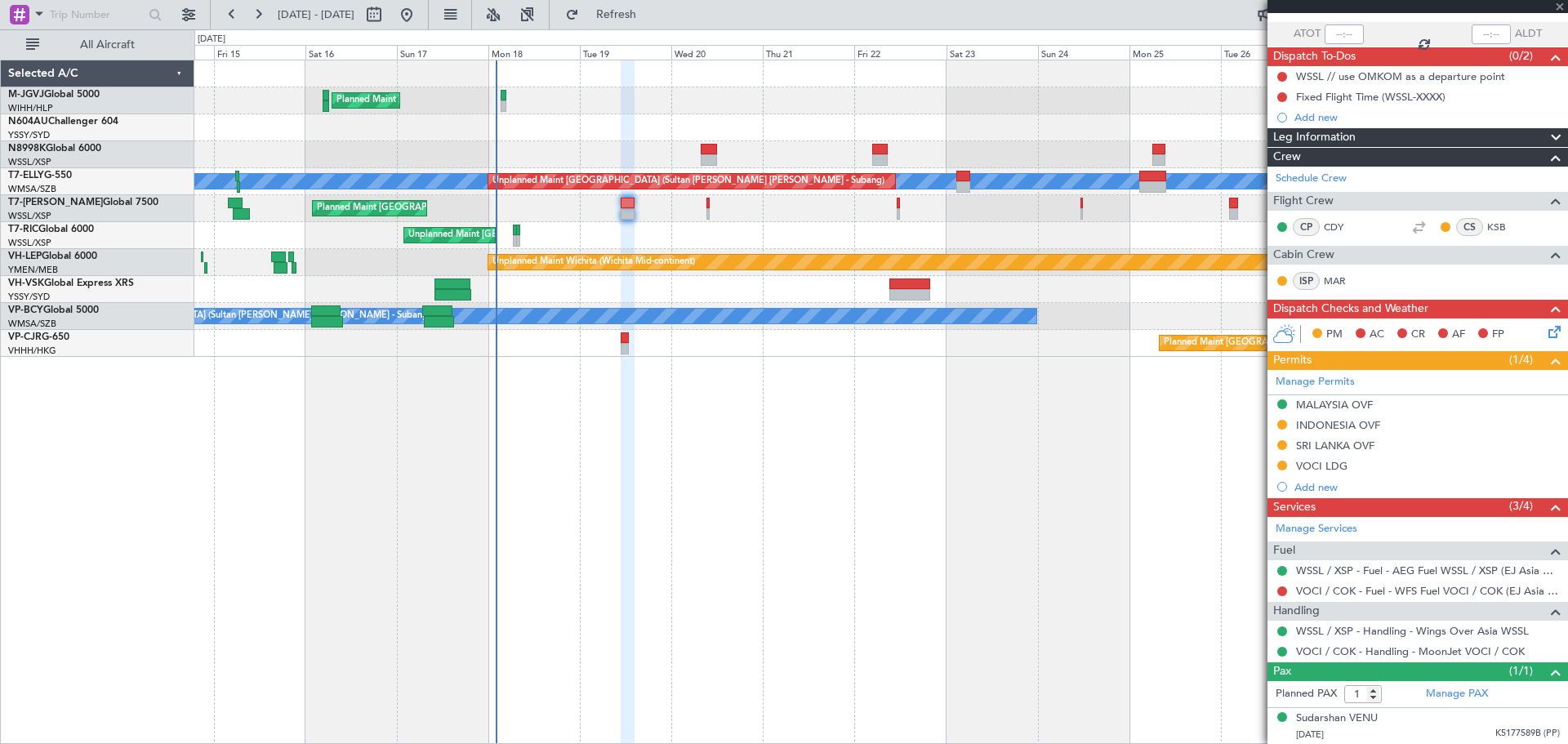
scroll to position [0, 0]
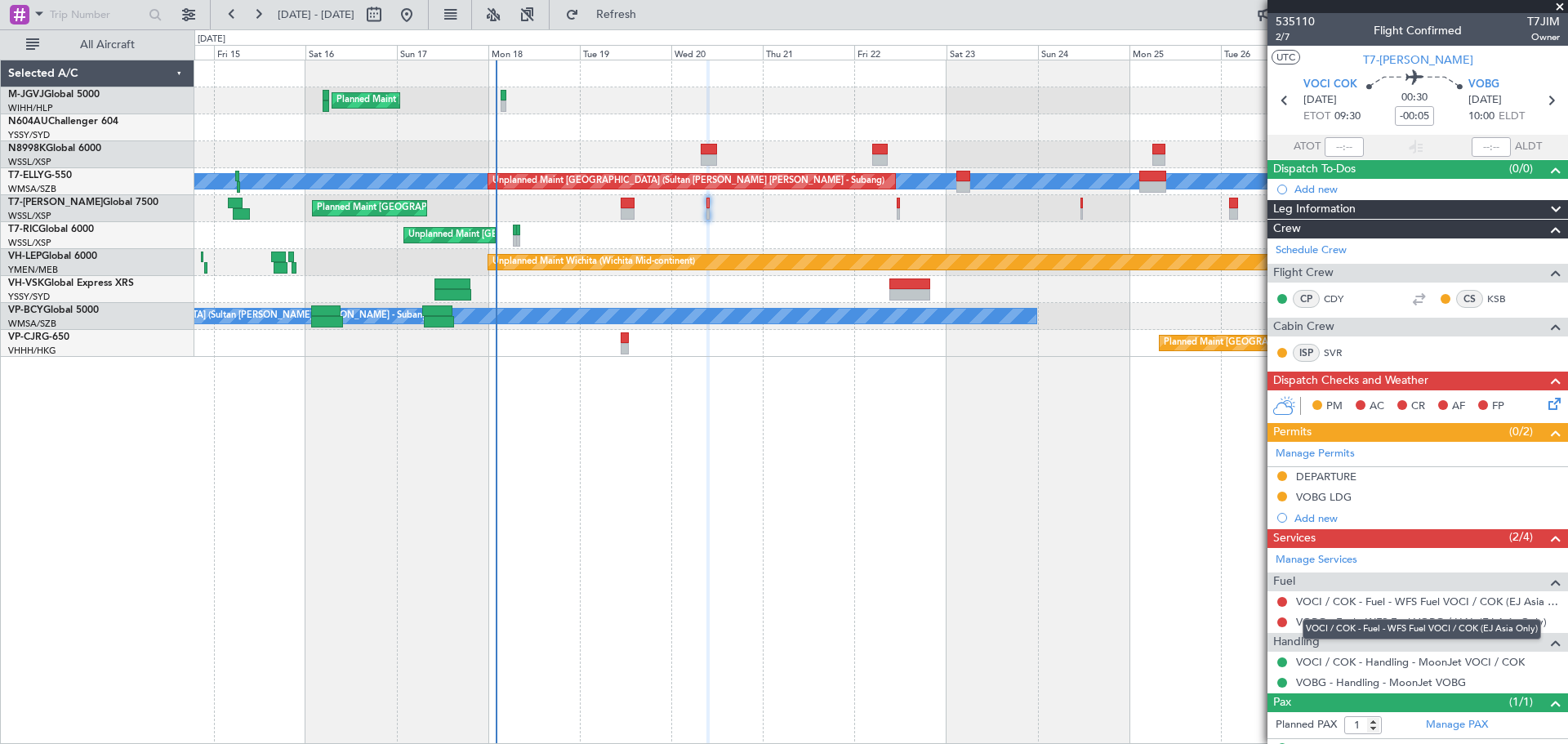
click at [1160, 598] on link "VOCI / COK - Fuel - WFS Fuel VOCI / COK (EJ Asia Only)" at bounding box center [1428, 601] width 264 height 14
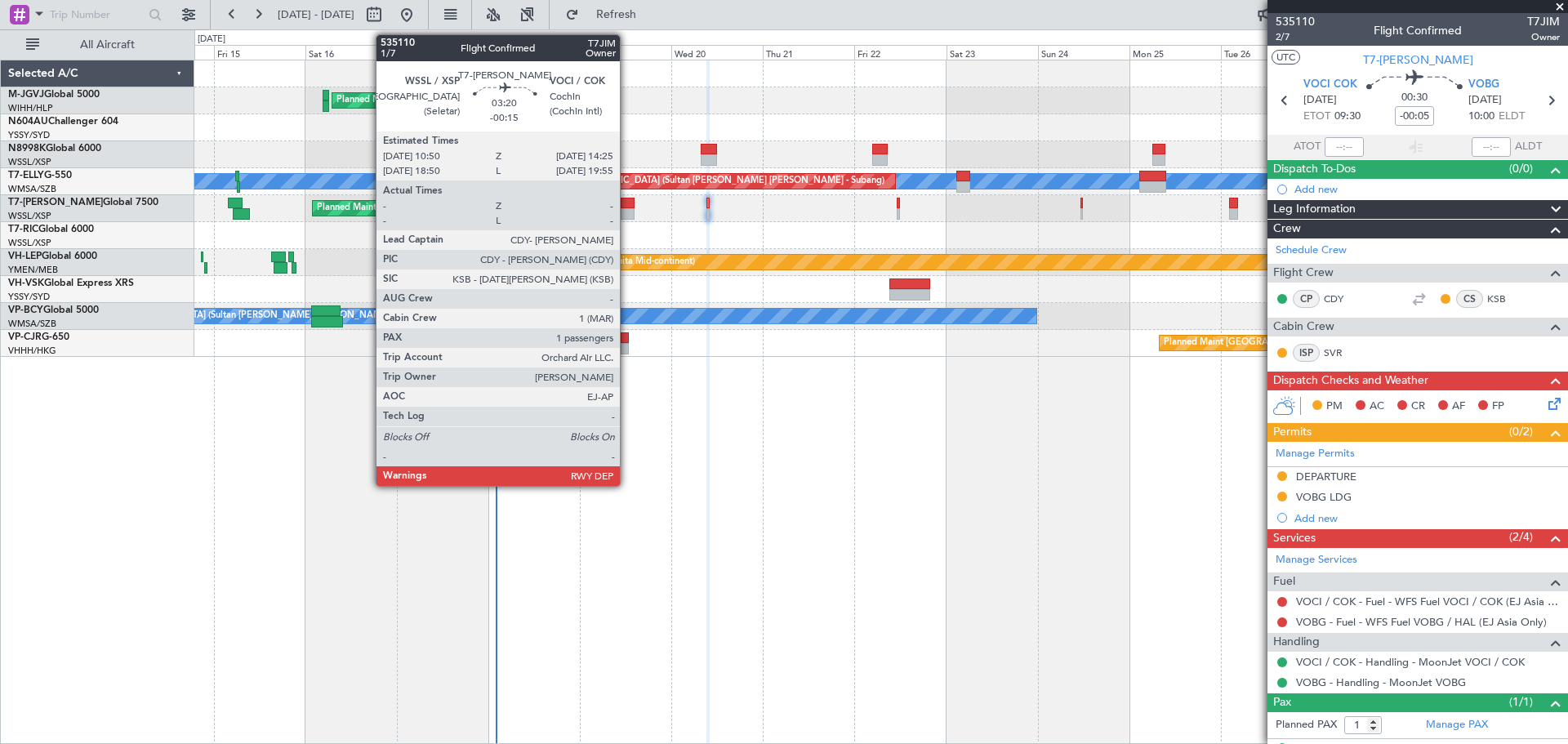
click at [627, 210] on div at bounding box center [628, 213] width 14 height 11
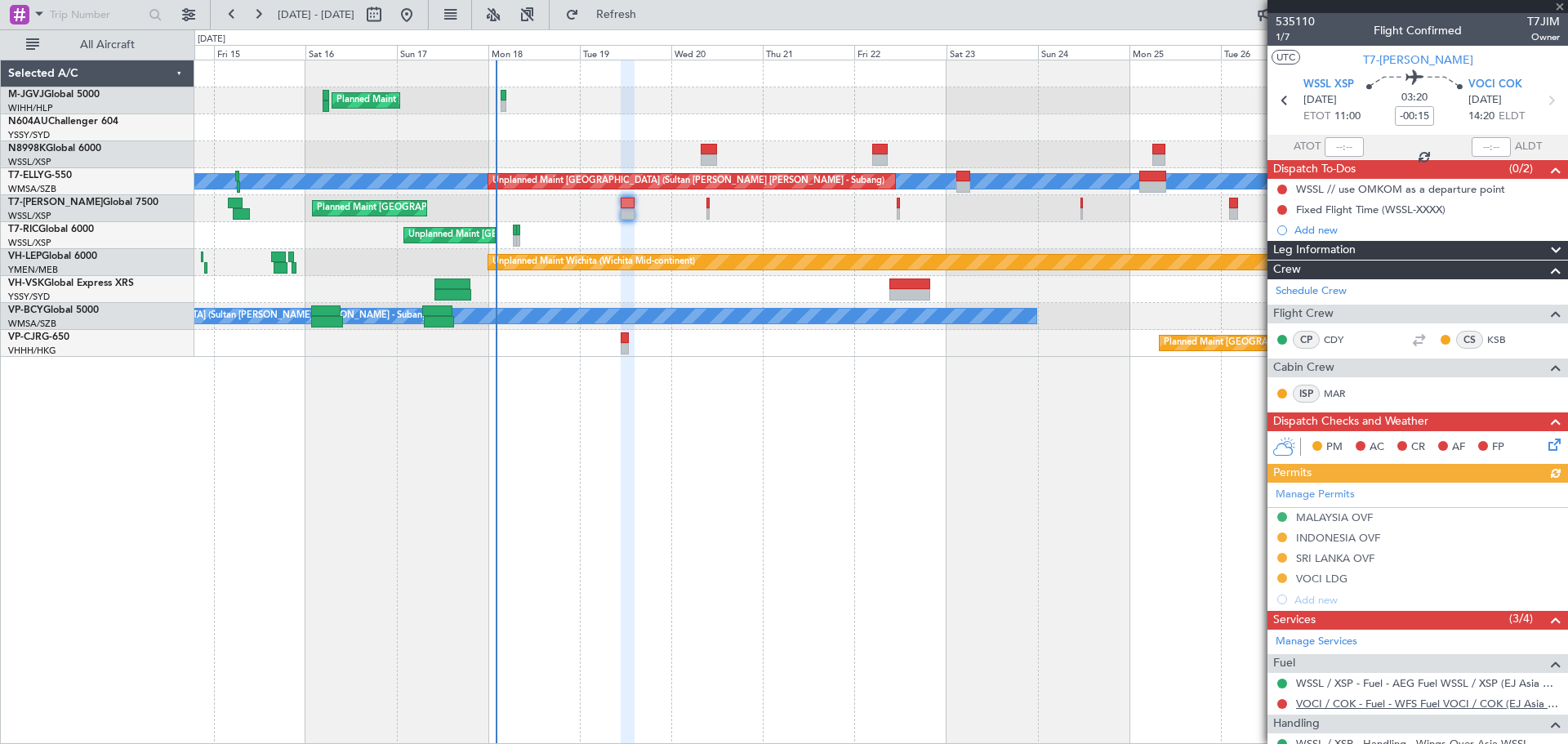
click at [1160, 706] on link "VOCI / COK - Fuel - WFS Fuel VOCI / COK (EJ Asia Only)" at bounding box center [1428, 703] width 264 height 14
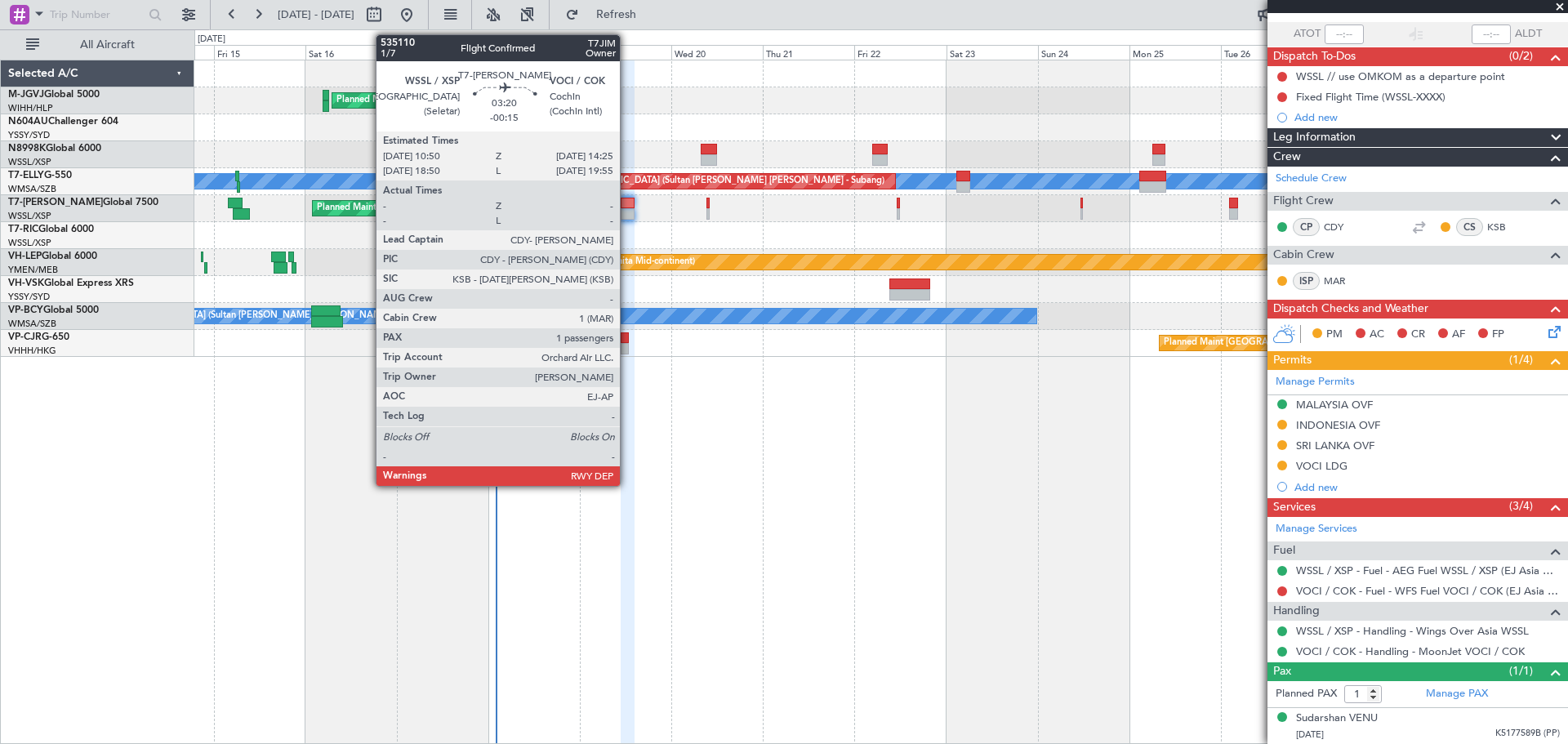
click at [627, 203] on div at bounding box center [628, 202] width 14 height 11
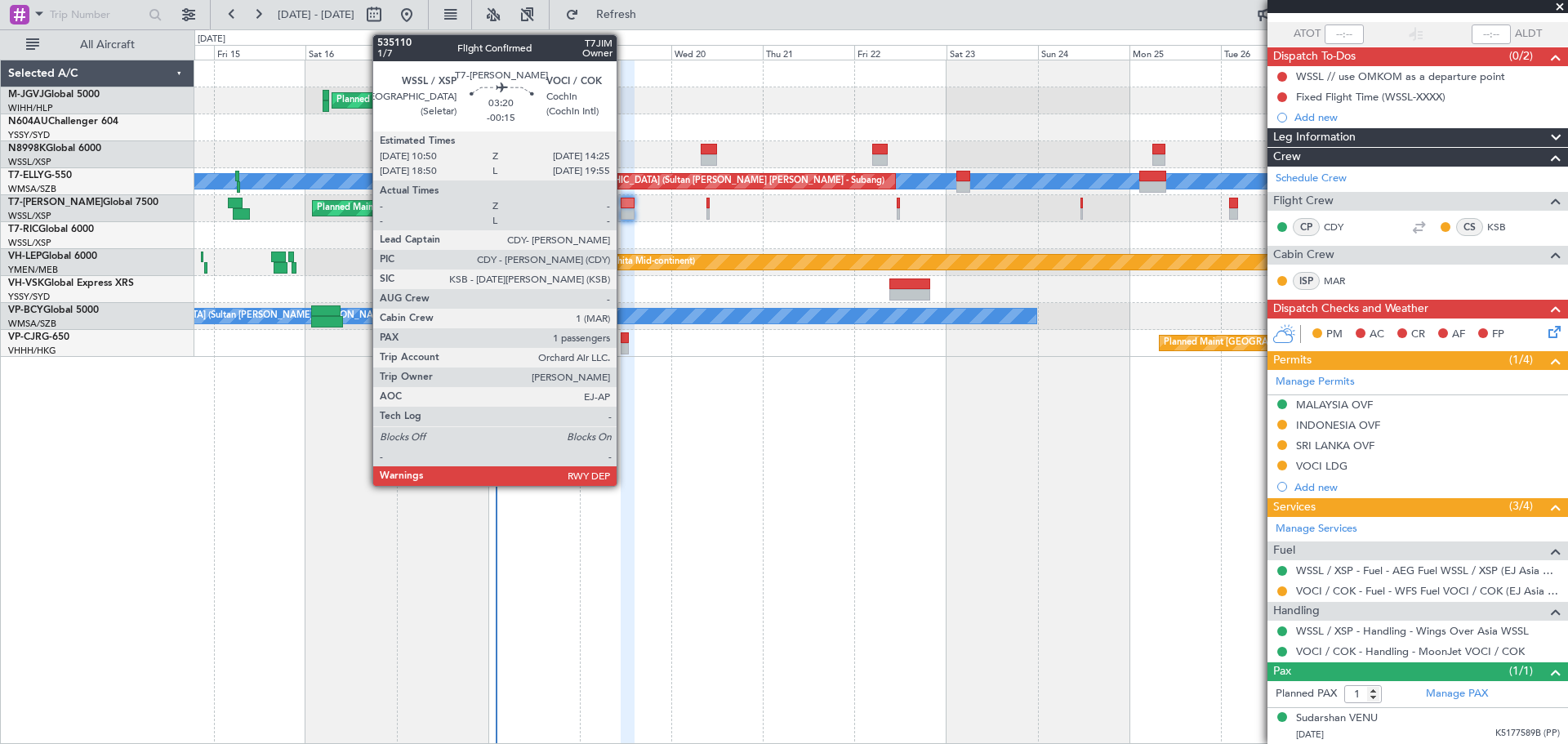
click at [624, 202] on div at bounding box center [628, 202] width 14 height 11
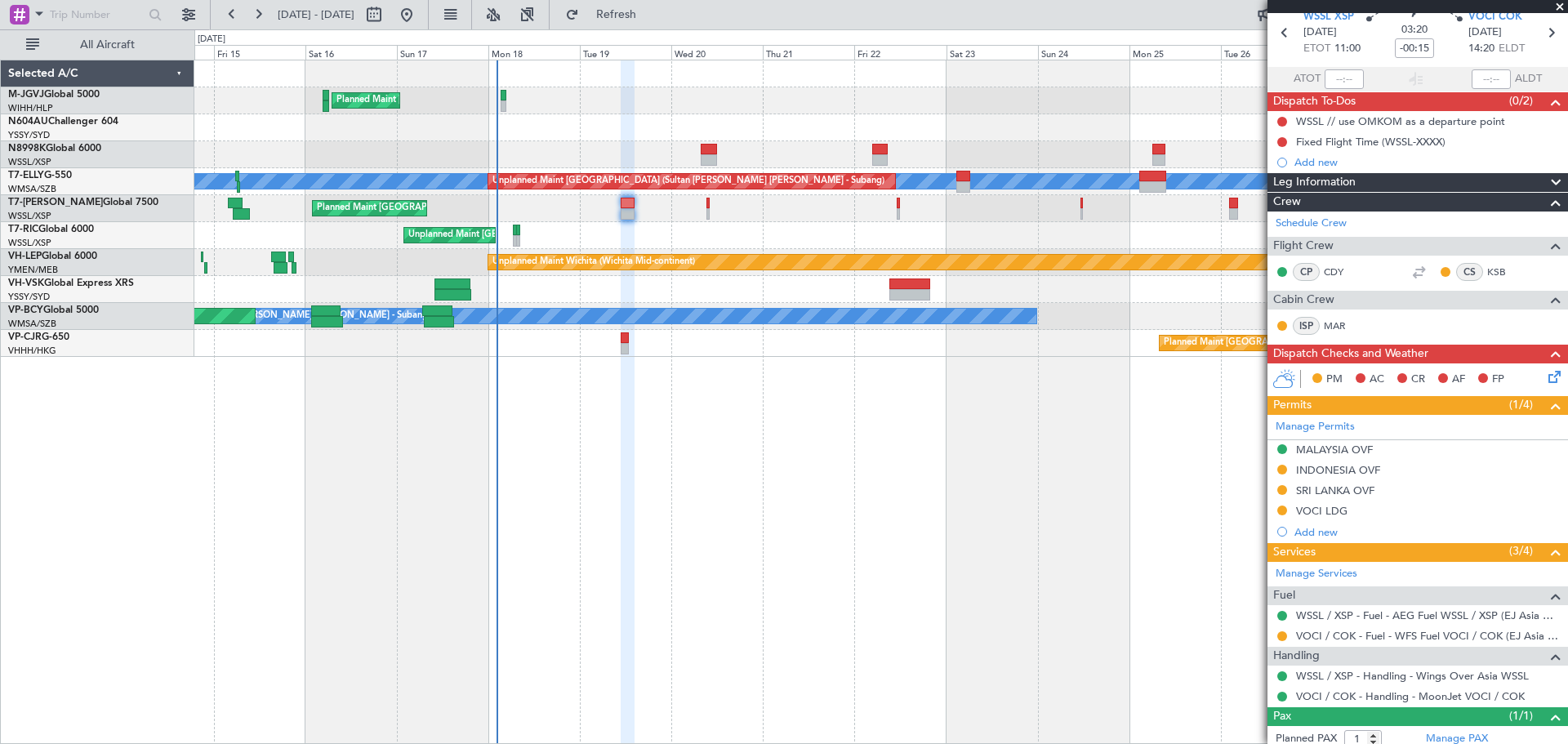
scroll to position [0, 0]
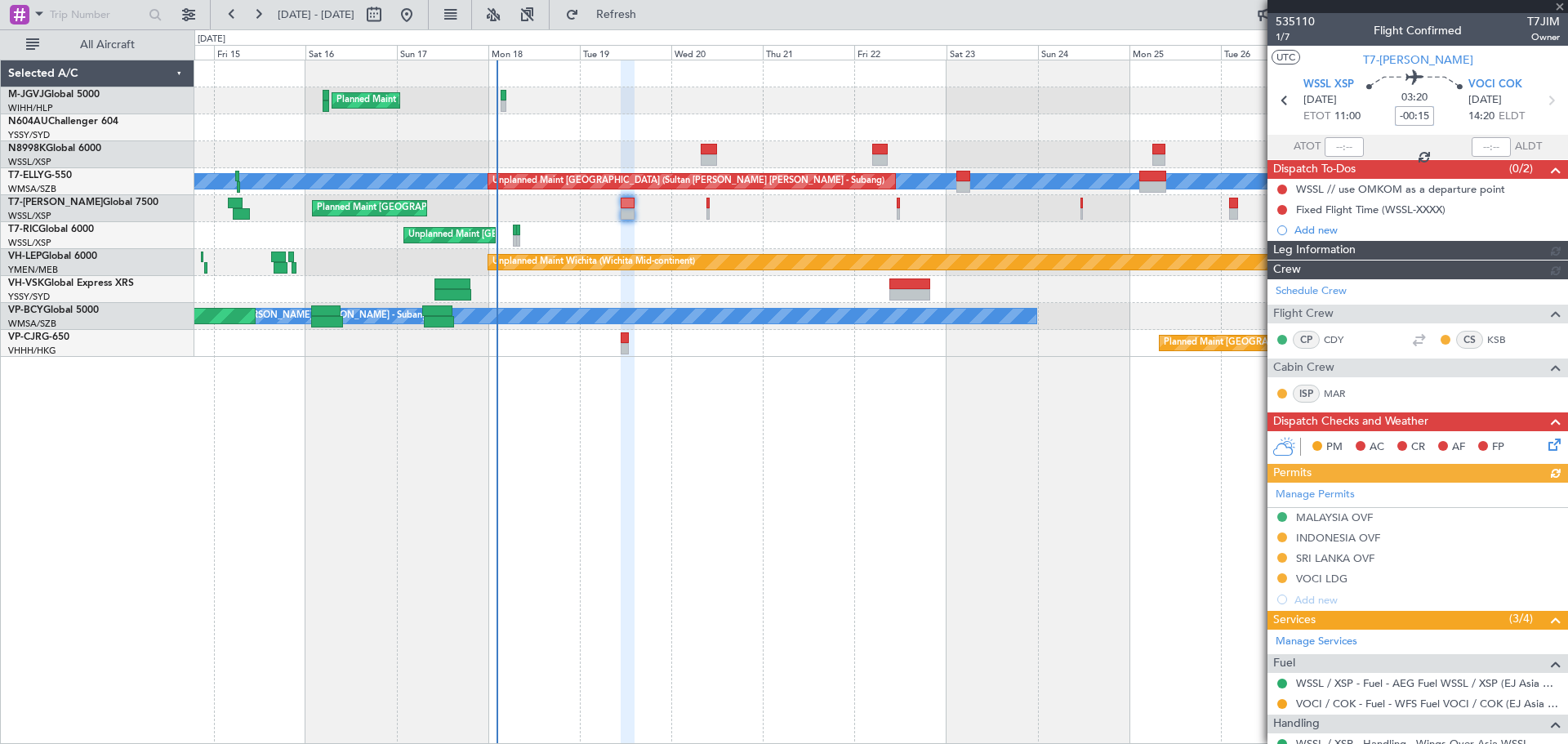
click at [1160, 117] on input "-00:15" at bounding box center [1415, 116] width 39 height 20
type input "-10"
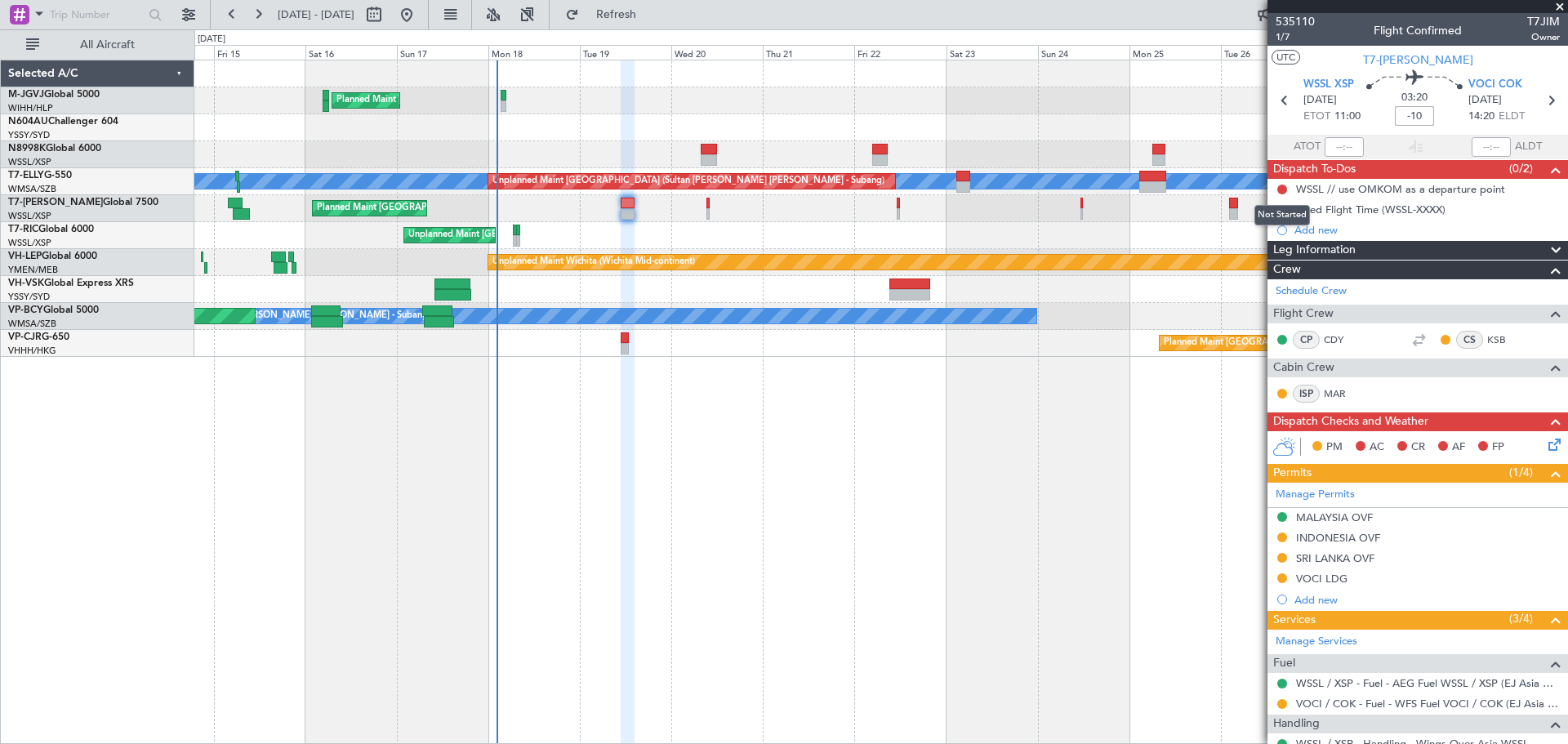
type input "-00:10"
click at [1035, 464] on div "Planned Maint [GEOGRAPHIC_DATA] (Seletar) [PERSON_NAME] Unplanned Maint [GEOGRA…" at bounding box center [881, 401] width 1374 height 684
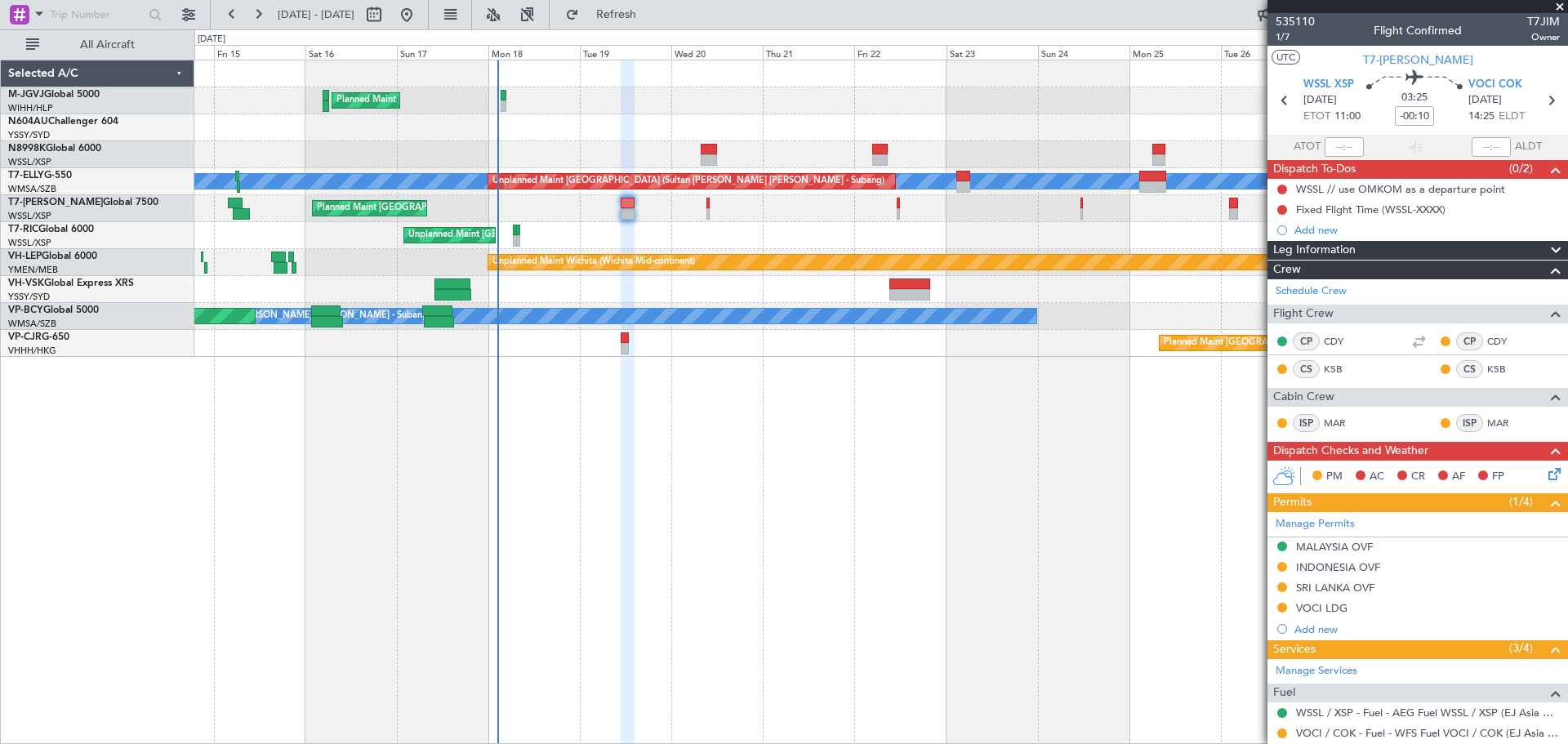
click at [770, 221] on div "Planned Maint Singapore (Seletar) Planned Maint London (Luton)" at bounding box center [881, 208] width 1373 height 27
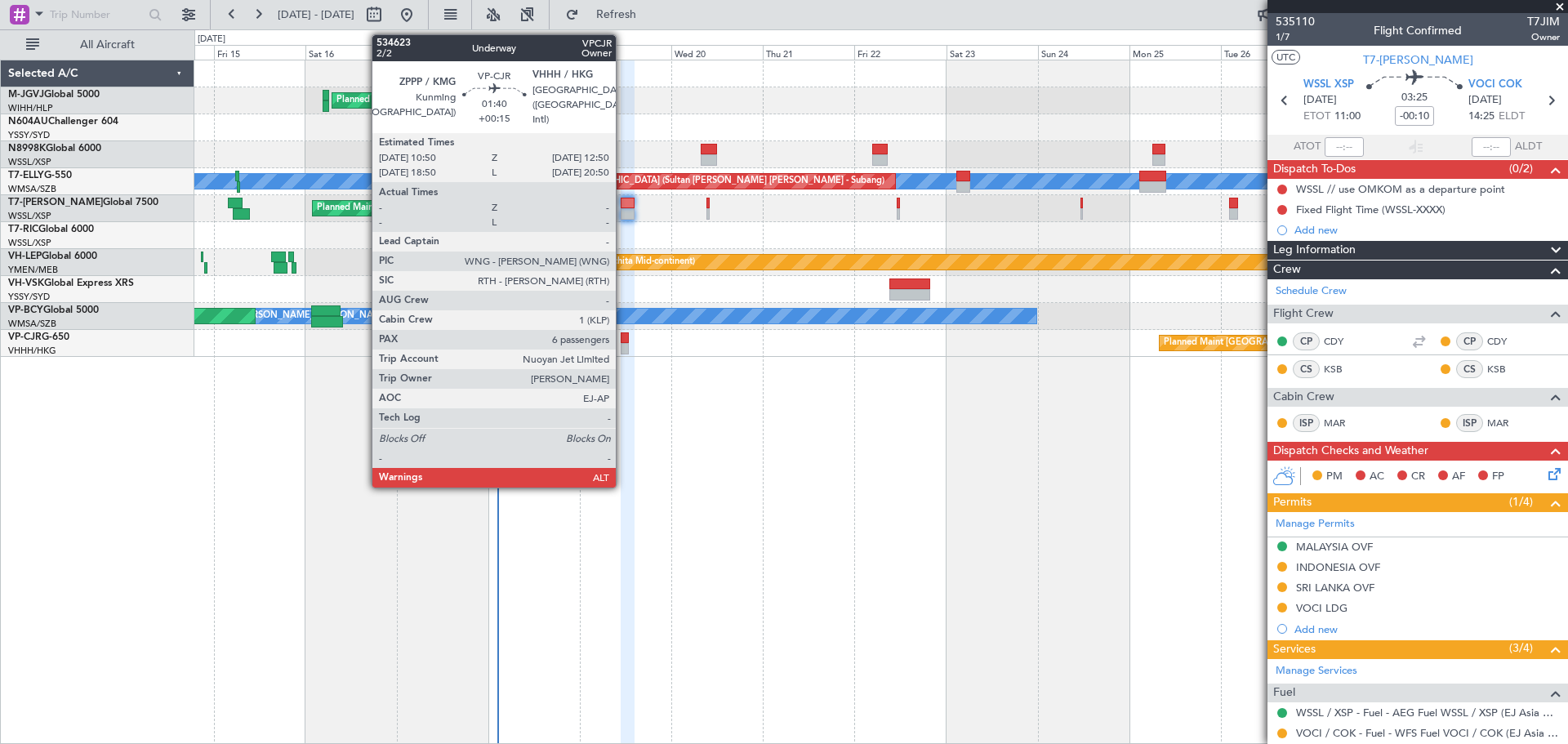
click at [624, 344] on div at bounding box center [625, 348] width 9 height 11
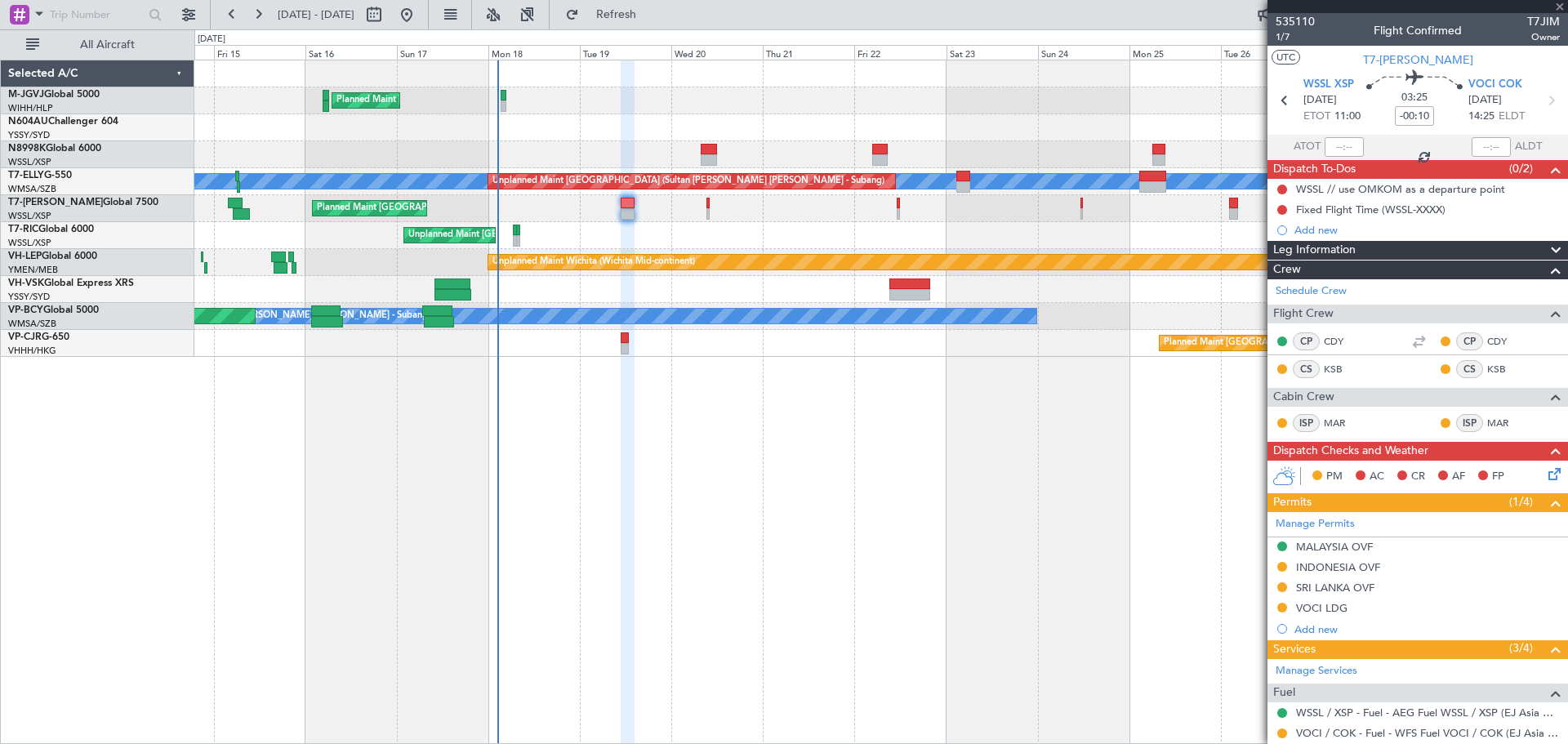
scroll to position [142, 0]
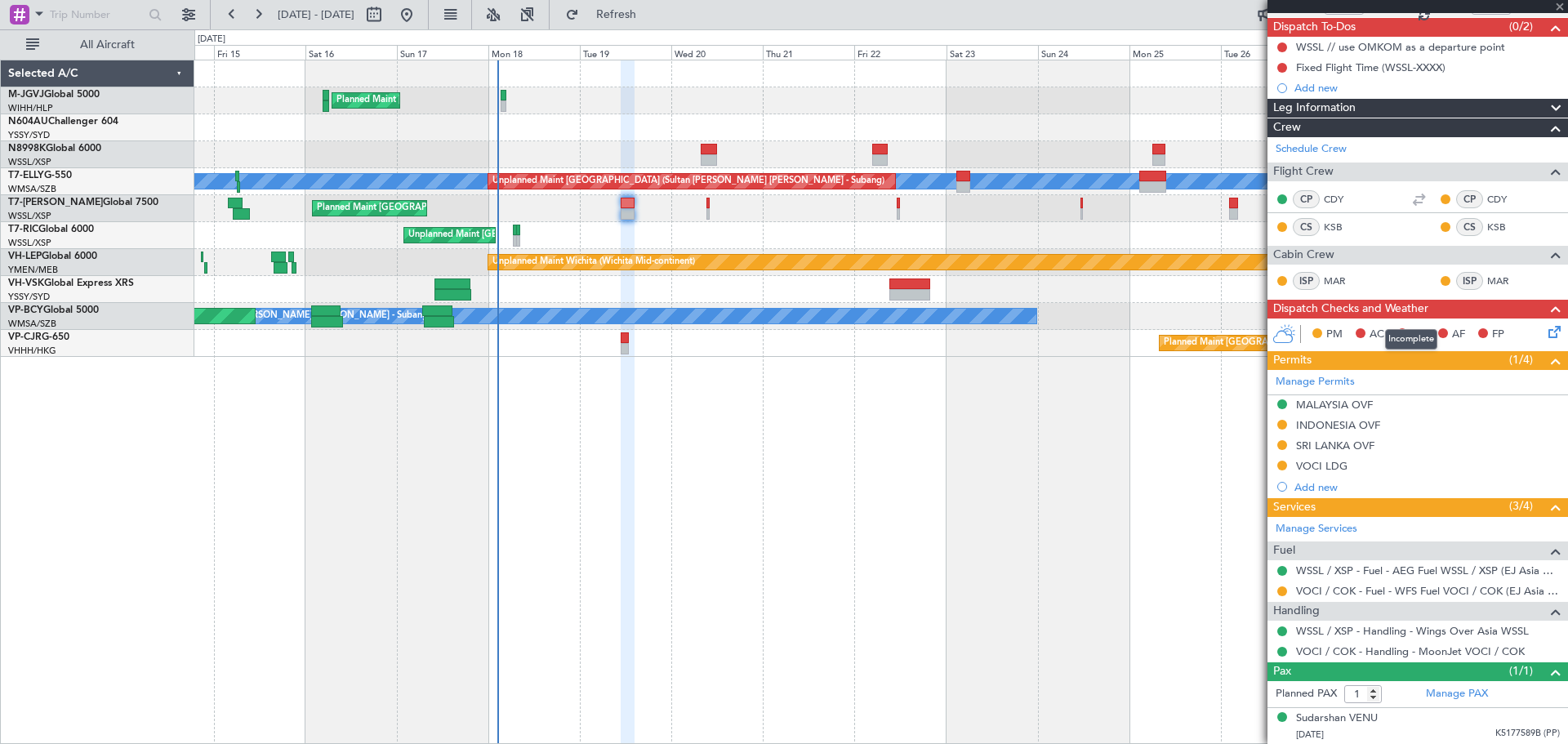
type input "+00:15"
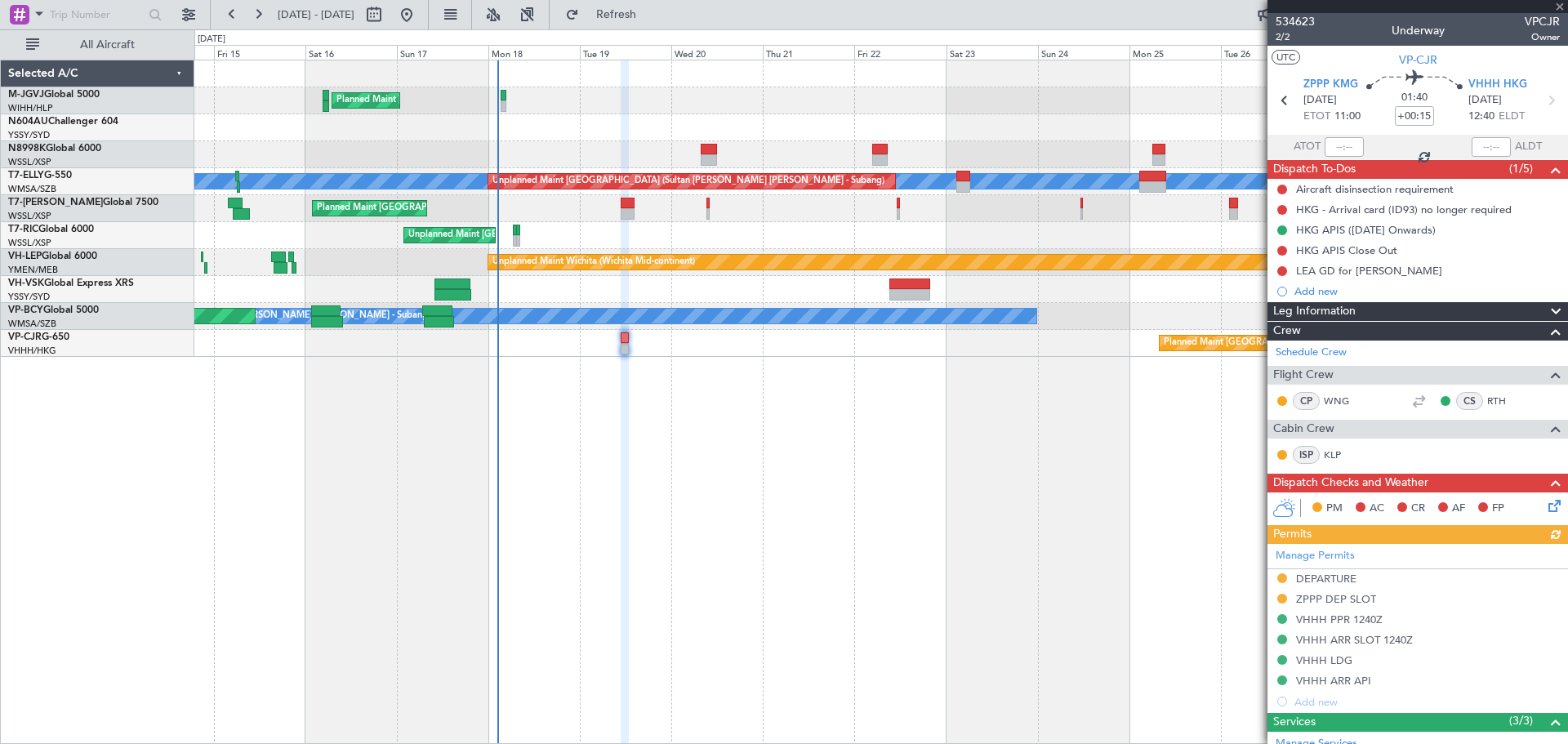
scroll to position [398, 0]
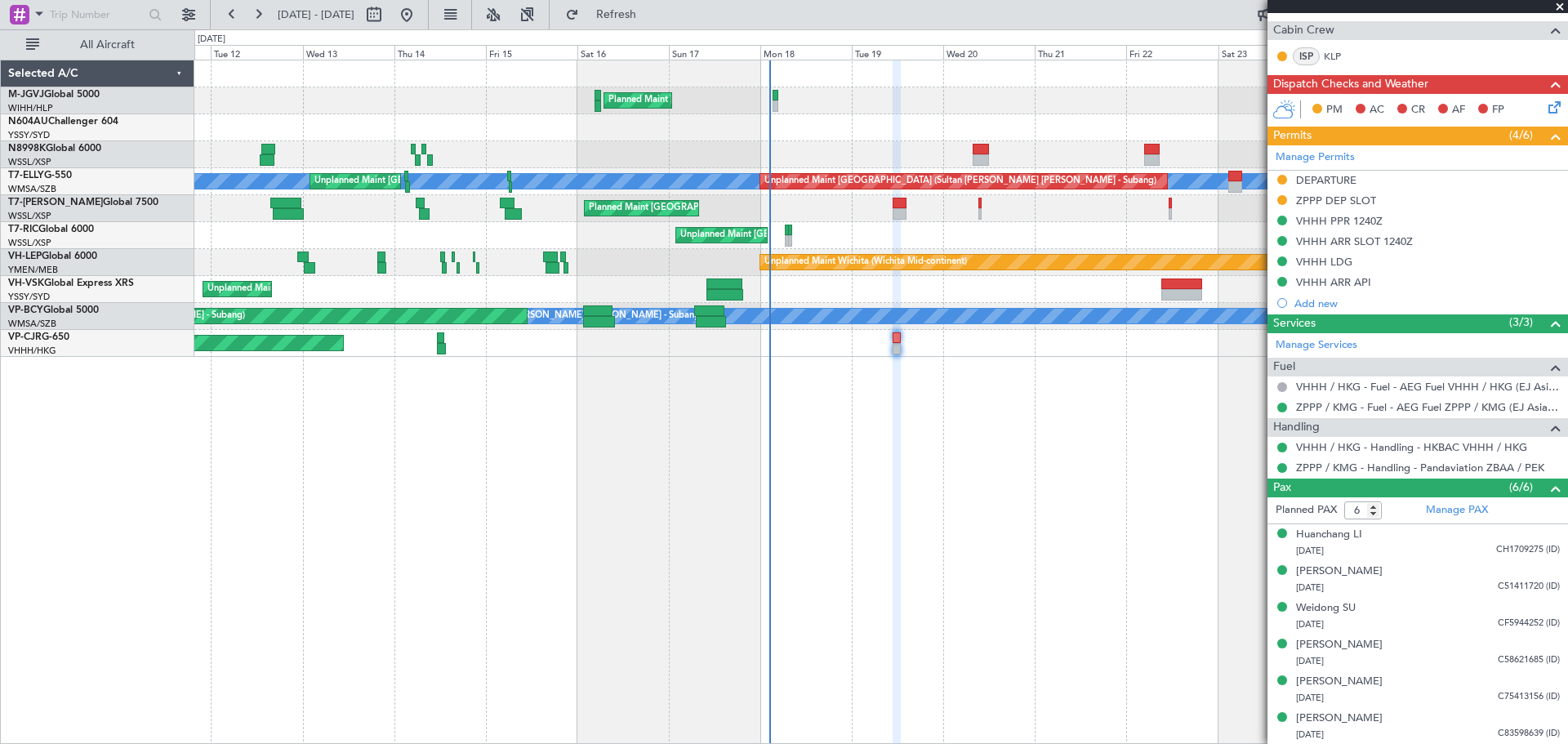
click at [607, 130] on div at bounding box center [881, 128] width 1373 height 27
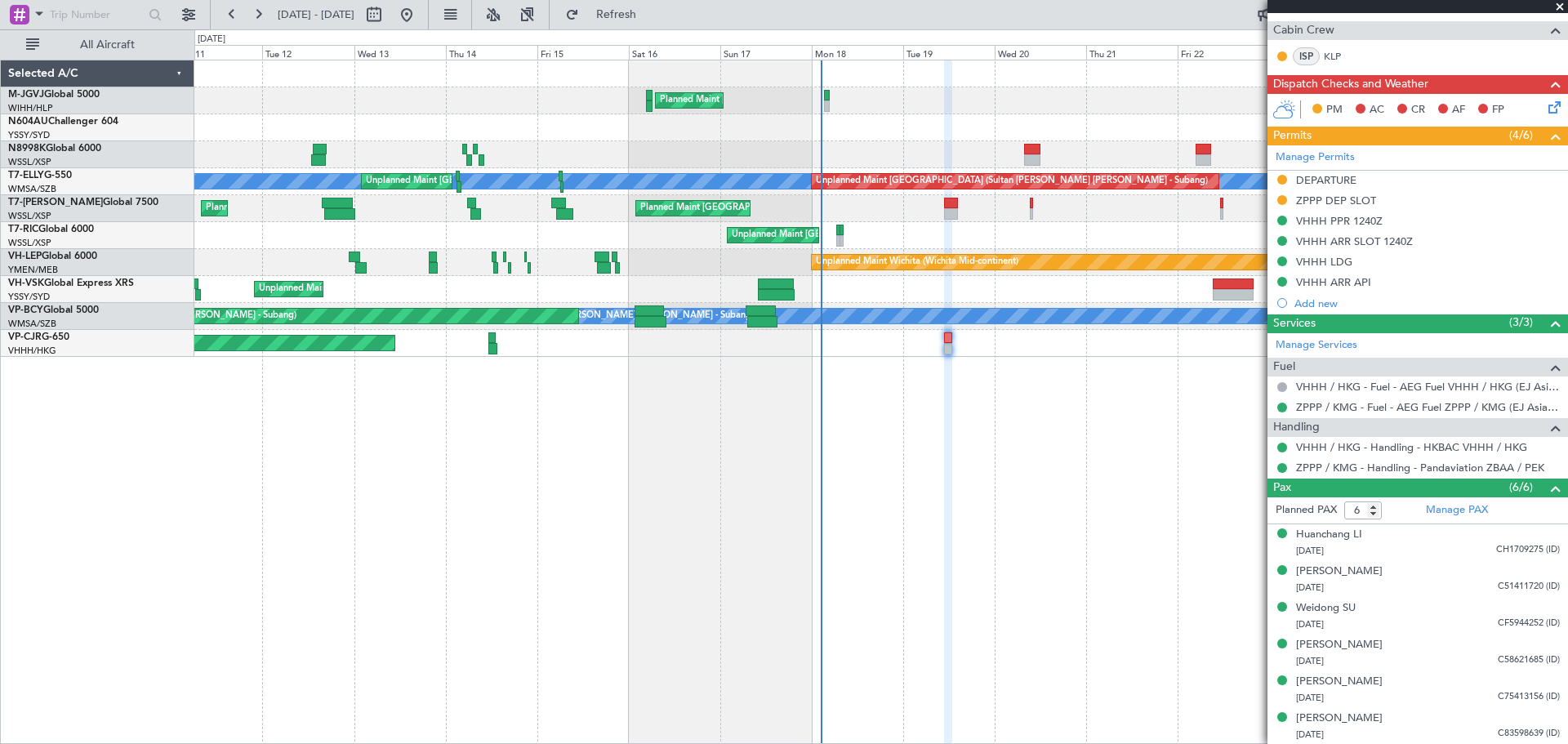
click at [778, 161] on div at bounding box center [881, 155] width 1373 height 27
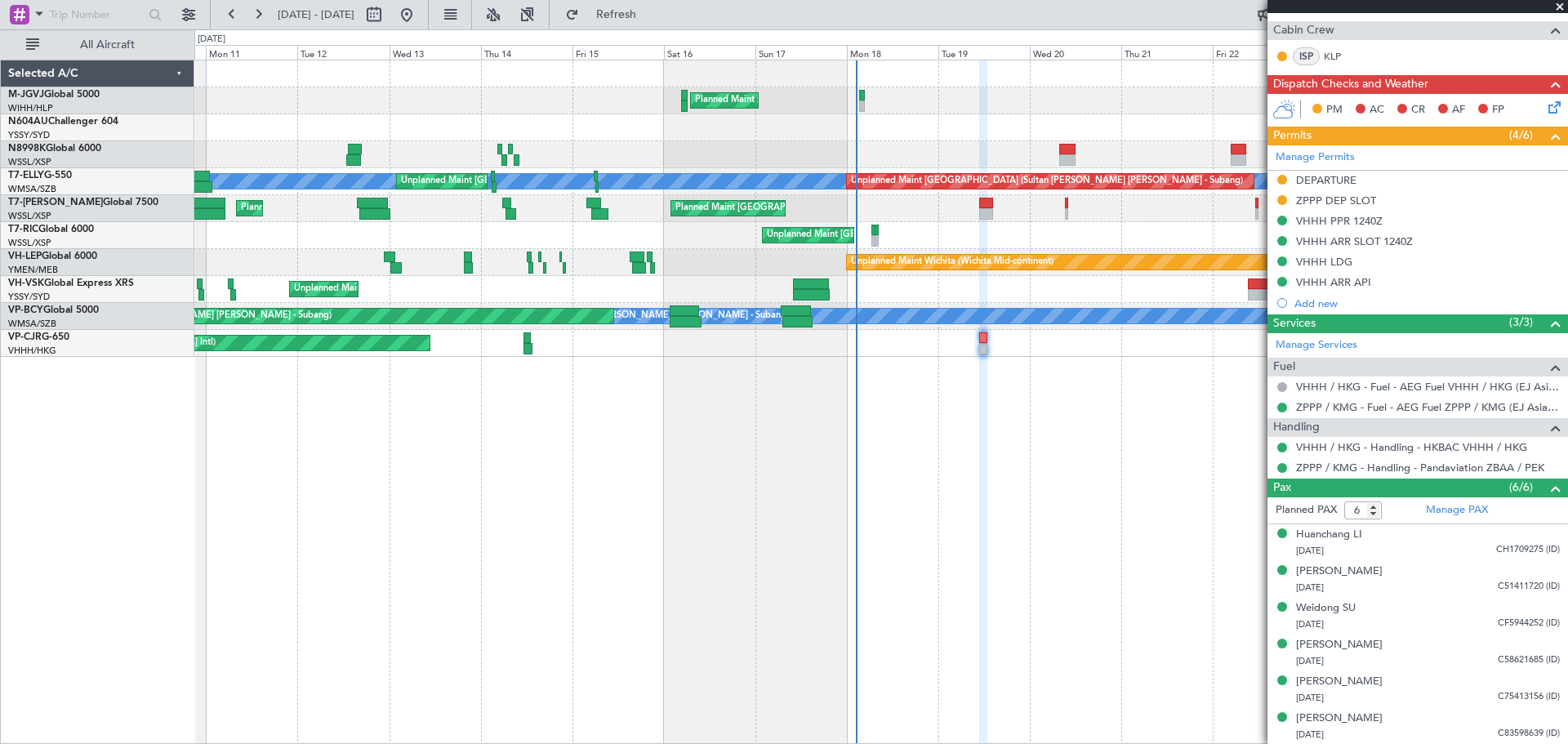
click at [659, 155] on div at bounding box center [881, 155] width 1373 height 27
click at [1317, 643] on div "[PERSON_NAME]" at bounding box center [1339, 645] width 87 height 16
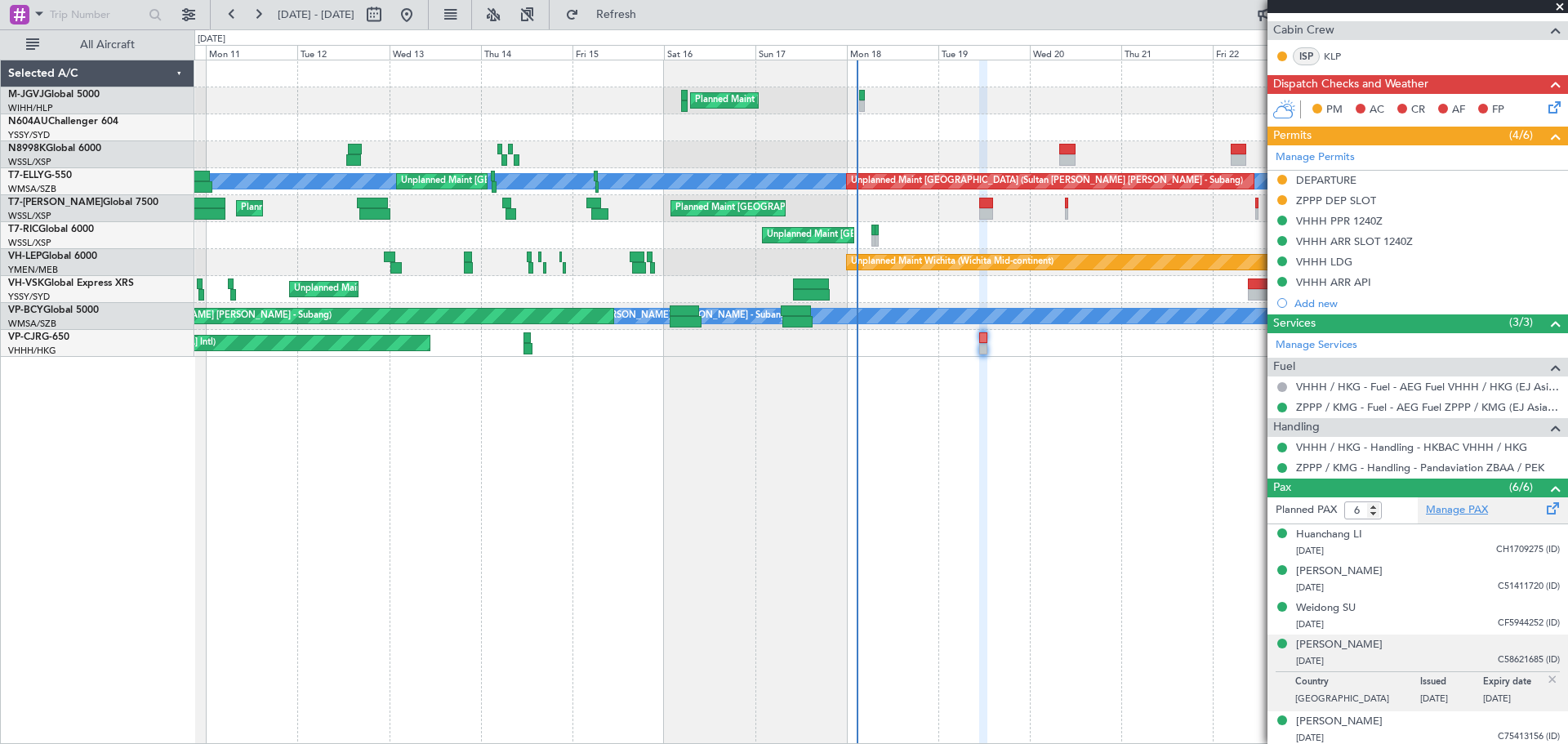
click at [1427, 507] on link "Manage PAX" at bounding box center [1457, 509] width 62 height 16
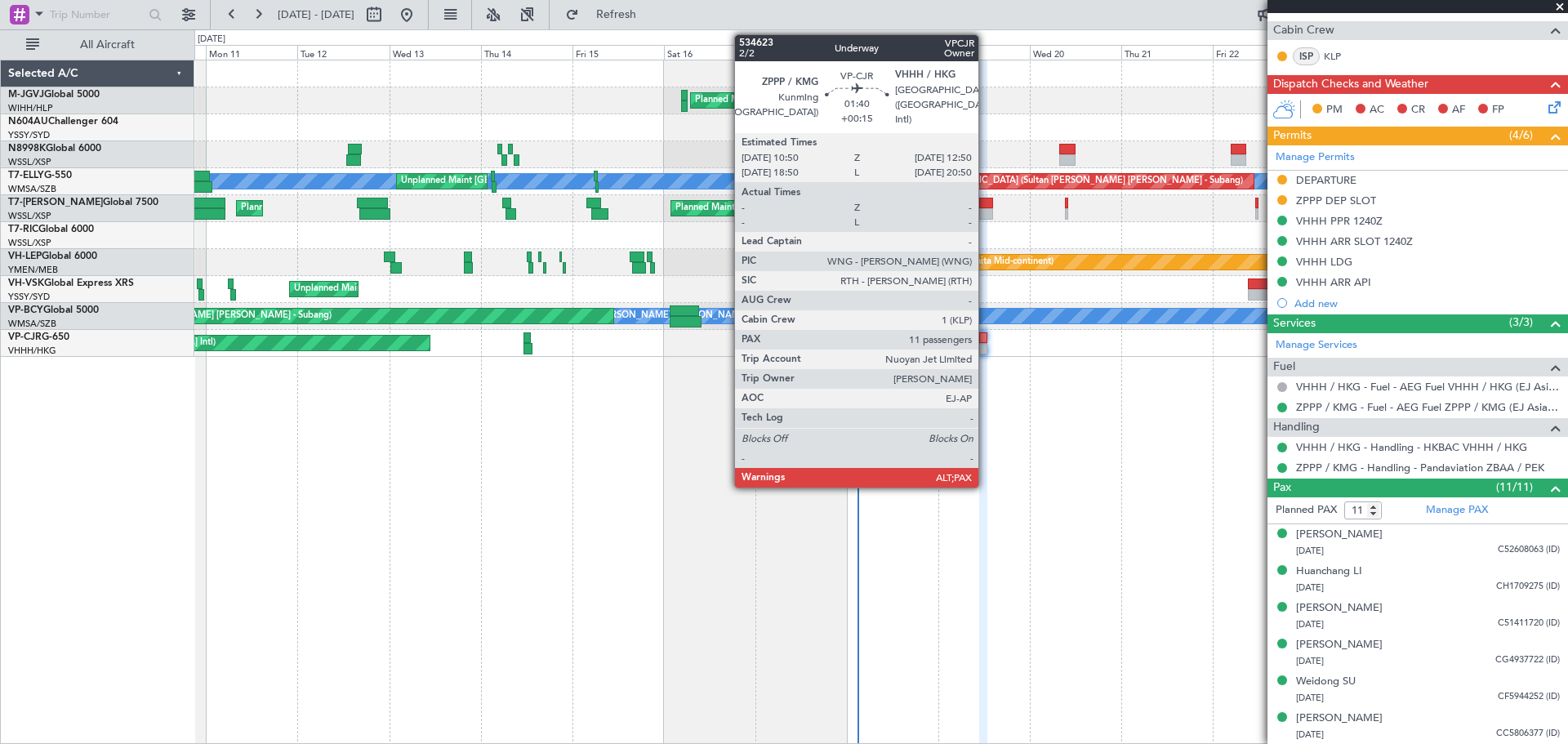
click at [986, 339] on div at bounding box center [984, 338] width 9 height 11
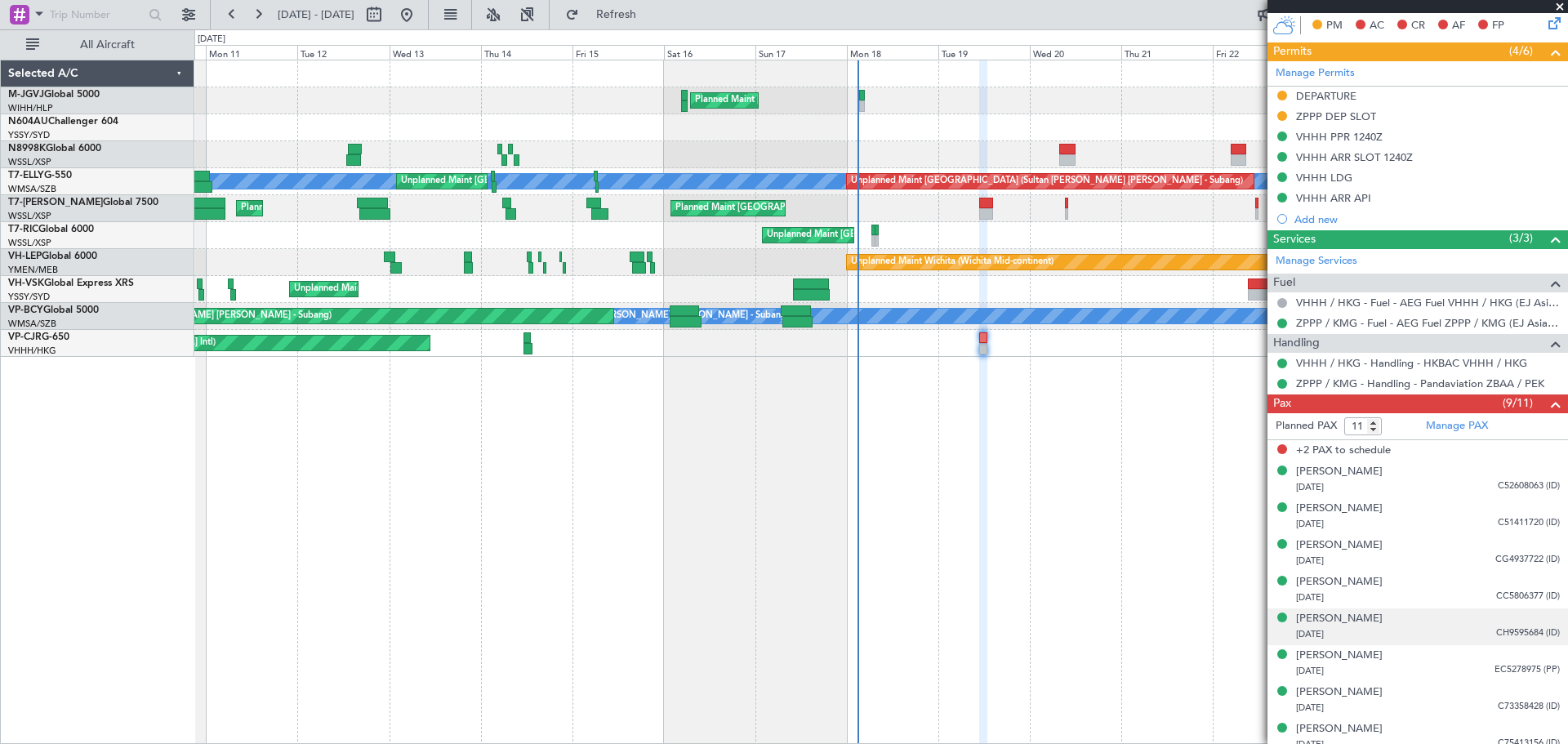
scroll to position [530, 0]
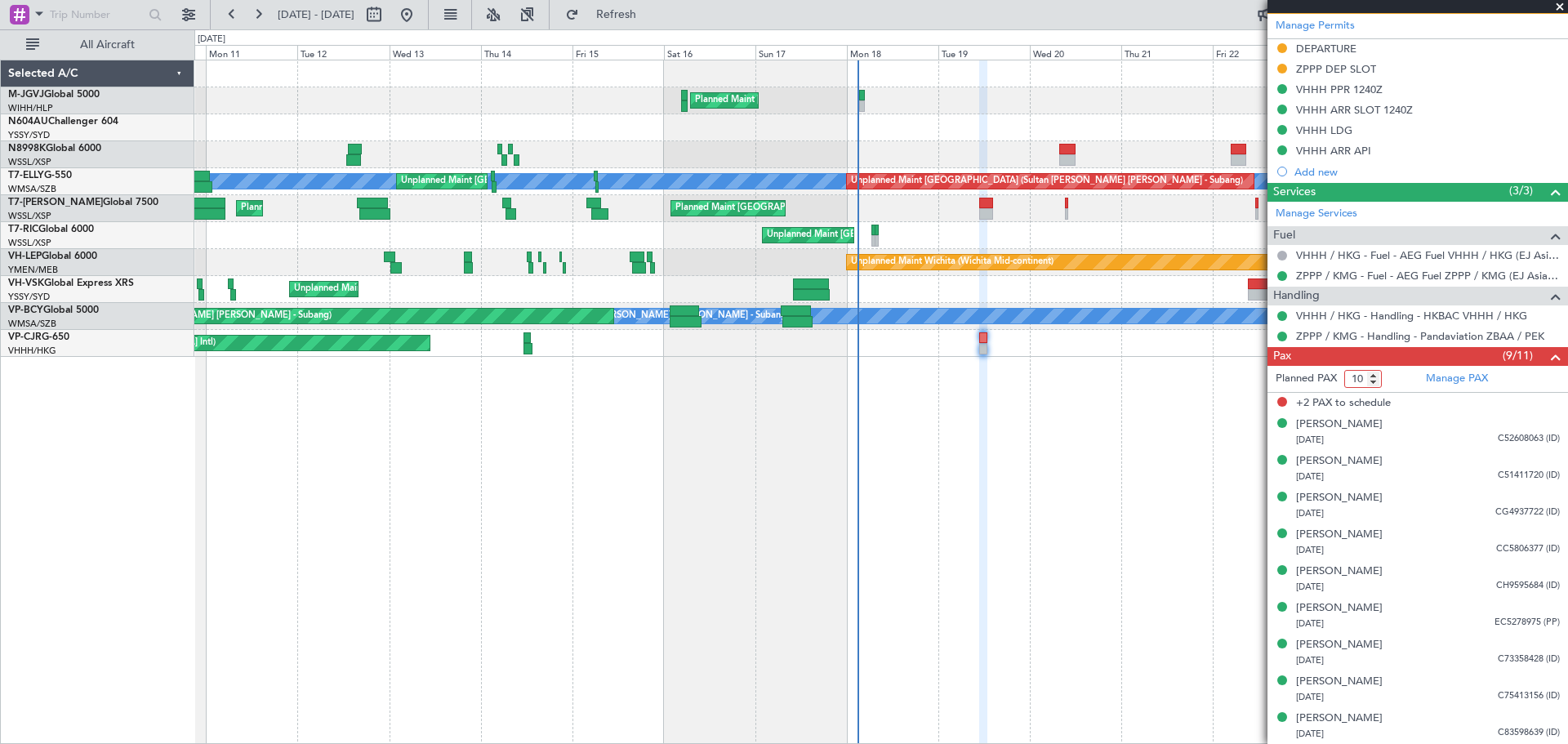
click at [1377, 380] on input "10" at bounding box center [1363, 378] width 37 height 18
type input "9"
click at [1377, 380] on input "9" at bounding box center [1363, 378] width 37 height 18
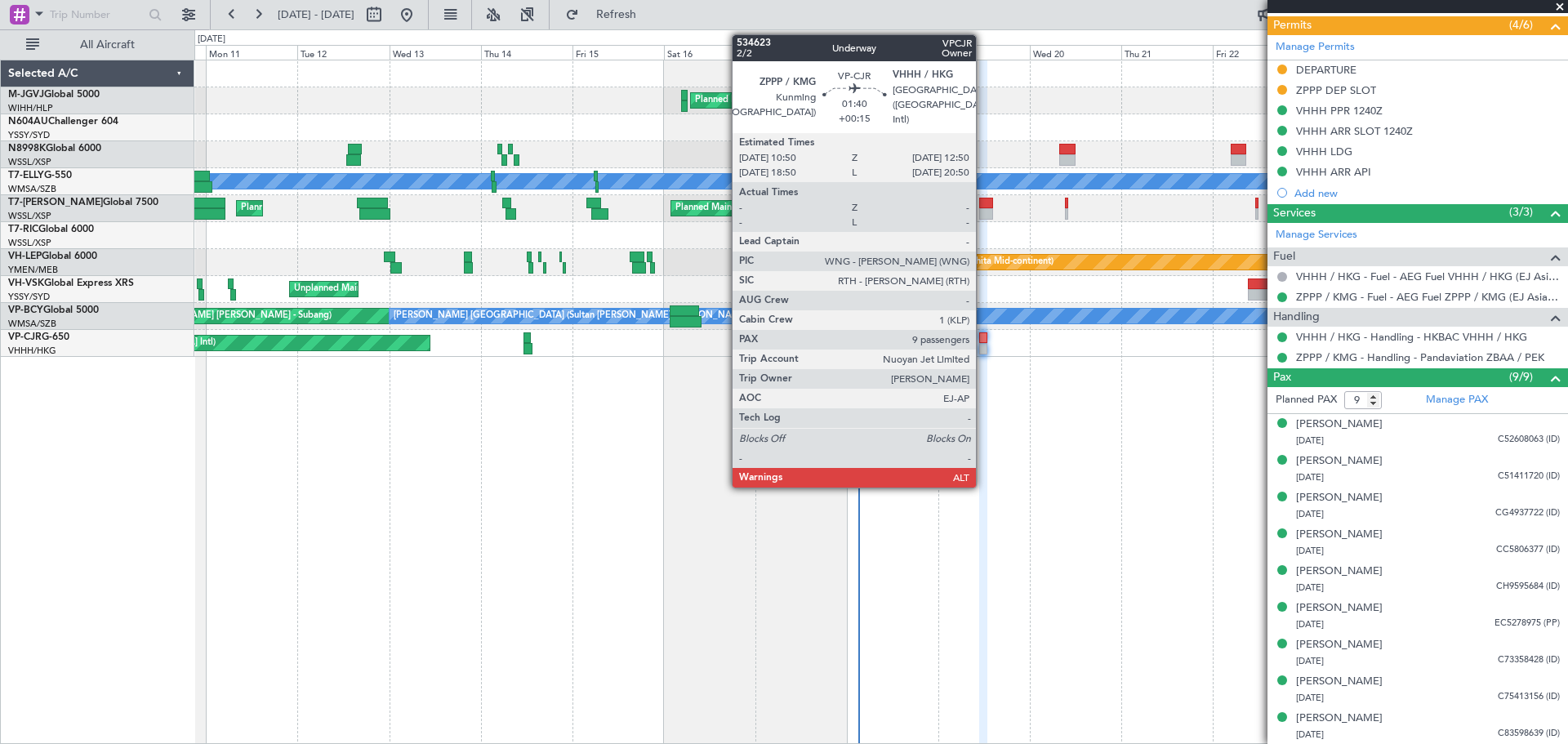
click at [984, 344] on div at bounding box center [984, 348] width 9 height 11
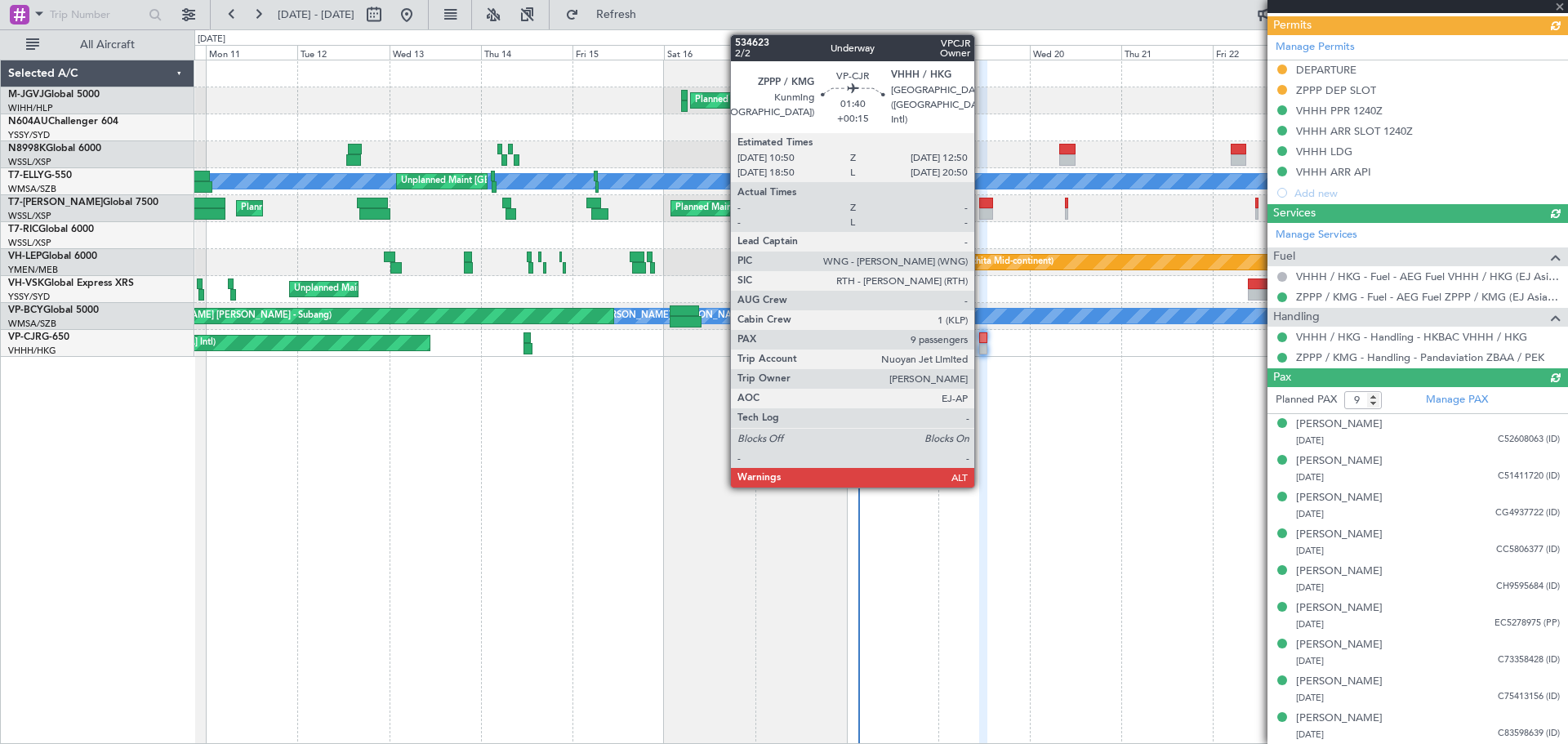
click at [982, 347] on div at bounding box center [984, 348] width 9 height 11
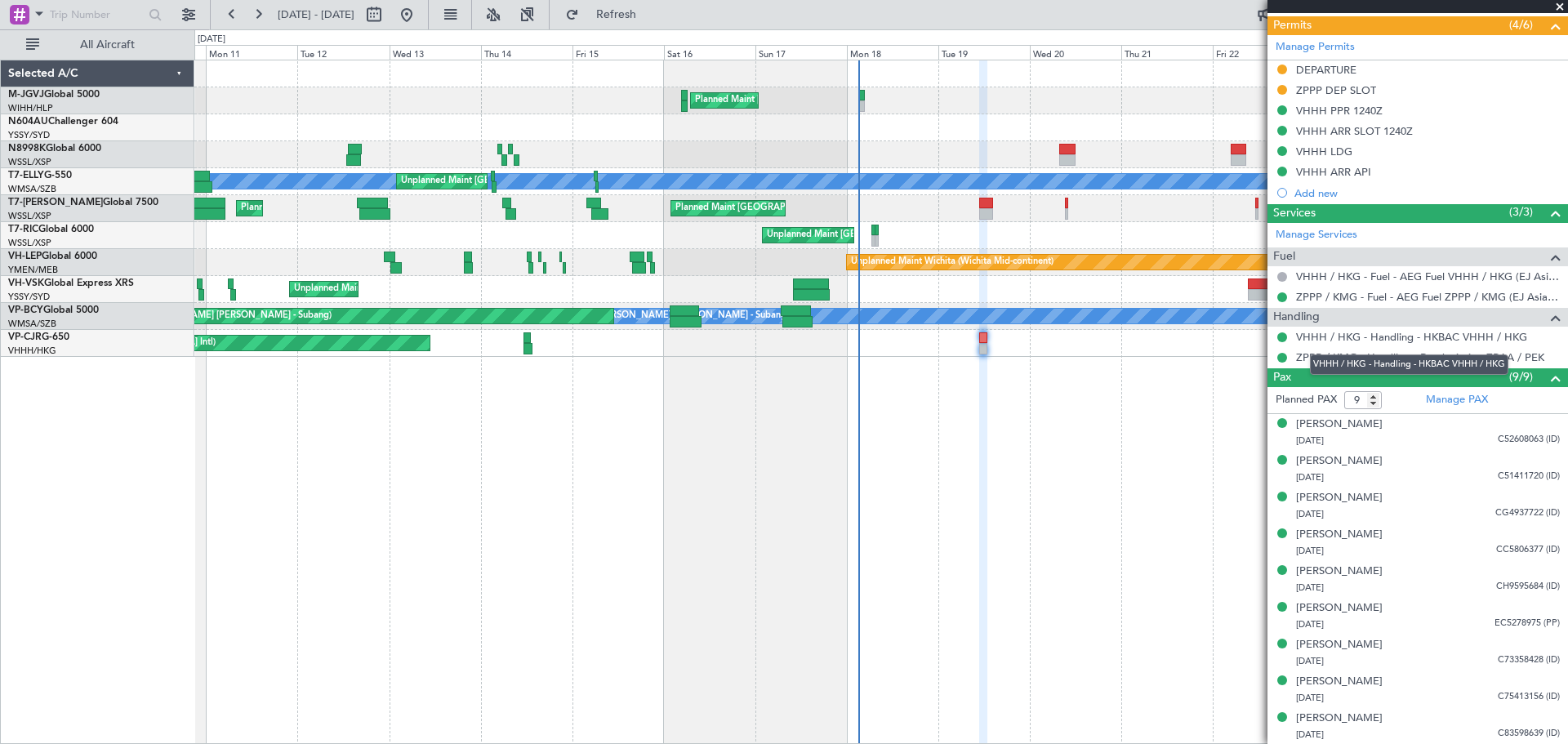
click at [1366, 355] on div "VHHH / HKG - Handling - HKBAC VHHH / HKG" at bounding box center [1409, 365] width 198 height 20
click at [1310, 358] on link "ZPPP / KMG - Handling - Pandaviation ZBAA / PEK" at bounding box center [1420, 357] width 248 height 14
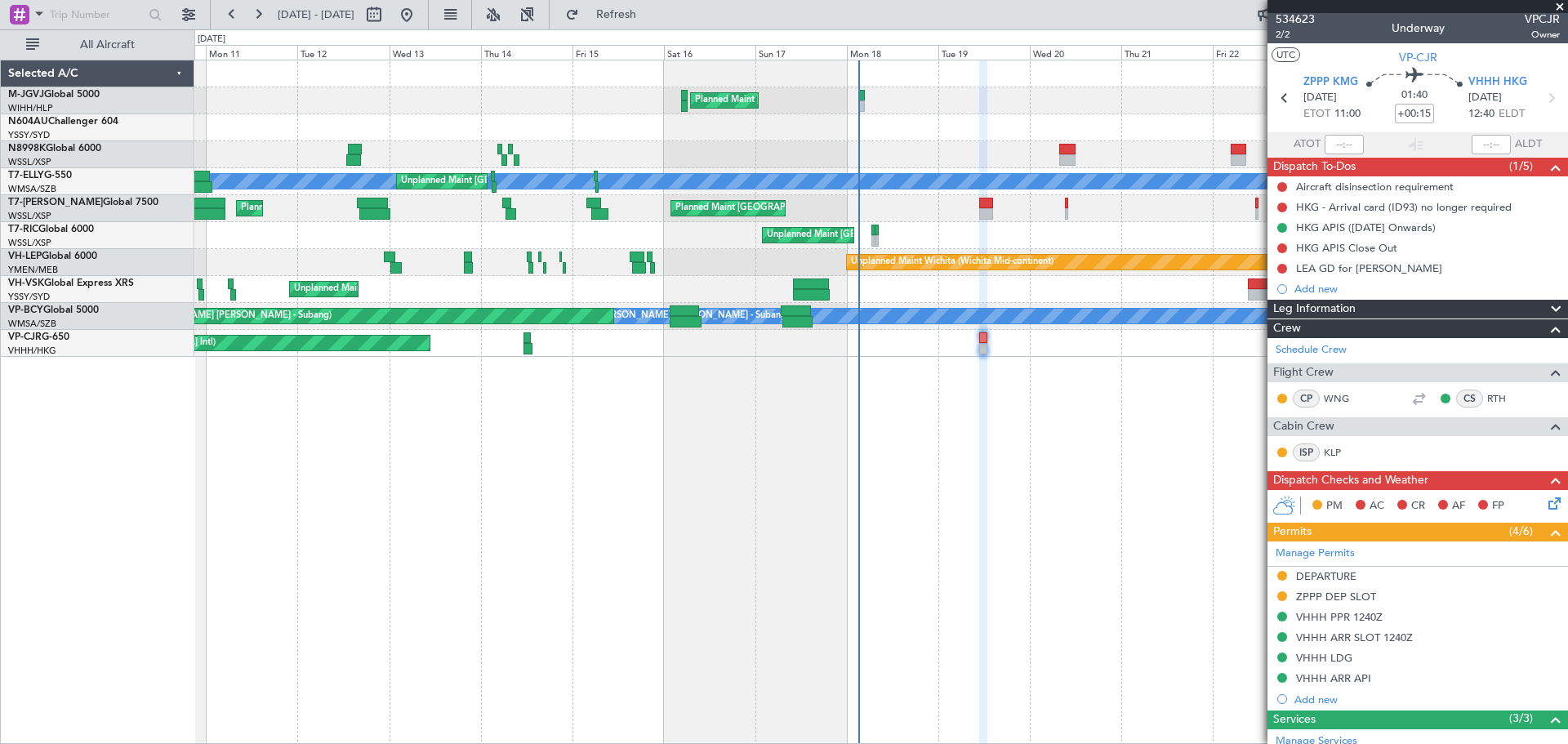
scroll to position [0, 0]
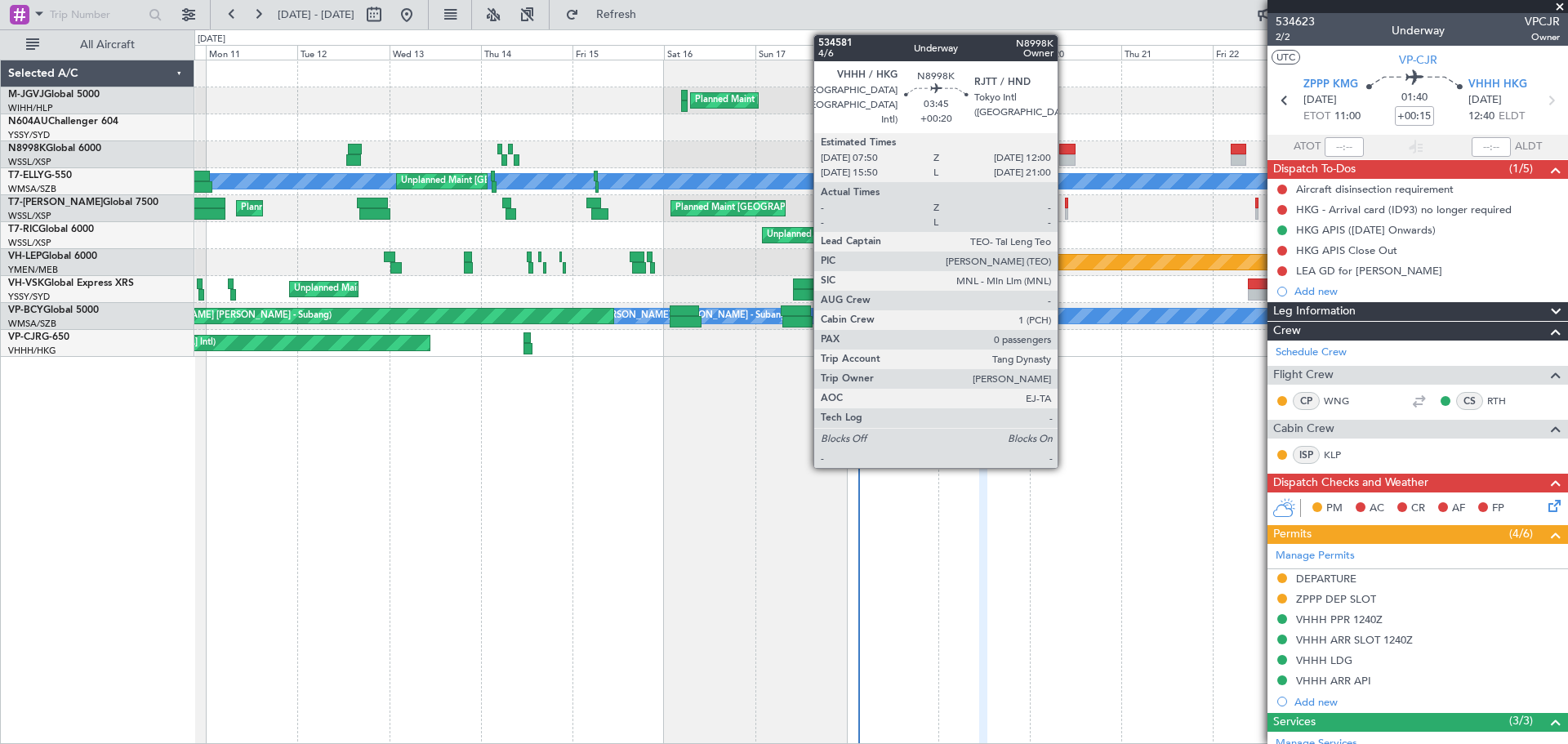
click at [1065, 156] on div at bounding box center [1067, 159] width 16 height 11
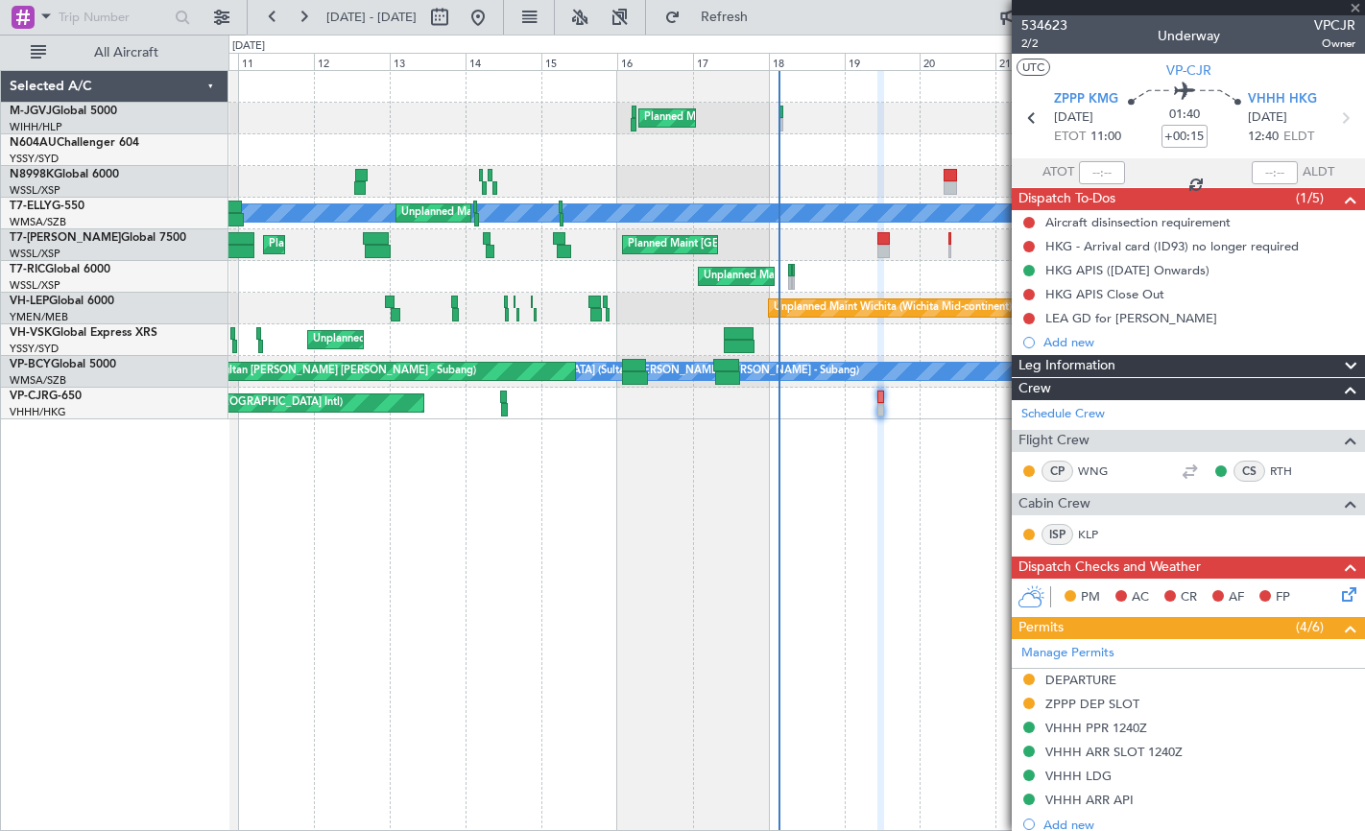
type input "+00:20"
type input "0"
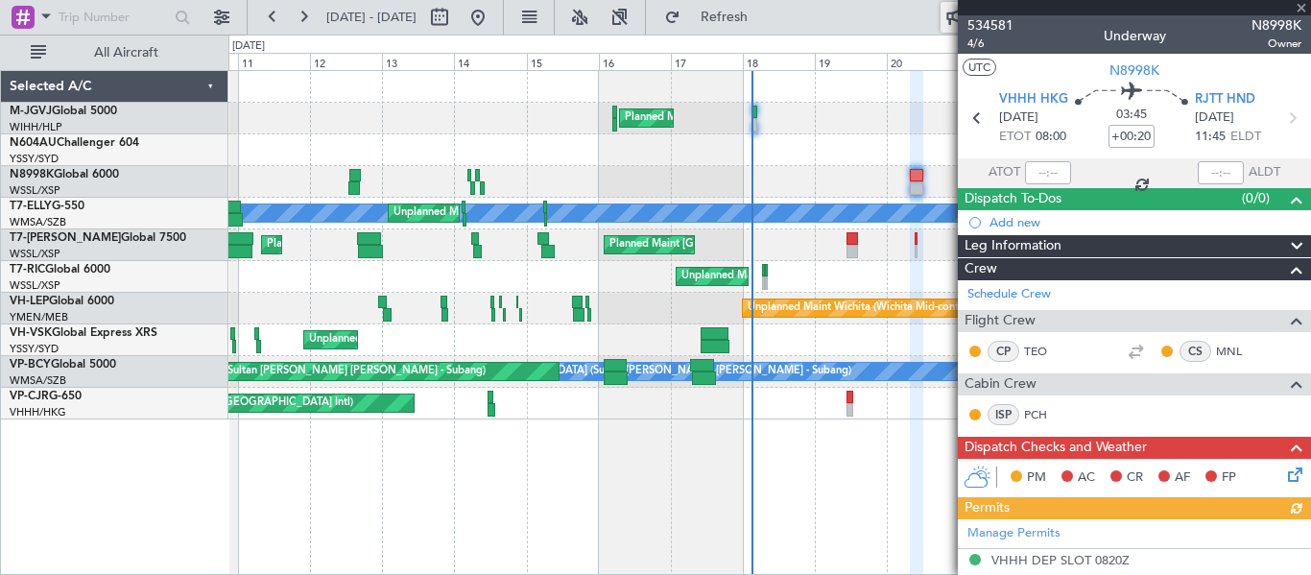
click at [944, 22] on button at bounding box center [956, 17] width 31 height 31
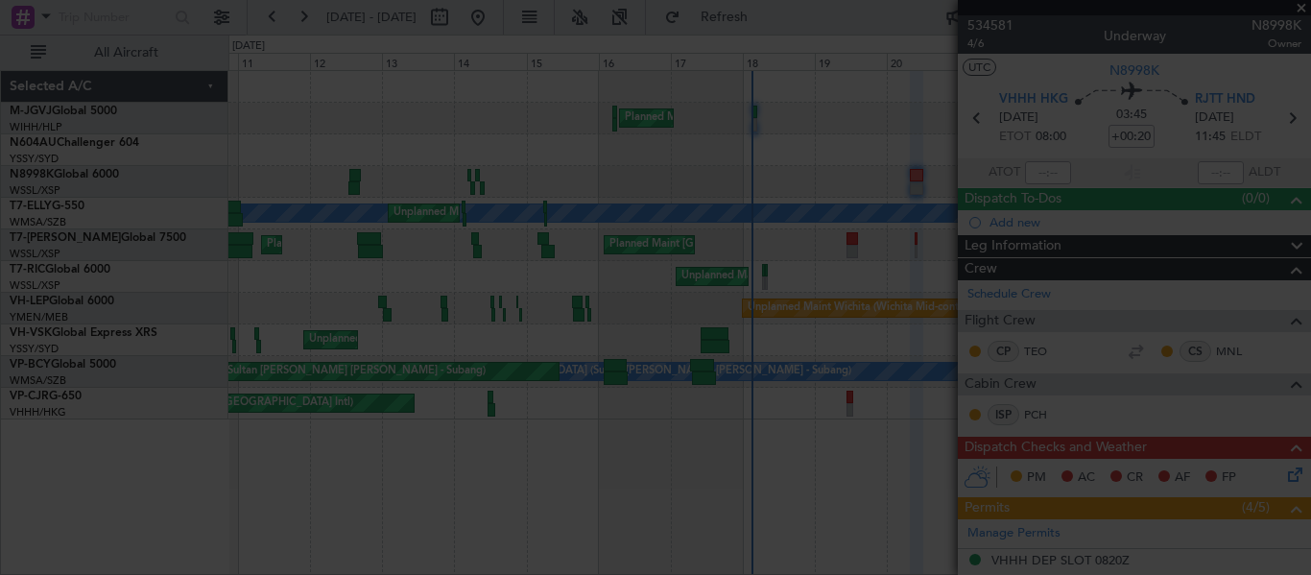
click at [243, 324] on div "×" at bounding box center [655, 287] width 1311 height 575
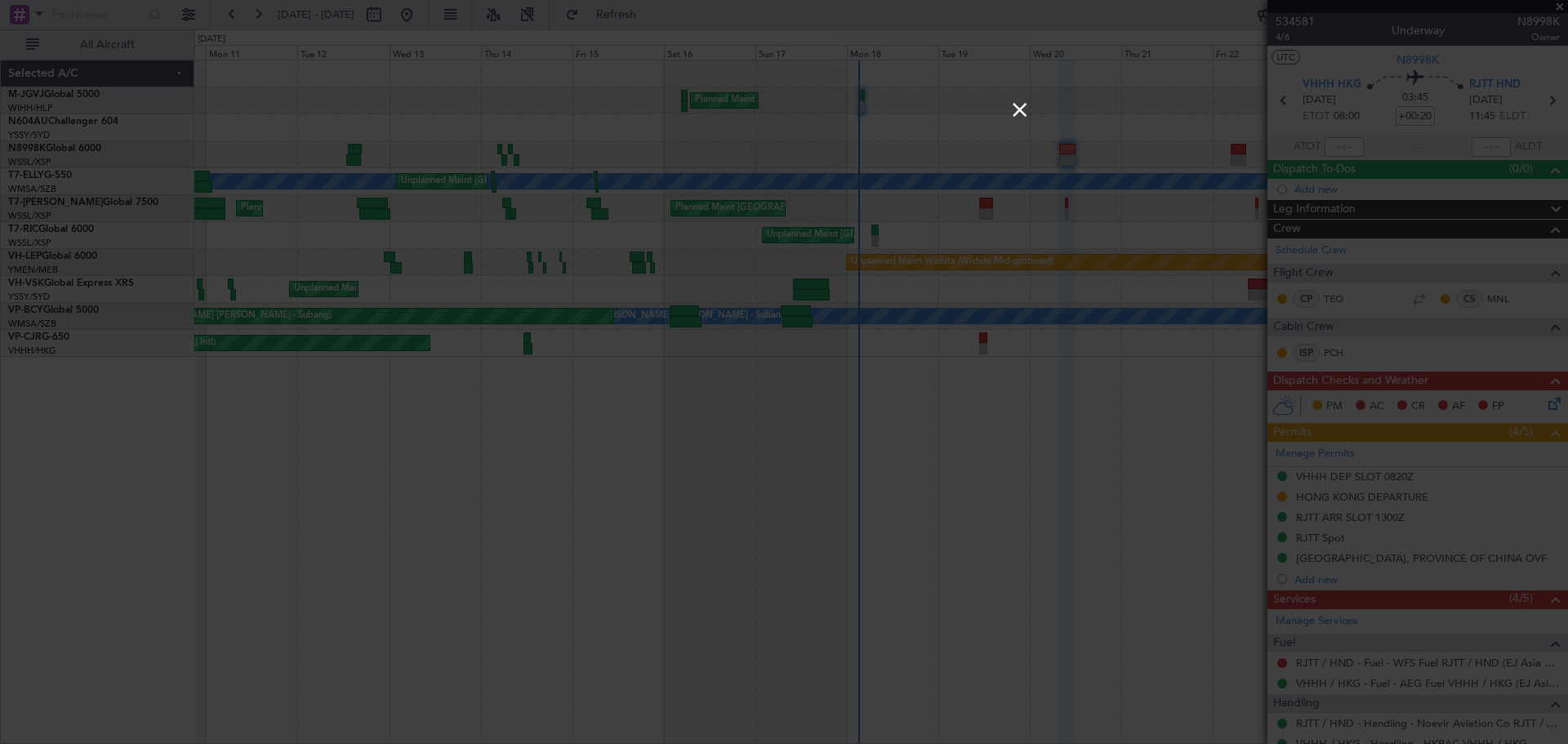
click at [1023, 112] on link "×" at bounding box center [1018, 109] width 20 height 20
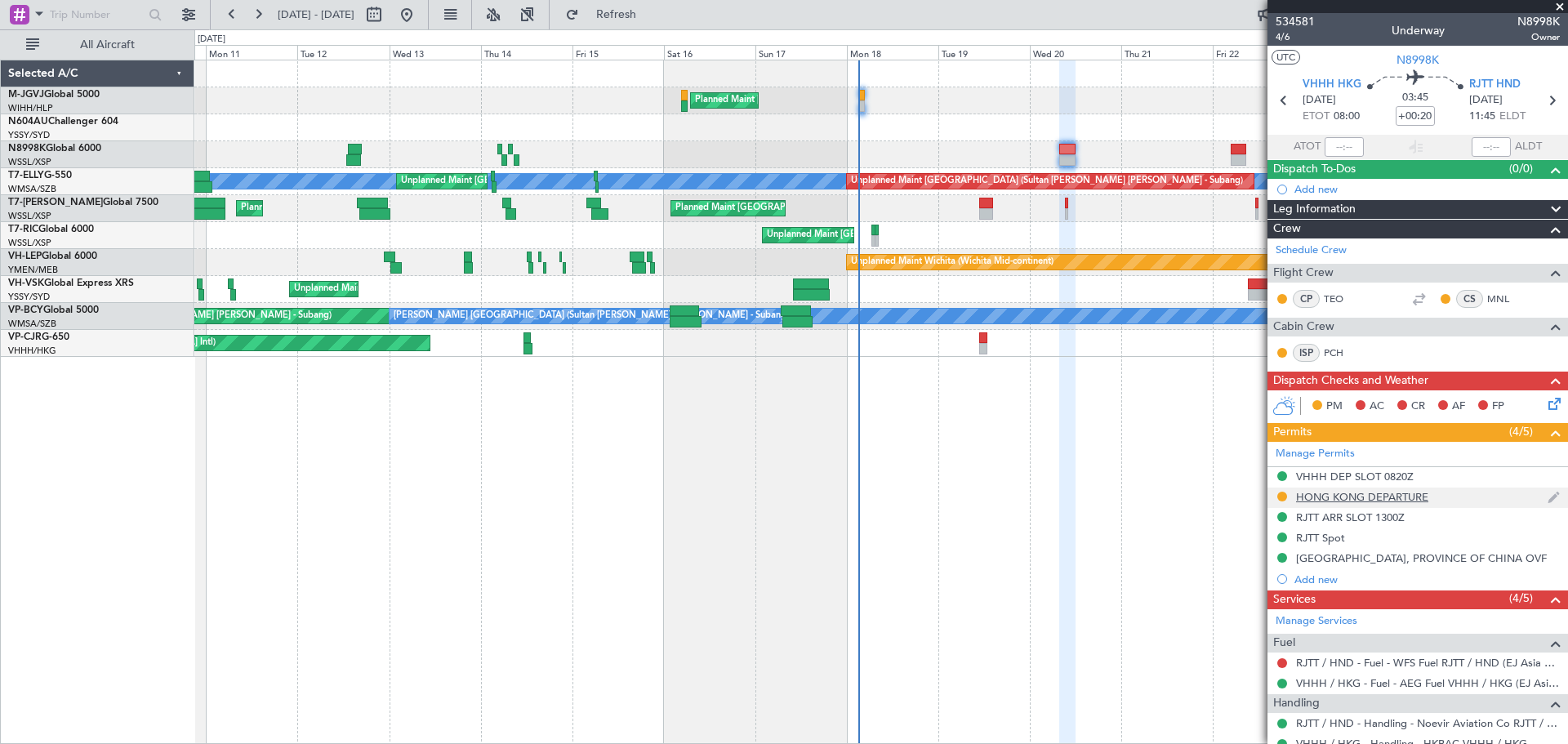
click at [1419, 494] on div "HONG KONG DEPARTURE" at bounding box center [1362, 497] width 133 height 14
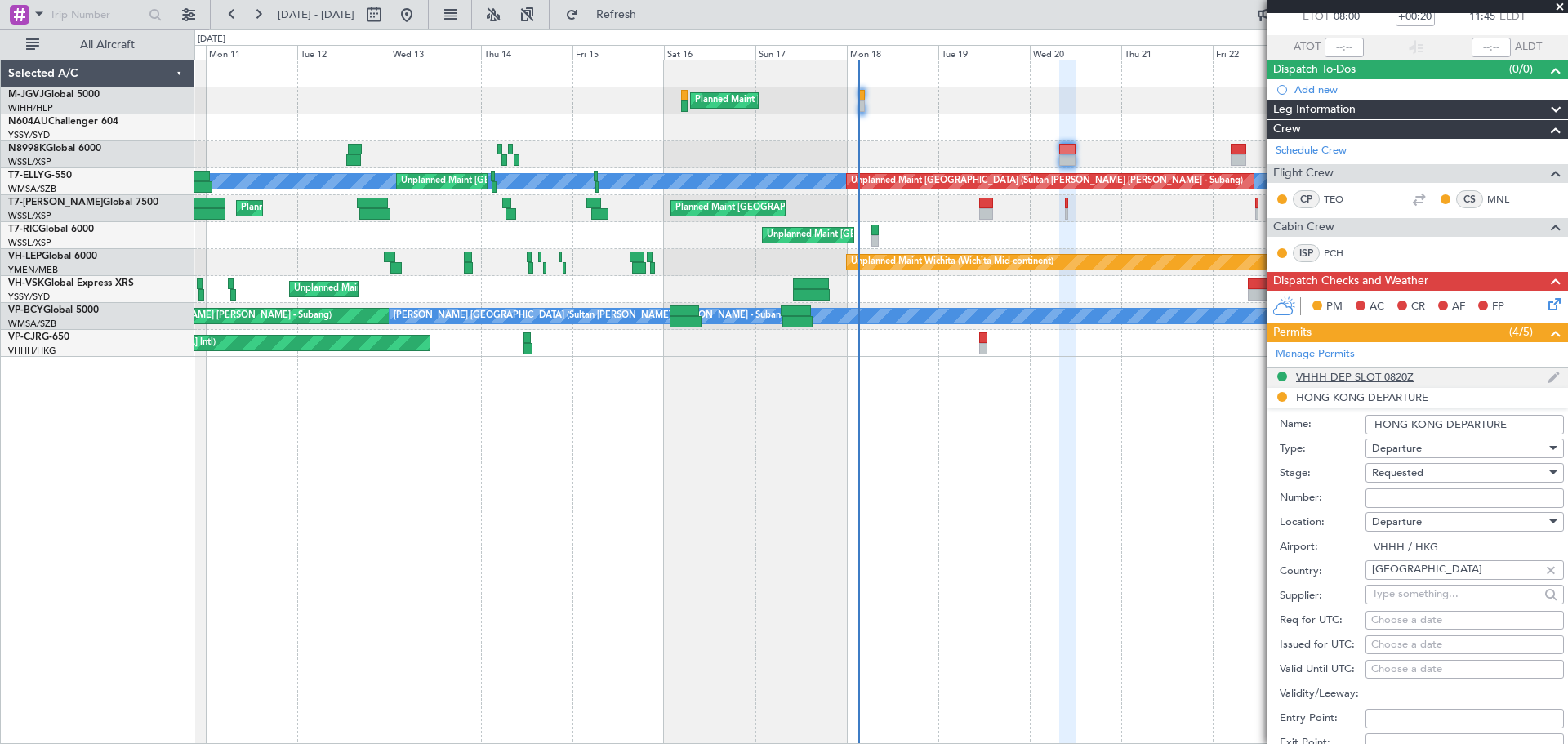
scroll to position [136, 0]
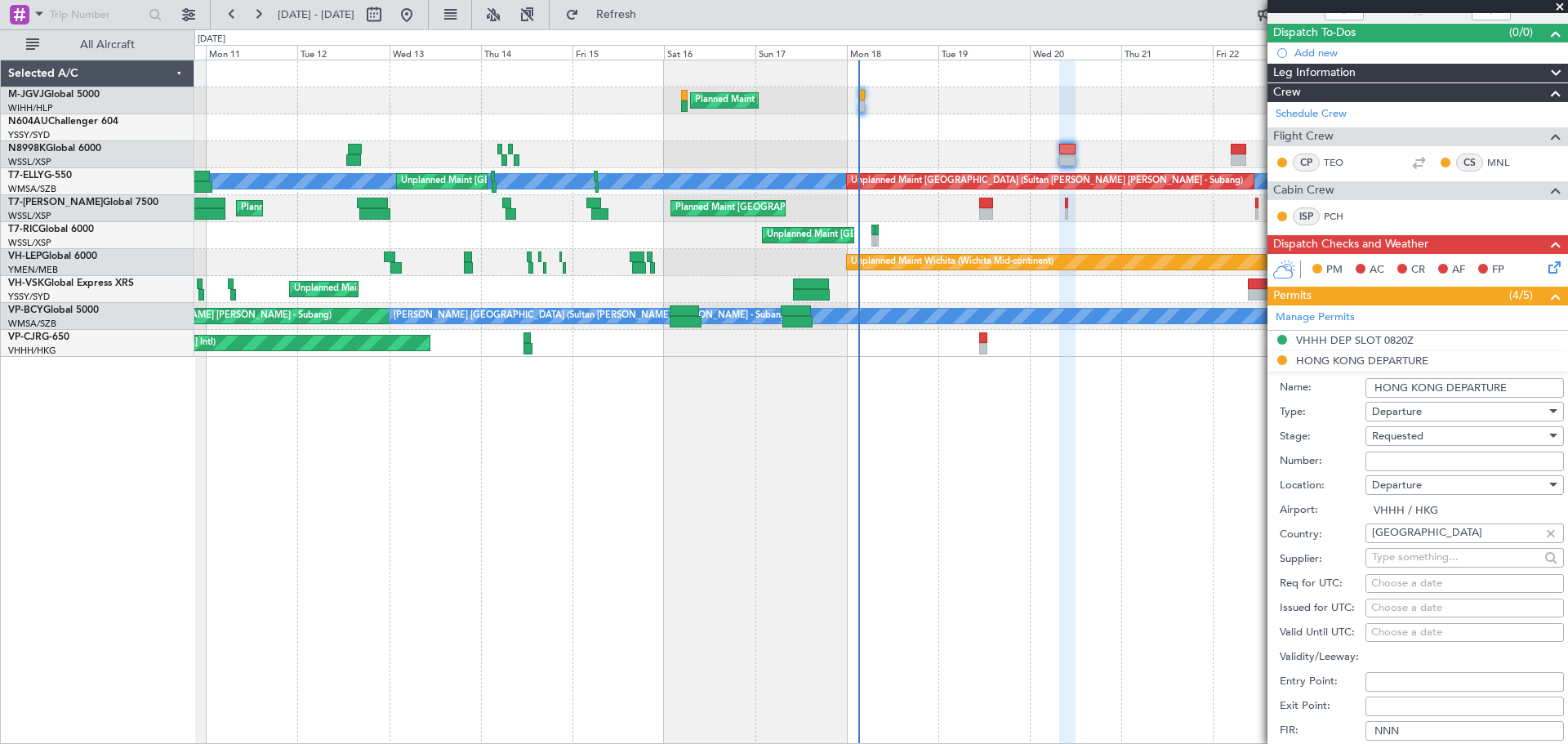
click at [1396, 464] on input "Number:" at bounding box center [1464, 461] width 198 height 20
type input "No Objection"
click at [1375, 607] on div "Choose a date" at bounding box center [1465, 608] width 187 height 16
select select "8"
select select "2025"
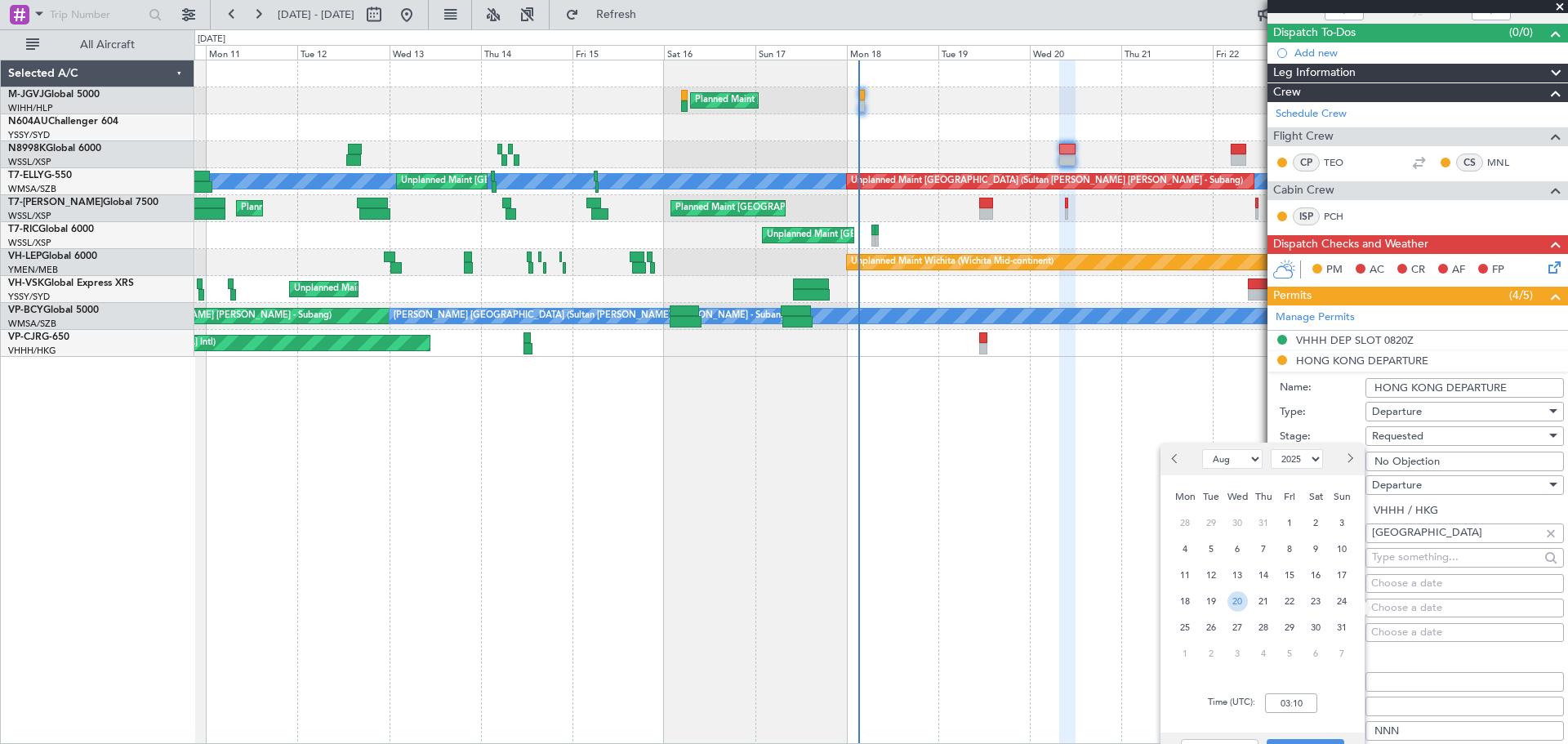
click at [1239, 601] on span "20" at bounding box center [1238, 601] width 20 height 20
click at [1283, 695] on input "00:00" at bounding box center [1291, 702] width 52 height 20
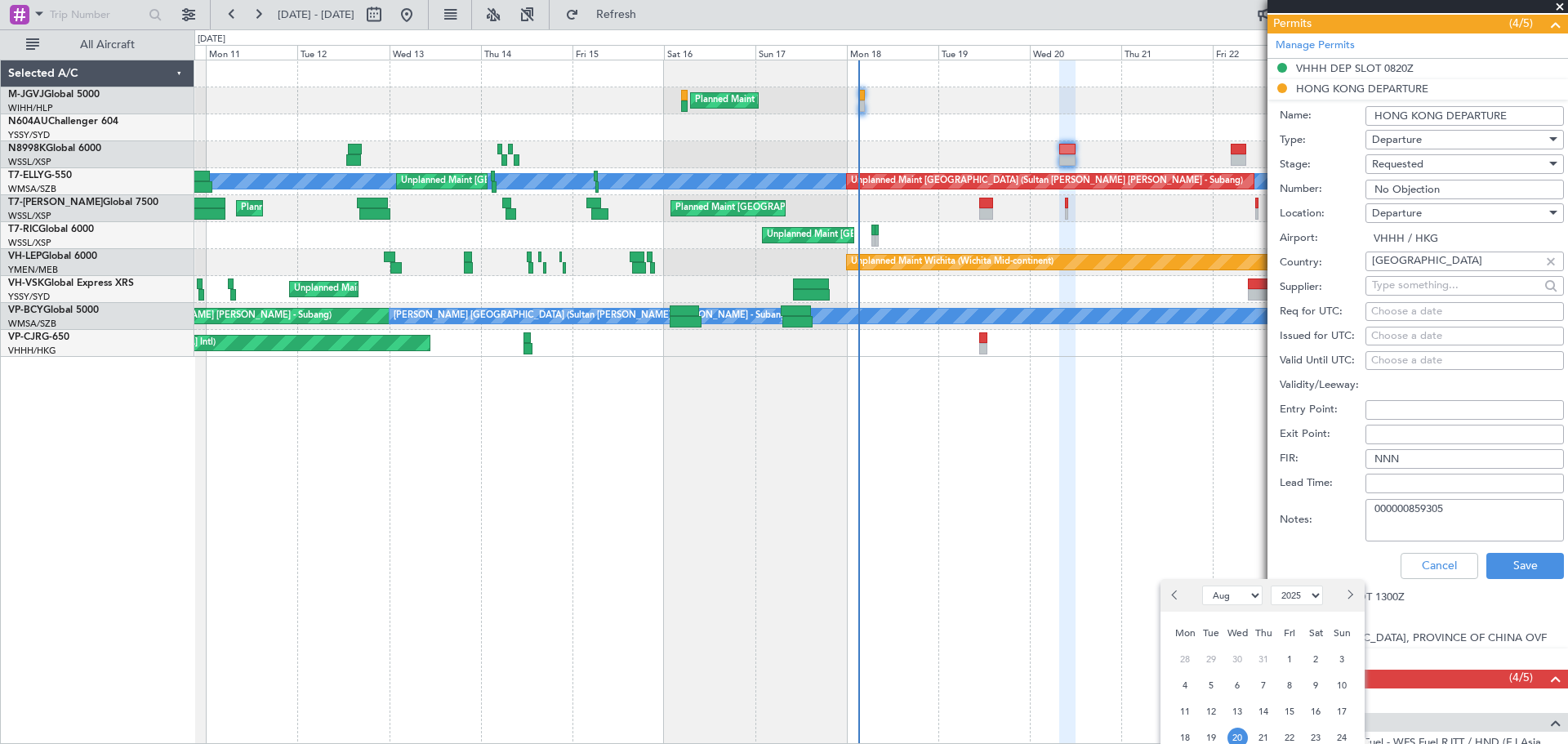
scroll to position [582, 0]
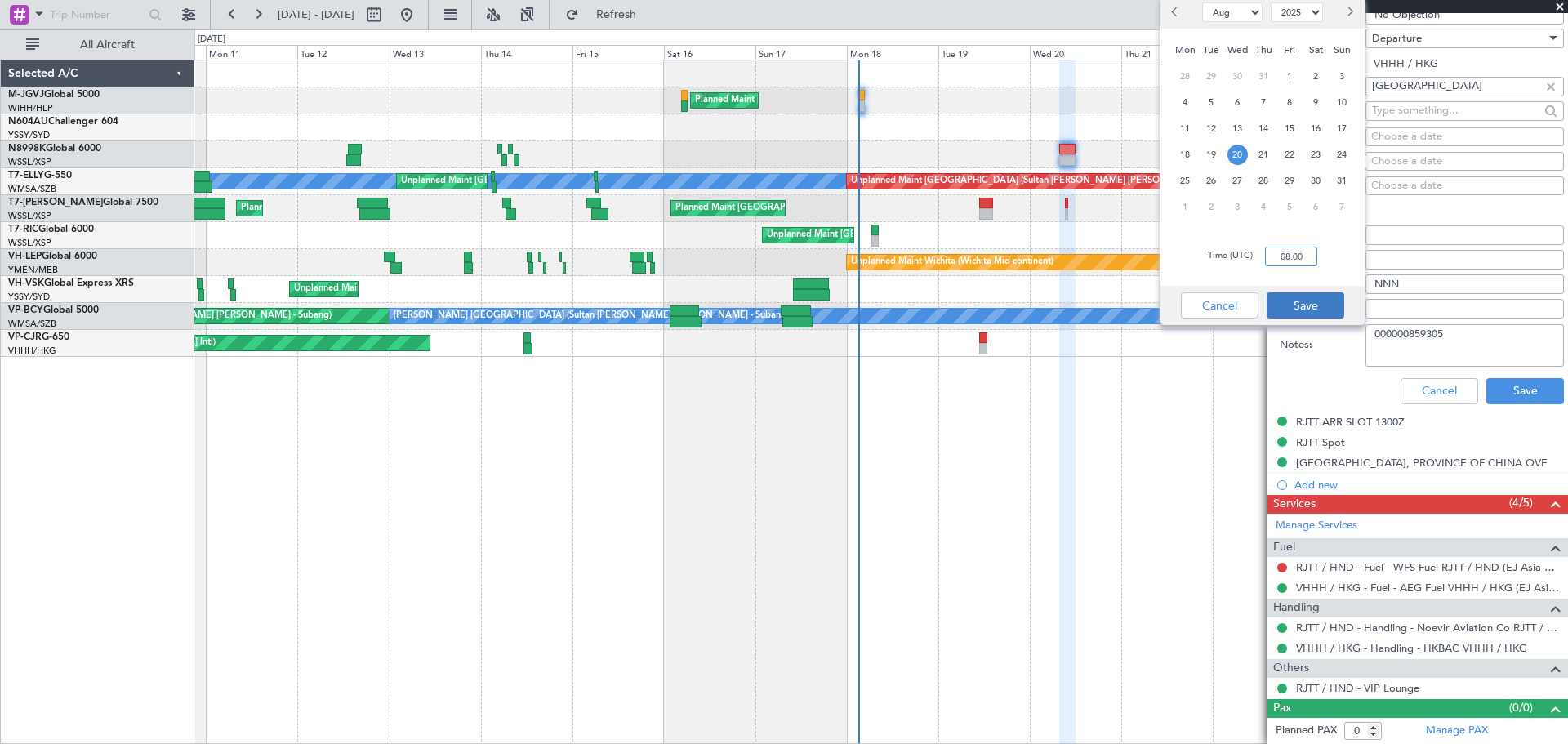
type input "08:00"
click at [1298, 297] on button "Save" at bounding box center [1305, 305] width 77 height 26
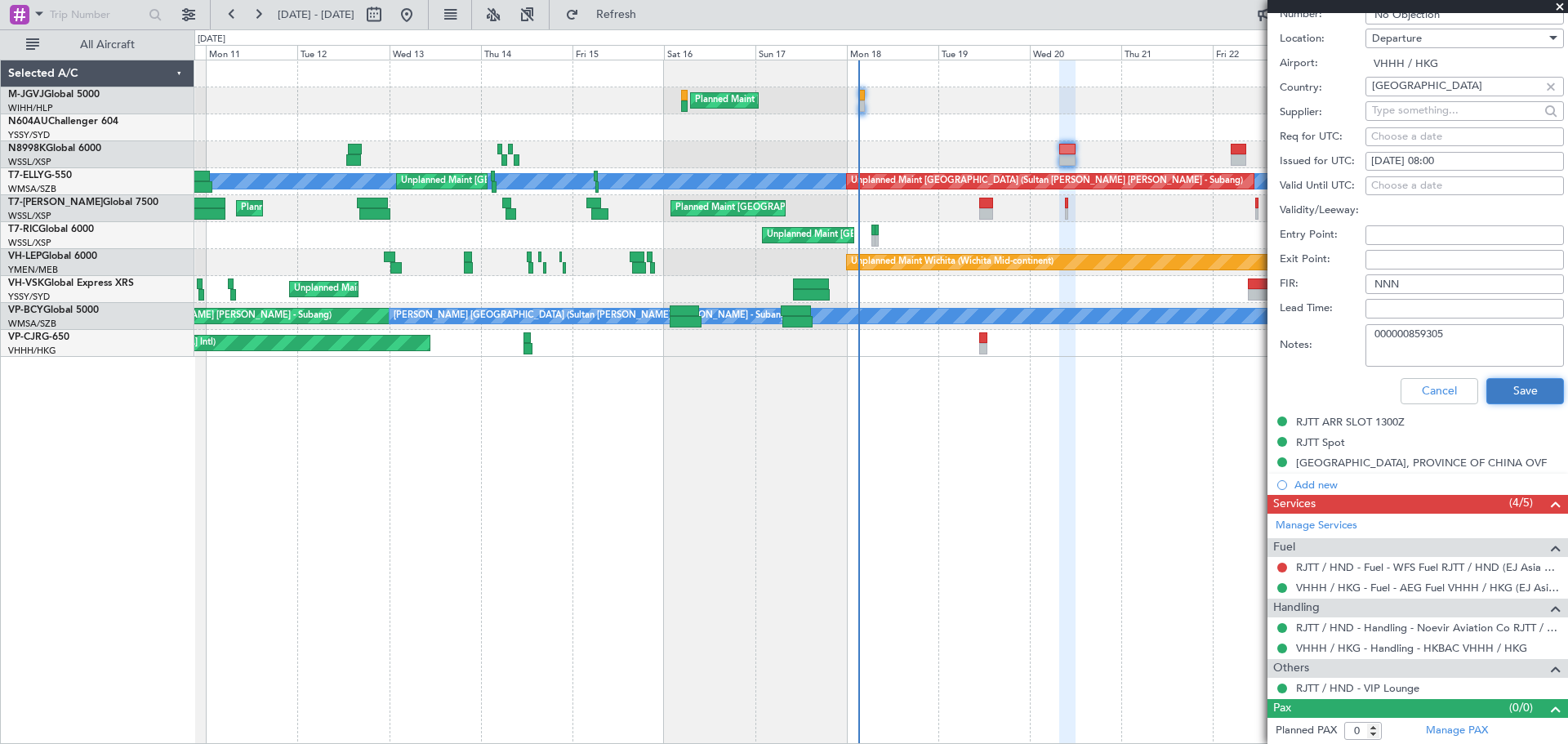
click at [1501, 389] on button "Save" at bounding box center [1525, 390] width 77 height 26
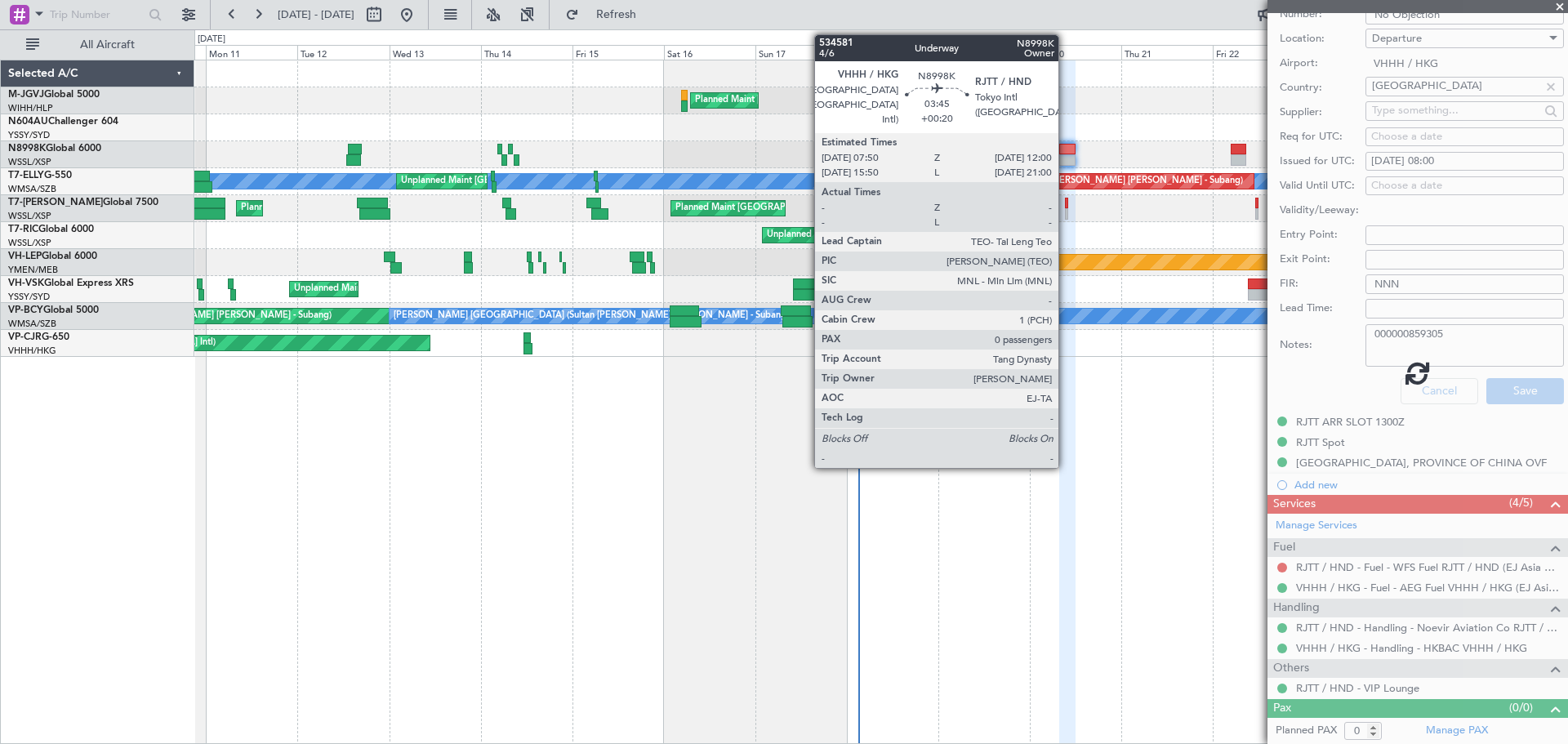
scroll to position [95, 0]
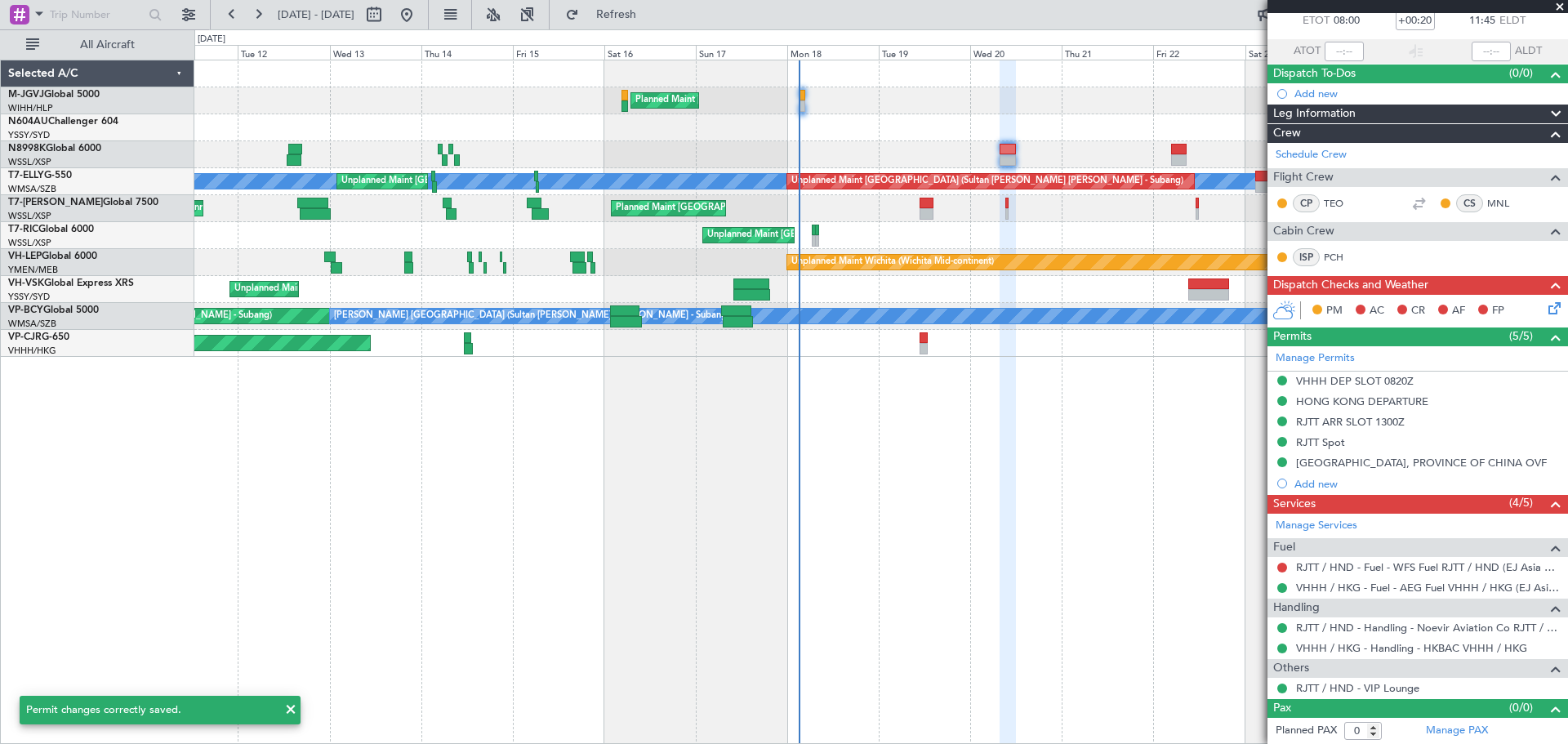
click at [948, 154] on div at bounding box center [881, 155] width 1373 height 27
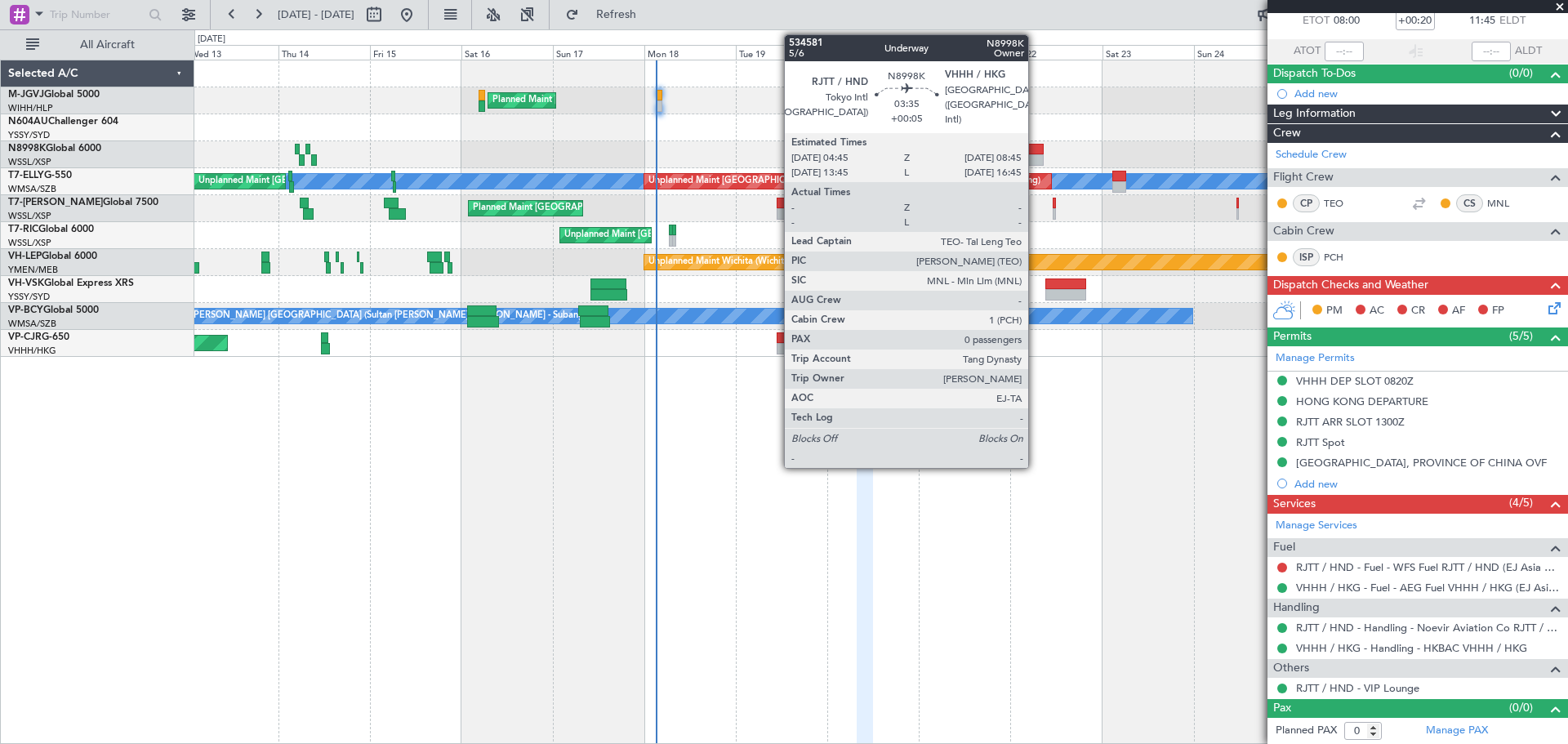
click at [1035, 148] on div at bounding box center [1036, 149] width 15 height 11
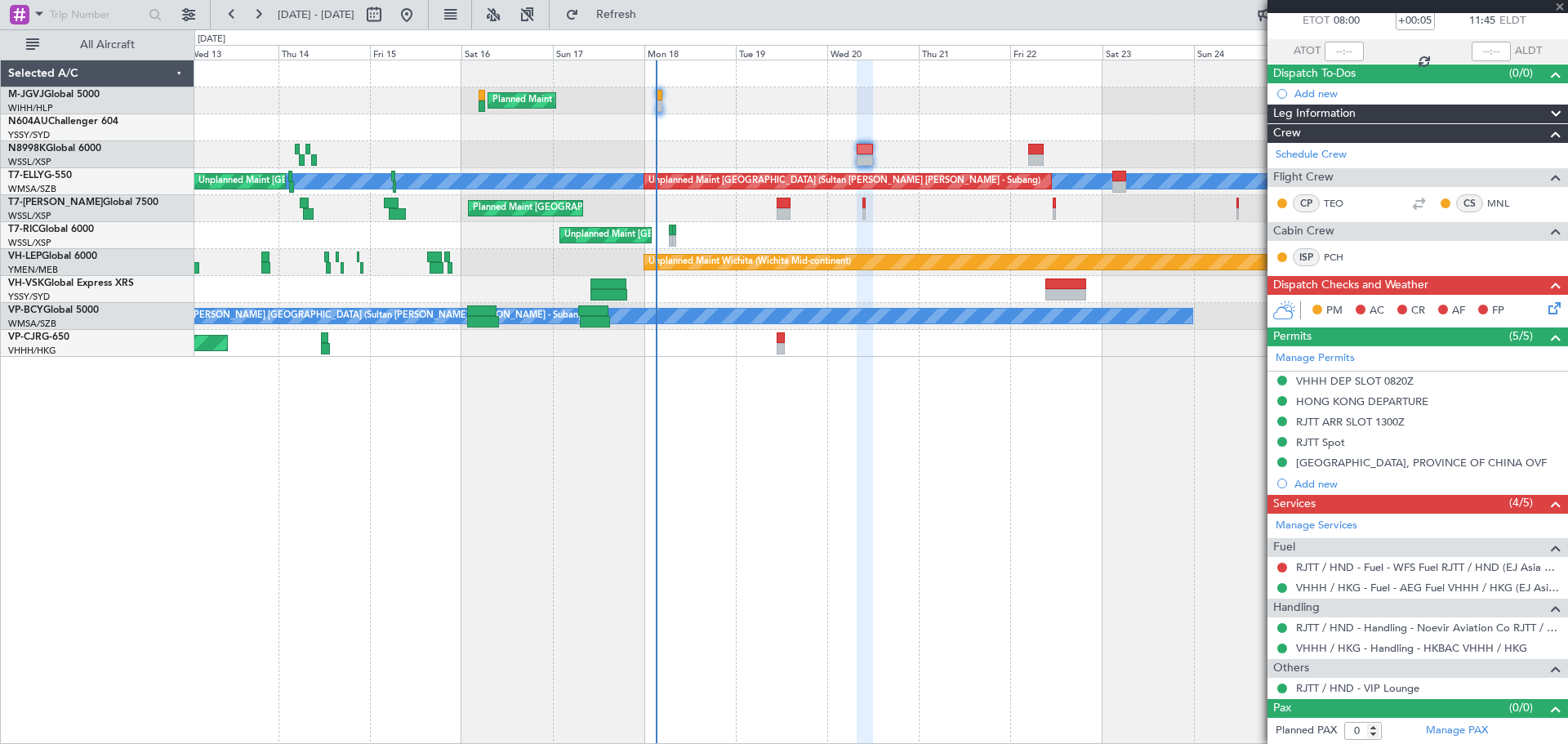
scroll to position [0, 0]
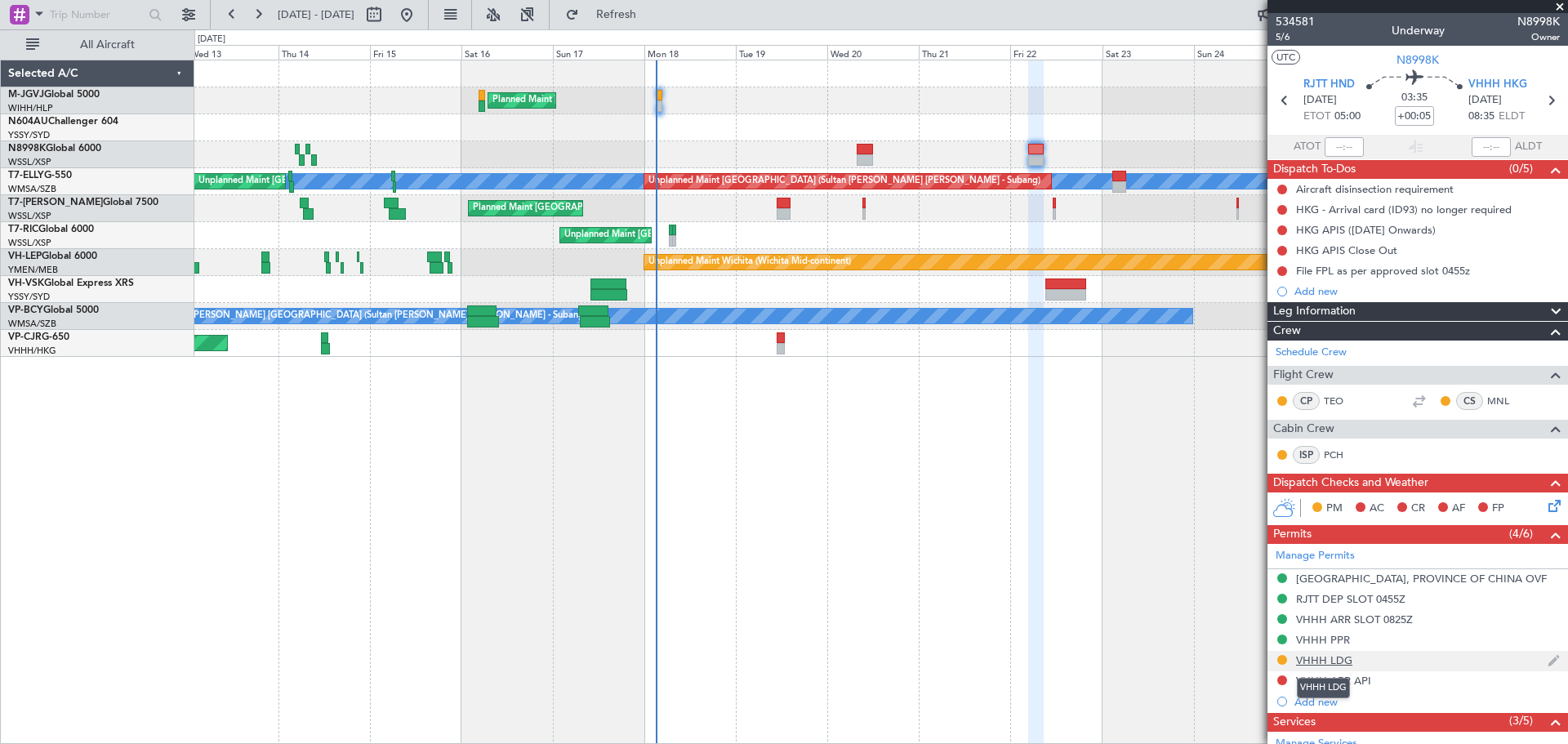
click at [1331, 662] on div "VHHH LDG" at bounding box center [1324, 660] width 56 height 14
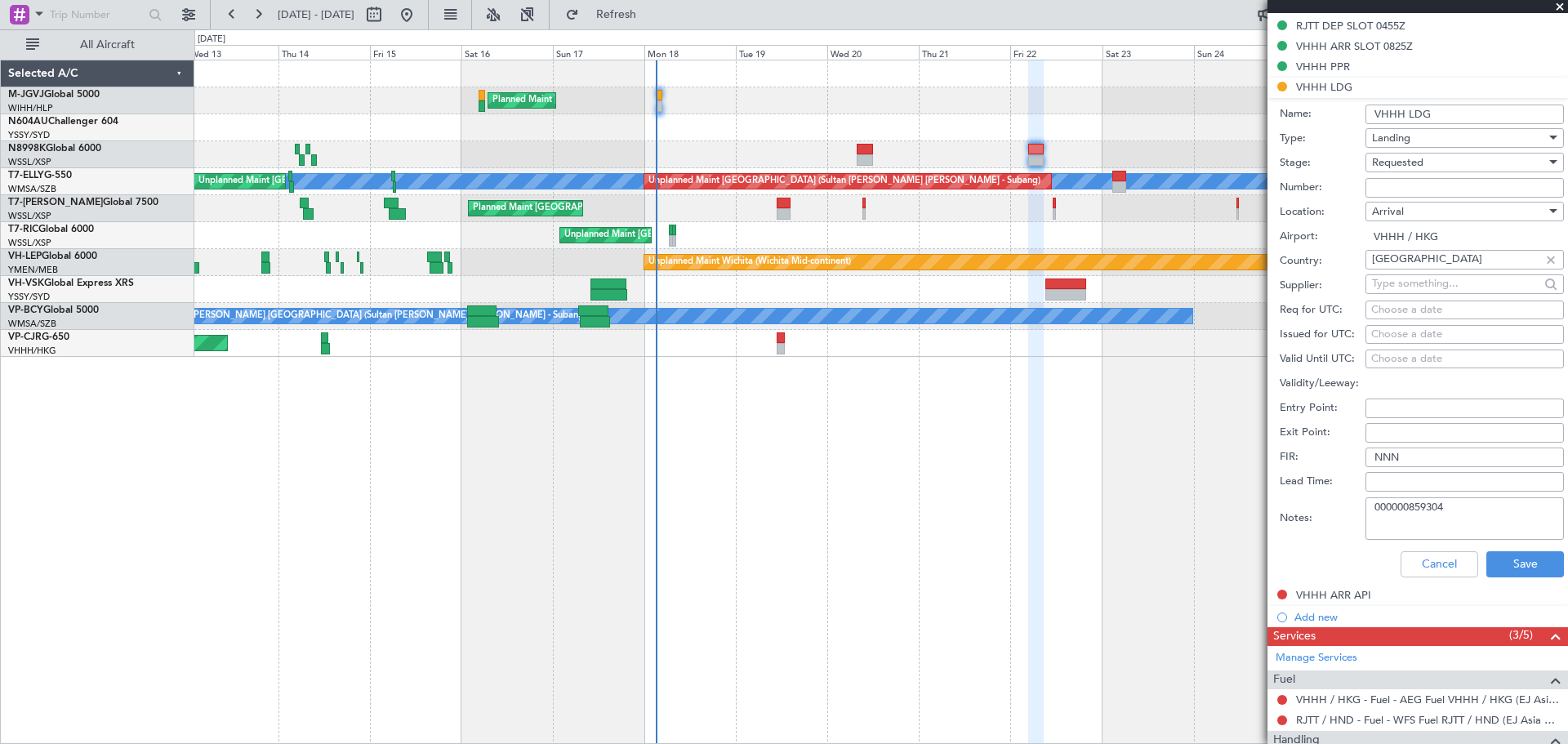
scroll to position [544, 0]
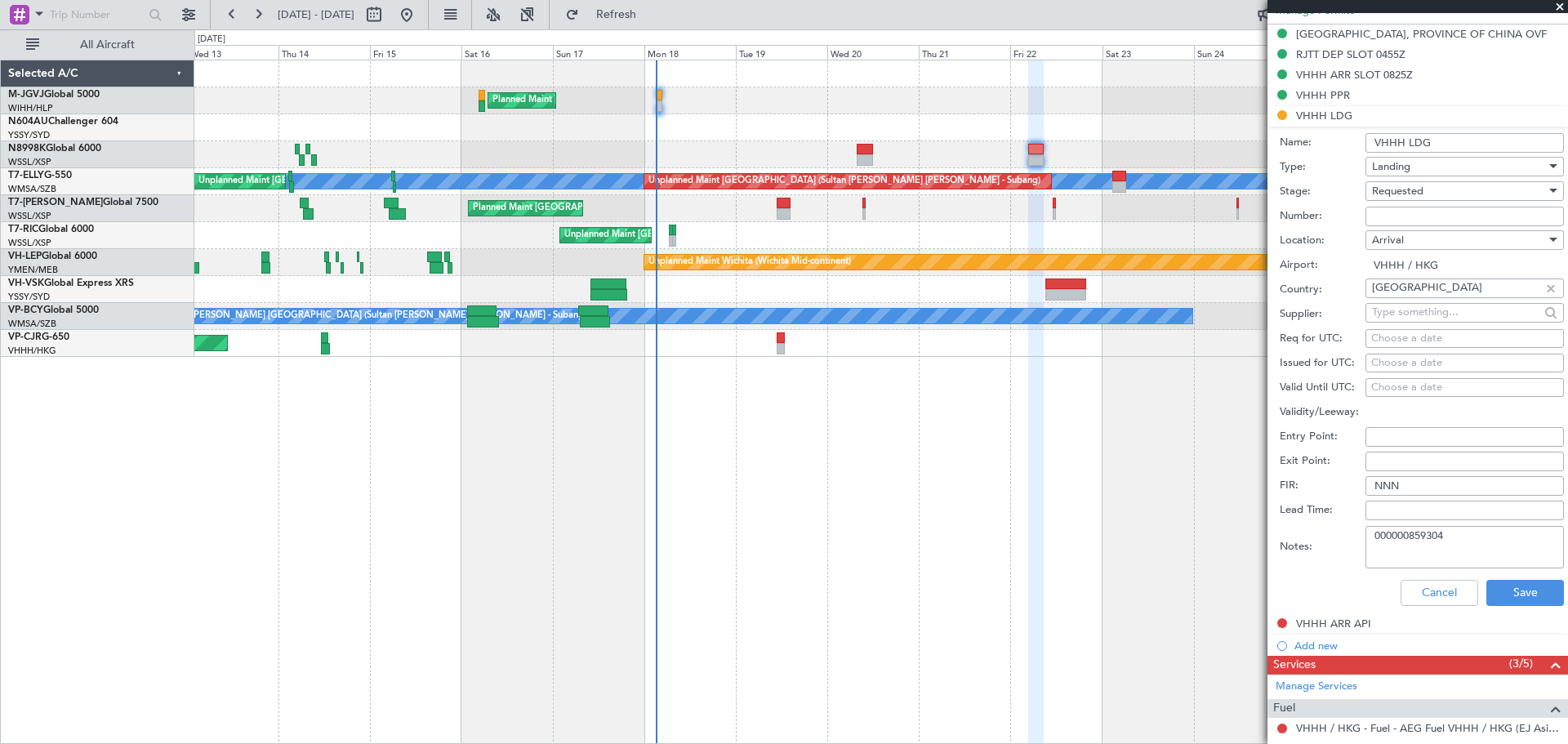
drag, startPoint x: 1460, startPoint y: 538, endPoint x: 1312, endPoint y: 534, distance: 148.1
click at [1312, 534] on div "Notes: 000000859304" at bounding box center [1422, 547] width 284 height 49
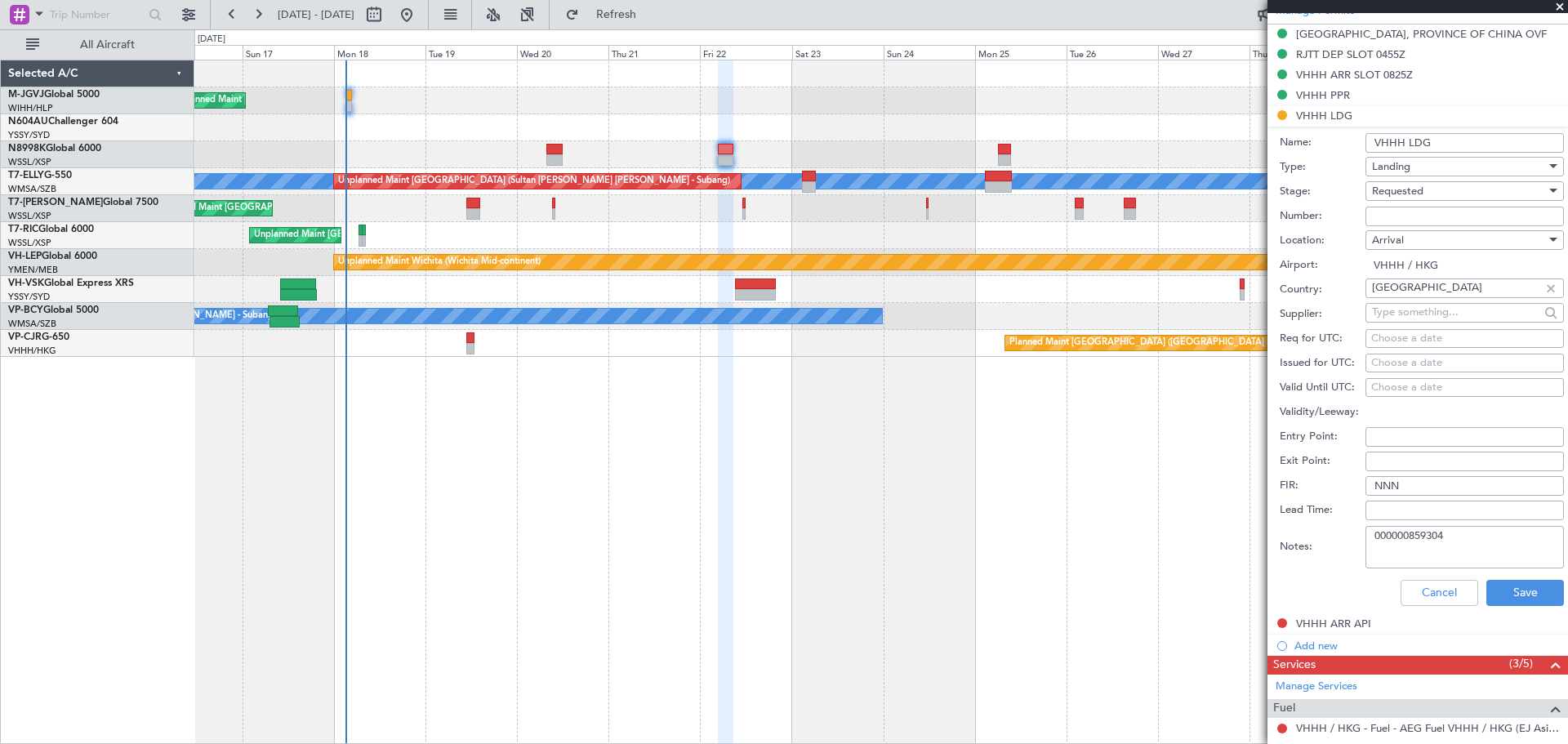
click at [773, 433] on div "Planned Maint [GEOGRAPHIC_DATA] (Seletar) [PERSON_NAME] Unplanned Maint [GEOGRA…" at bounding box center [881, 401] width 1374 height 684
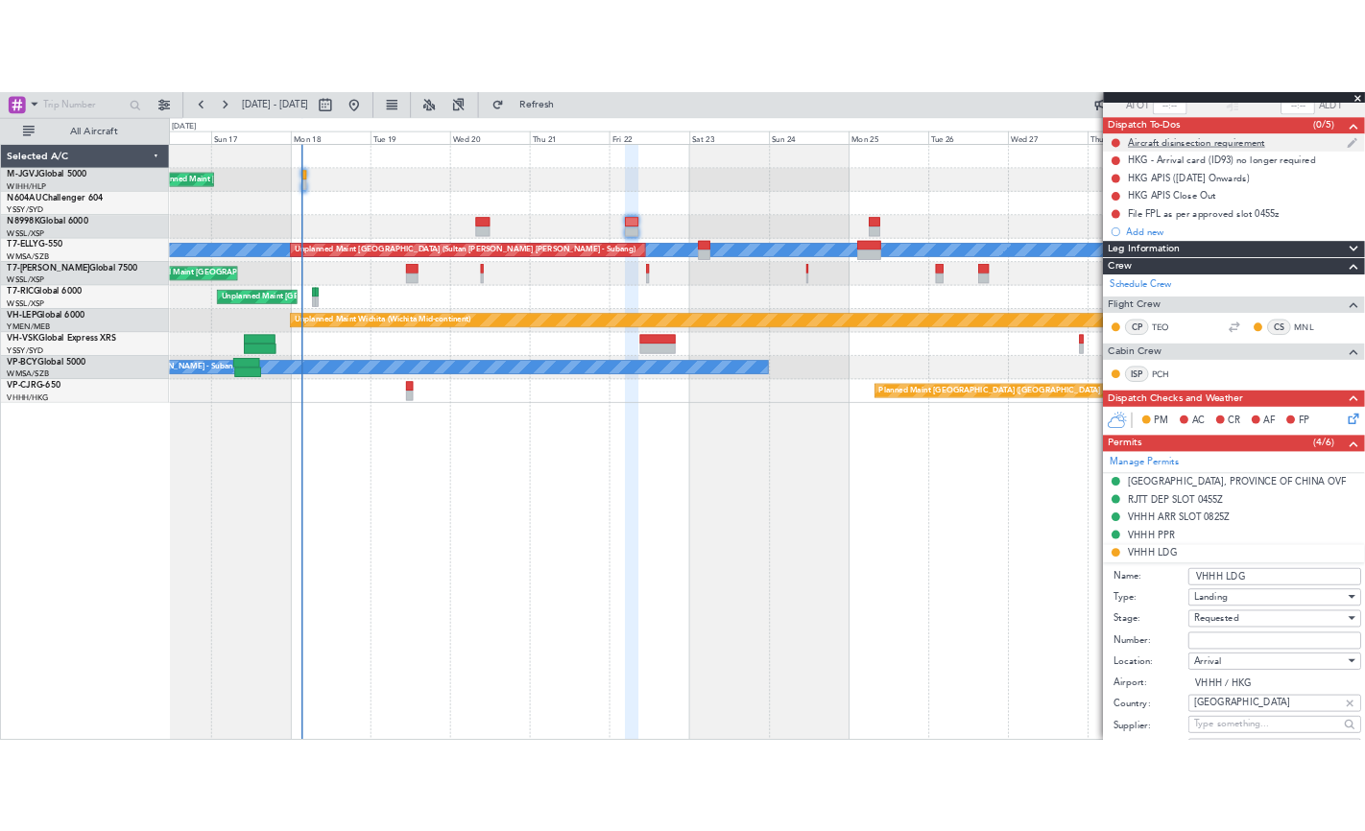
scroll to position [0, 0]
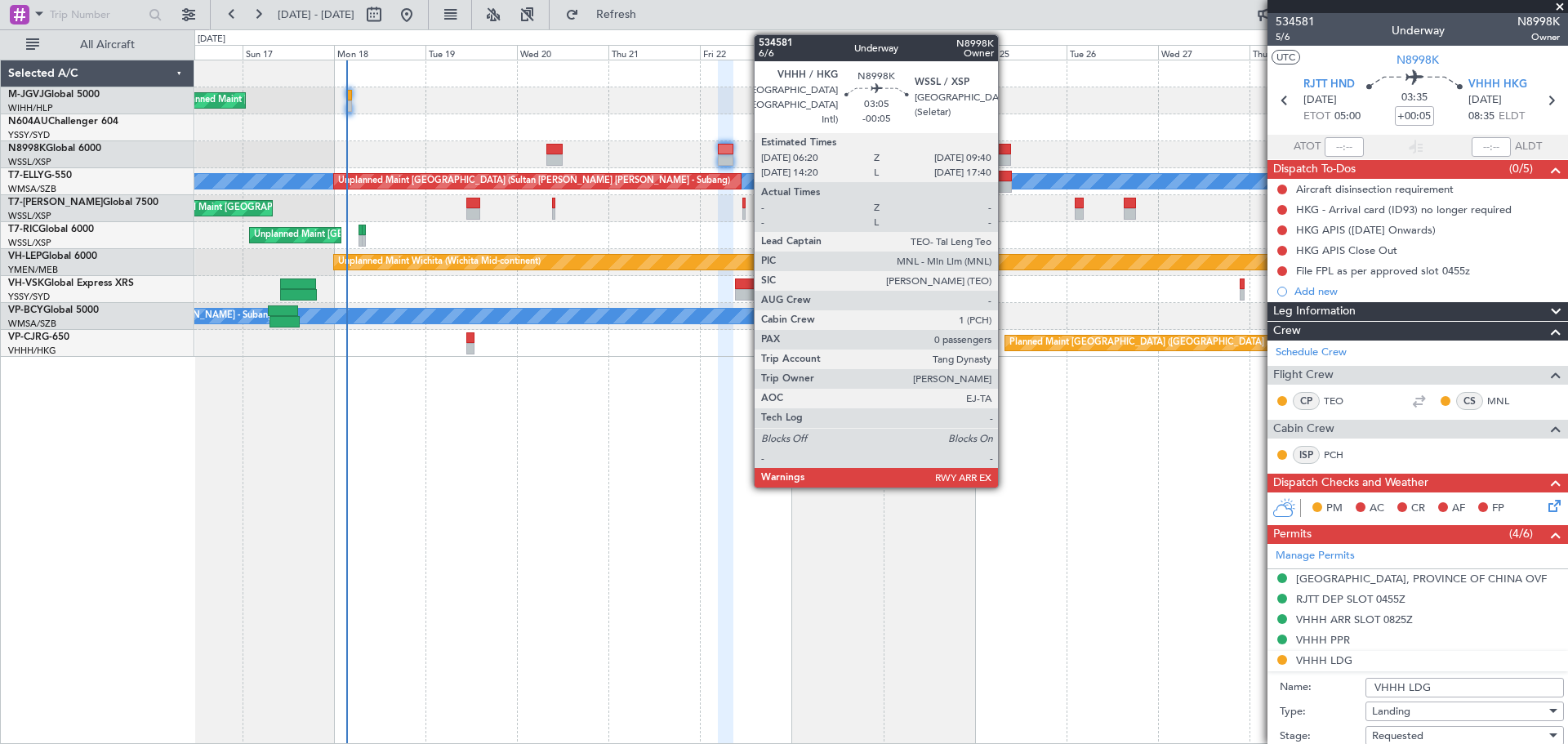
click at [1006, 147] on div at bounding box center [1004, 149] width 13 height 11
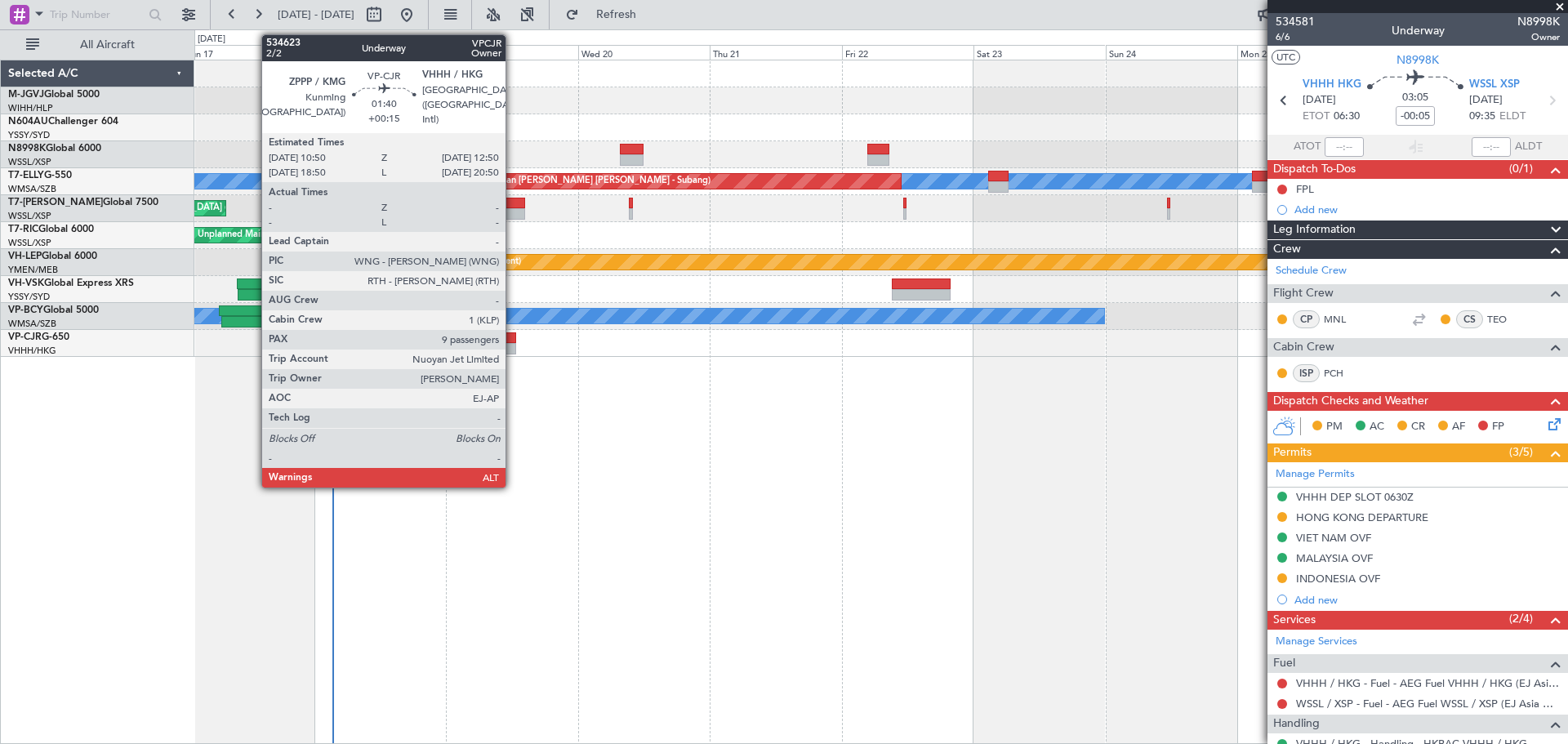
click at [513, 338] on div at bounding box center [510, 338] width 11 height 11
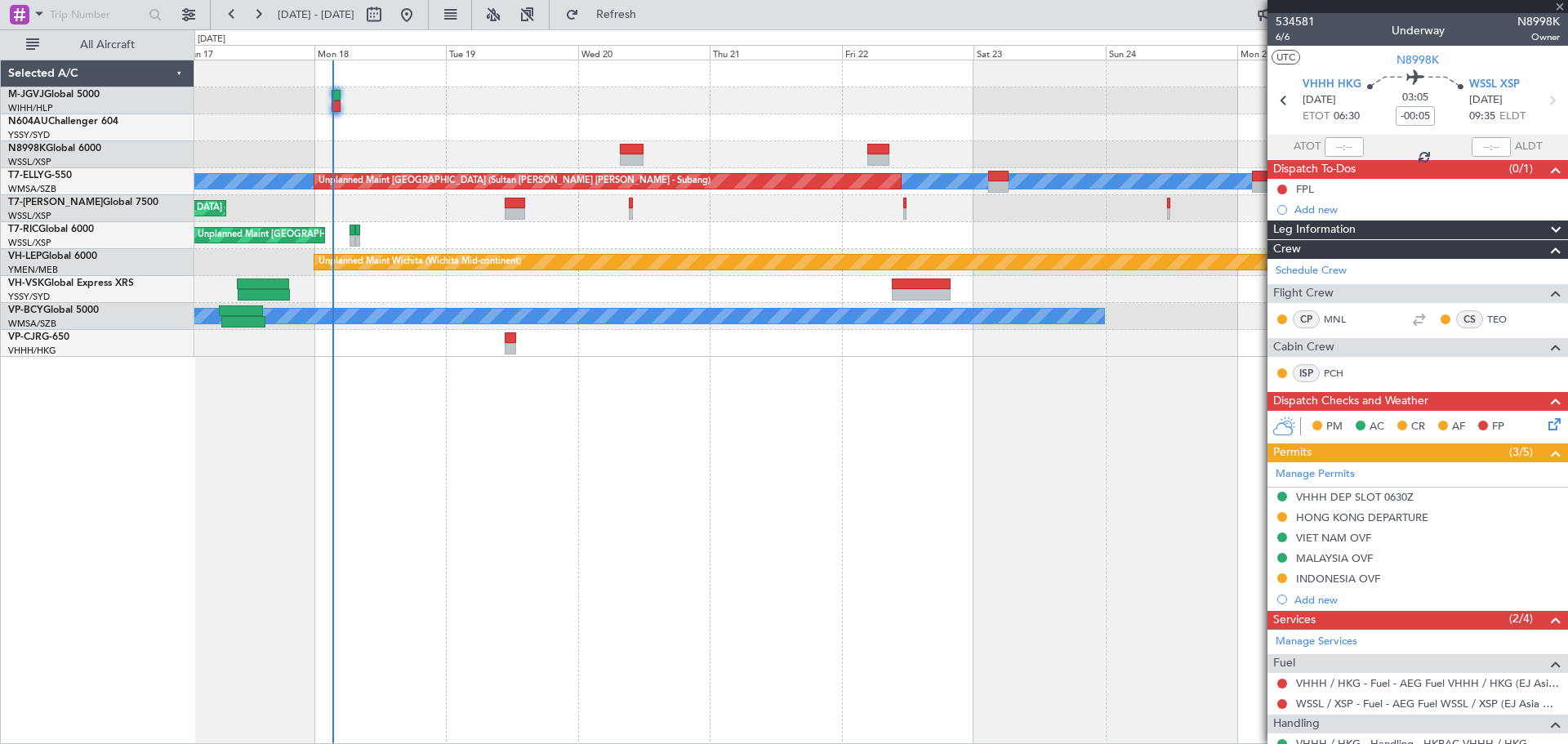
type input "+00:15"
type input "9"
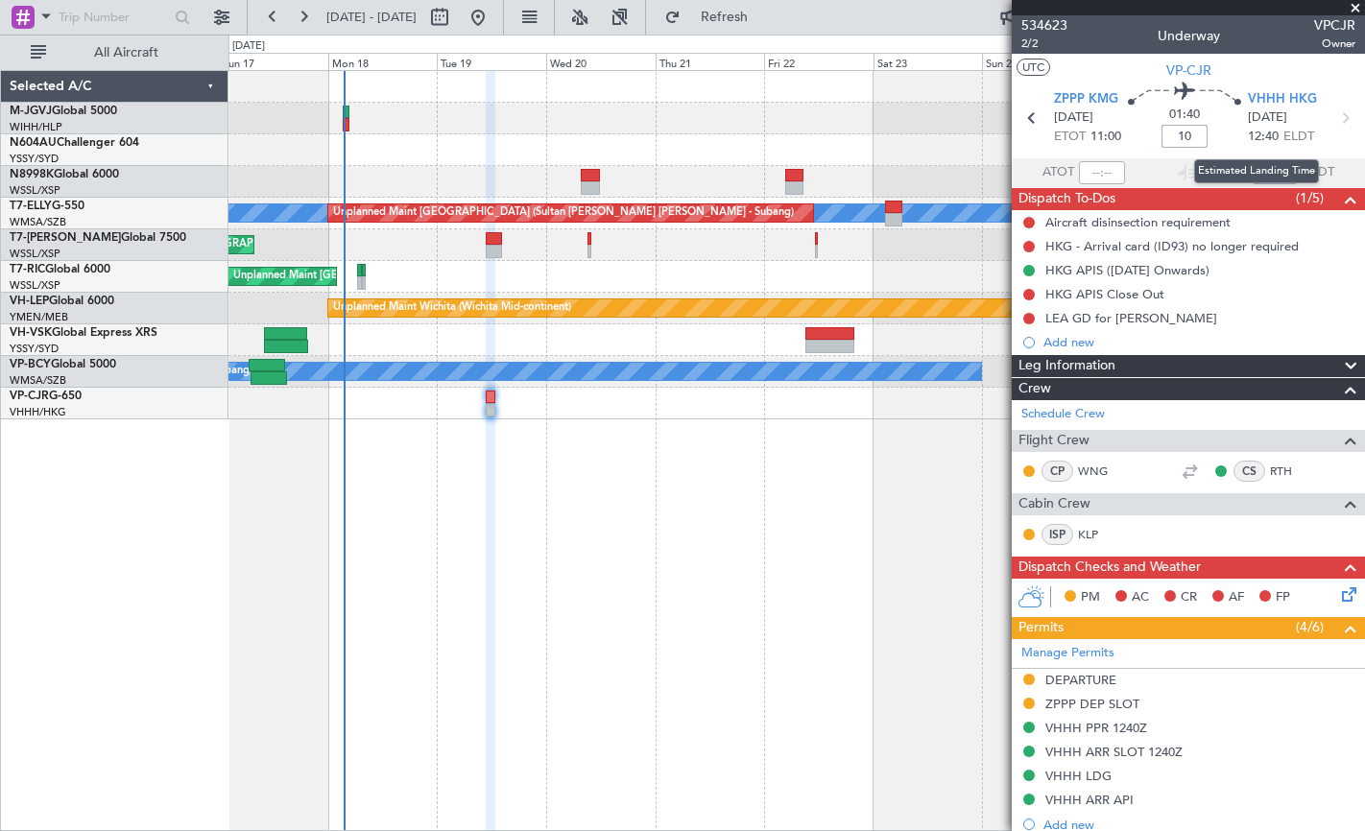
type input "+00:10"
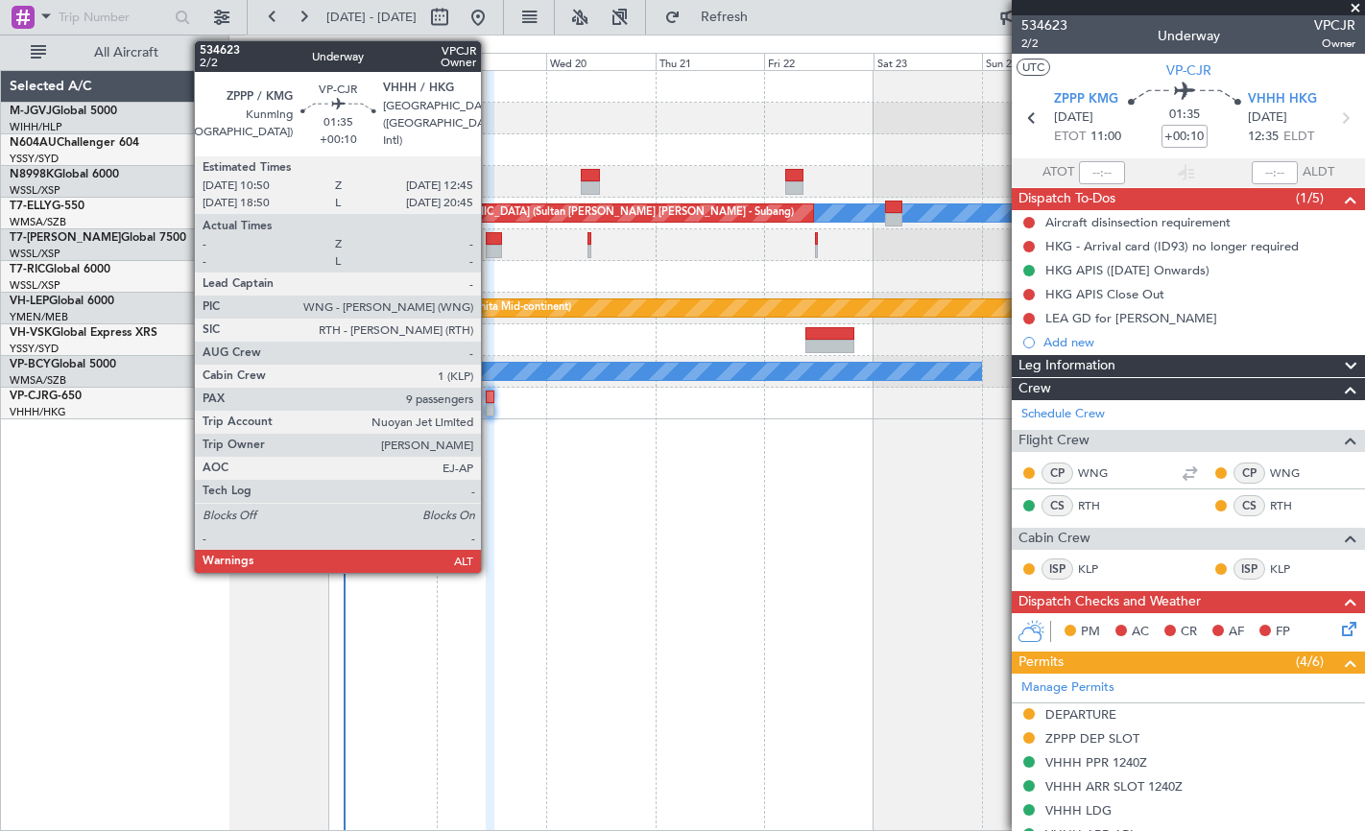
click at [490, 403] on div at bounding box center [491, 409] width 10 height 13
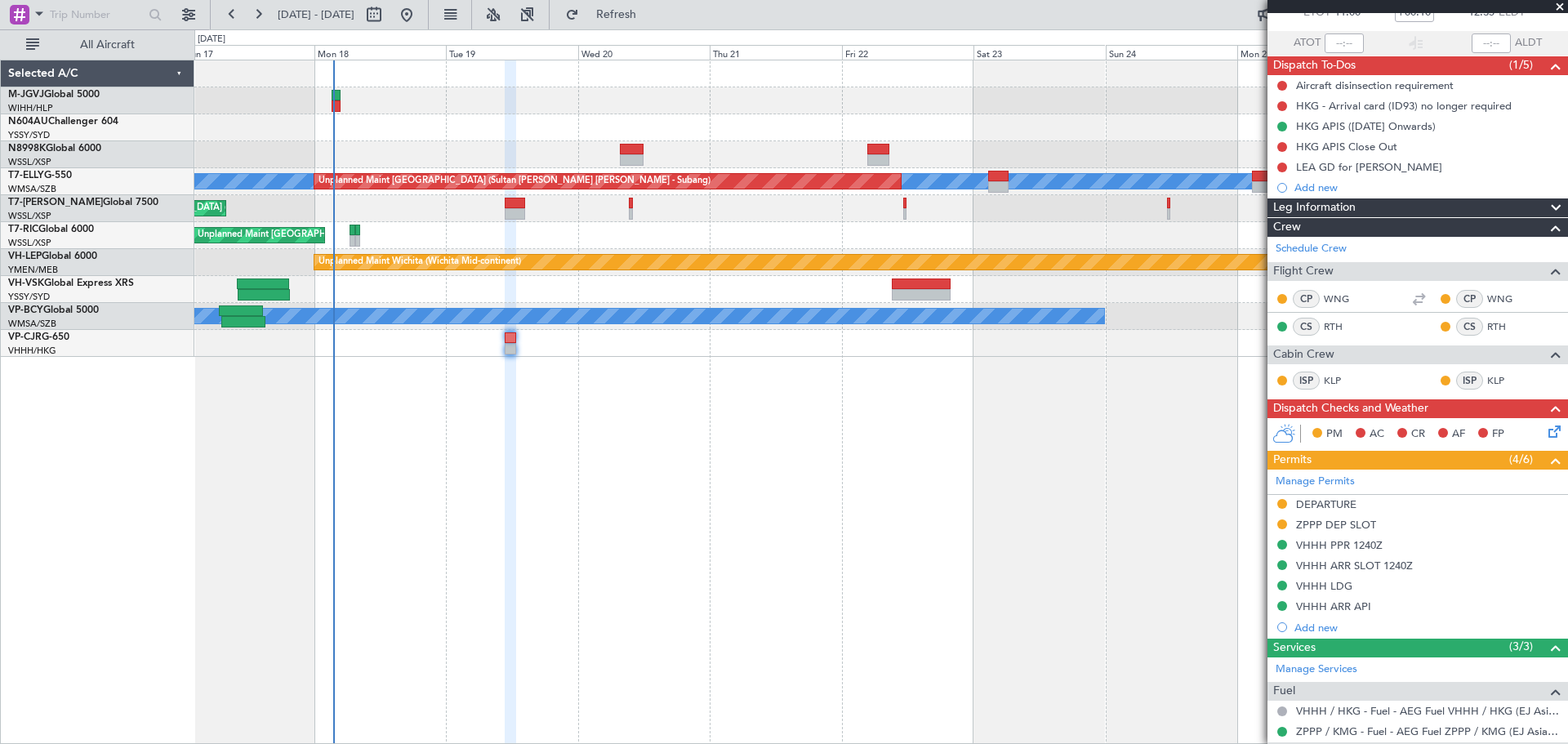
scroll to position [136, 0]
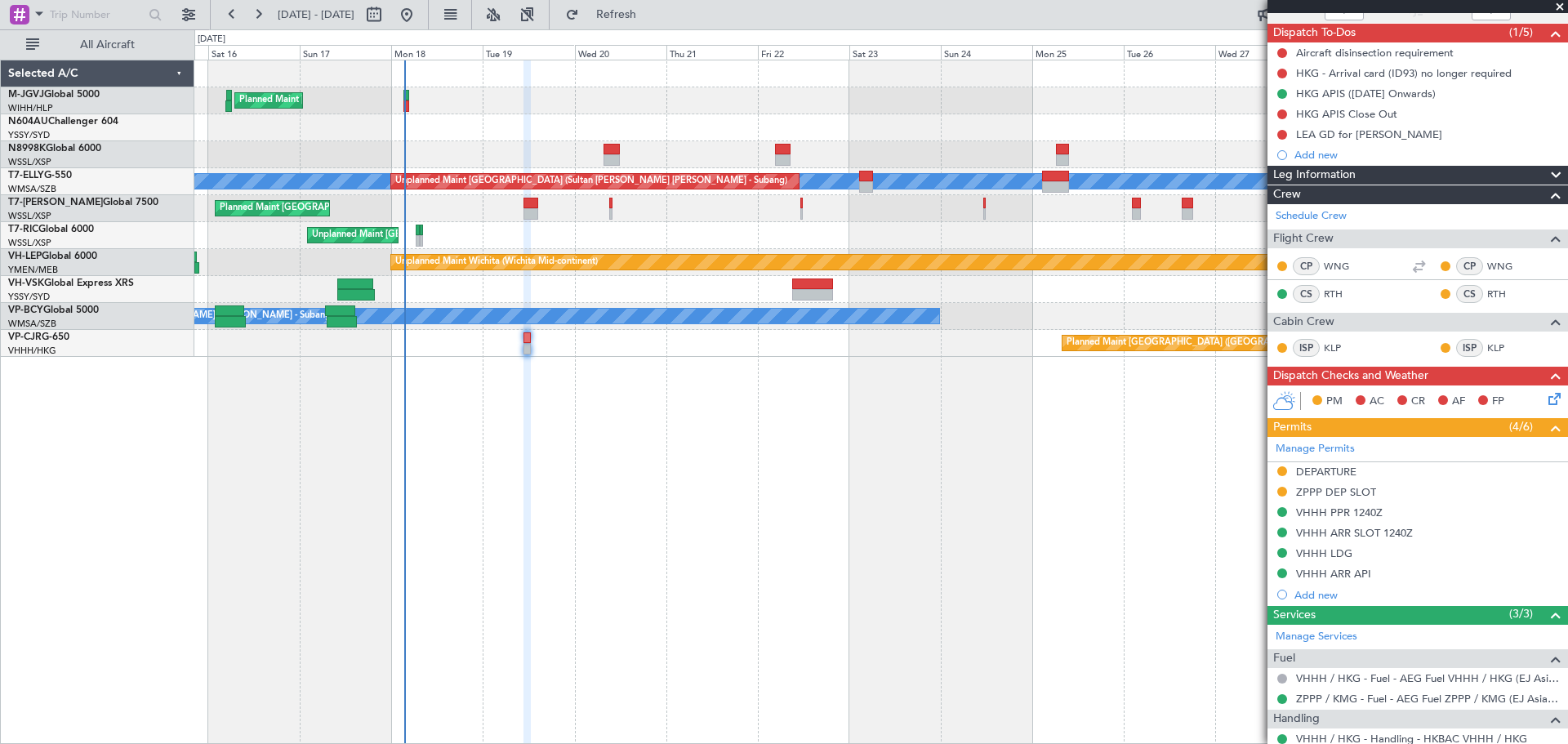
click at [733, 383] on div "Planned Maint [GEOGRAPHIC_DATA] (Seletar) [PERSON_NAME] Unplanned Maint [GEOGRA…" at bounding box center [881, 401] width 1374 height 684
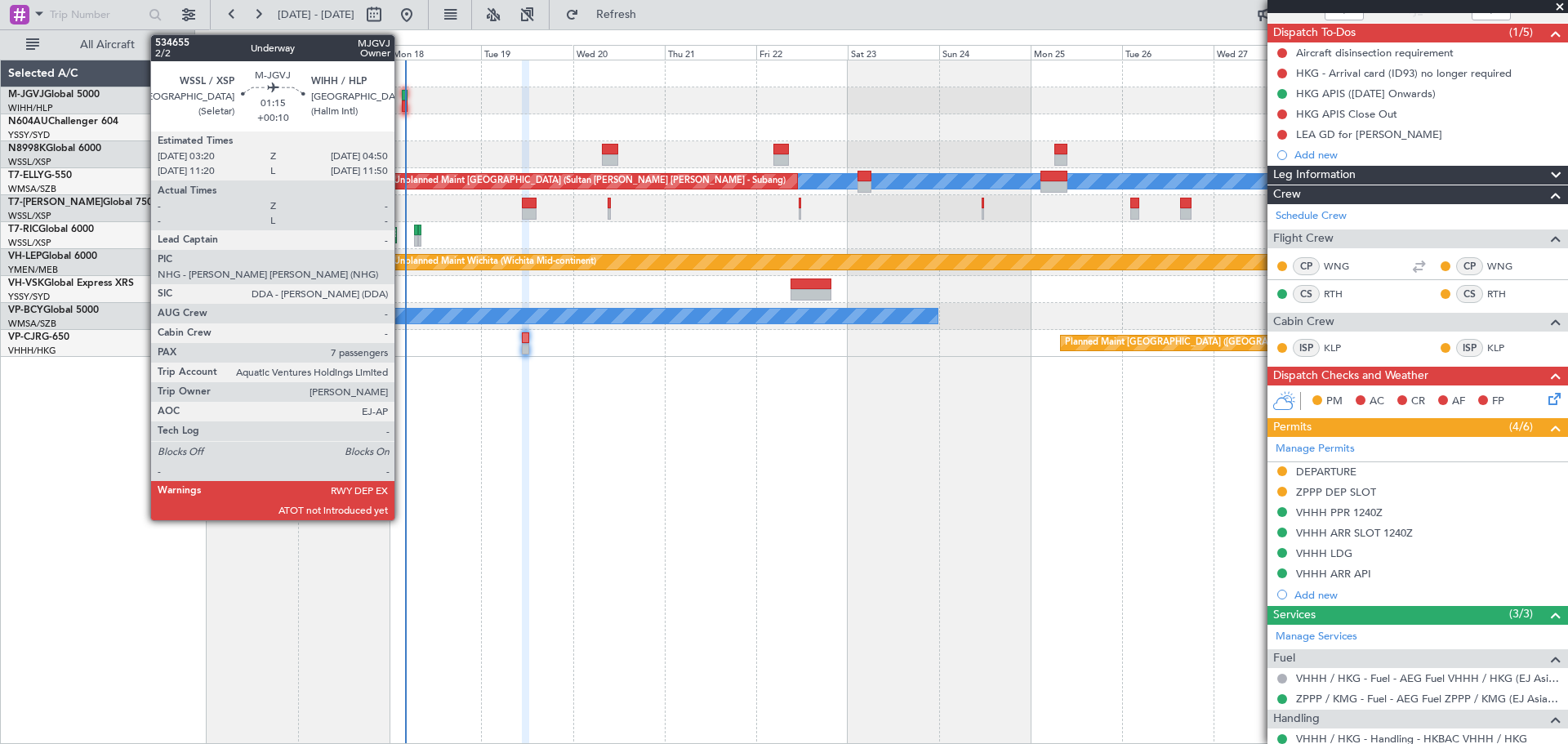
click at [402, 99] on div at bounding box center [405, 95] width 7 height 11
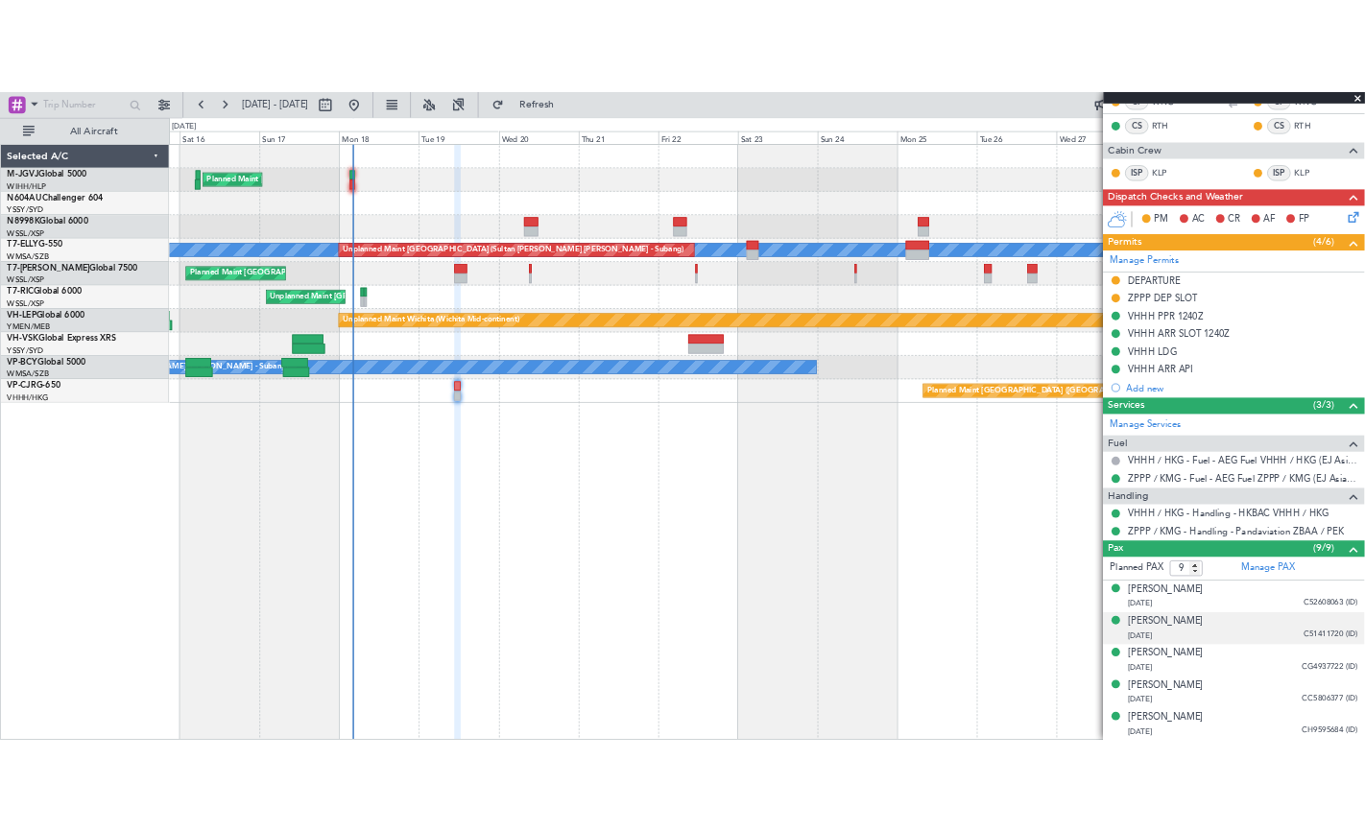
scroll to position [633, 0]
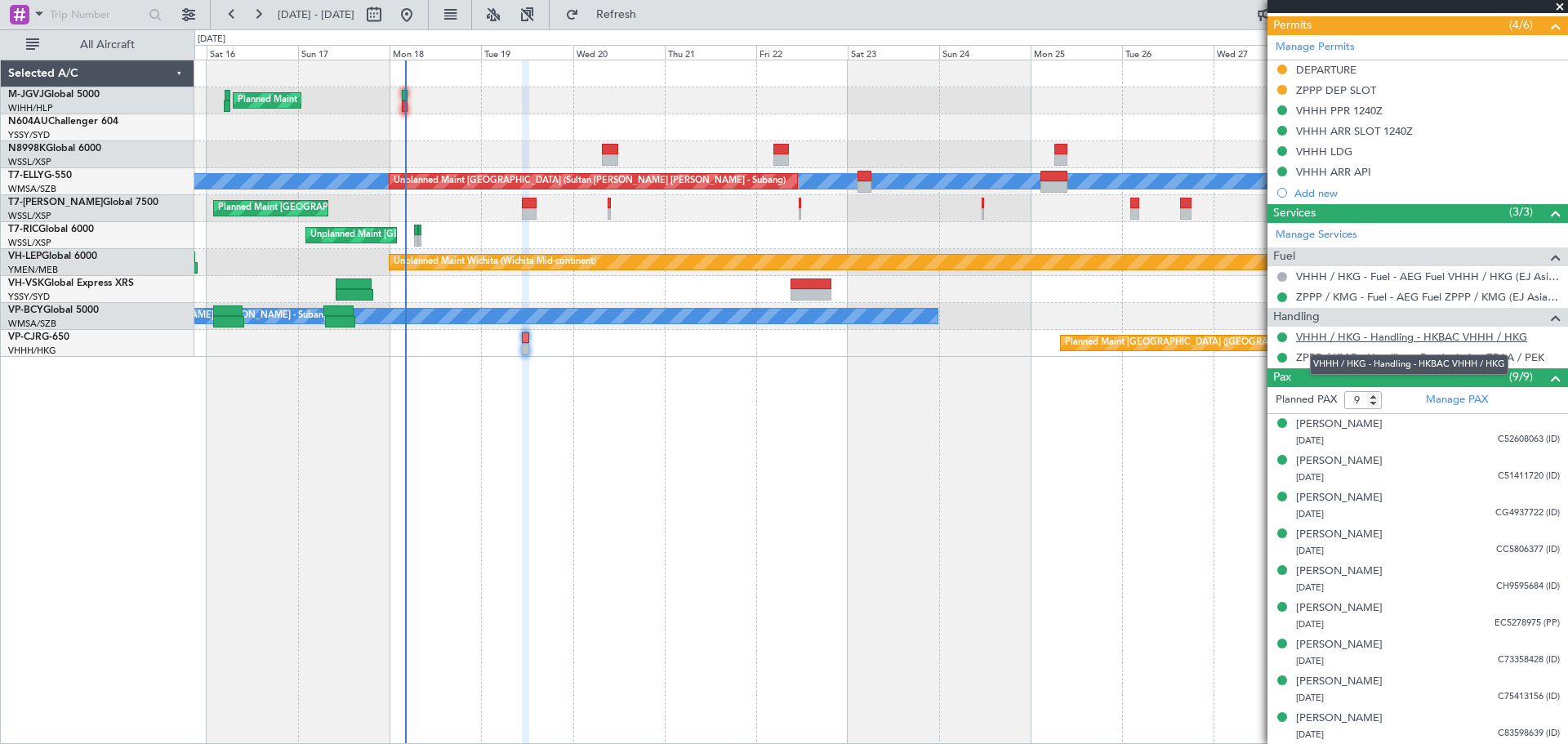
click at [1322, 335] on link "VHHH / HKG - Handling - HKBAC VHHH / HKG" at bounding box center [1411, 337] width 231 height 14
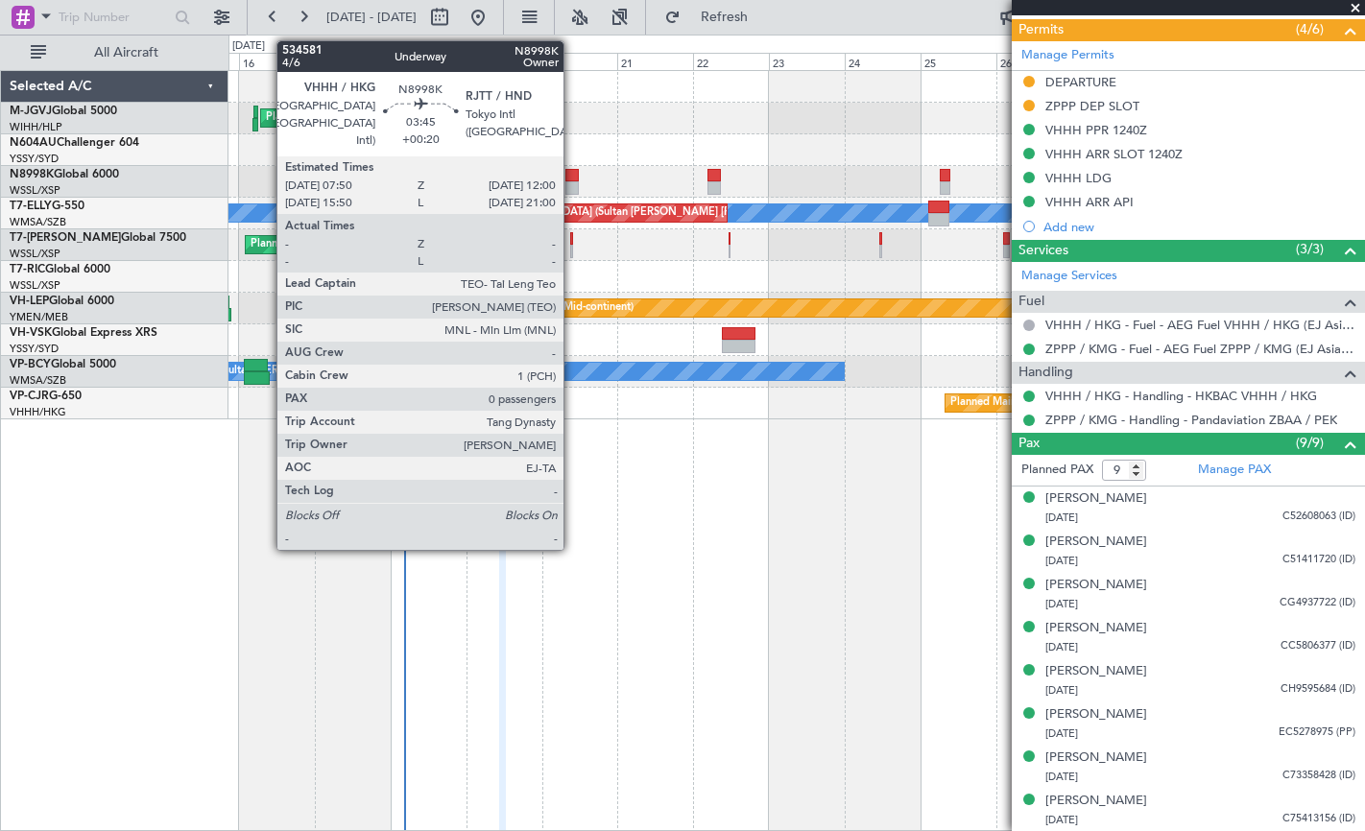
click at [572, 174] on div at bounding box center [571, 175] width 13 height 13
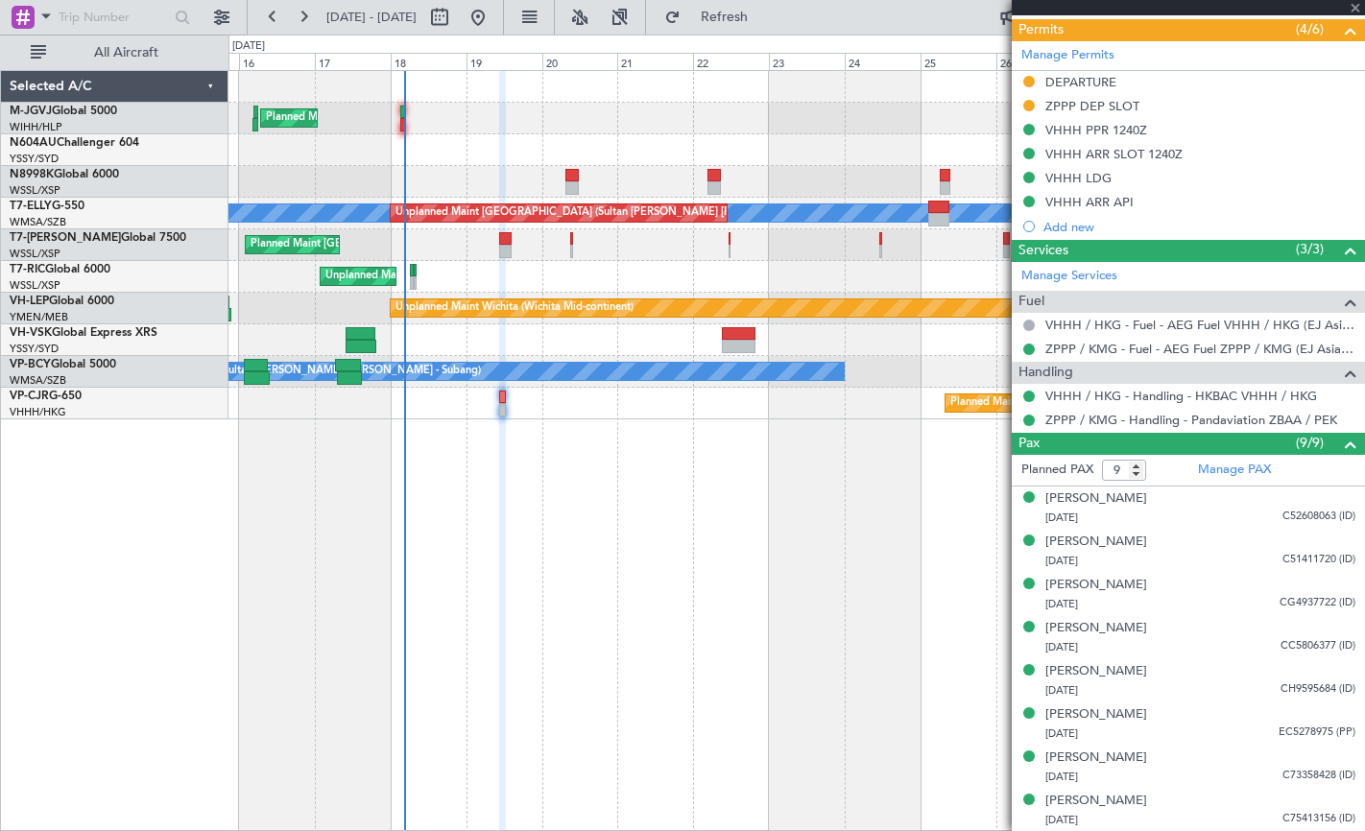
type input "+00:20"
type input "0"
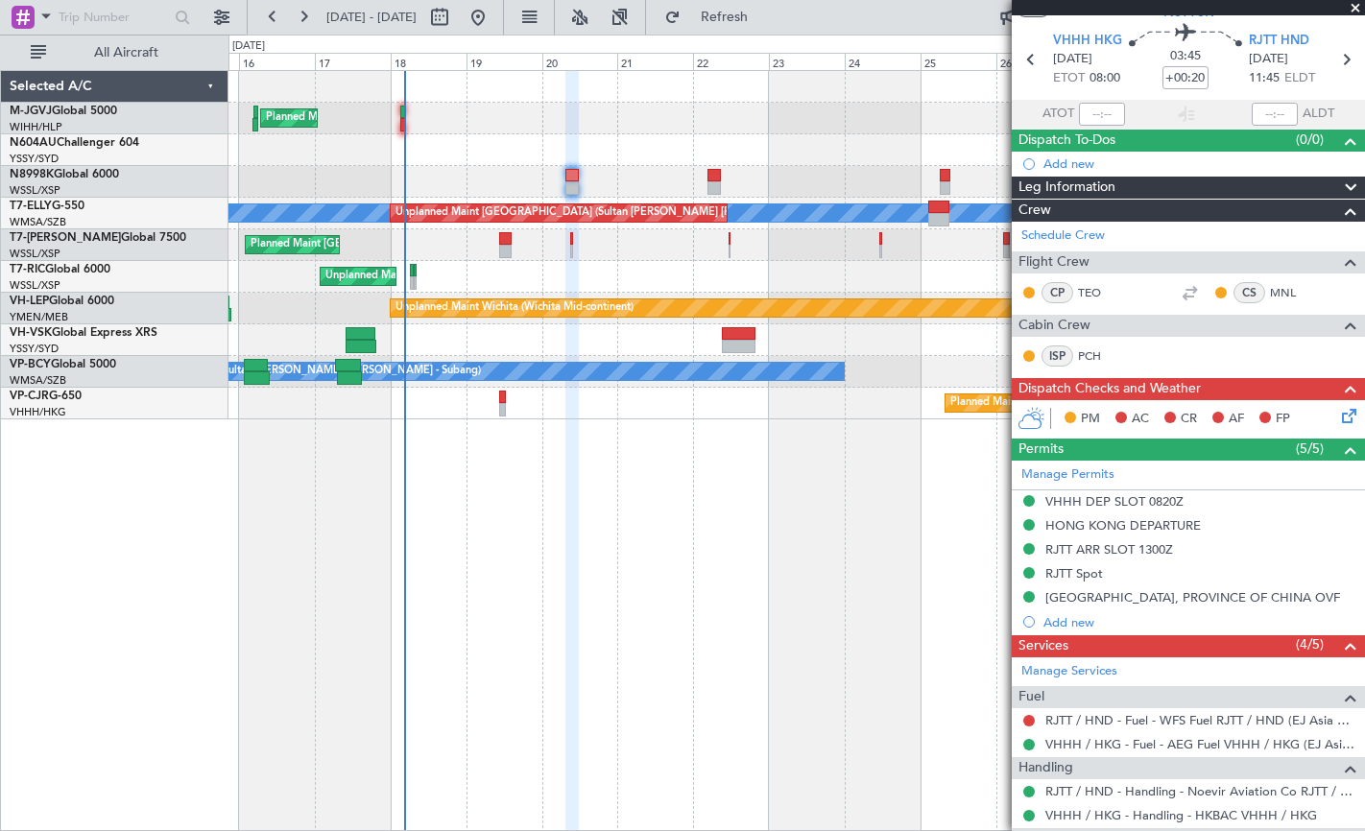
scroll to position [0, 0]
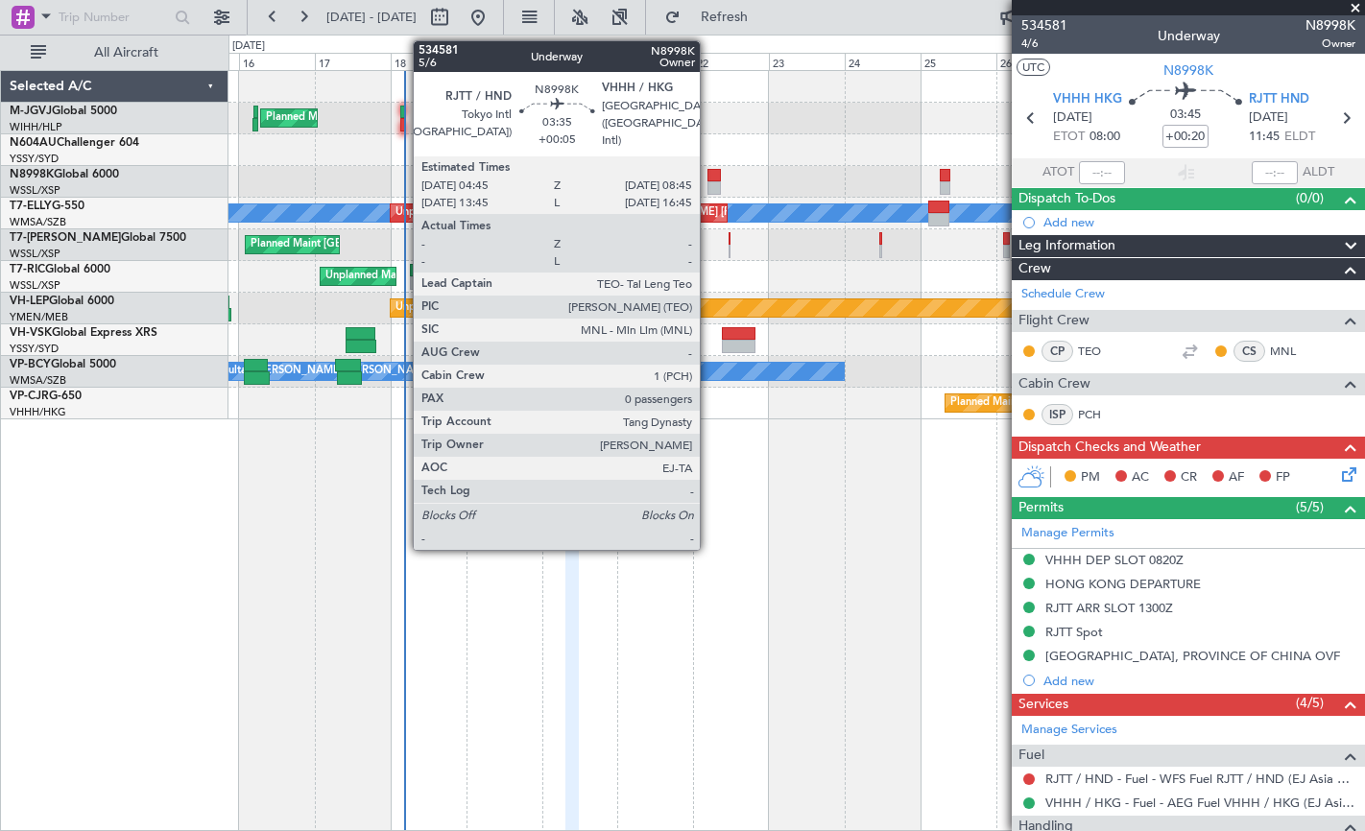
click at [708, 181] on div at bounding box center [713, 187] width 13 height 13
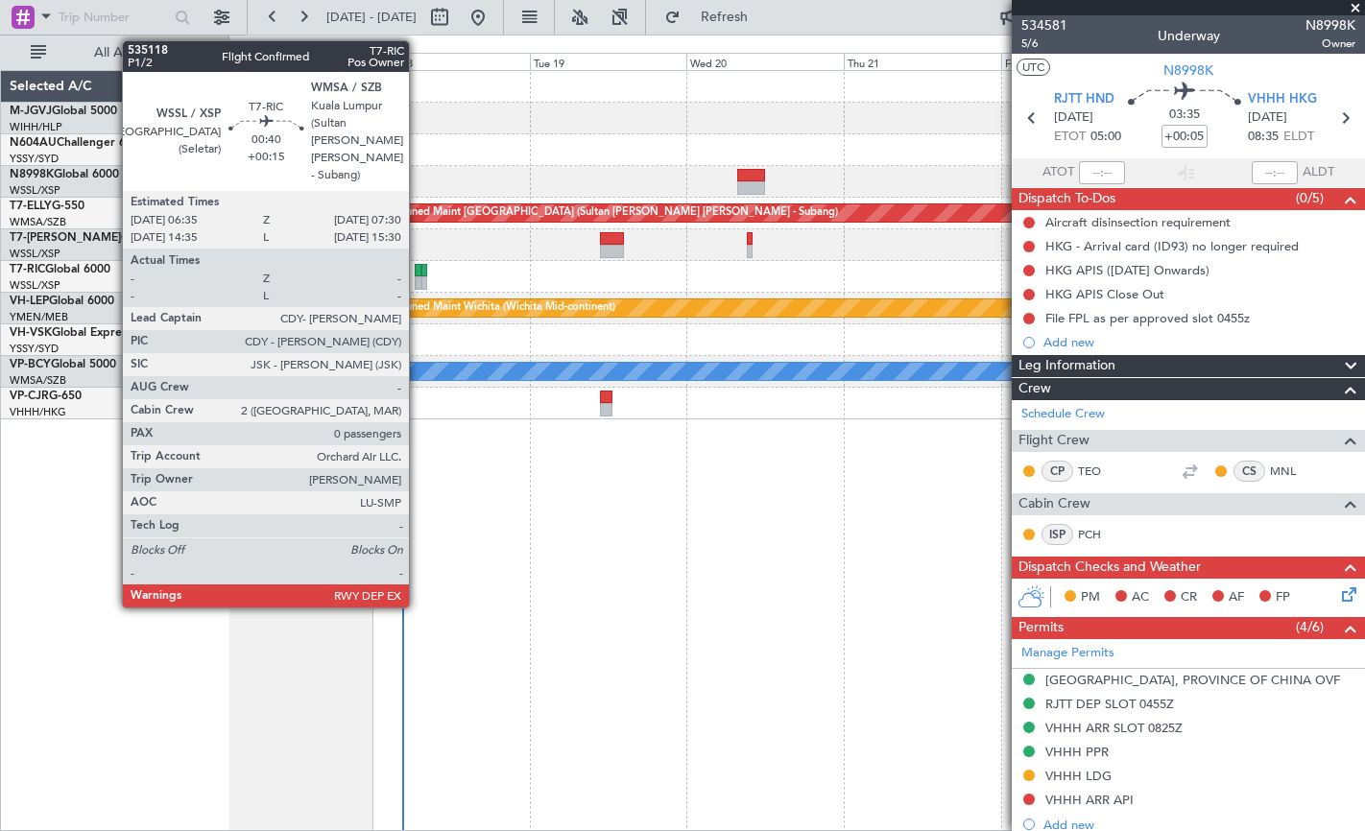
click at [418, 278] on div at bounding box center [418, 282] width 7 height 13
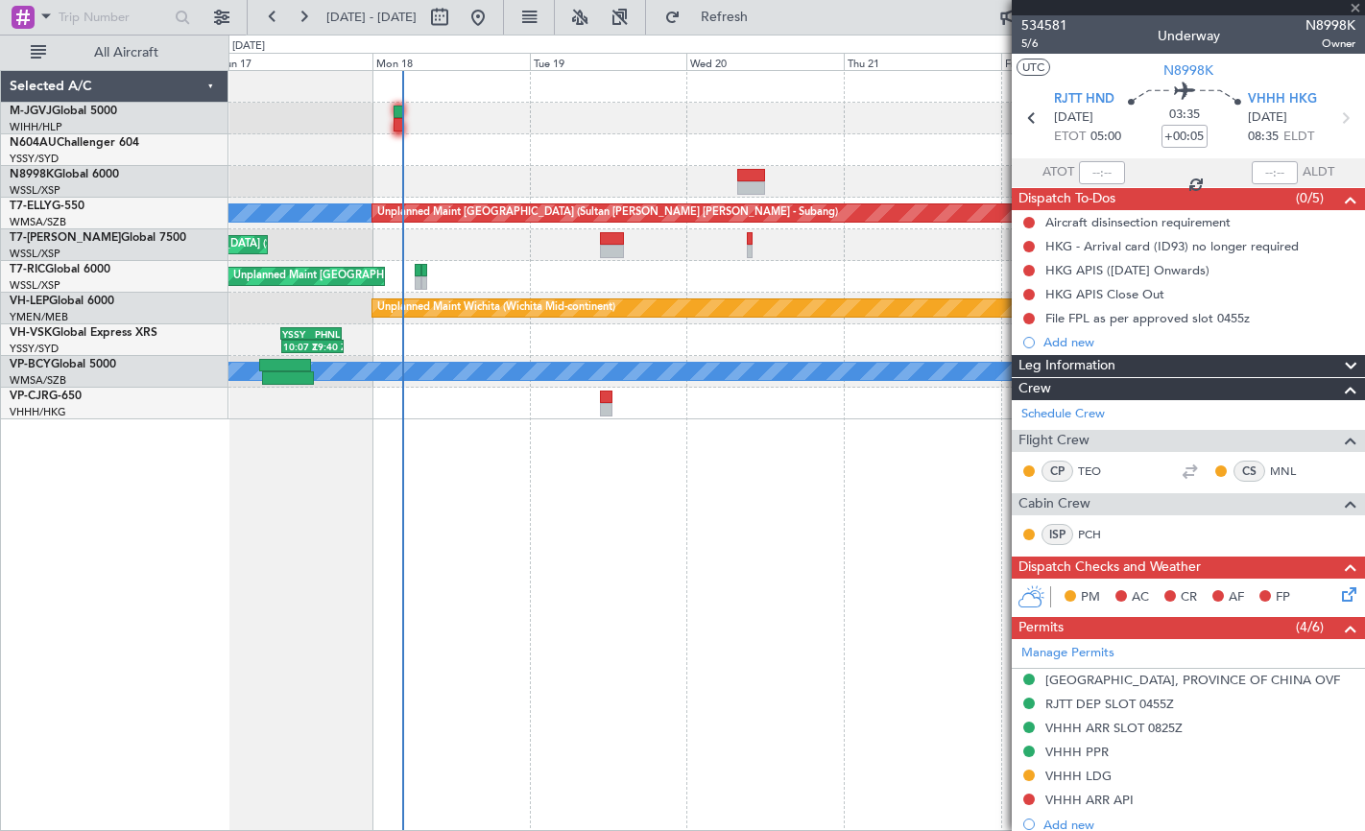
type input "+00:15"
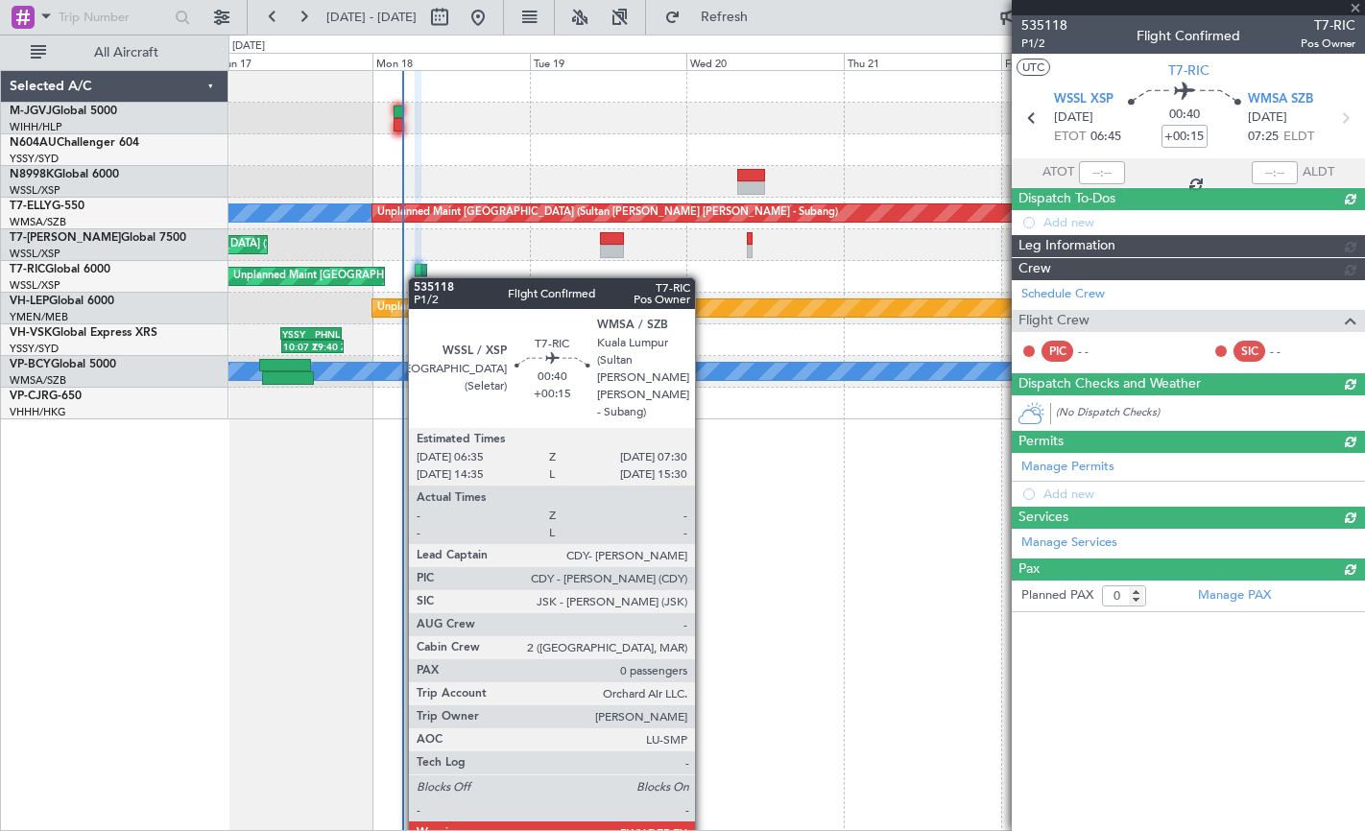
type input "[PERSON_NAME] (EYU)"
type input "A0727"
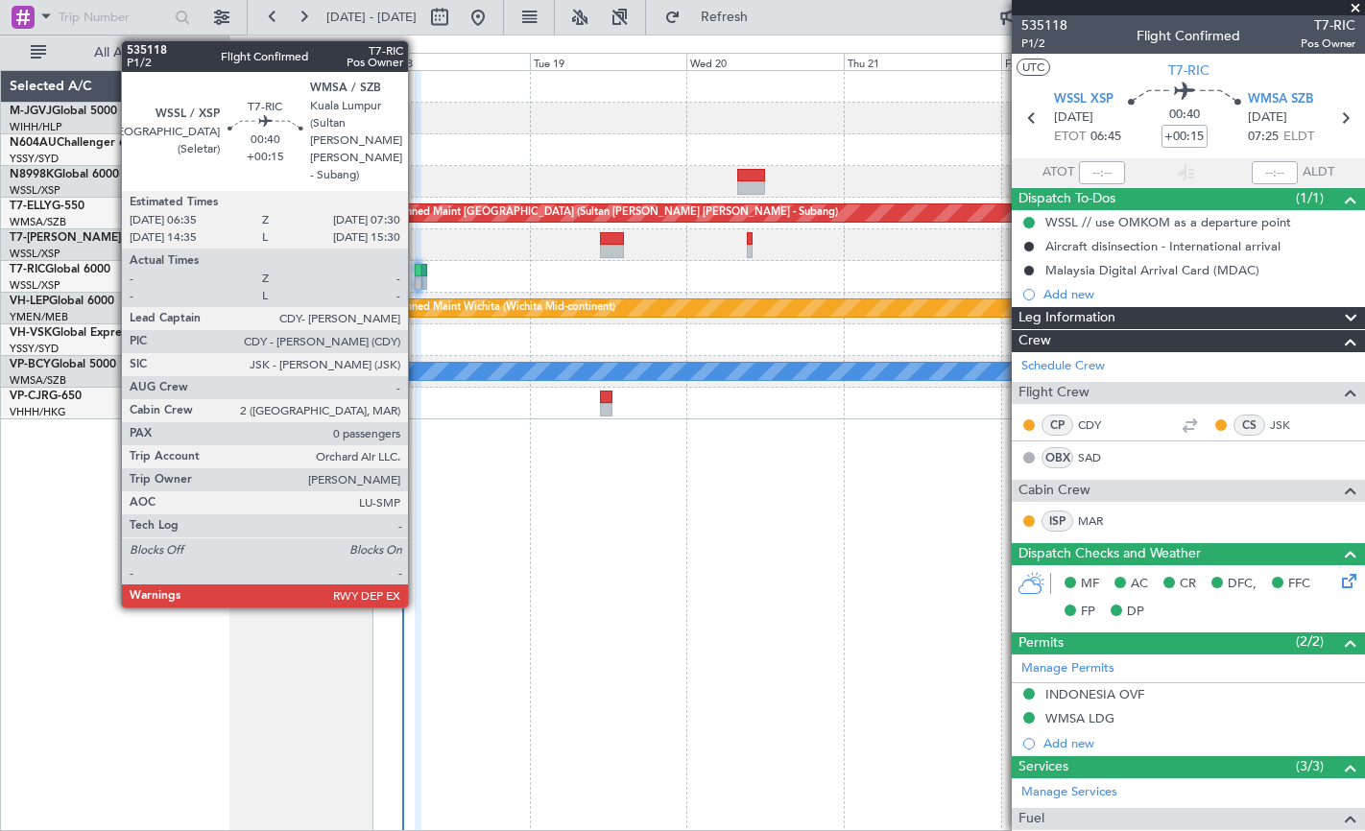
click at [417, 276] on div at bounding box center [418, 270] width 7 height 13
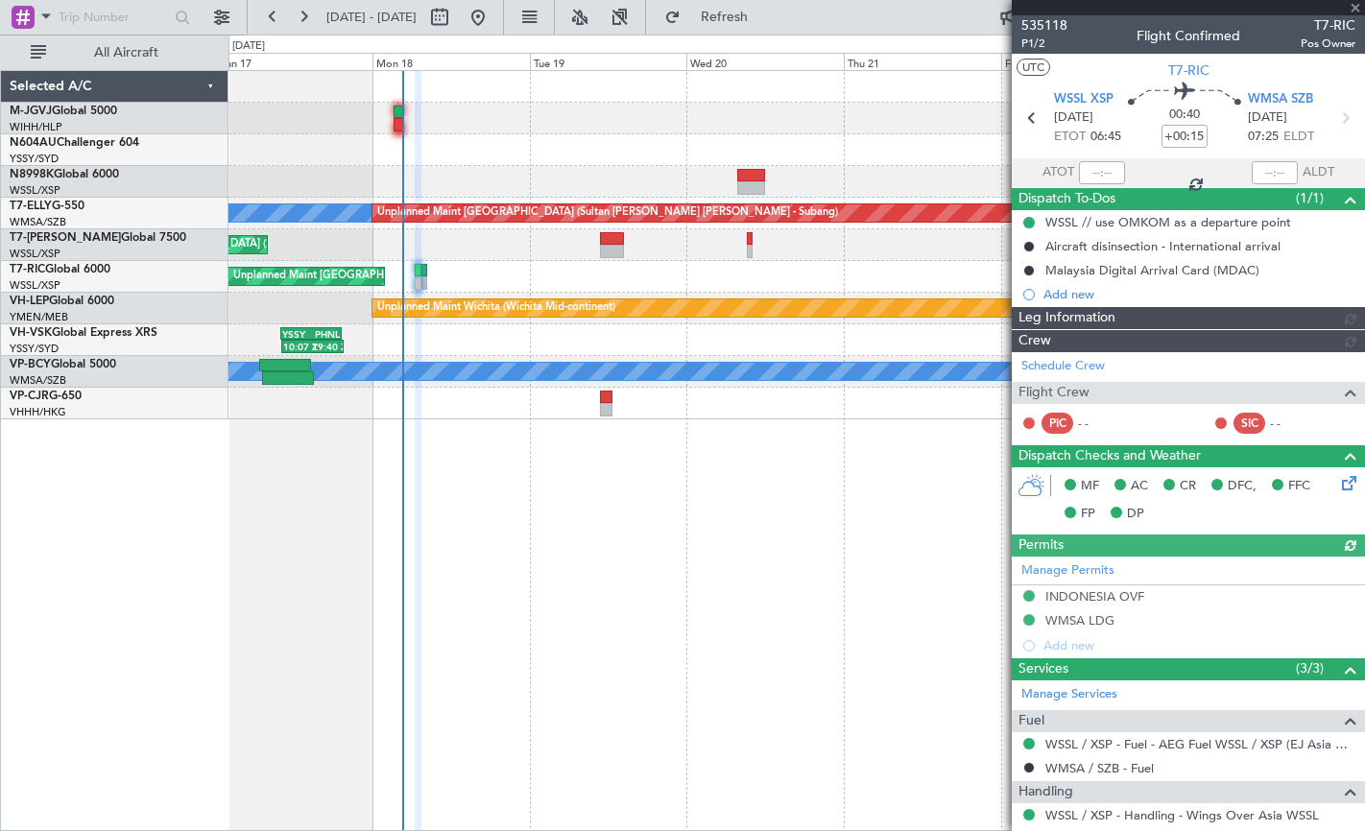
type input "[PERSON_NAME] (EYU)"
type input "A0727"
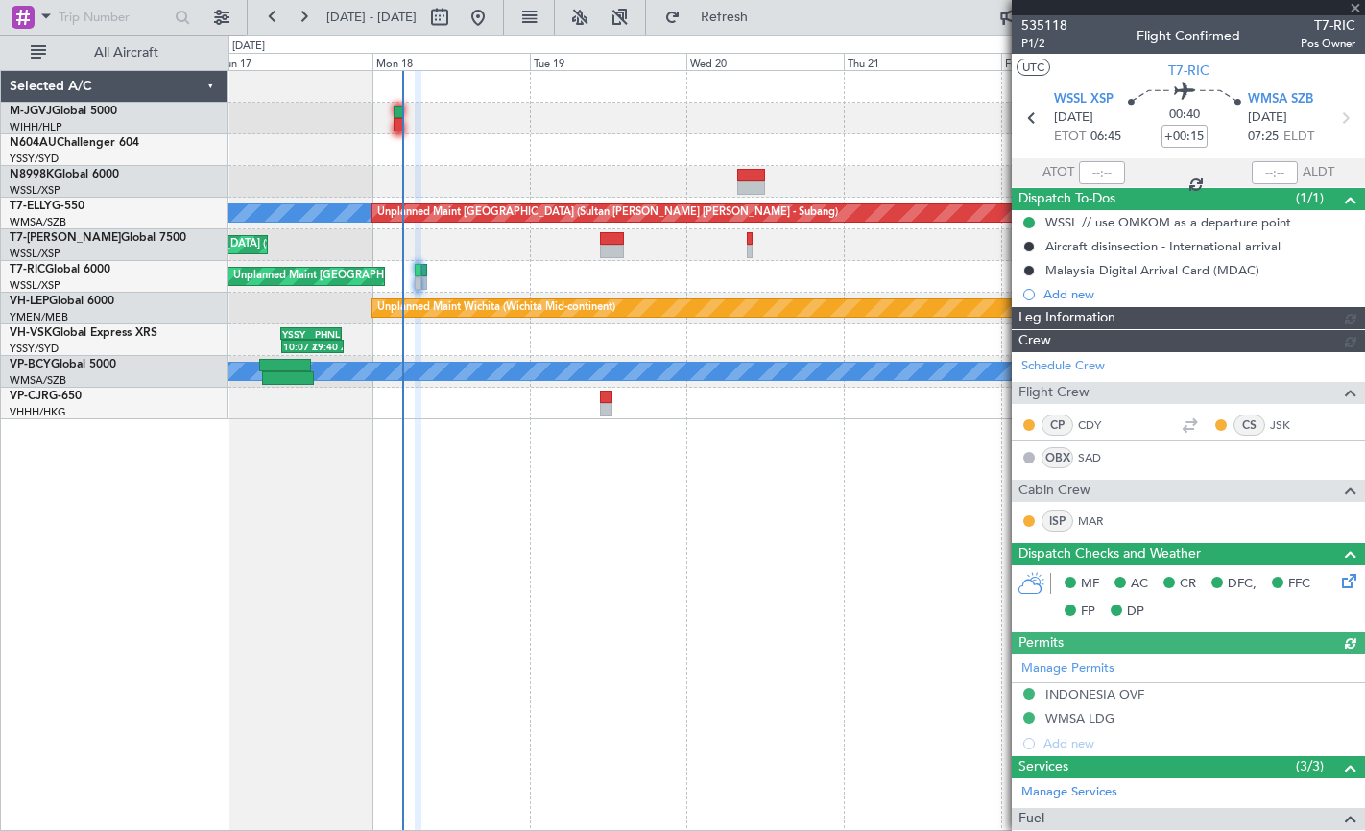
type input "[PERSON_NAME] (EYU)"
type input "A0727"
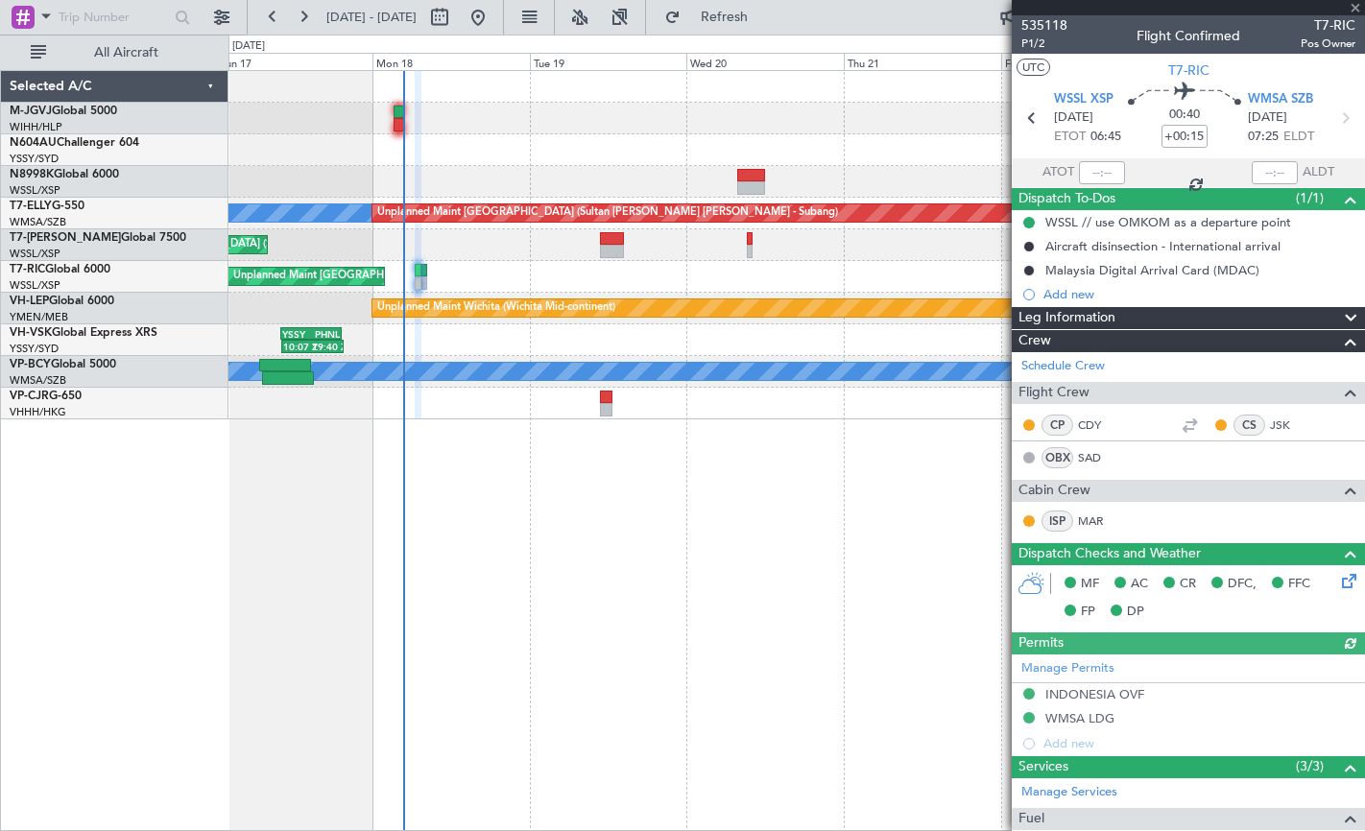
type input "[PERSON_NAME] (EYU)"
type input "A0727"
